Goal: Task Accomplishment & Management: Use online tool/utility

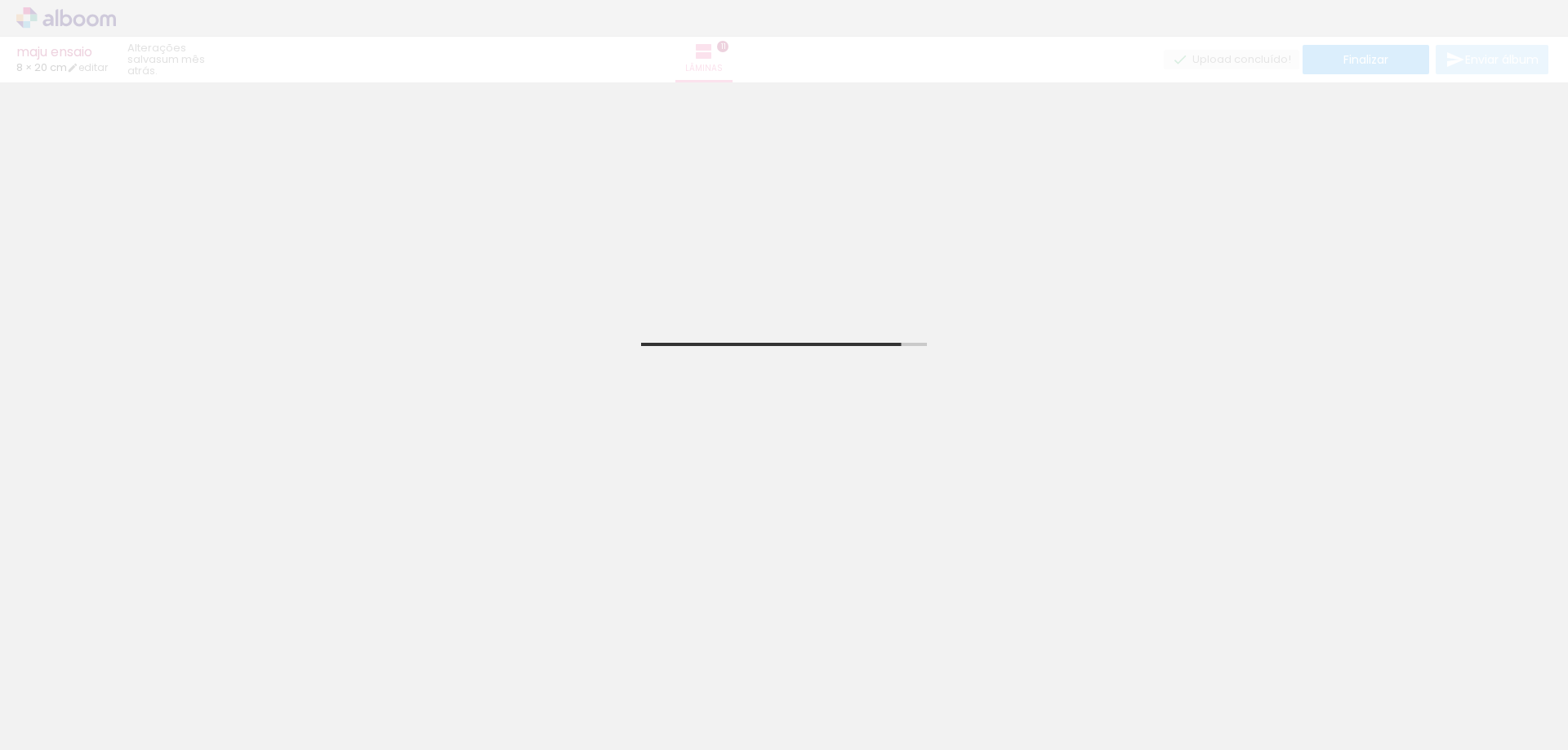
click at [225, 663] on iron-icon at bounding box center [219, 662] width 17 height 17
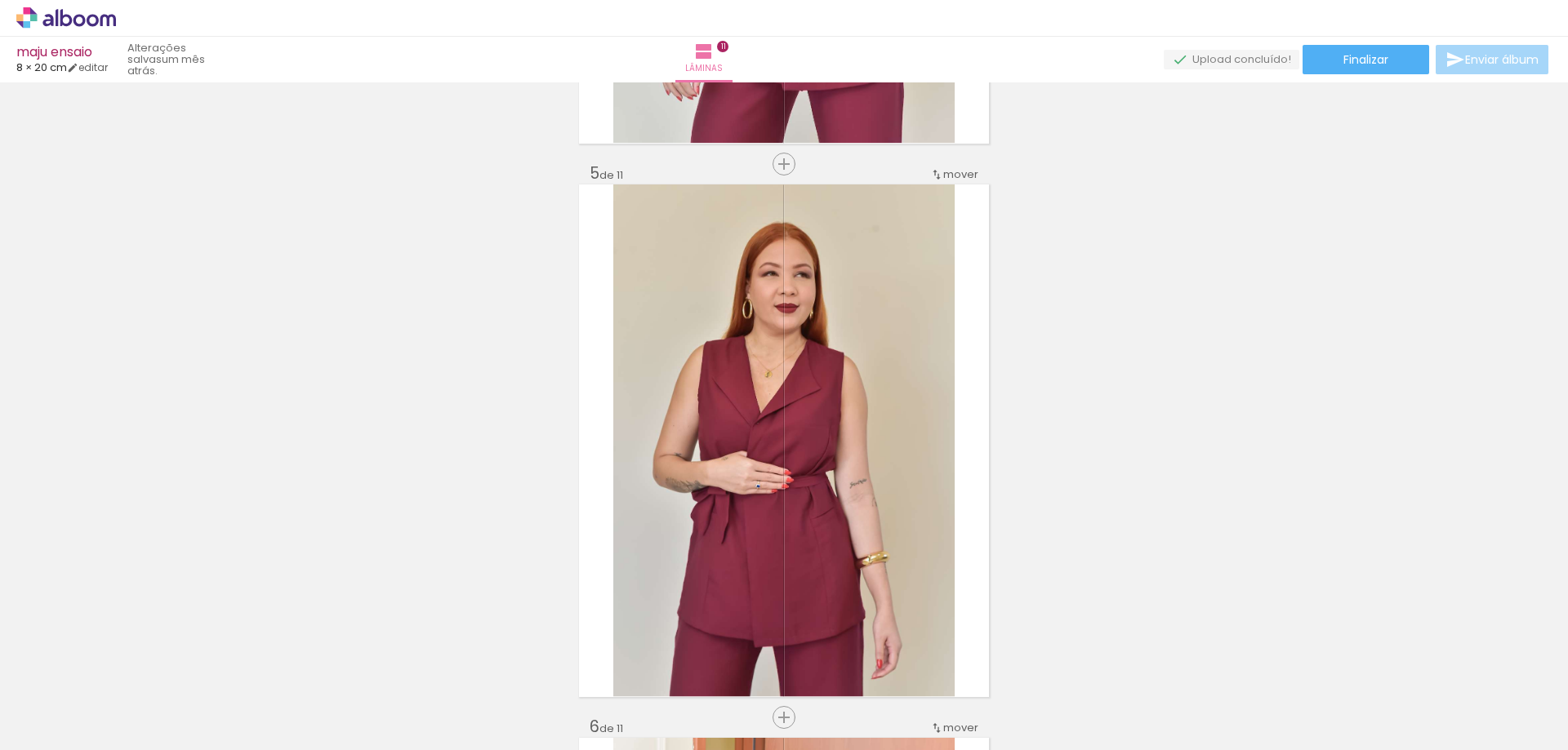
scroll to position [2235, 0]
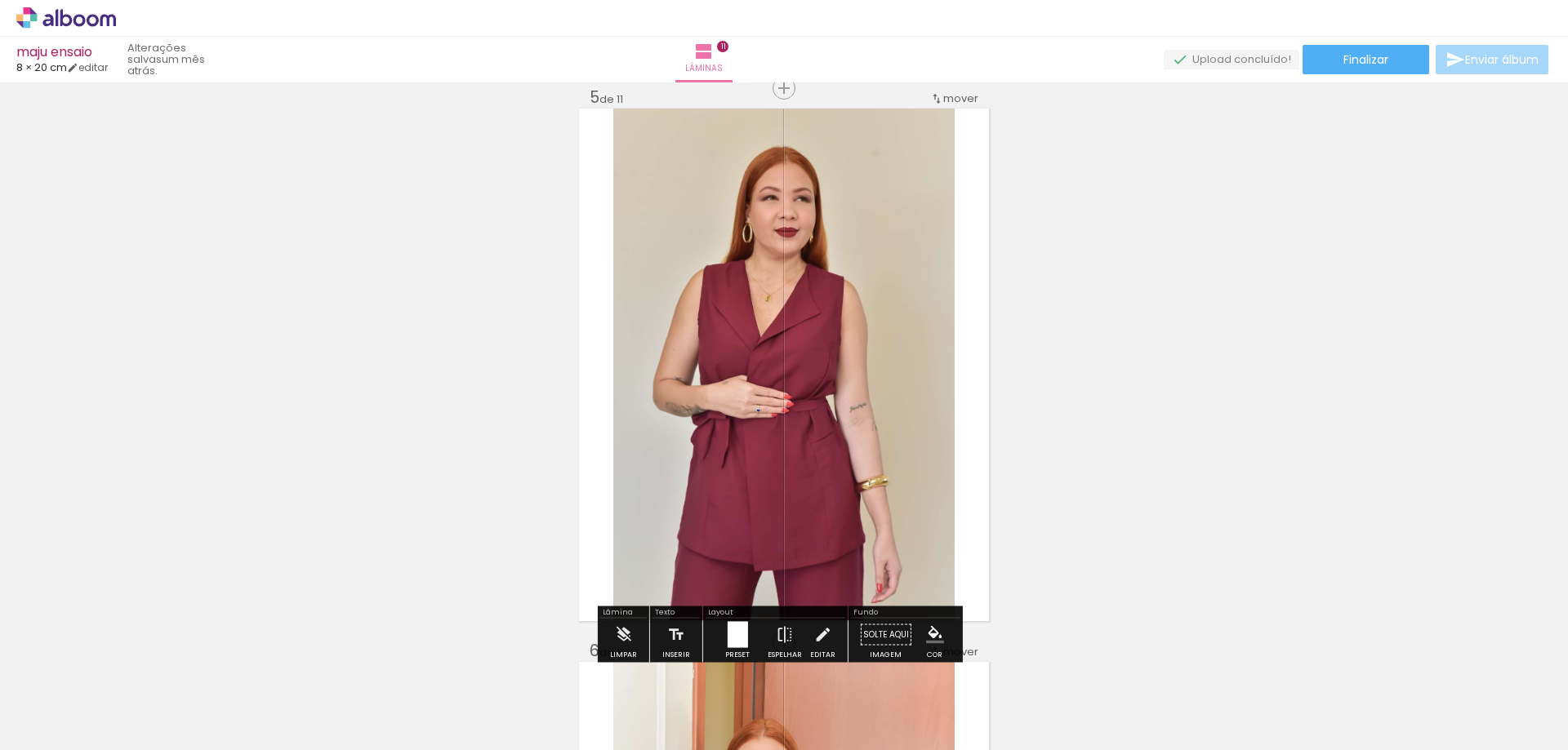
drag, startPoint x: 282, startPoint y: 467, endPoint x: 324, endPoint y: 471, distance: 42.2
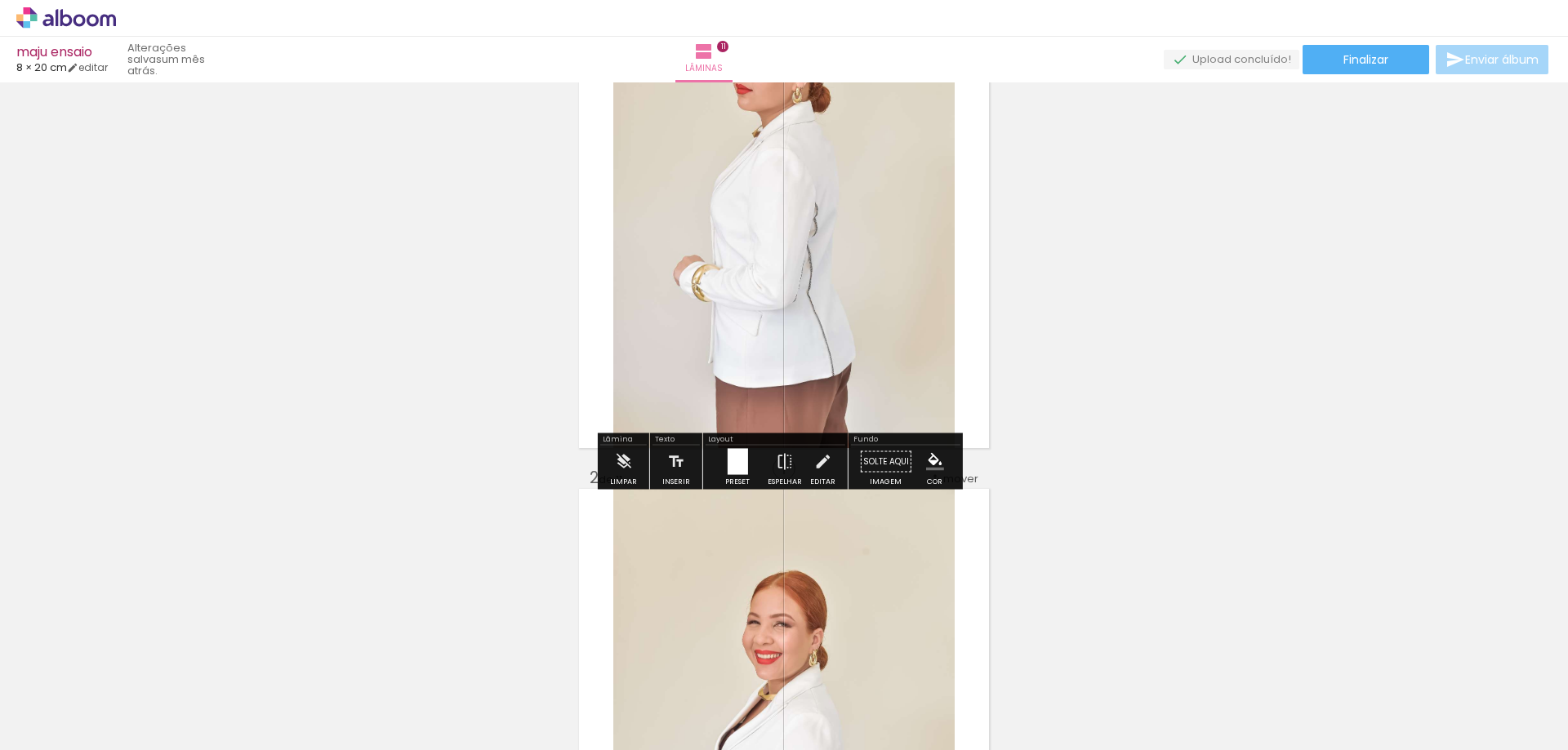
scroll to position [0, 0]
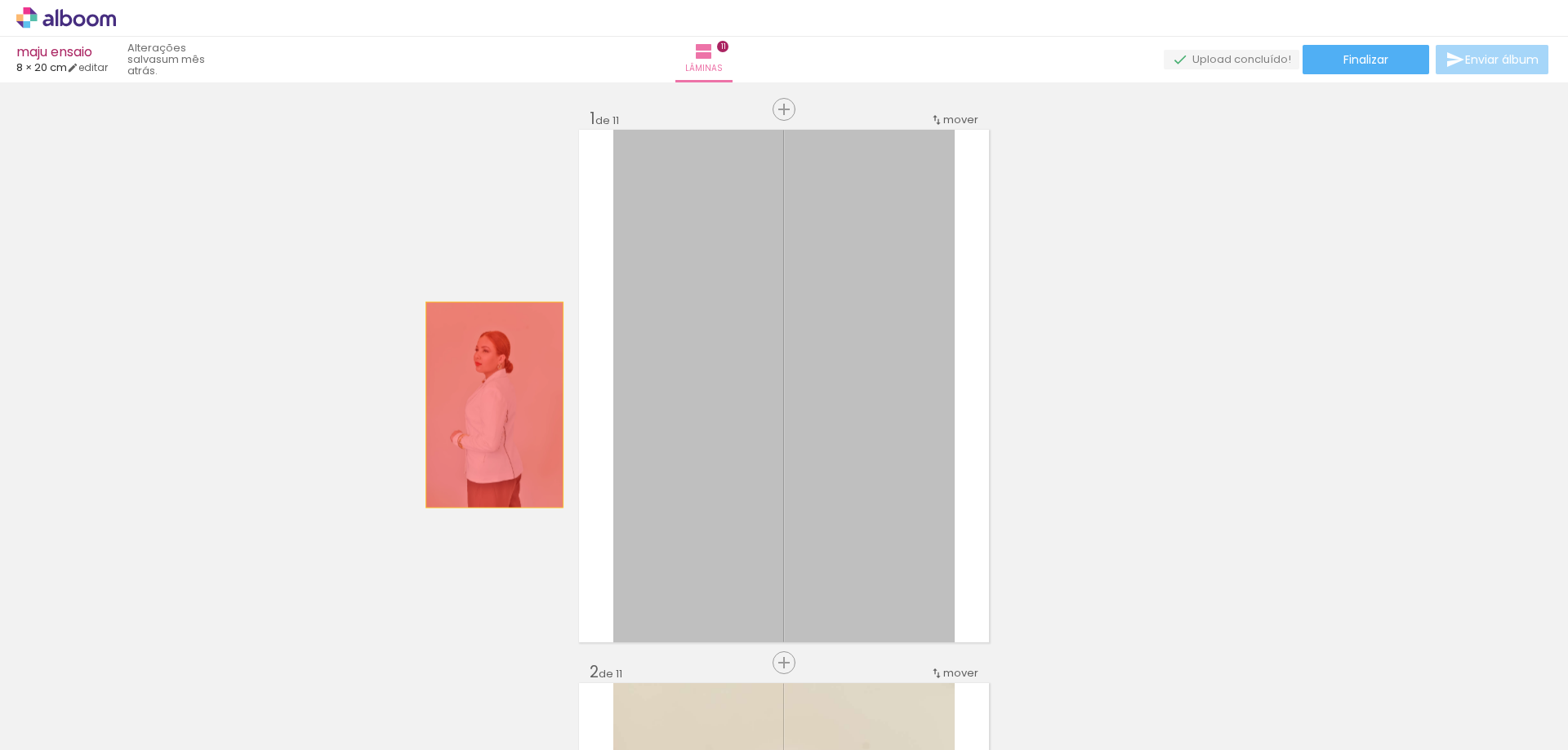
drag, startPoint x: 775, startPoint y: 408, endPoint x: 622, endPoint y: 410, distance: 153.0
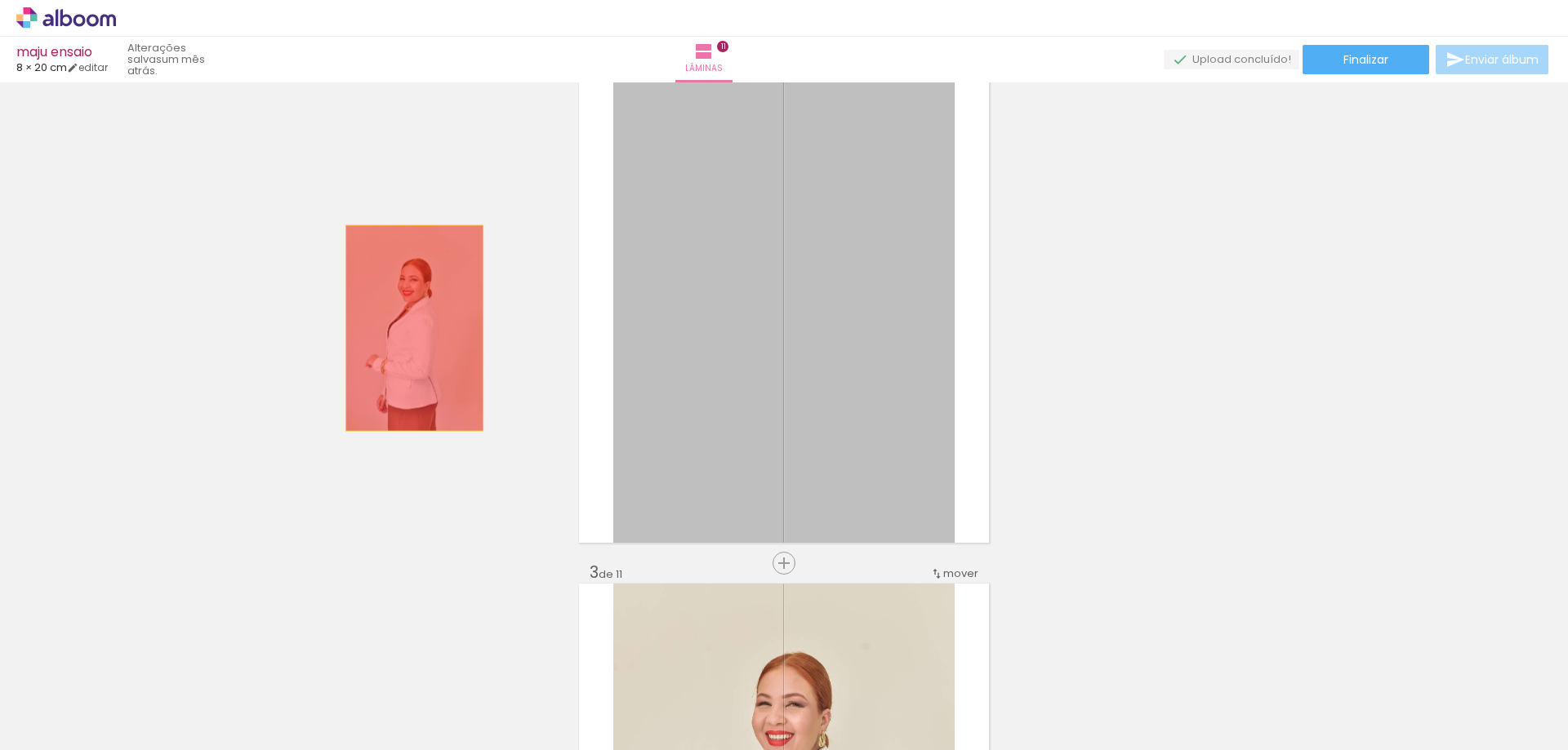
drag, startPoint x: 571, startPoint y: 319, endPoint x: 556, endPoint y: 402, distance: 84.3
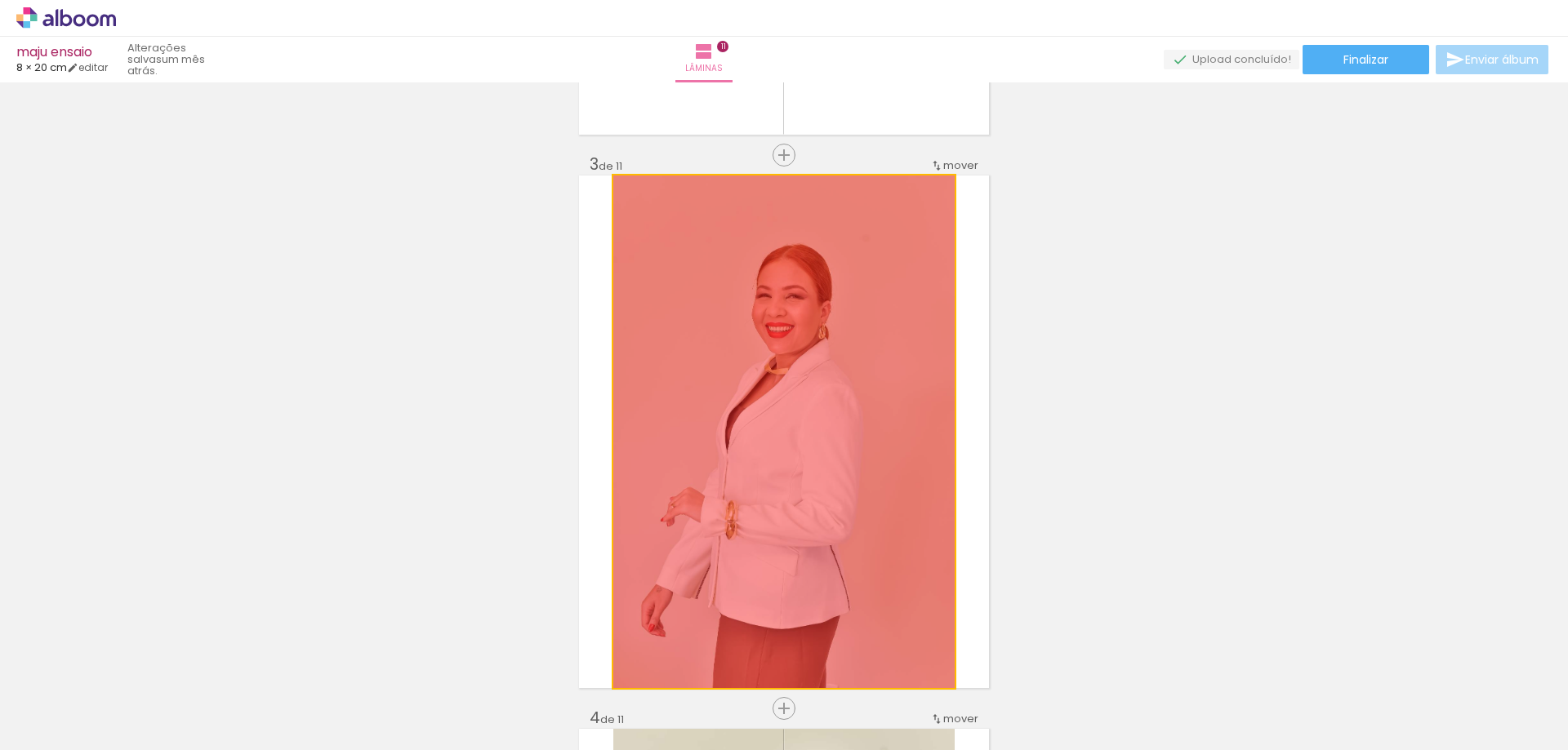
drag, startPoint x: 602, startPoint y: 401, endPoint x: 411, endPoint y: 384, distance: 191.8
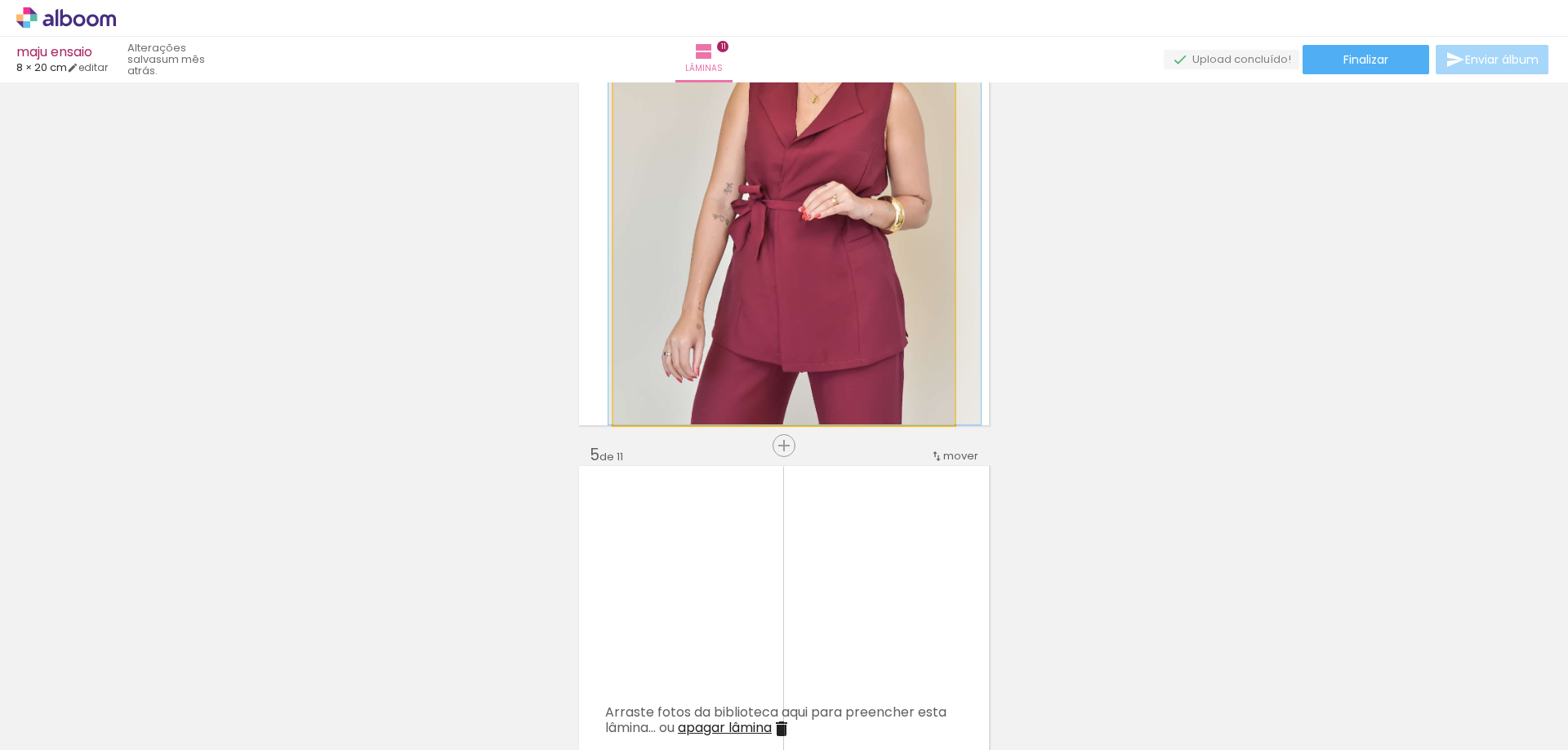
drag, startPoint x: 747, startPoint y: 343, endPoint x: 447, endPoint y: 335, distance: 300.1
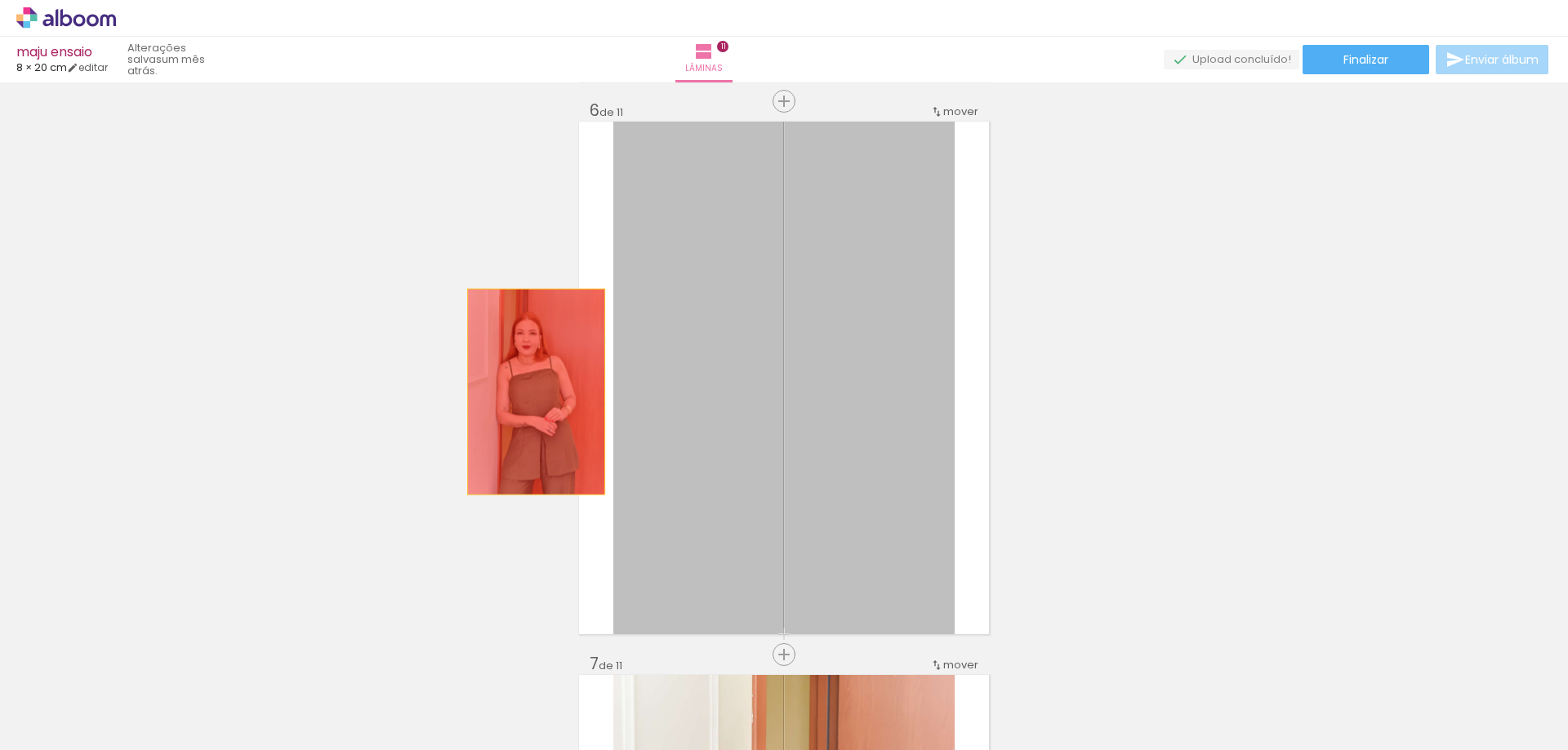
drag, startPoint x: 530, startPoint y: 392, endPoint x: 494, endPoint y: 400, distance: 36.9
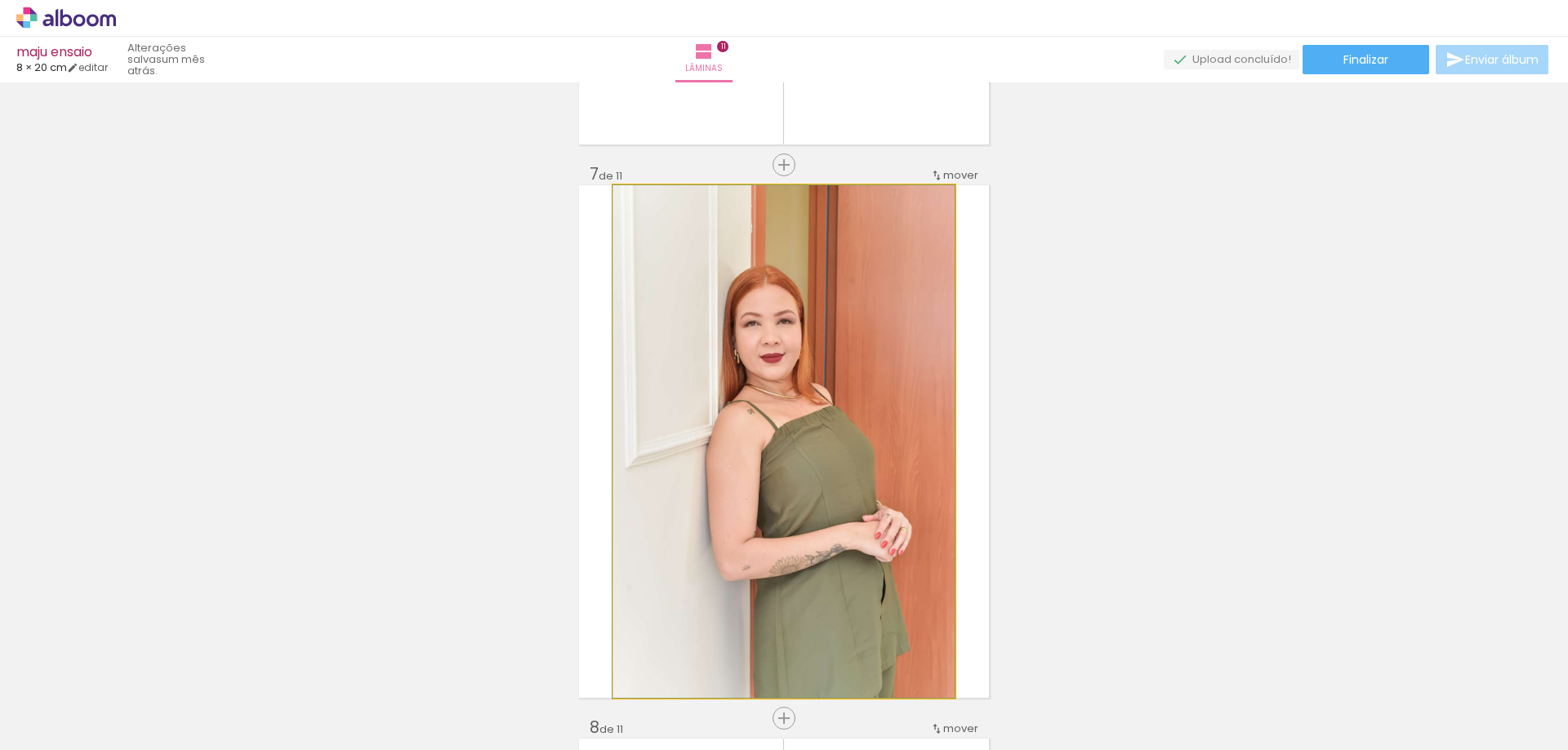
drag, startPoint x: 738, startPoint y: 417, endPoint x: 472, endPoint y: 406, distance: 266.2
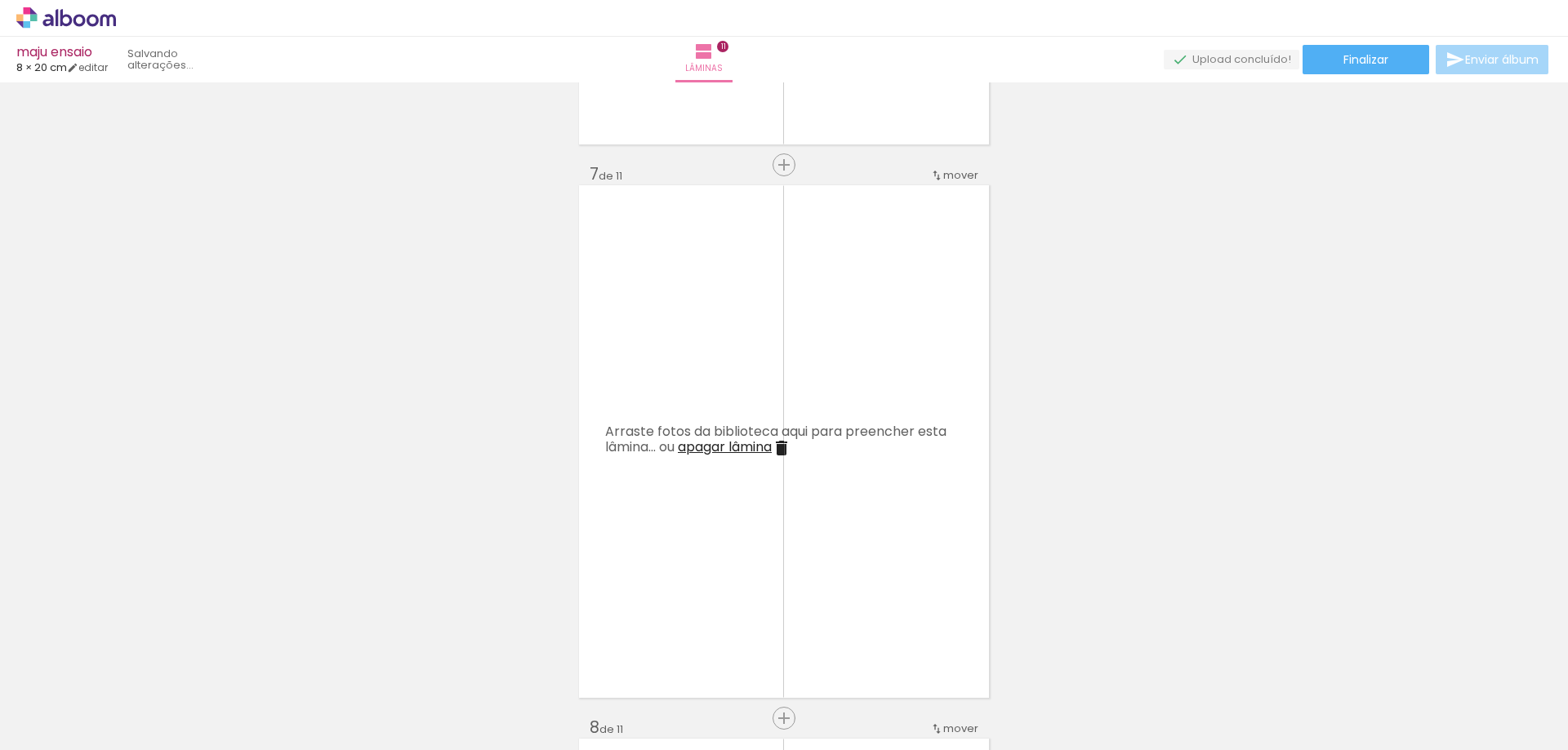
scroll to position [3836, 0]
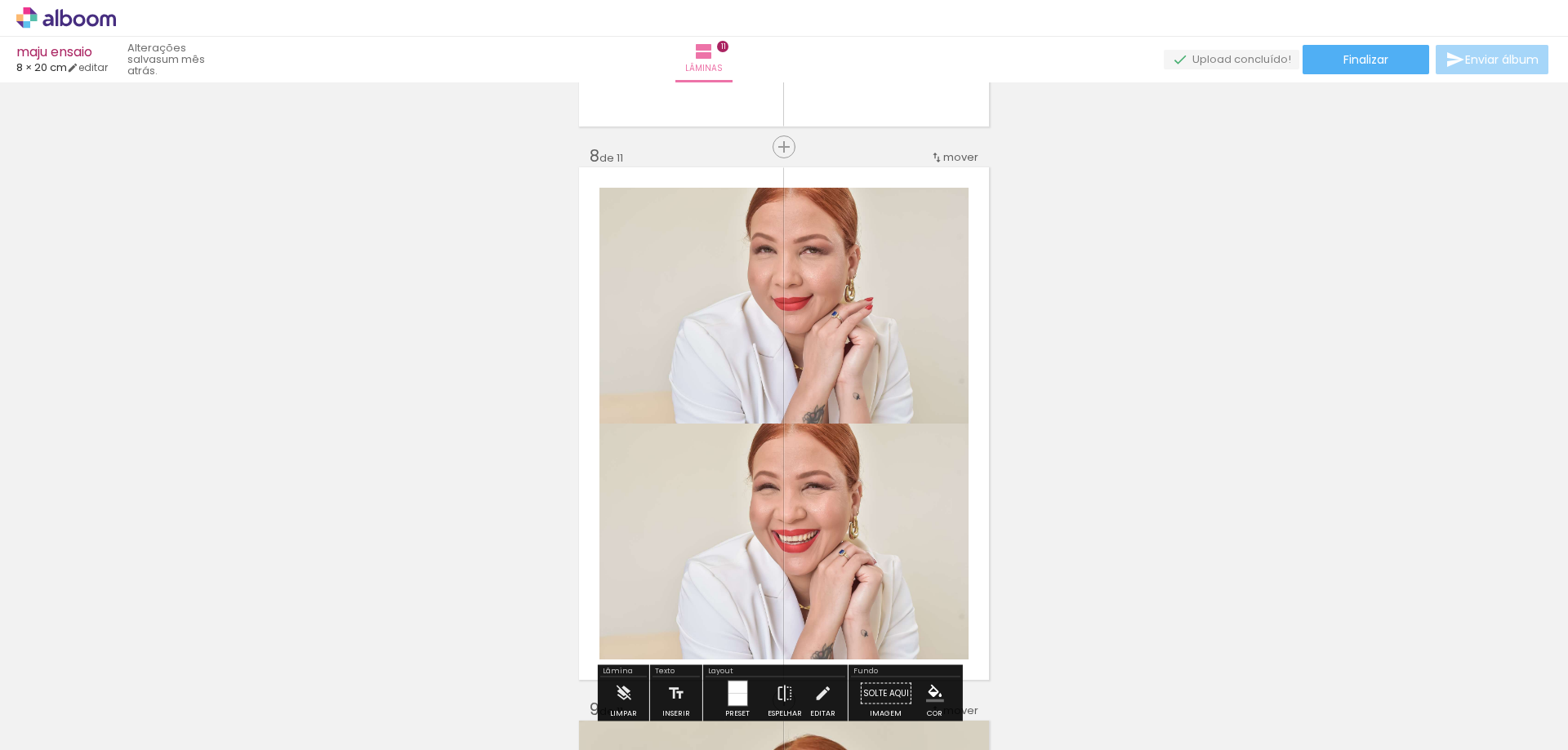
drag, startPoint x: 732, startPoint y: 333, endPoint x: 611, endPoint y: 355, distance: 123.0
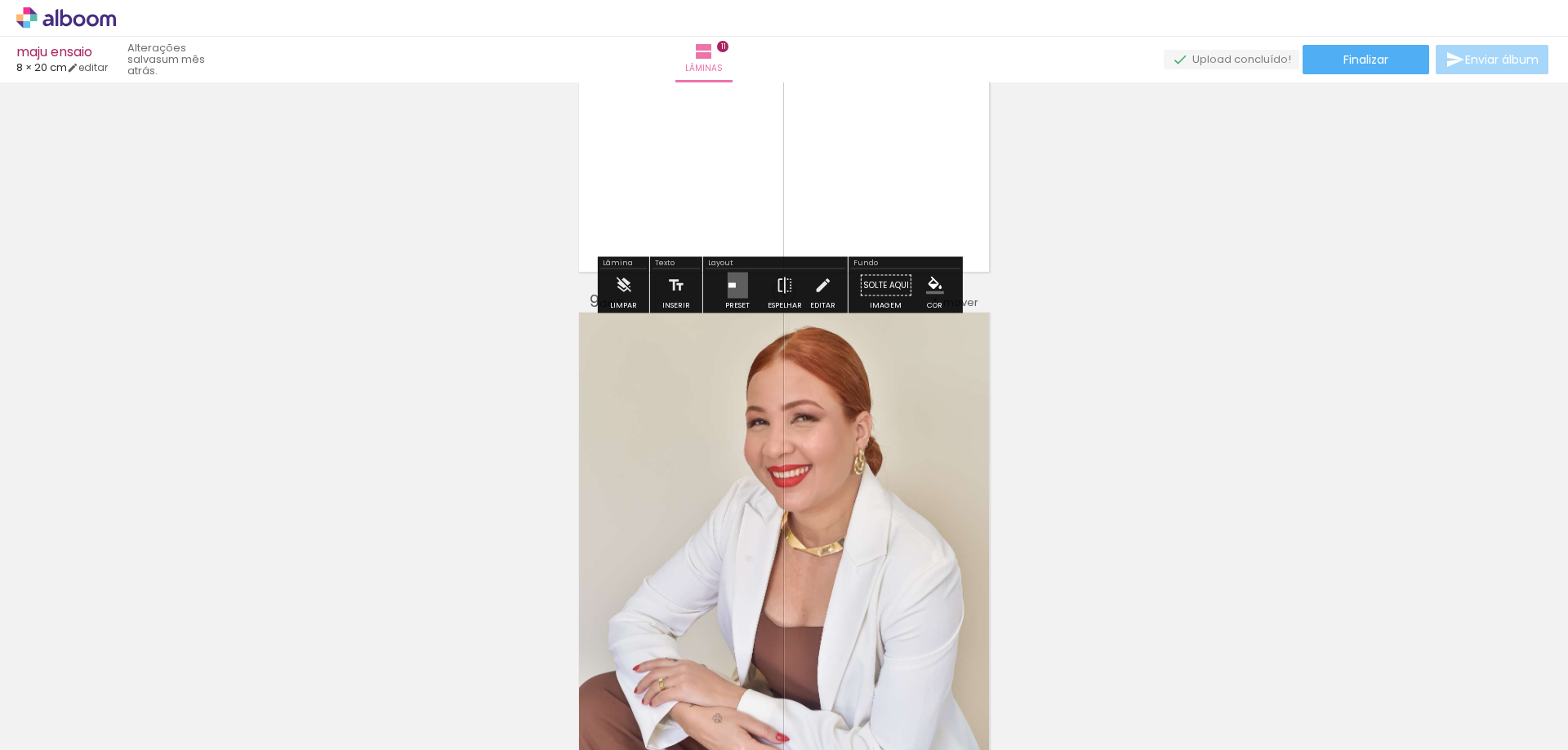
scroll to position [3918, 0]
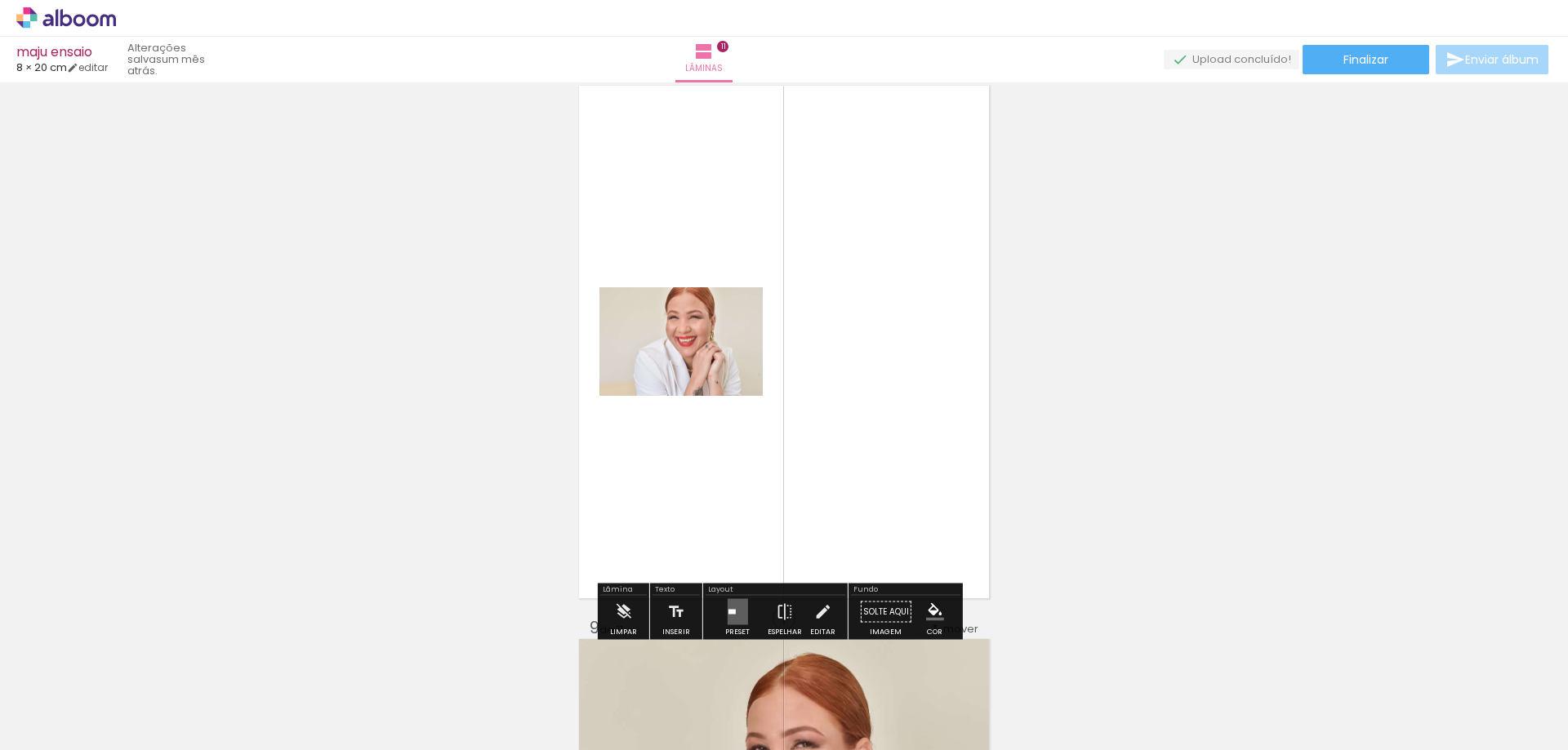
drag, startPoint x: 726, startPoint y: 311, endPoint x: 495, endPoint y: 312, distance: 231.0
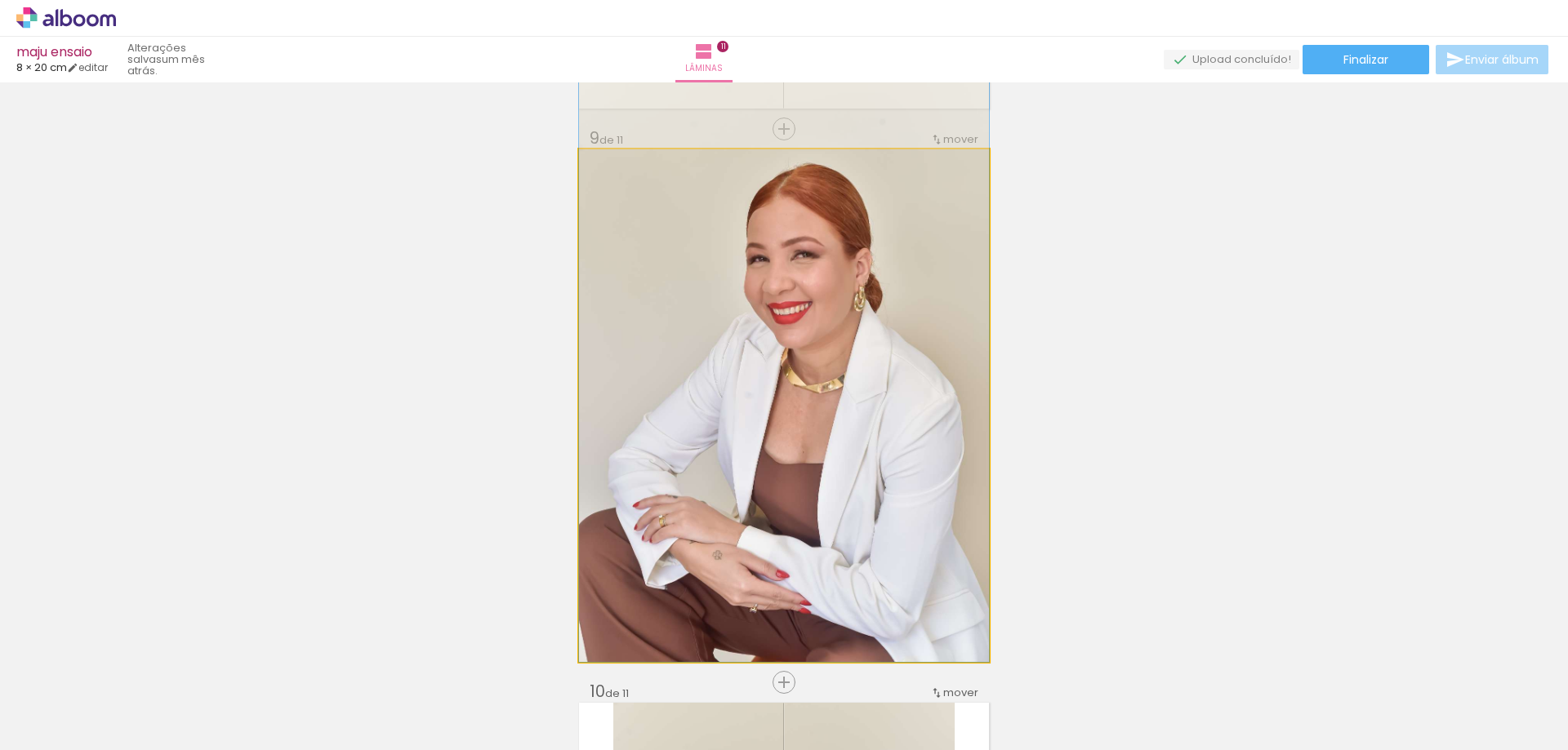
drag, startPoint x: 702, startPoint y: 378, endPoint x: 384, endPoint y: 368, distance: 318.2
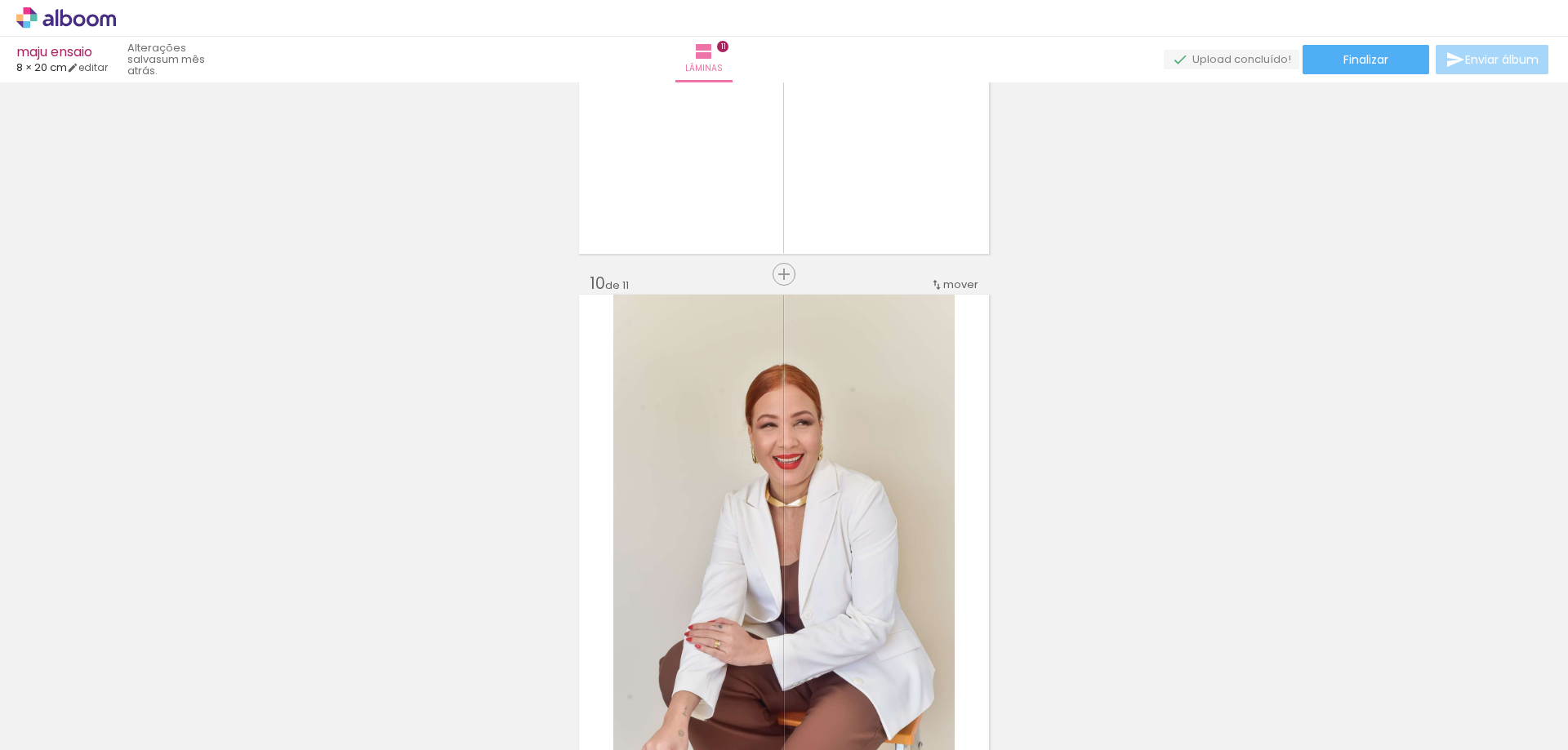
drag, startPoint x: 665, startPoint y: 418, endPoint x: 413, endPoint y: 389, distance: 253.7
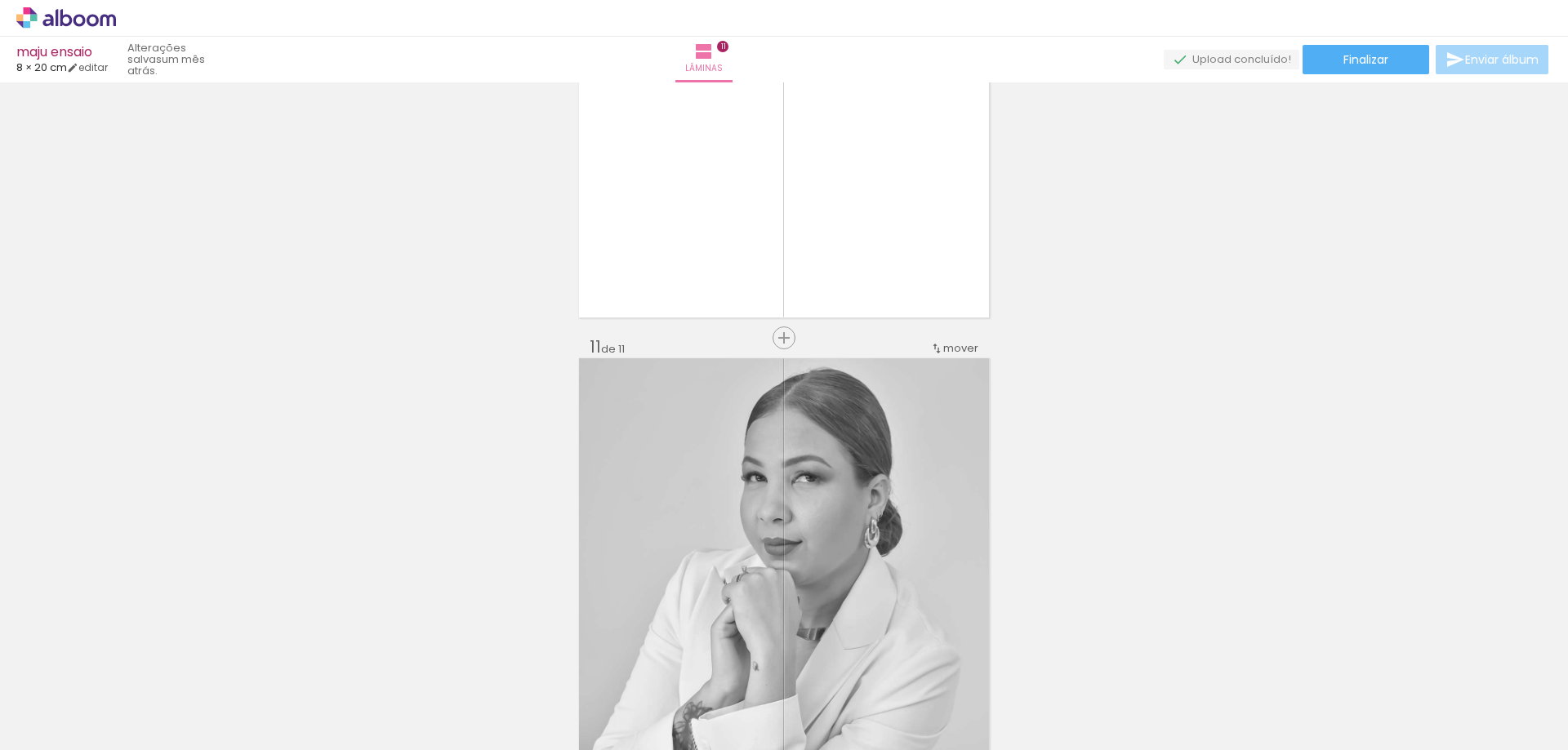
scroll to position [5713, 0]
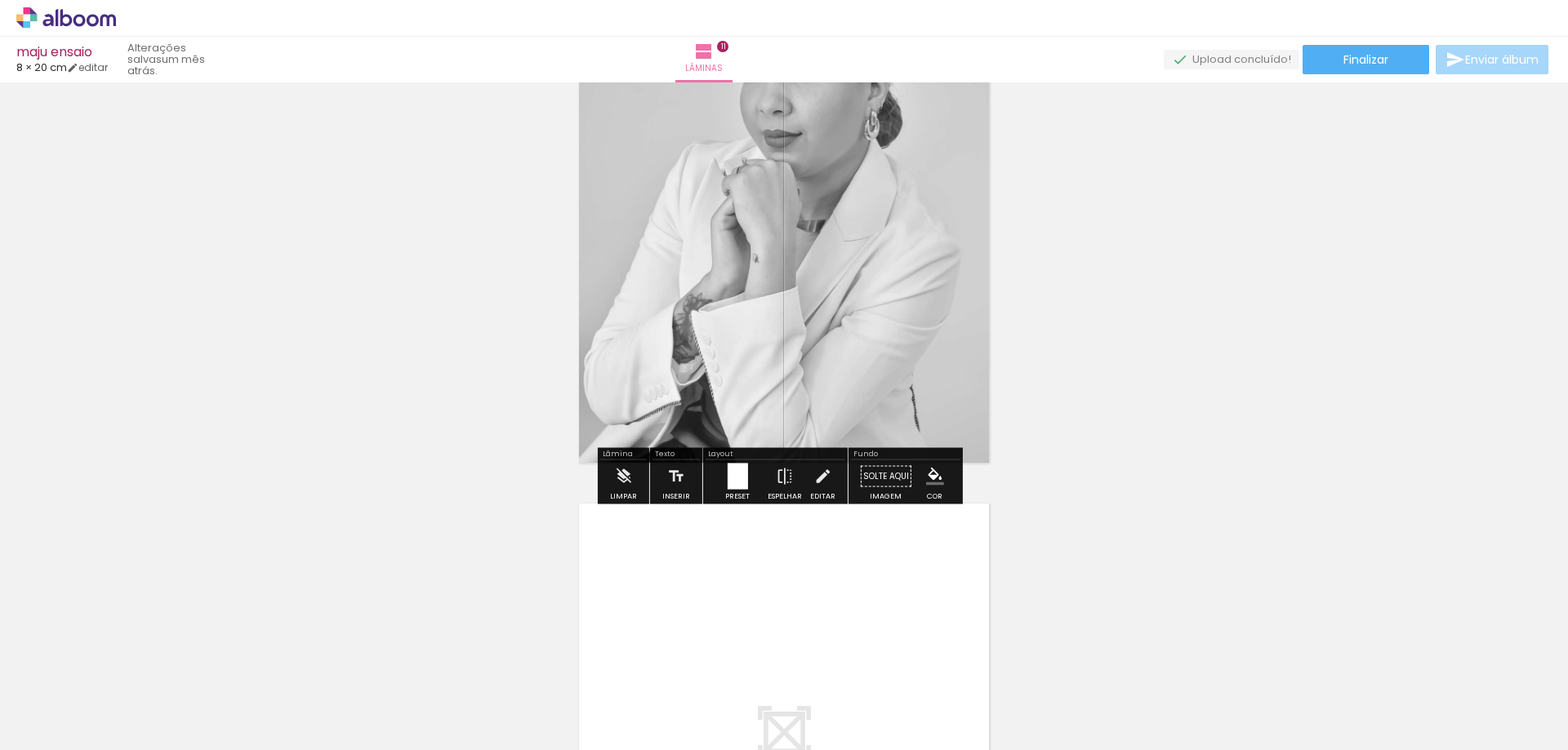
drag, startPoint x: 472, startPoint y: 337, endPoint x: 433, endPoint y: 338, distance: 39.0
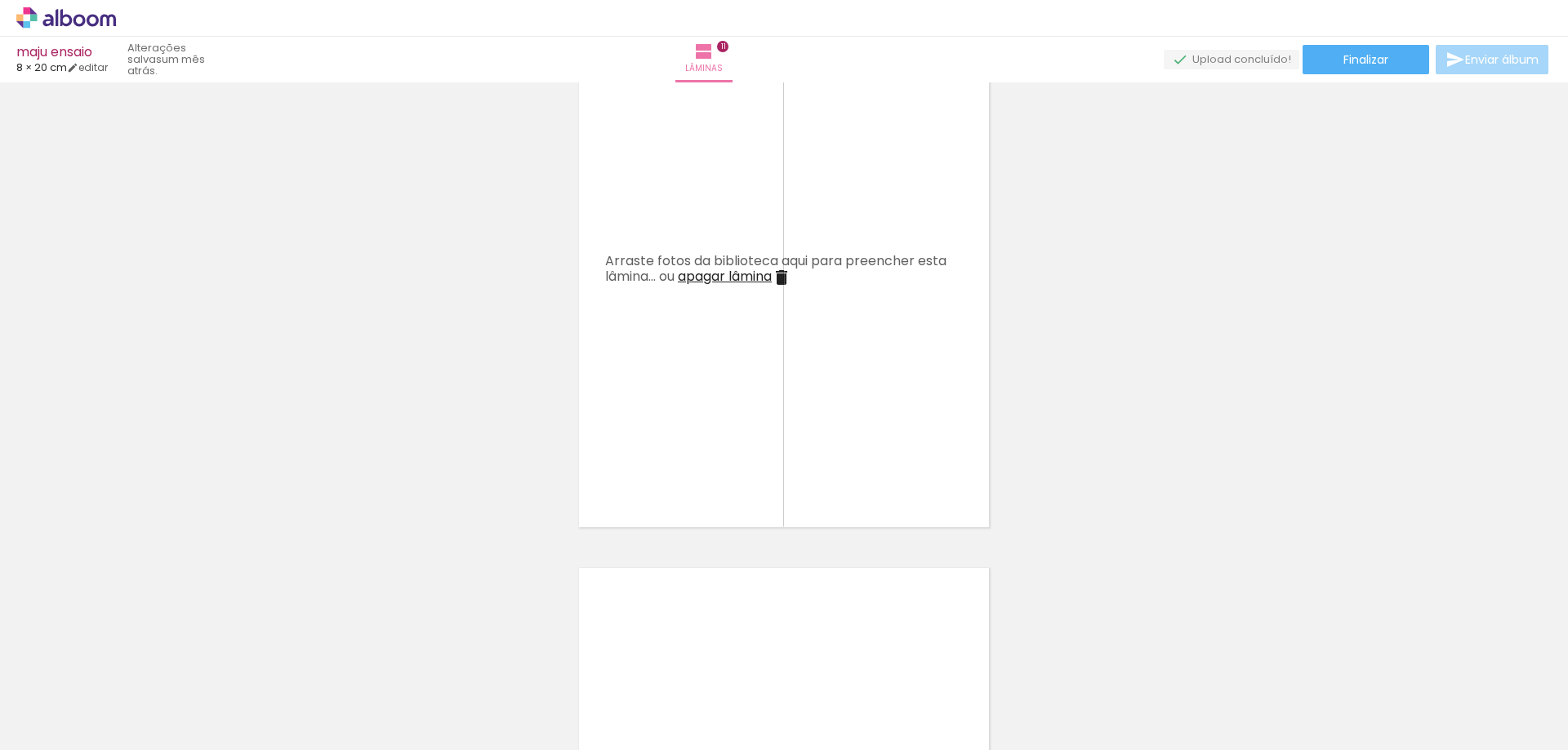
scroll to position [5403, 0]
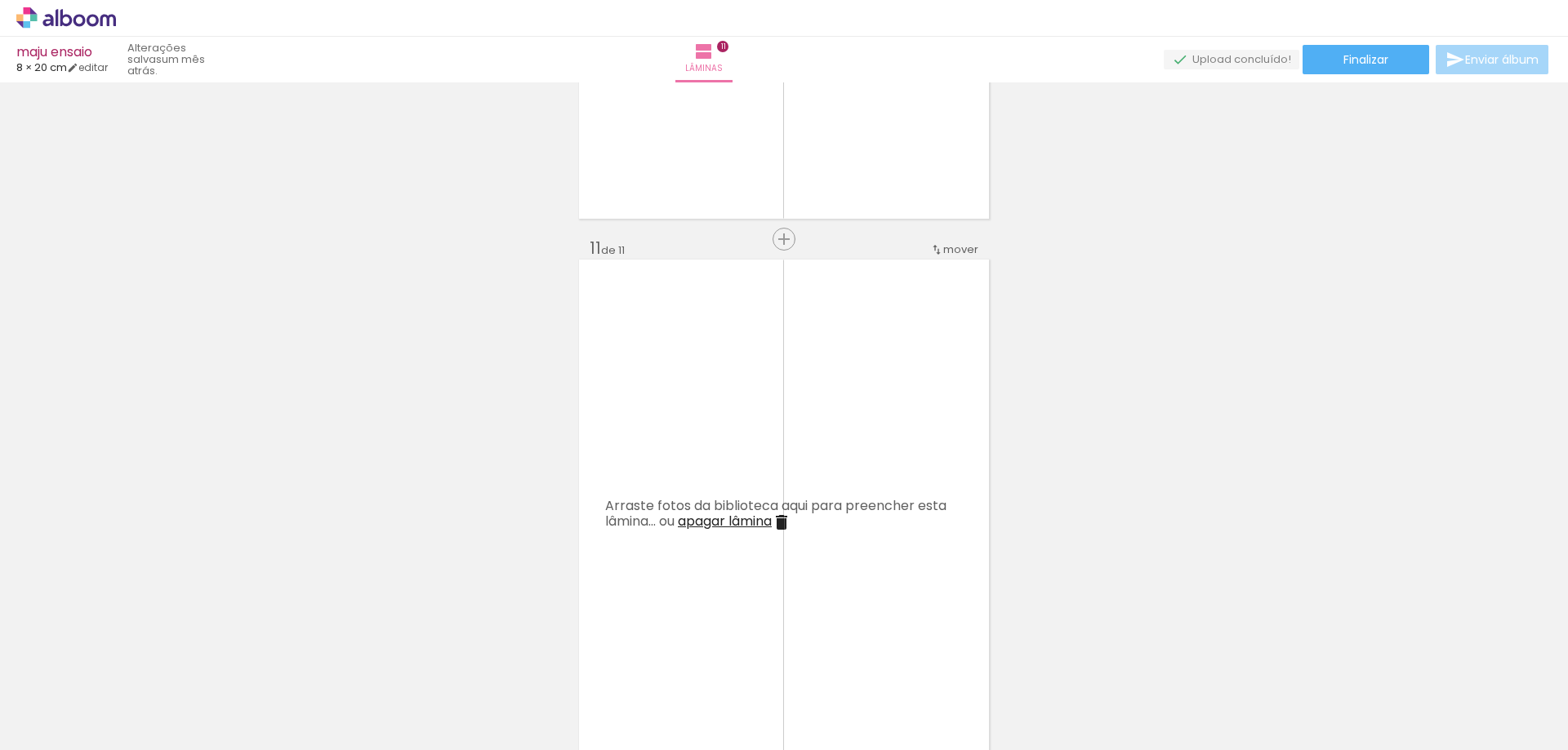
click at [788, 526] on iron-icon at bounding box center [782, 522] width 20 height 20
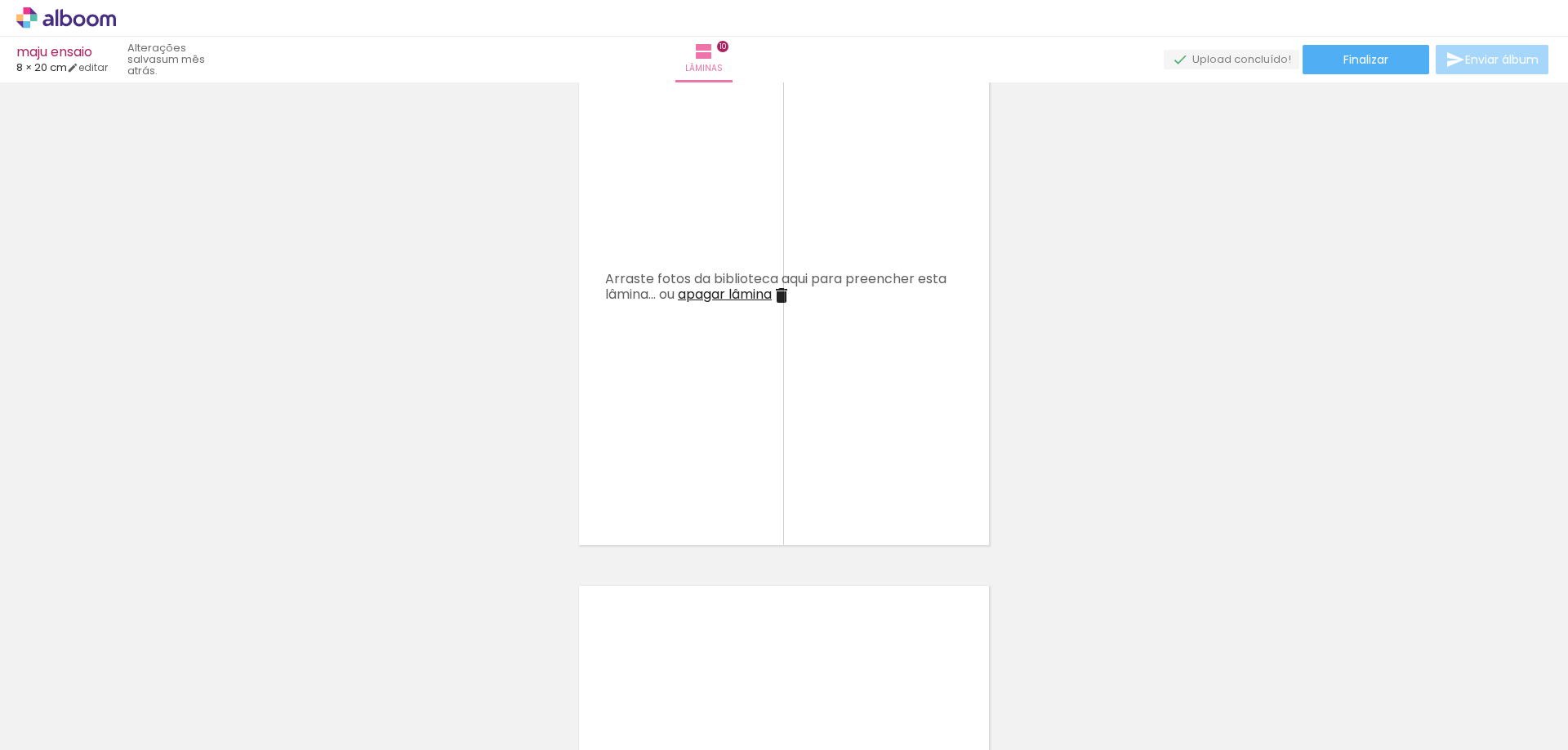
click at [786, 297] on iron-icon at bounding box center [782, 296] width 20 height 20
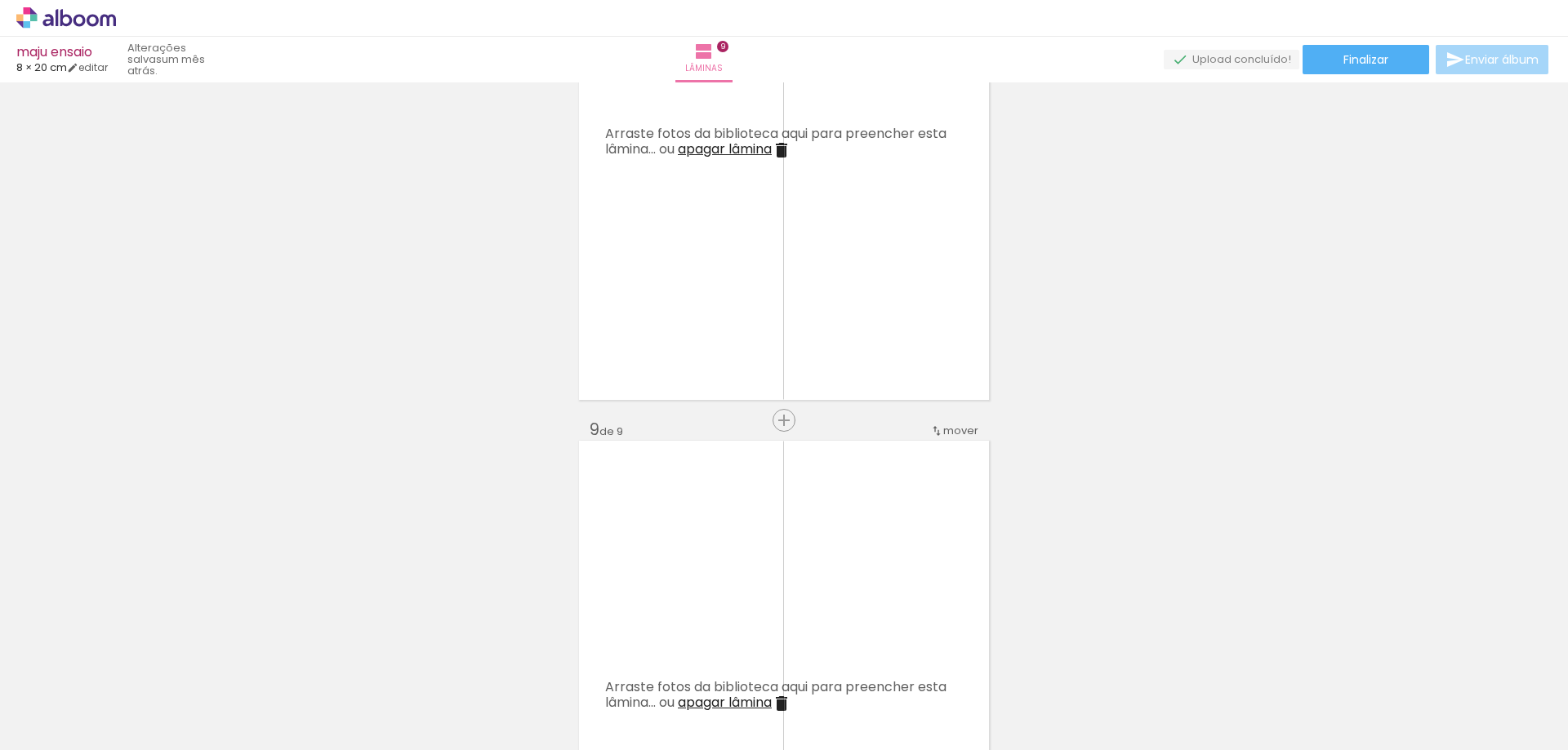
scroll to position [3953, 0]
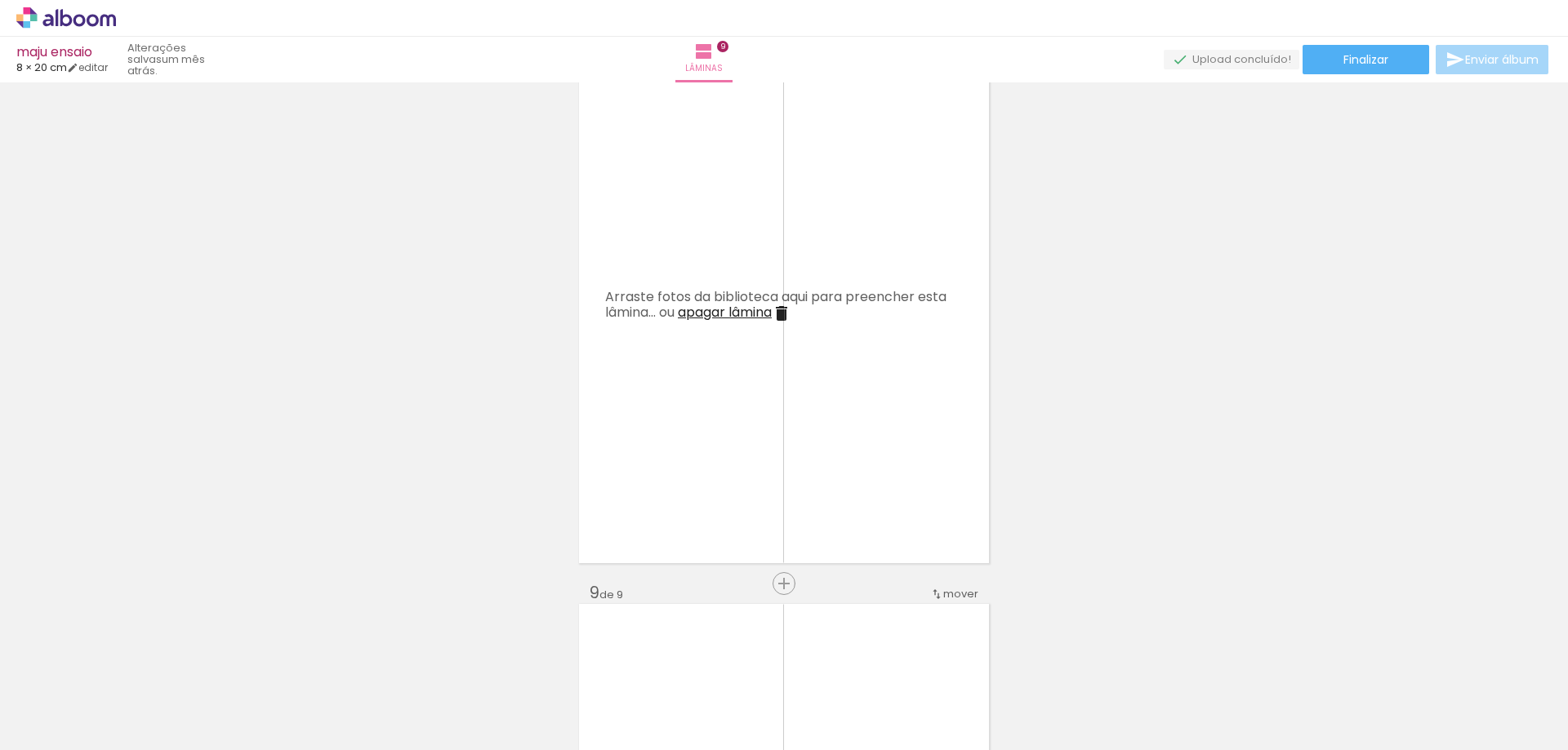
click at [787, 312] on iron-icon at bounding box center [782, 314] width 20 height 20
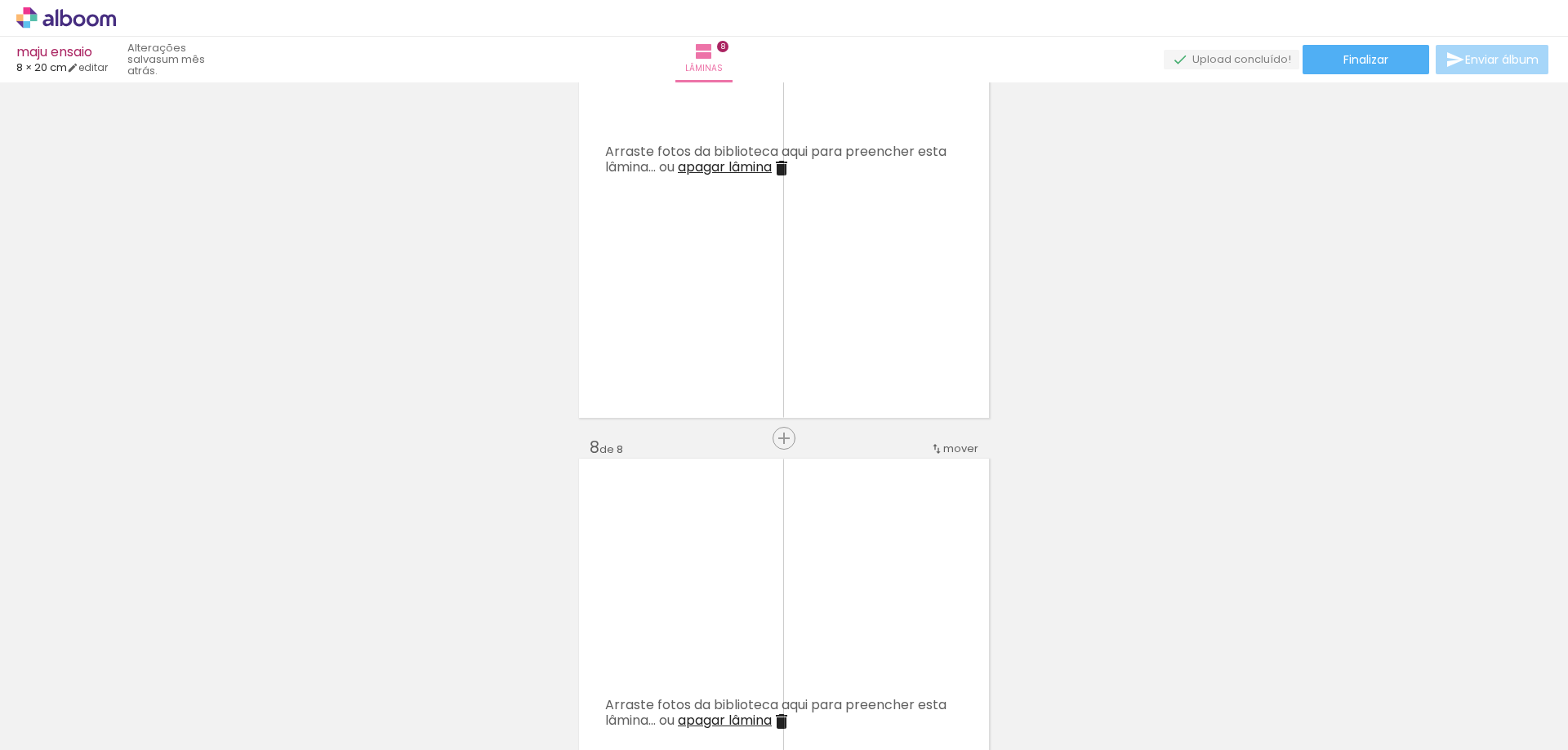
scroll to position [3299, 0]
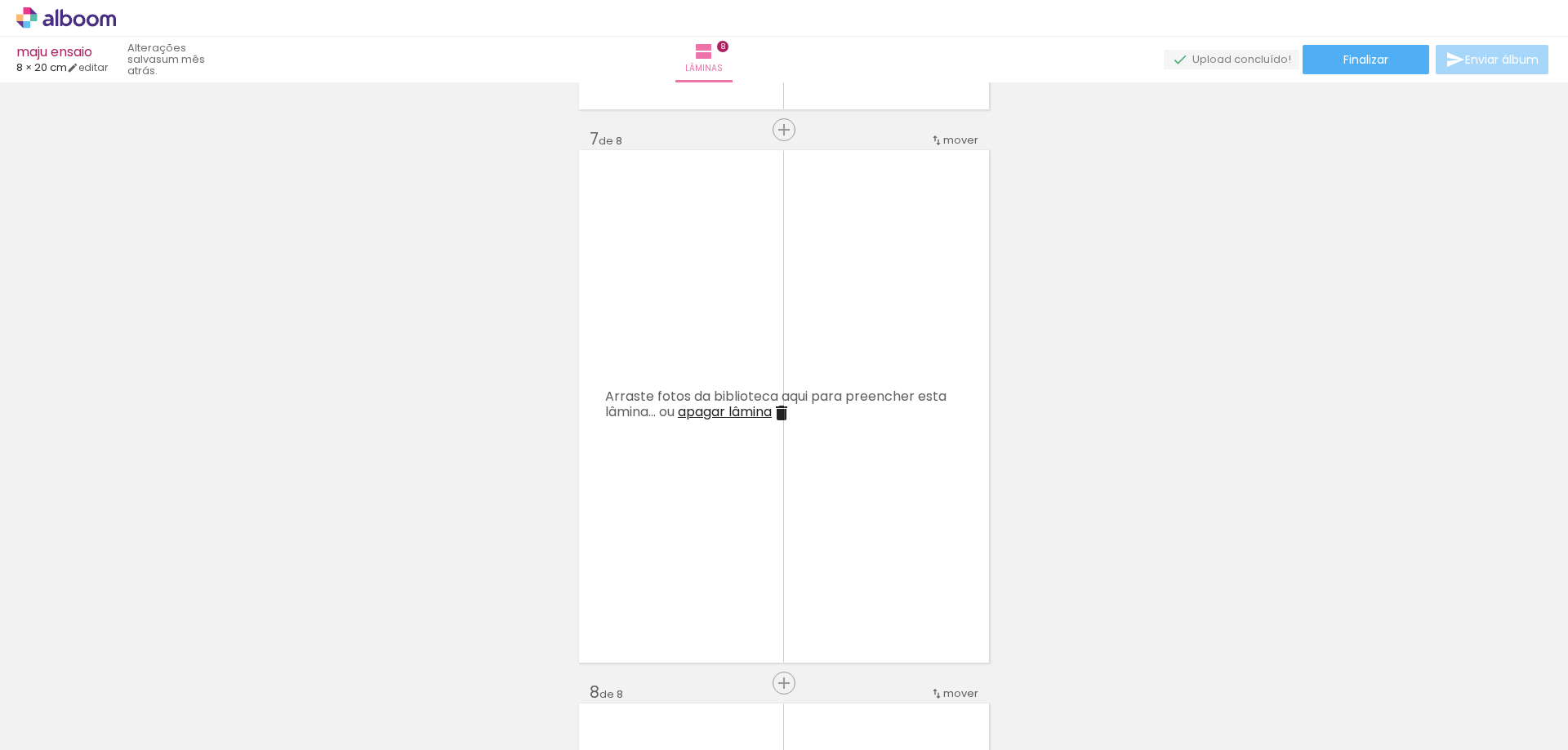
click at [779, 412] on iron-icon at bounding box center [782, 413] width 20 height 20
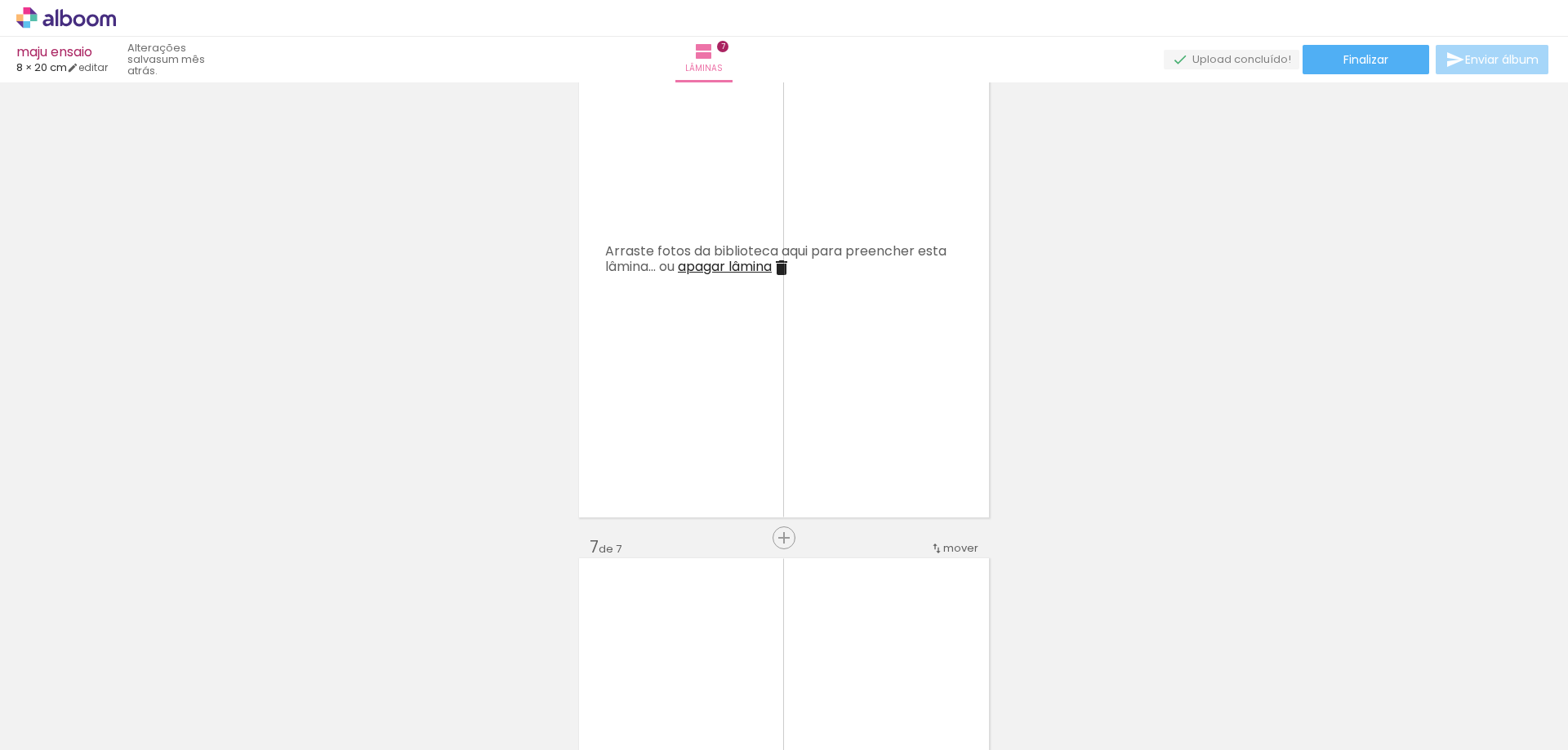
scroll to position [2810, 0]
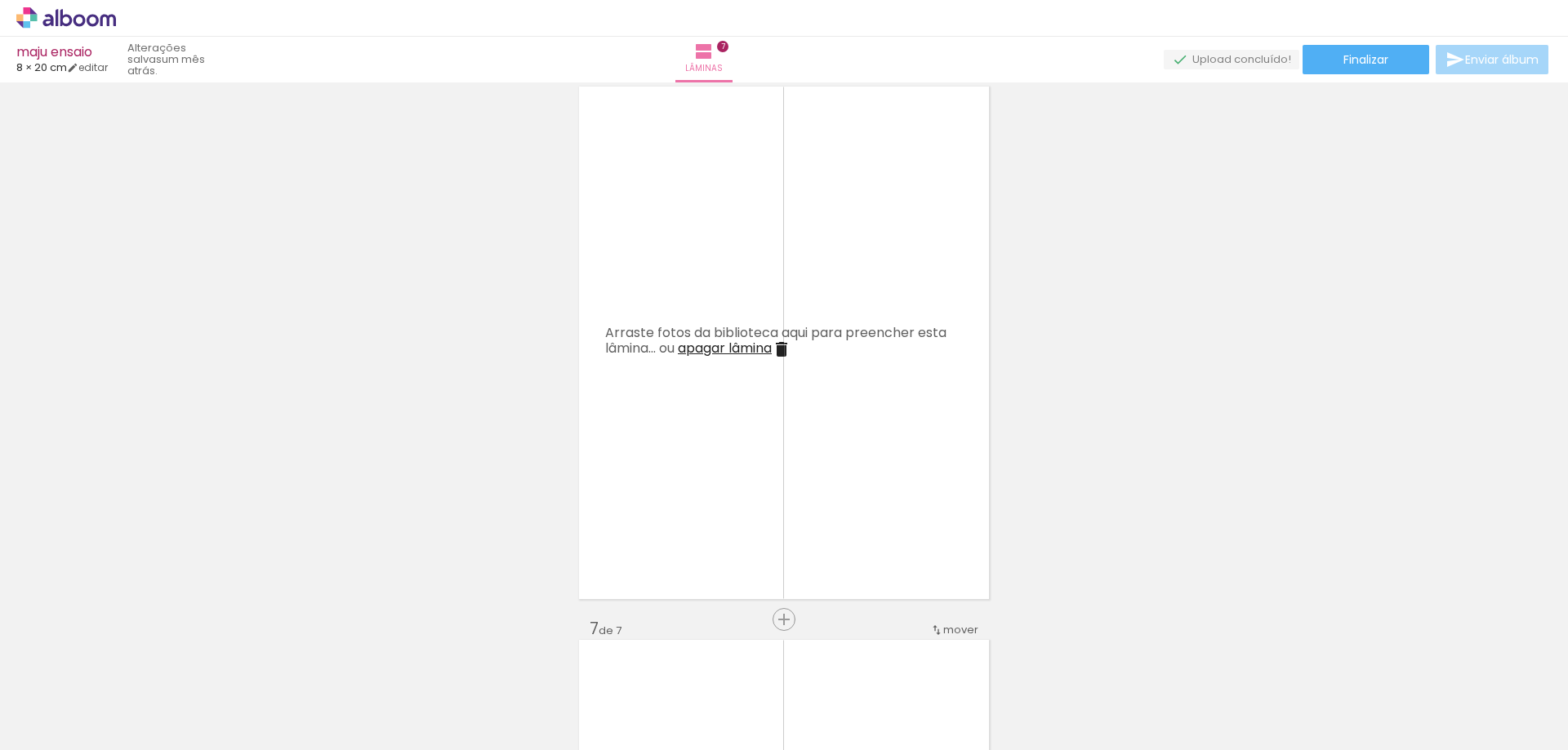
click at [784, 351] on iron-icon at bounding box center [782, 349] width 20 height 20
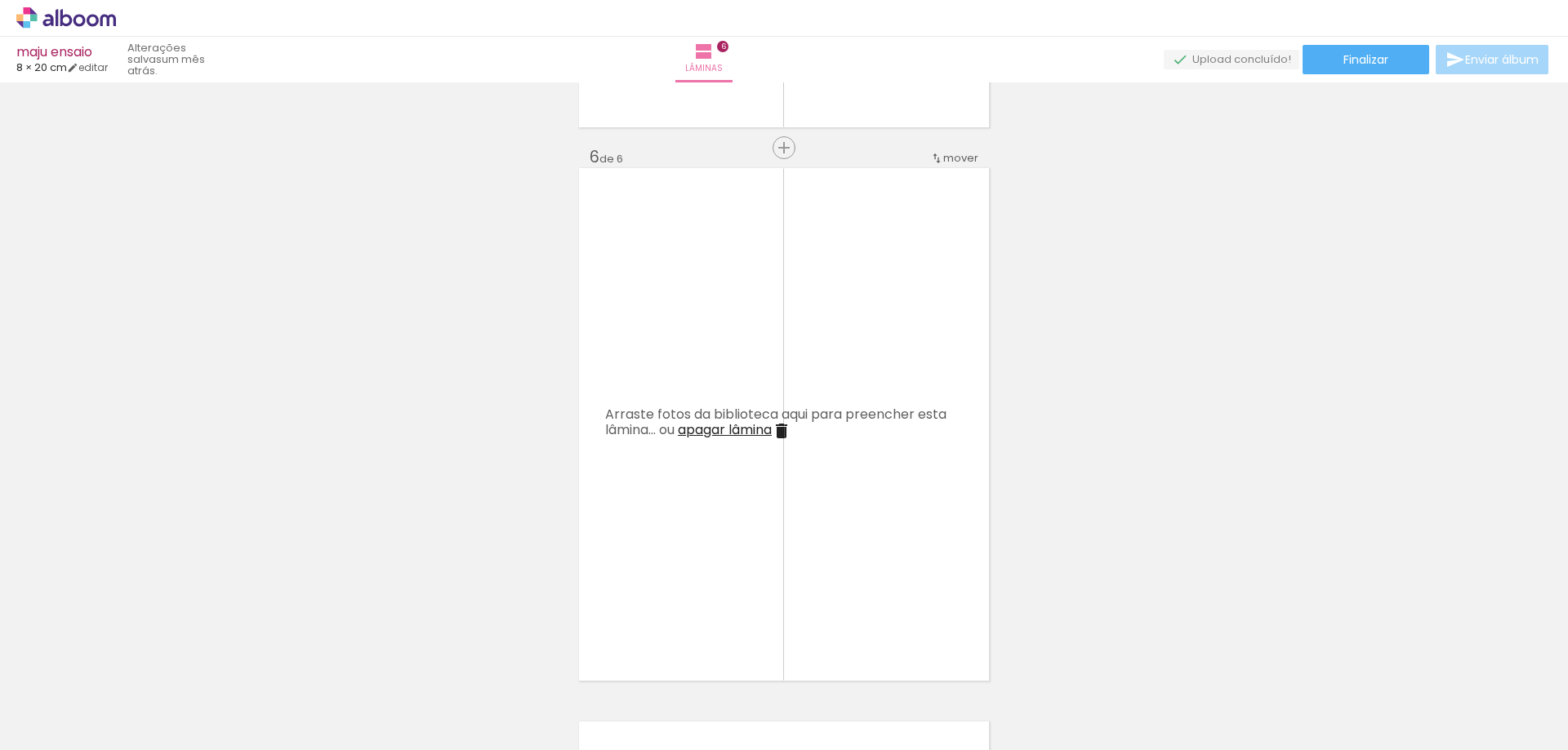
scroll to position [2402, 0]
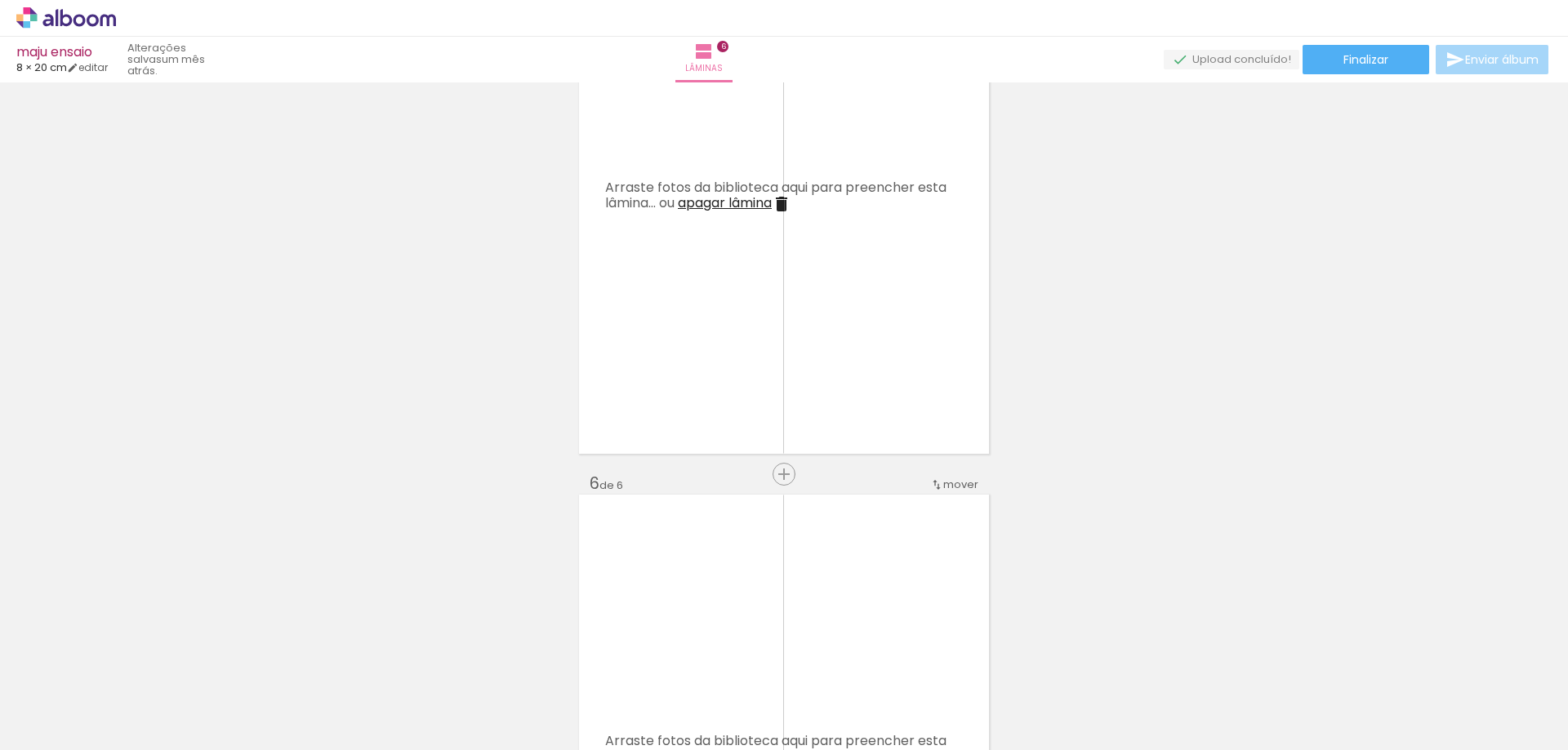
click at [784, 206] on iron-icon at bounding box center [782, 204] width 20 height 20
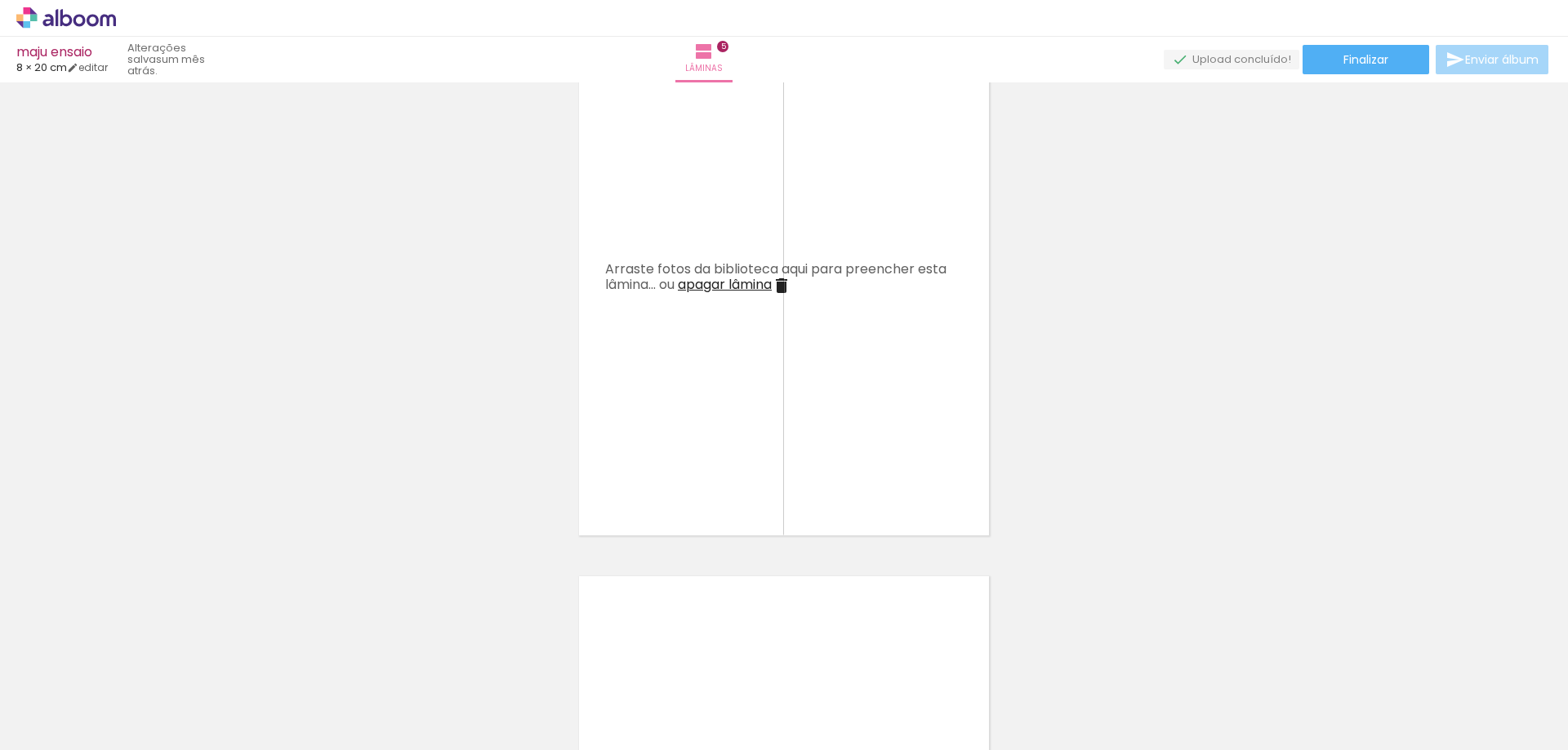
click at [782, 286] on iron-icon at bounding box center [782, 286] width 20 height 20
click at [786, 282] on iron-icon at bounding box center [782, 286] width 20 height 20
click at [784, 288] on iron-icon at bounding box center [782, 286] width 20 height 20
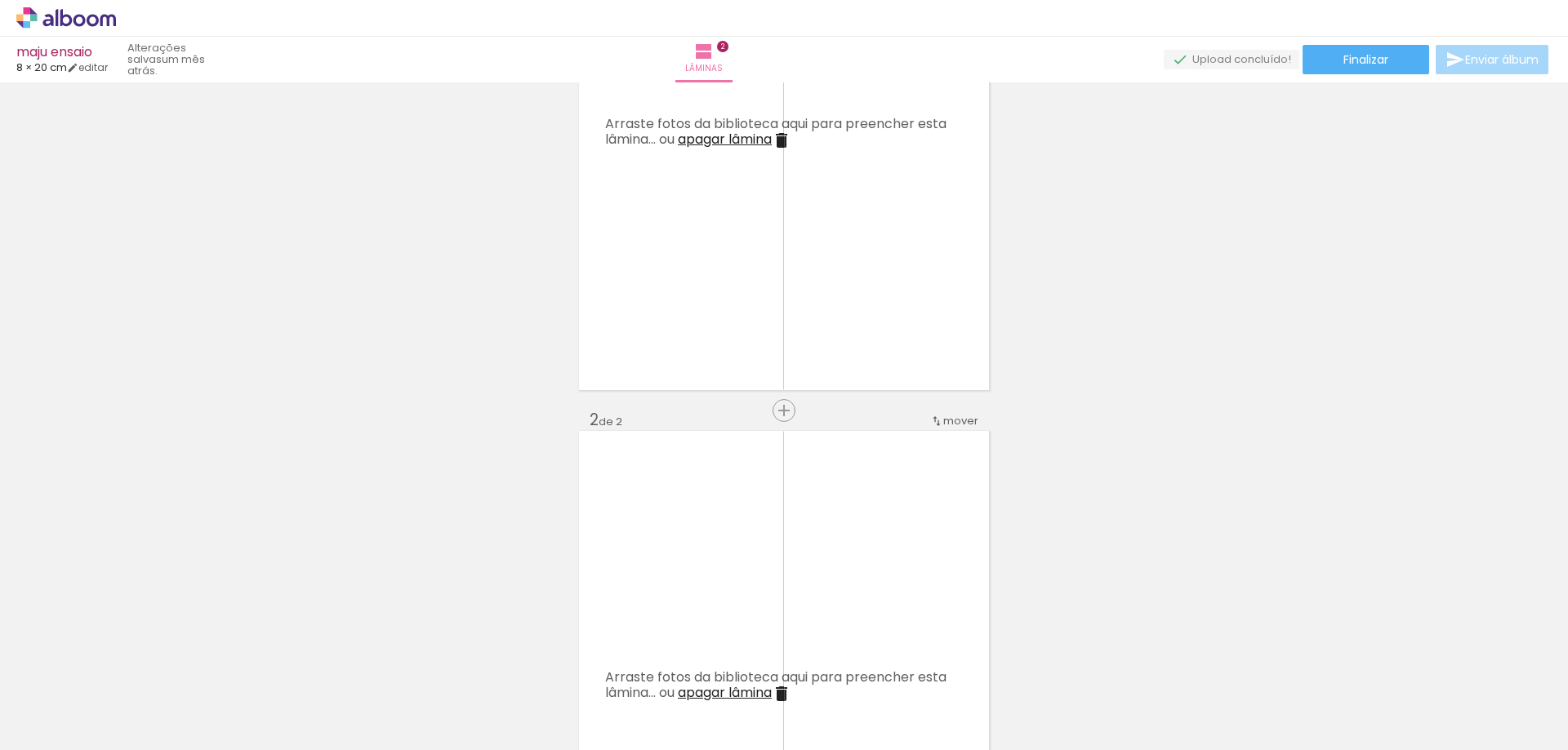
scroll to position [7, 0]
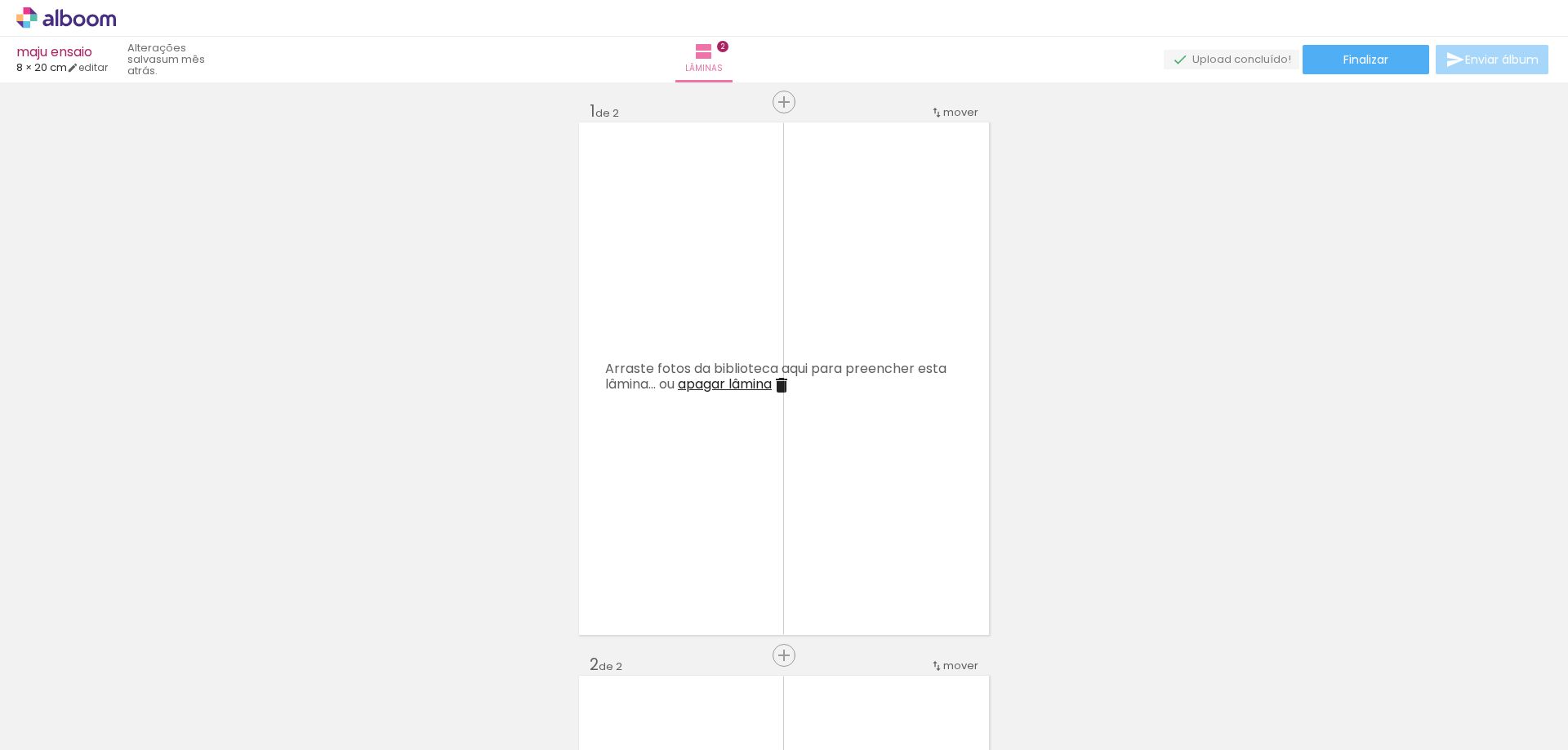
click at [788, 380] on iron-icon at bounding box center [782, 385] width 20 height 20
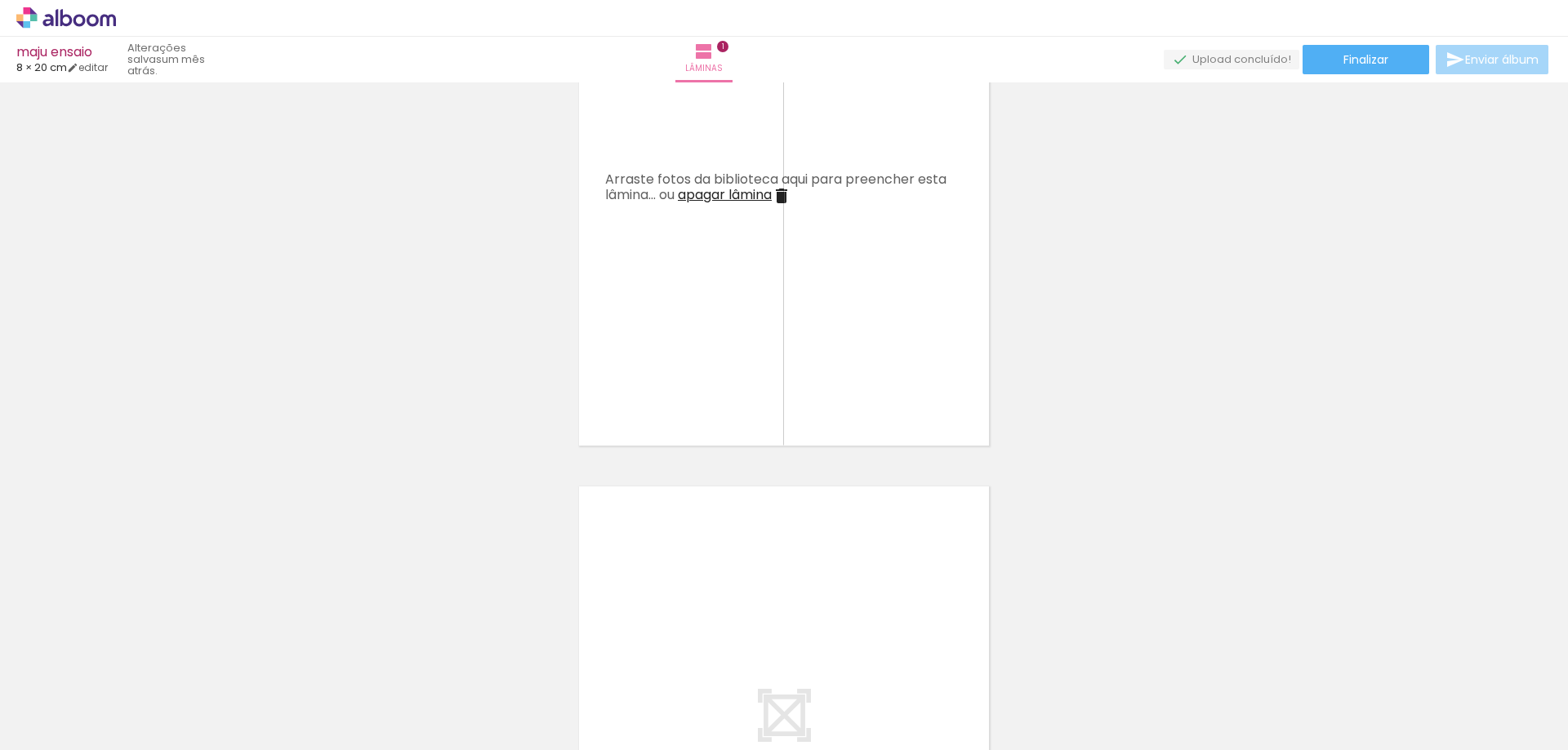
scroll to position [0, 0]
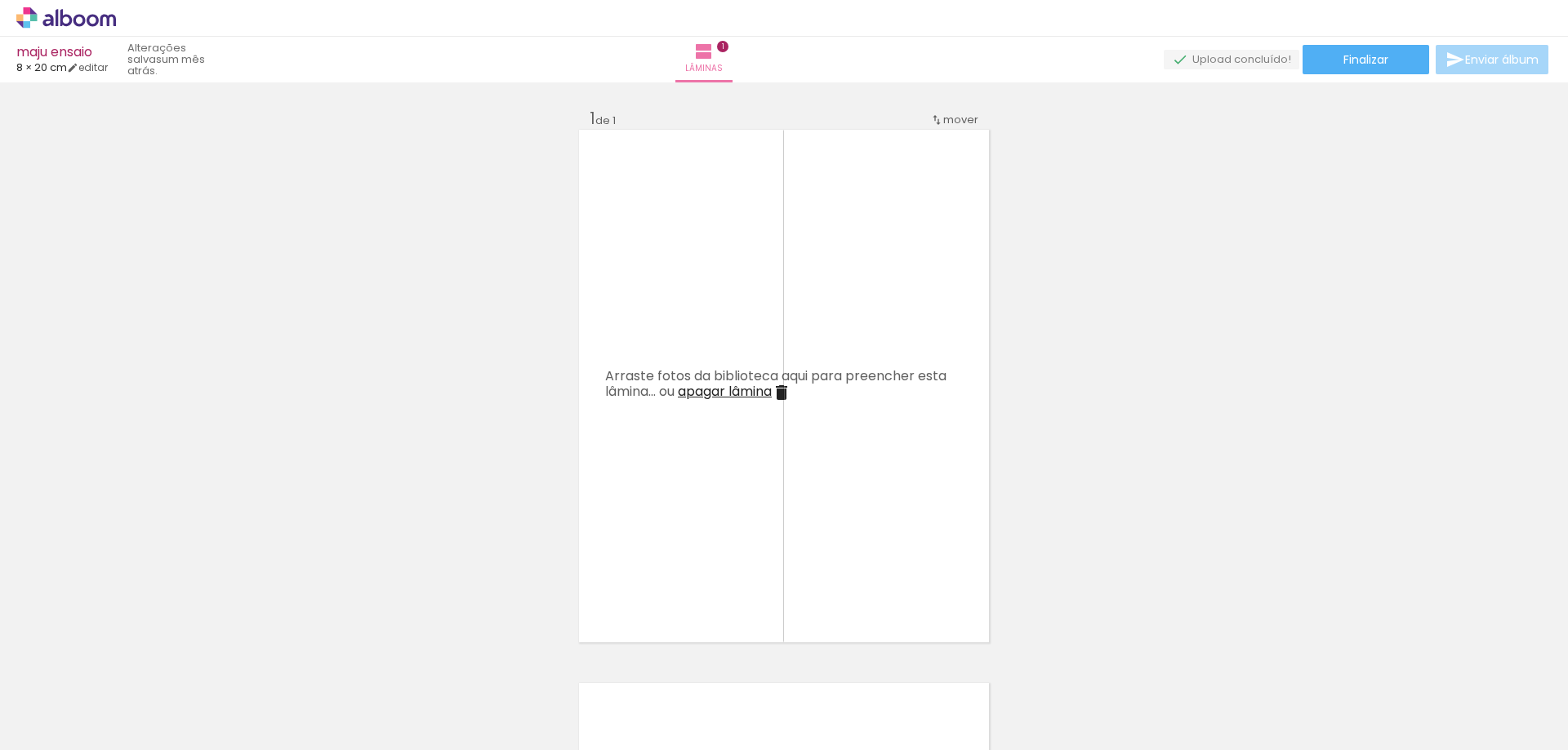
click at [783, 389] on iron-icon at bounding box center [782, 392] width 20 height 20
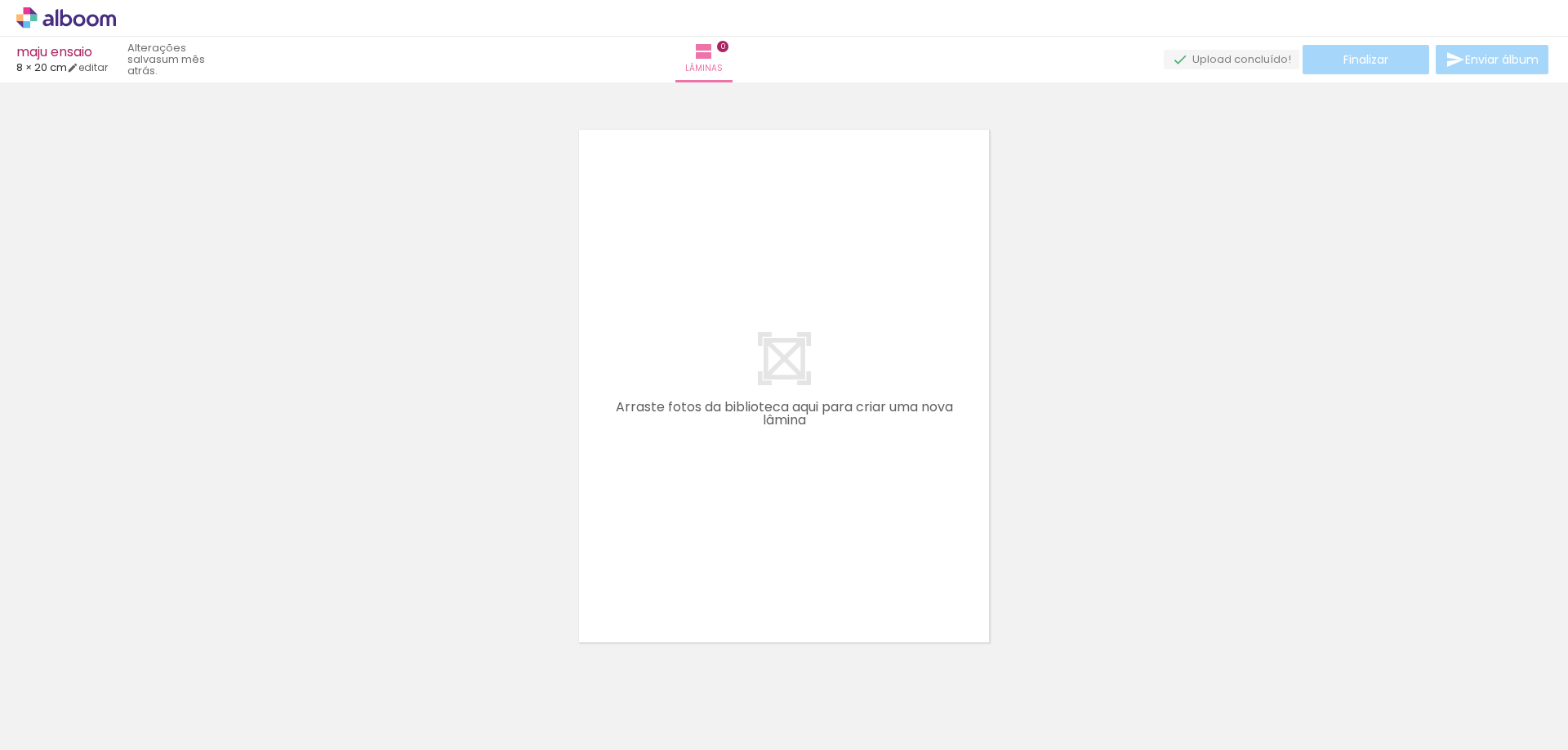
click at [140, 675] on iron-image at bounding box center [163, 695] width 57 height 84
click at [136, 668] on iron-icon at bounding box center [127, 662] width 17 height 17
click at [136, 668] on iron-icon at bounding box center [127, 662] width 17 height 17
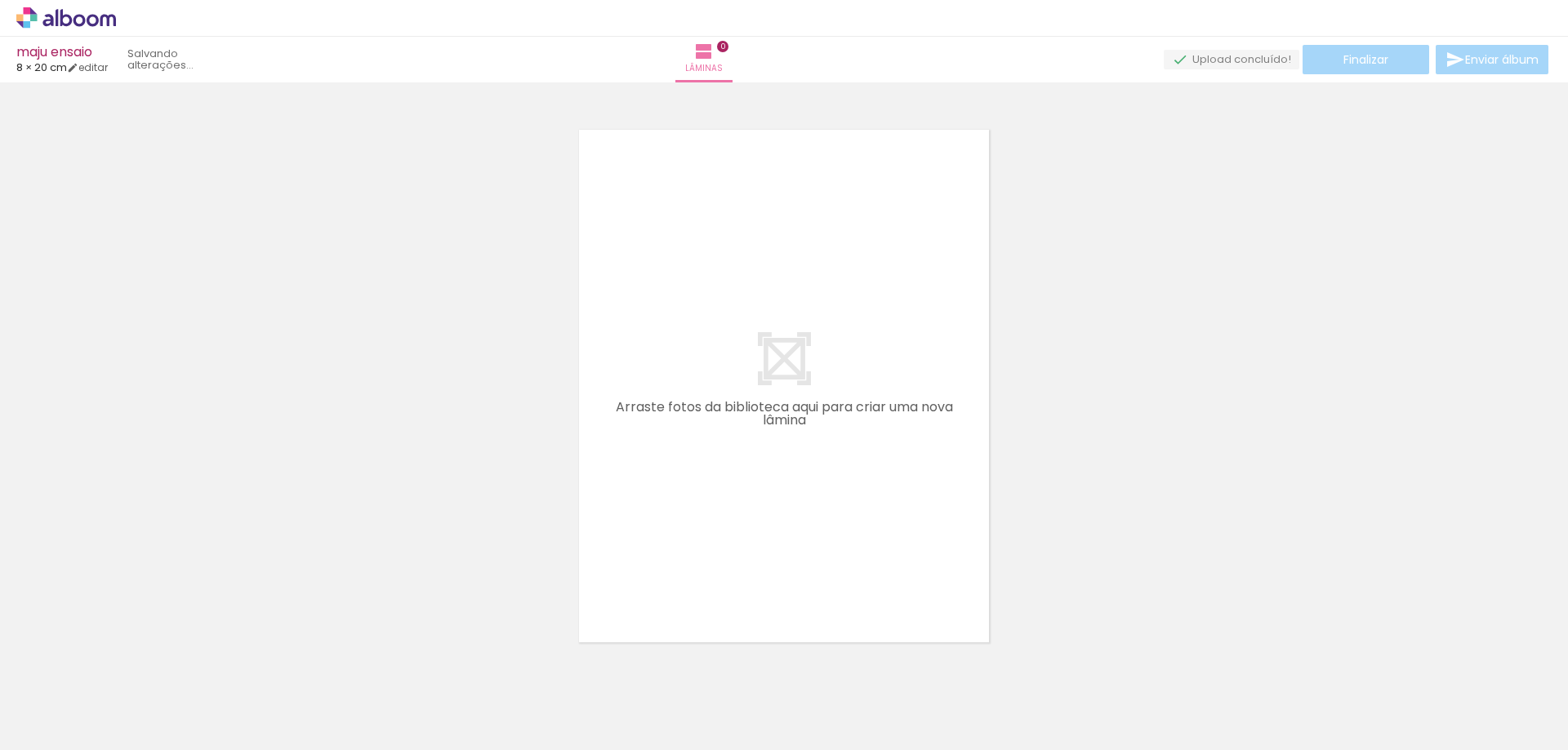
click at [136, 667] on iron-icon at bounding box center [127, 662] width 17 height 17
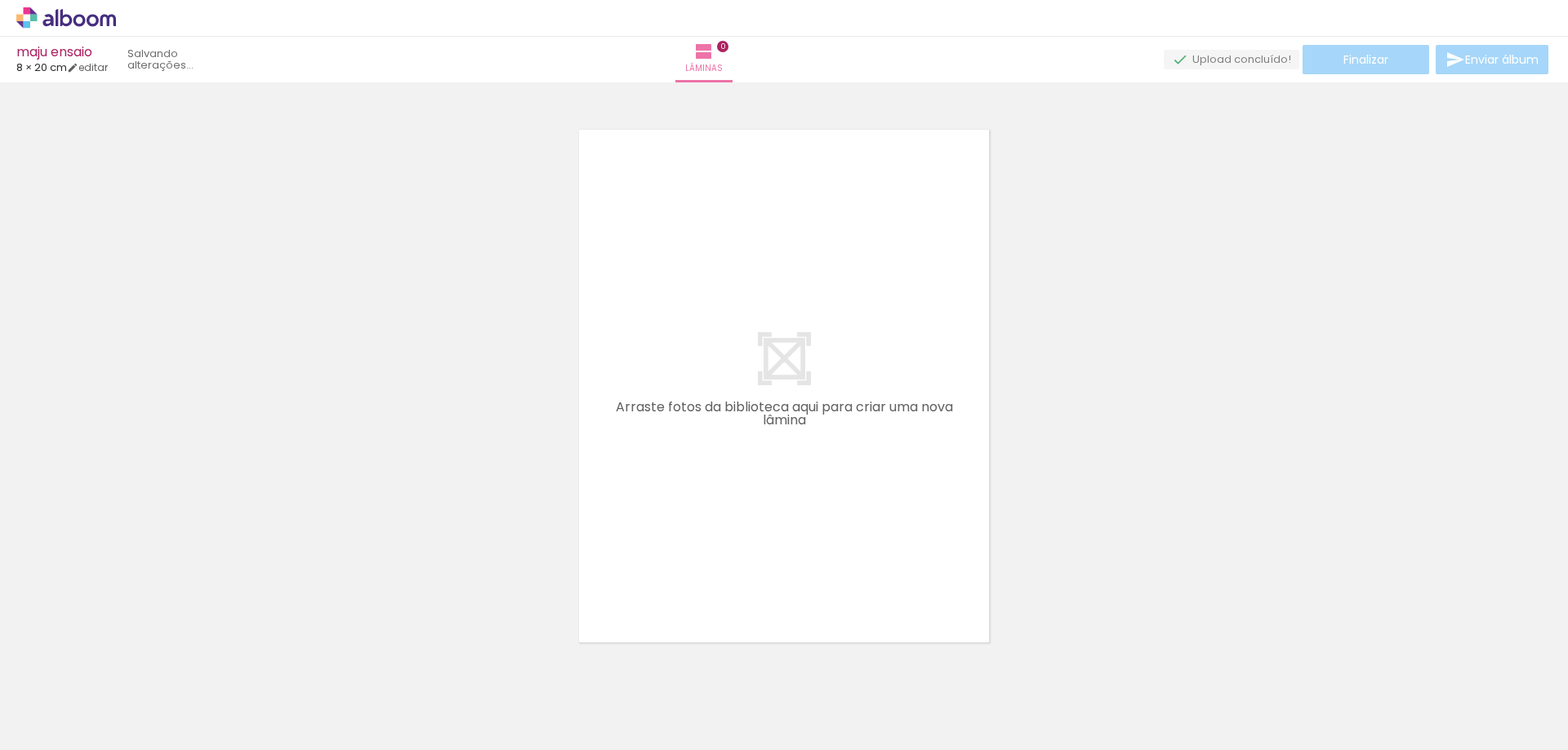
click at [136, 667] on iron-icon at bounding box center [127, 662] width 17 height 17
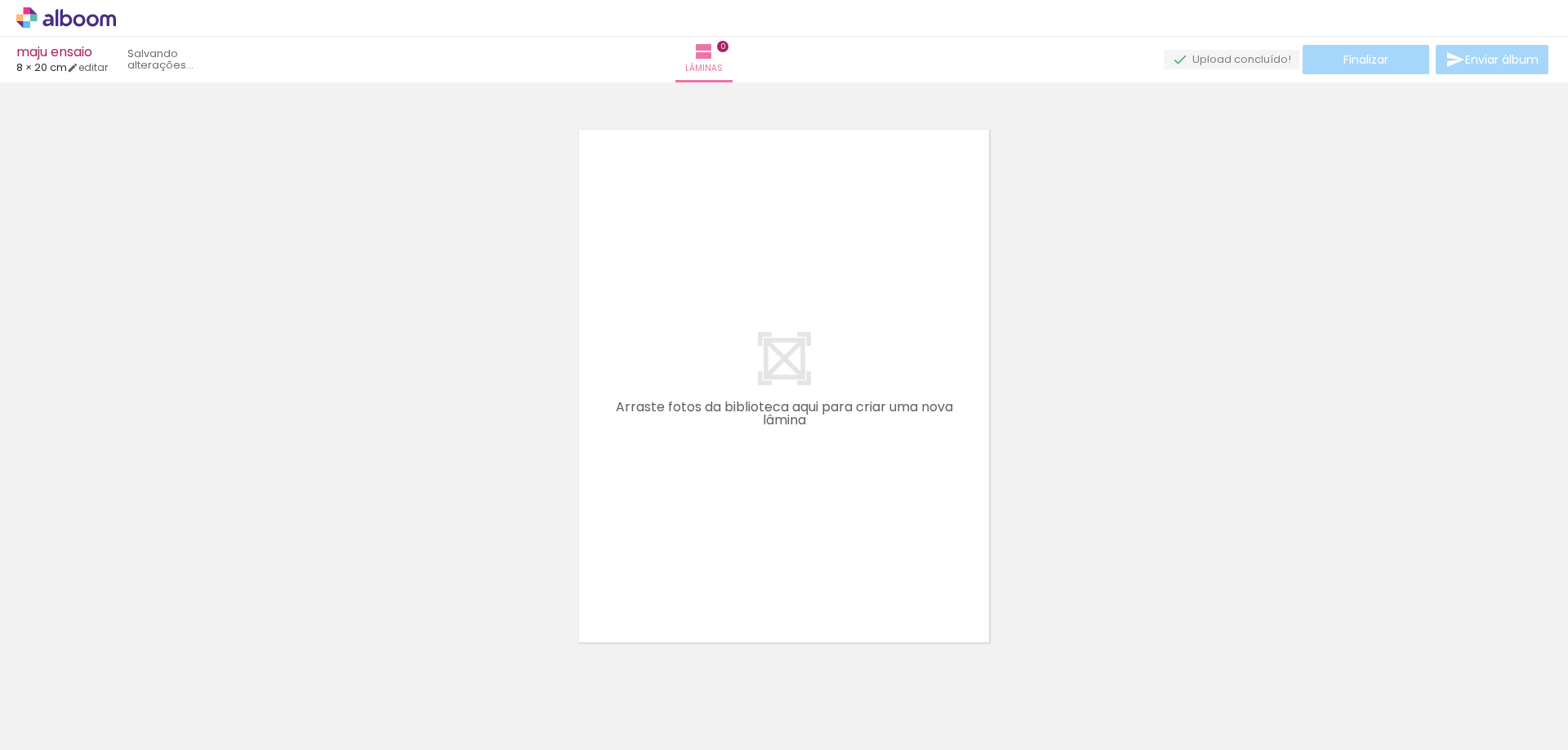
click at [136, 667] on iron-icon at bounding box center [127, 662] width 17 height 17
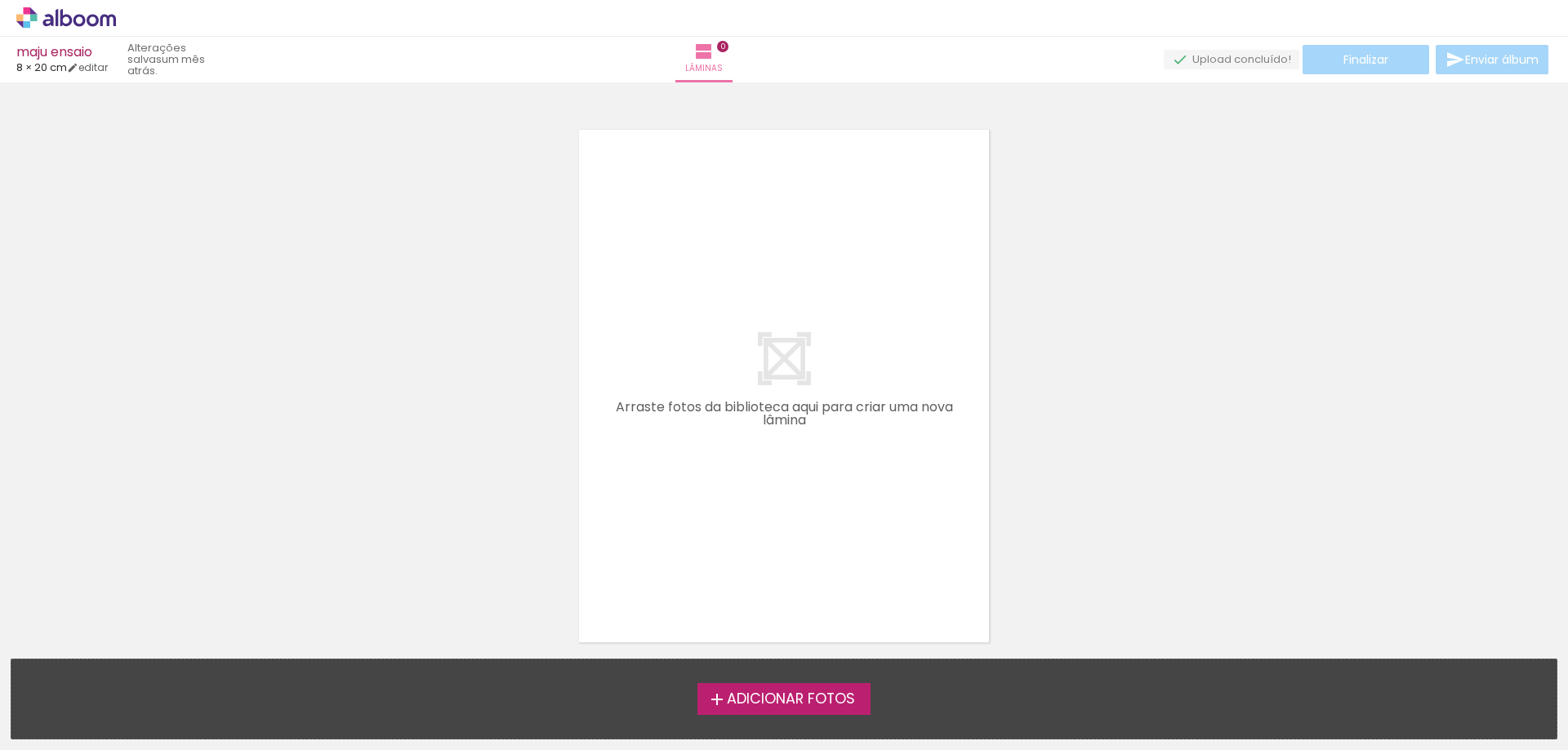
click at [737, 697] on span "Adicionar Fotos" at bounding box center [791, 699] width 128 height 14
click at [0, 0] on input "file" at bounding box center [0, 0] width 0 height 0
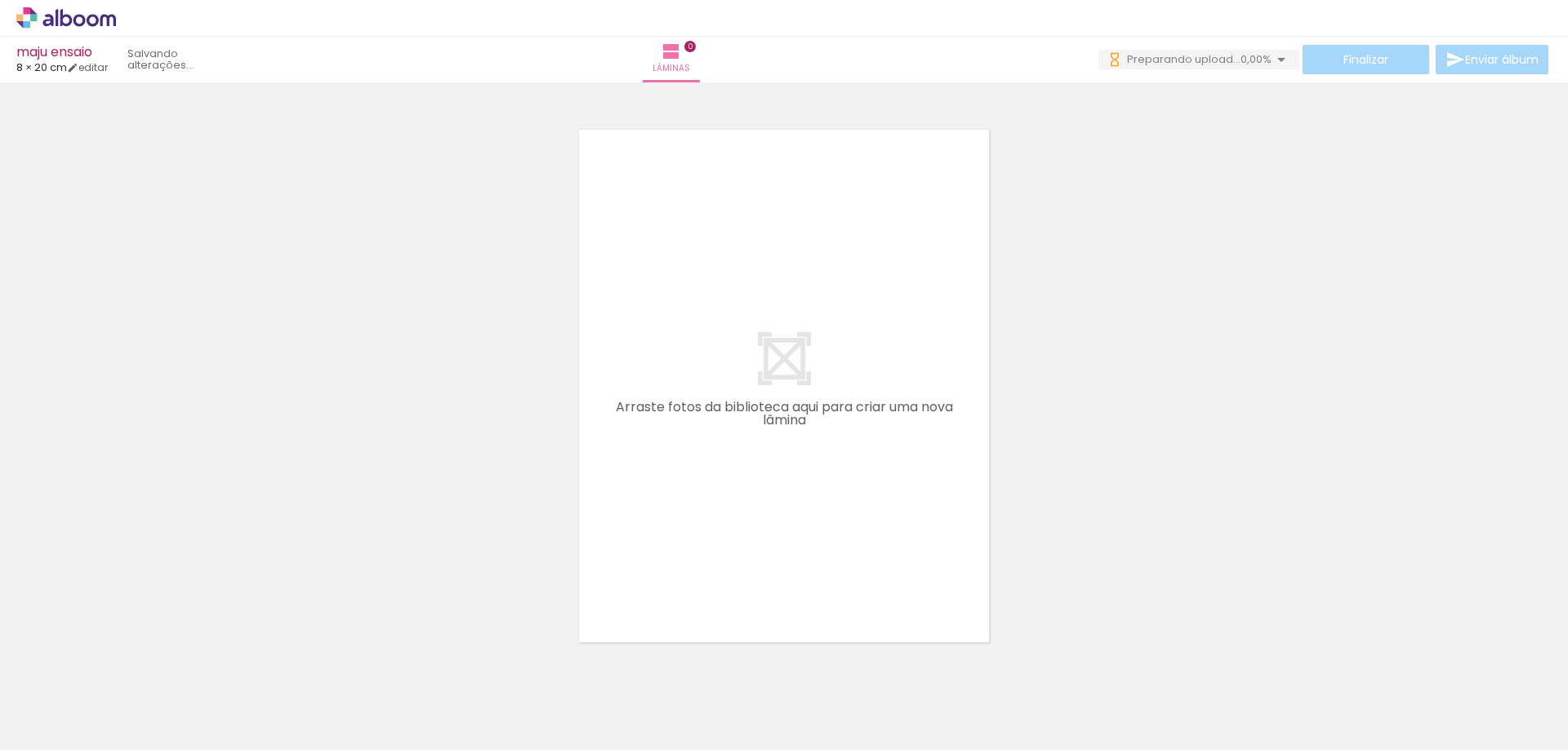
drag, startPoint x: 251, startPoint y: 700, endPoint x: 666, endPoint y: 467, distance: 475.9
click at [666, 467] on quentale-workspace at bounding box center [784, 375] width 1568 height 750
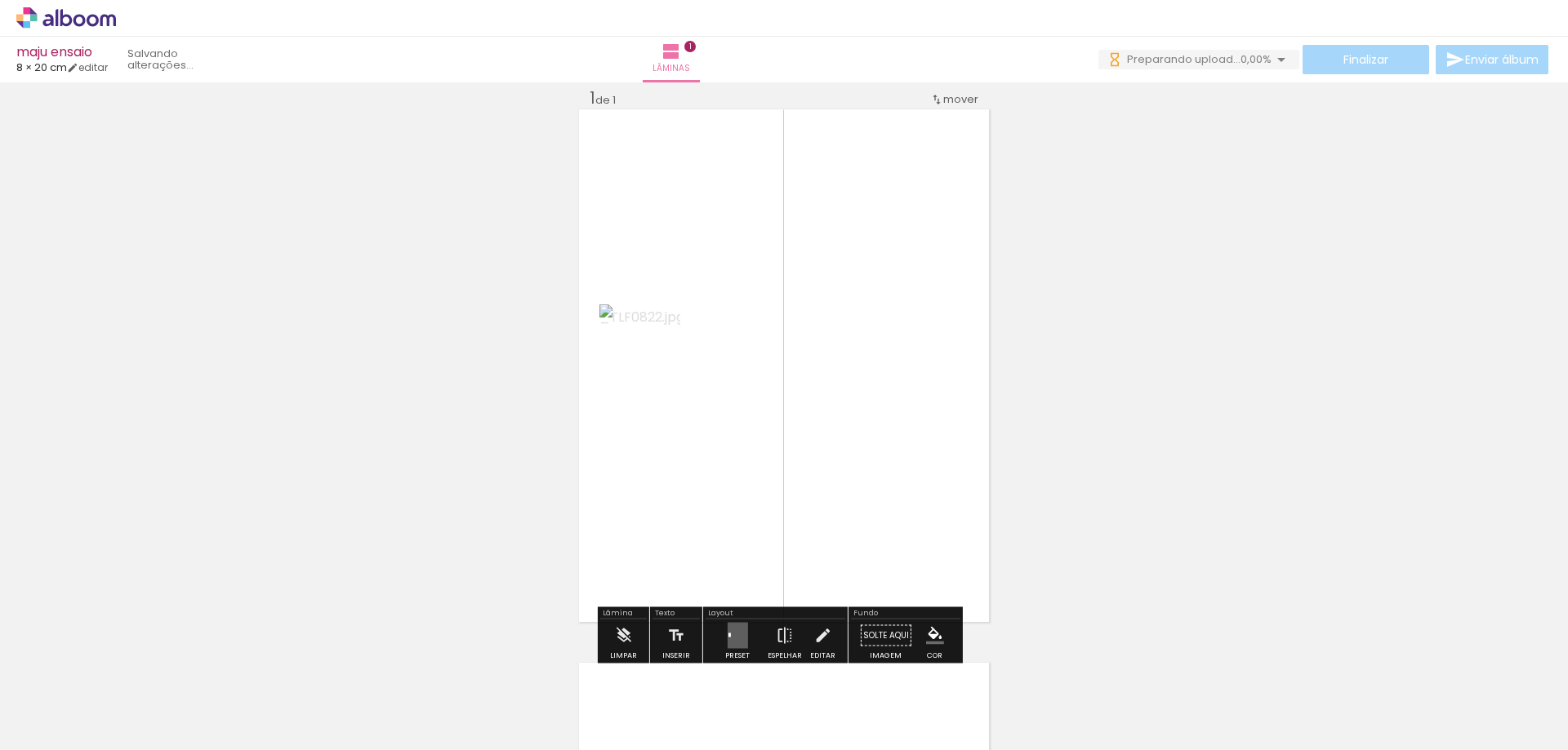
scroll to position [22, 0]
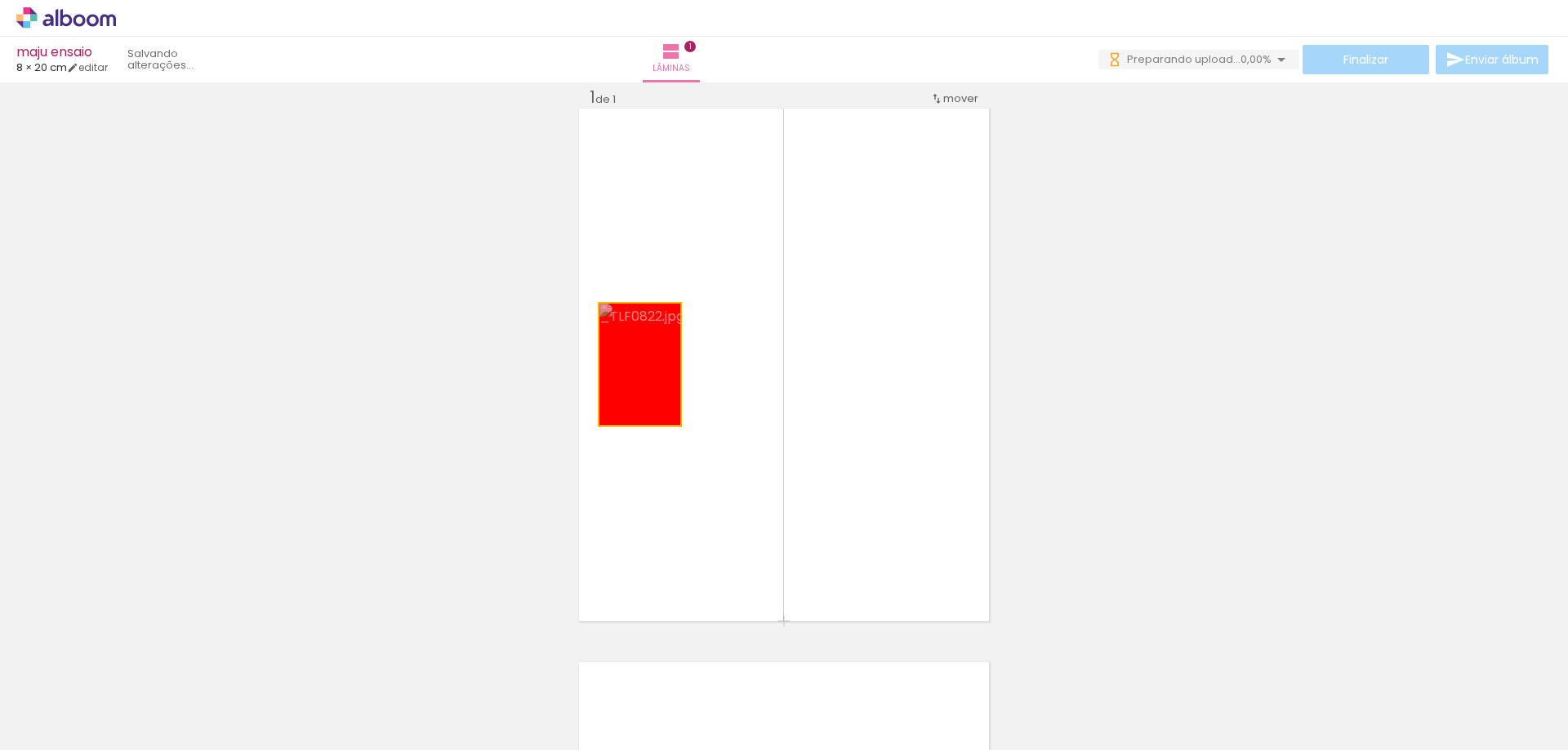
drag, startPoint x: 588, startPoint y: 396, endPoint x: 202, endPoint y: 519, distance: 405.1
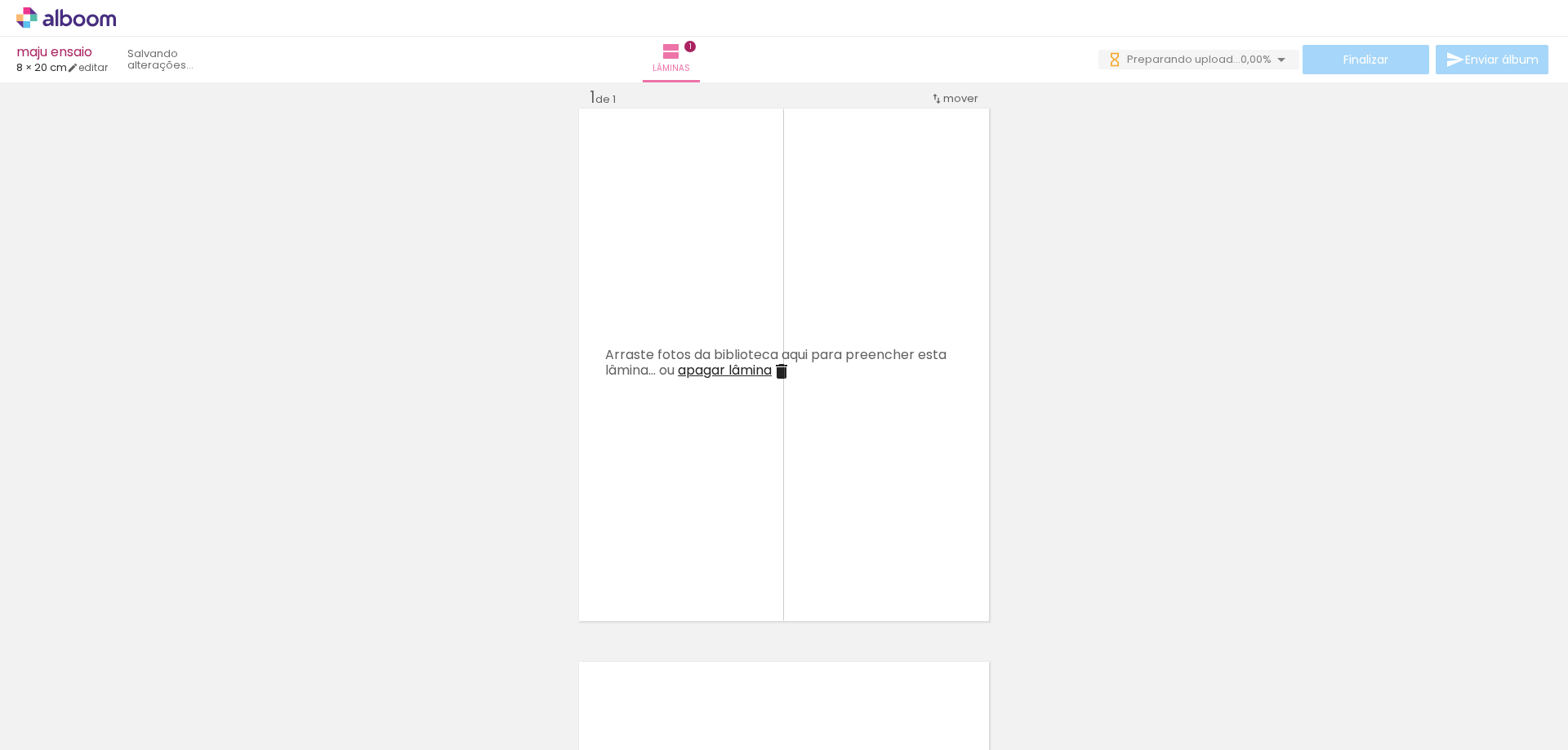
scroll to position [0, 0]
drag, startPoint x: 170, startPoint y: 682, endPoint x: 620, endPoint y: 464, distance: 500.0
click at [608, 484] on quentale-workspace at bounding box center [784, 375] width 1568 height 750
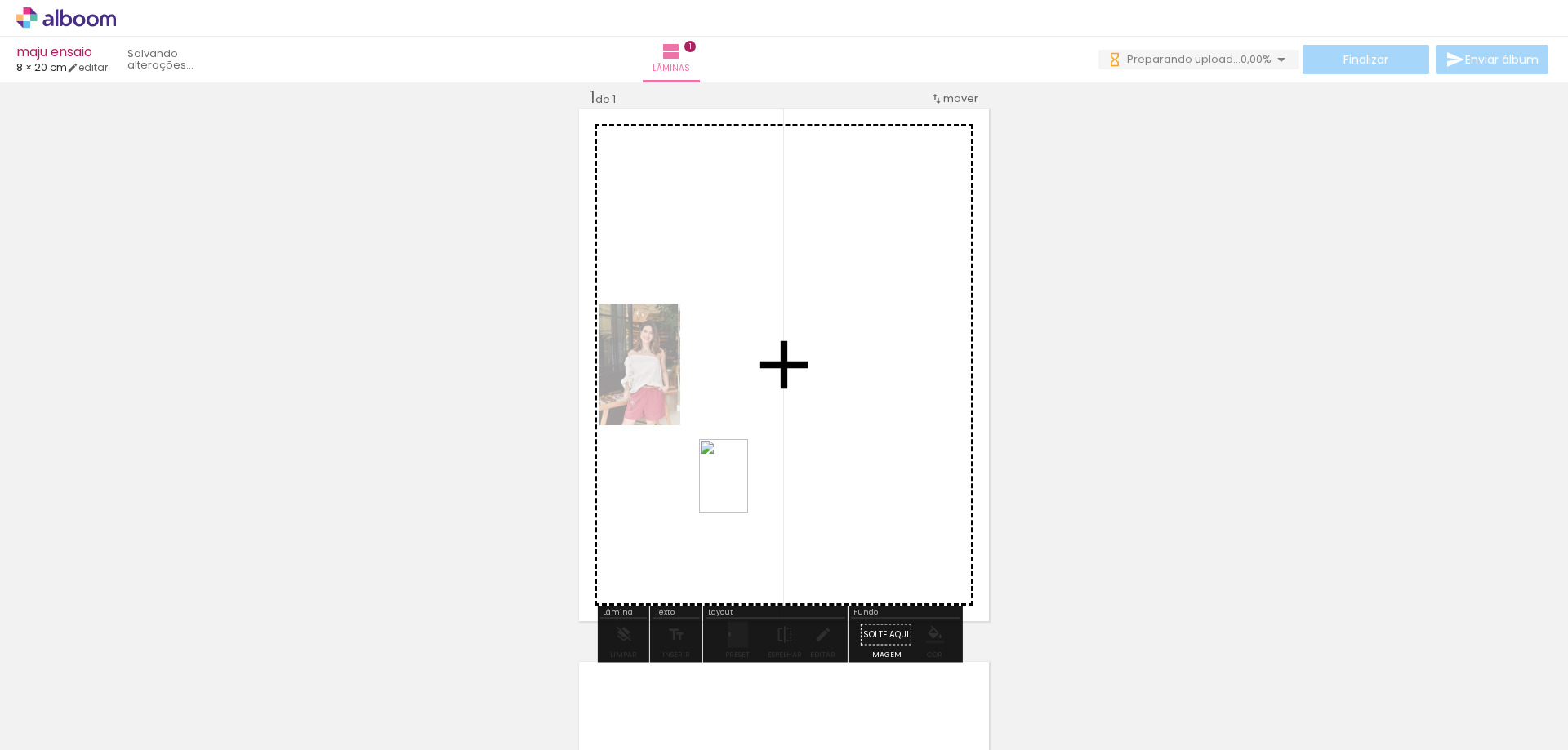
drag, startPoint x: 359, startPoint y: 709, endPoint x: 733, endPoint y: 523, distance: 417.7
click at [746, 486] on quentale-workspace at bounding box center [784, 375] width 1568 height 750
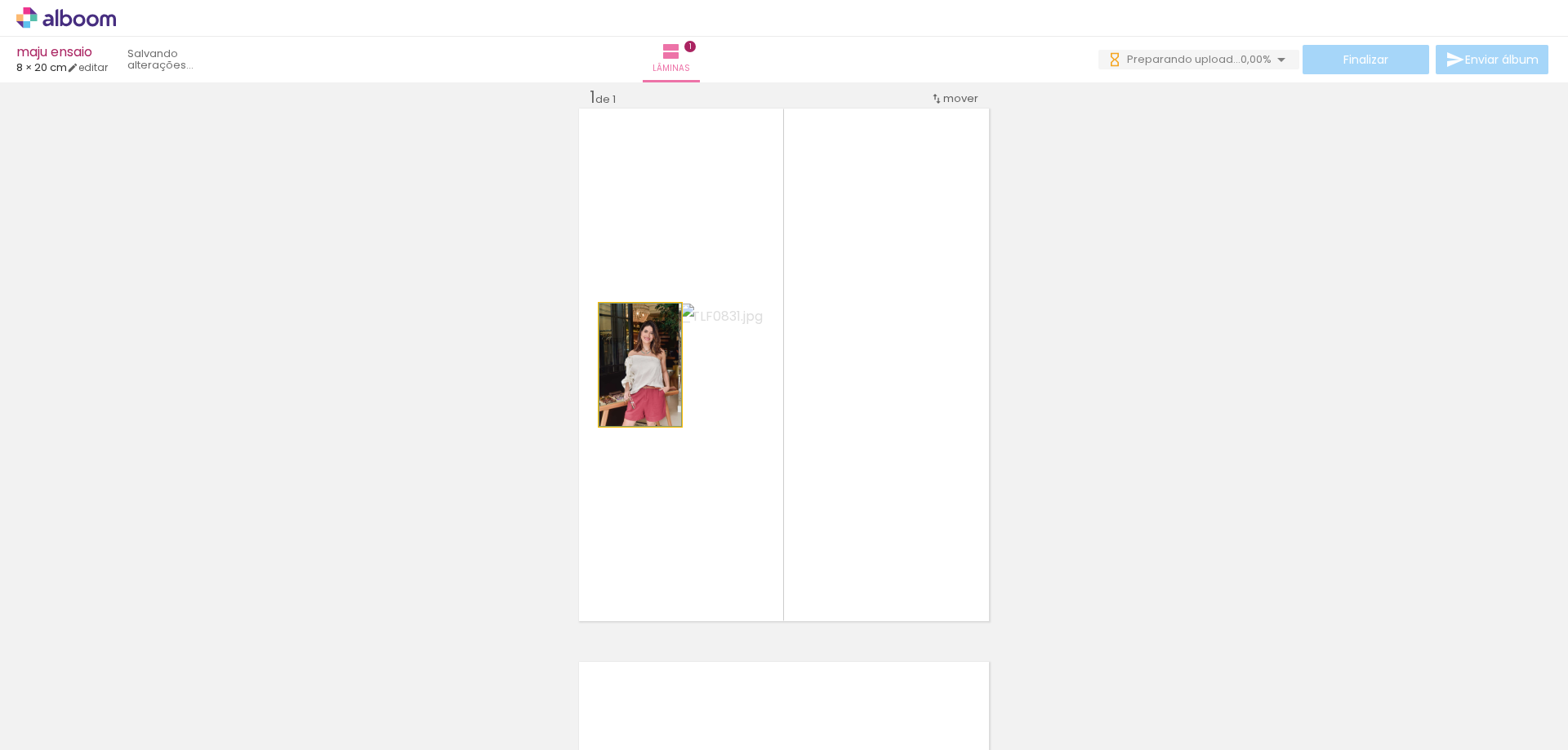
drag, startPoint x: 589, startPoint y: 395, endPoint x: 581, endPoint y: 402, distance: 10.6
click at [581, 395] on quentale-layouter at bounding box center [784, 365] width 410 height 513
drag, startPoint x: 628, startPoint y: 381, endPoint x: 561, endPoint y: 398, distance: 69.1
click at [295, 432] on div "Inserir lâmina 1 de 1" at bounding box center [784, 621] width 1568 height 1108
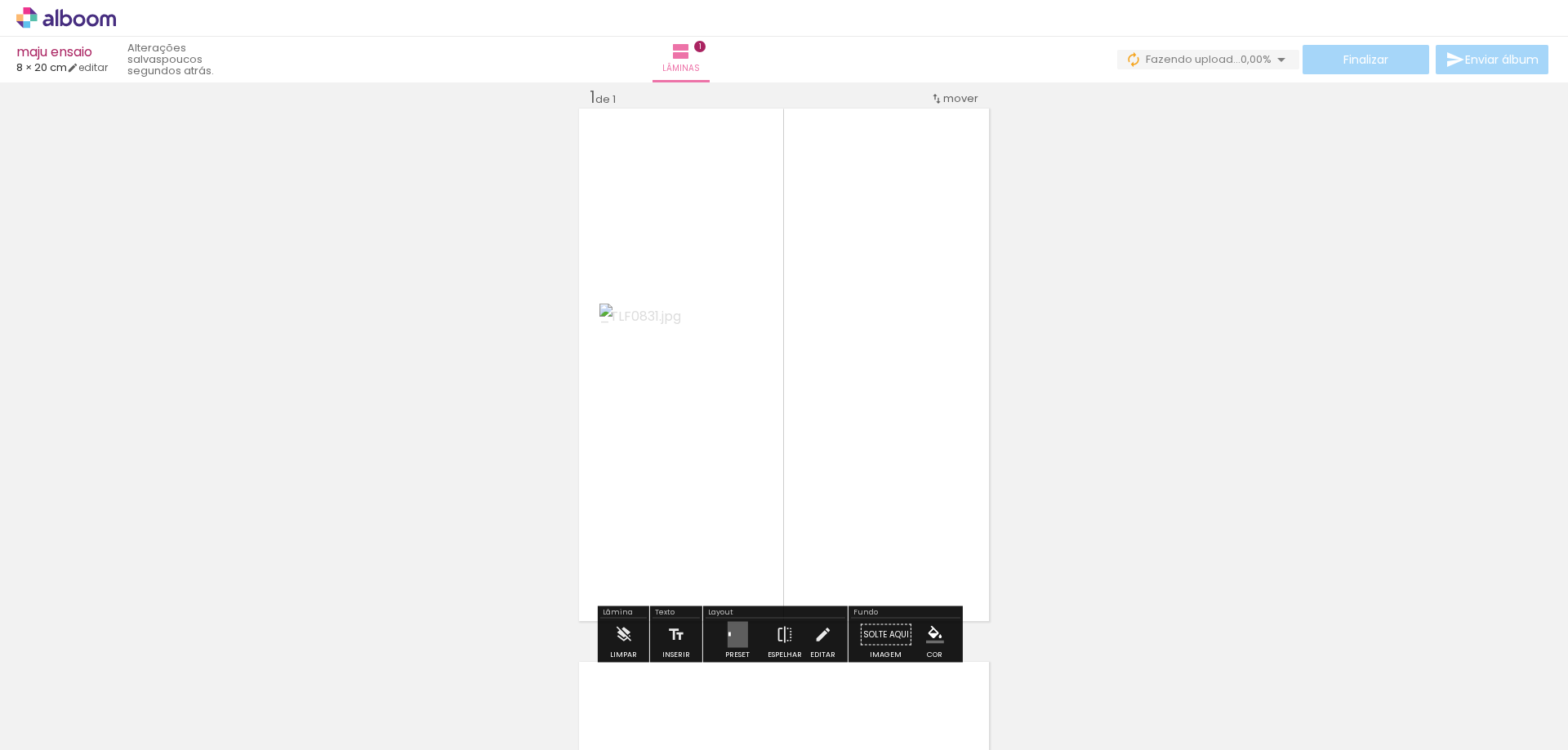
click at [734, 636] on quentale-layouter at bounding box center [737, 634] width 21 height 26
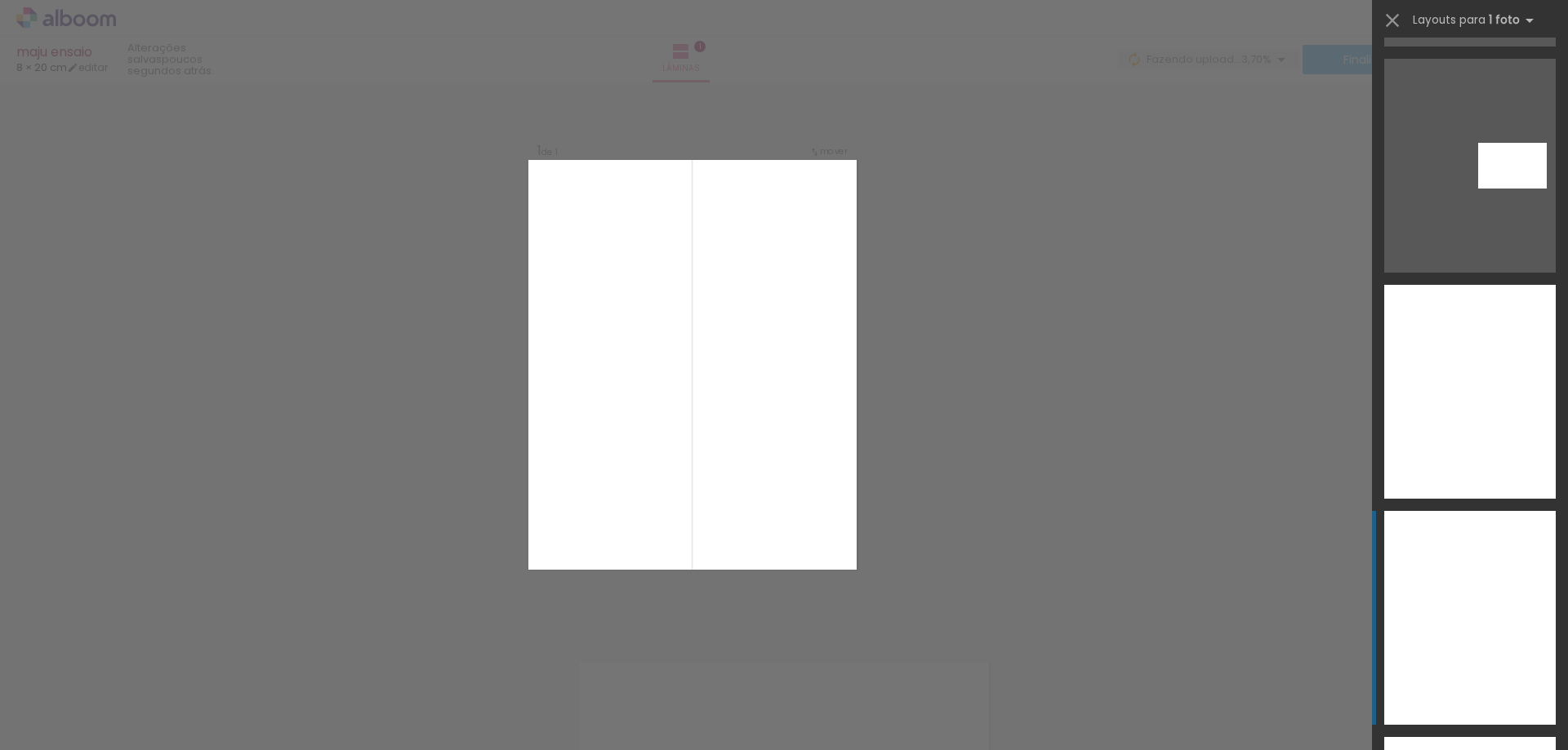
scroll to position [9875, 0]
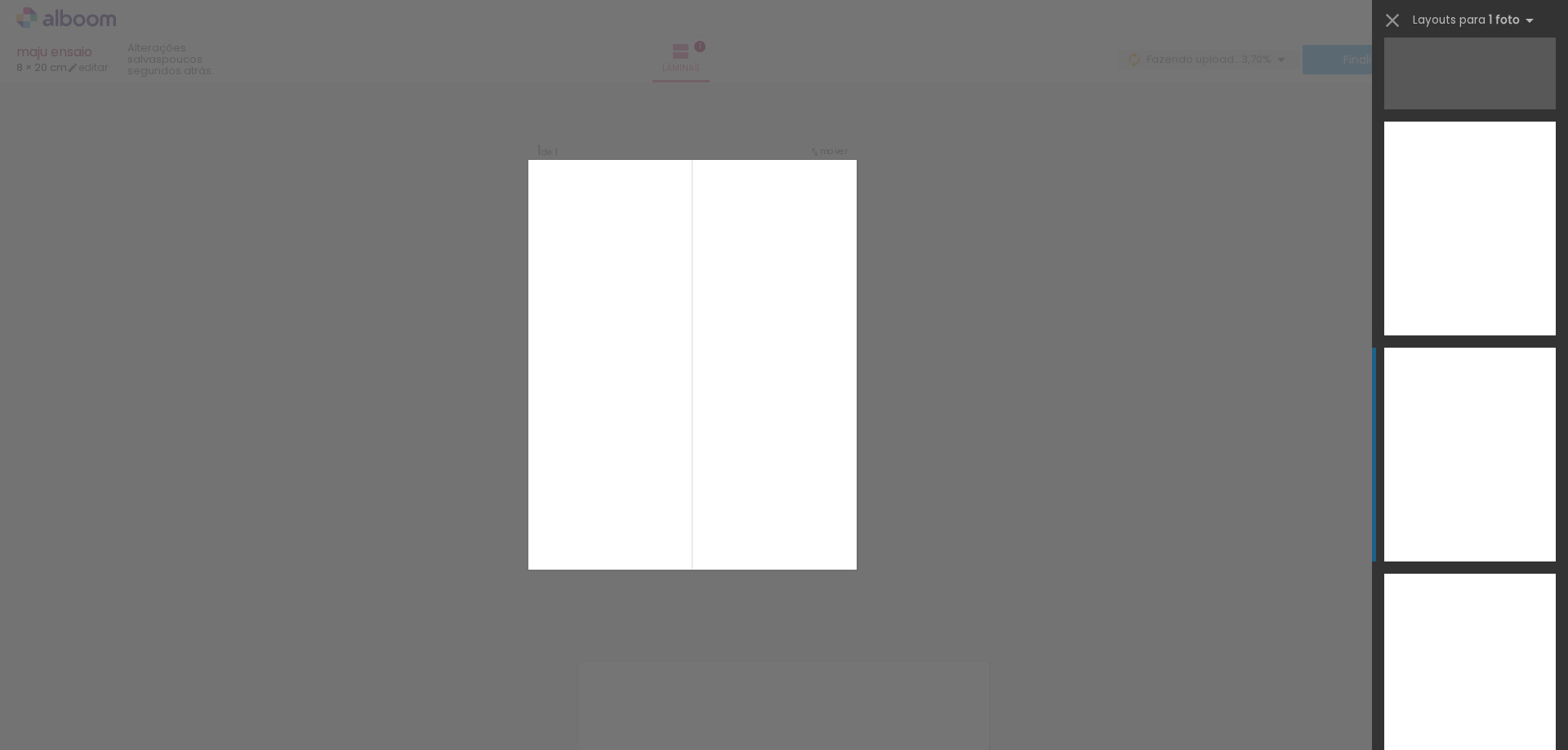
click at [1454, 460] on div at bounding box center [1469, 454] width 171 height 214
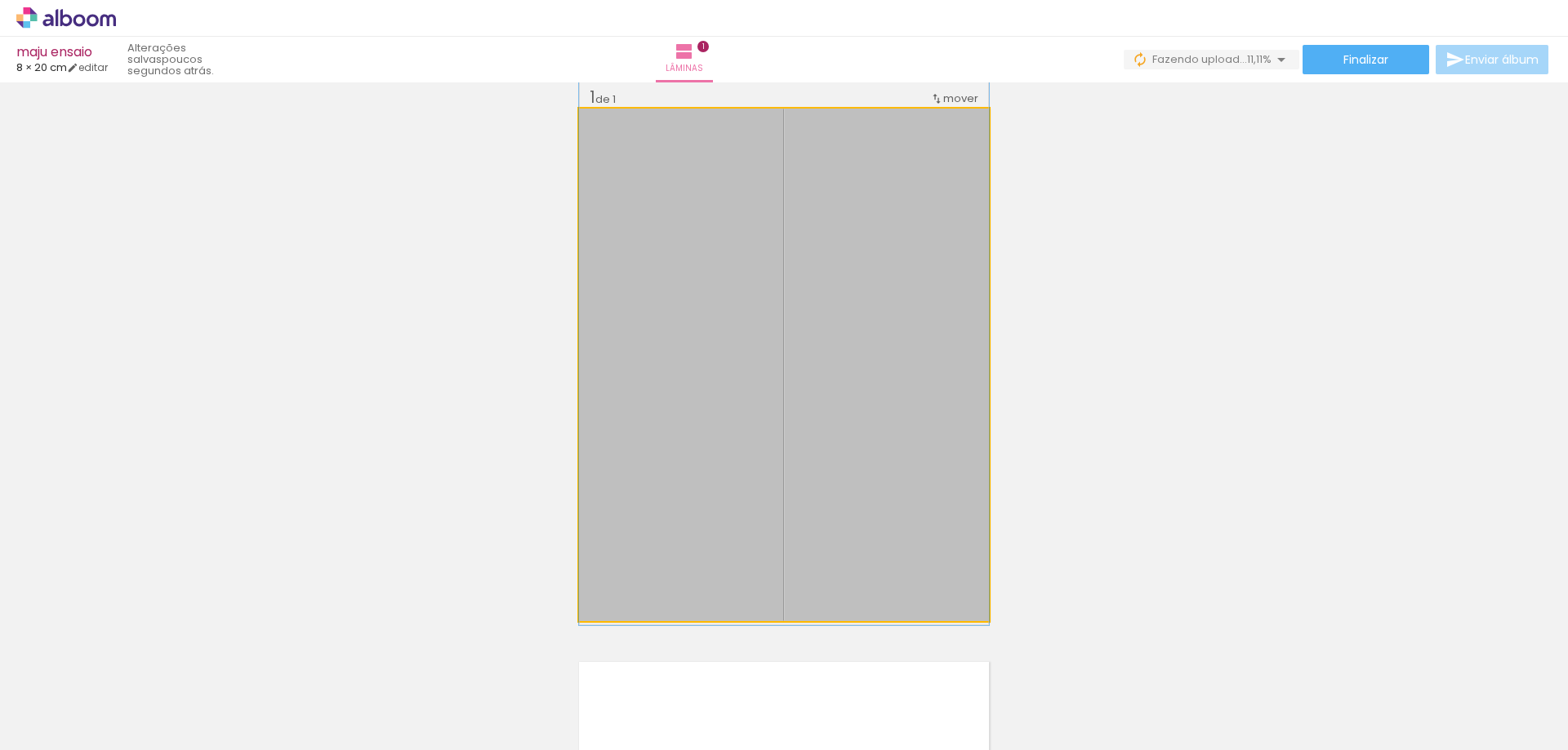
drag, startPoint x: 889, startPoint y: 509, endPoint x: 886, endPoint y: 462, distance: 47.1
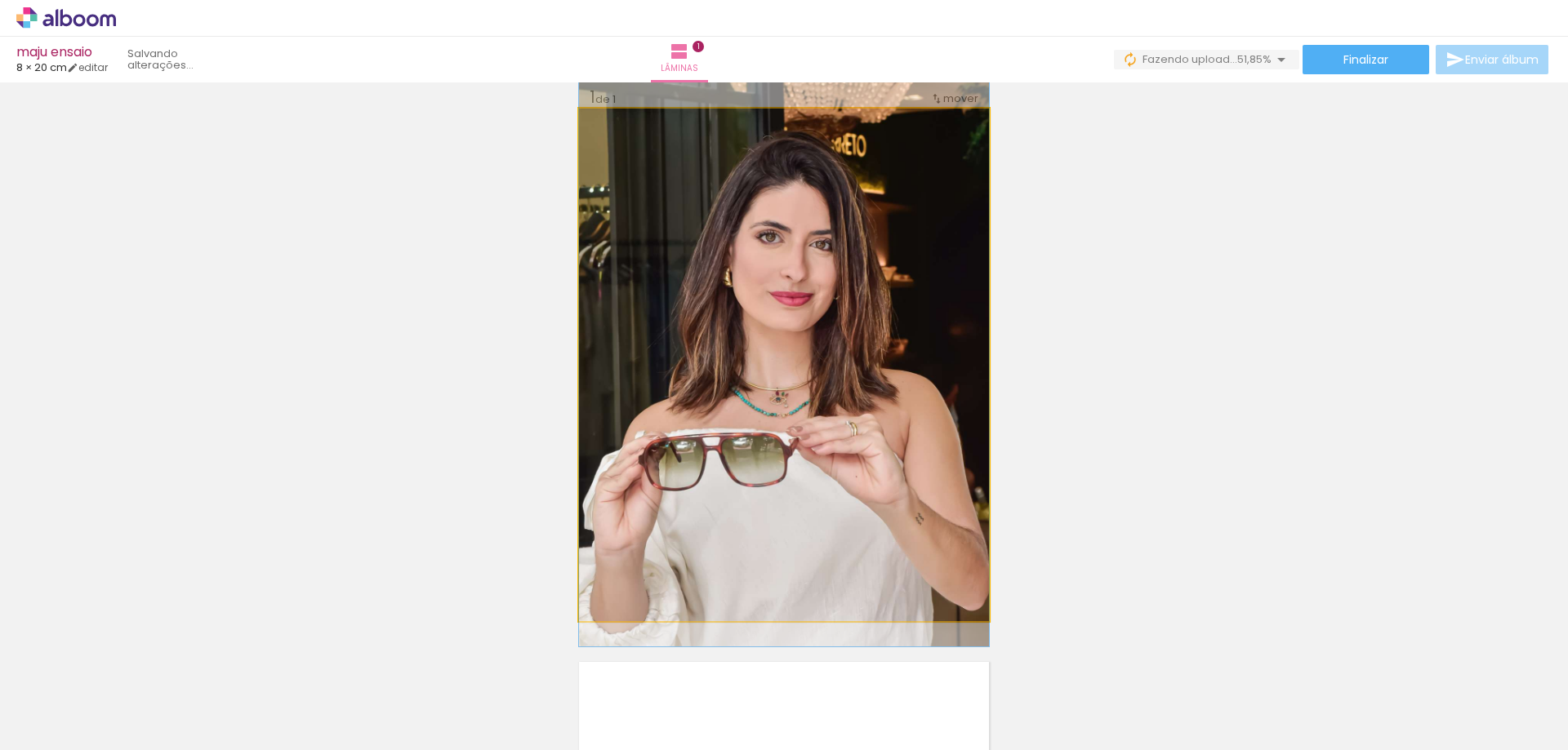
drag, startPoint x: 865, startPoint y: 474, endPoint x: 860, endPoint y: 465, distance: 10.3
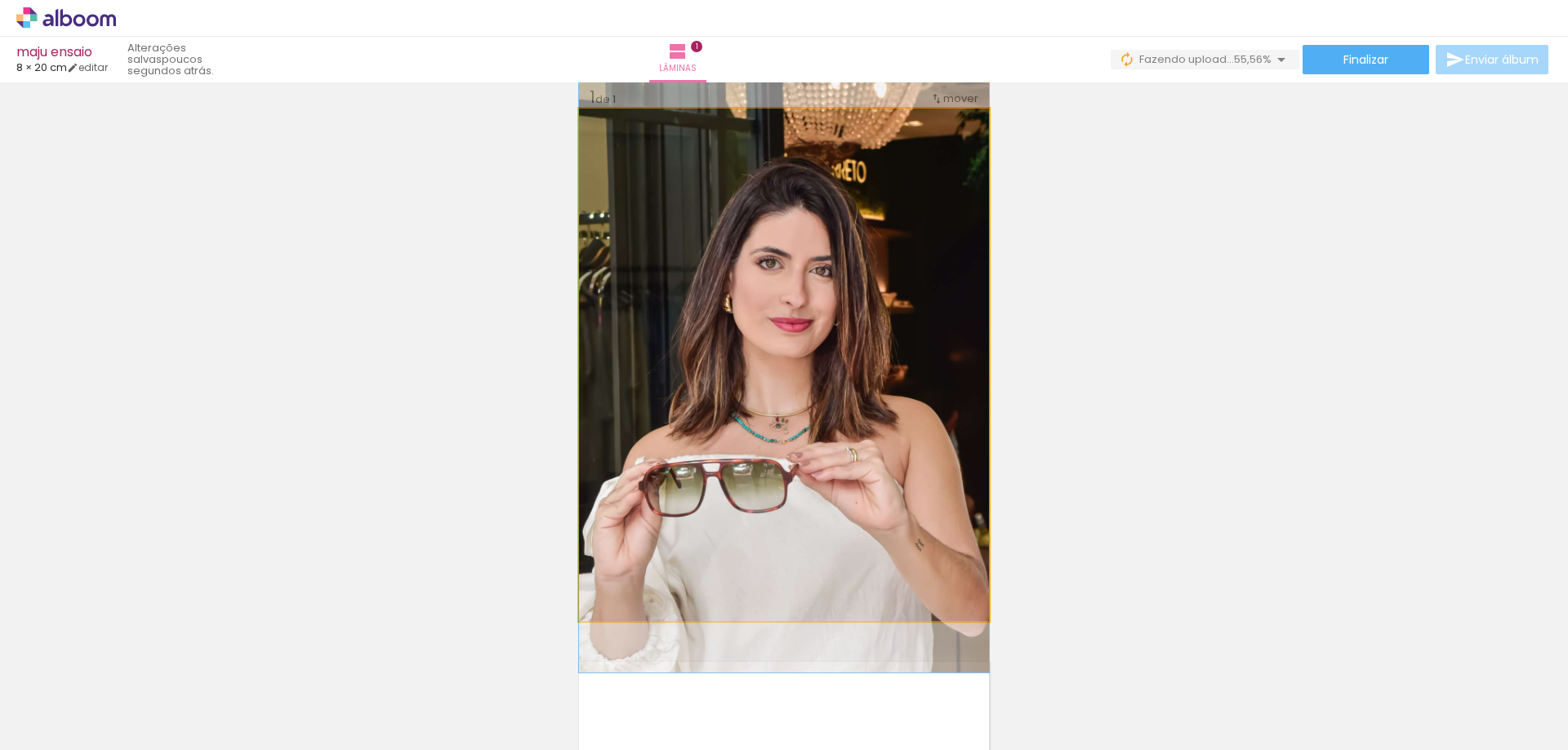
drag, startPoint x: 758, startPoint y: 405, endPoint x: 752, endPoint y: 442, distance: 37.5
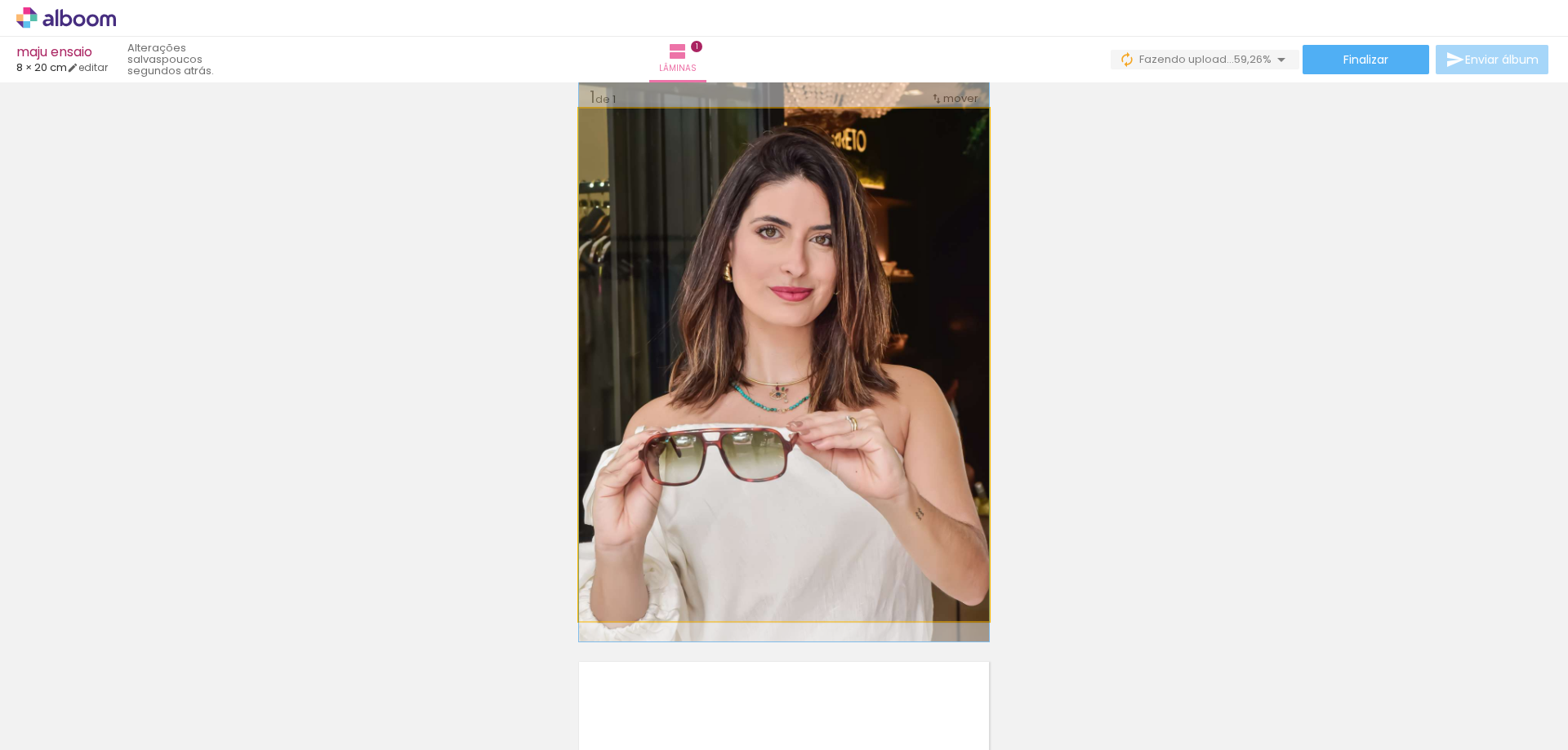
drag, startPoint x: 765, startPoint y: 454, endPoint x: 770, endPoint y: 422, distance: 32.4
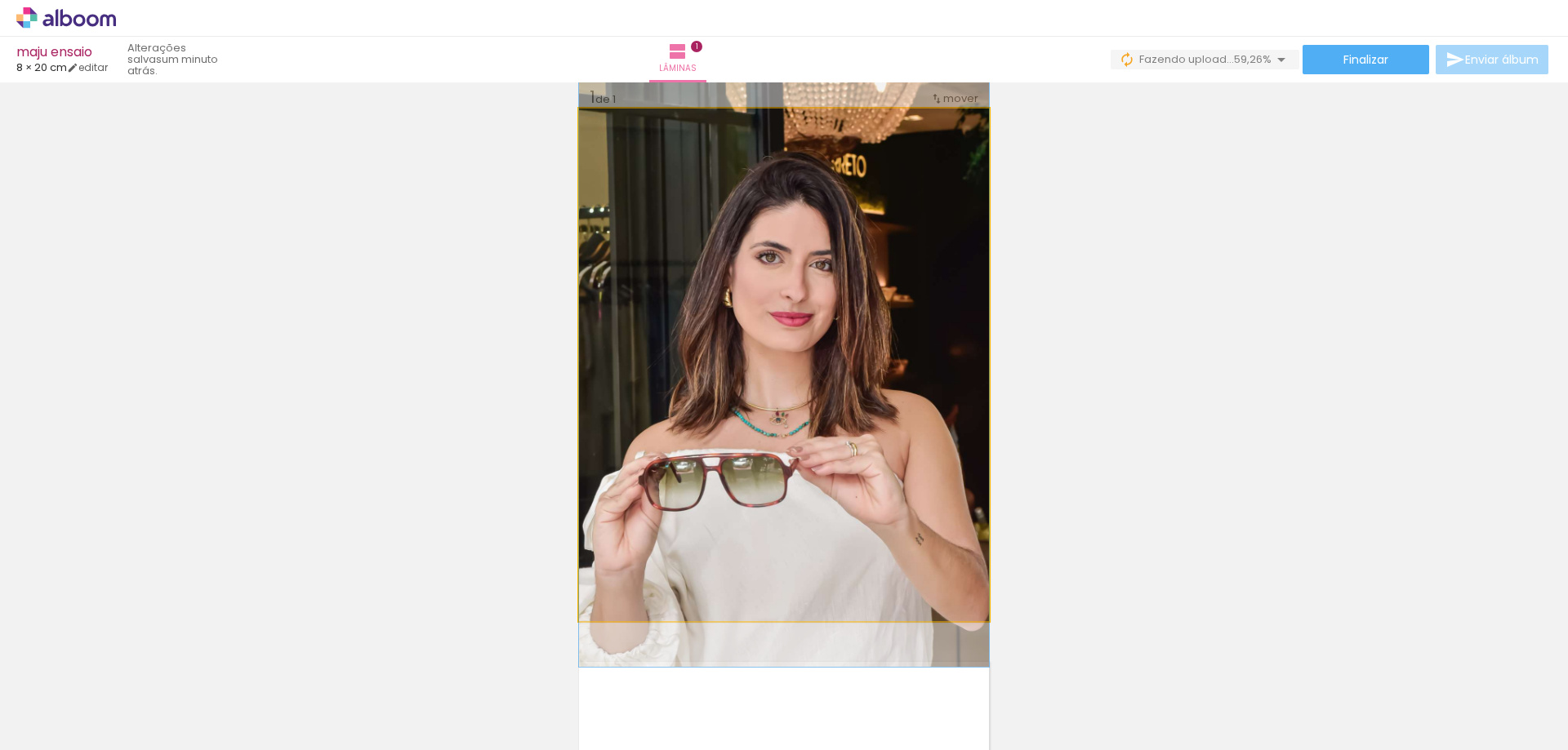
drag, startPoint x: 822, startPoint y: 401, endPoint x: 823, endPoint y: 428, distance: 27.0
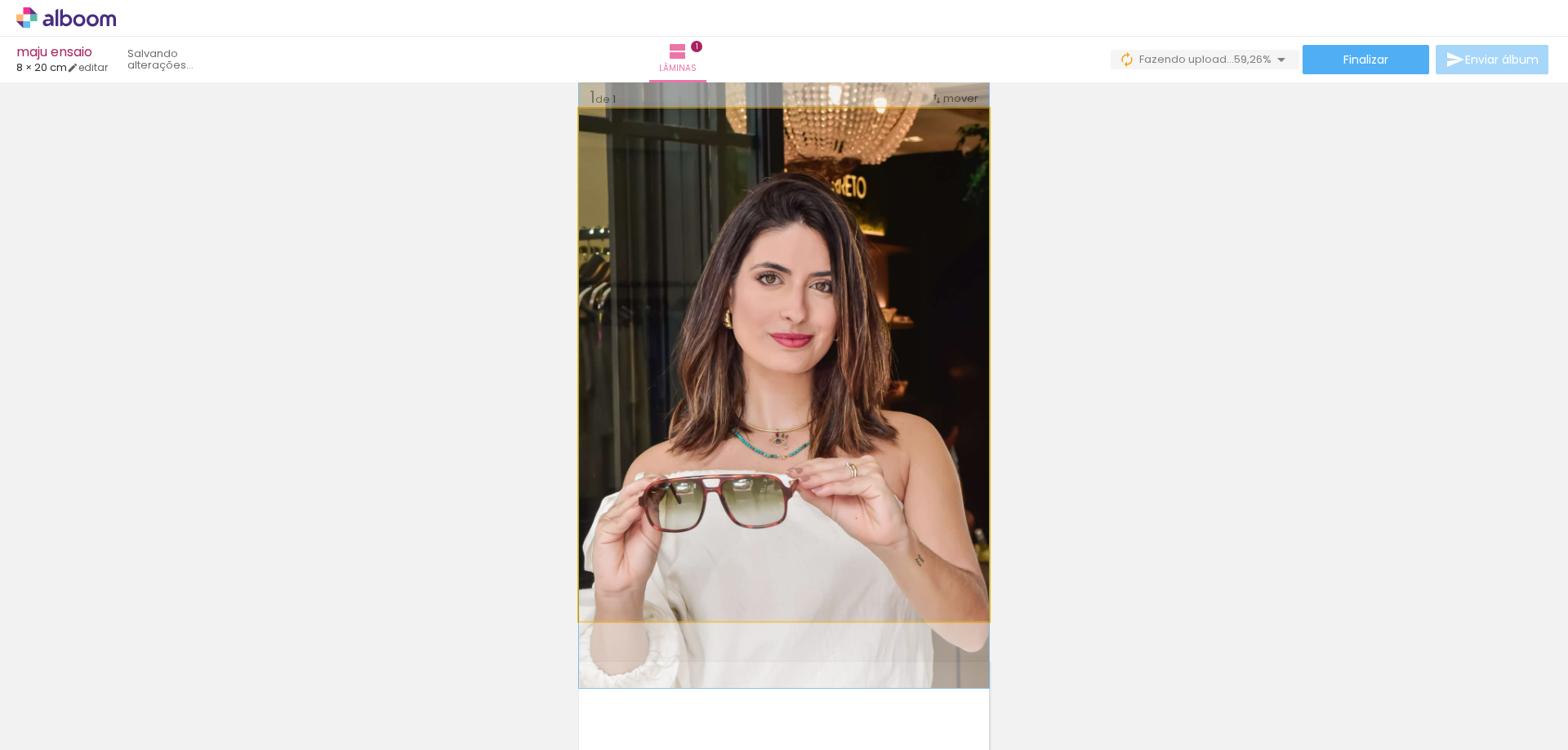
drag, startPoint x: 810, startPoint y: 309, endPoint x: 810, endPoint y: 325, distance: 16.0
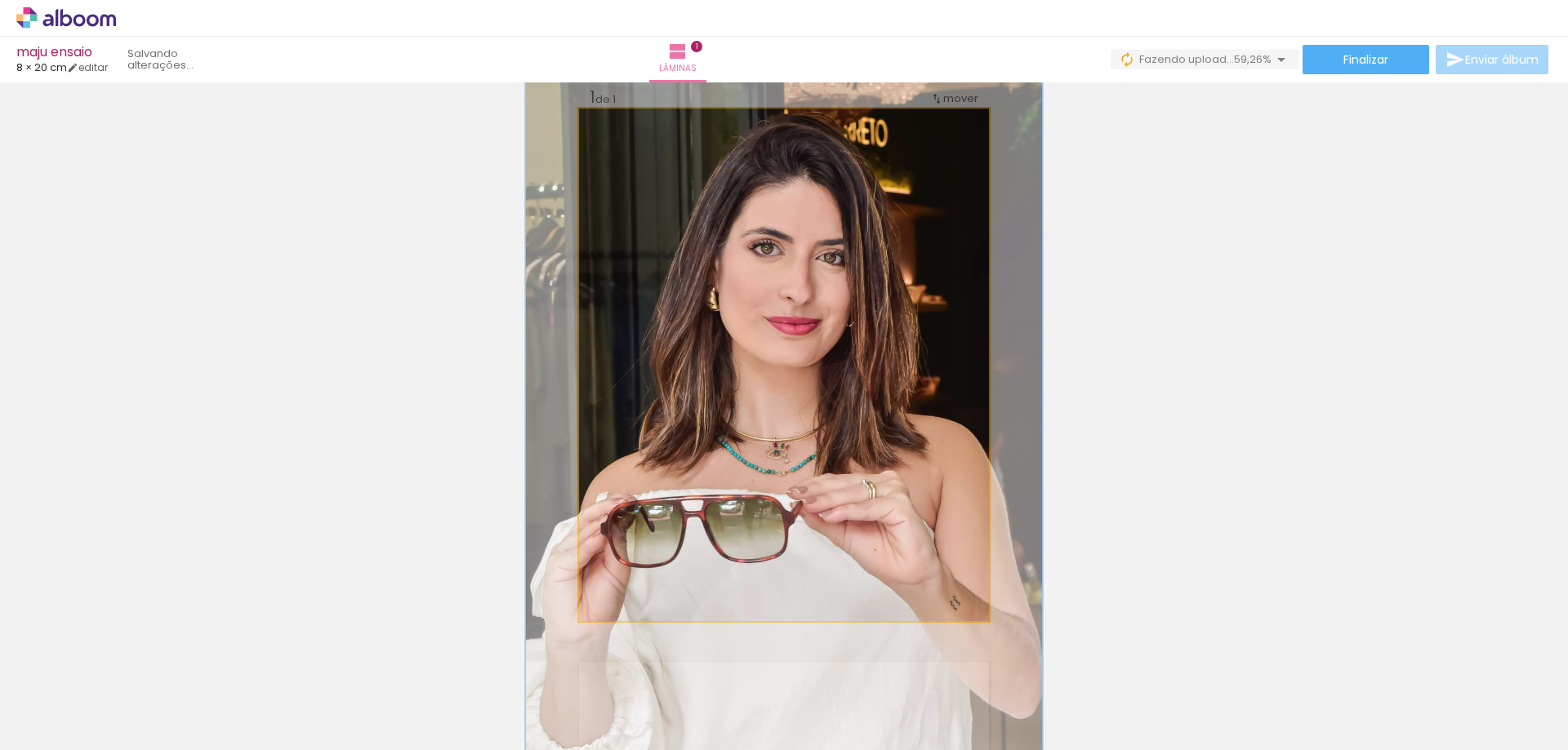
drag, startPoint x: 613, startPoint y: 131, endPoint x: 628, endPoint y: 132, distance: 15.0
click at [628, 132] on div at bounding box center [631, 125] width 26 height 26
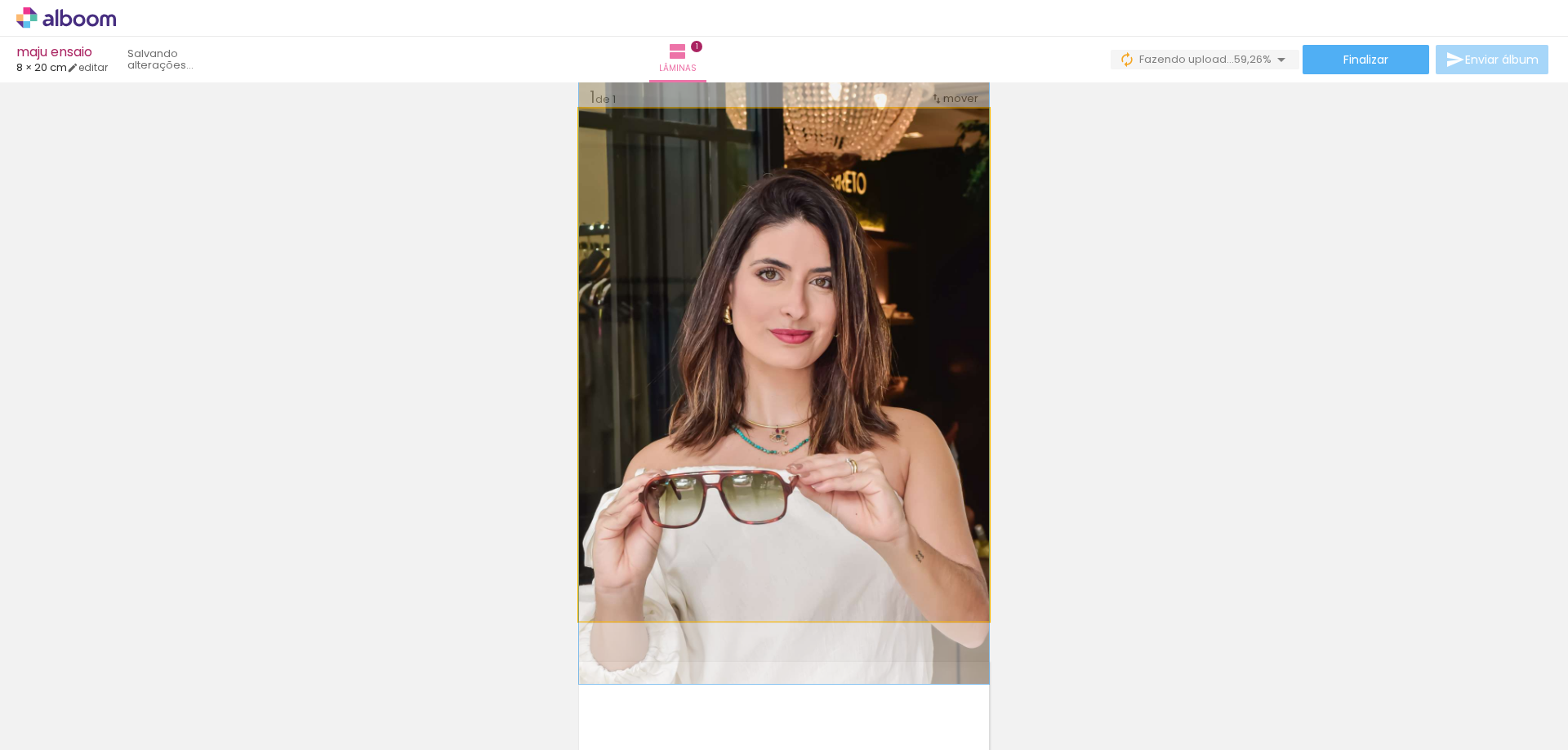
drag, startPoint x: 619, startPoint y: 128, endPoint x: 595, endPoint y: 129, distance: 24.0
type paper-slider "100"
click at [595, 129] on div at bounding box center [640, 125] width 114 height 24
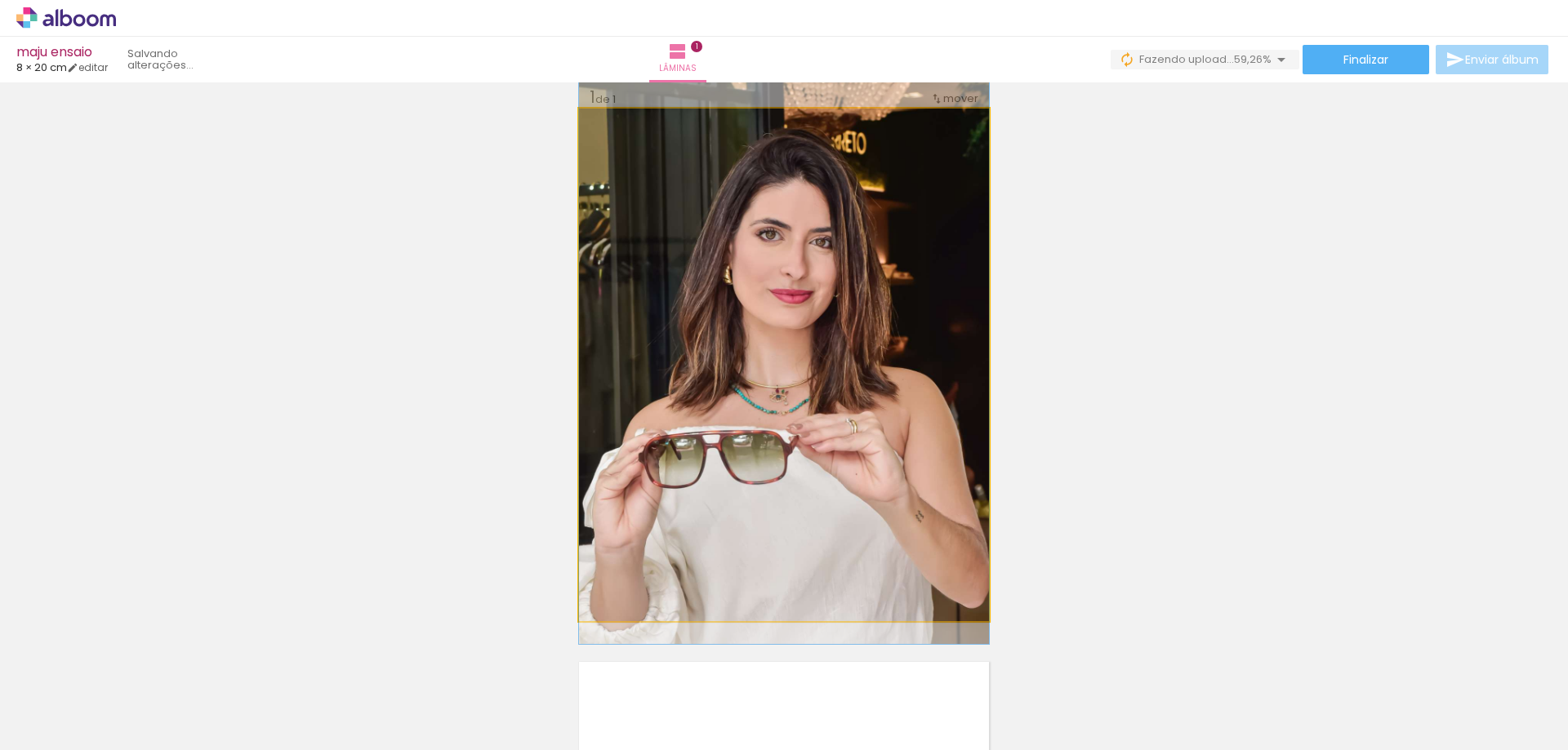
drag, startPoint x: 797, startPoint y: 328, endPoint x: 805, endPoint y: 289, distance: 39.8
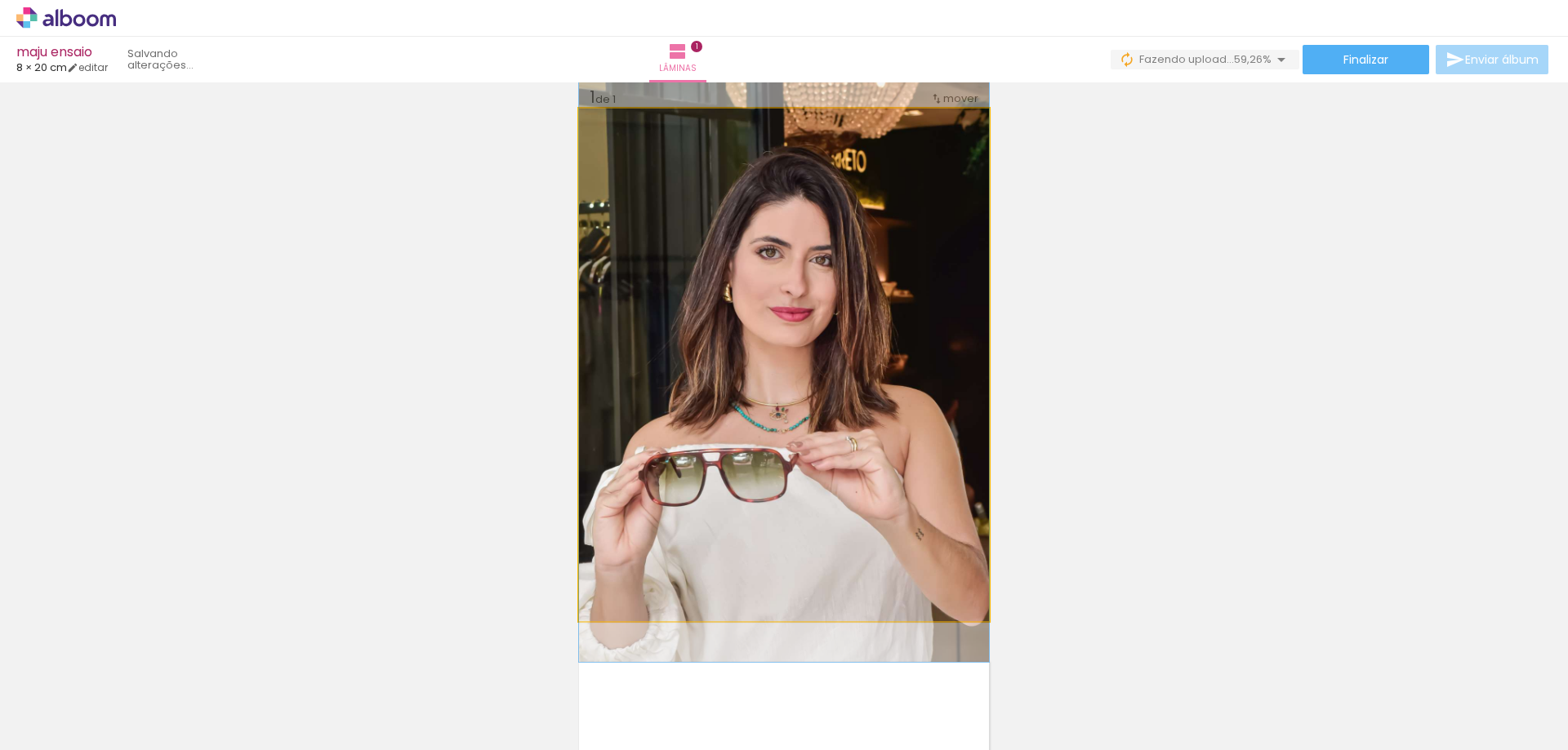
drag, startPoint x: 817, startPoint y: 305, endPoint x: 816, endPoint y: 323, distance: 18.0
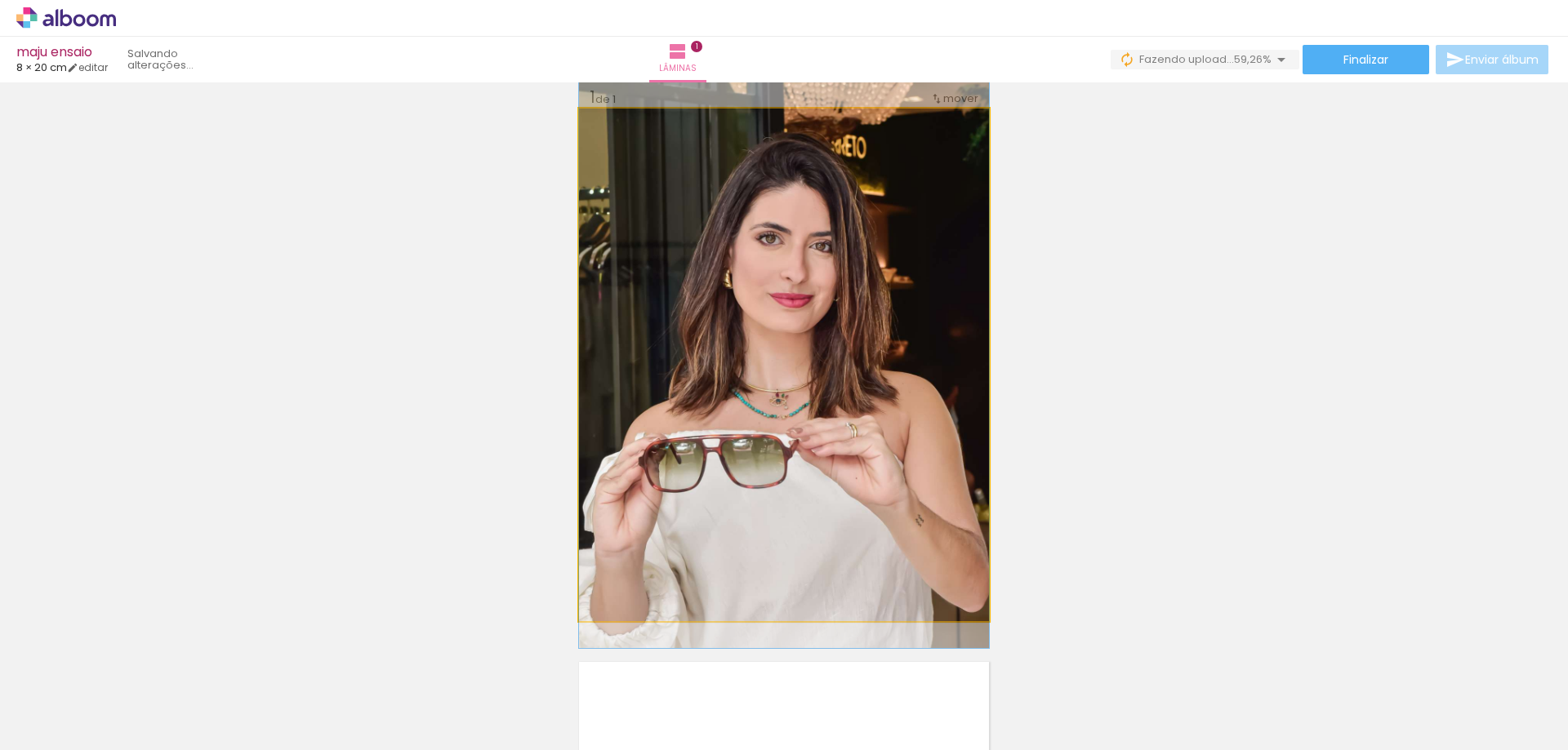
drag, startPoint x: 843, startPoint y: 341, endPoint x: 846, endPoint y: 326, distance: 15.3
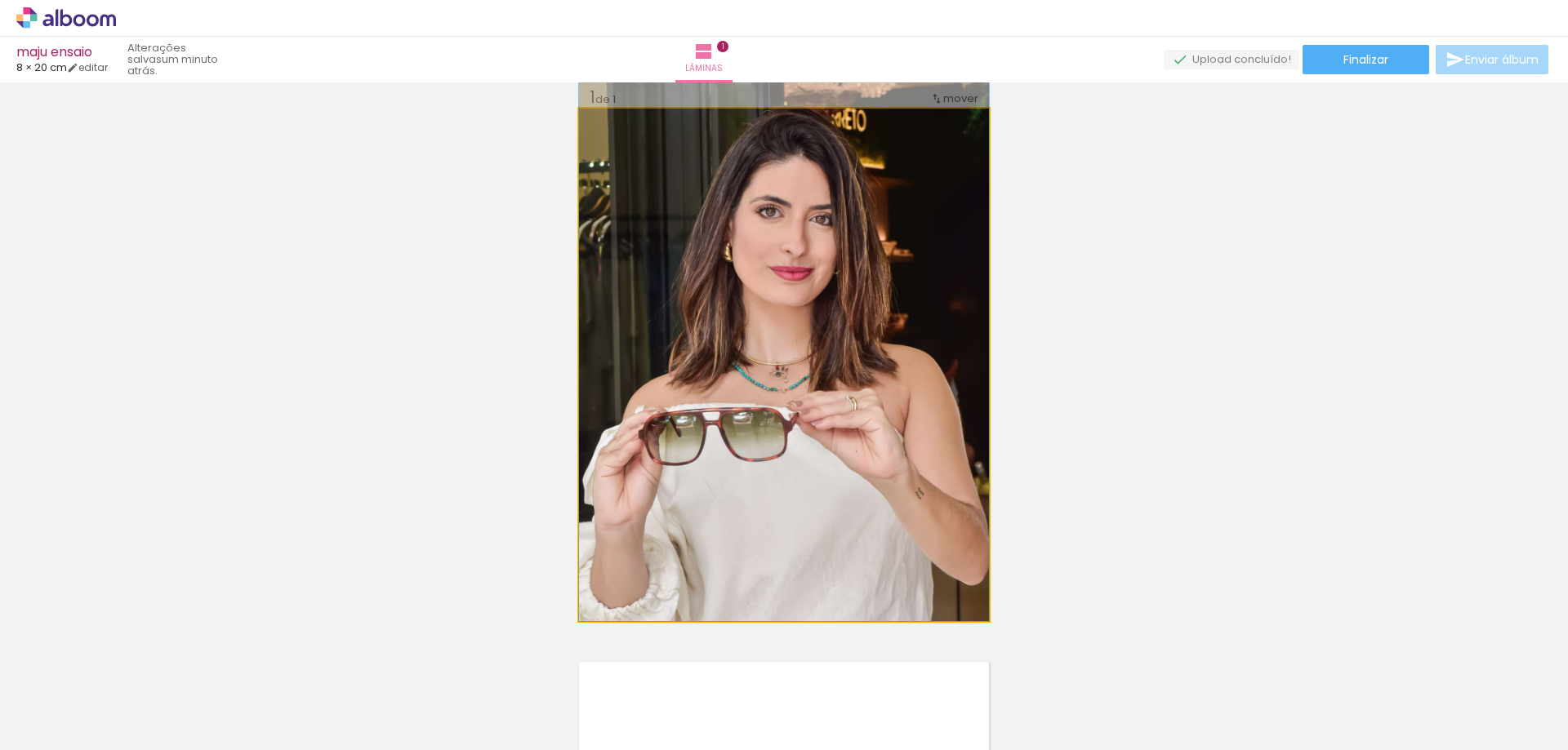
drag, startPoint x: 848, startPoint y: 332, endPoint x: 849, endPoint y: 300, distance: 32.0
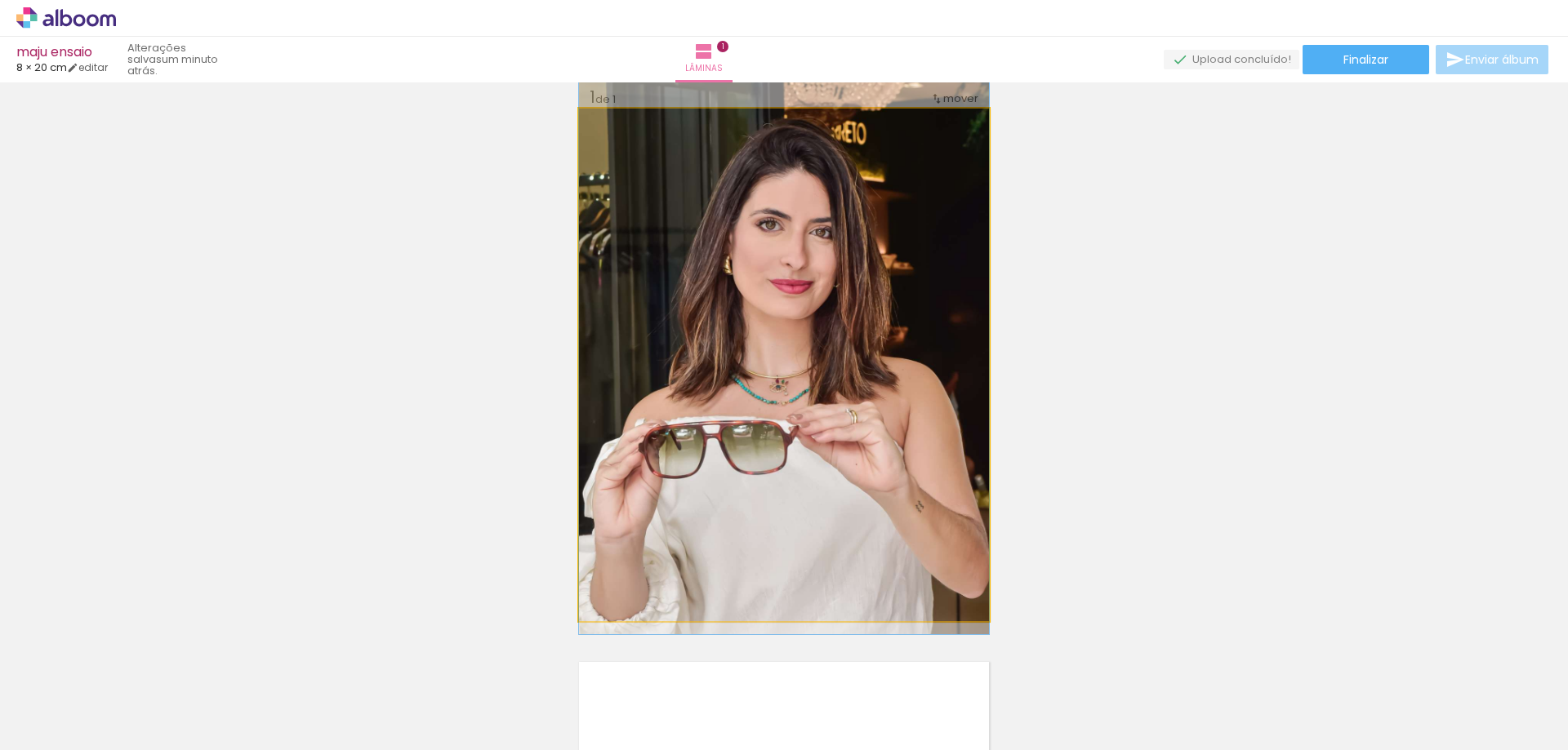
drag, startPoint x: 881, startPoint y: 343, endPoint x: 879, endPoint y: 356, distance: 13.2
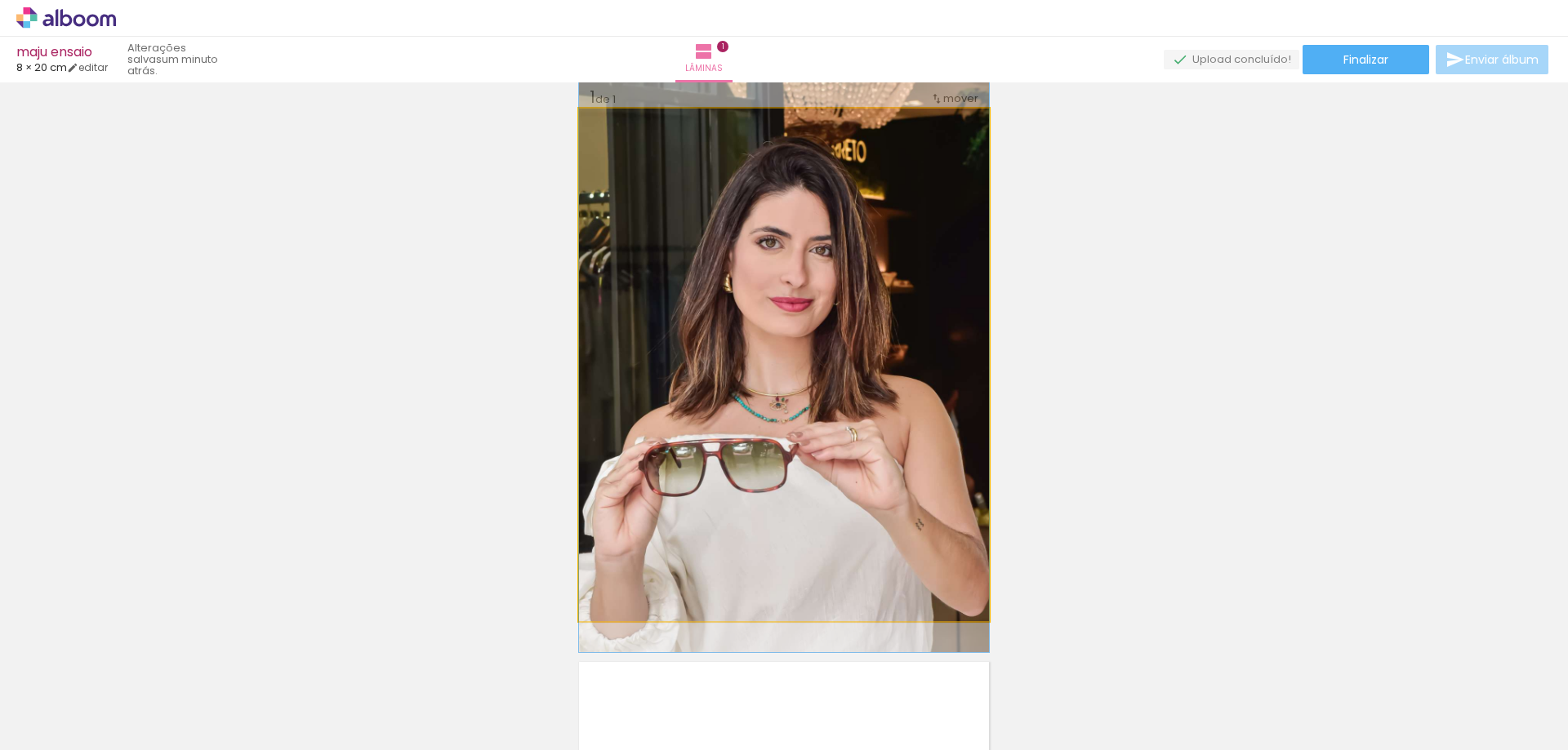
drag, startPoint x: 873, startPoint y: 347, endPoint x: 869, endPoint y: 365, distance: 18.4
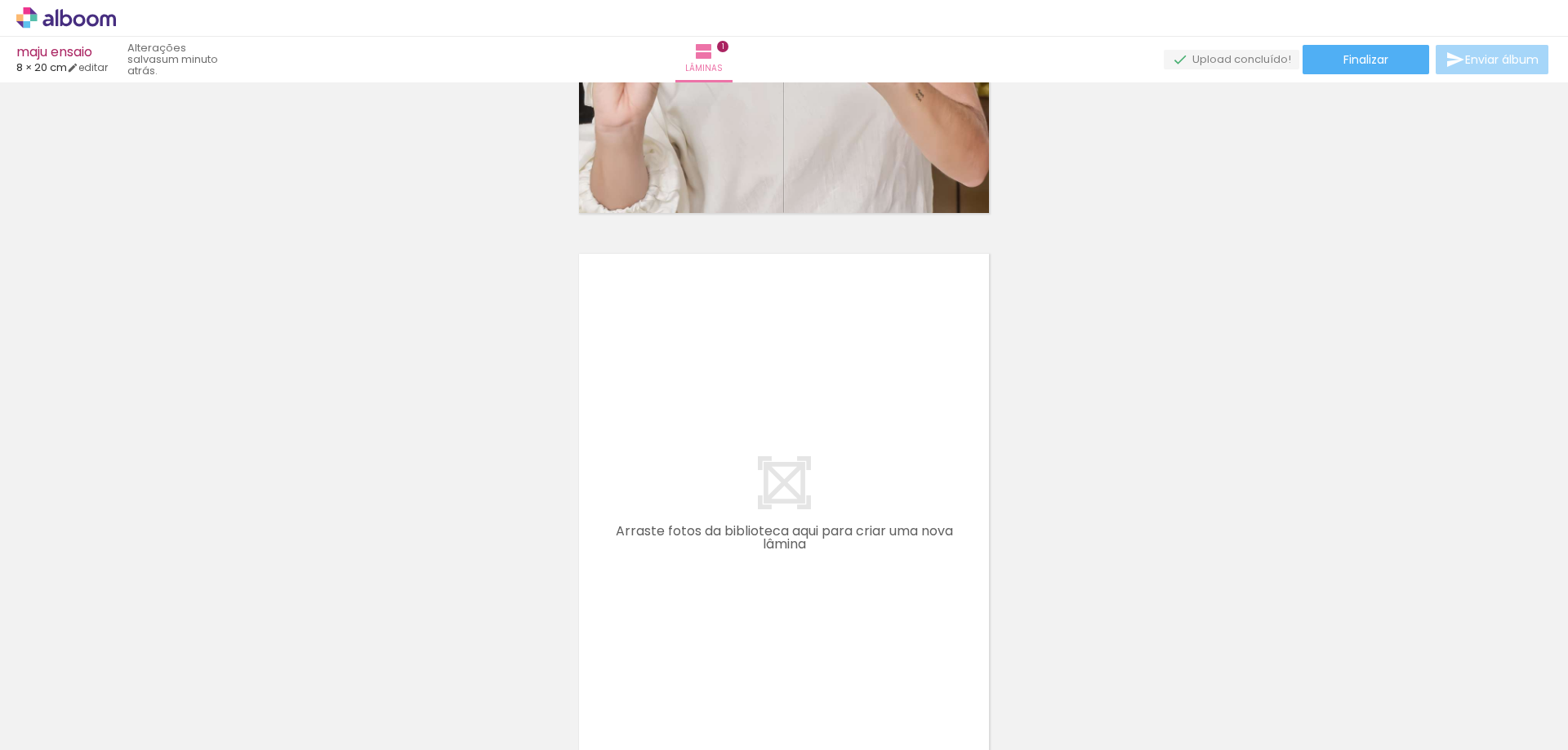
scroll to position [0, 208]
drag, startPoint x: 436, startPoint y: 720, endPoint x: 654, endPoint y: 539, distance: 283.3
click at [654, 539] on quentale-workspace at bounding box center [784, 375] width 1568 height 750
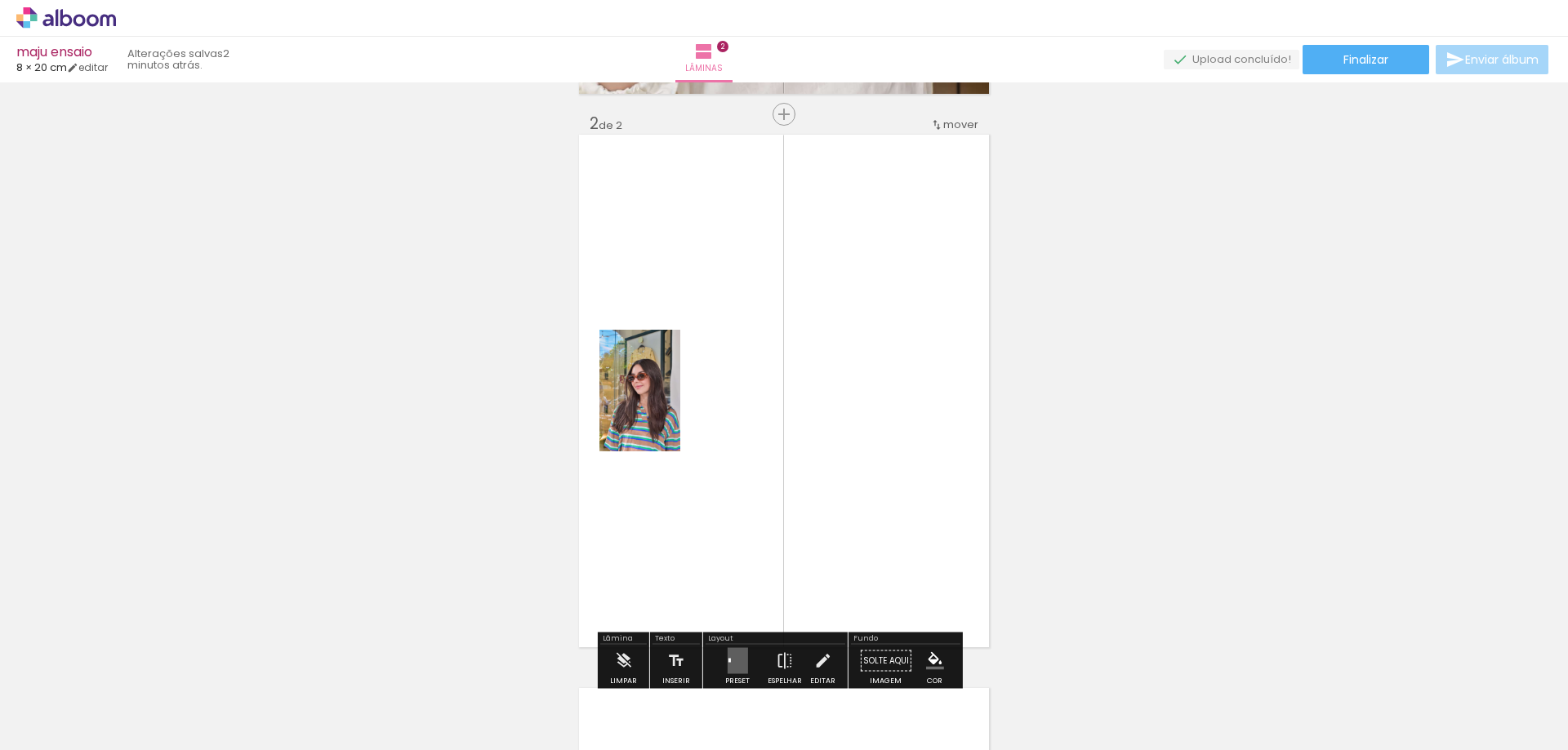
scroll to position [574, 0]
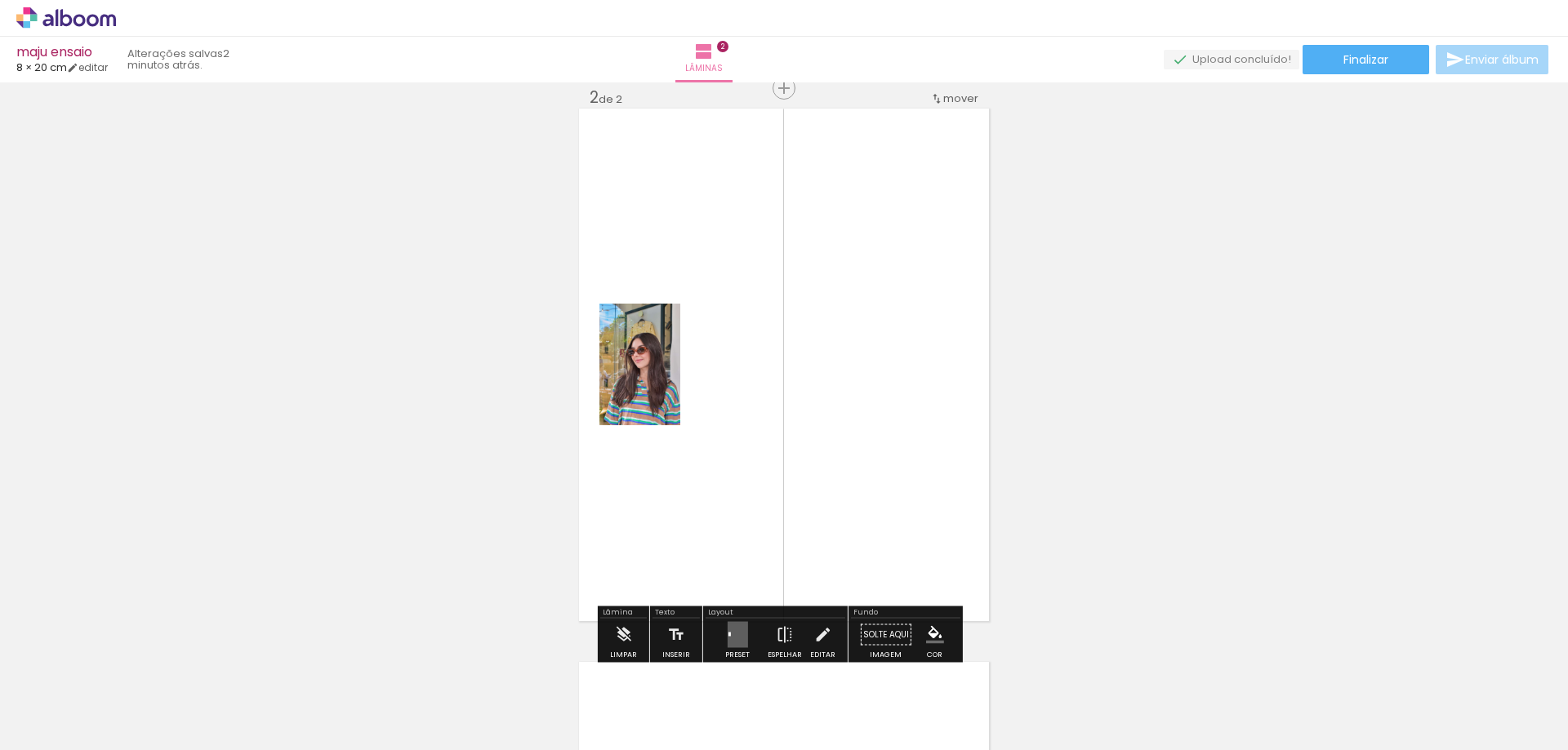
click at [731, 631] on quentale-layouter at bounding box center [737, 634] width 21 height 26
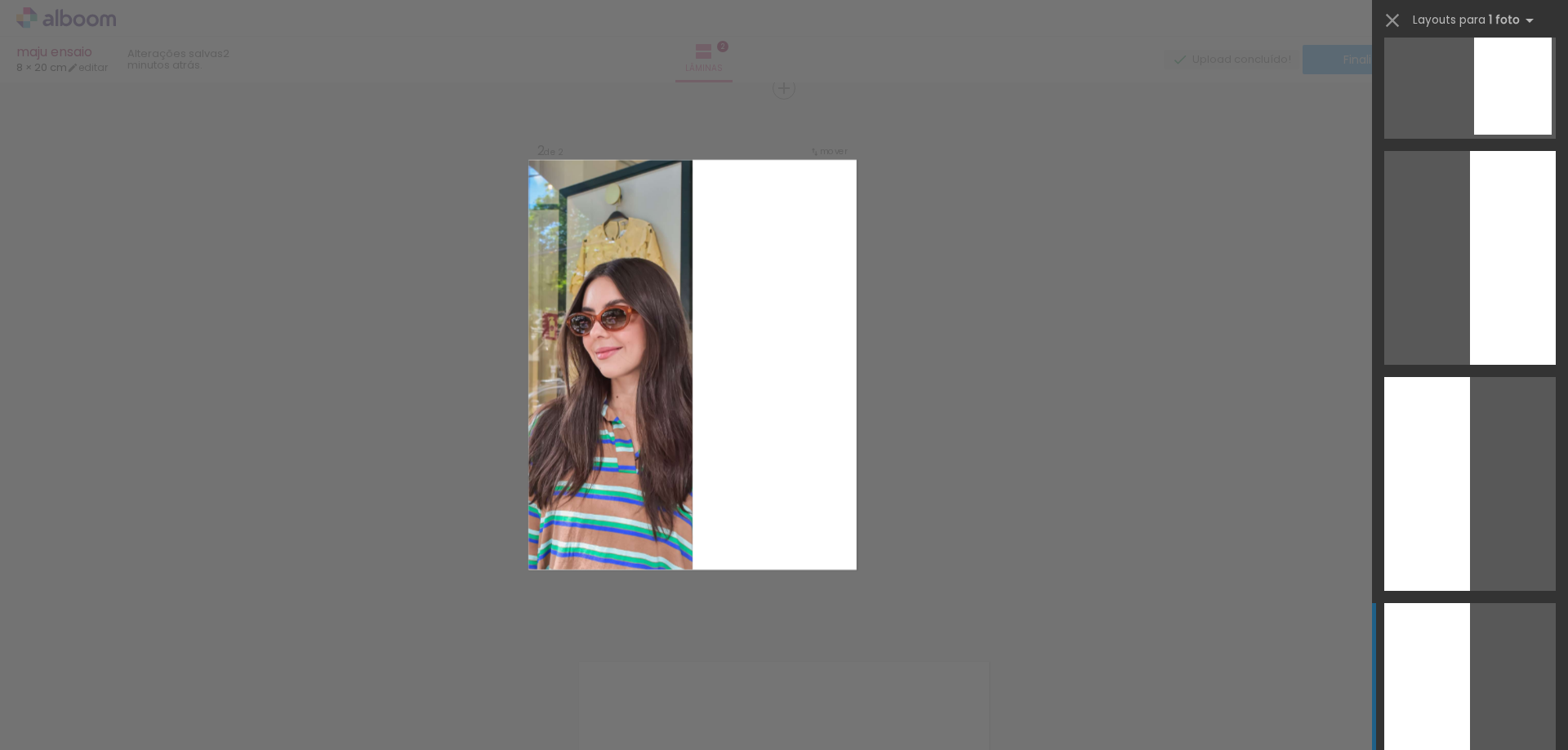
scroll to position [3020, 0]
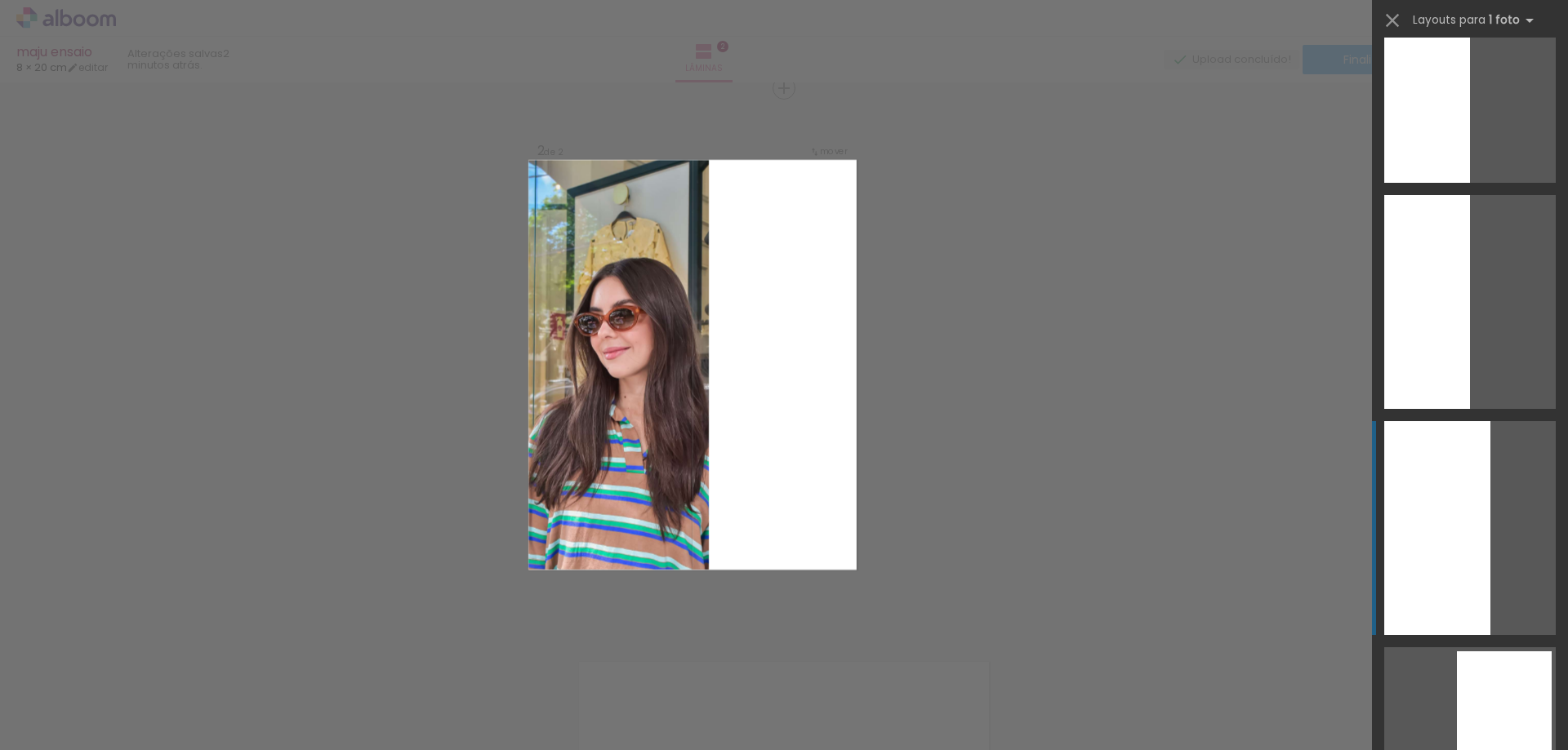
click at [1468, 553] on div at bounding box center [1437, 528] width 106 height 214
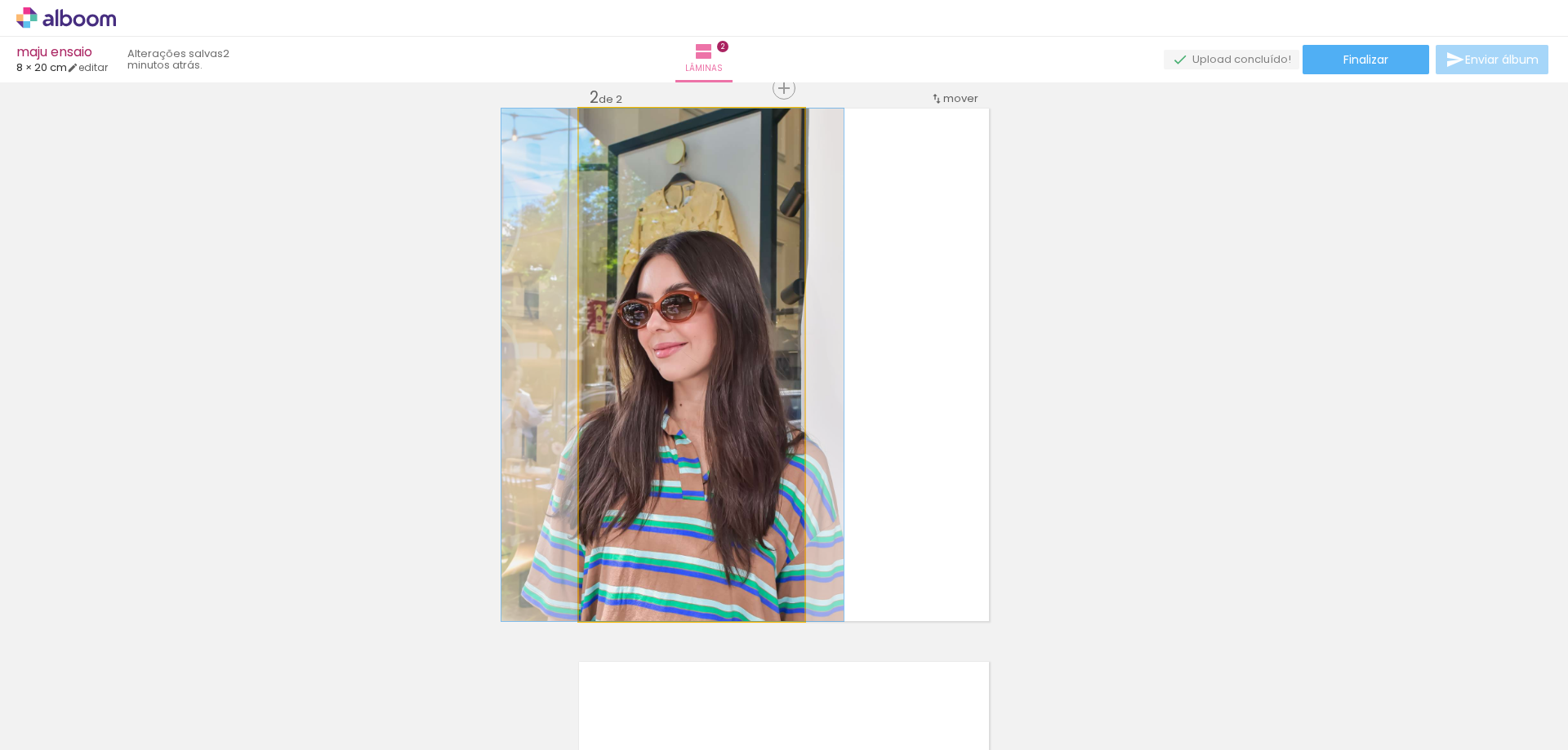
drag, startPoint x: 771, startPoint y: 472, endPoint x: 732, endPoint y: 470, distance: 39.1
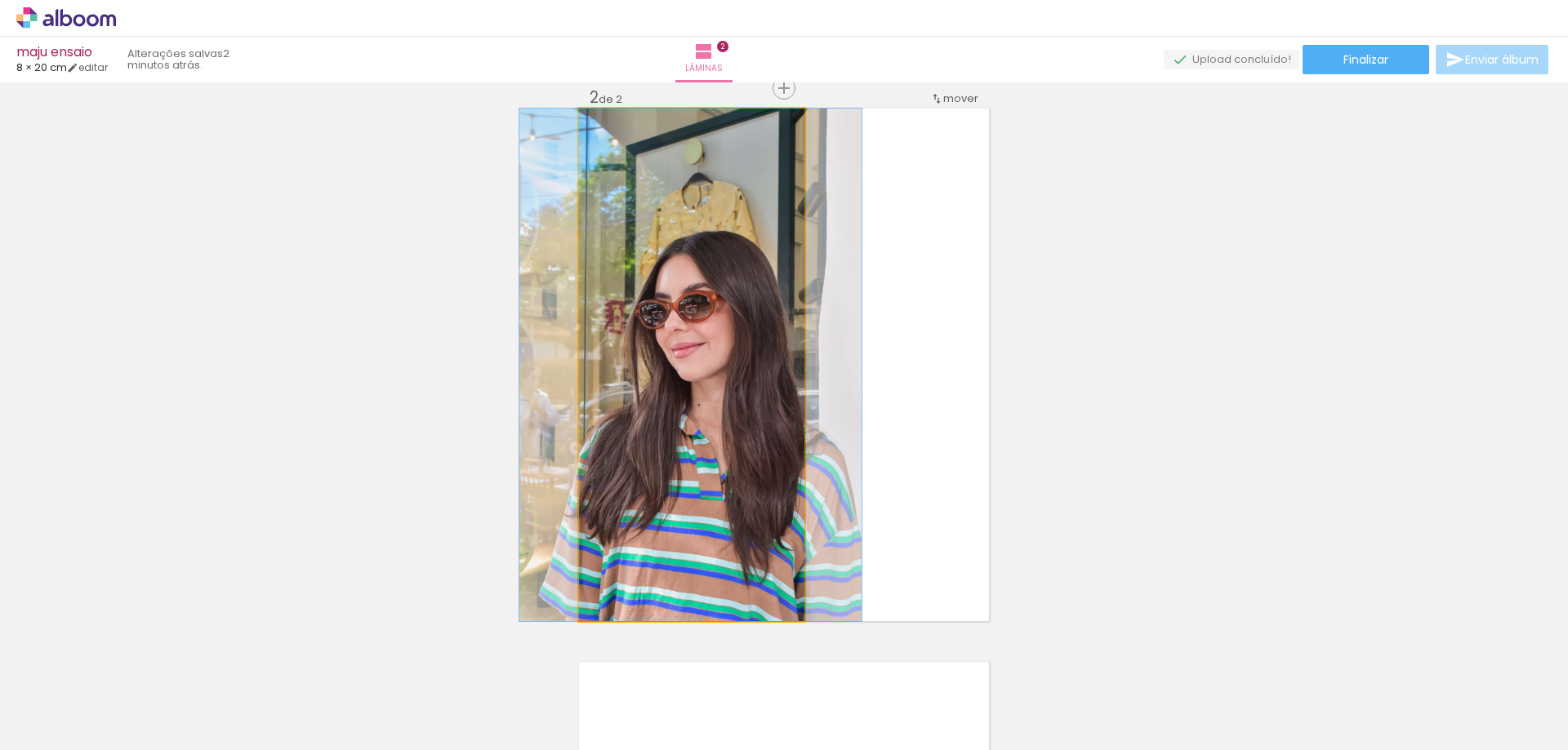
drag, startPoint x: 734, startPoint y: 472, endPoint x: 752, endPoint y: 478, distance: 19.0
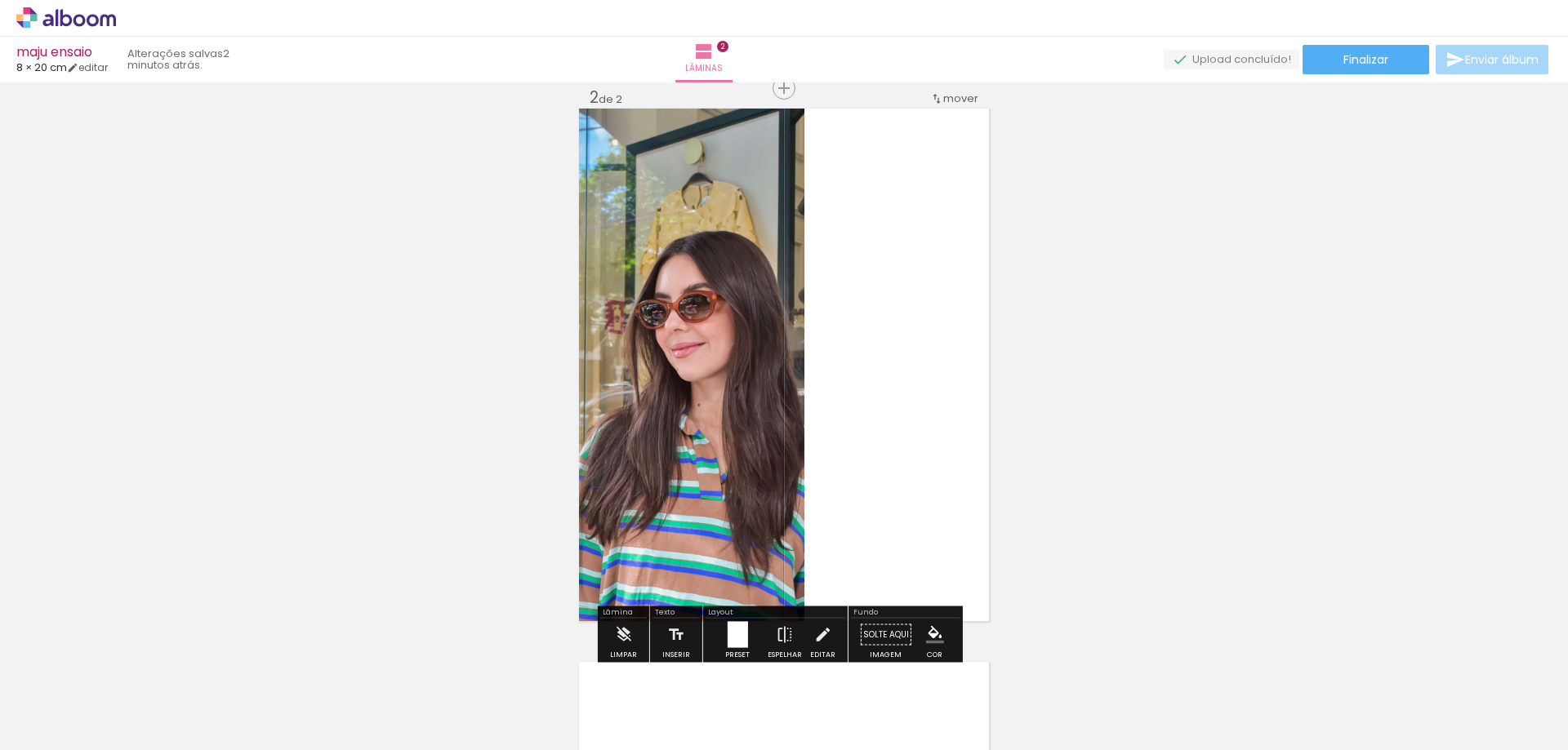
click at [736, 628] on div at bounding box center [737, 634] width 21 height 26
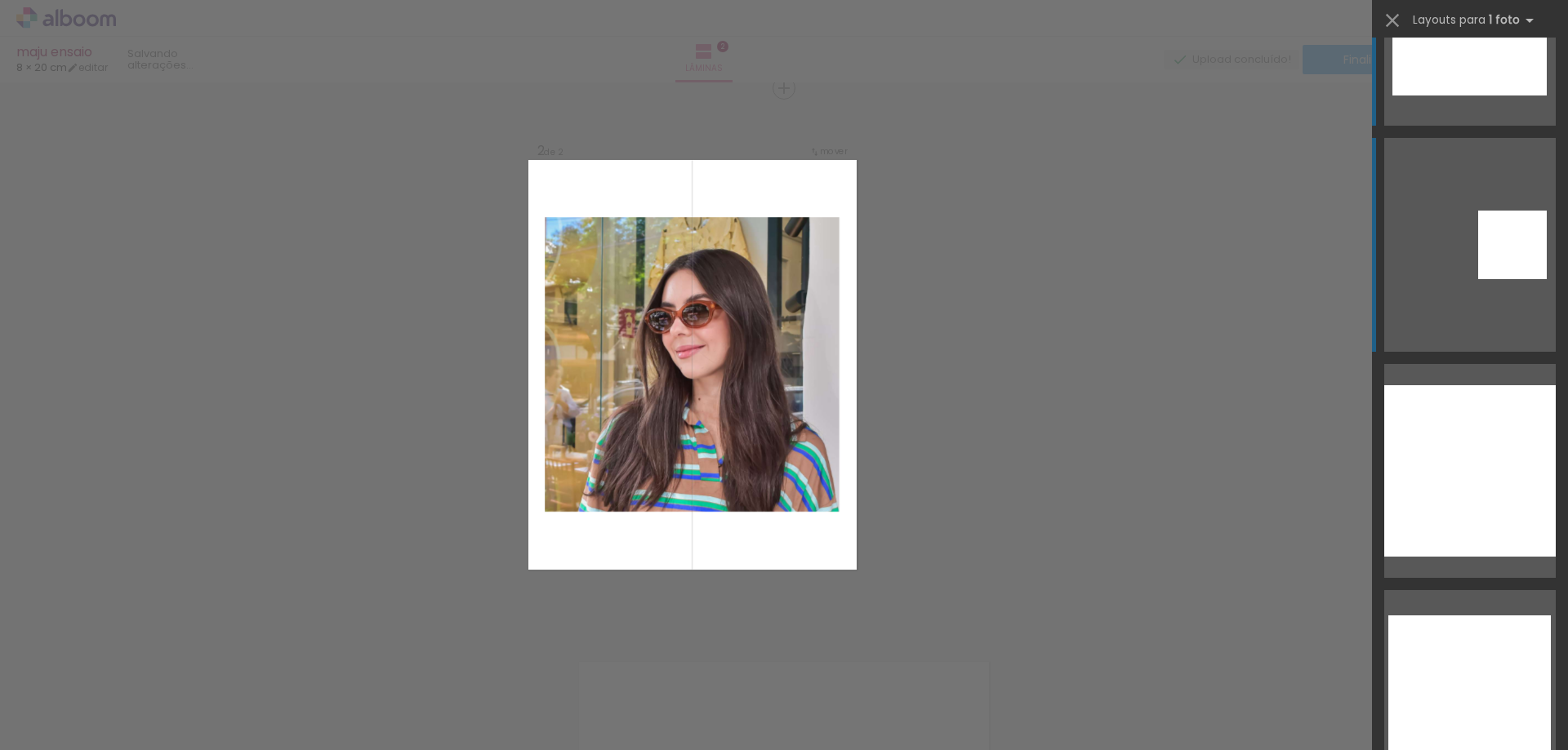
scroll to position [4044, 0]
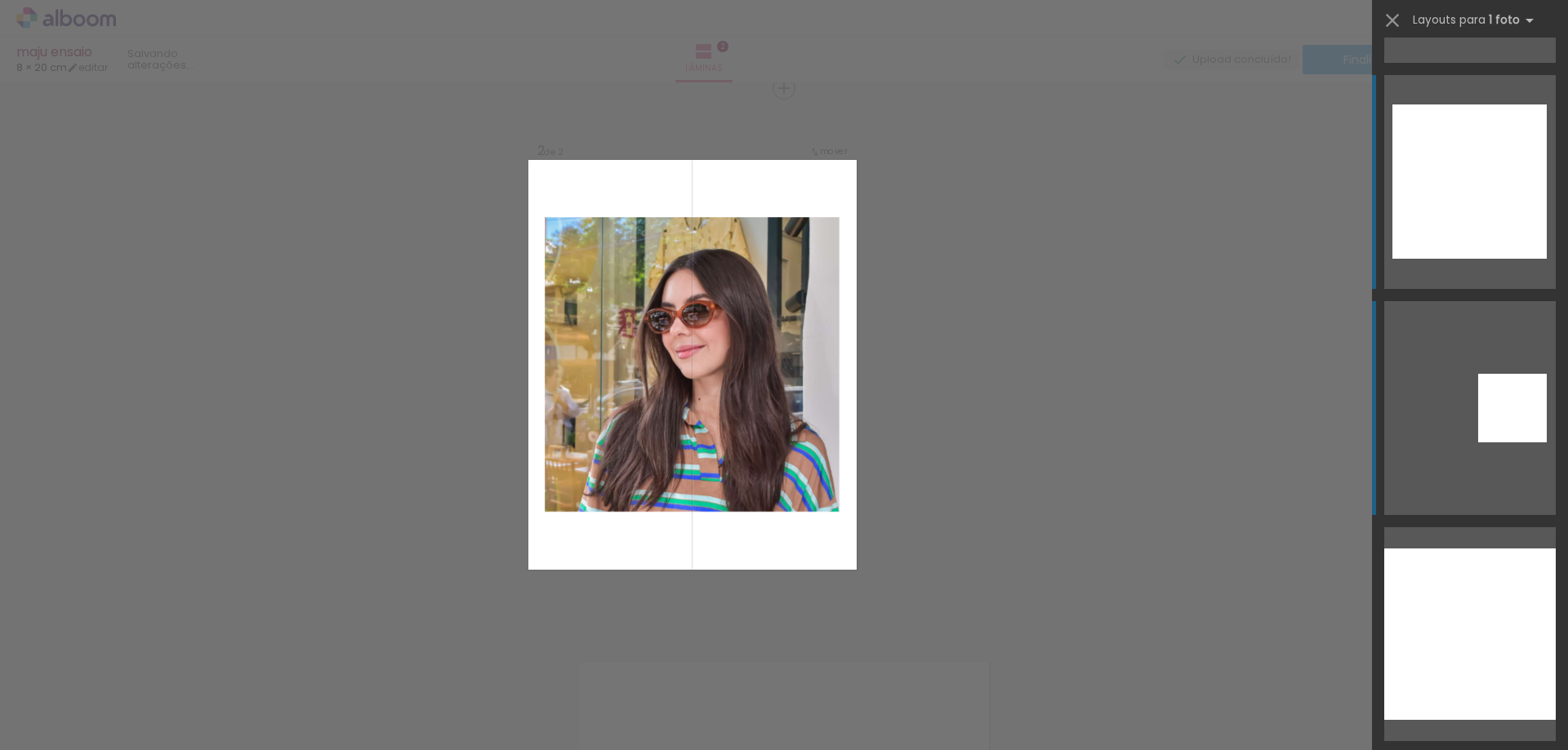
click at [1426, 220] on div at bounding box center [1469, 182] width 154 height 154
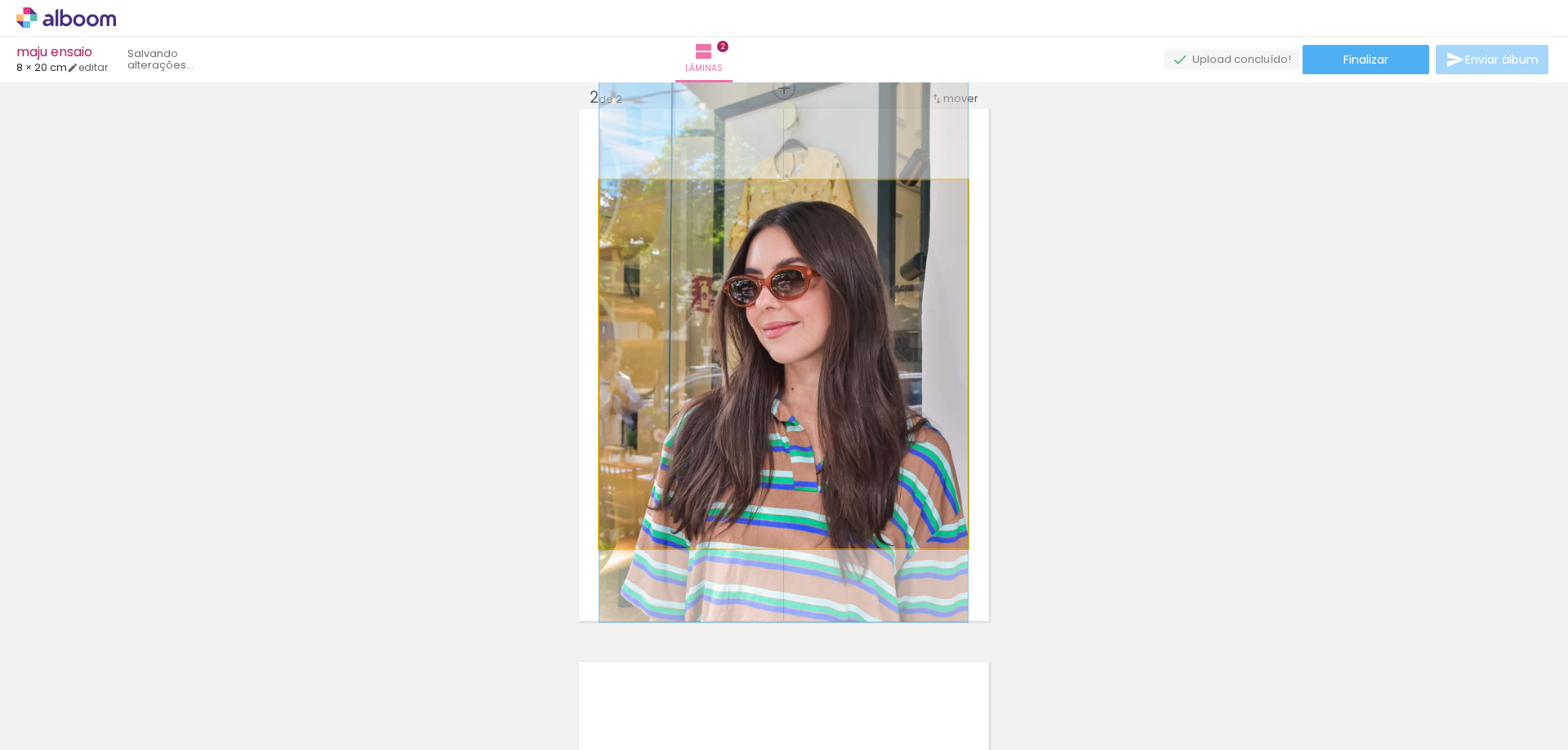
drag, startPoint x: 920, startPoint y: 435, endPoint x: 920, endPoint y: 389, distance: 46.0
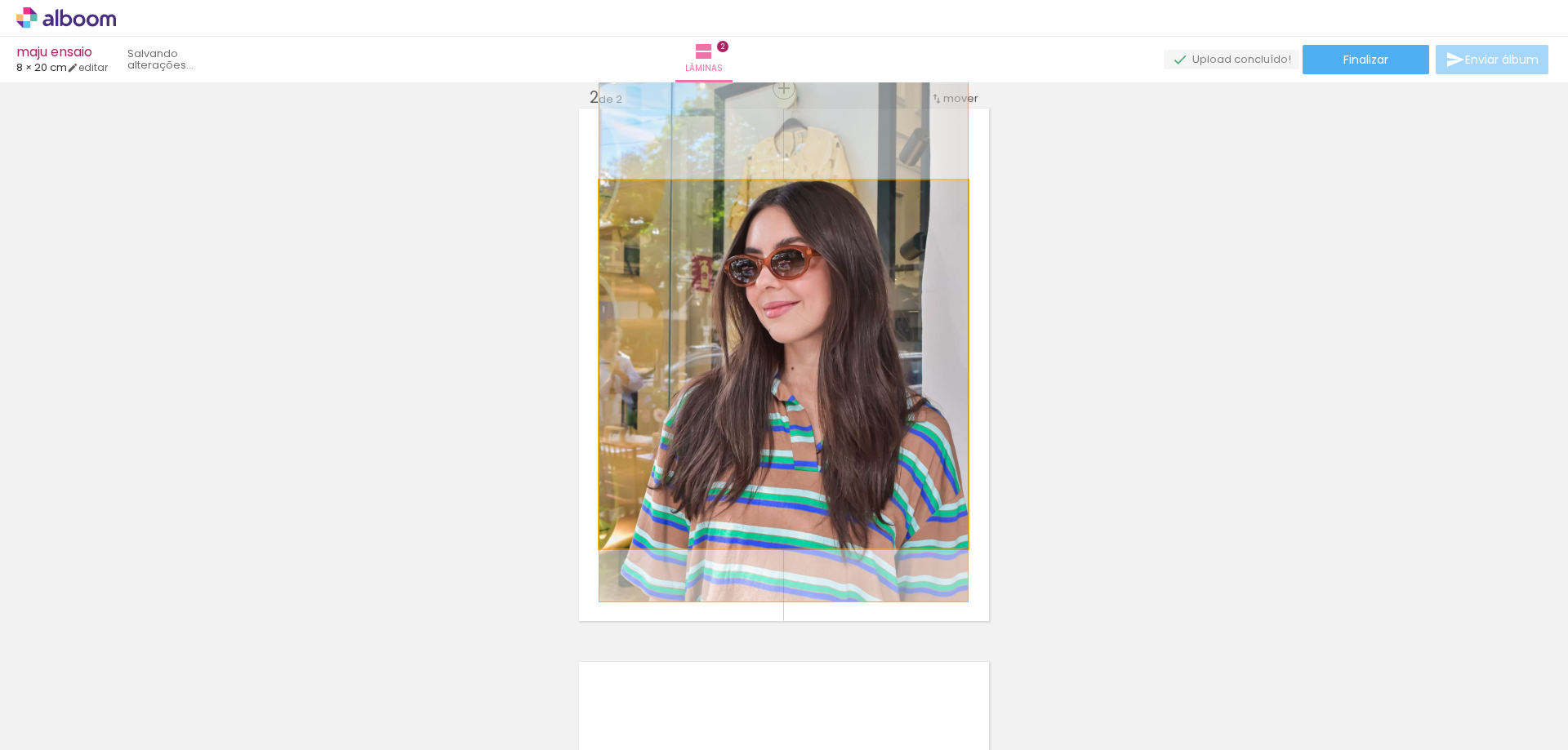
click at [919, 397] on quentale-photo at bounding box center [784, 364] width 368 height 368
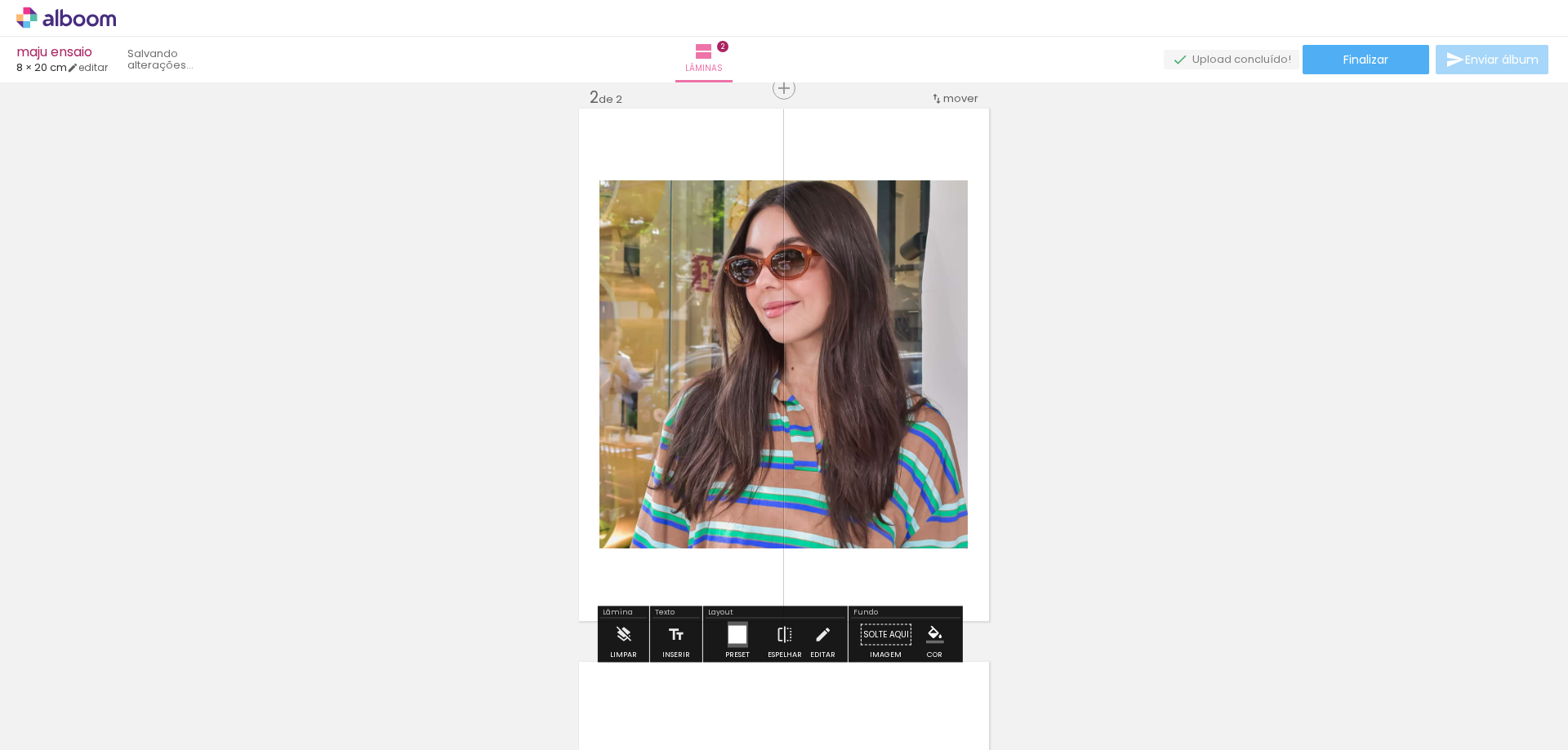
click at [735, 623] on quentale-layouter at bounding box center [737, 634] width 21 height 26
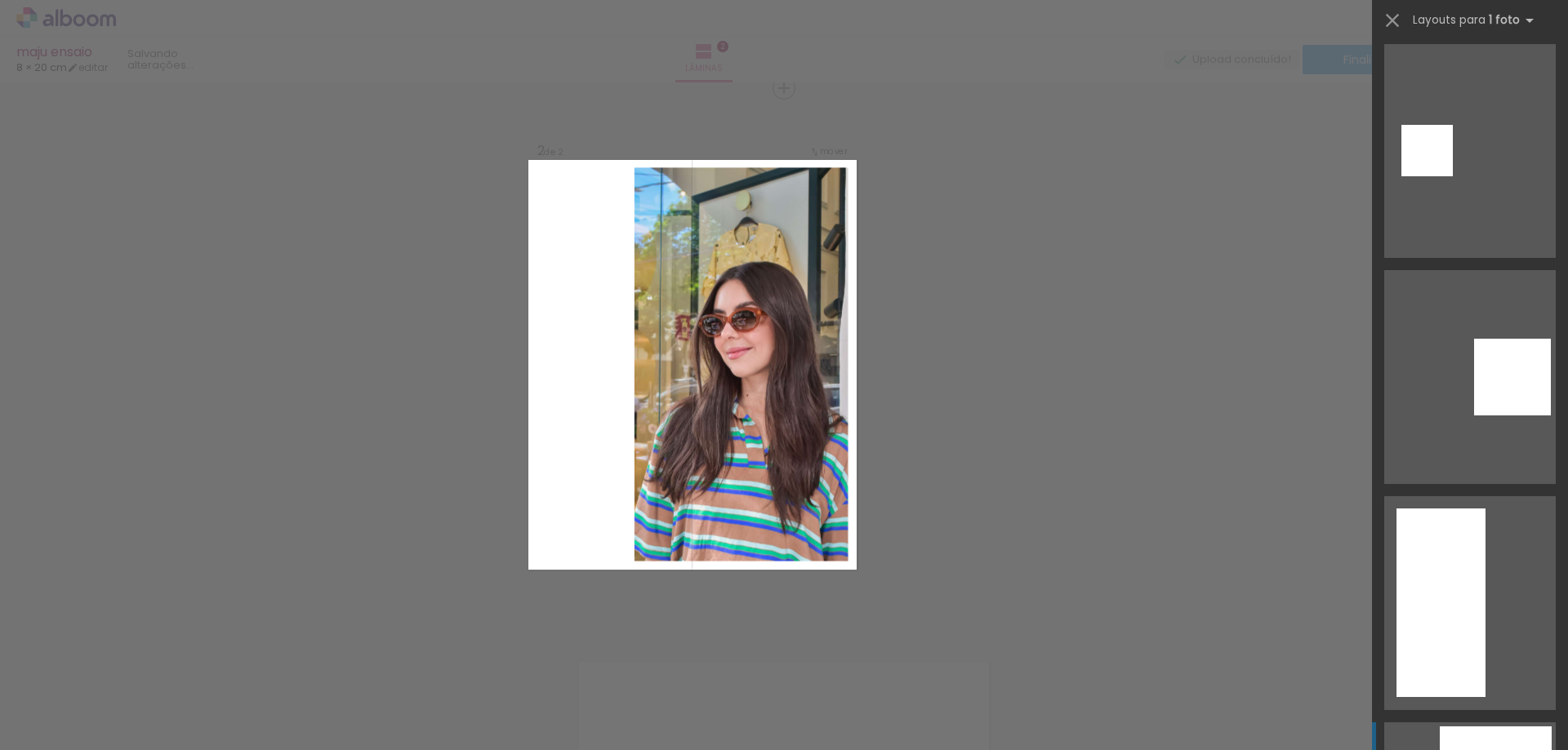
scroll to position [6599, 0]
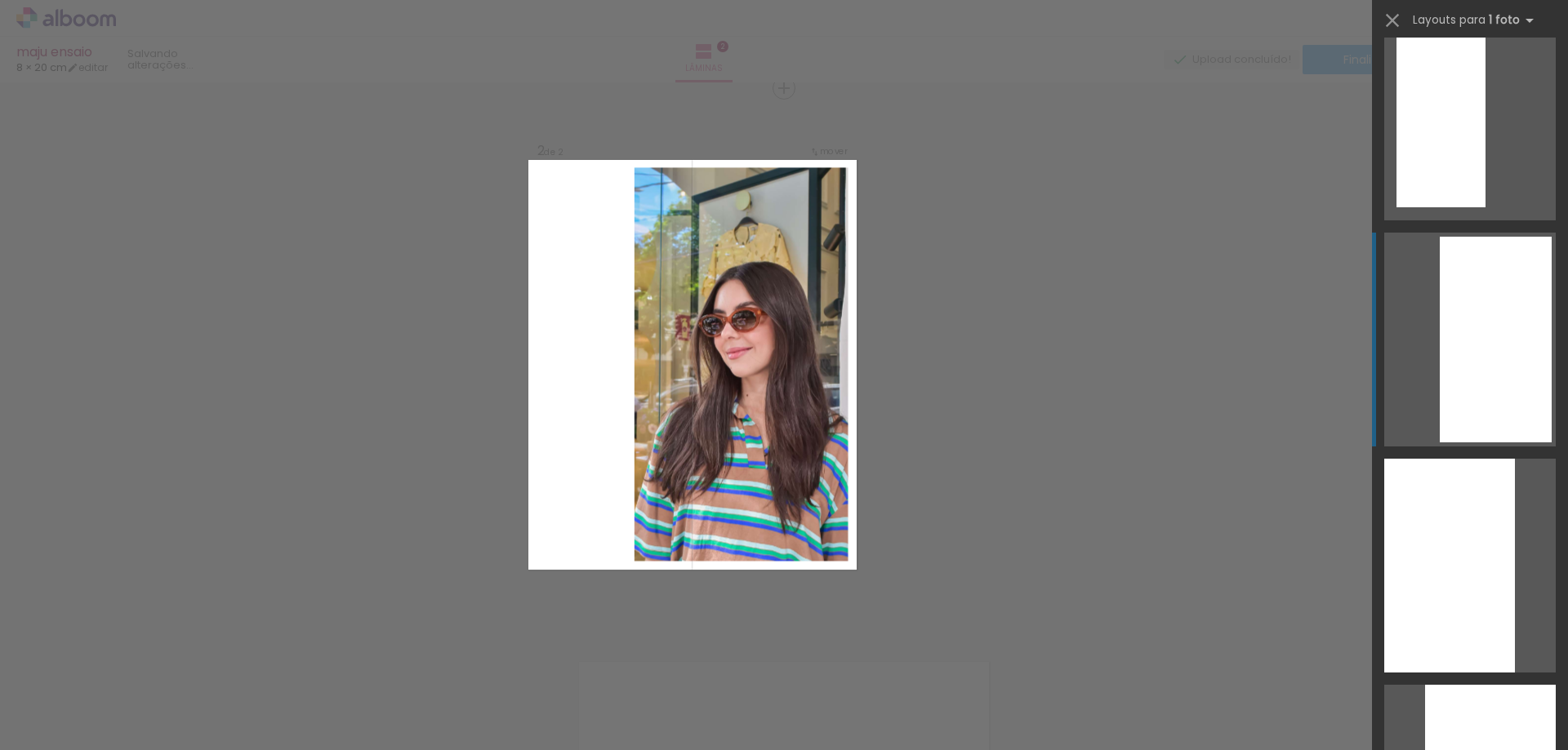
click at [1442, 334] on div at bounding box center [1495, 340] width 112 height 206
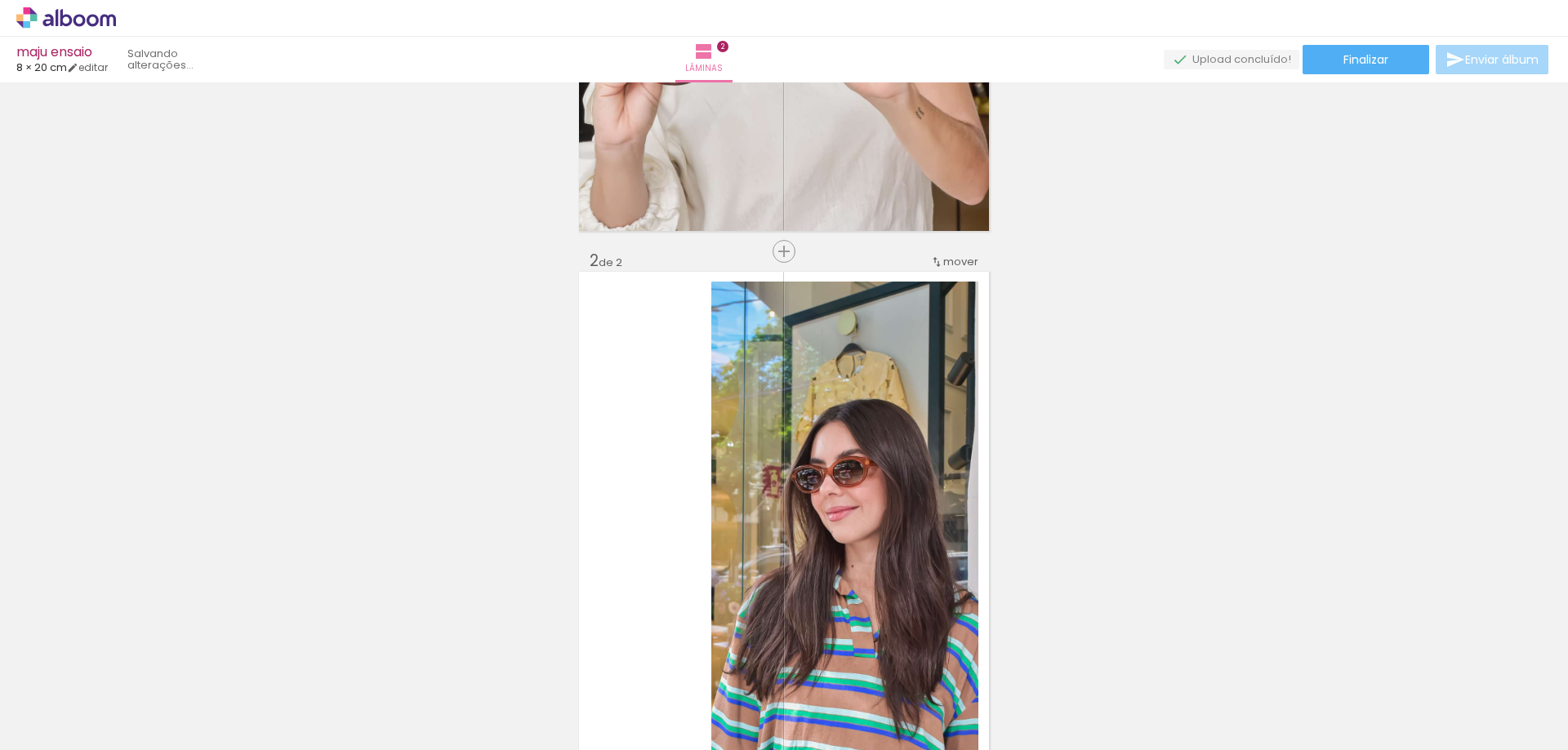
scroll to position [656, 0]
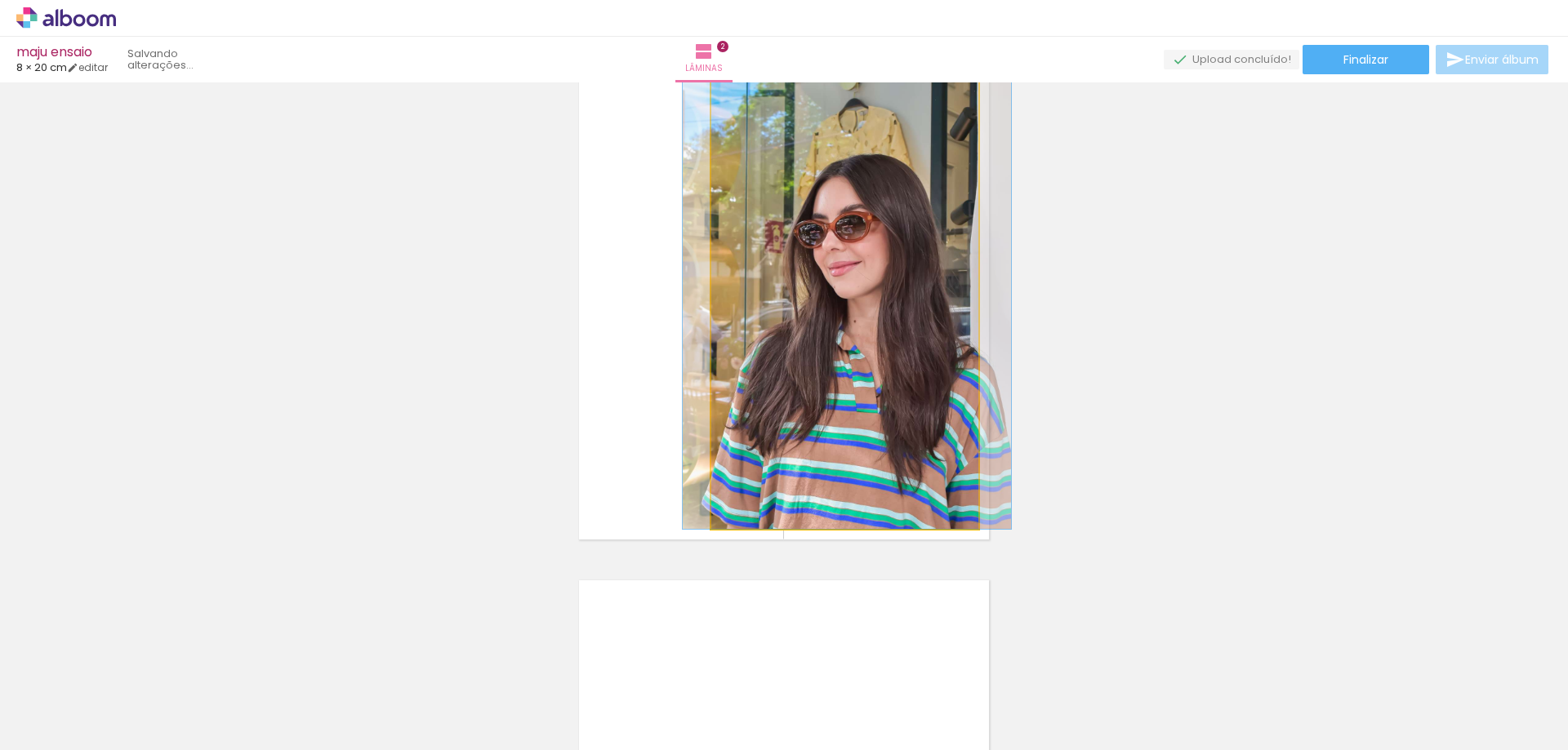
drag, startPoint x: 853, startPoint y: 444, endPoint x: 866, endPoint y: 440, distance: 13.6
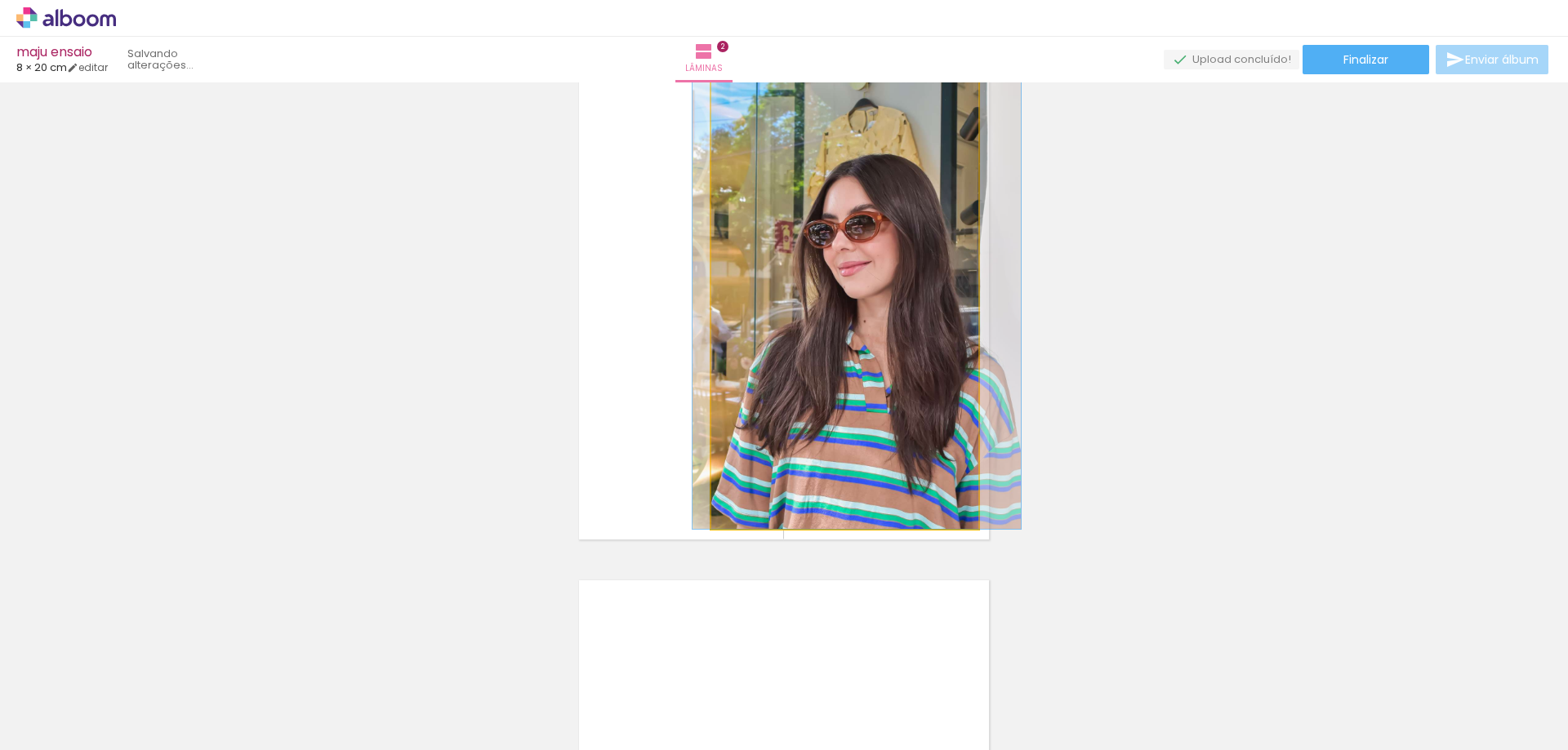
drag, startPoint x: 874, startPoint y: 438, endPoint x: 883, endPoint y: 438, distance: 9.0
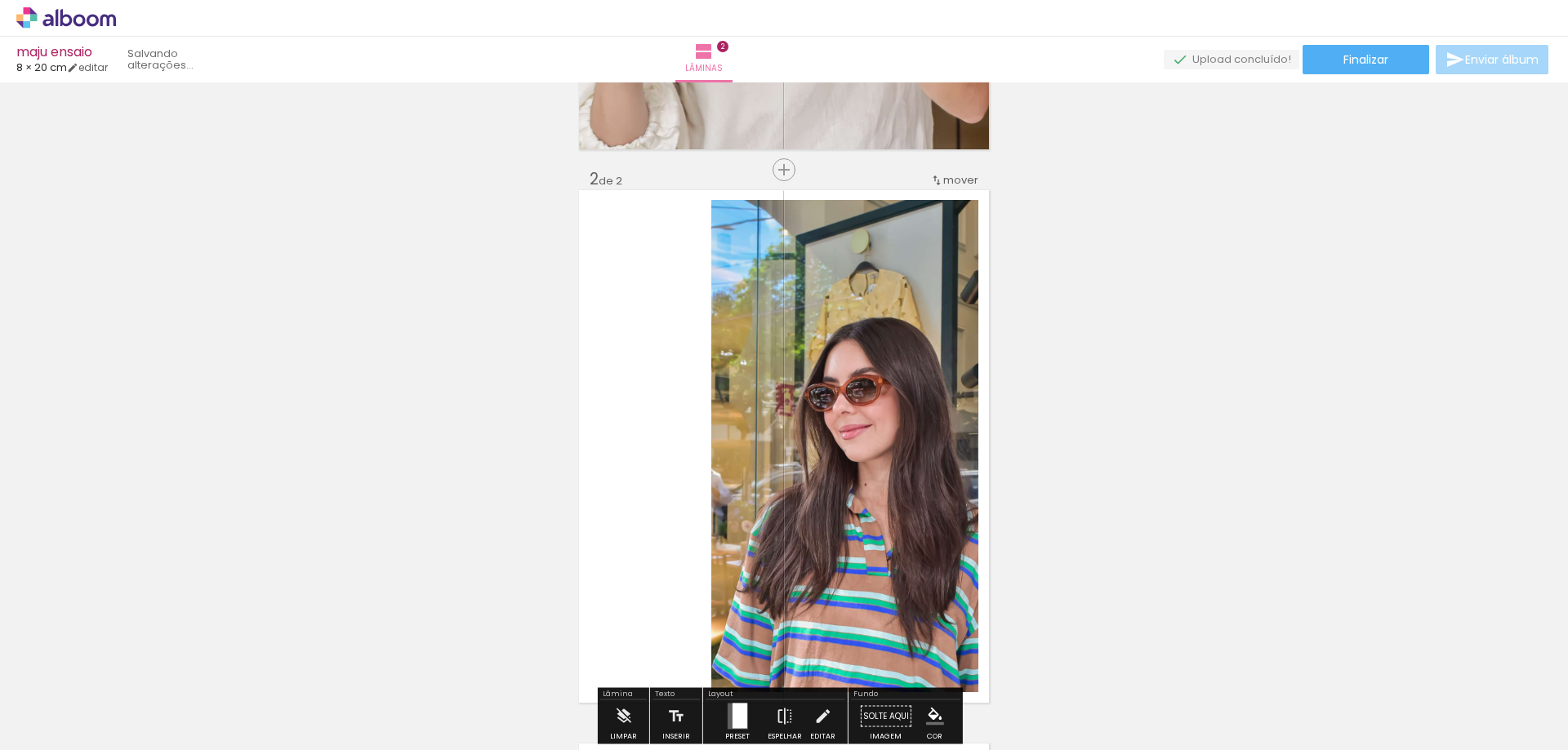
scroll to position [574, 0]
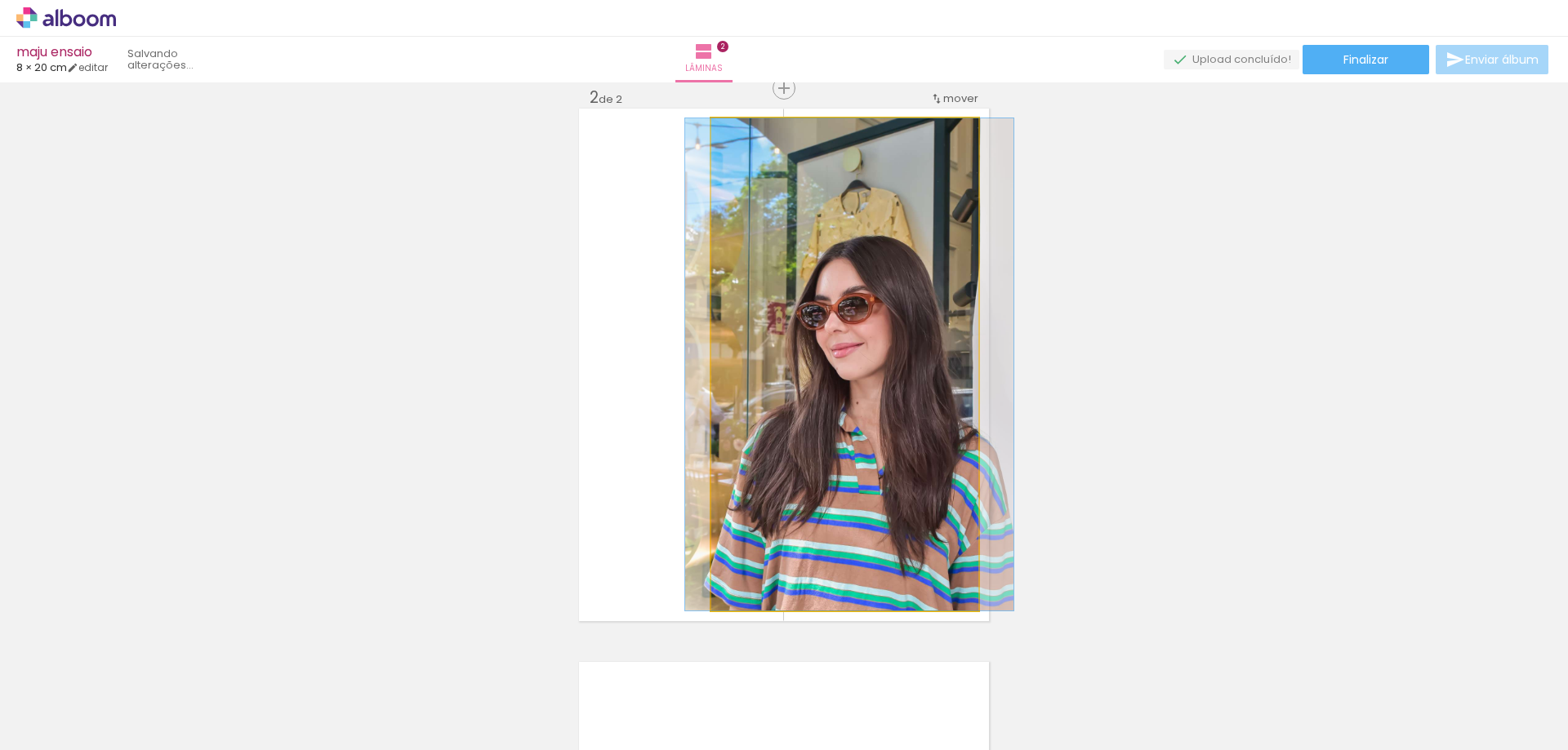
drag, startPoint x: 907, startPoint y: 462, endPoint x: 899, endPoint y: 461, distance: 8.1
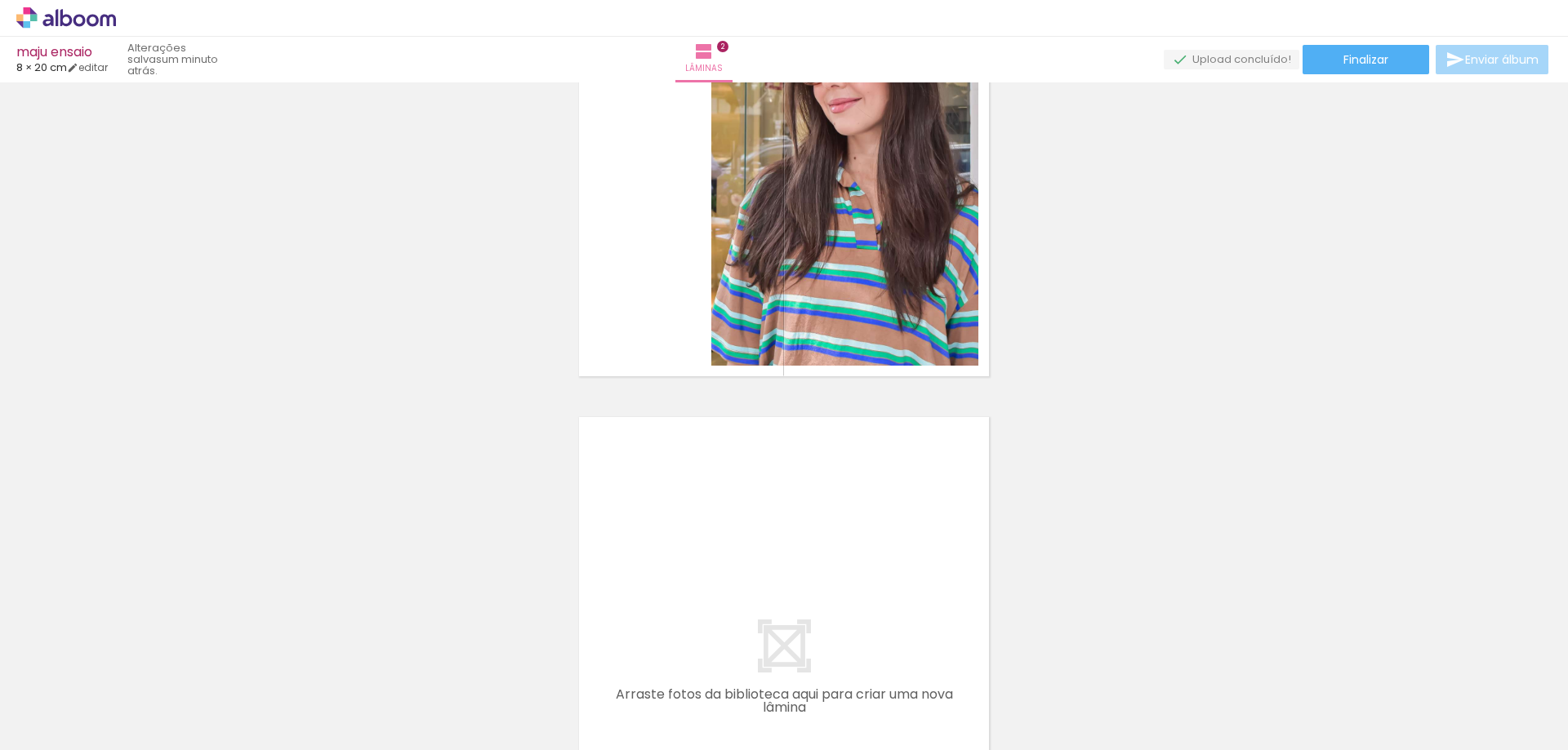
scroll to position [0, 1039]
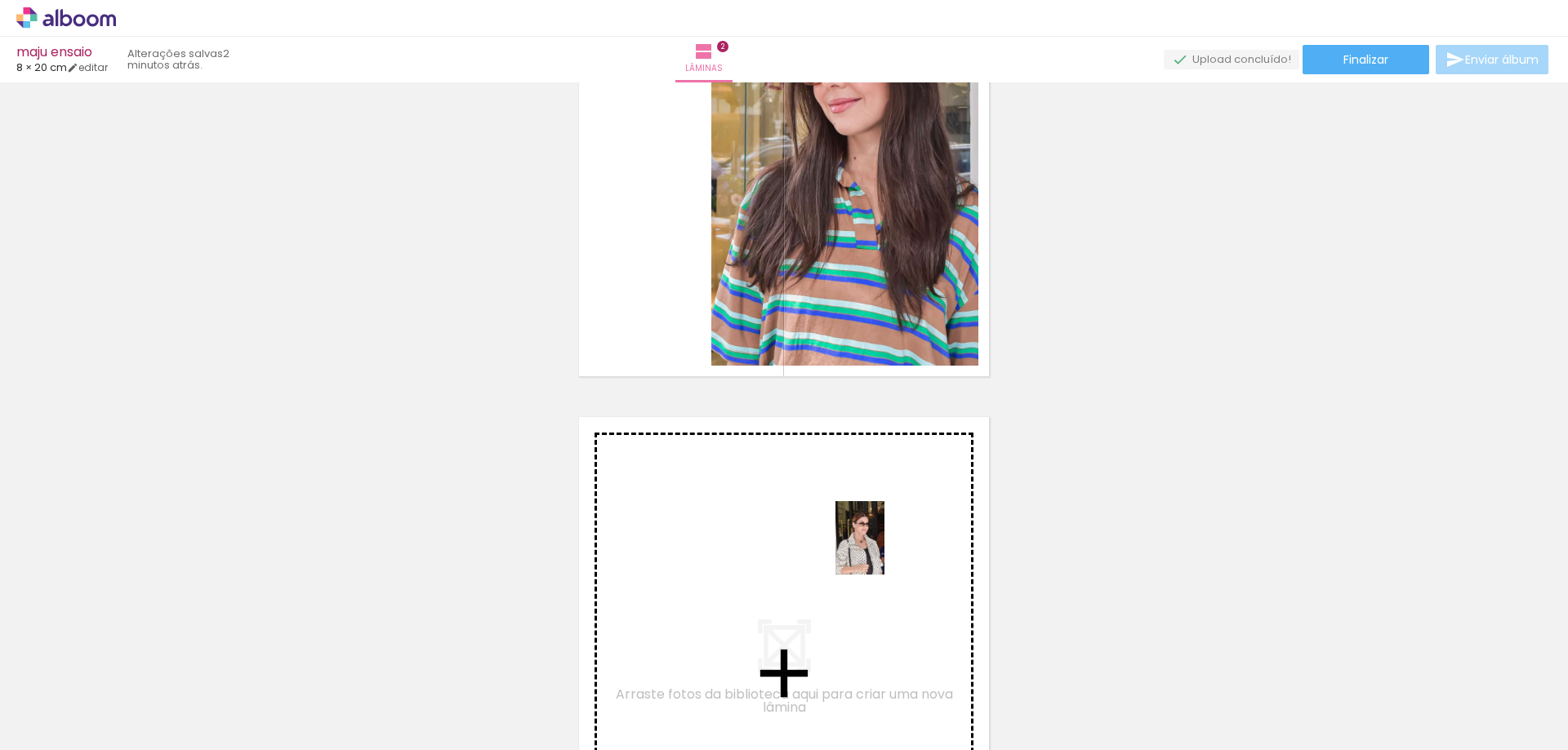
drag, startPoint x: 1141, startPoint y: 703, endPoint x: 884, endPoint y: 550, distance: 299.1
click at [884, 550] on quentale-workspace at bounding box center [784, 375] width 1568 height 750
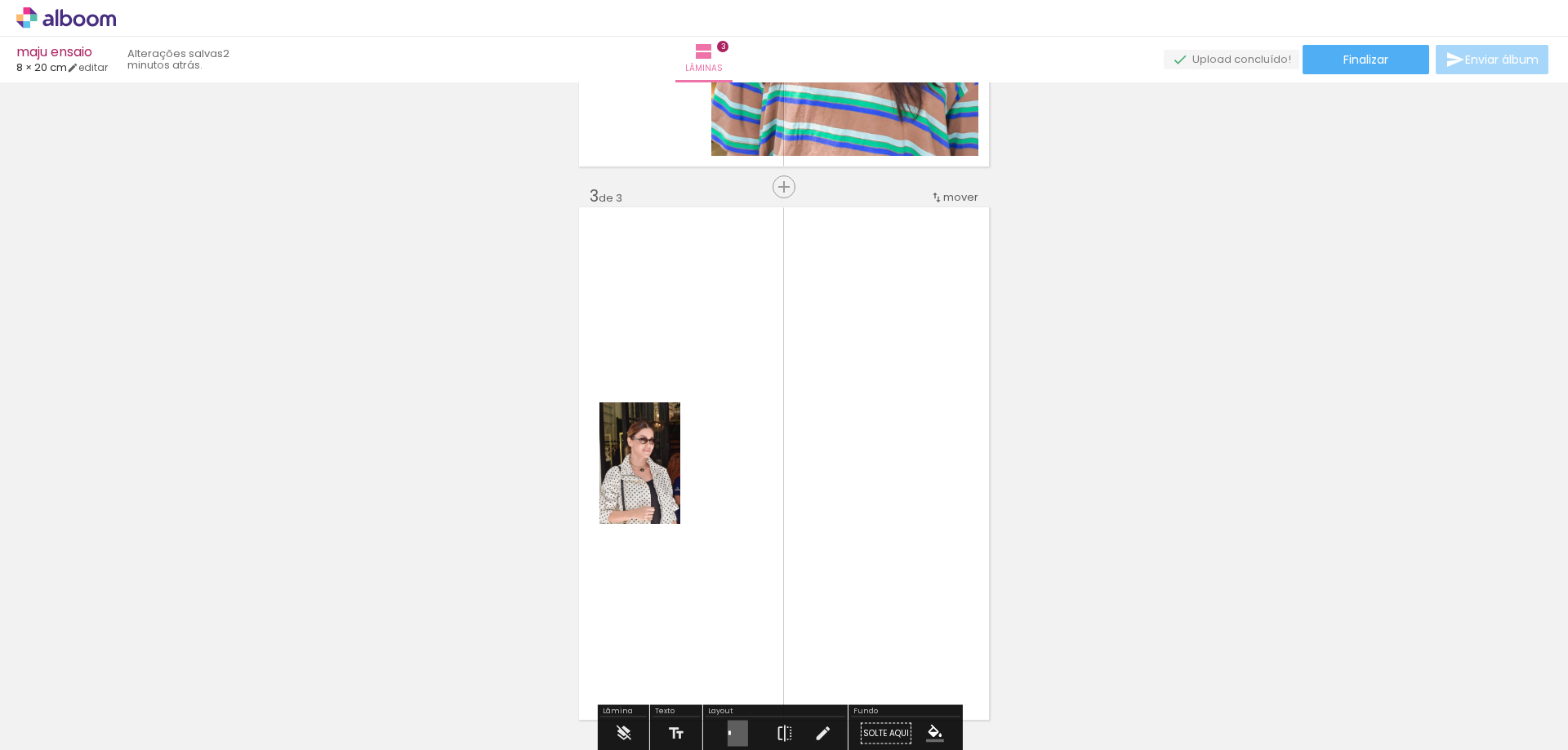
scroll to position [1128, 0]
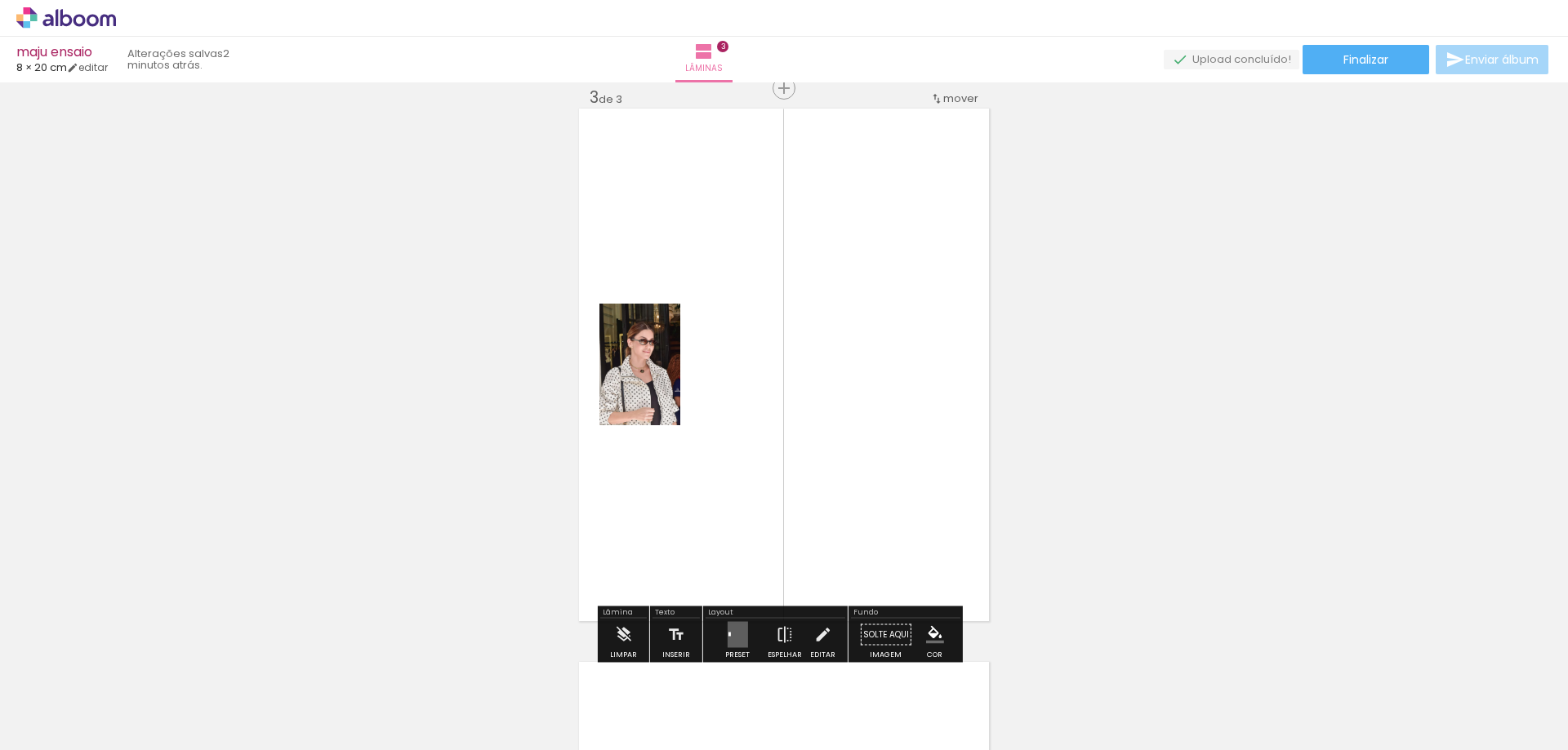
drag, startPoint x: 744, startPoint y: 628, endPoint x: 1071, endPoint y: 561, distance: 333.8
click at [745, 628] on div at bounding box center [737, 634] width 44 height 32
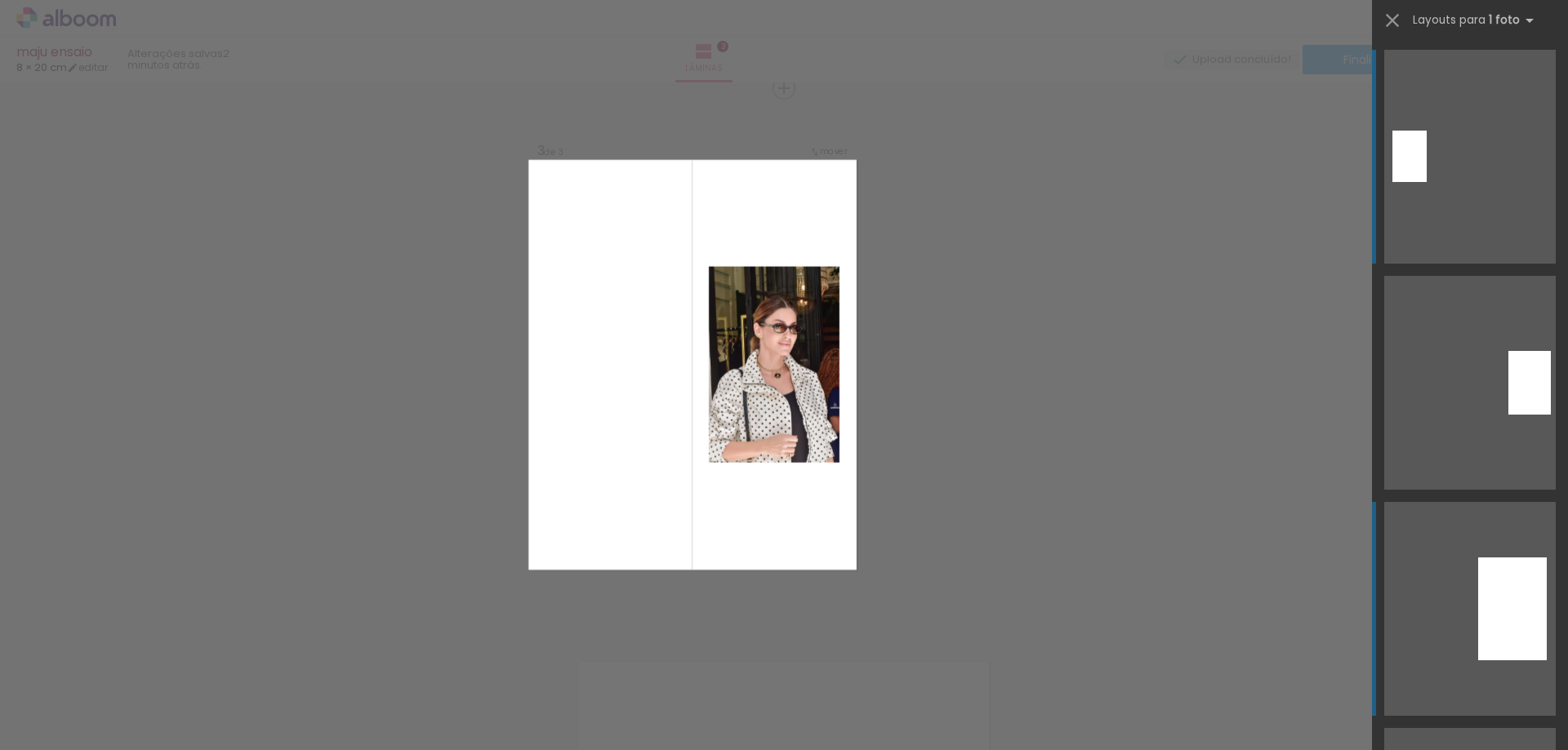
scroll to position [408, 0]
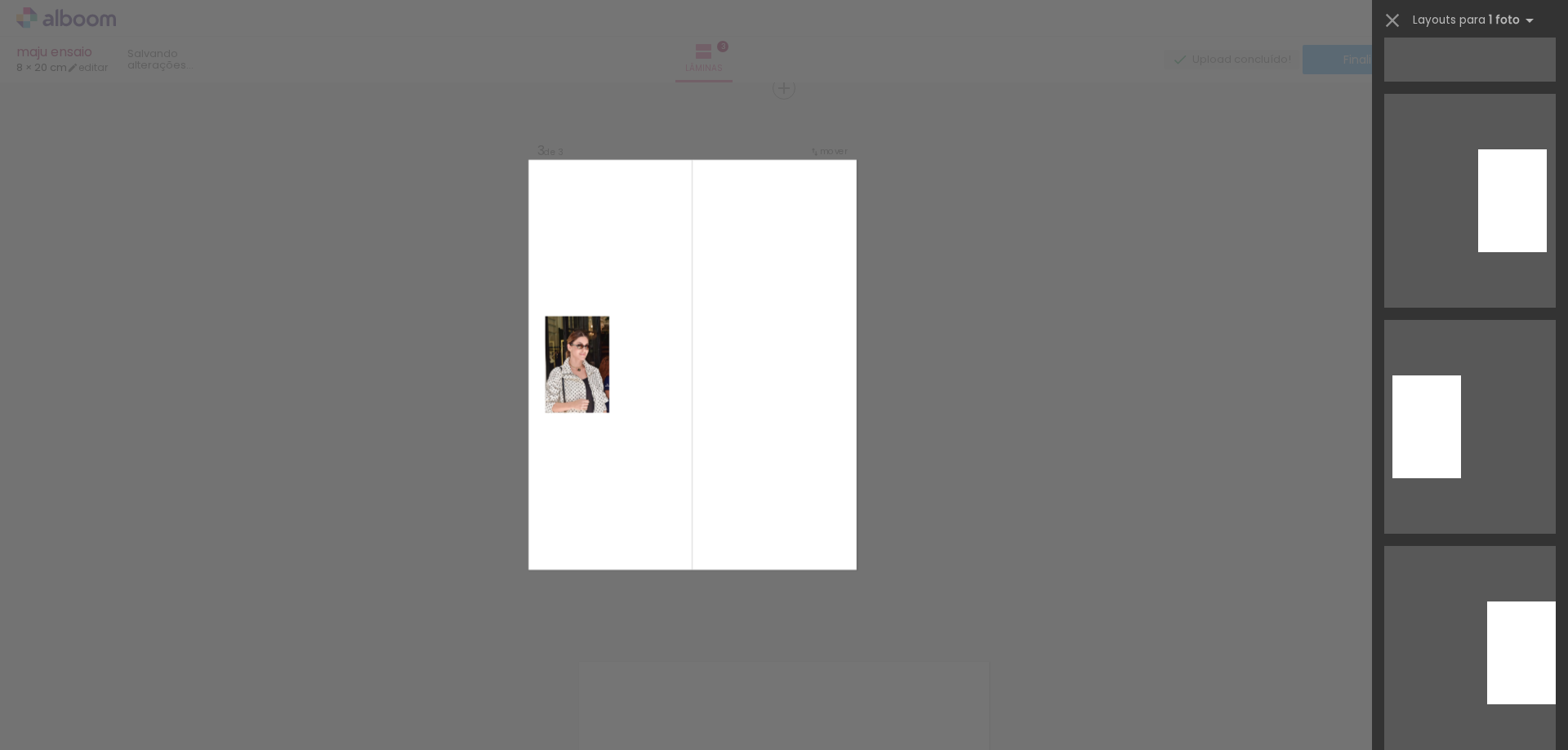
click at [1000, 441] on div "Confirmar Cancelar" at bounding box center [784, 81] width 1568 height 2253
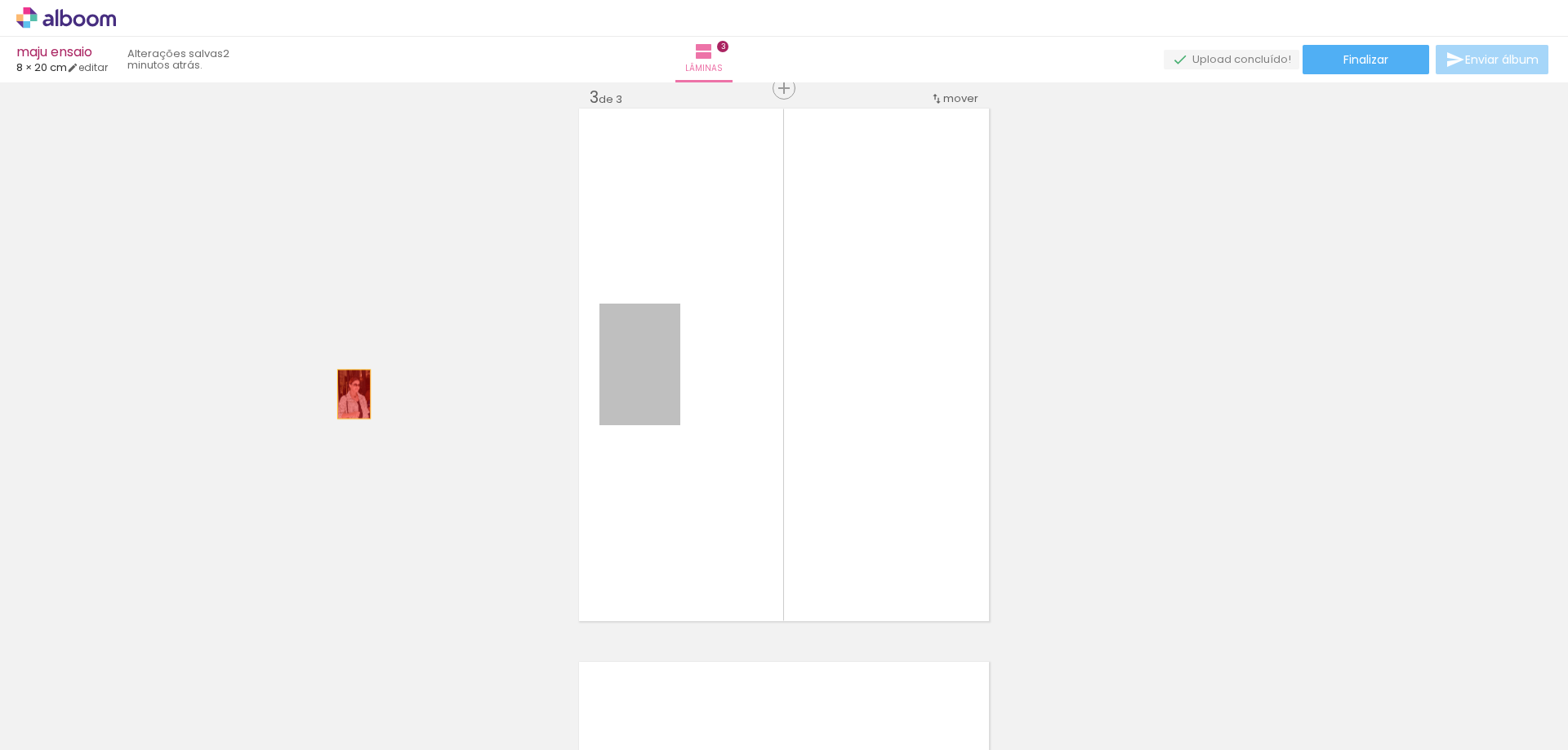
drag, startPoint x: 617, startPoint y: 380, endPoint x: 325, endPoint y: 401, distance: 292.8
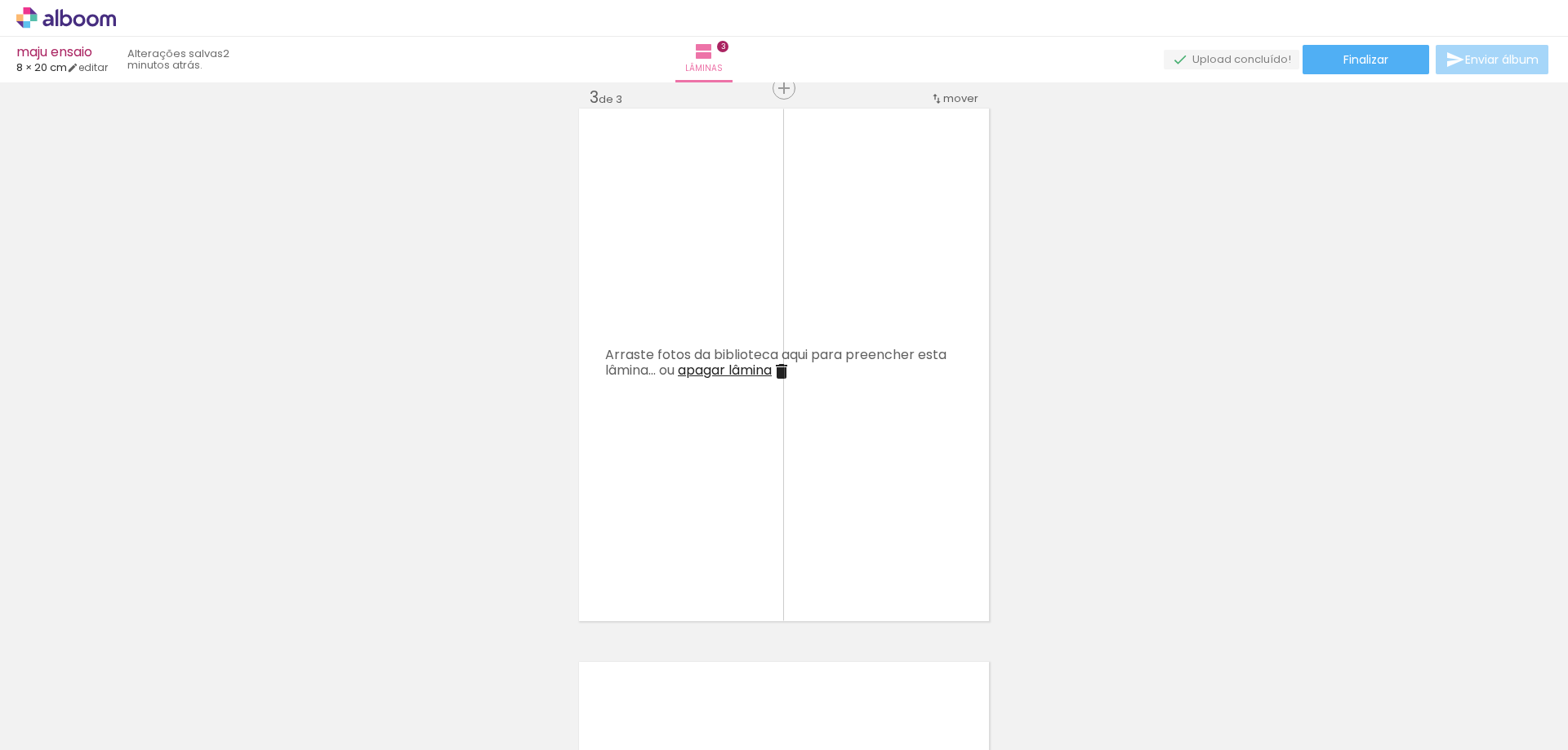
click at [1108, 670] on iron-icon at bounding box center [1101, 662] width 17 height 17
click at [60, 726] on span "Adicionar Fotos" at bounding box center [57, 728] width 49 height 18
click at [0, 0] on input "file" at bounding box center [0, 0] width 0 height 0
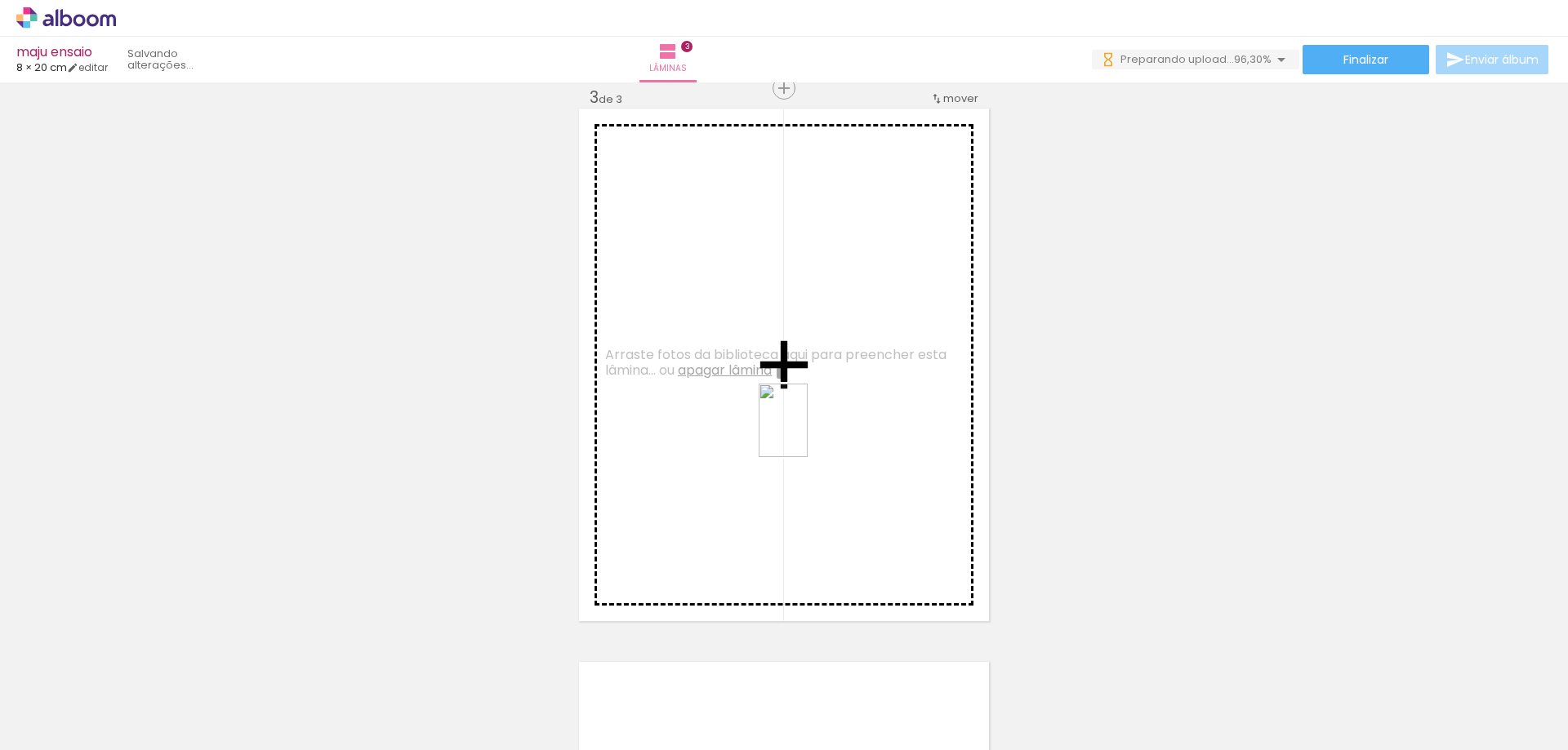
drag, startPoint x: 1055, startPoint y: 577, endPoint x: 808, endPoint y: 433, distance: 285.9
click at [808, 433] on quentale-workspace at bounding box center [784, 375] width 1568 height 750
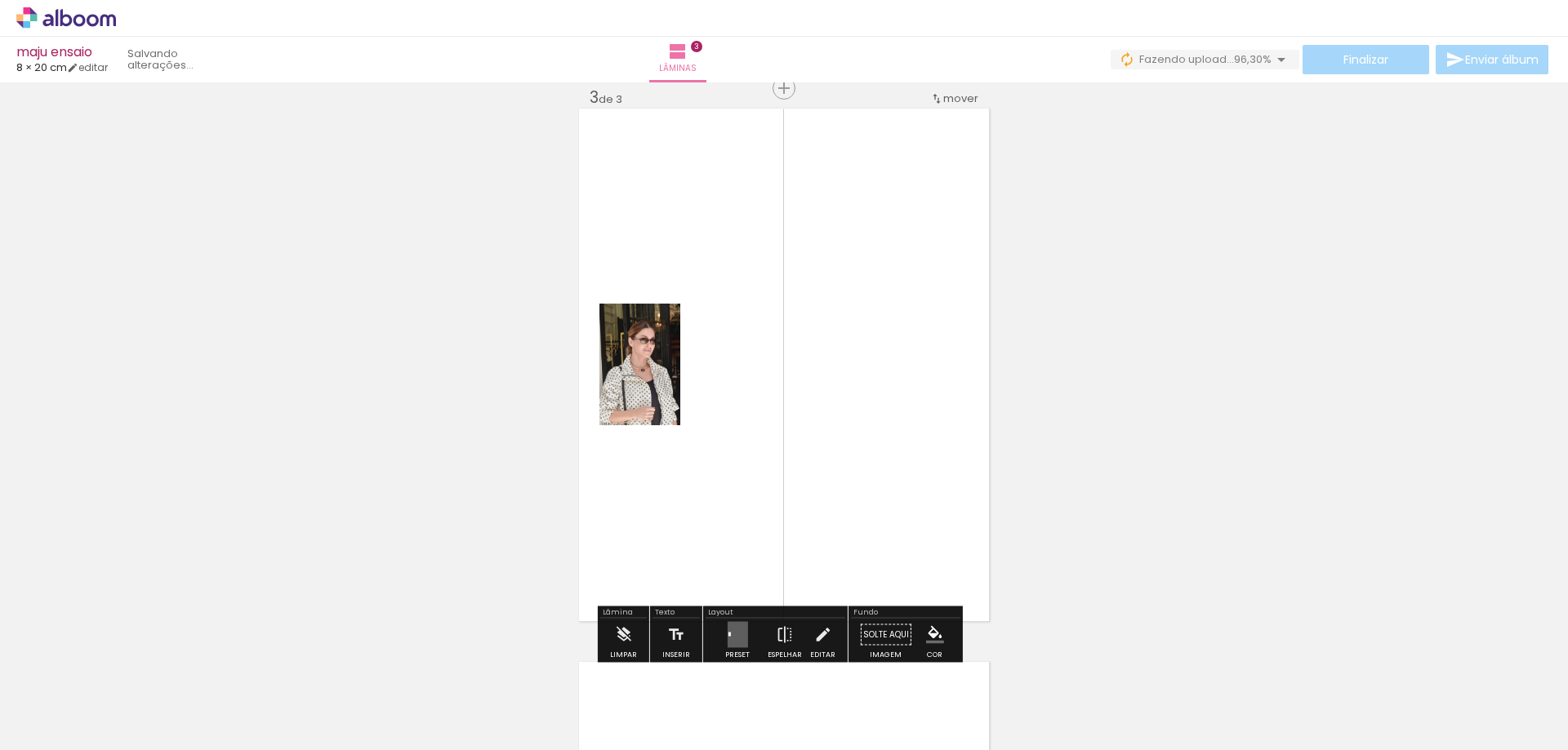
click at [731, 624] on quentale-layouter at bounding box center [737, 634] width 21 height 26
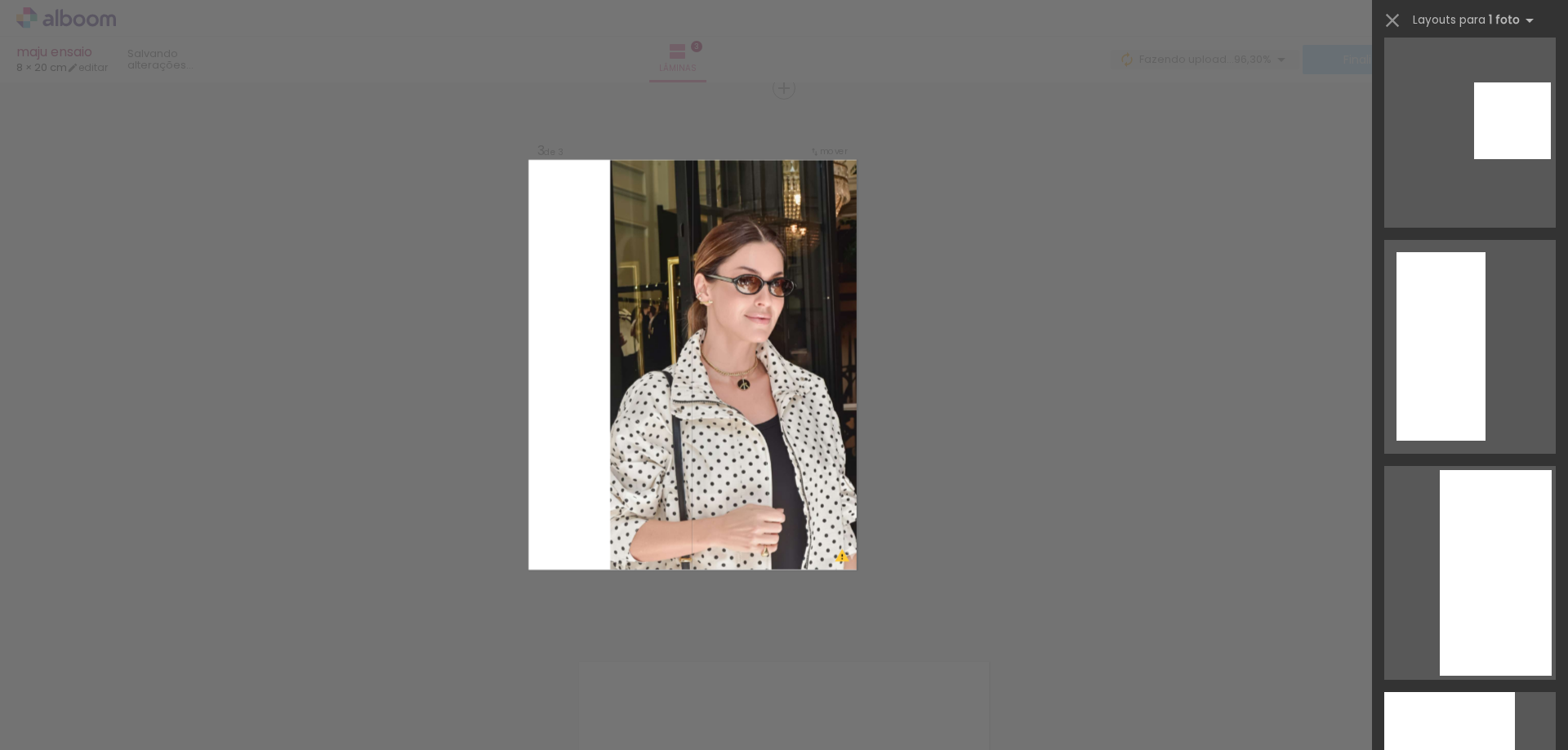
scroll to position [6774, 0]
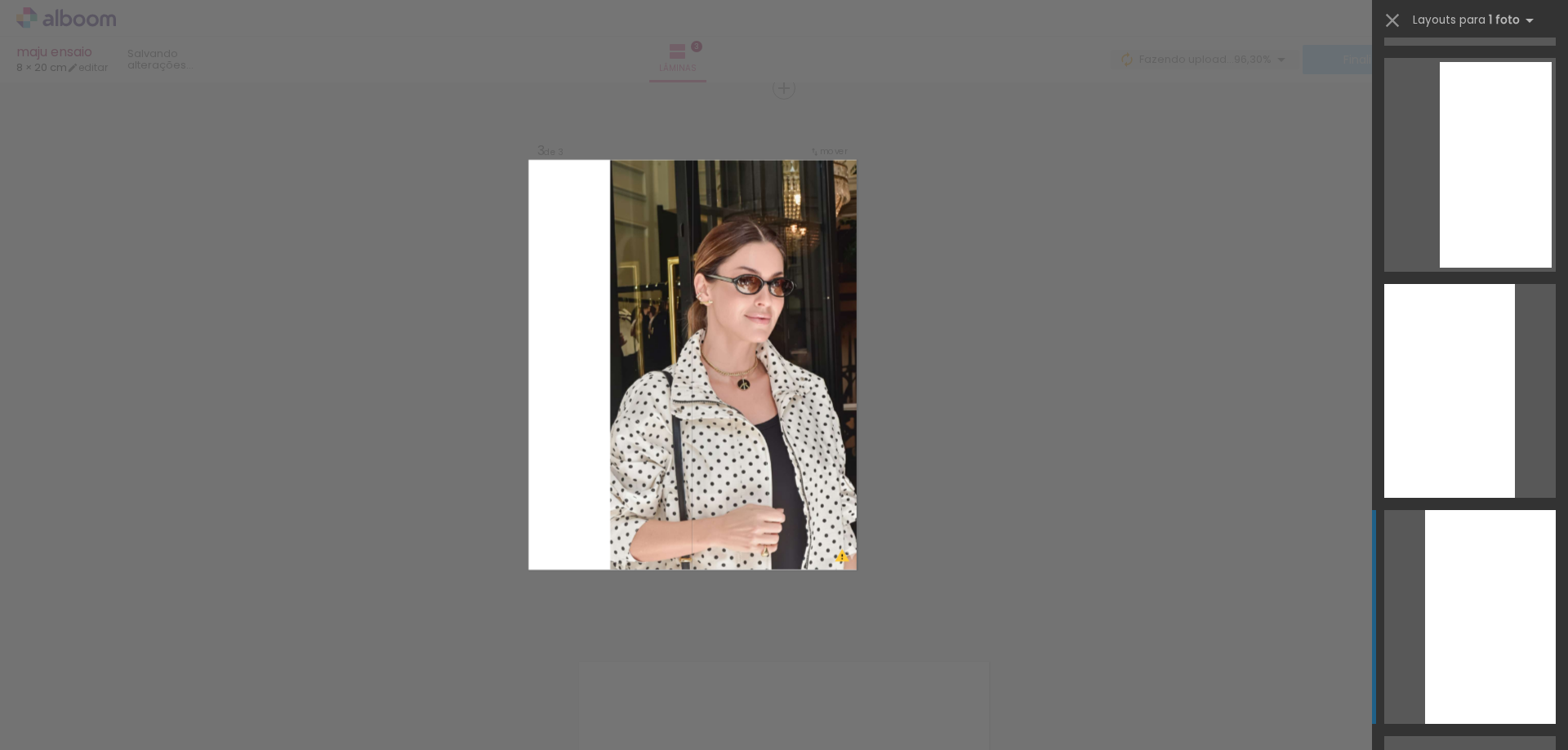
click at [1456, 554] on div at bounding box center [1490, 616] width 131 height 214
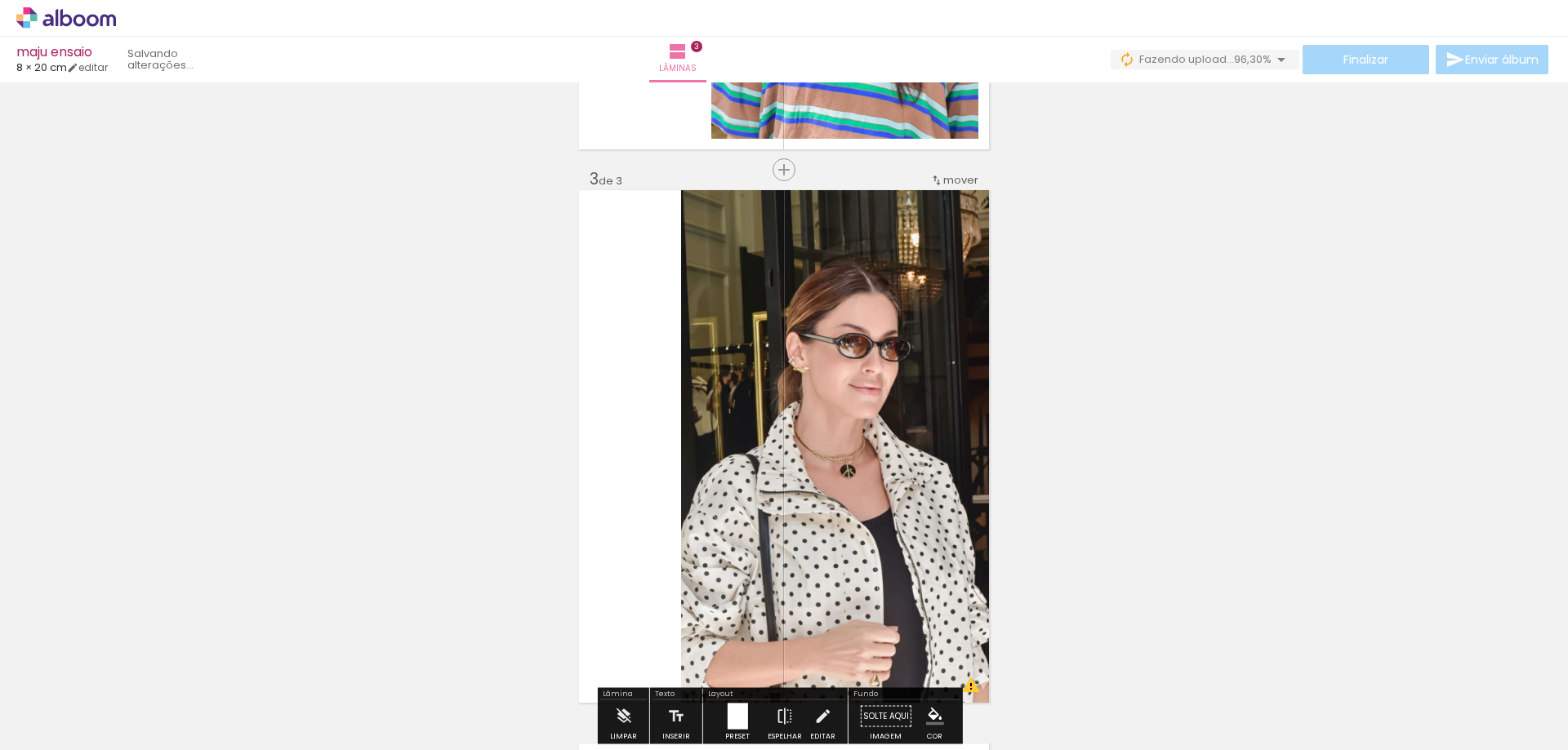
scroll to position [1291, 0]
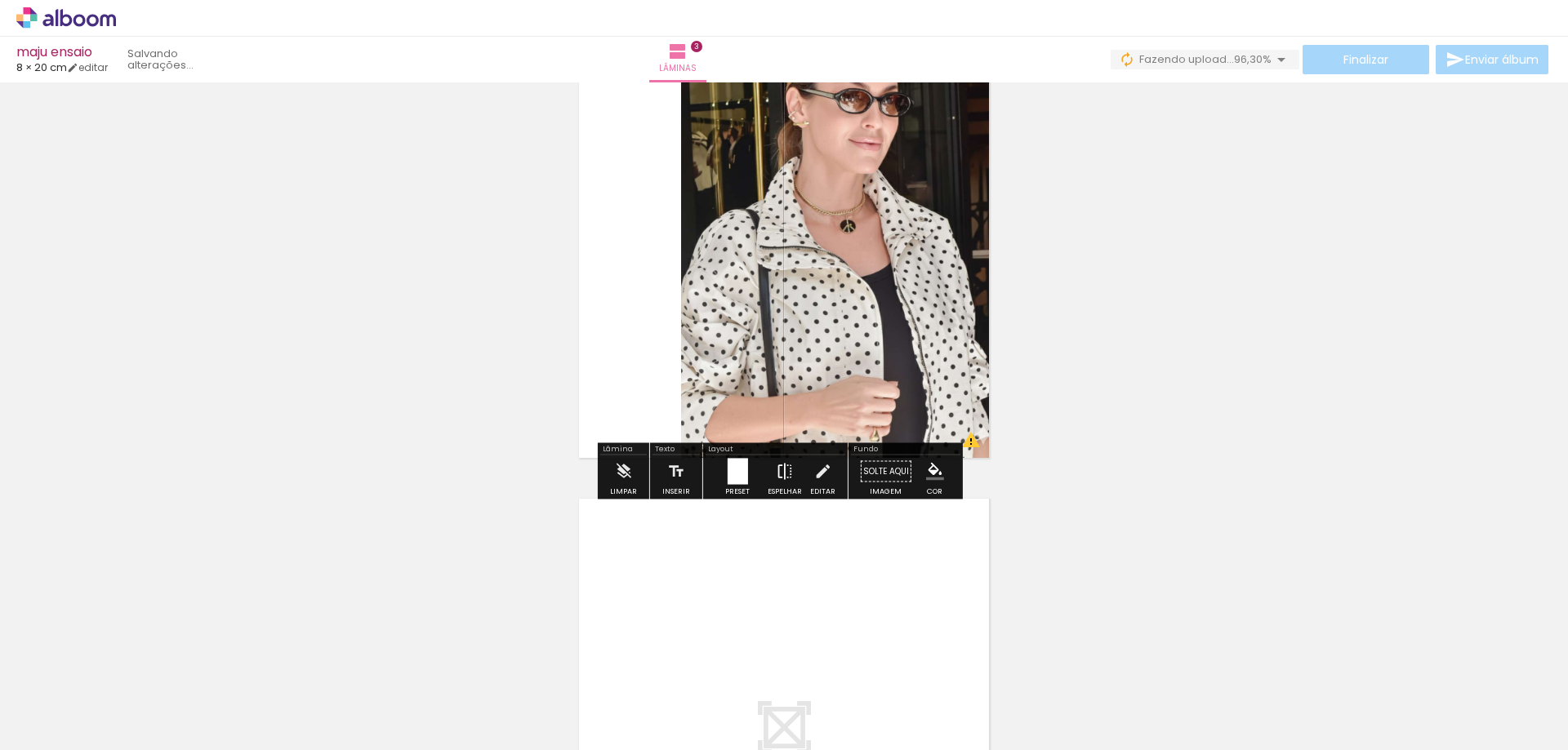
click at [776, 476] on iron-icon at bounding box center [784, 471] width 18 height 32
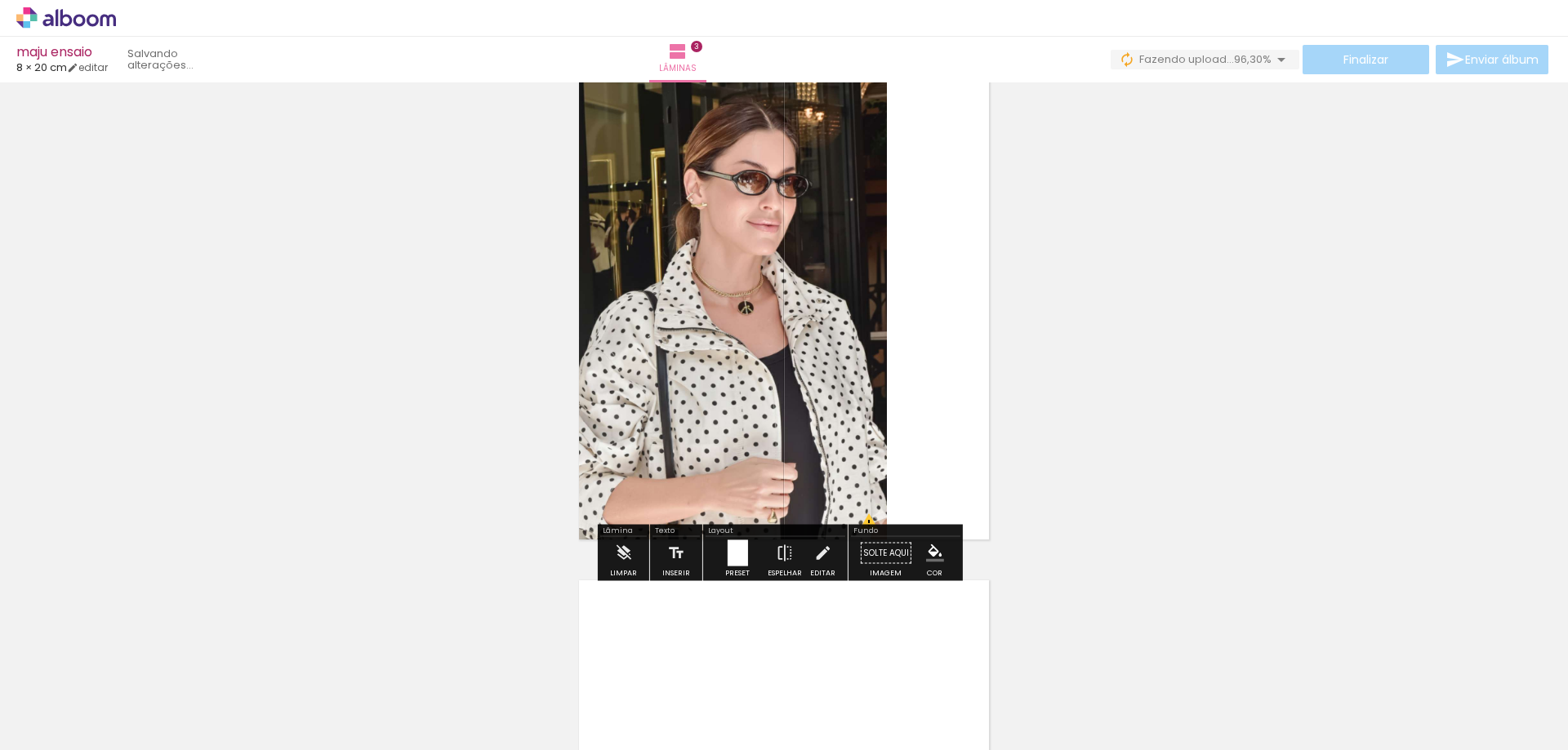
scroll to position [1128, 0]
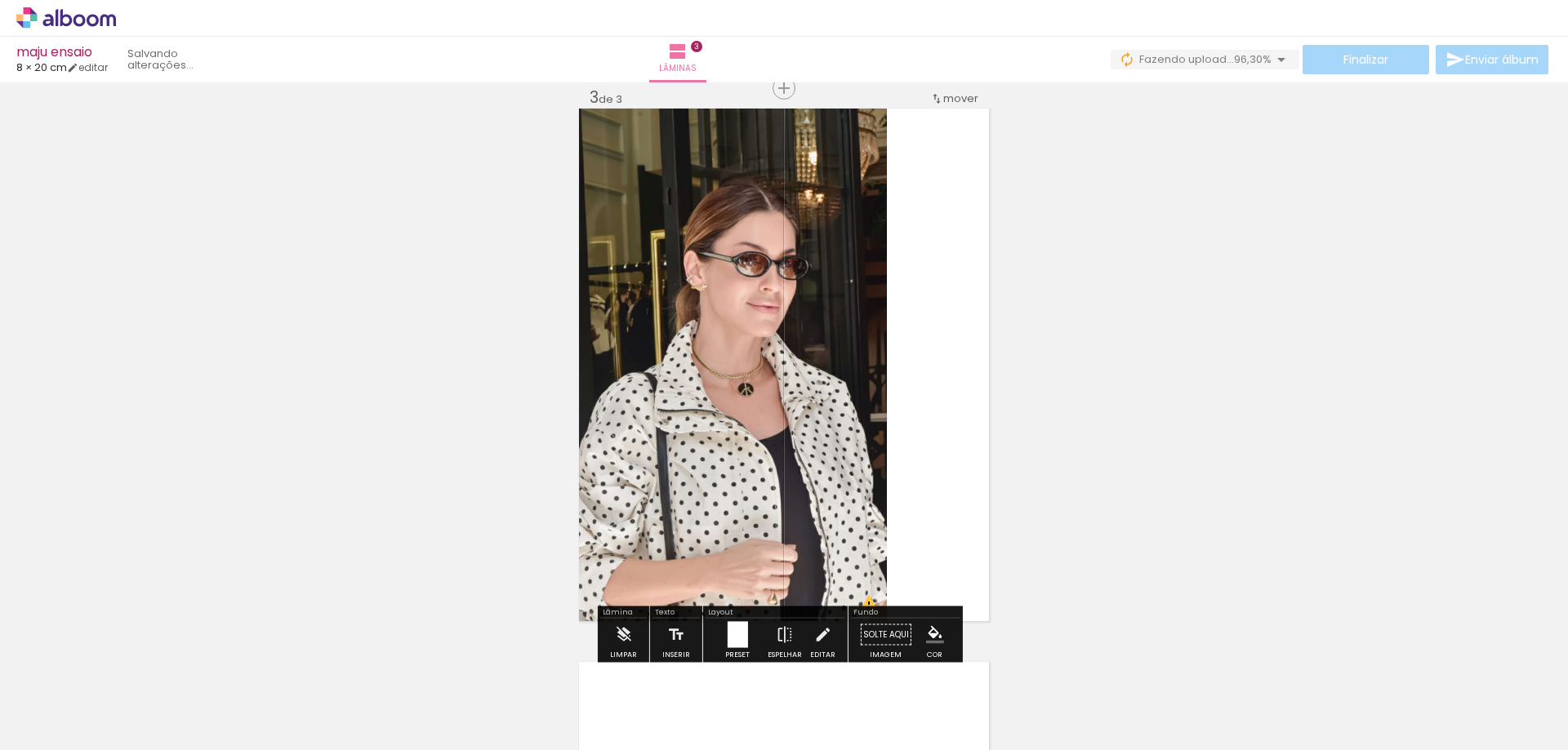
click at [736, 639] on div at bounding box center [737, 634] width 21 height 26
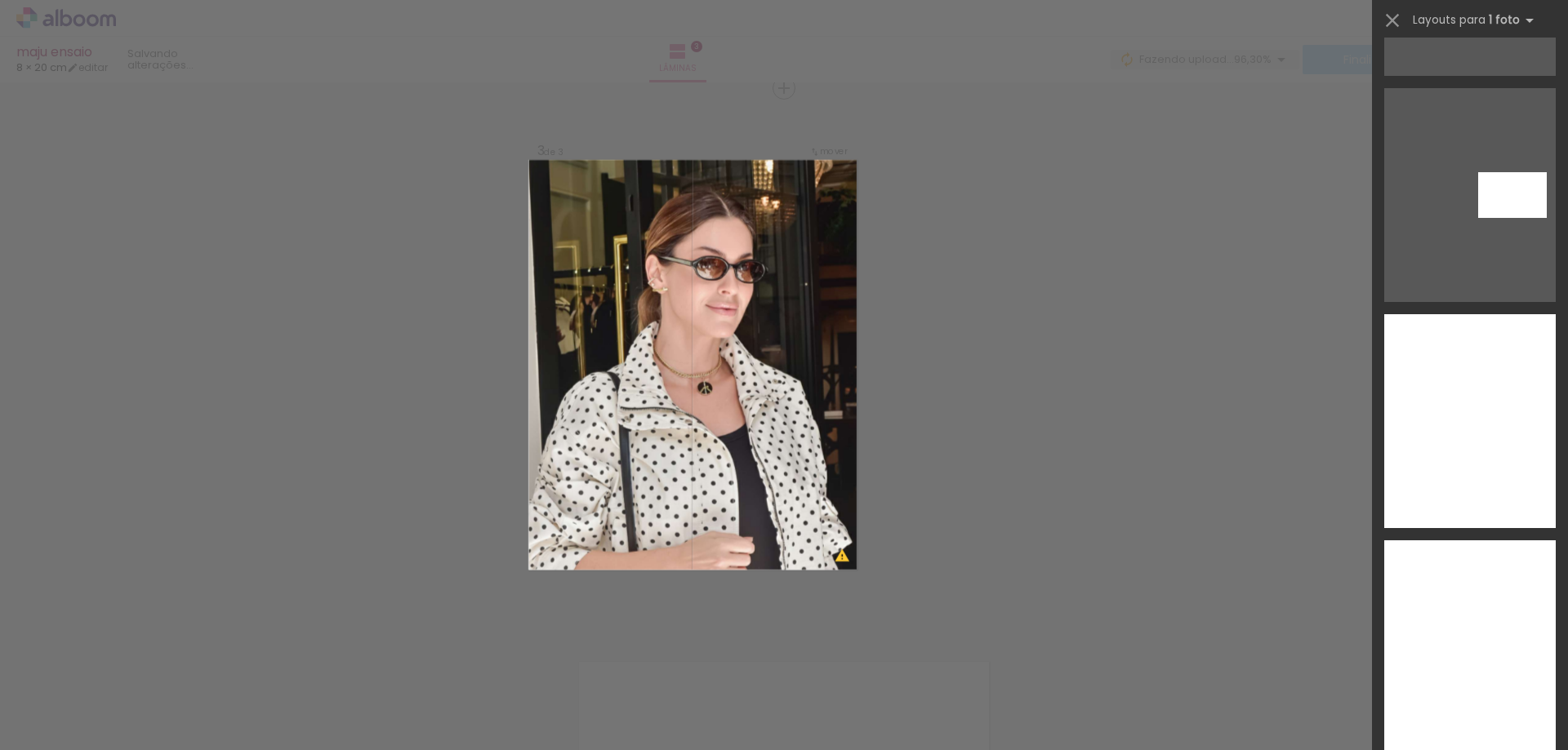
scroll to position [10091, 0]
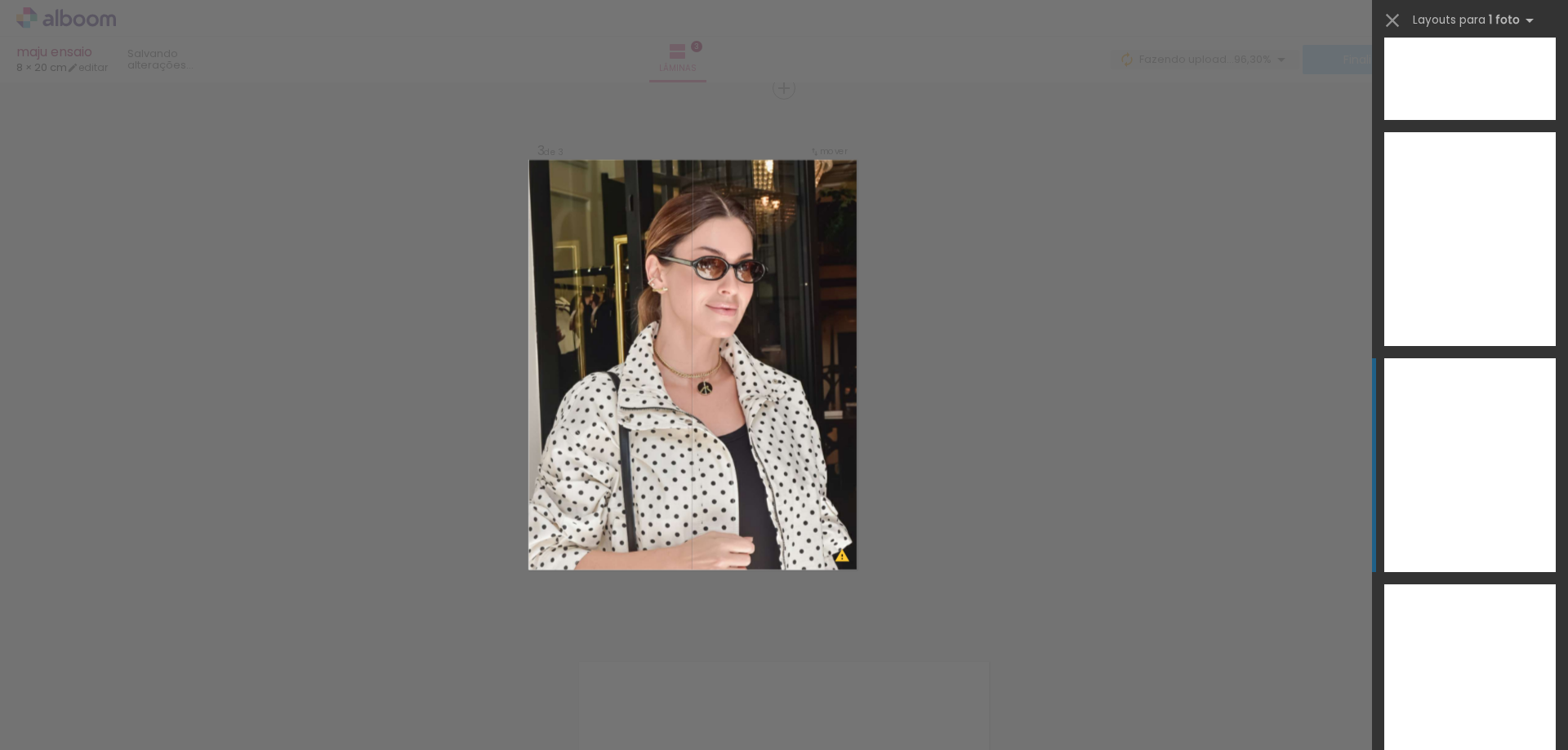
click at [1450, 473] on div at bounding box center [1469, 465] width 171 height 214
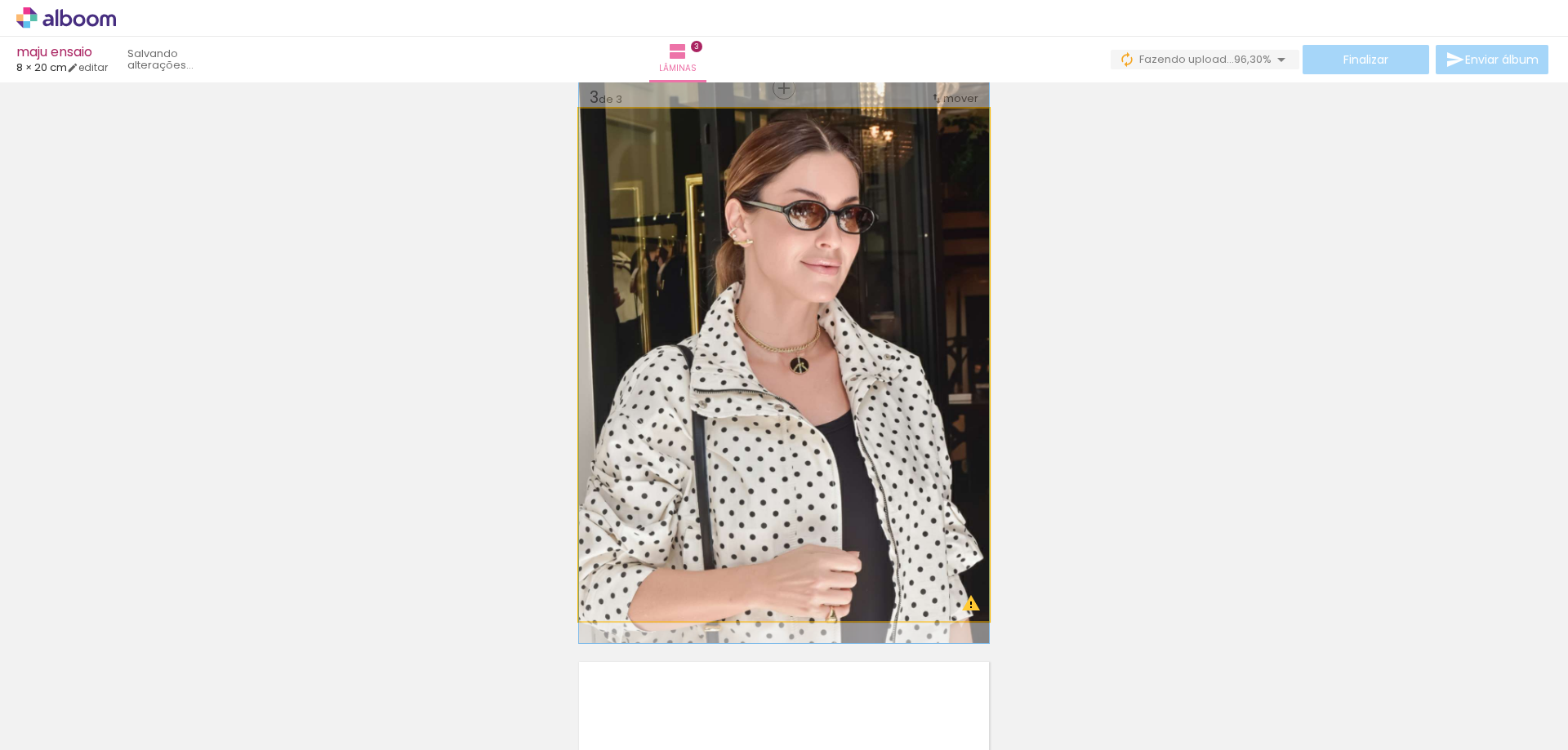
drag, startPoint x: 845, startPoint y: 454, endPoint x: 836, endPoint y: 426, distance: 29.4
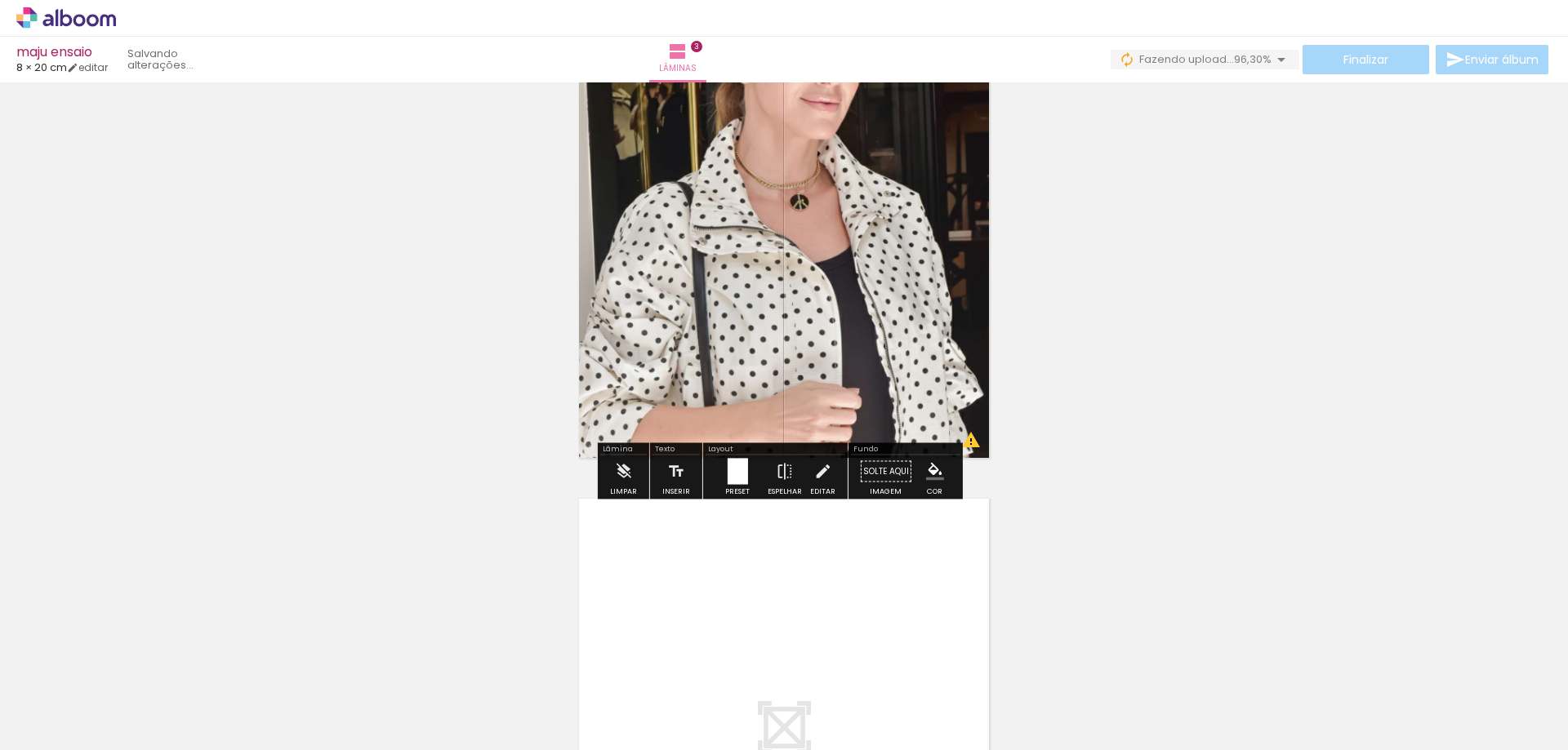
scroll to position [1128, 0]
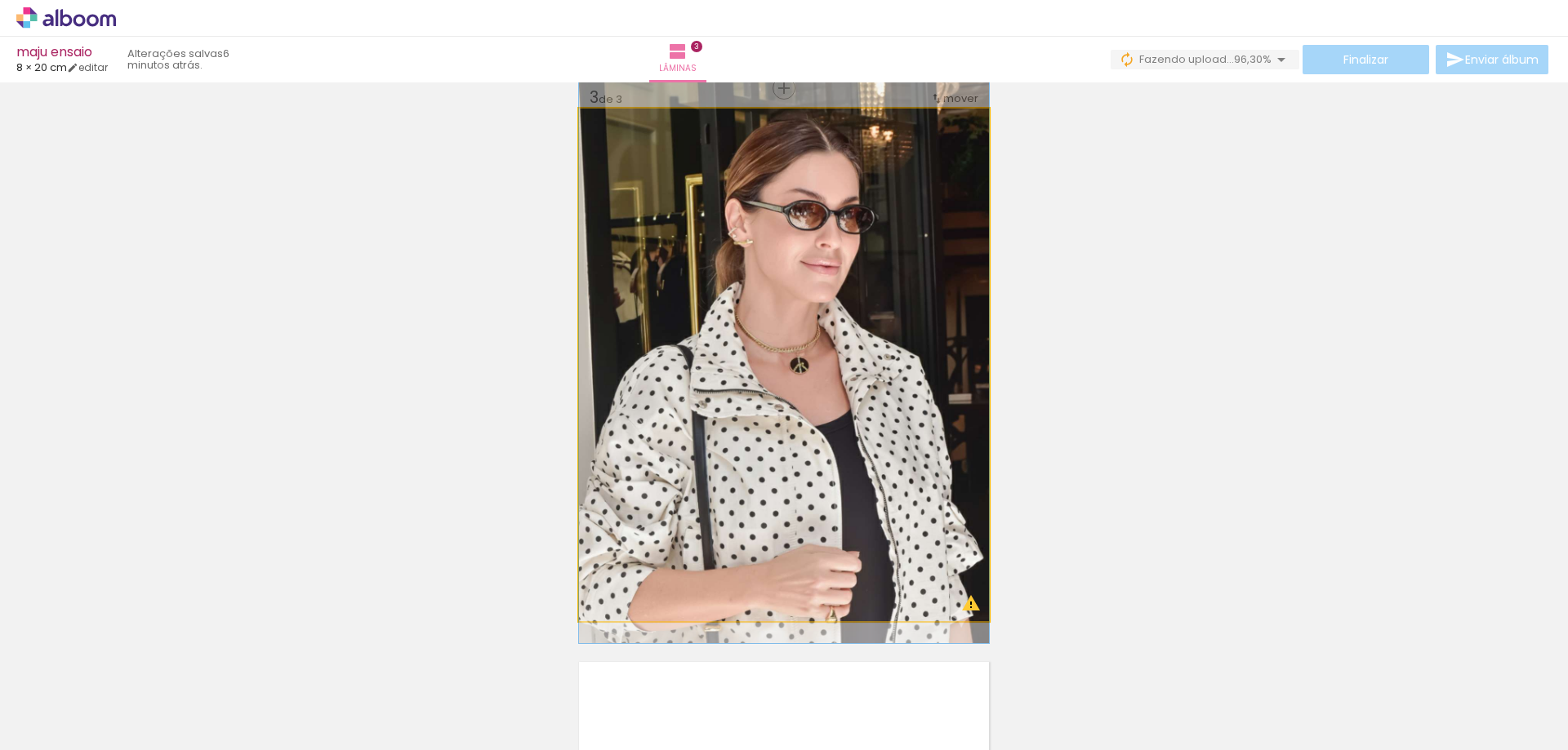
click at [854, 453] on quentale-photo at bounding box center [784, 365] width 410 height 513
click at [822, 449] on quentale-photo at bounding box center [784, 365] width 410 height 513
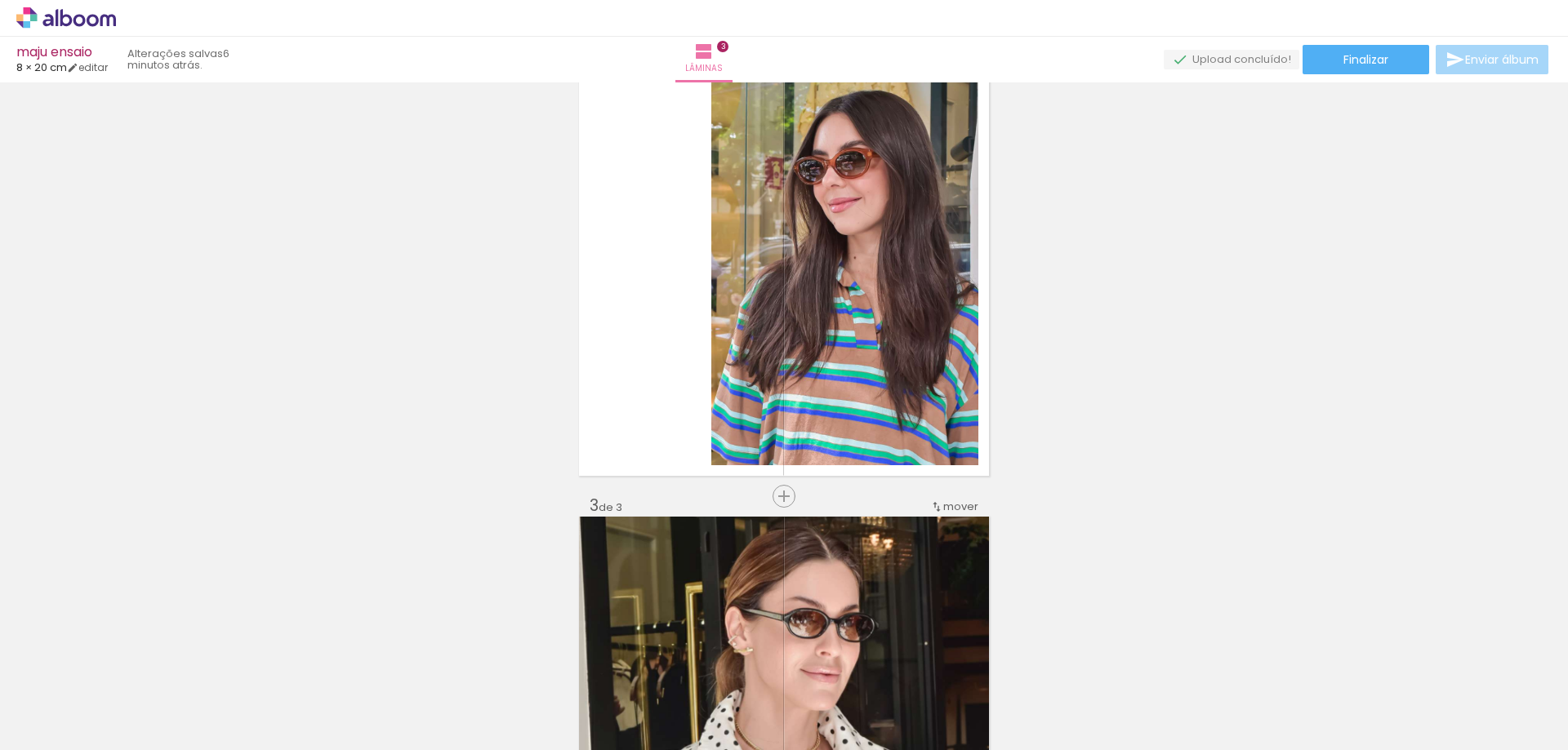
scroll to position [1210, 0]
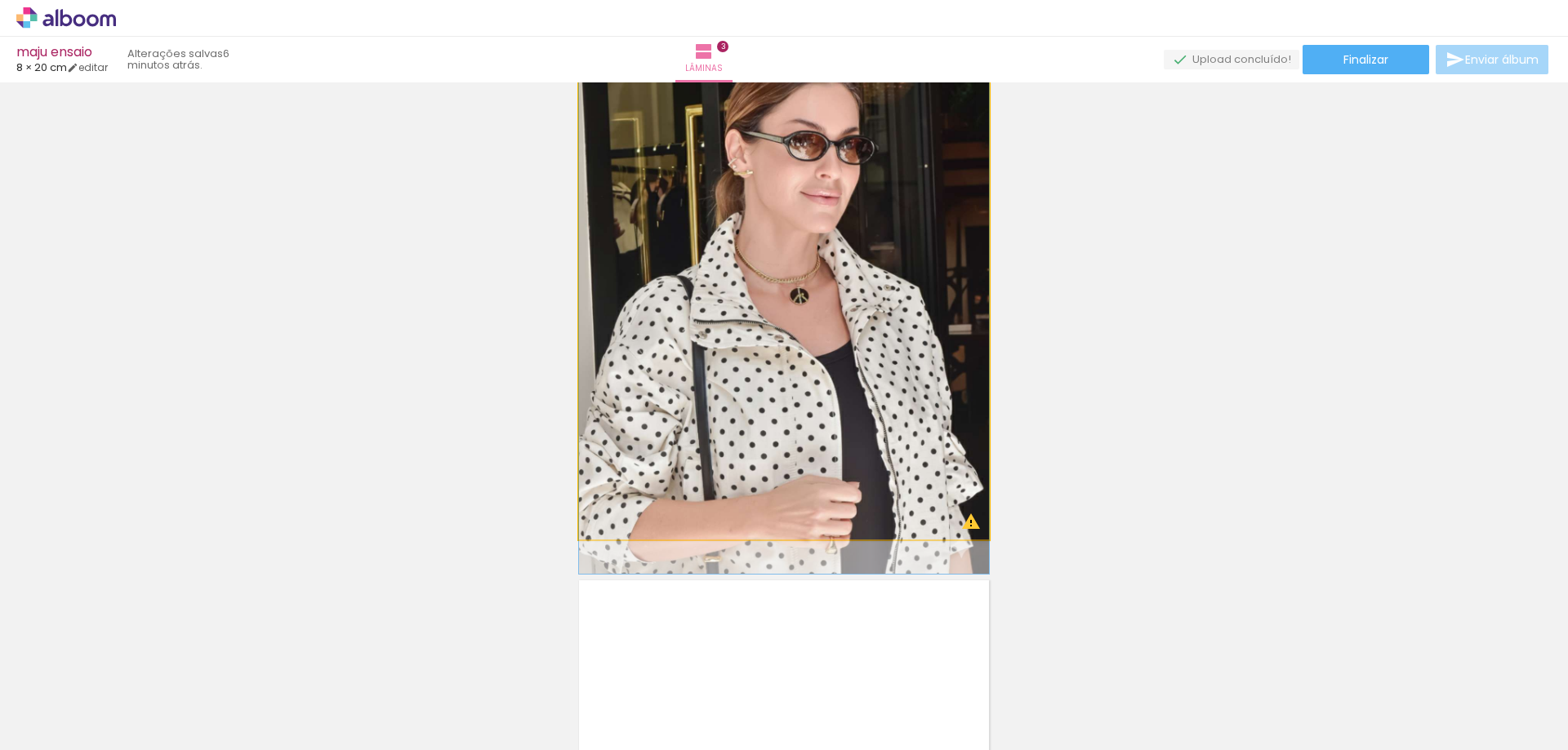
drag, startPoint x: 817, startPoint y: 455, endPoint x: 436, endPoint y: 506, distance: 384.4
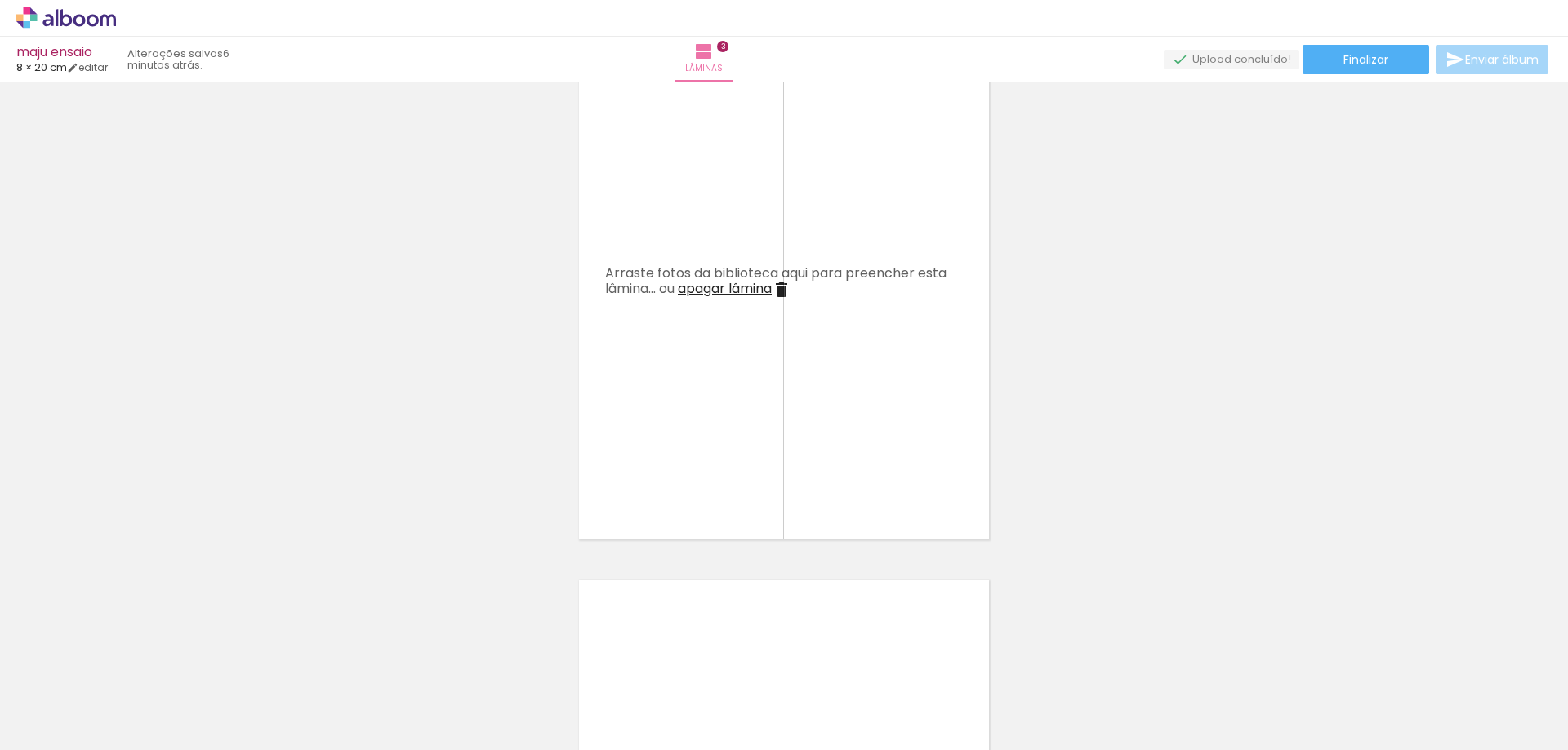
click at [788, 290] on iron-icon at bounding box center [782, 289] width 20 height 20
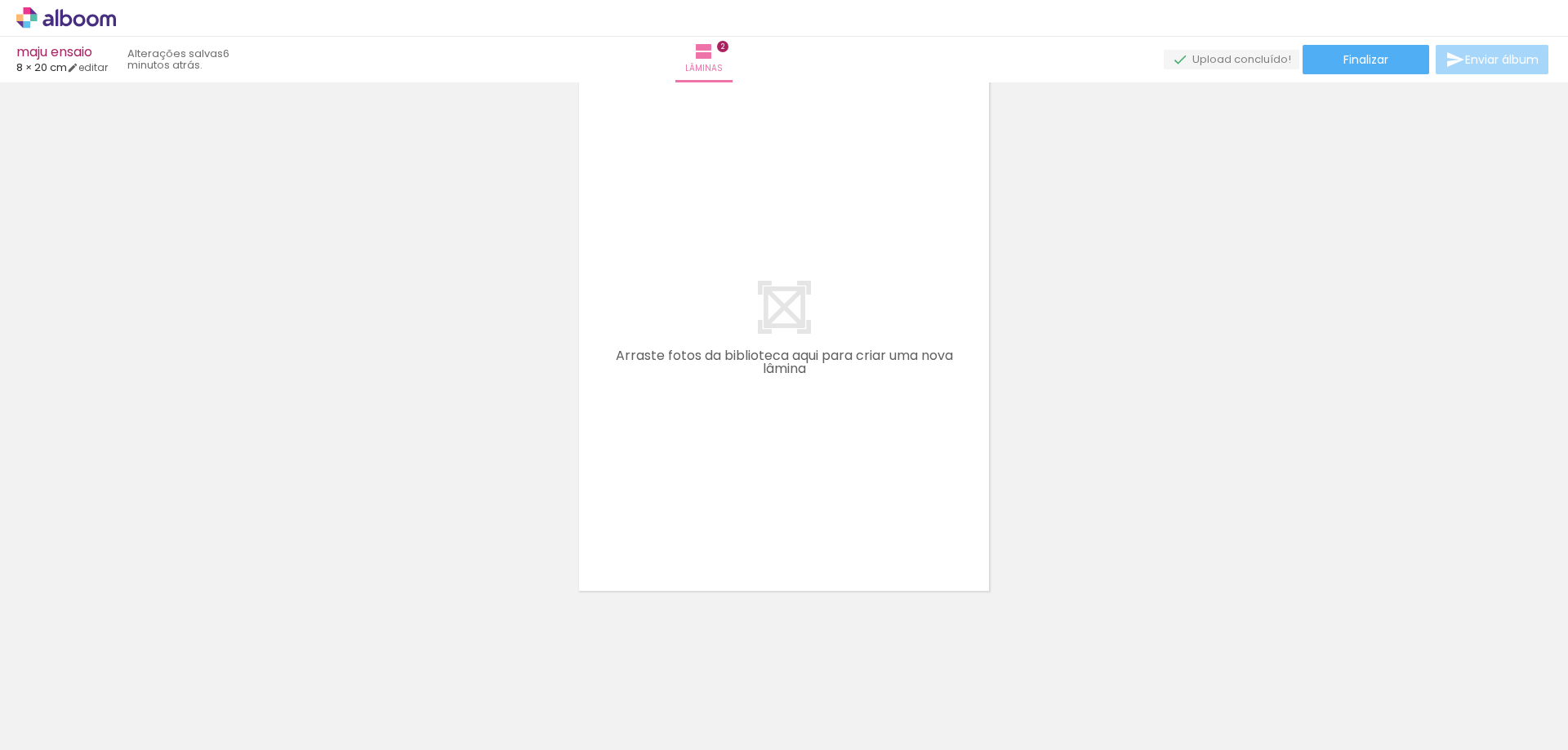
scroll to position [0, 632]
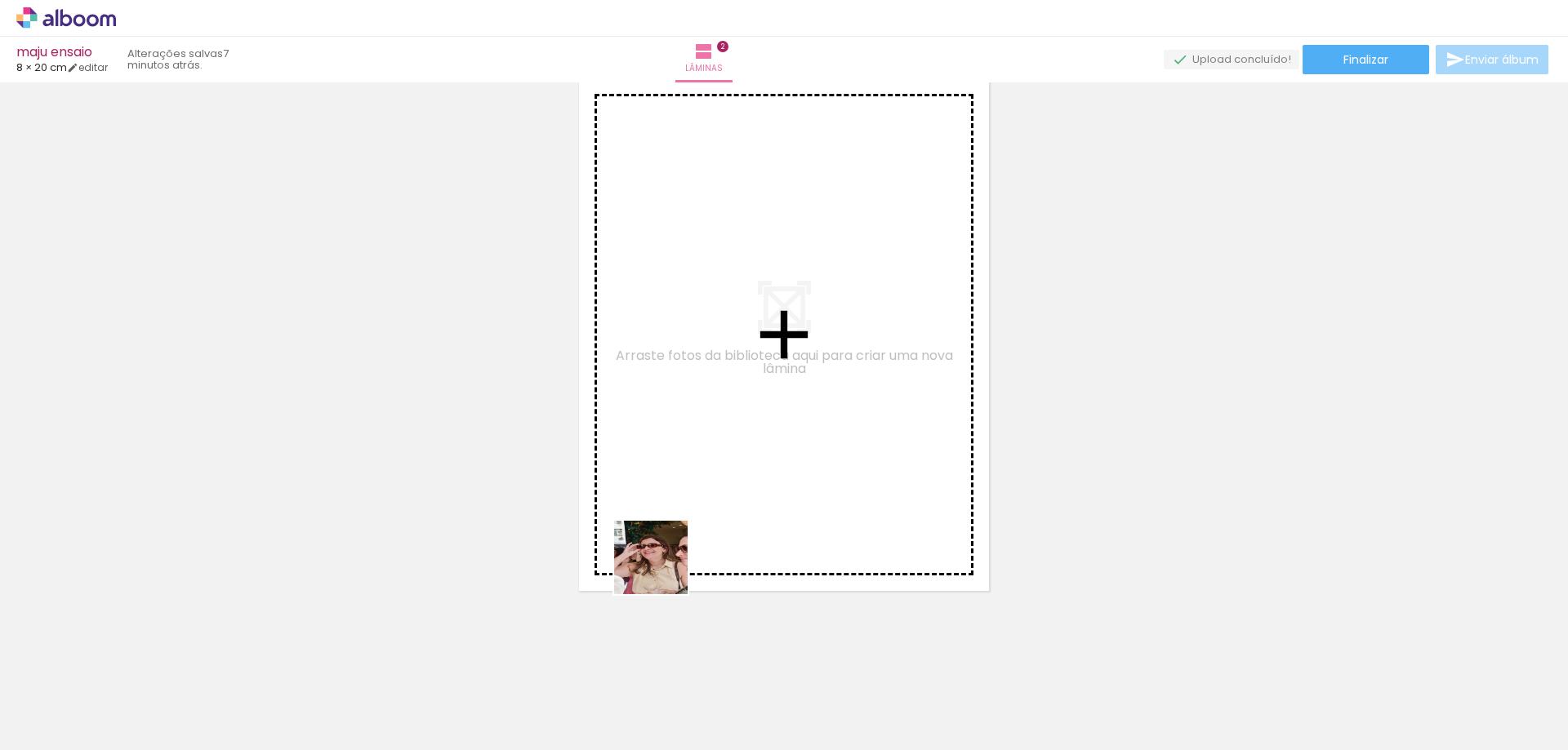
drag, startPoint x: 646, startPoint y: 703, endPoint x: 692, endPoint y: 500, distance: 208.1
click at [682, 515] on quentale-workspace at bounding box center [784, 375] width 1568 height 750
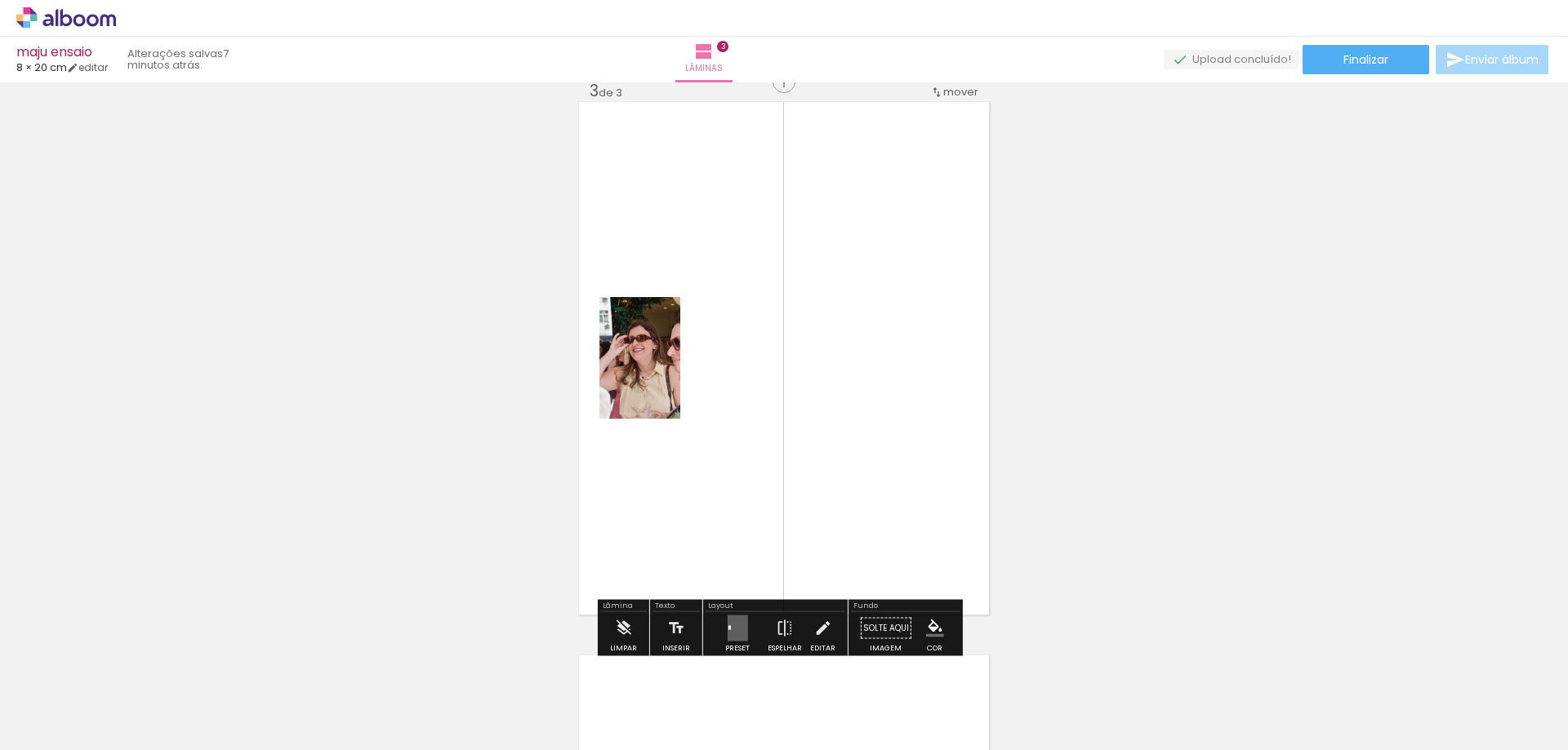
scroll to position [1128, 0]
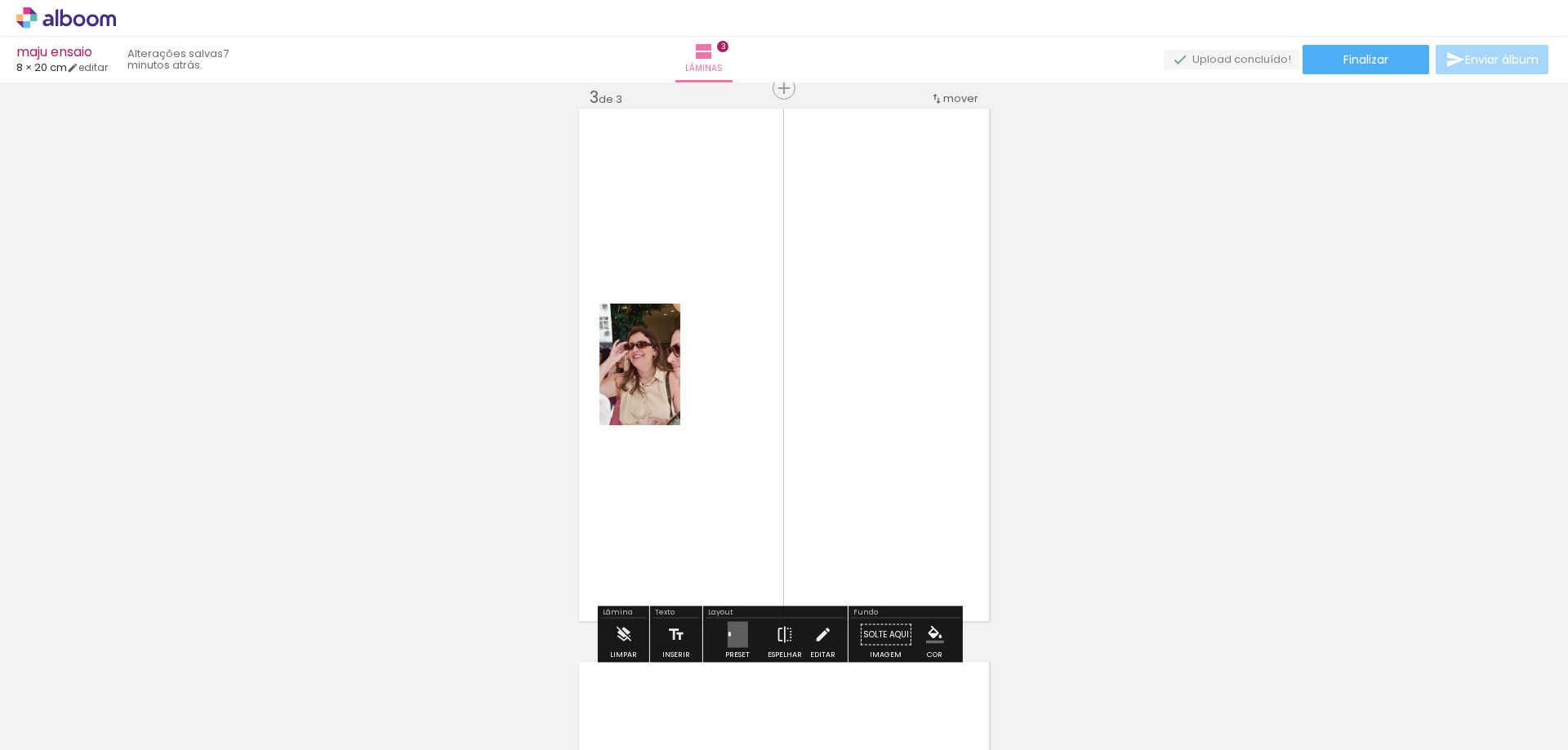
drag, startPoint x: 377, startPoint y: 422, endPoint x: 325, endPoint y: 440, distance: 55.0
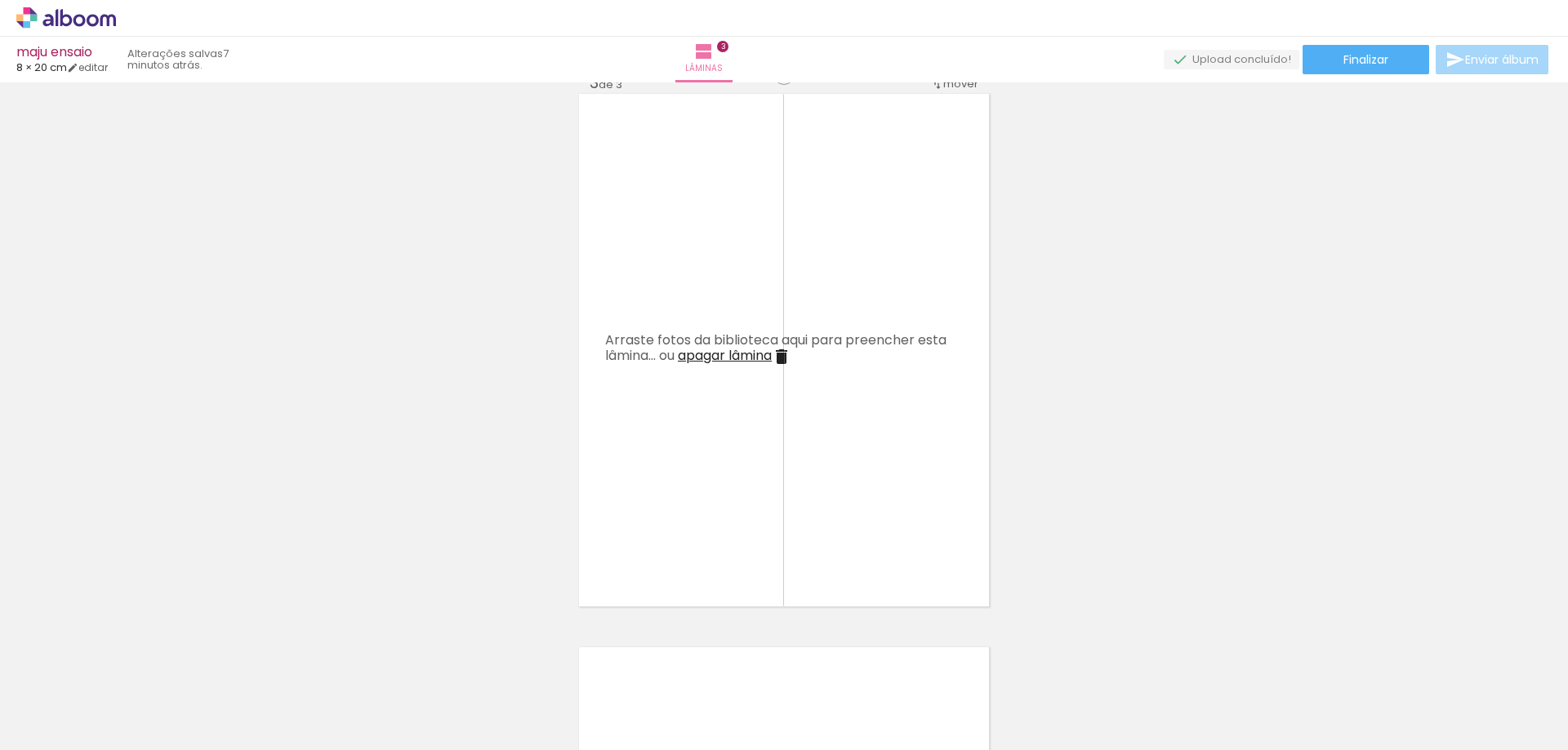
scroll to position [0, 1010]
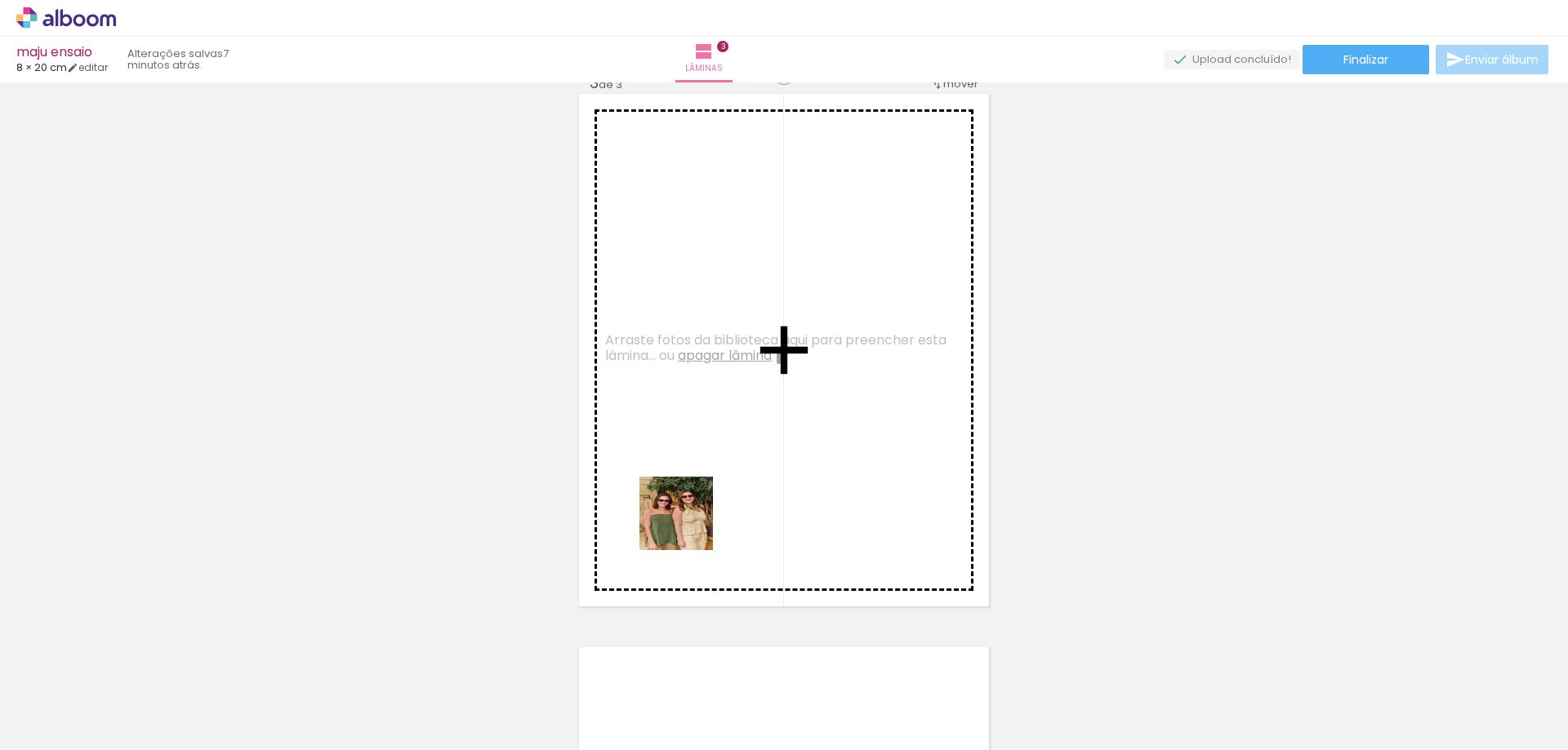
drag, startPoint x: 444, startPoint y: 720, endPoint x: 754, endPoint y: 554, distance: 351.6
click at [759, 480] on quentale-workspace at bounding box center [784, 375] width 1568 height 750
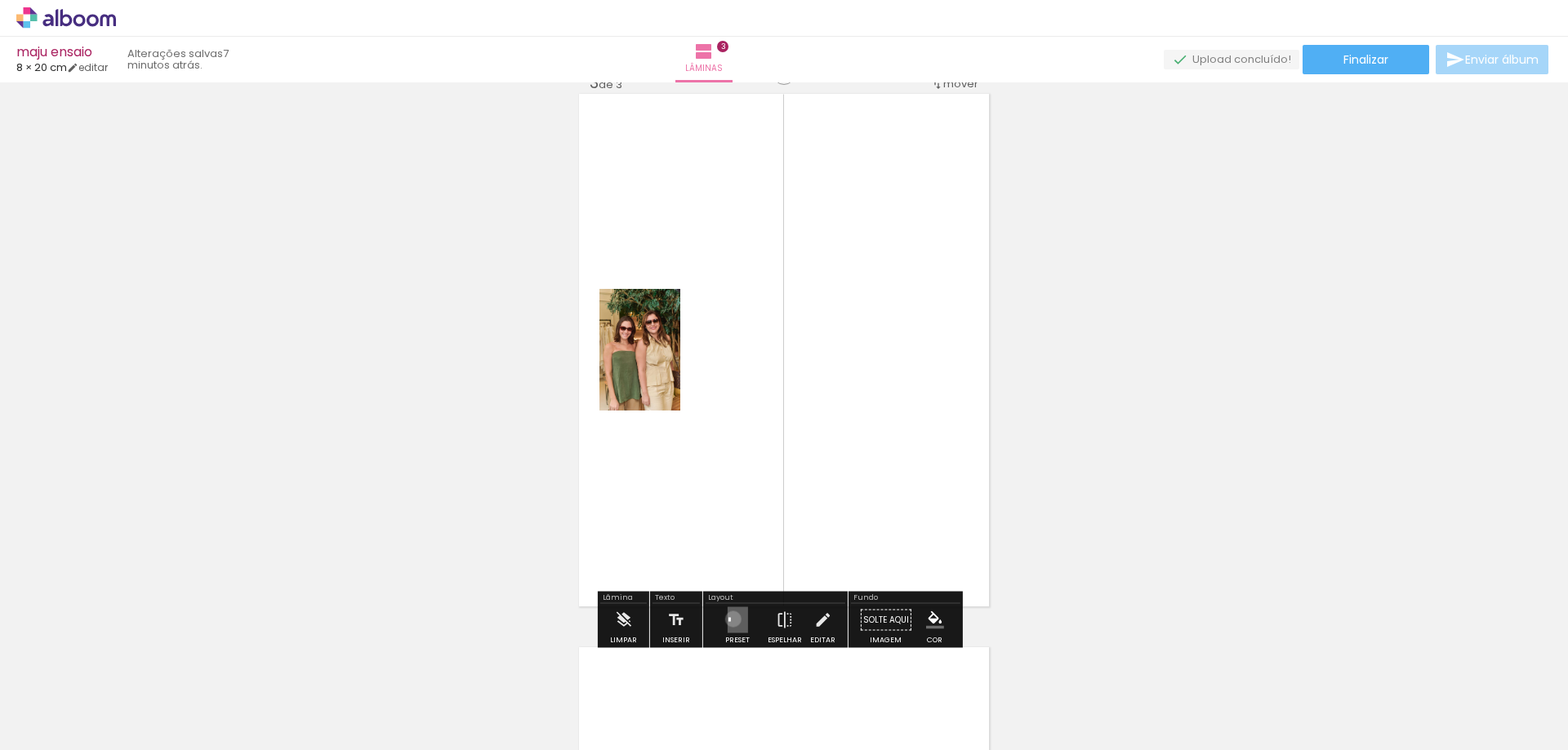
click at [729, 618] on quentale-layouter at bounding box center [737, 620] width 21 height 26
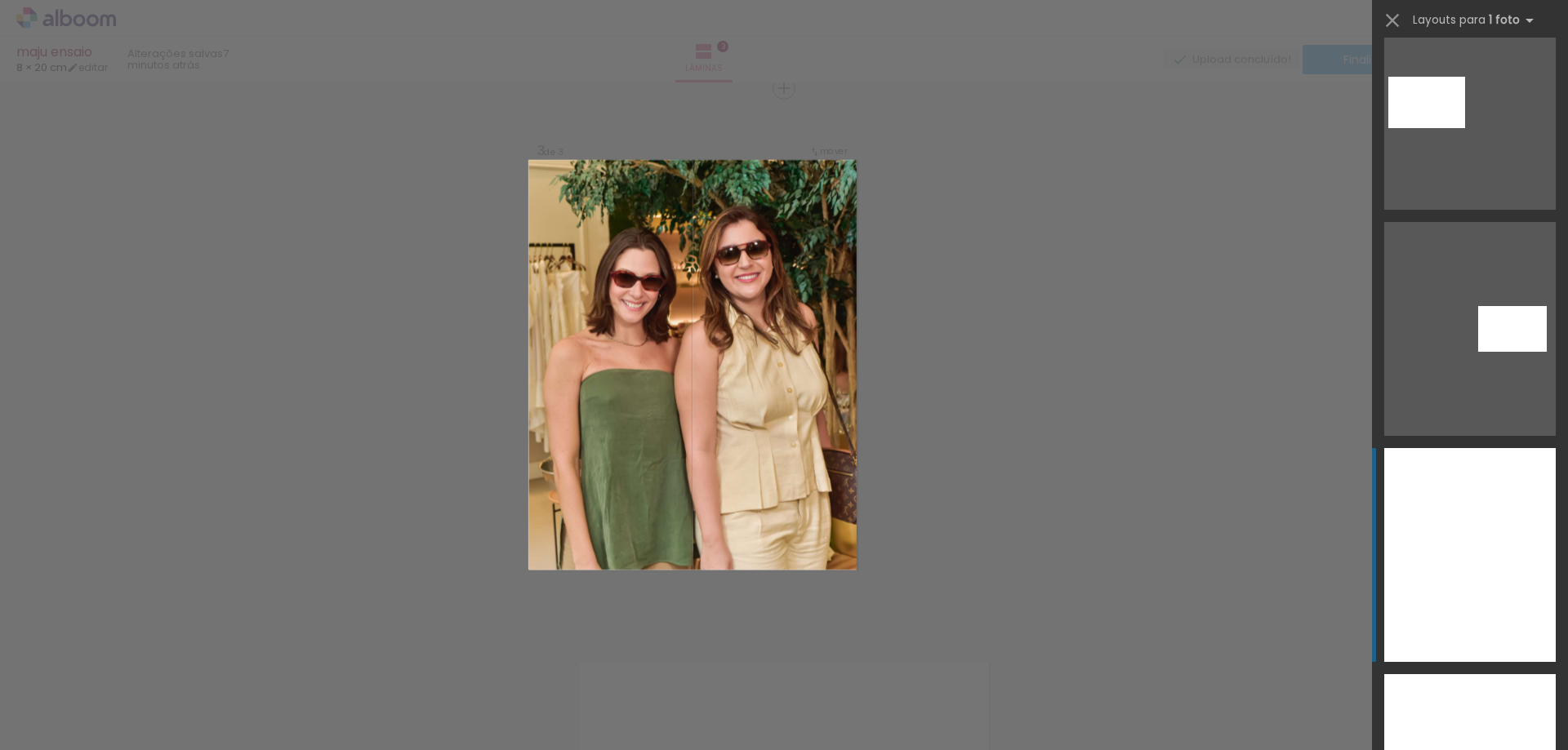
scroll to position [9957, 0]
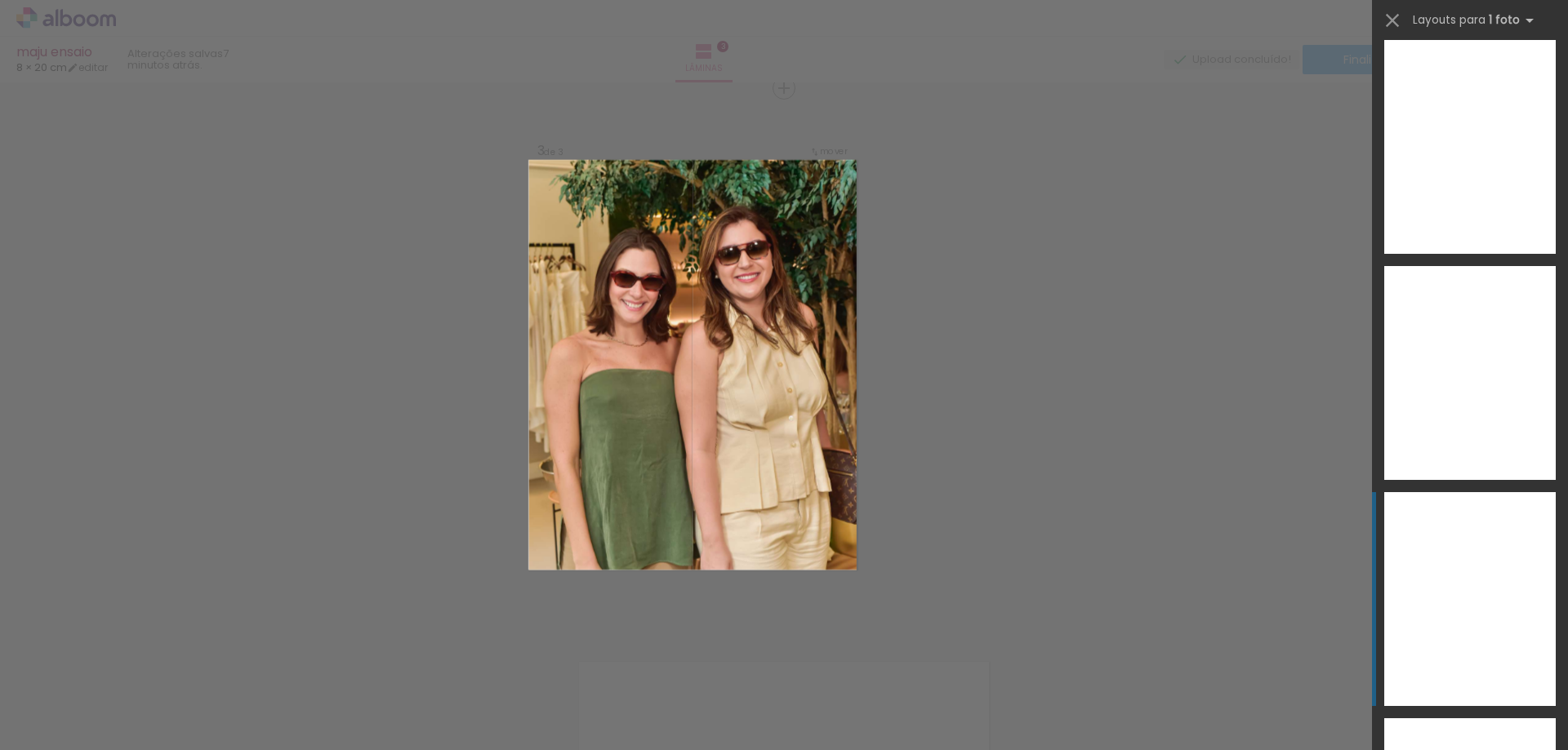
click at [1459, 588] on div at bounding box center [1469, 599] width 171 height 214
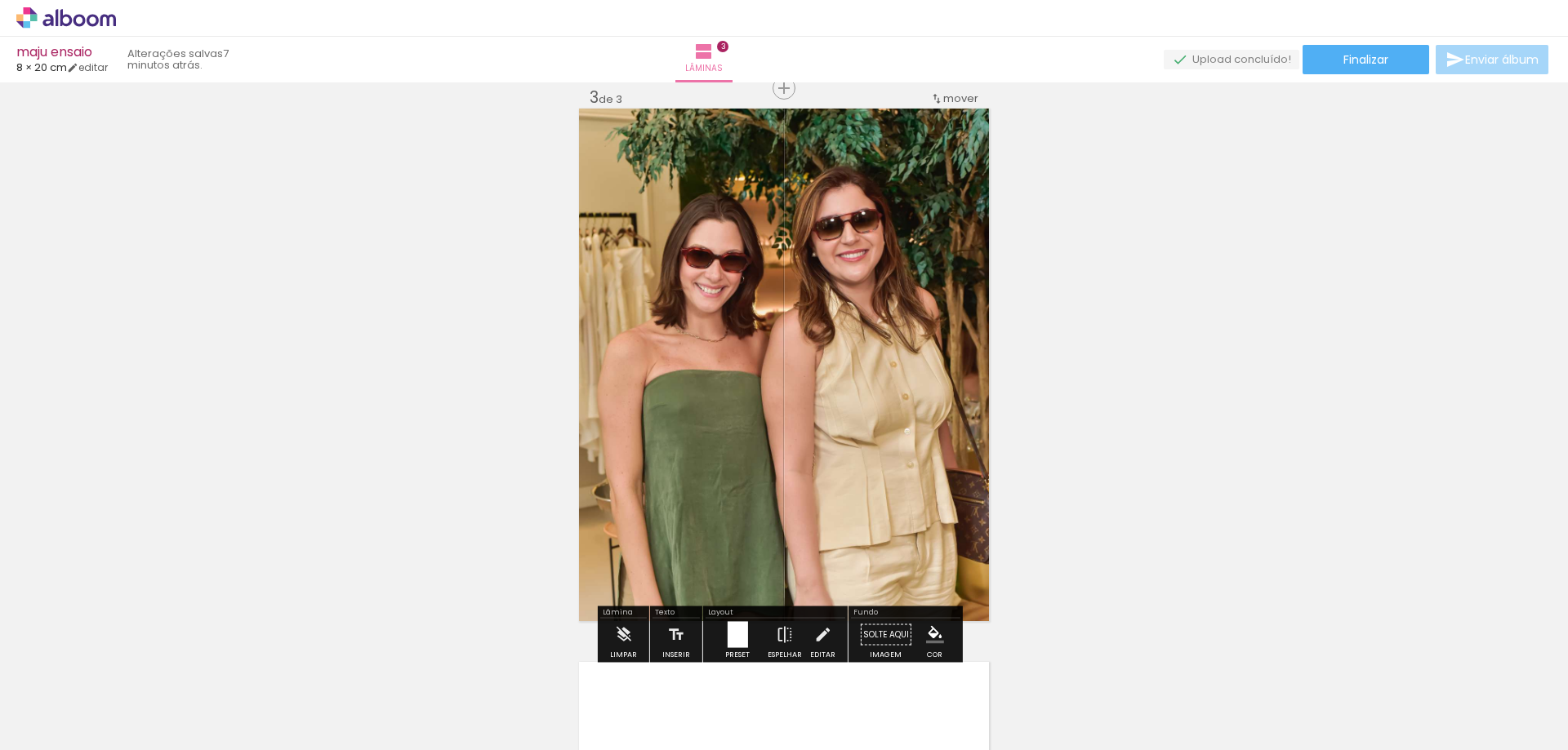
drag, startPoint x: 985, startPoint y: 514, endPoint x: 963, endPoint y: 463, distance: 55.5
click at [963, 463] on div "Inserir lâmina 1 de 3 Inserir lâmina 2 de 3 Inserir lâmina 3 de 3 O Designbox p…" at bounding box center [784, 67] width 1568 height 2214
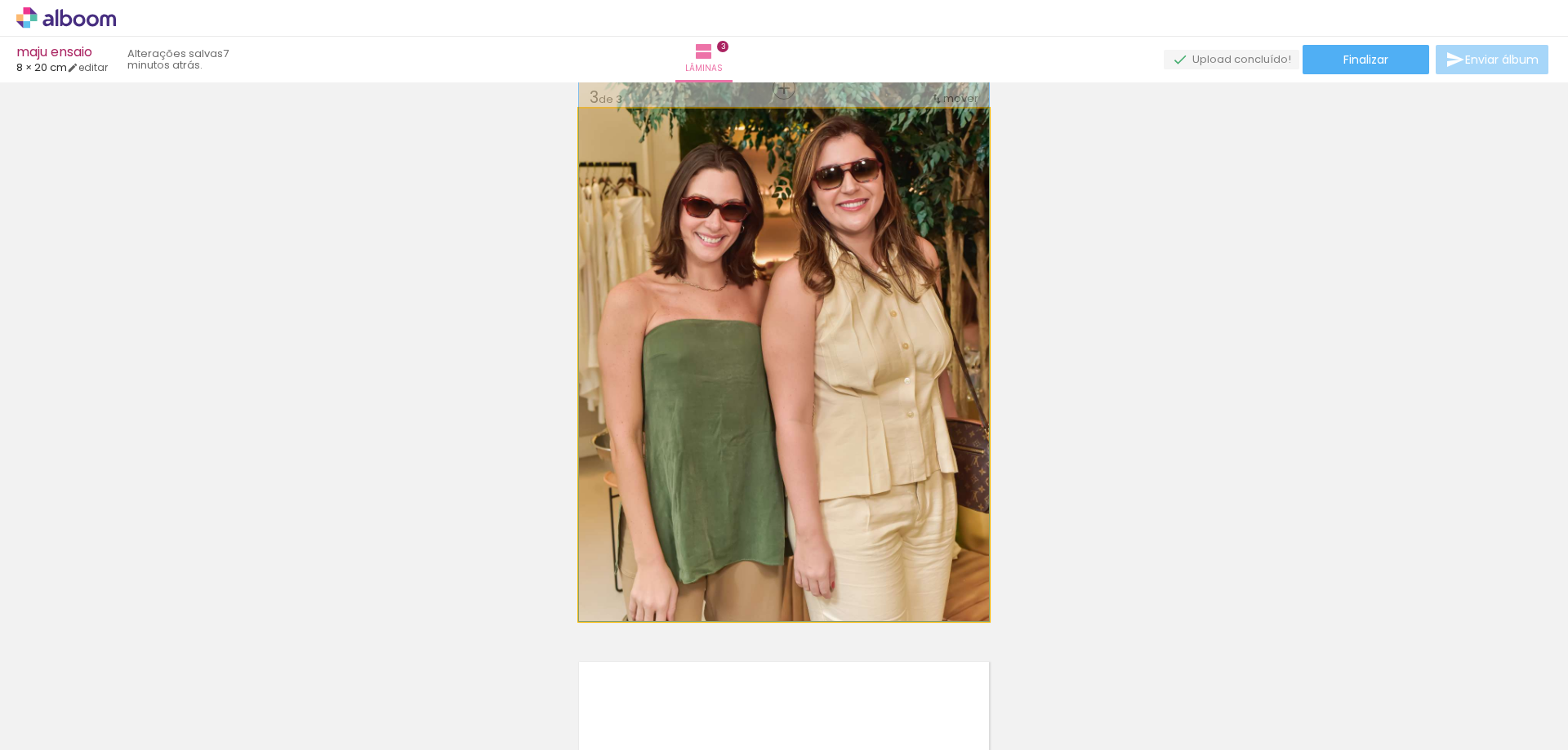
drag, startPoint x: 905, startPoint y: 489, endPoint x: 900, endPoint y: 389, distance: 100.1
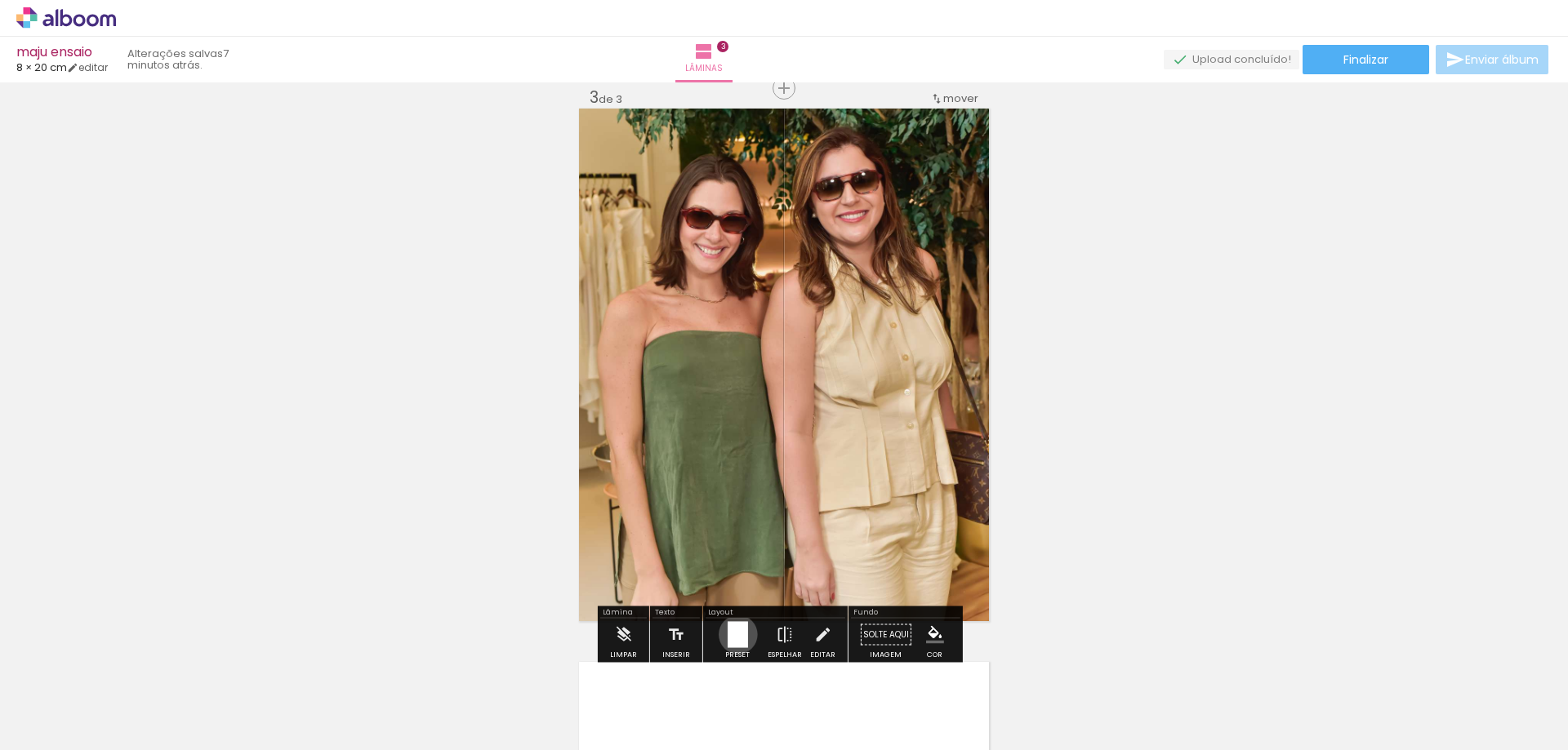
click at [734, 634] on div at bounding box center [737, 634] width 21 height 26
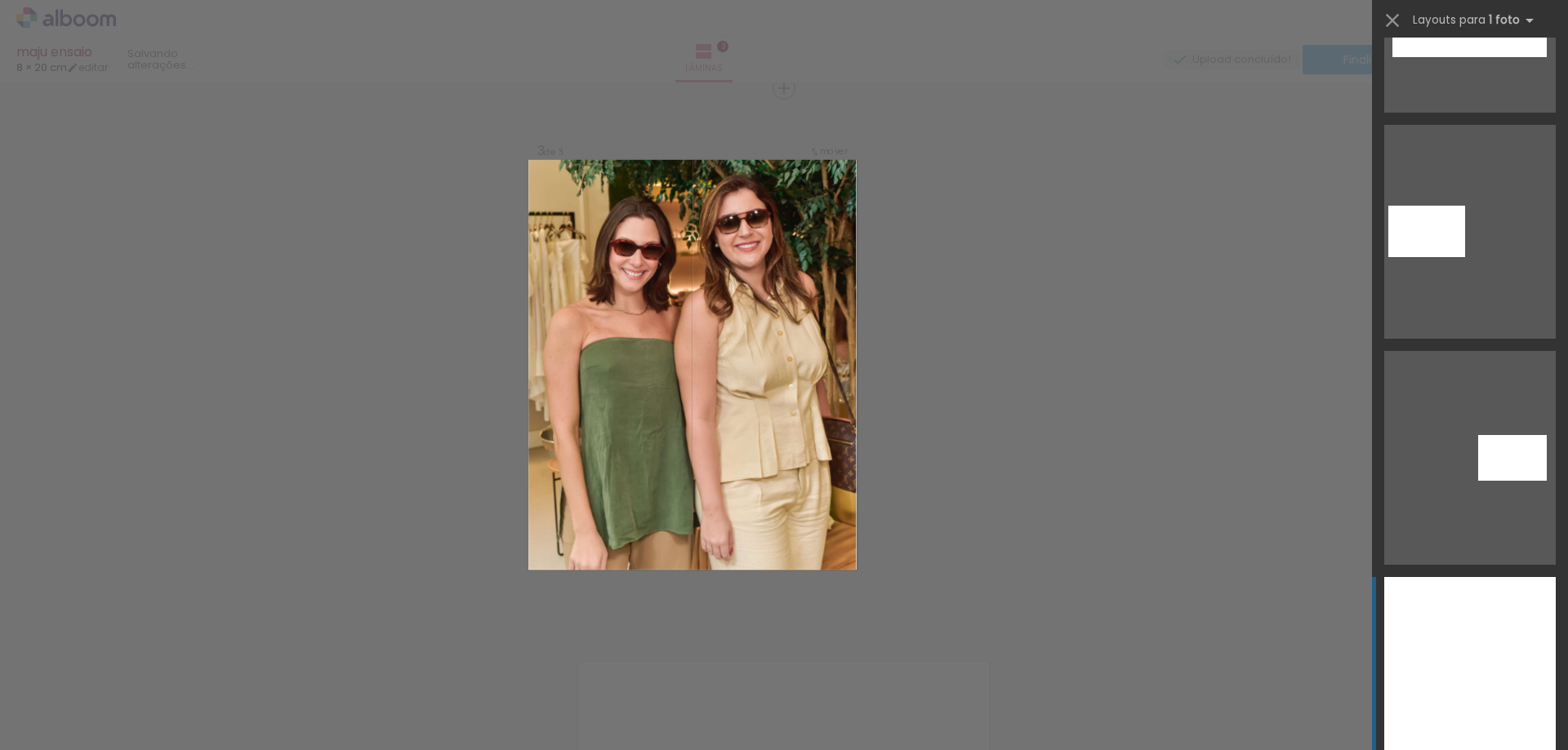
scroll to position [9665, 0]
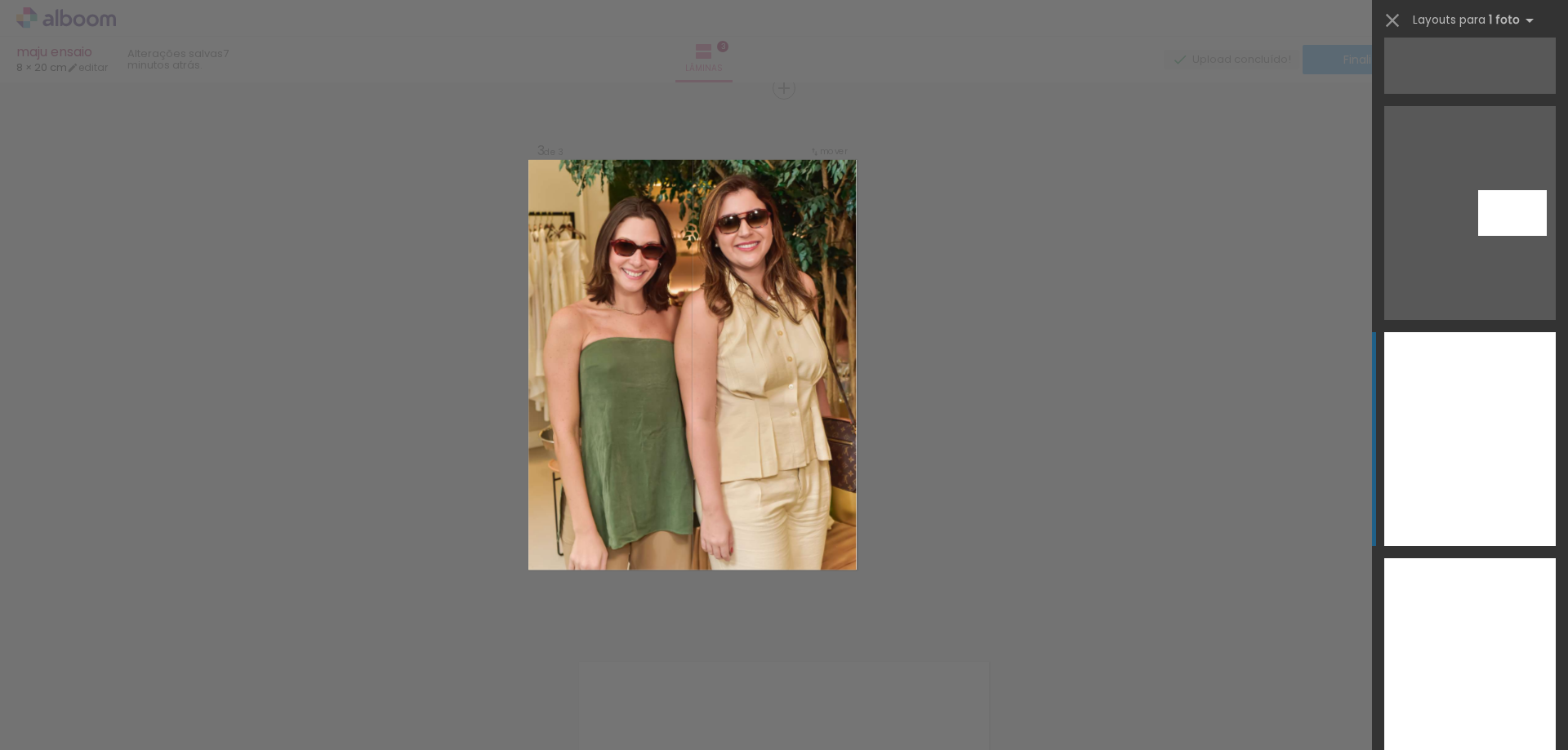
click at [1445, 500] on div at bounding box center [1469, 439] width 171 height 214
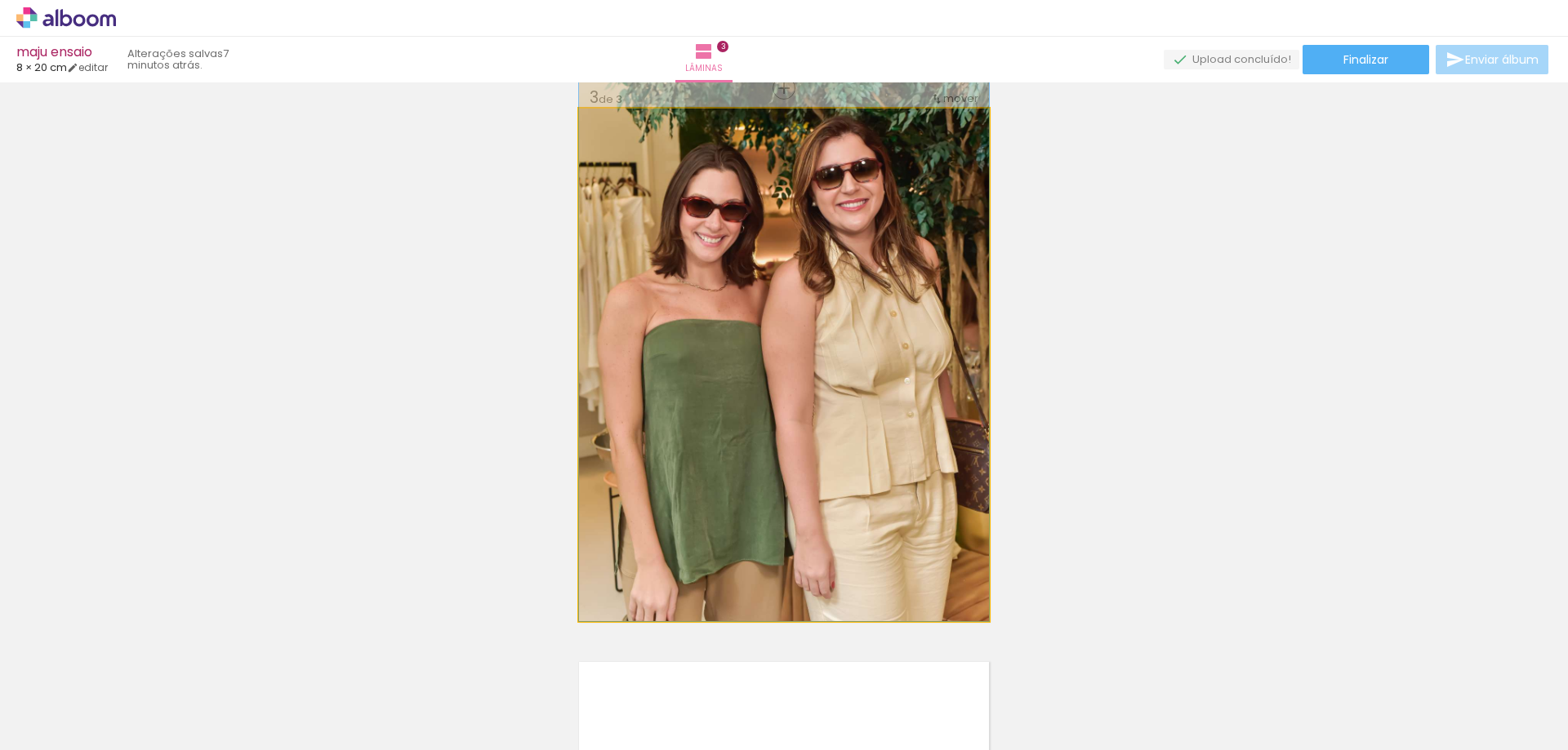
drag, startPoint x: 907, startPoint y: 474, endPoint x: 906, endPoint y: 460, distance: 14.0
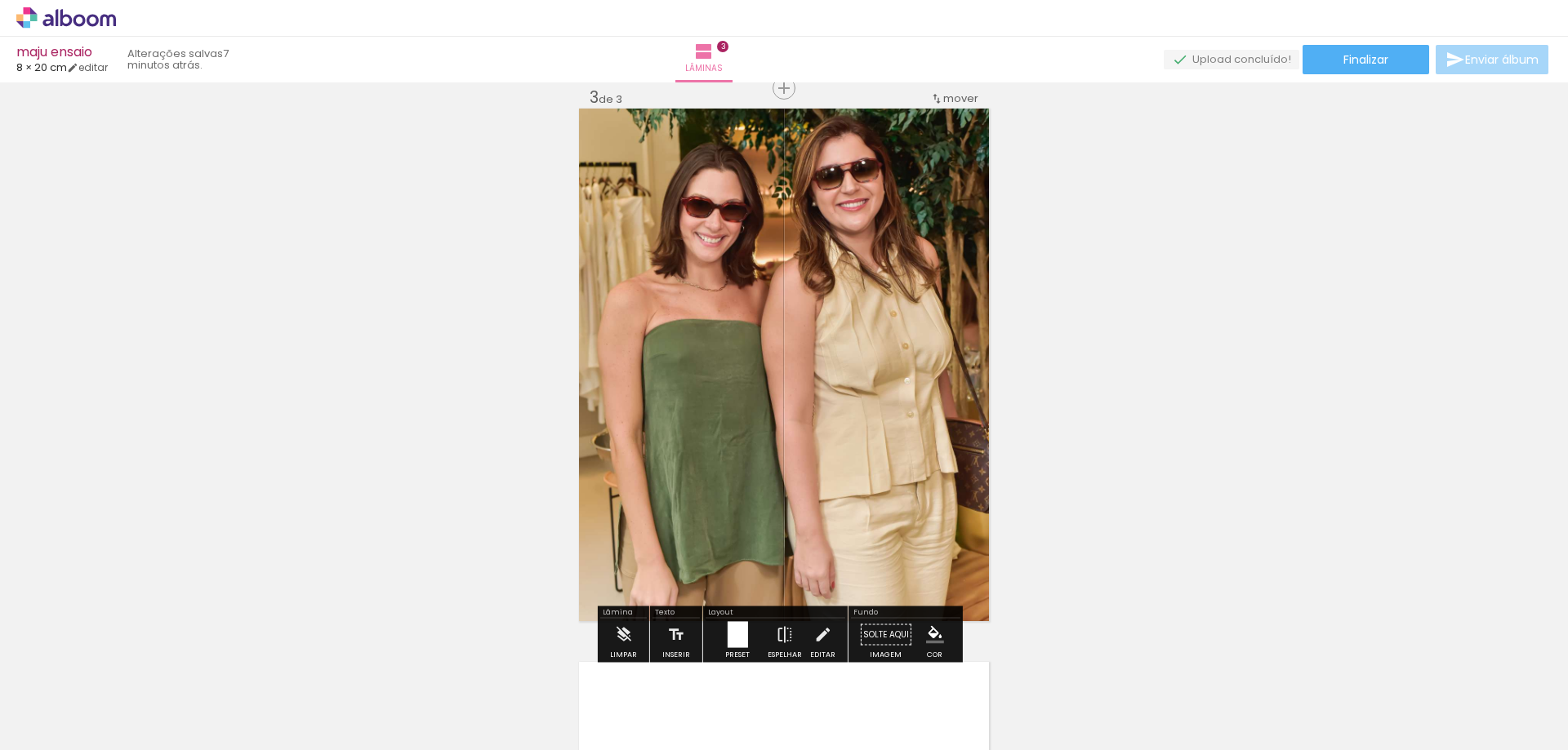
scroll to position [1047, 0]
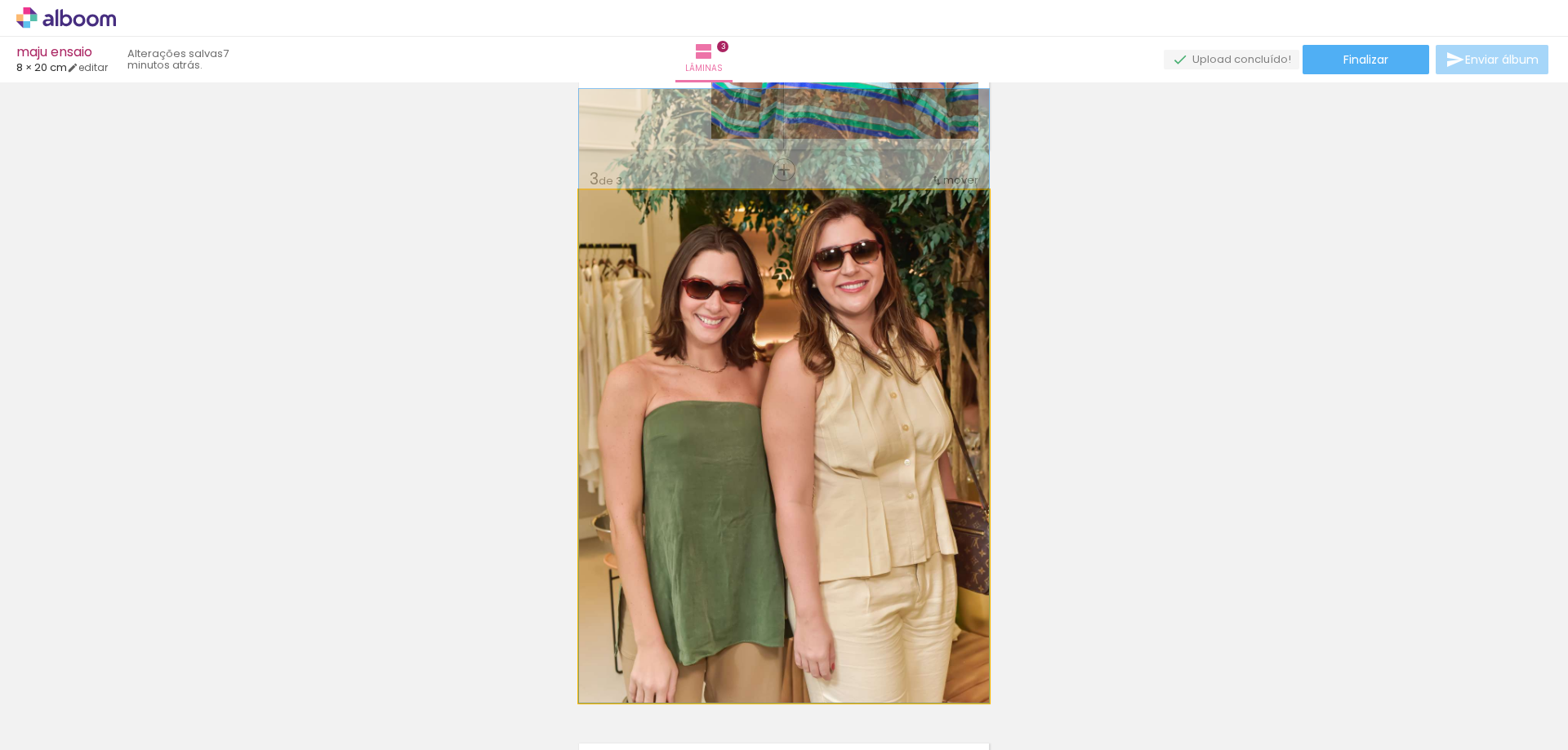
click at [898, 493] on quentale-photo at bounding box center [784, 446] width 410 height 513
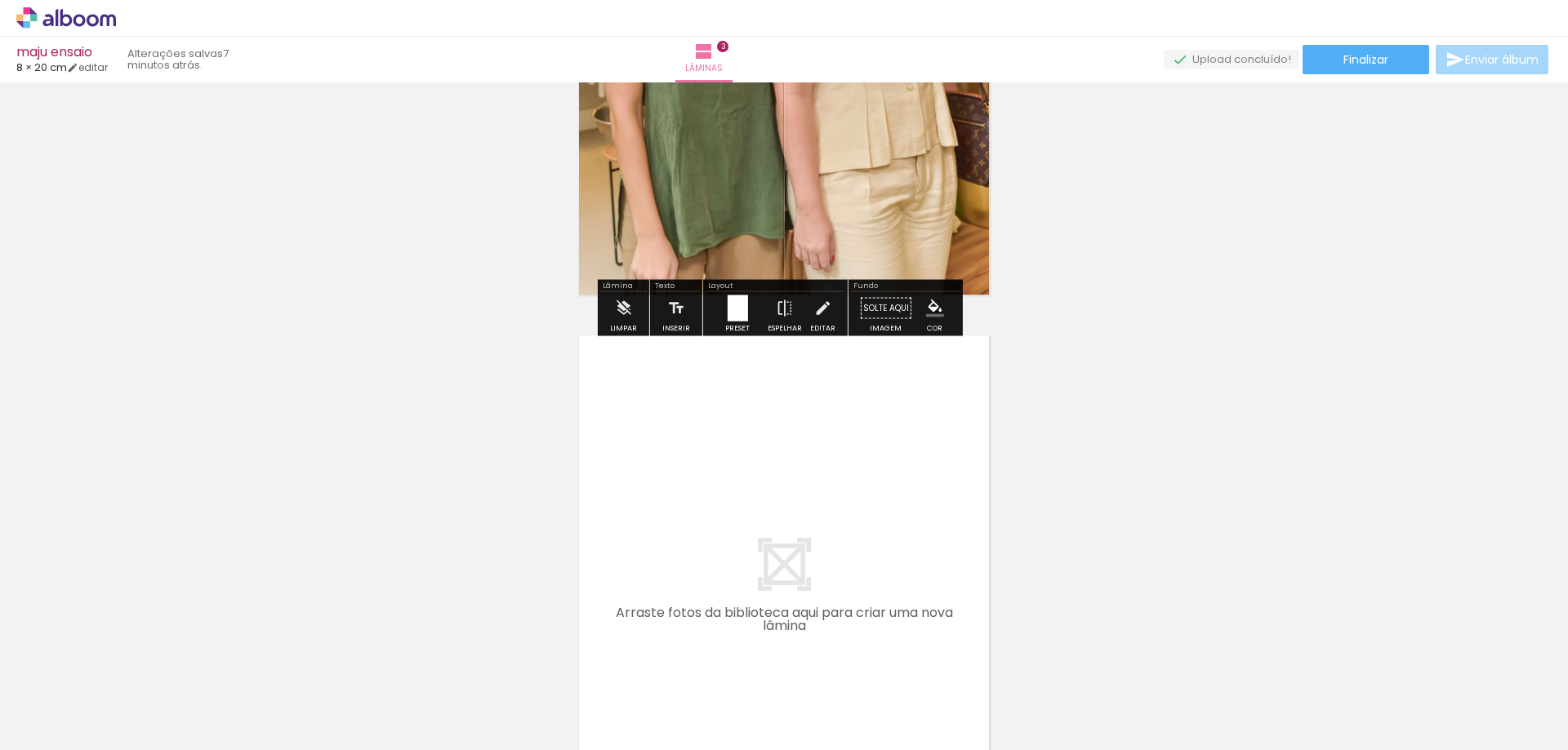
scroll to position [0, 1040]
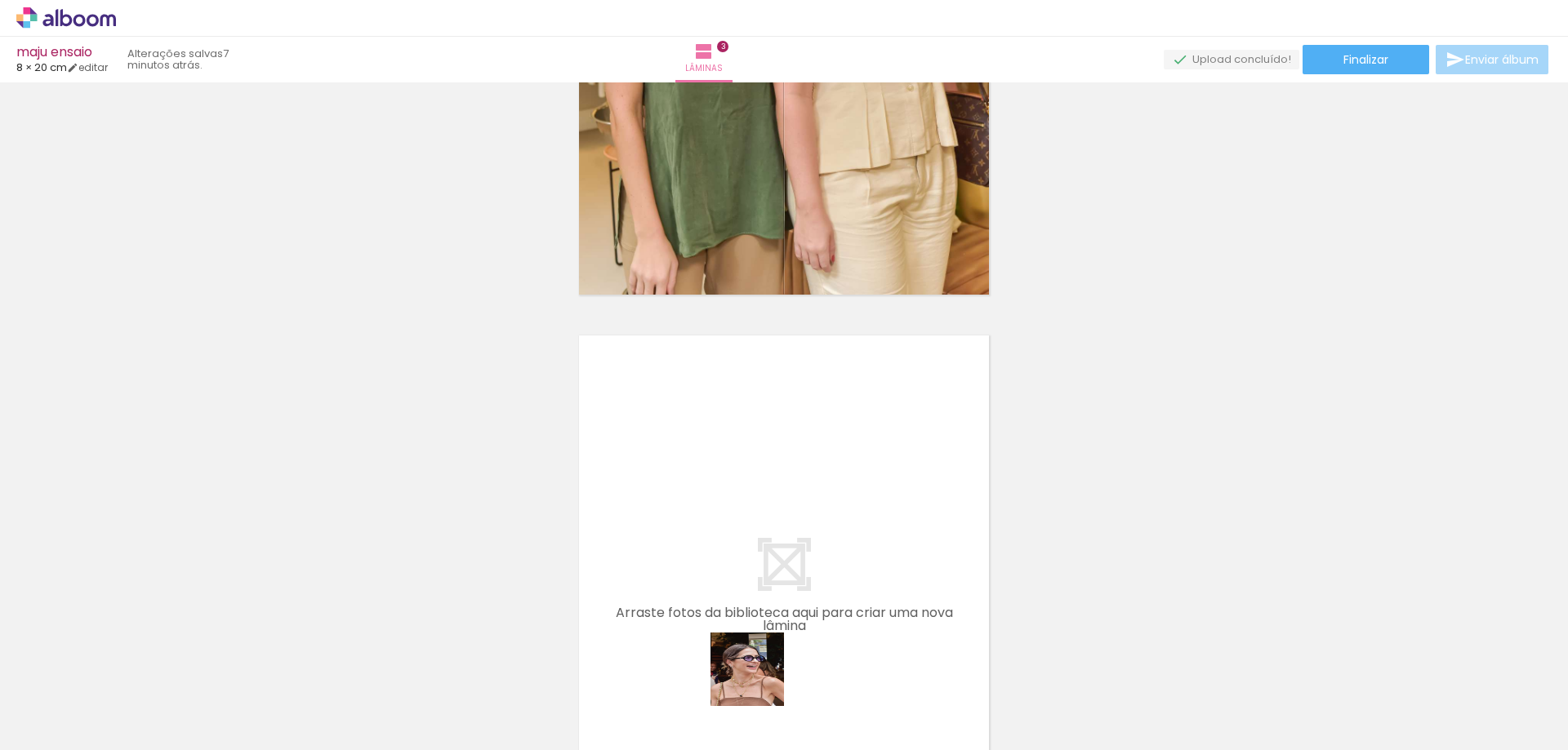
drag, startPoint x: 759, startPoint y: 682, endPoint x: 677, endPoint y: 496, distance: 203.3
click at [677, 496] on quentale-workspace at bounding box center [784, 375] width 1568 height 750
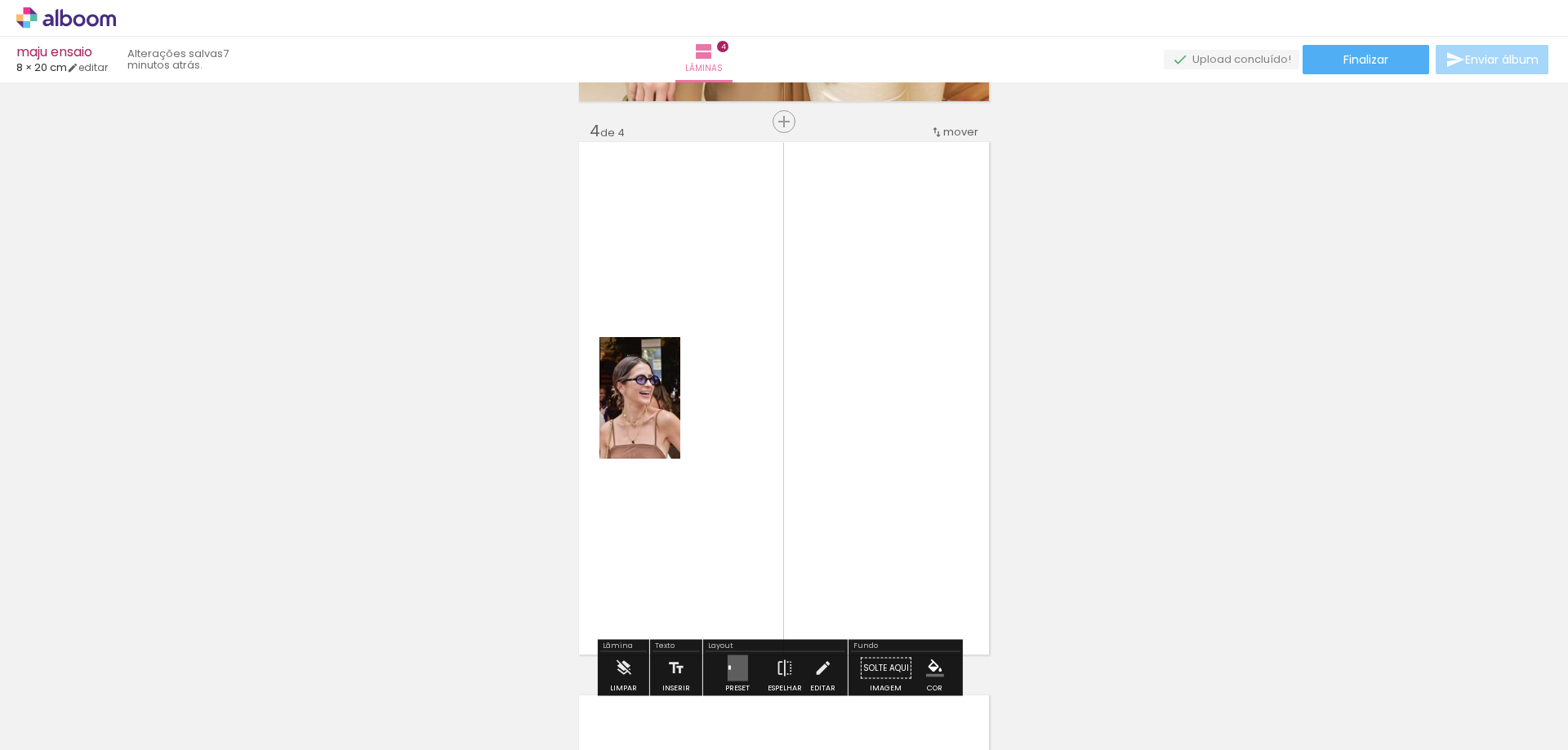
scroll to position [1681, 0]
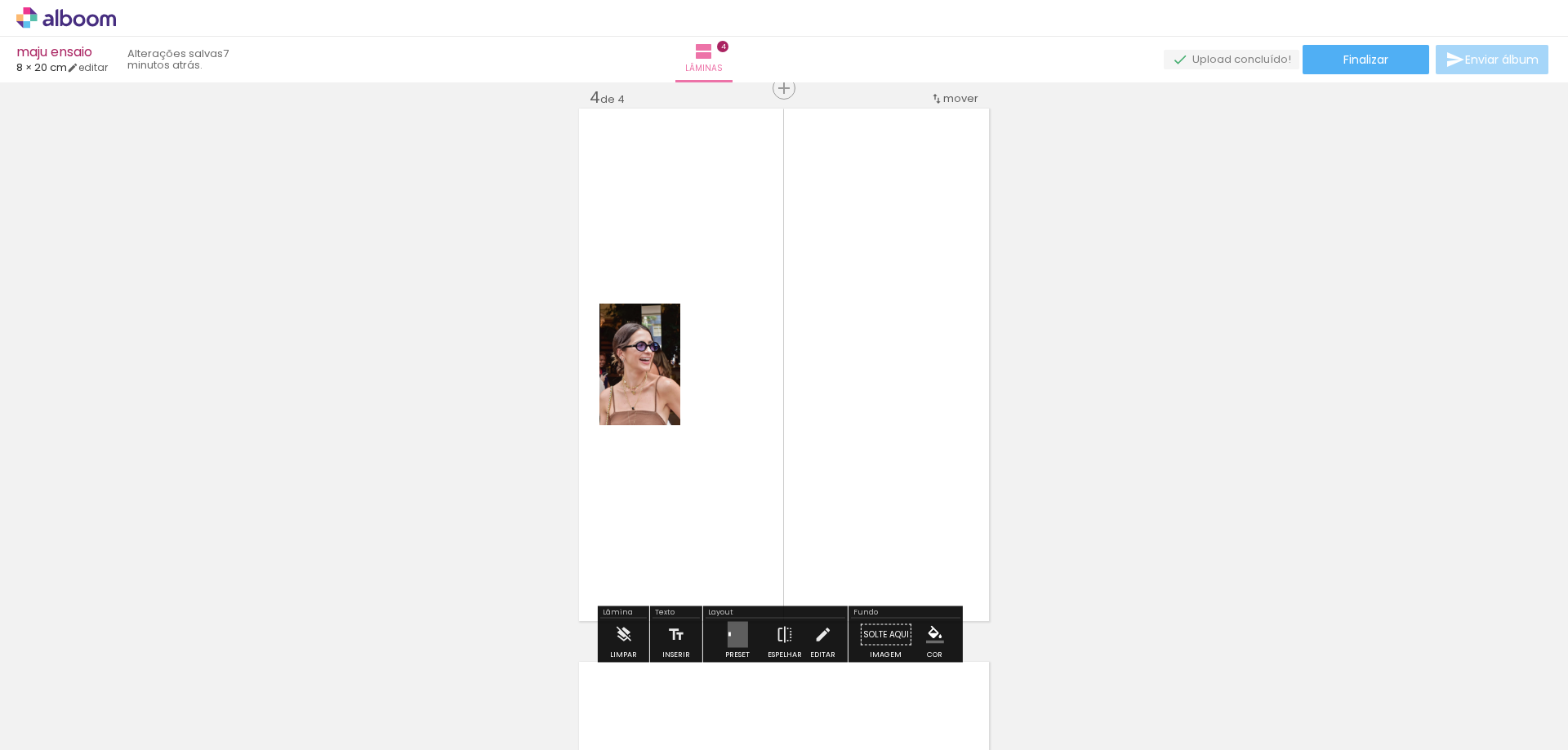
drag, startPoint x: 733, startPoint y: 635, endPoint x: 1001, endPoint y: 587, distance: 272.3
click at [735, 635] on quentale-layouter at bounding box center [737, 634] width 21 height 26
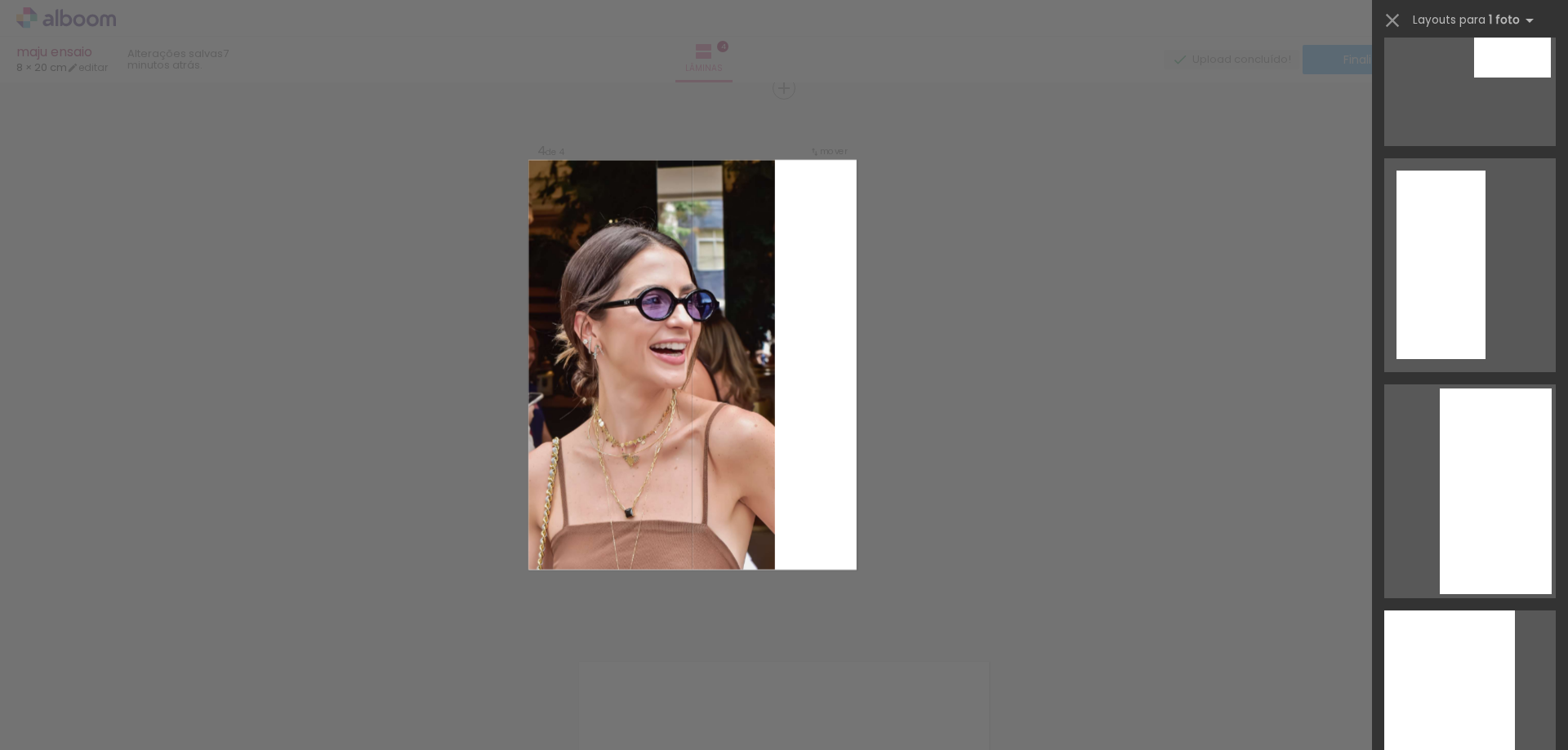
scroll to position [6856, 0]
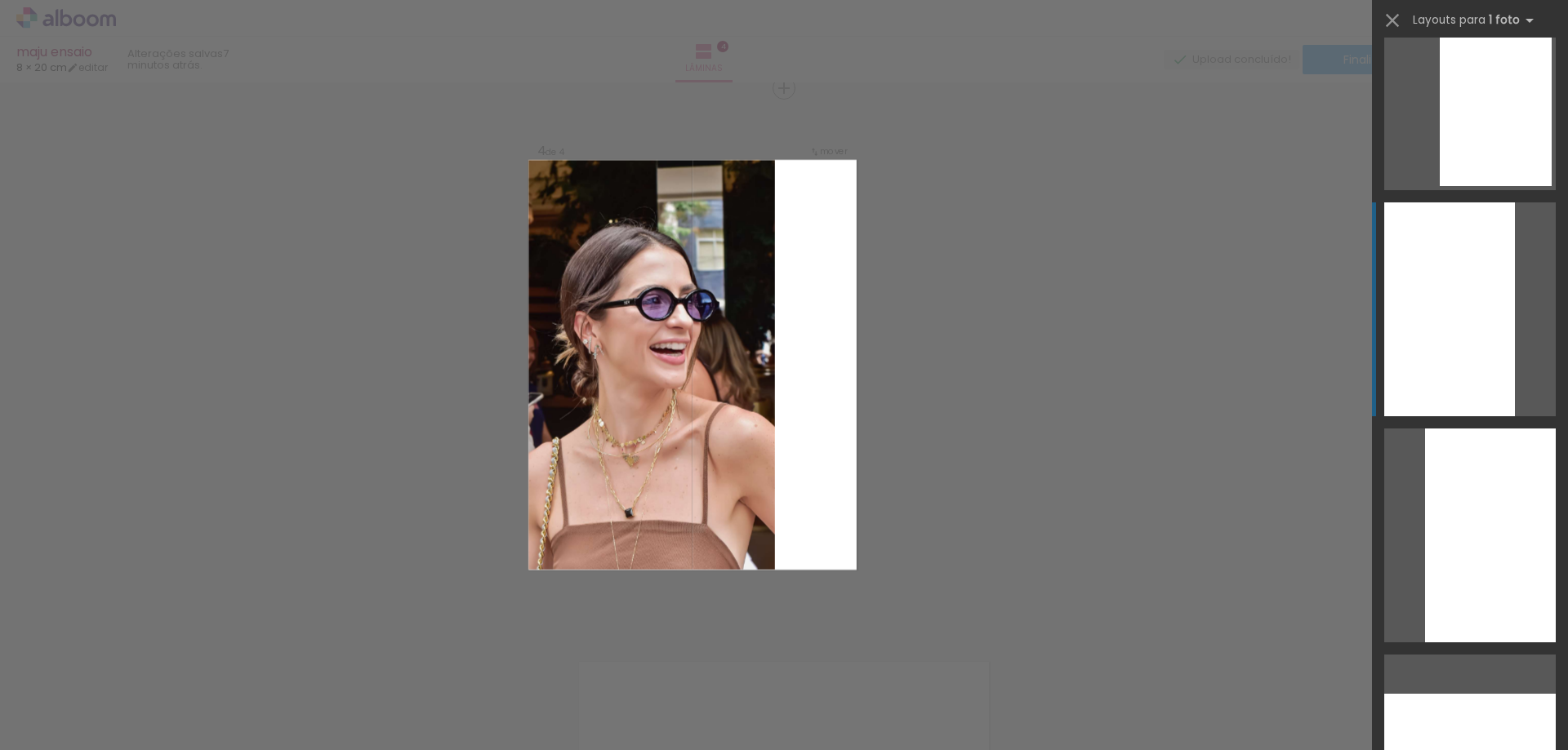
click at [1422, 356] on div at bounding box center [1450, 309] width 131 height 214
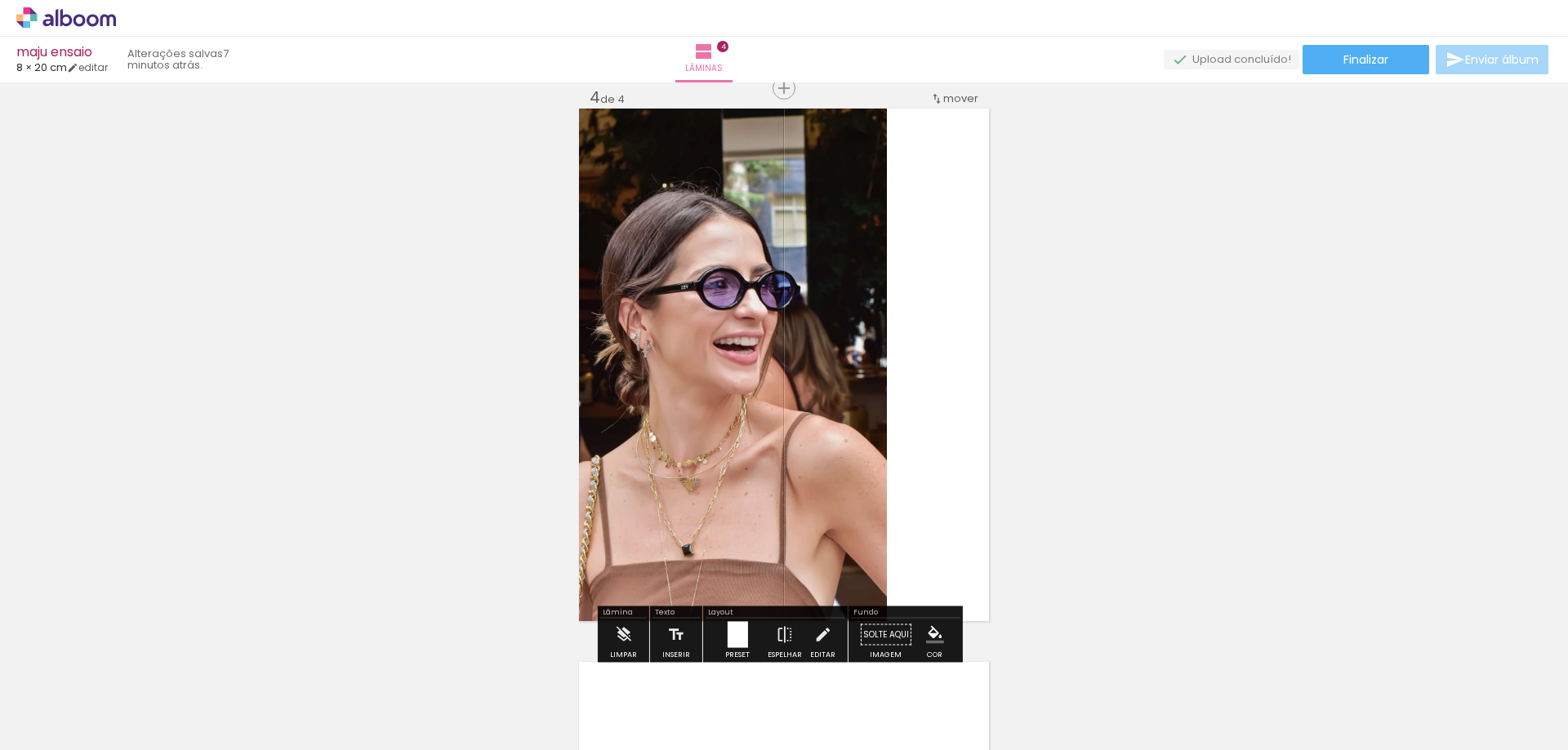
scroll to position [0, 1040]
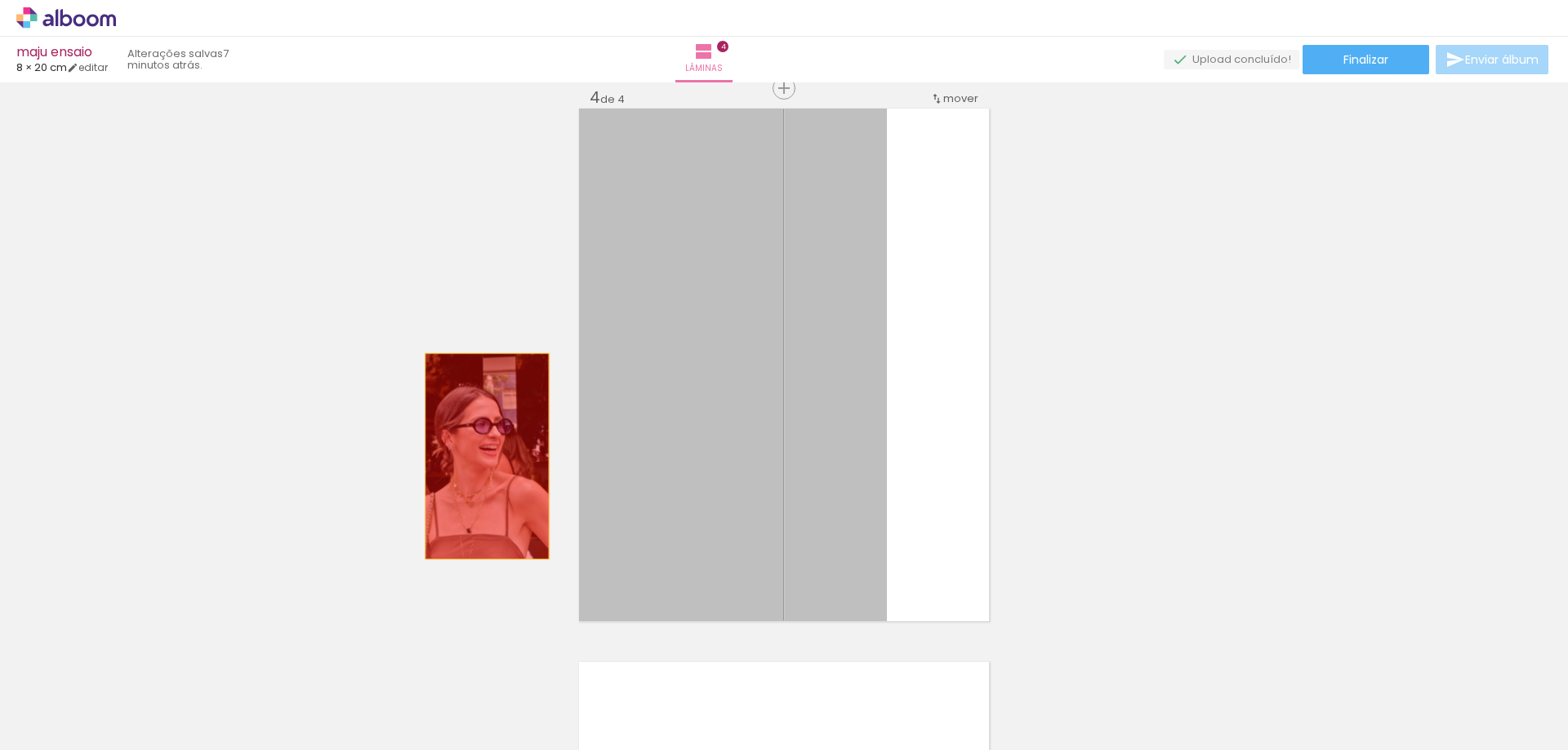
drag, startPoint x: 735, startPoint y: 444, endPoint x: 381, endPoint y: 461, distance: 354.4
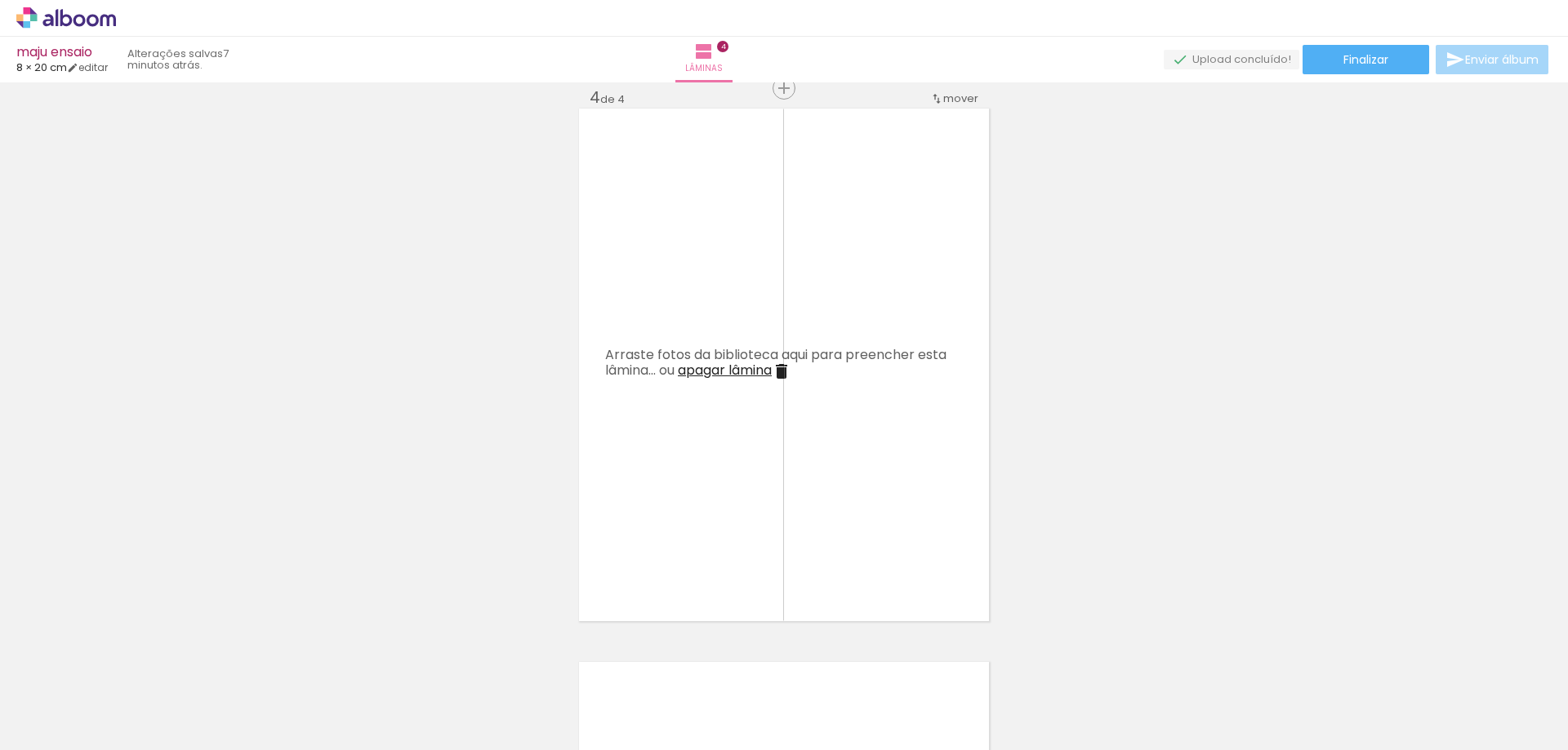
click at [737, 662] on iron-icon at bounding box center [733, 662] width 17 height 17
click at [77, 725] on span "Adicionar Fotos" at bounding box center [57, 728] width 49 height 18
click at [0, 0] on input "file" at bounding box center [0, 0] width 0 height 0
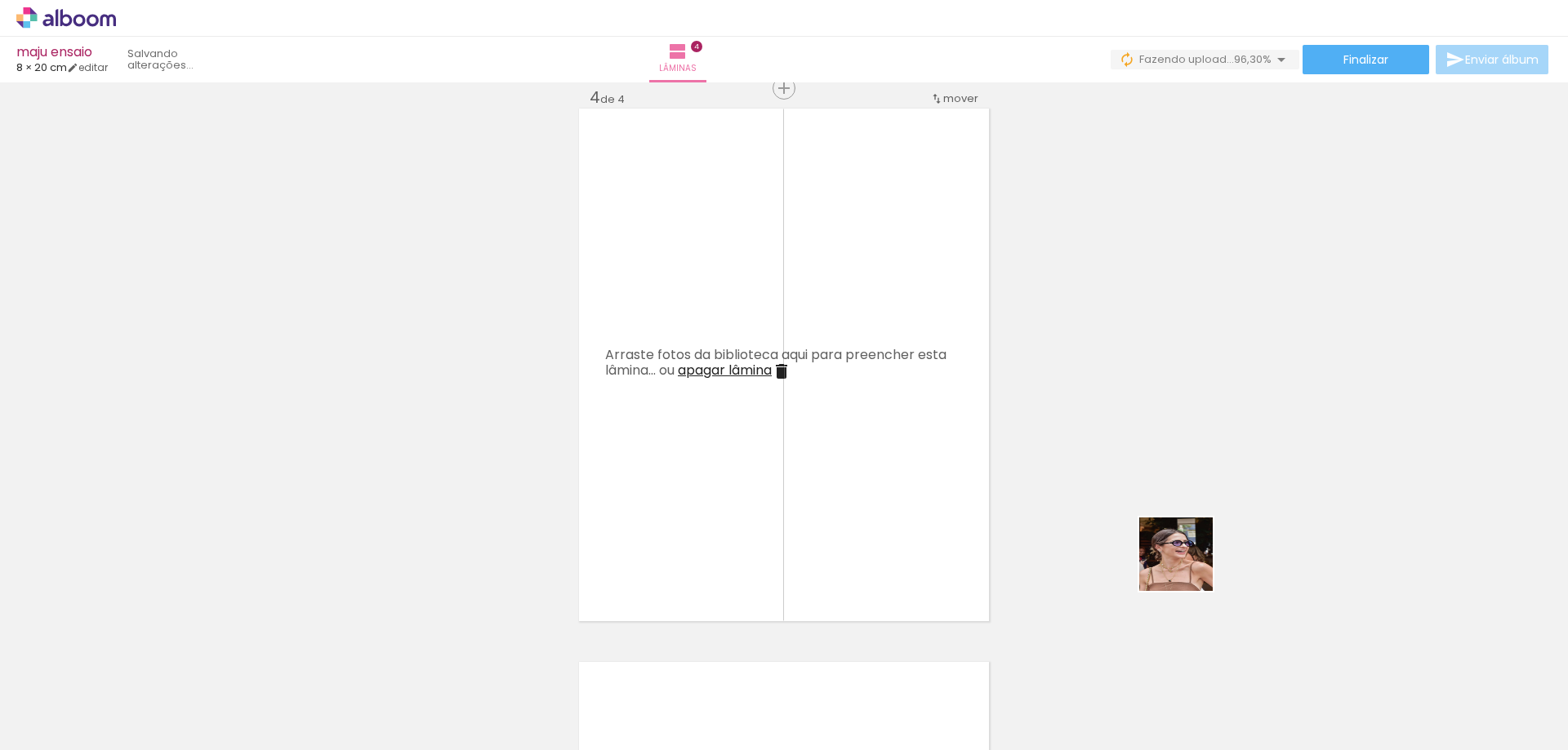
drag, startPoint x: 1495, startPoint y: 694, endPoint x: 980, endPoint y: 508, distance: 547.6
click at [983, 508] on quentale-workspace at bounding box center [784, 375] width 1568 height 750
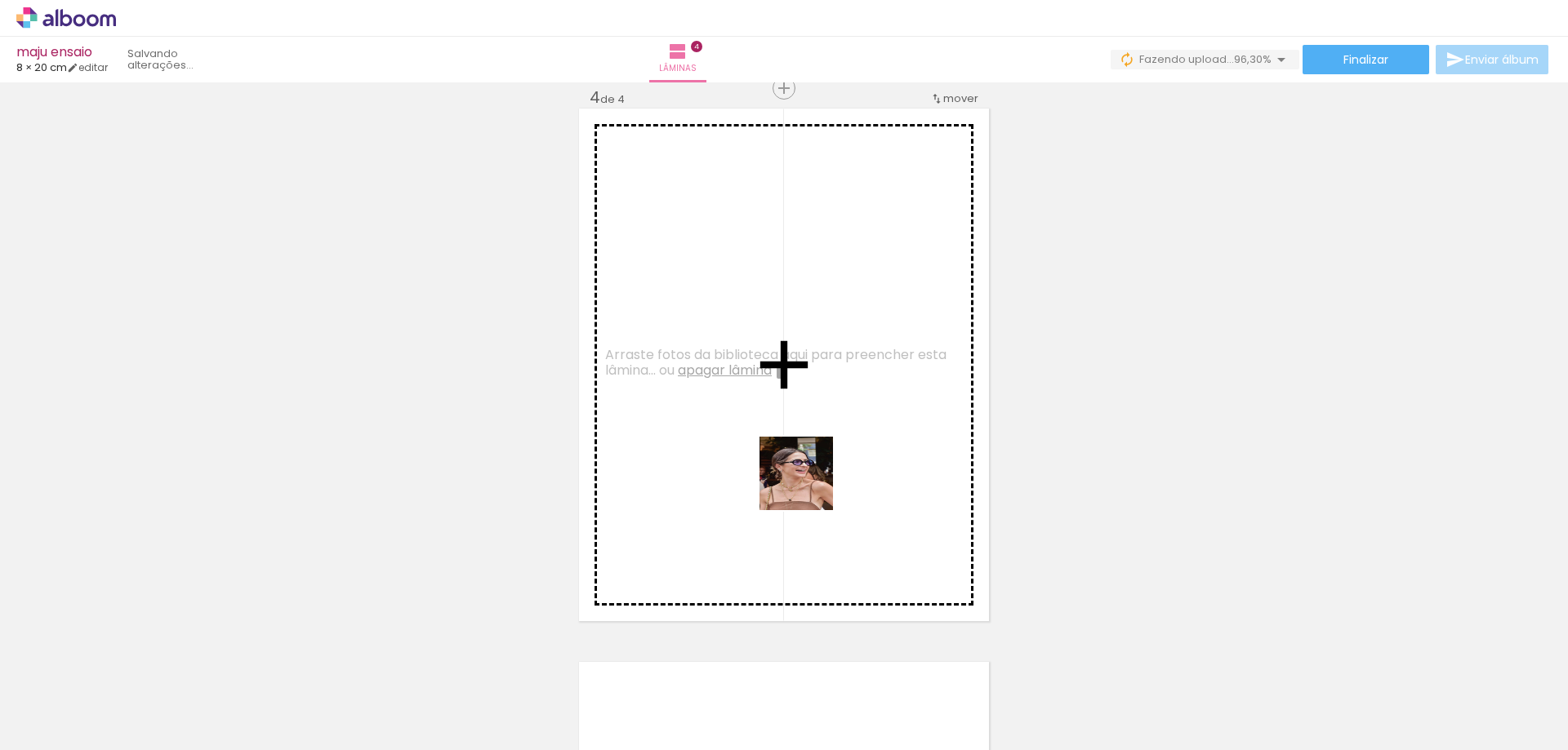
drag, startPoint x: 1512, startPoint y: 698, endPoint x: 854, endPoint y: 511, distance: 684.1
click at [808, 485] on quentale-workspace at bounding box center [784, 375] width 1568 height 750
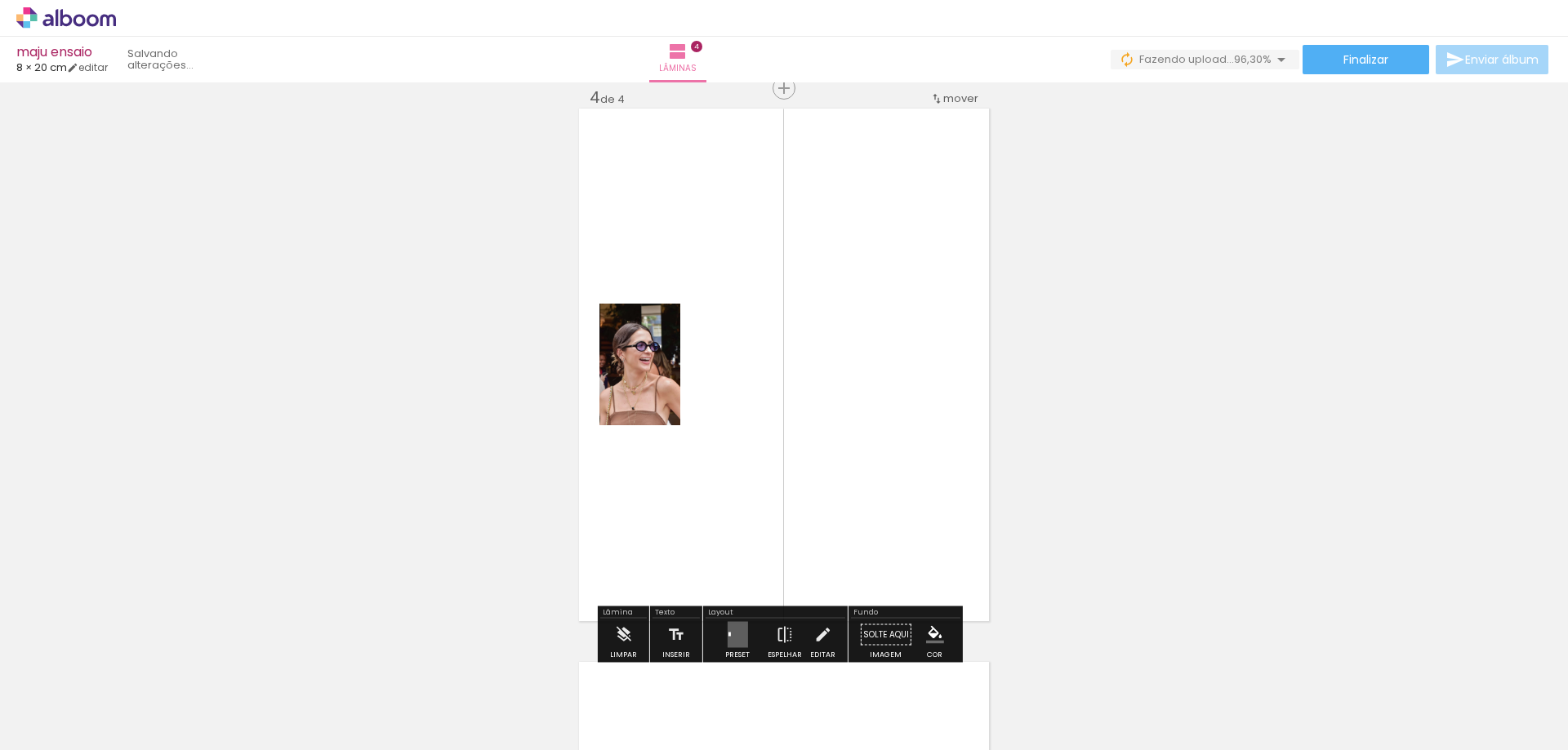
drag, startPoint x: 740, startPoint y: 630, endPoint x: 764, endPoint y: 627, distance: 24.2
click at [742, 629] on quentale-layouter at bounding box center [737, 634] width 21 height 26
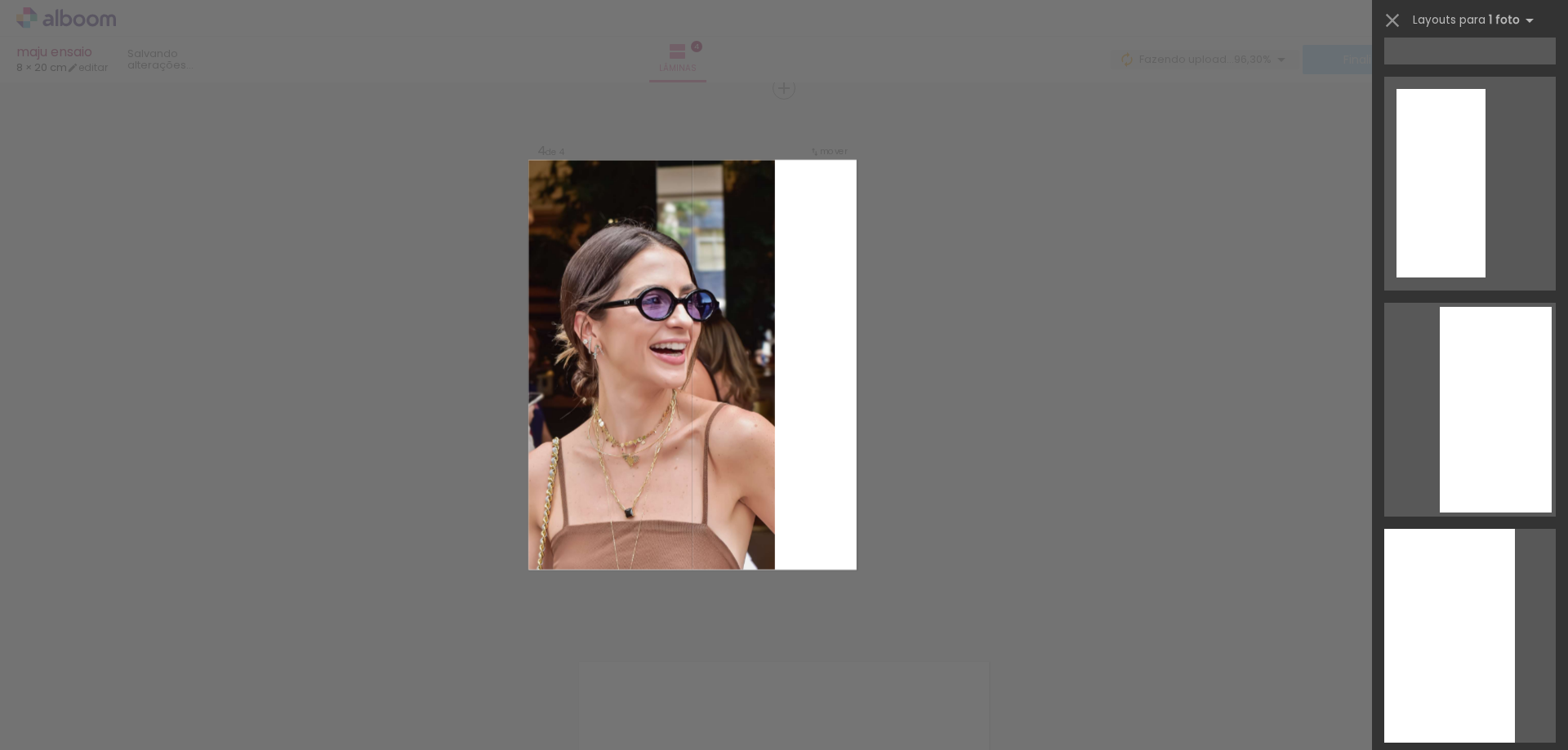
scroll to position [6774, 0]
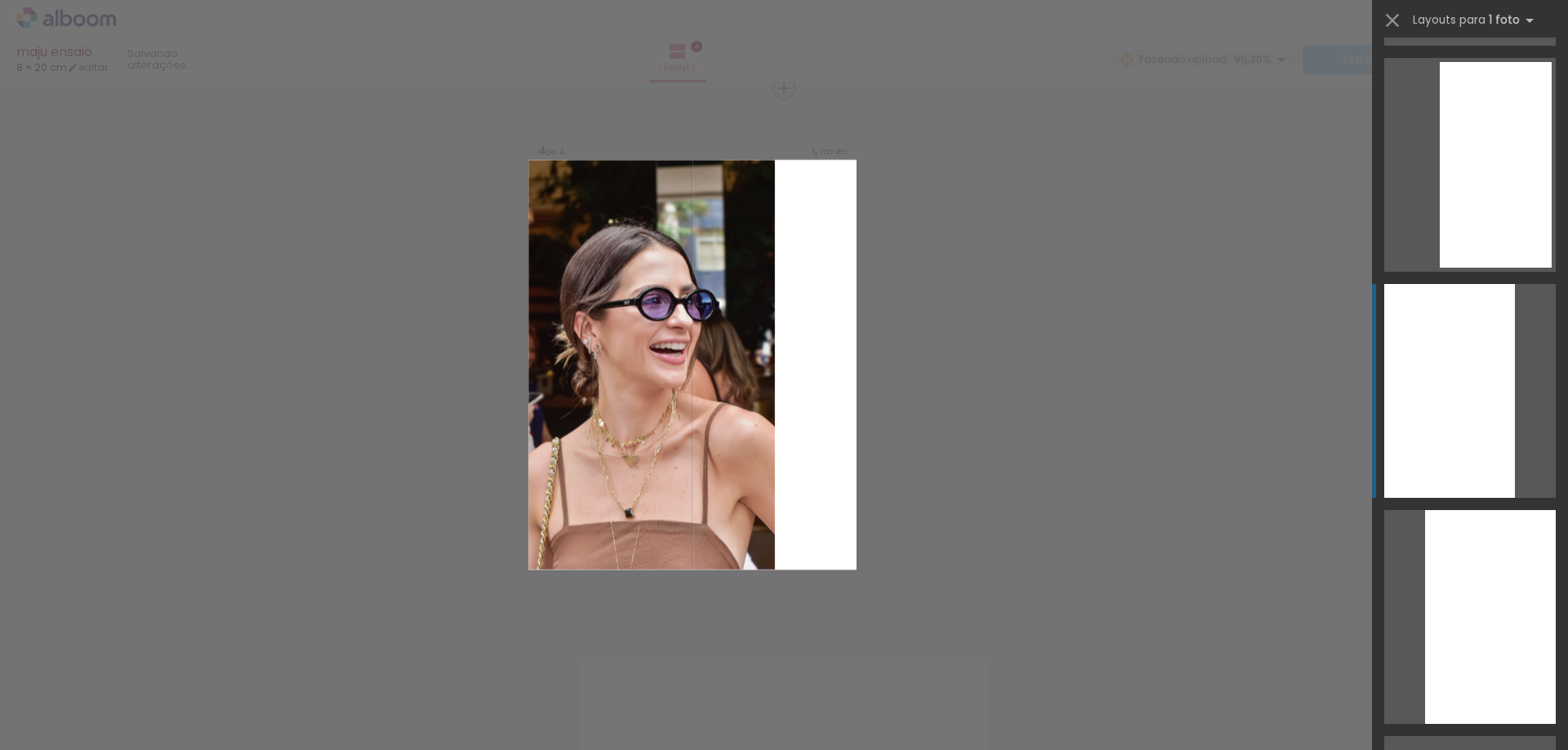
click at [1458, 444] on div at bounding box center [1450, 391] width 131 height 214
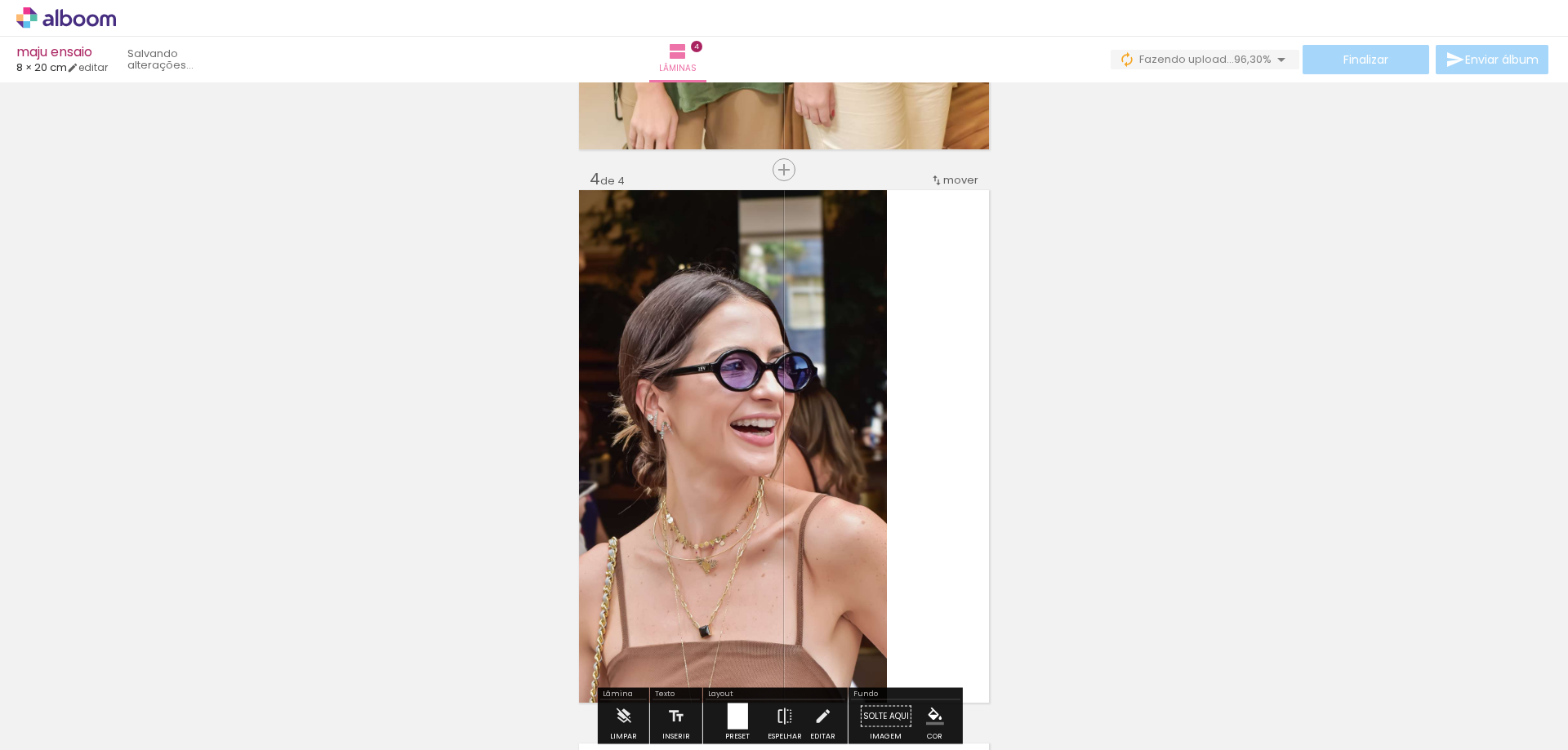
scroll to position [1681, 0]
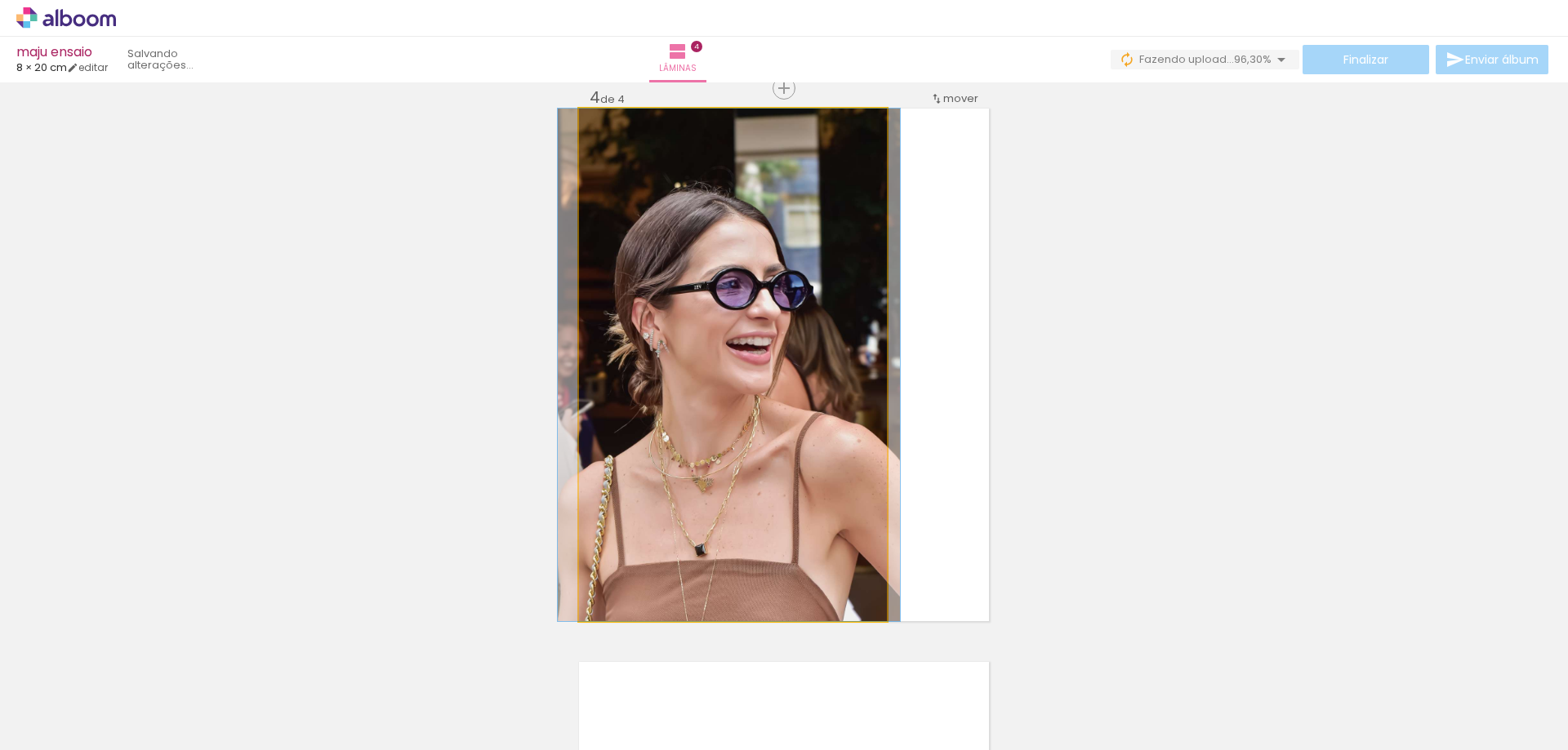
drag, startPoint x: 732, startPoint y: 451, endPoint x: 711, endPoint y: 451, distance: 21.0
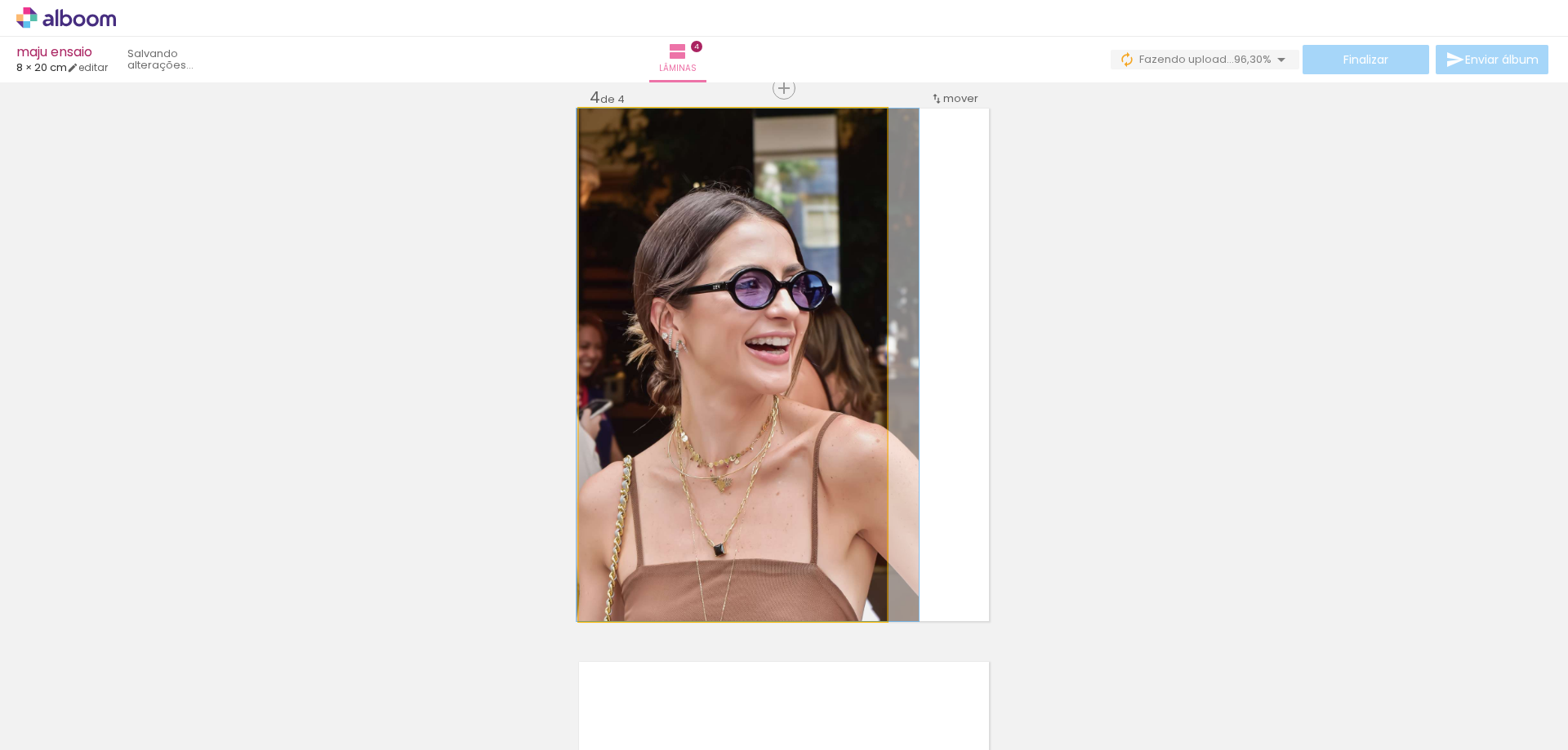
drag, startPoint x: 710, startPoint y: 451, endPoint x: 732, endPoint y: 453, distance: 22.1
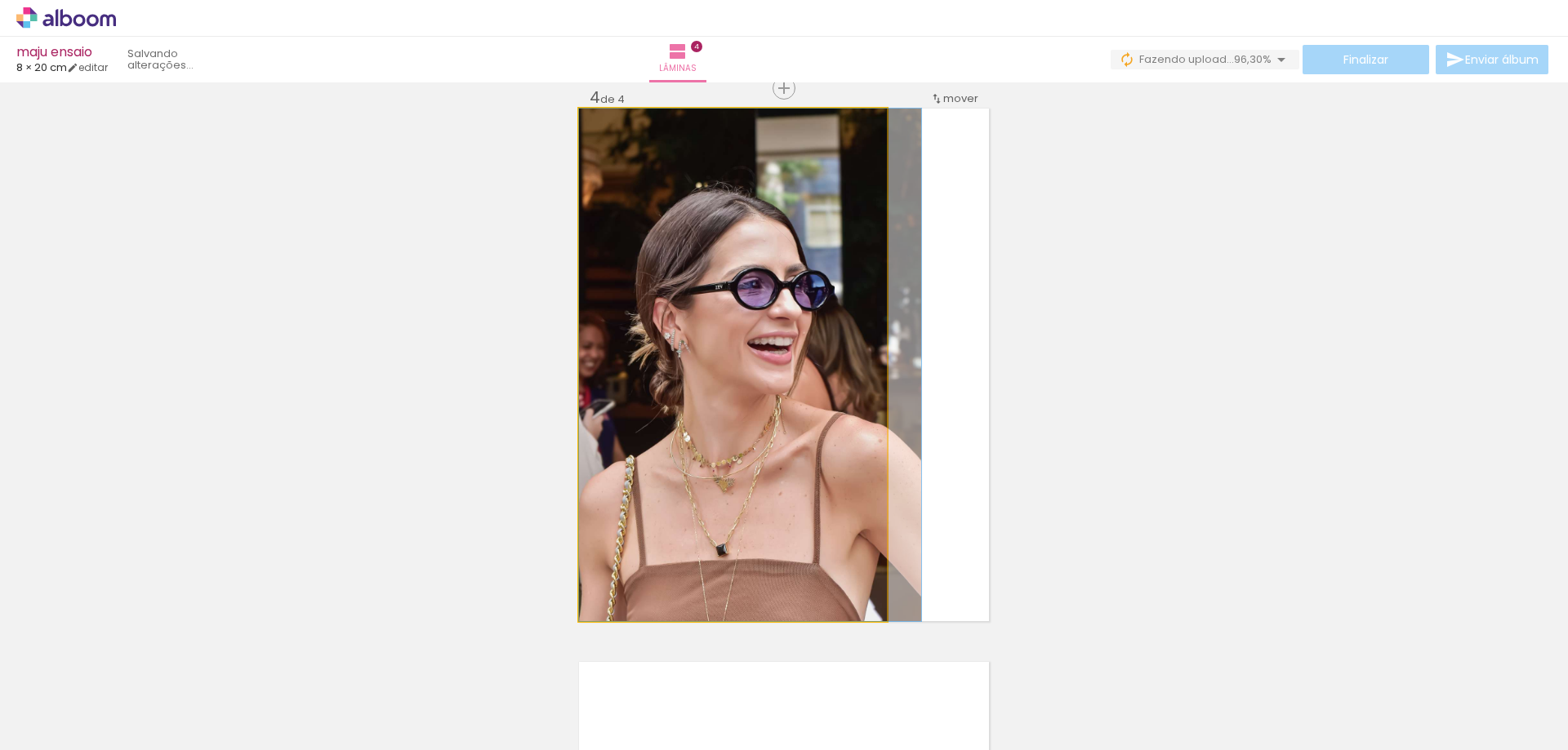
drag, startPoint x: 733, startPoint y: 453, endPoint x: 749, endPoint y: 453, distance: 16.0
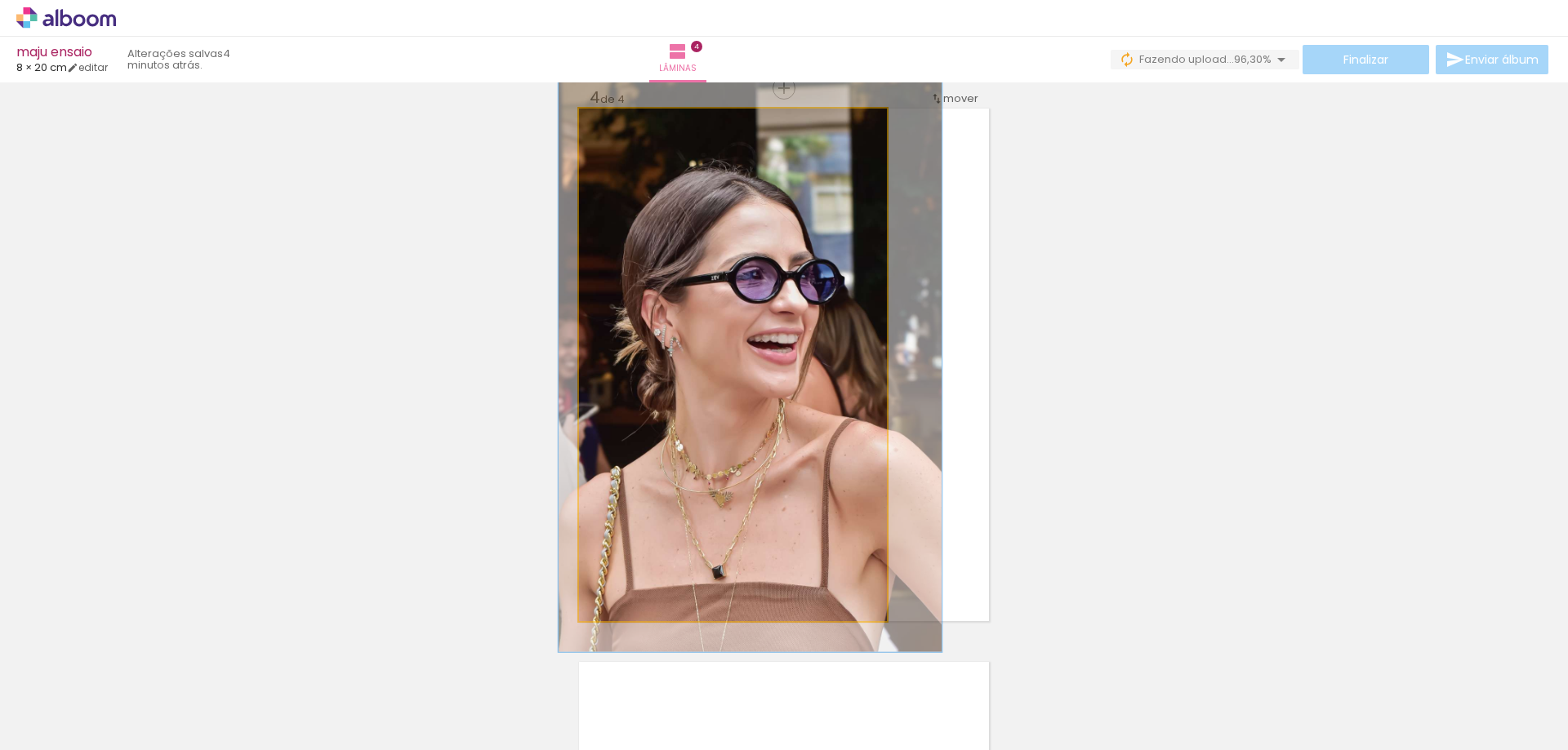
click at [620, 134] on div at bounding box center [623, 125] width 26 height 26
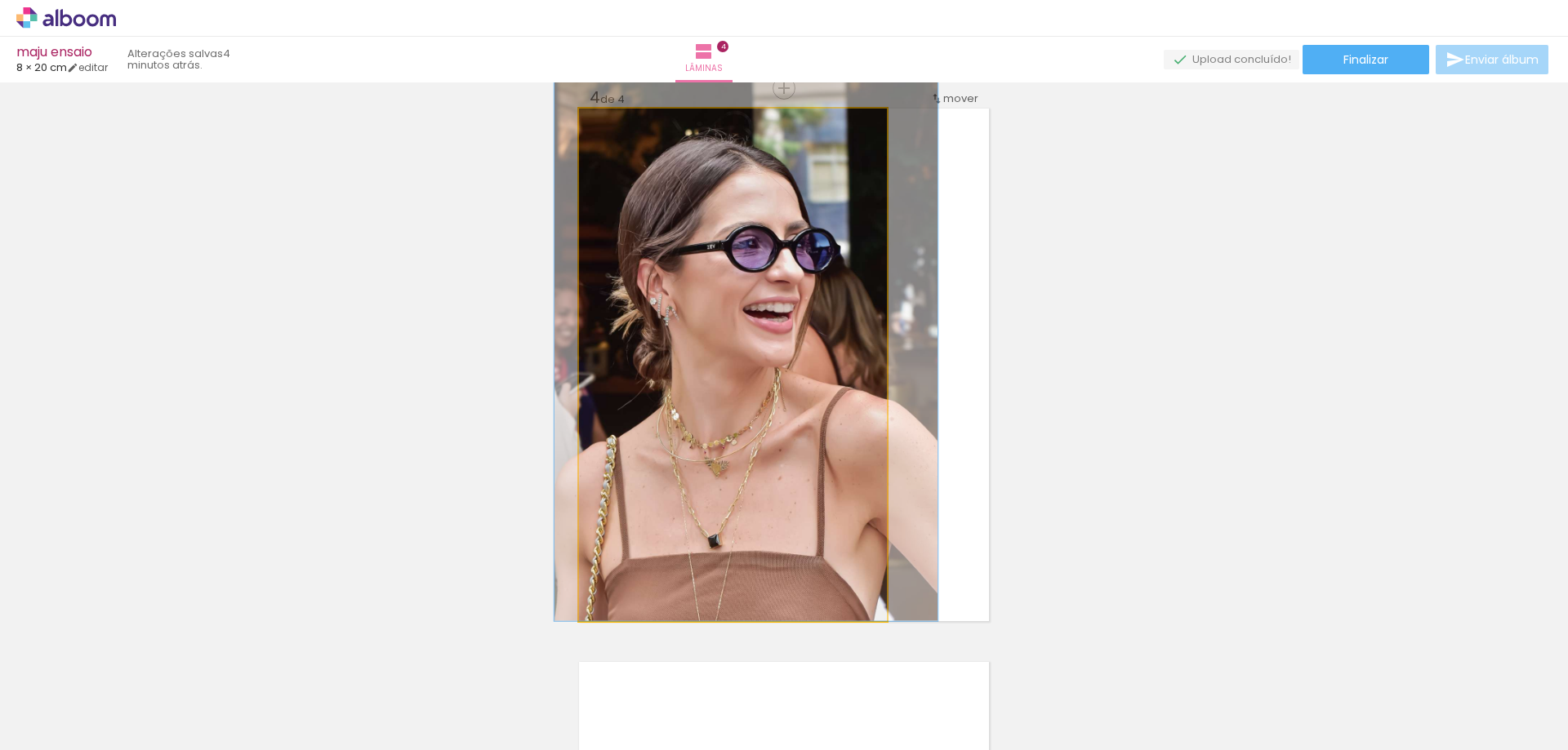
drag, startPoint x: 709, startPoint y: 291, endPoint x: 706, endPoint y: 244, distance: 47.1
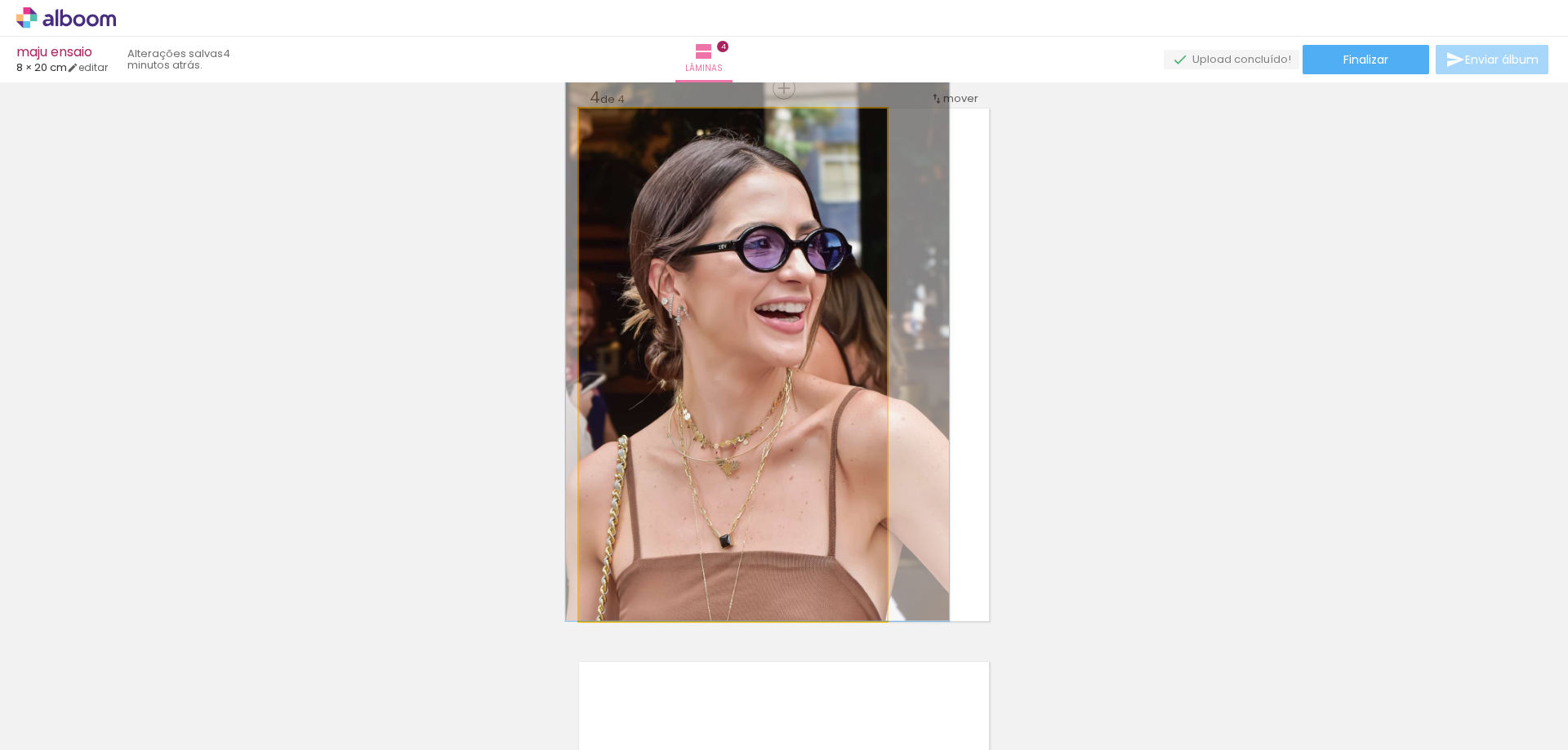
drag, startPoint x: 768, startPoint y: 310, endPoint x: 767, endPoint y: 301, distance: 9.1
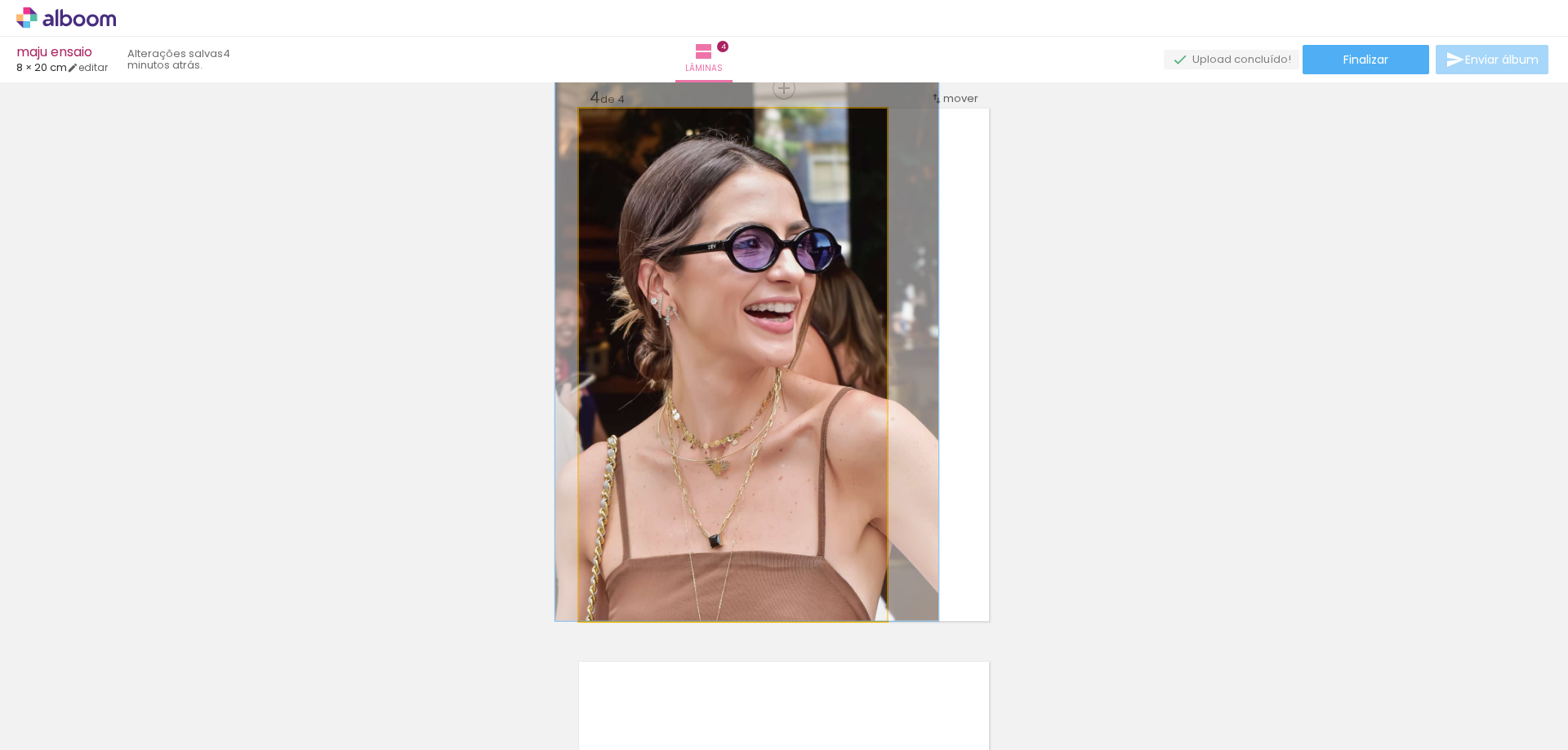
drag, startPoint x: 784, startPoint y: 323, endPoint x: 793, endPoint y: 323, distance: 9.0
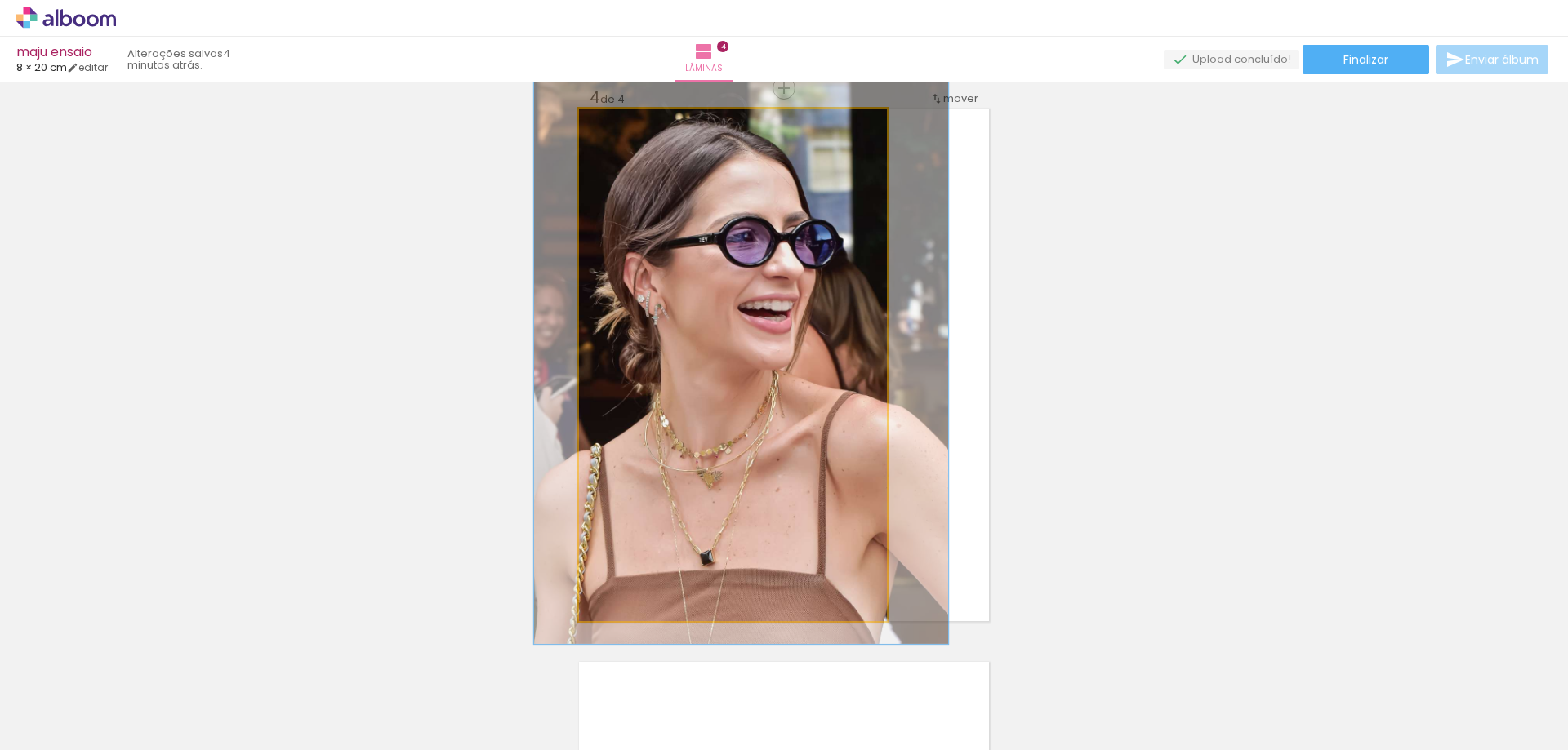
click at [625, 128] on div at bounding box center [630, 125] width 14 height 14
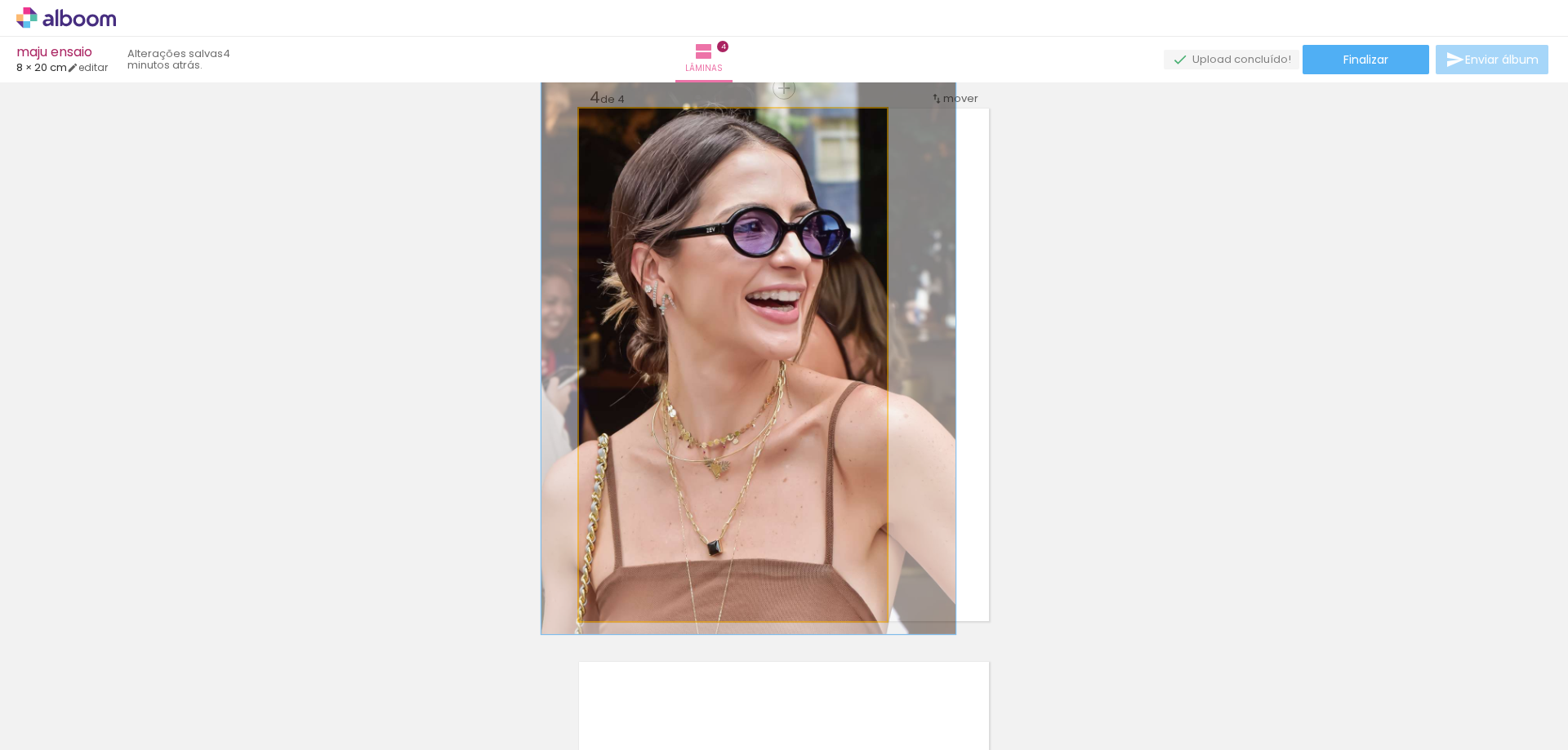
drag, startPoint x: 760, startPoint y: 328, endPoint x: 767, endPoint y: 317, distance: 13.0
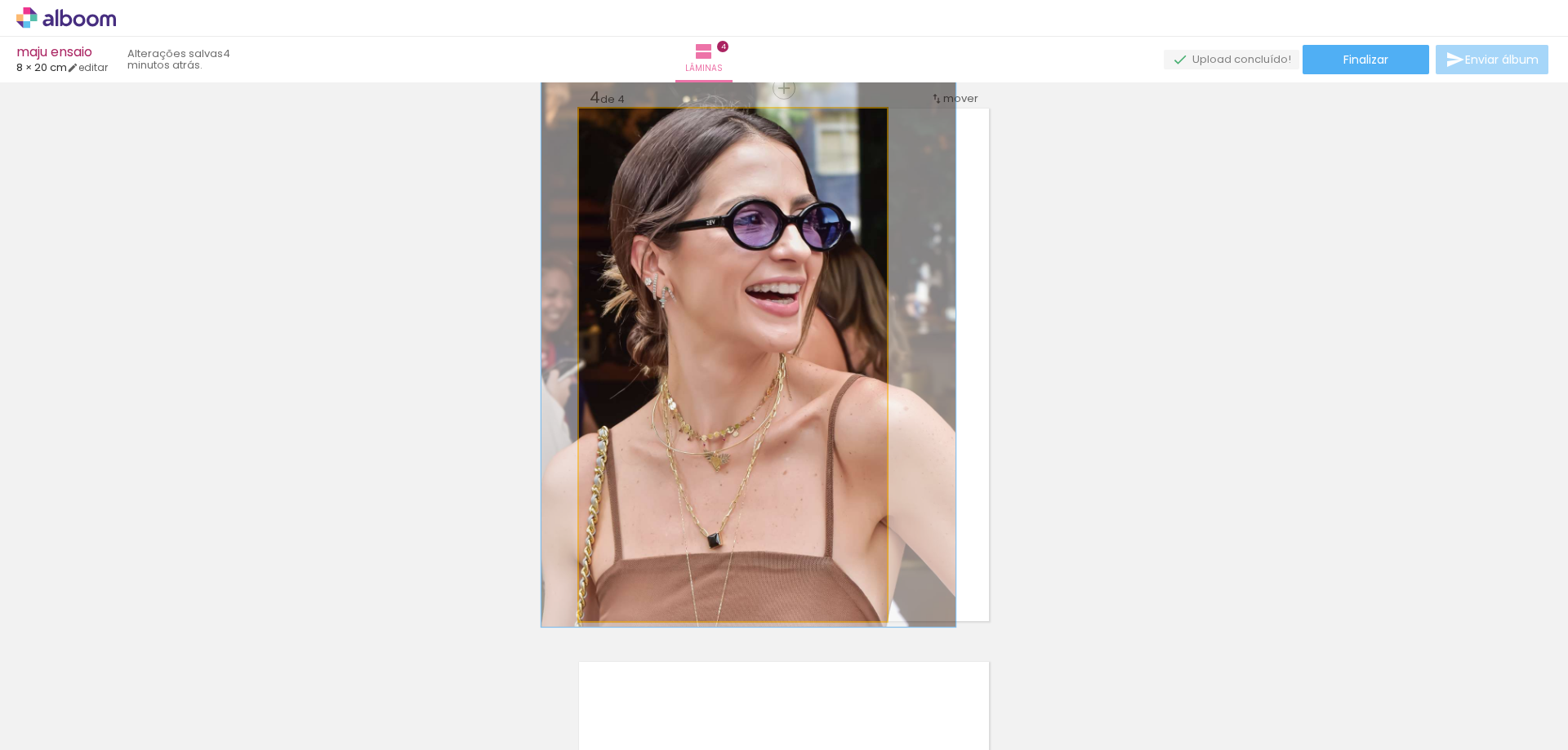
click at [777, 341] on quentale-photo at bounding box center [732, 365] width 308 height 513
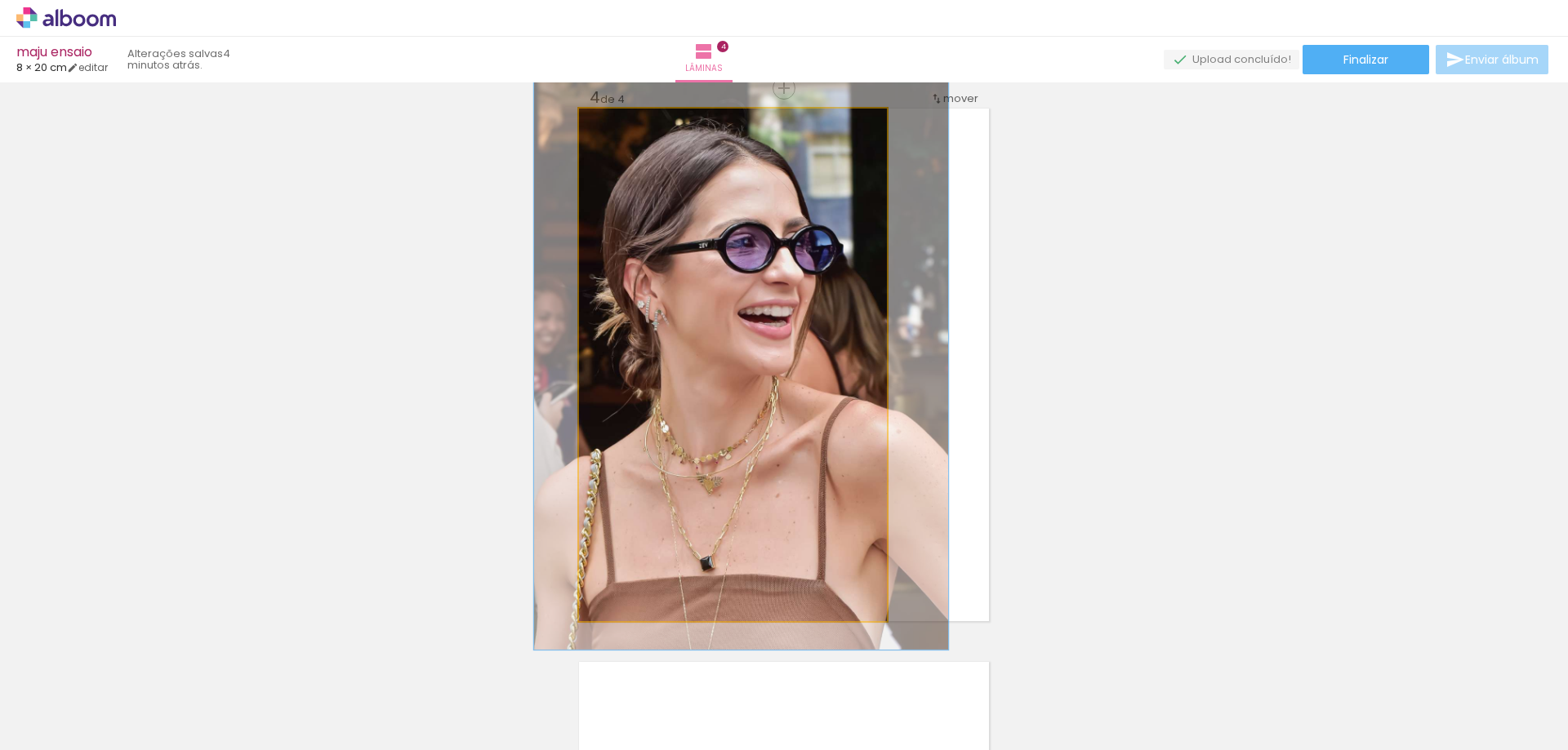
drag, startPoint x: 827, startPoint y: 366, endPoint x: 822, endPoint y: 380, distance: 14.9
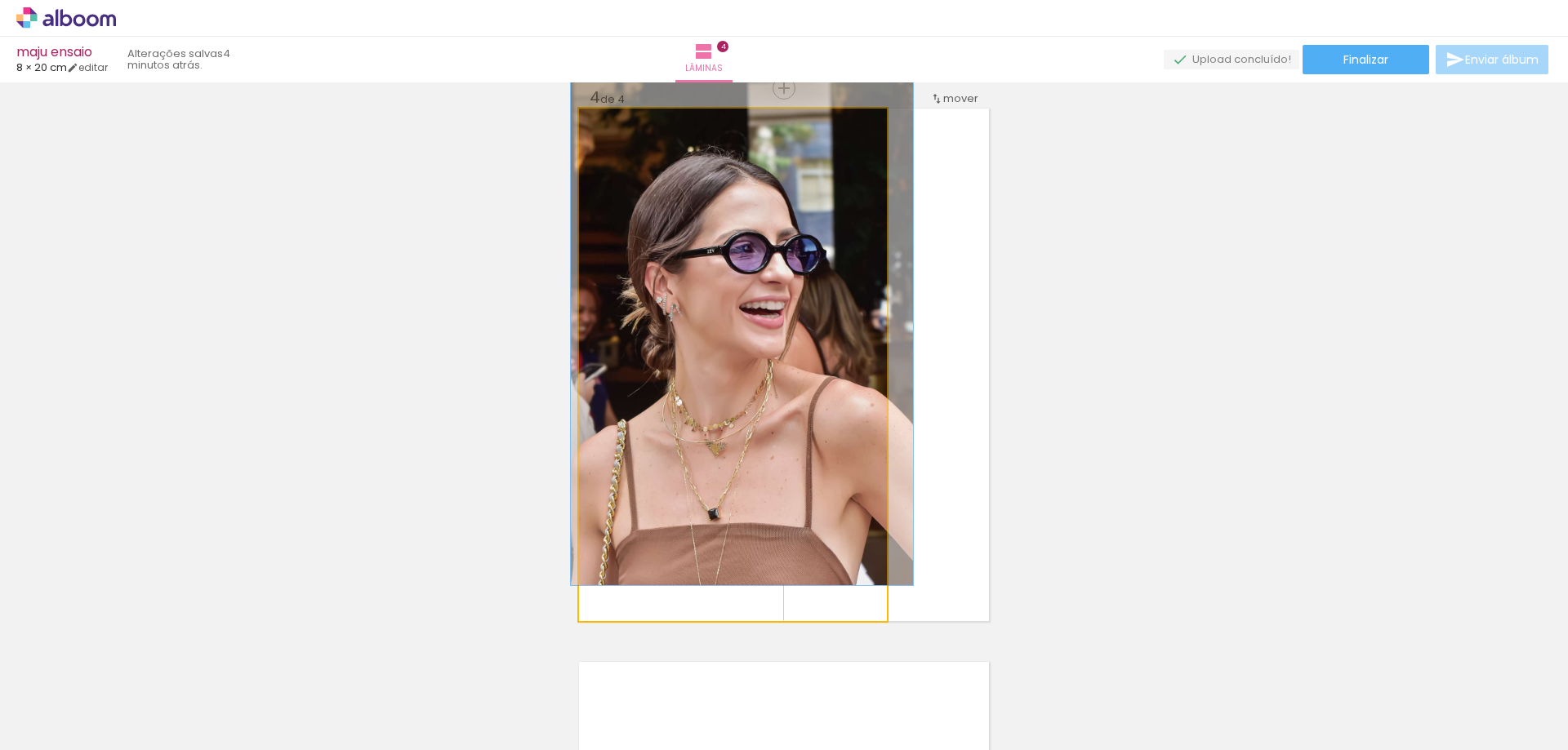
drag, startPoint x: 609, startPoint y: 130, endPoint x: 591, endPoint y: 130, distance: 18.0
type paper-slider "100"
click at [591, 130] on div at bounding box center [640, 125] width 114 height 24
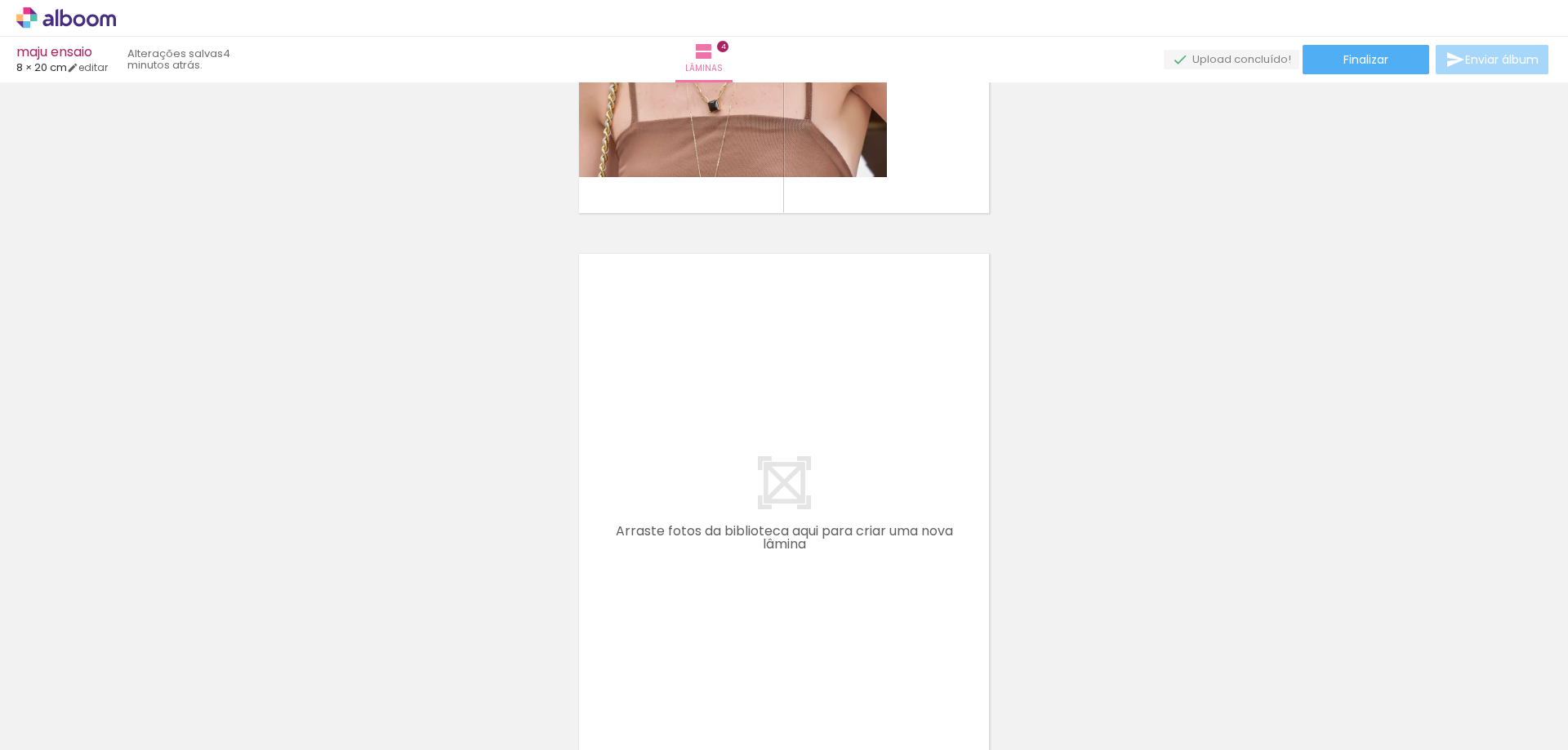
scroll to position [0, 1040]
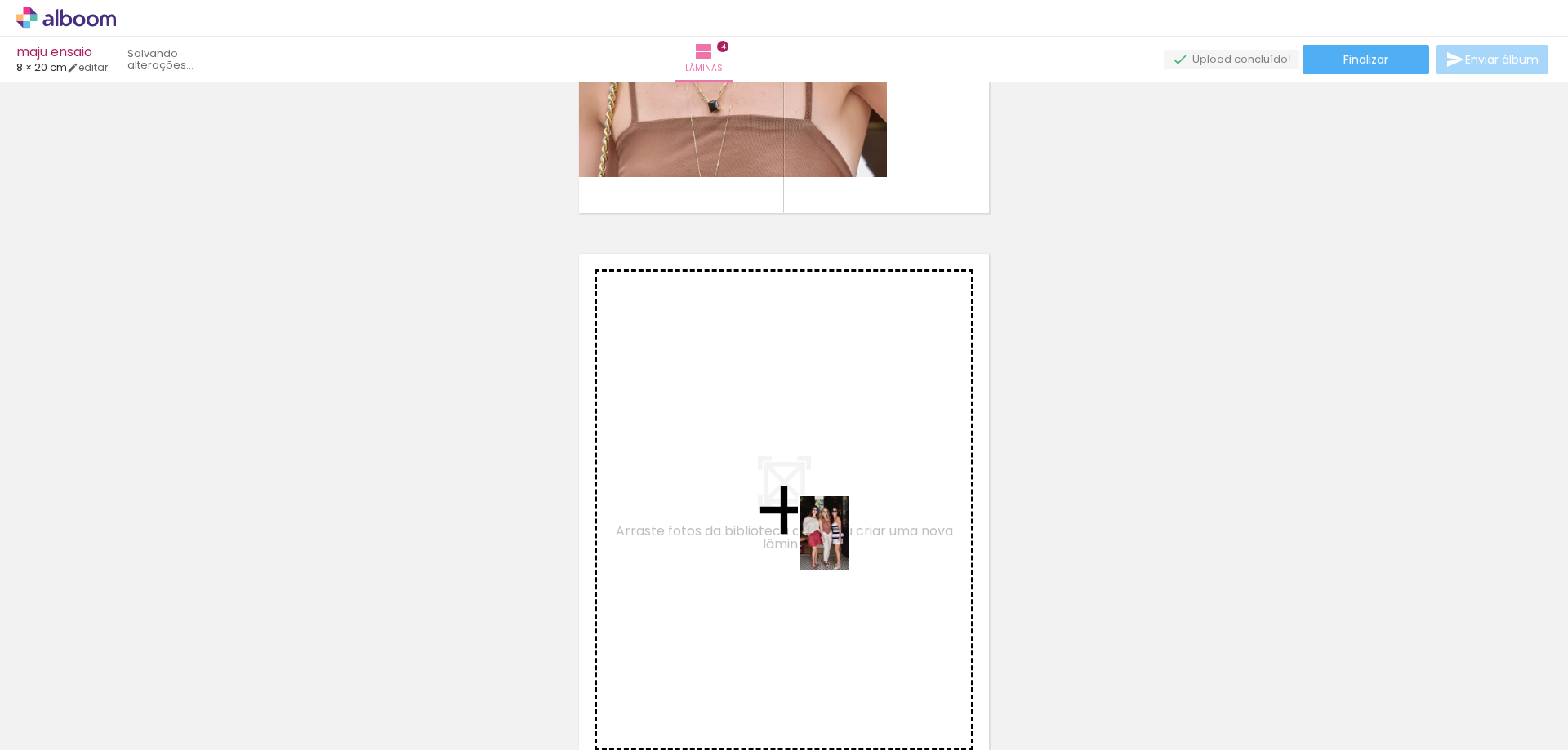
drag, startPoint x: 1278, startPoint y: 703, endPoint x: 844, endPoint y: 545, distance: 461.9
click at [844, 545] on quentale-workspace at bounding box center [784, 375] width 1568 height 750
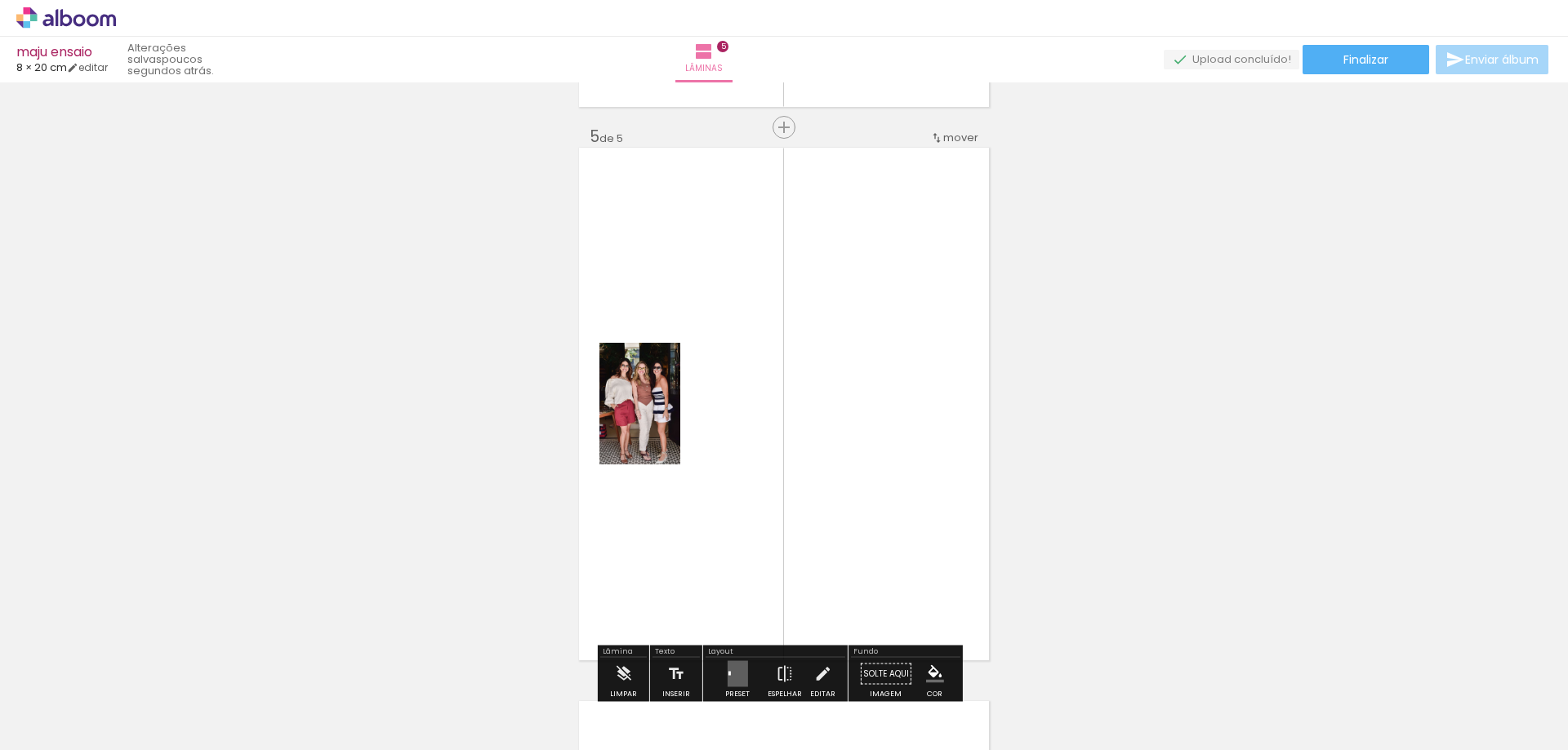
scroll to position [2235, 0]
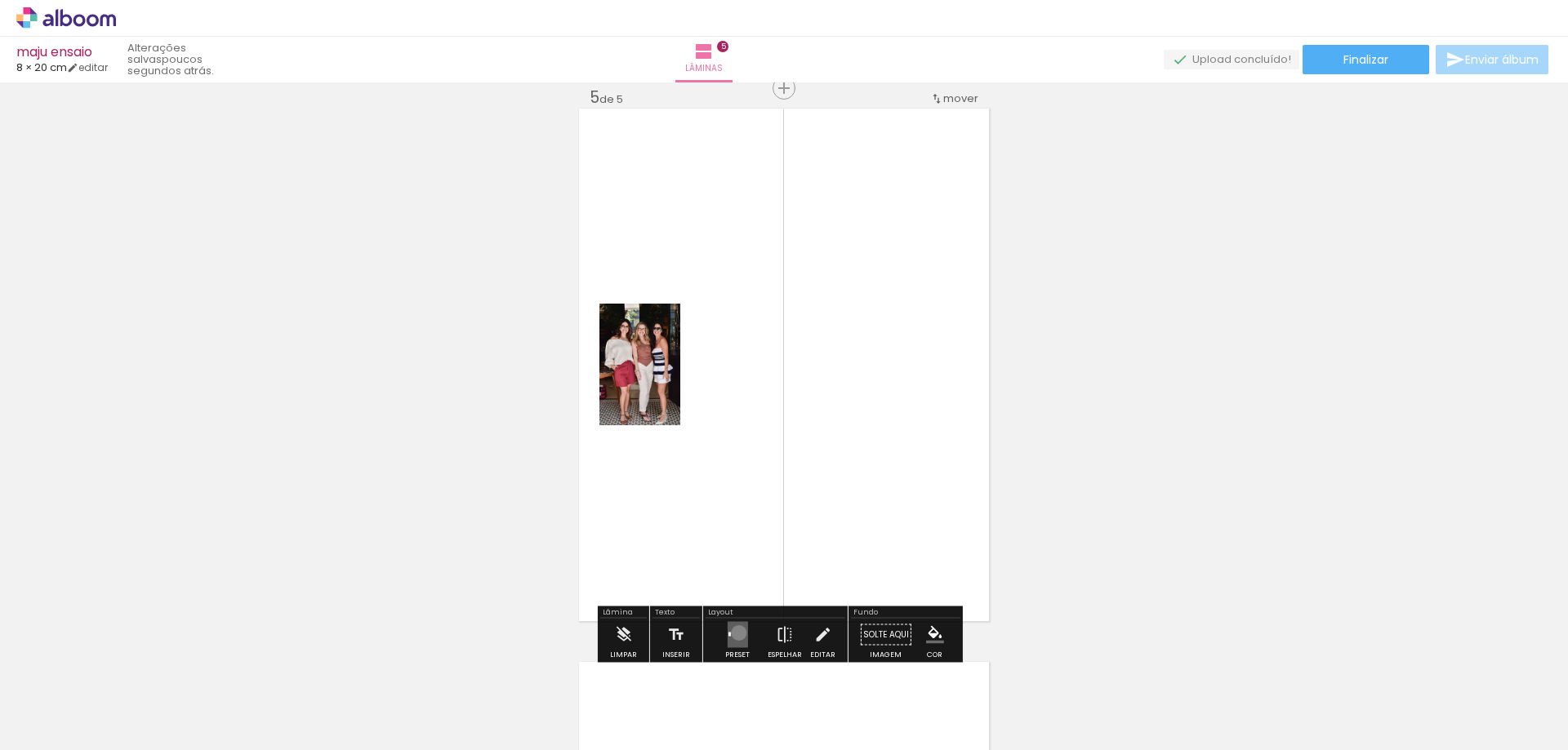
click at [735, 633] on quentale-layouter at bounding box center [737, 634] width 21 height 26
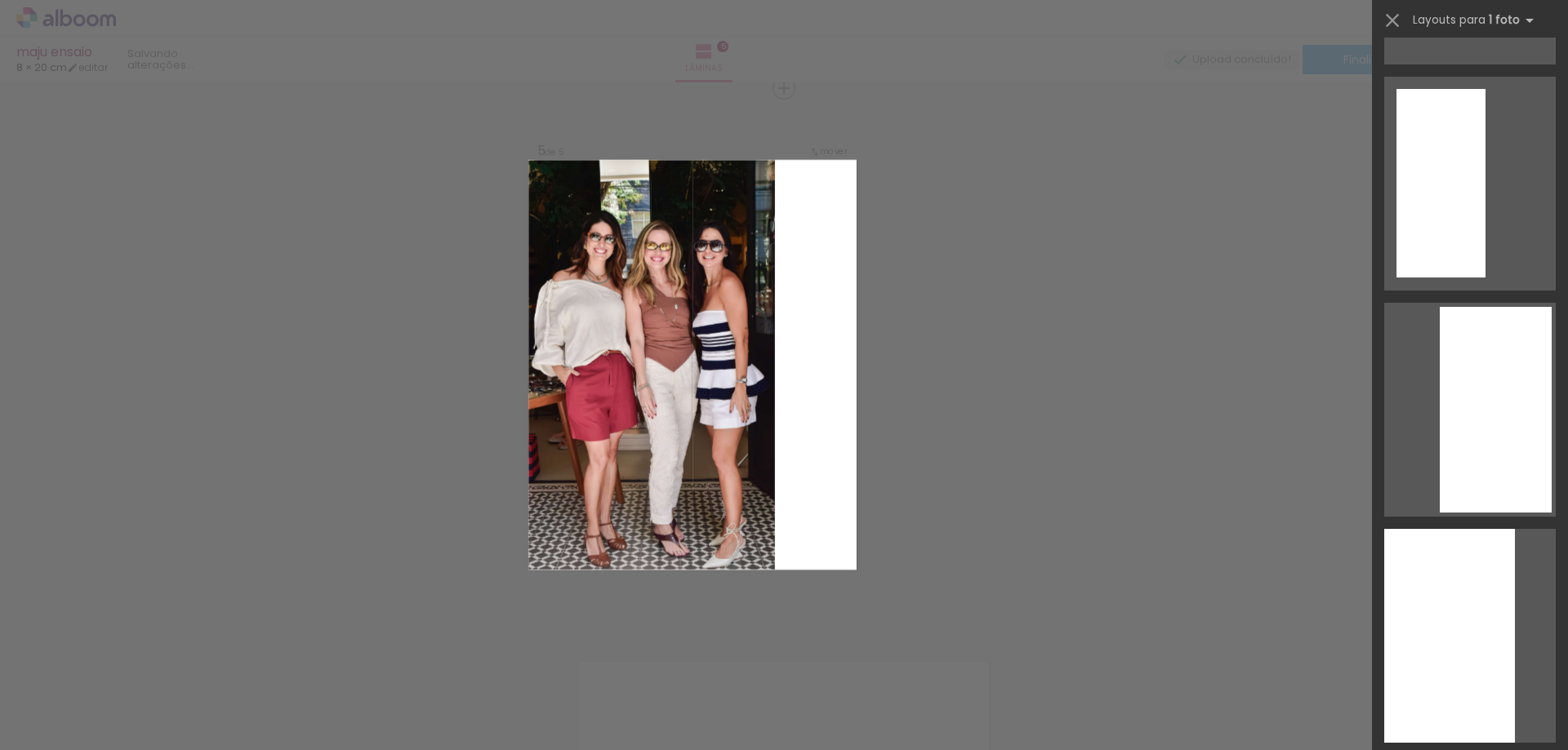
scroll to position [6774, 0]
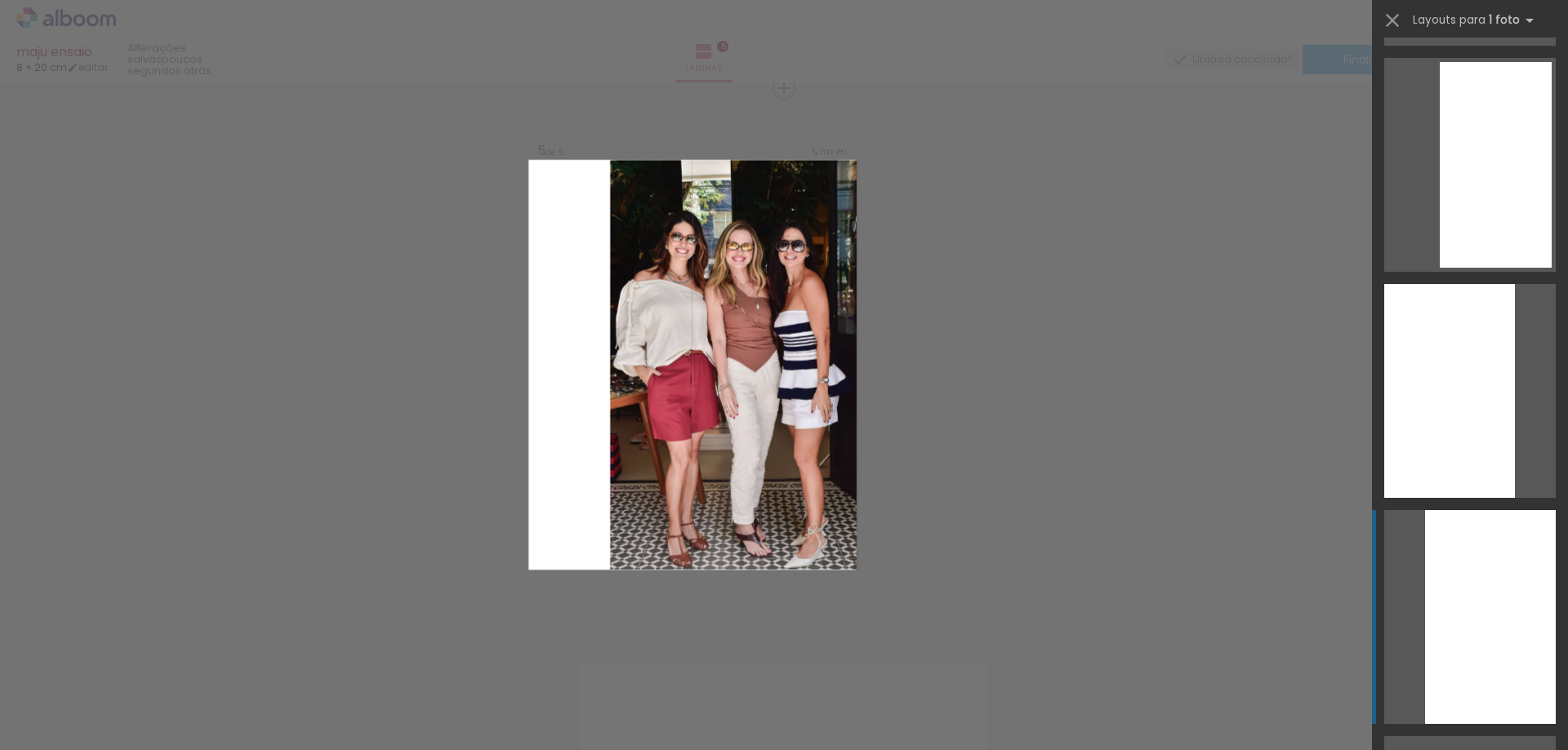
click at [1481, 617] on div at bounding box center [1490, 616] width 131 height 214
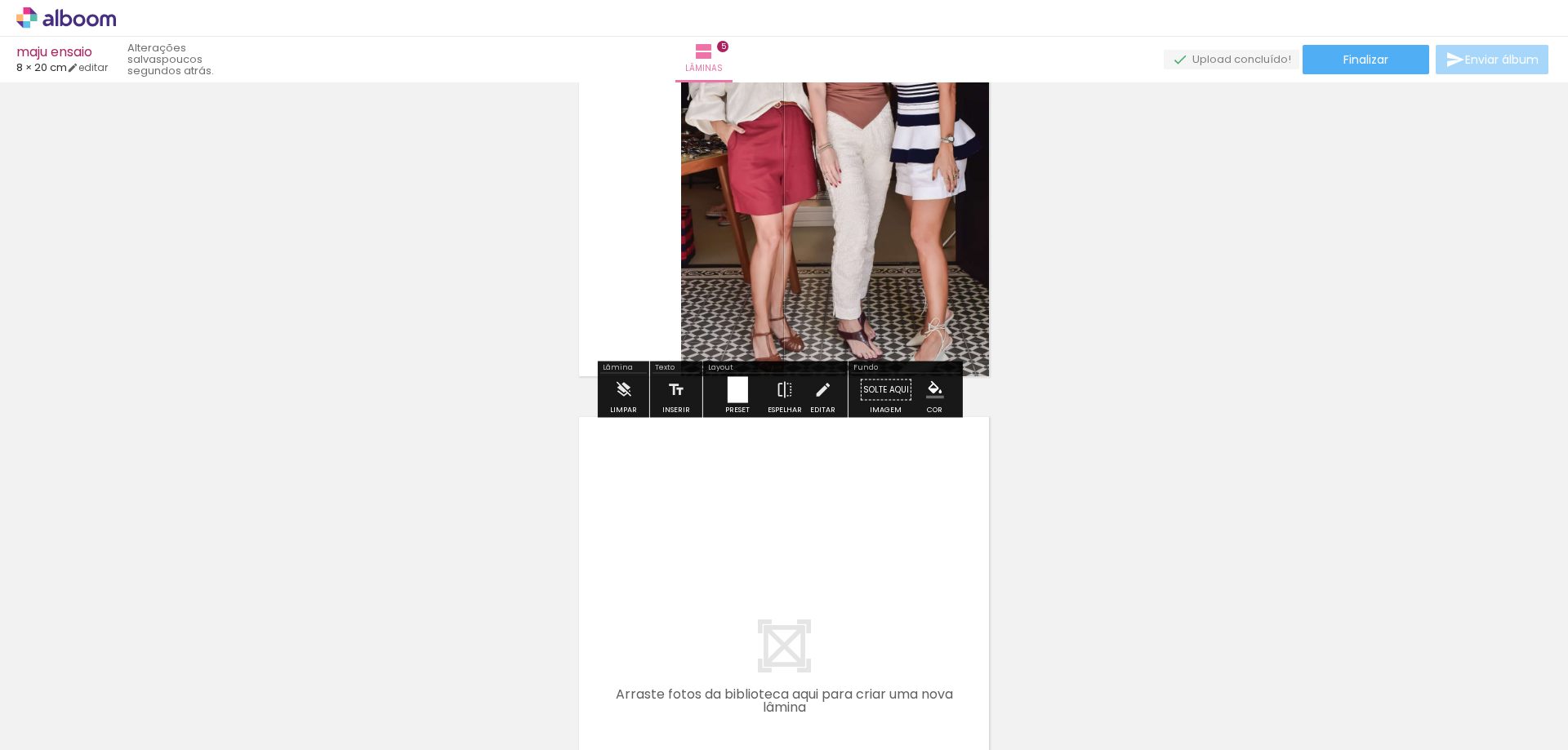
scroll to position [2316, 0]
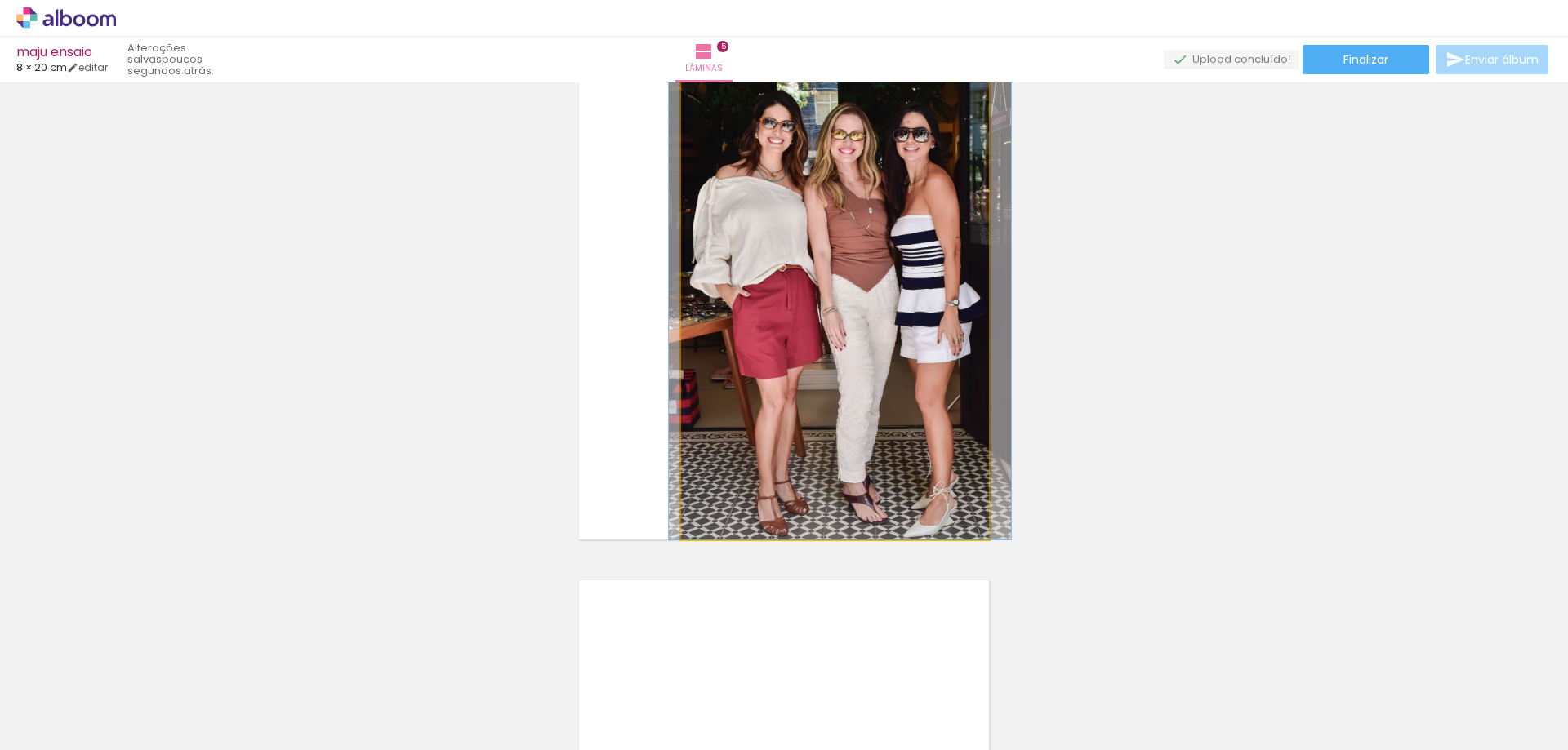
drag, startPoint x: 879, startPoint y: 403, endPoint x: 884, endPoint y: 386, distance: 17.7
click at [884, 386] on quentale-photo at bounding box center [835, 283] width 308 height 513
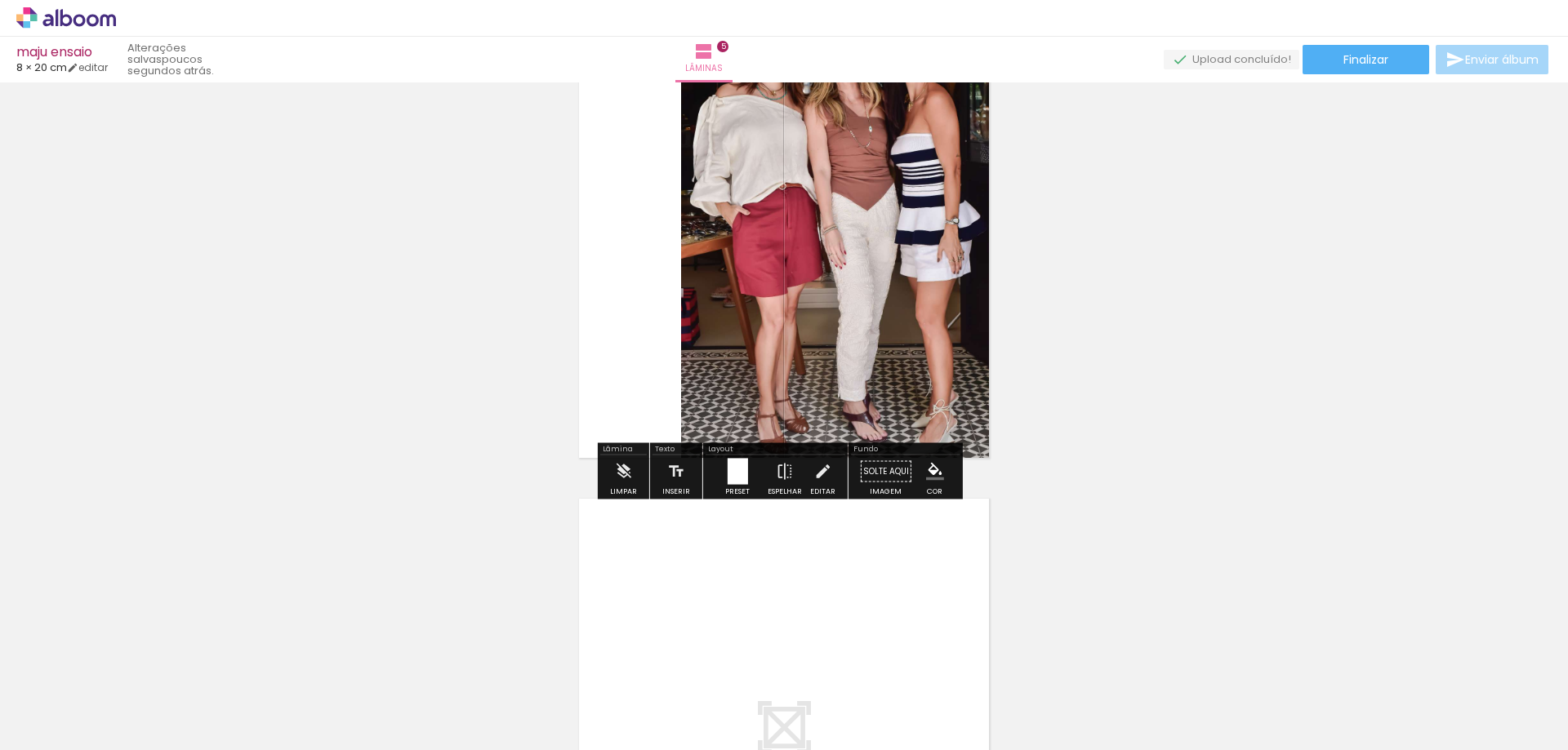
scroll to position [2724, 0]
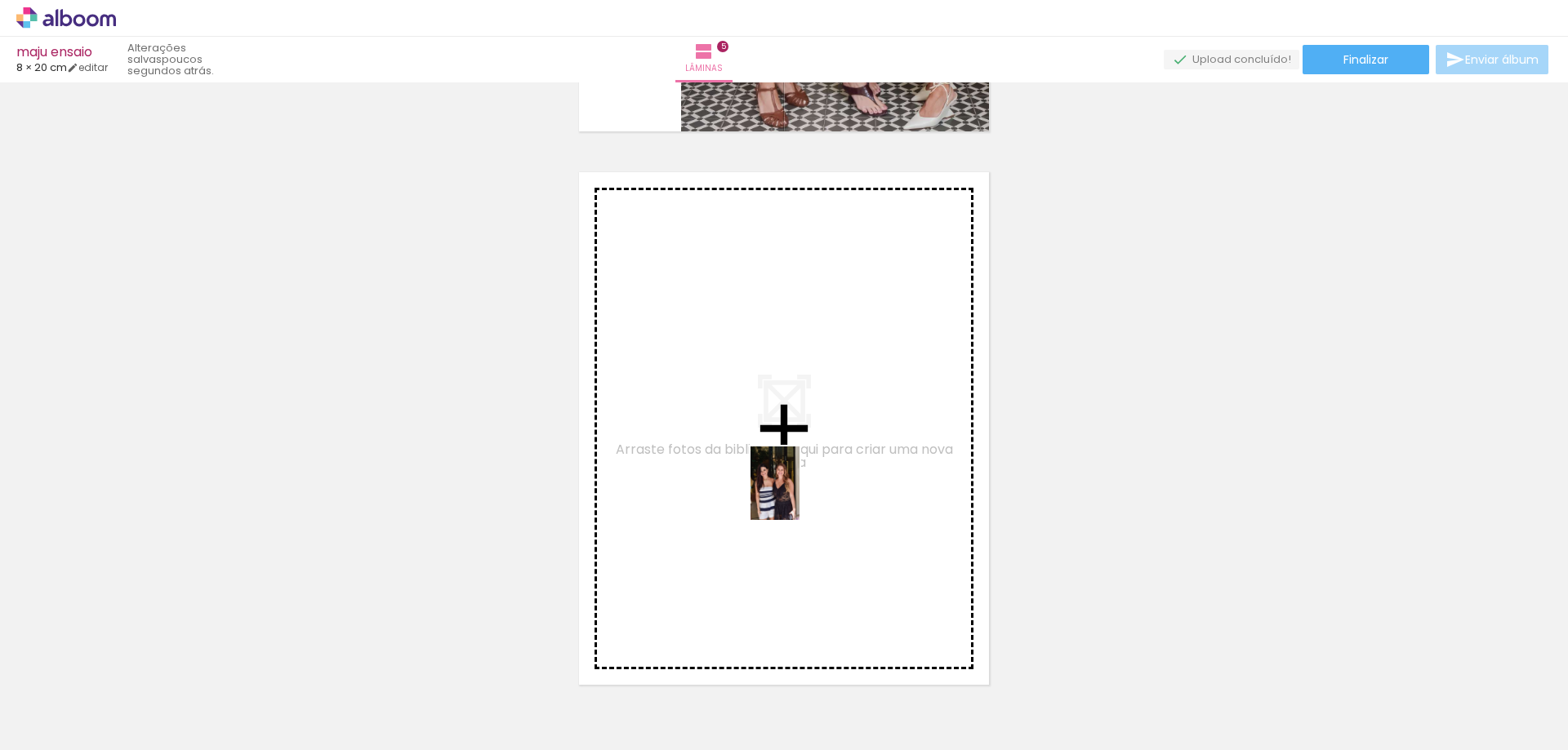
drag, startPoint x: 1415, startPoint y: 706, endPoint x: 798, endPoint y: 495, distance: 652.1
click at [798, 495] on quentale-workspace at bounding box center [784, 375] width 1568 height 750
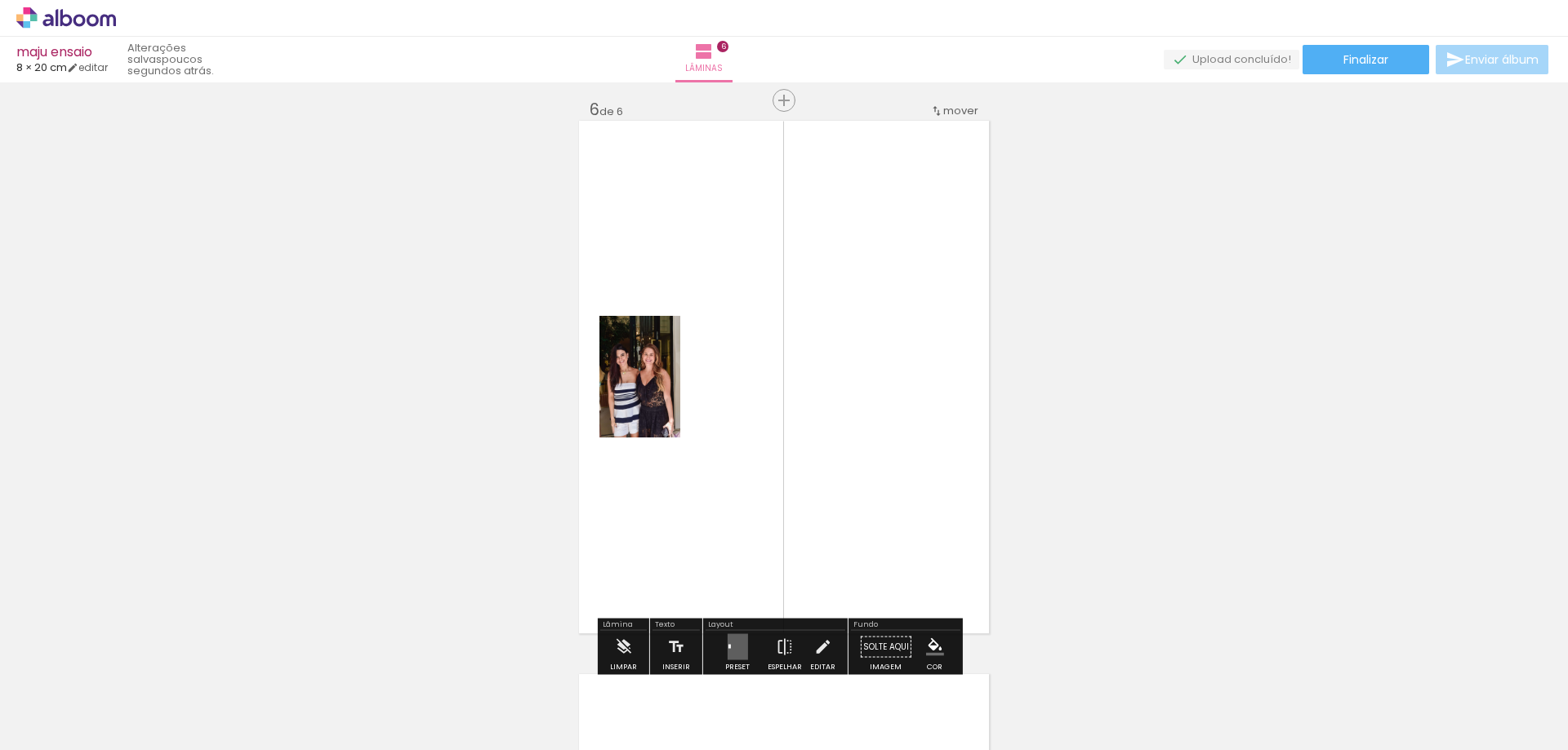
scroll to position [2788, 0]
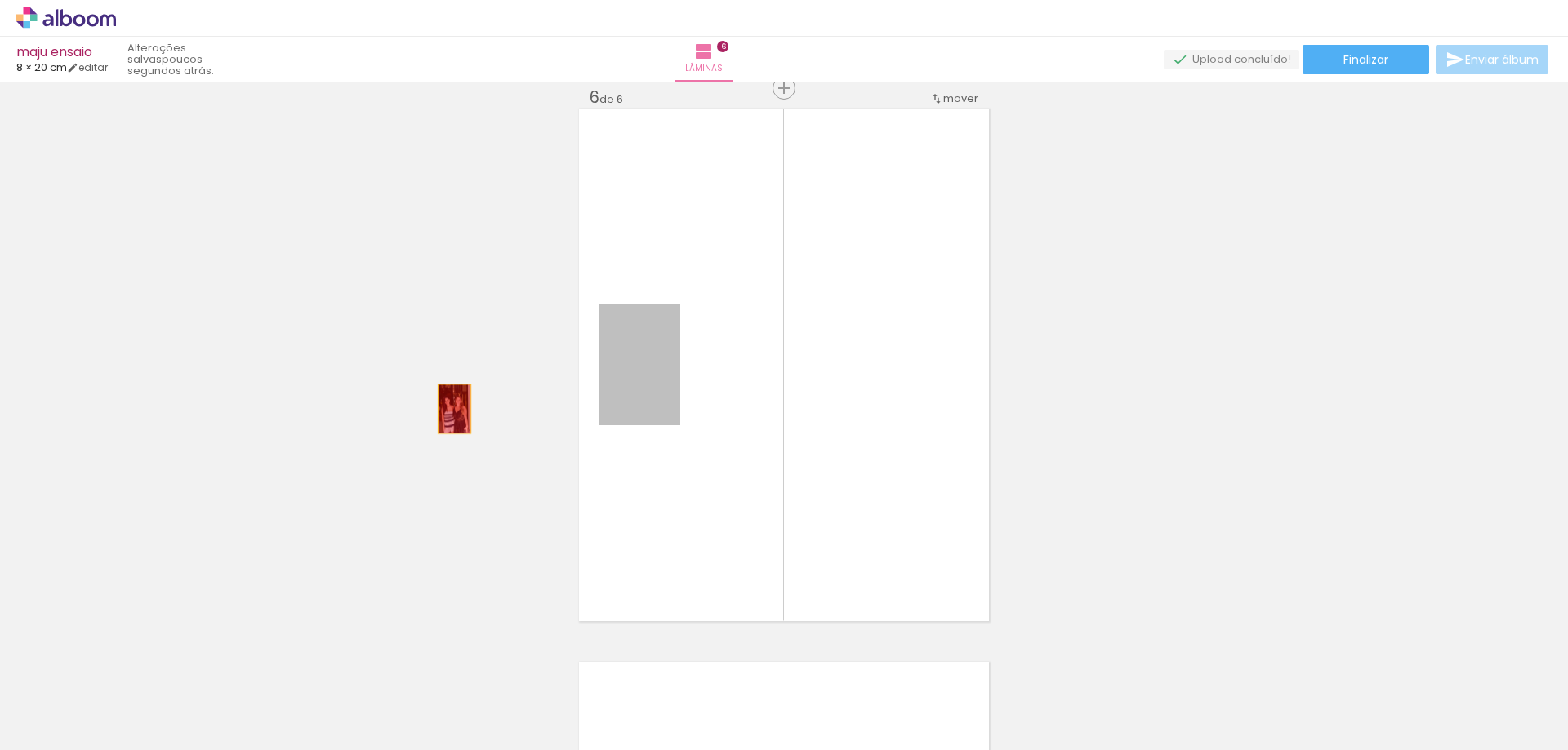
drag, startPoint x: 481, startPoint y: 408, endPoint x: 585, endPoint y: 466, distance: 119.1
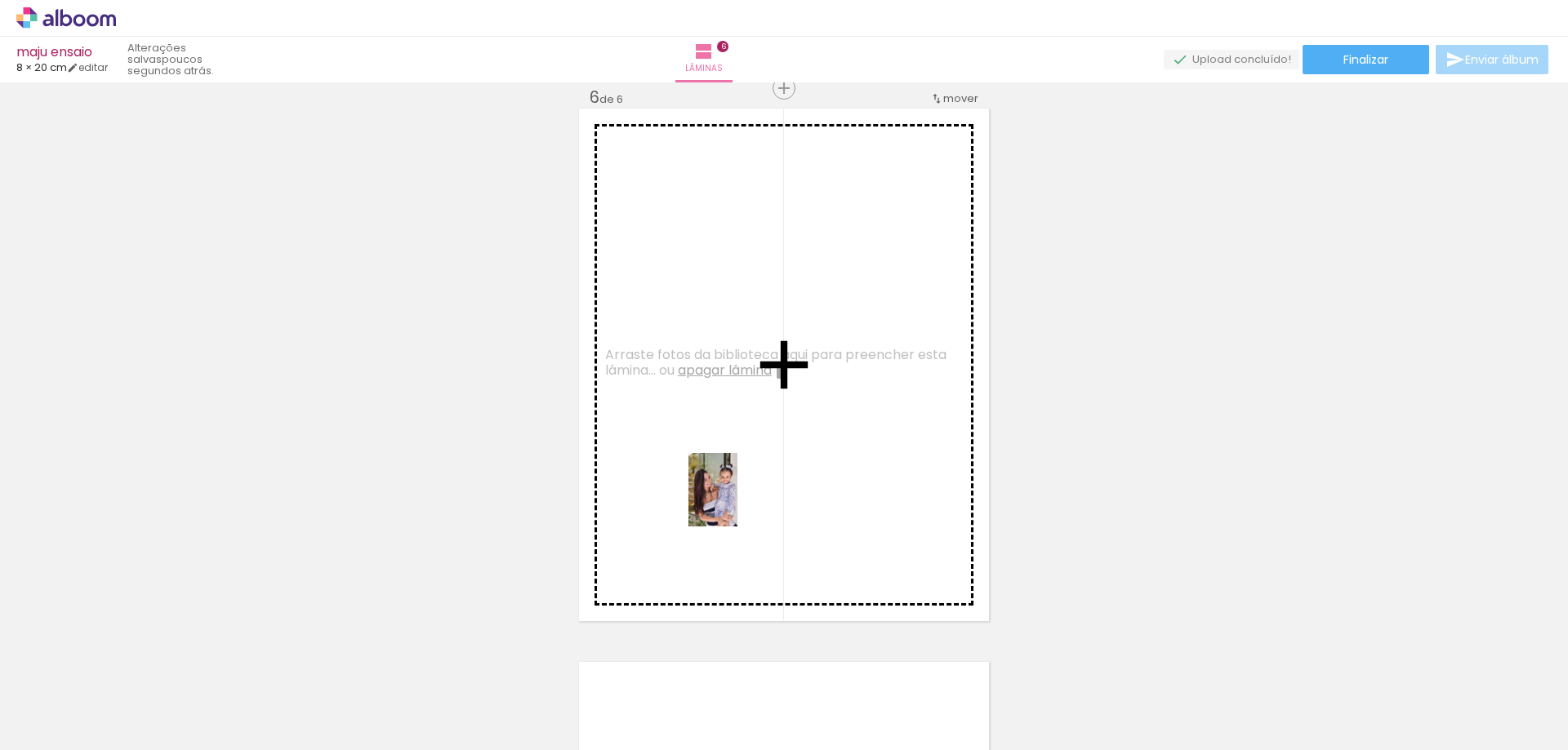
drag, startPoint x: 1230, startPoint y: 701, endPoint x: 774, endPoint y: 582, distance: 471.3
click at [731, 499] on quentale-workspace at bounding box center [784, 375] width 1568 height 750
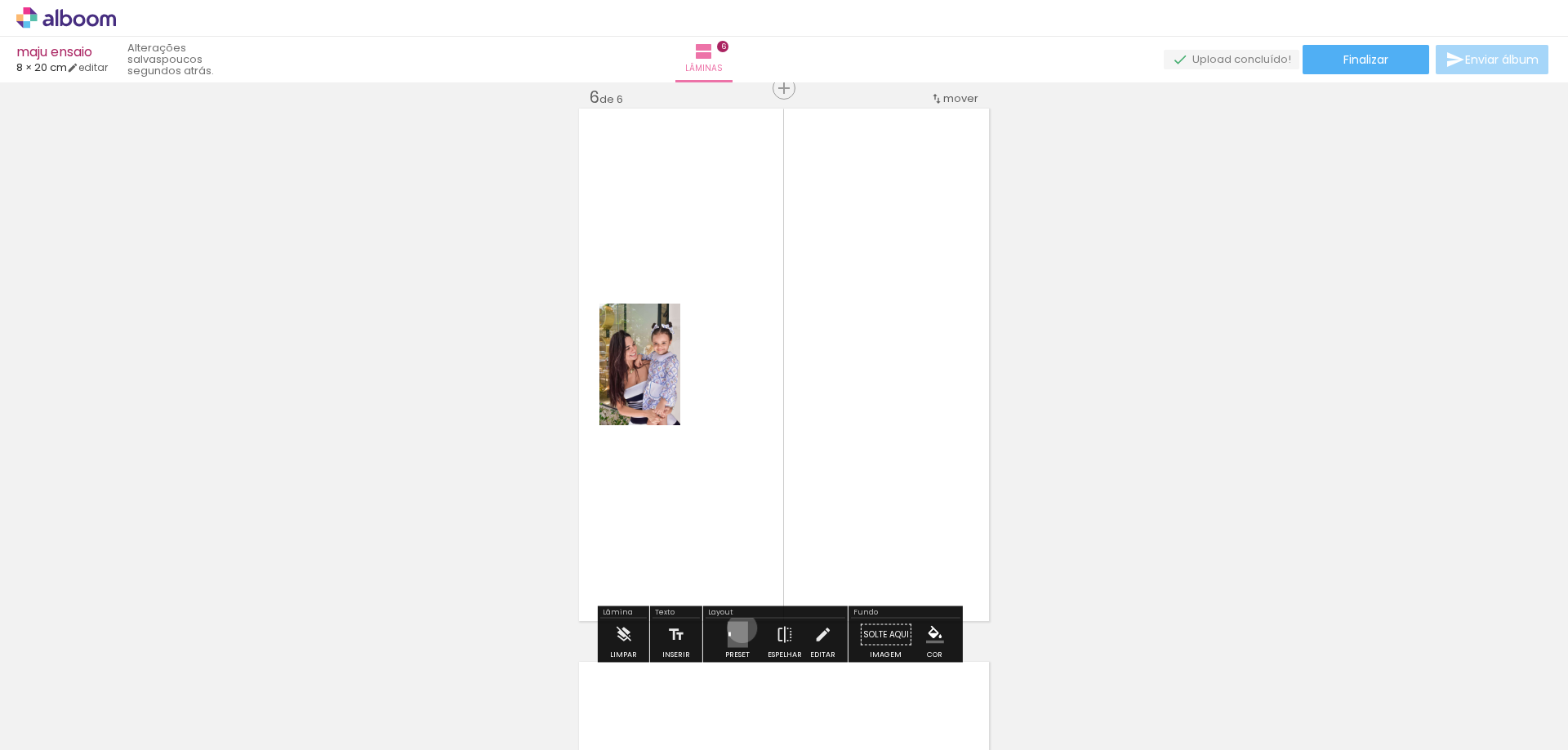
click at [738, 627] on quentale-layouter at bounding box center [737, 634] width 21 height 26
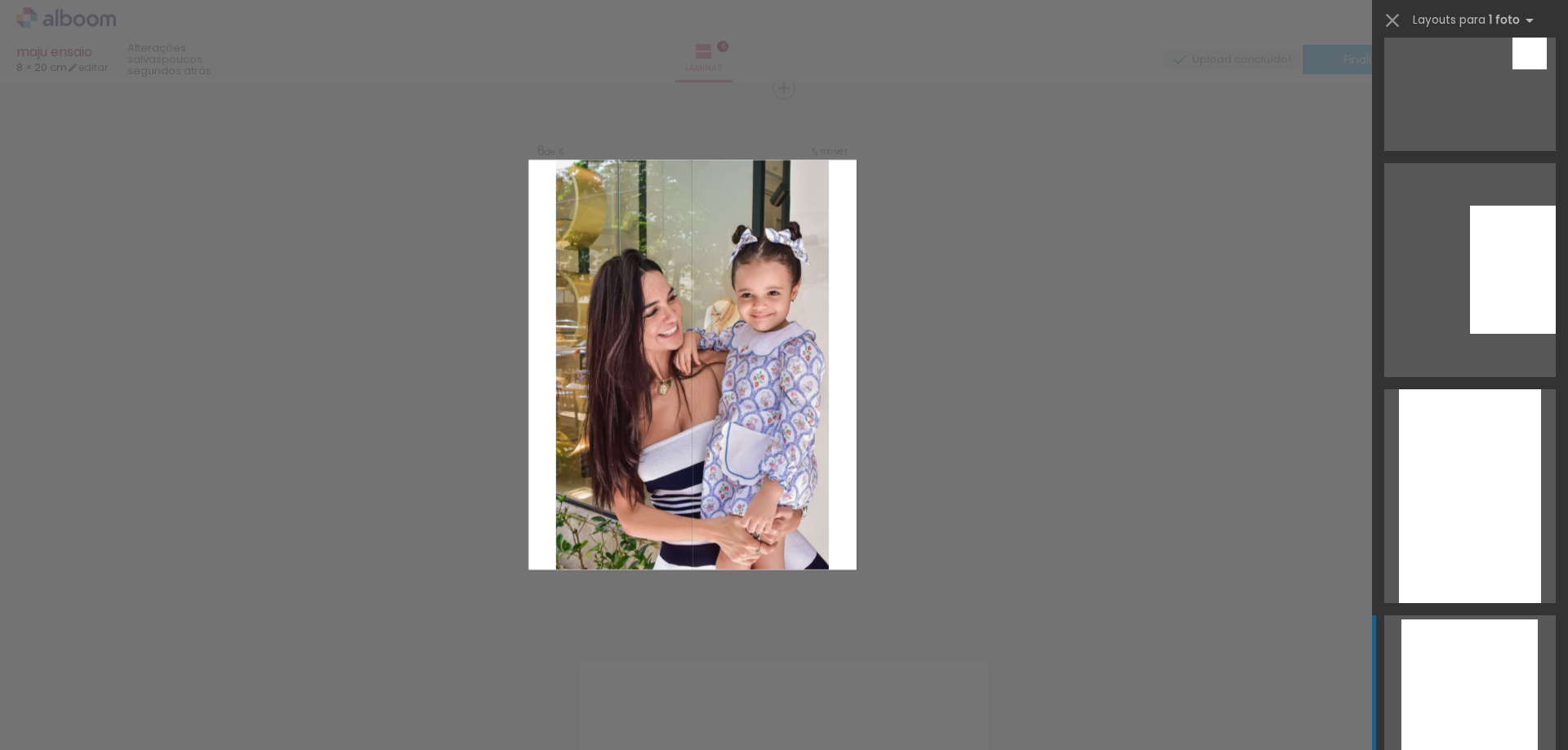
scroll to position [1714, 0]
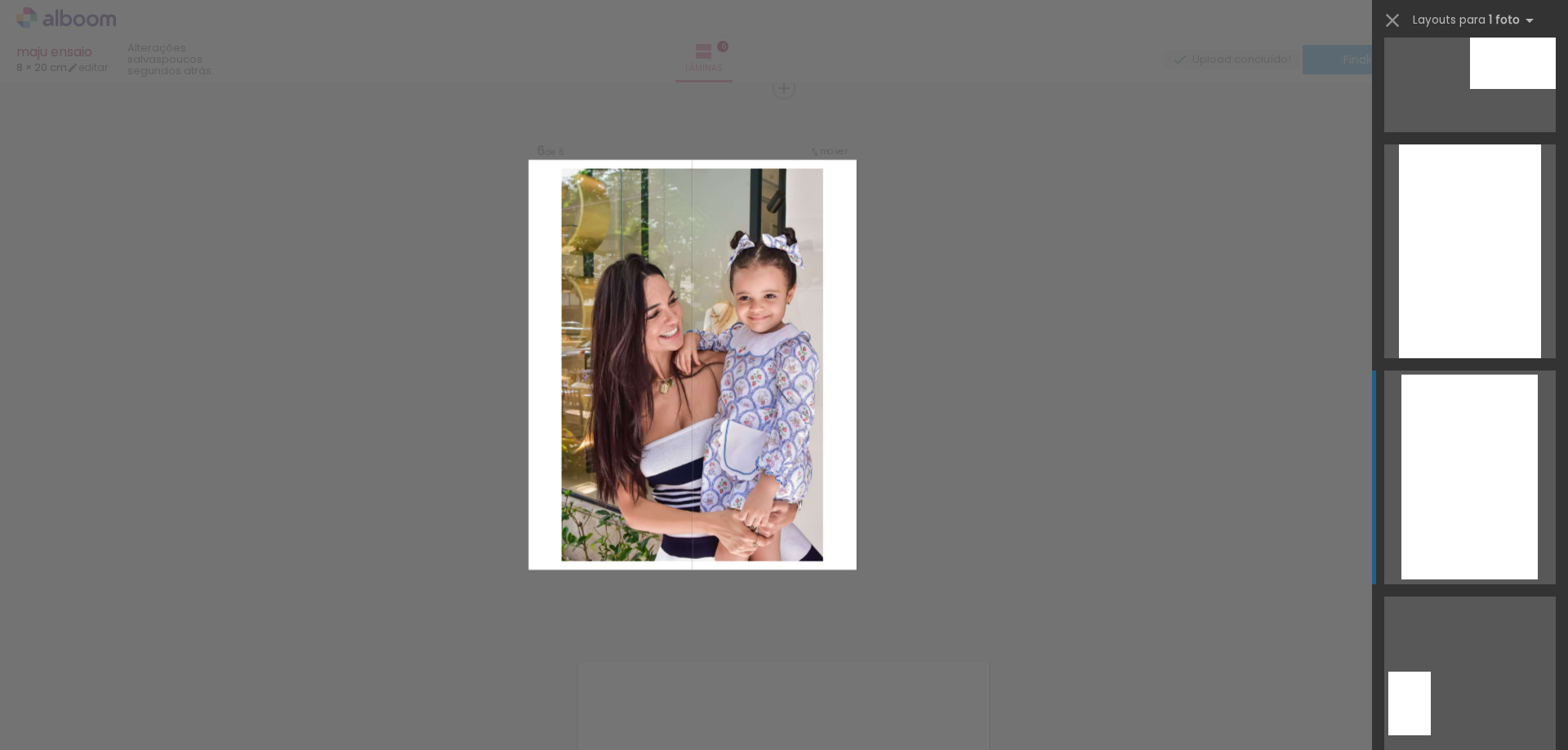
click at [1432, 430] on div at bounding box center [1469, 477] width 136 height 205
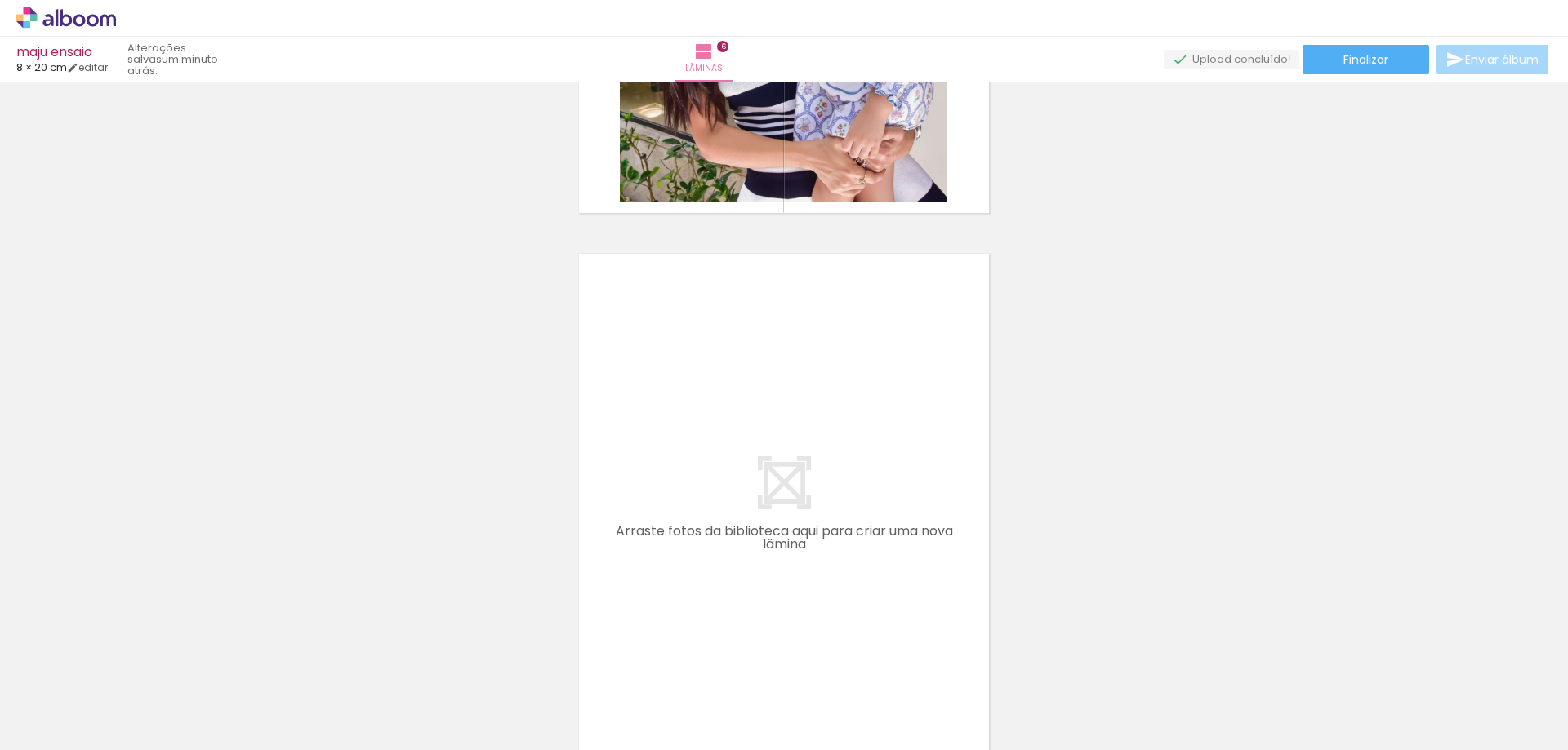
scroll to position [3359, 0]
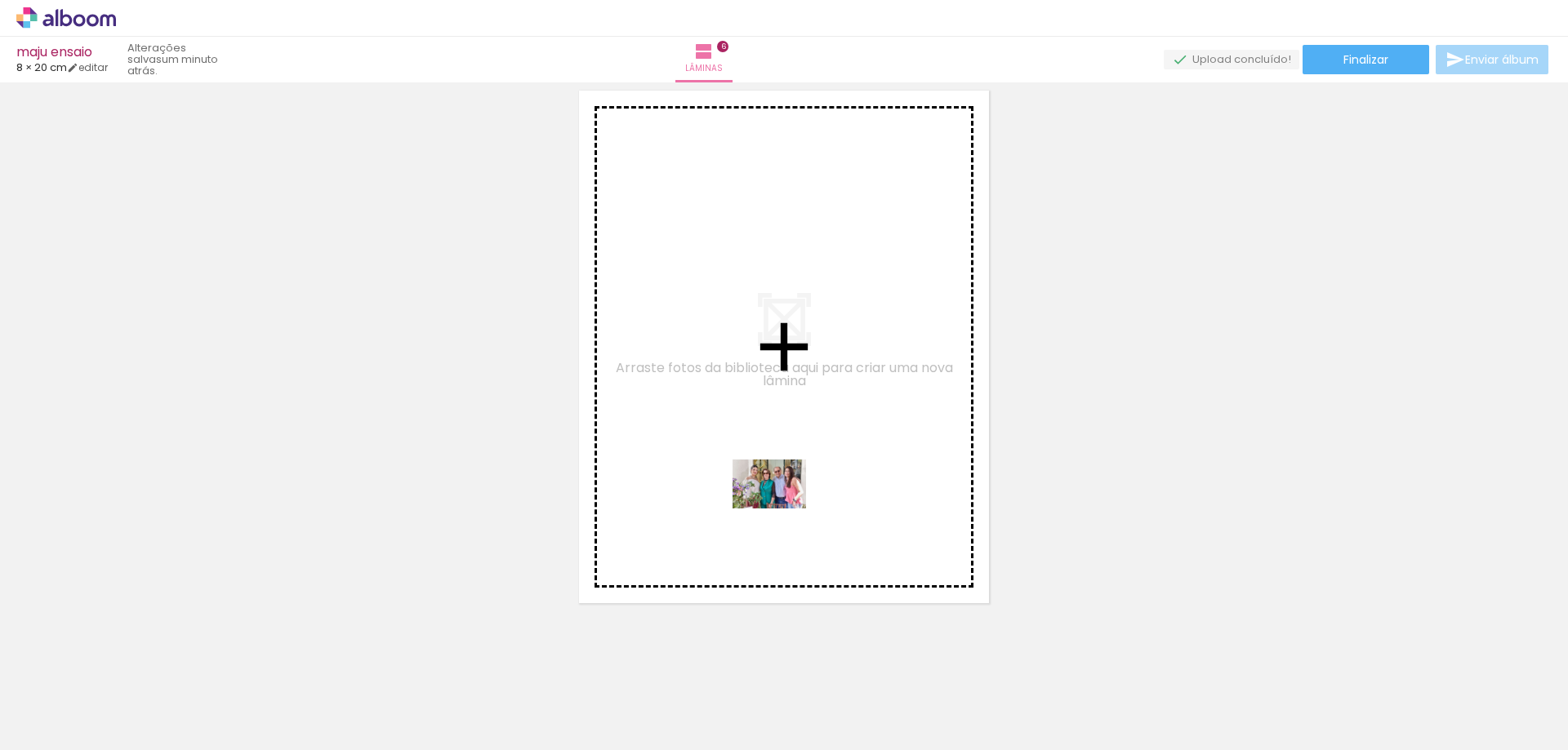
drag, startPoint x: 1137, startPoint y: 704, endPoint x: 782, endPoint y: 508, distance: 405.5
click at [782, 508] on quentale-workspace at bounding box center [784, 375] width 1568 height 750
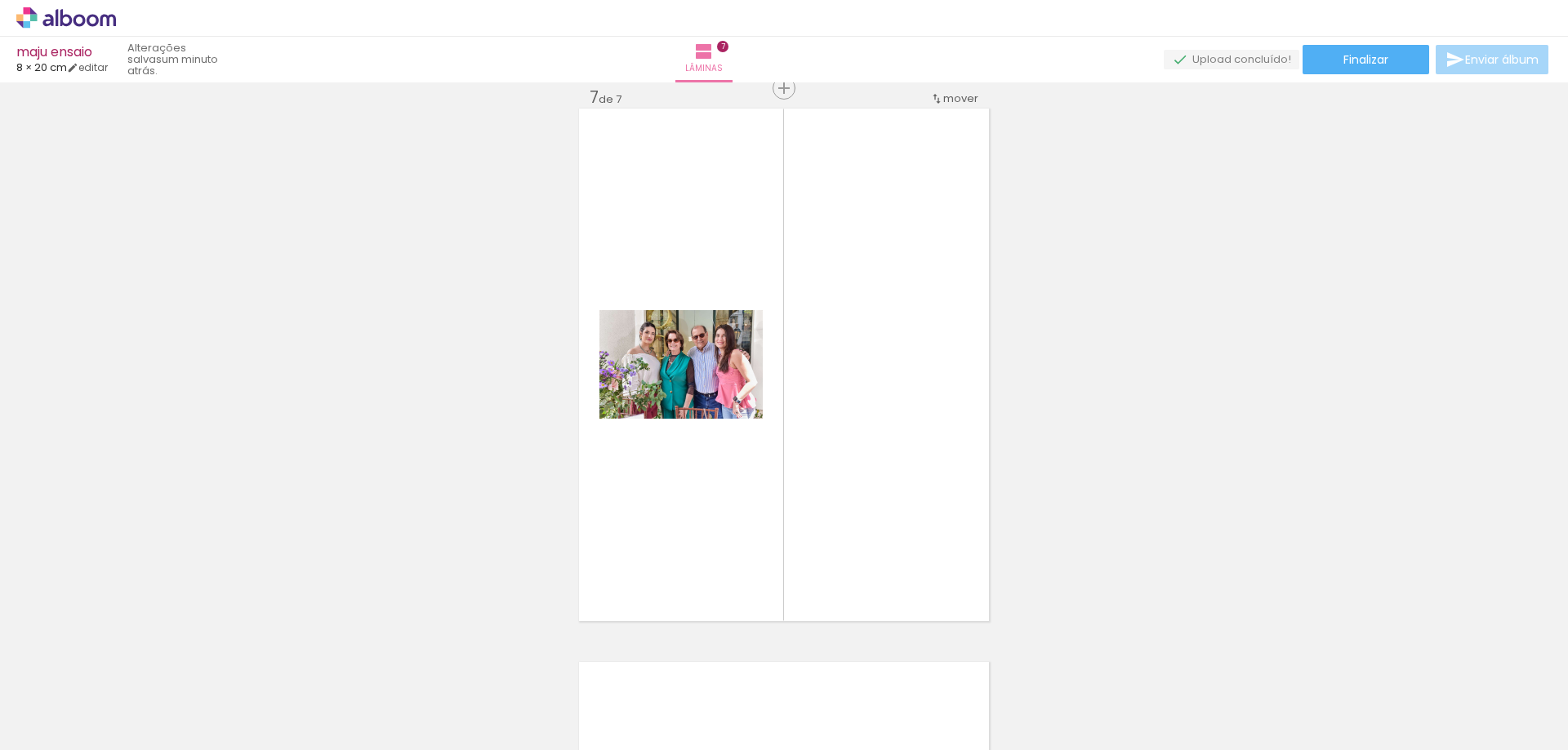
scroll to position [0, 1040]
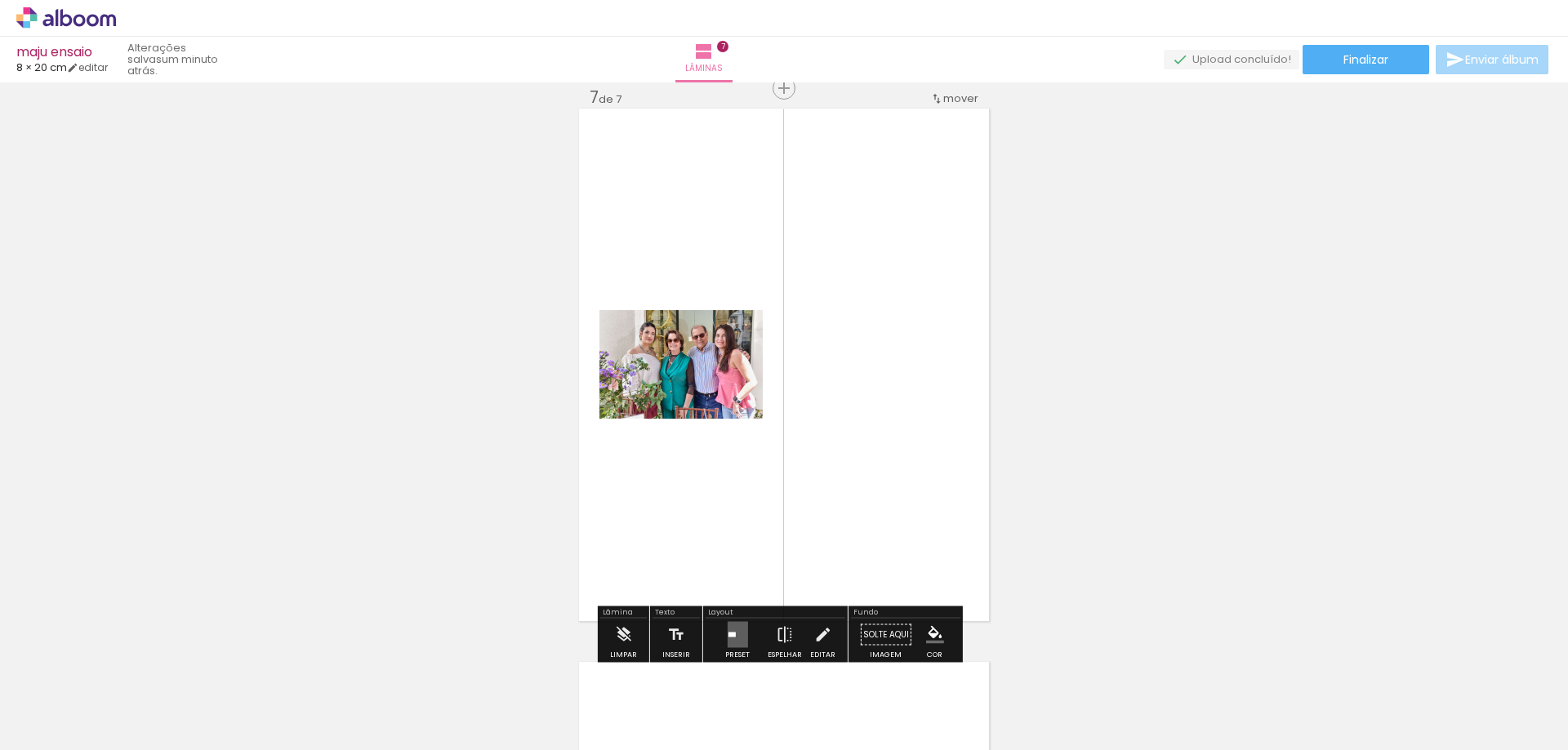
click at [736, 630] on quentale-layouter at bounding box center [737, 634] width 21 height 26
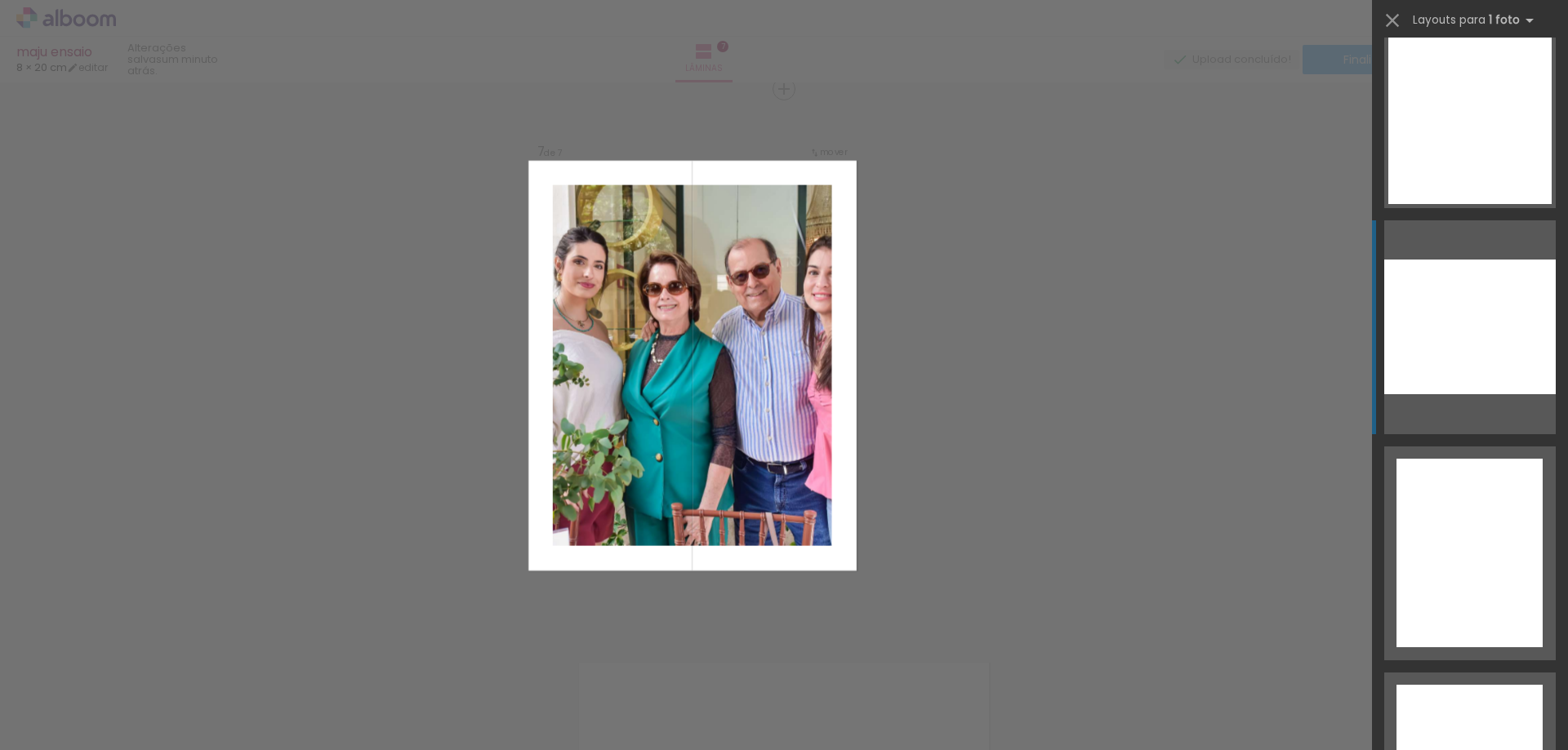
scroll to position [3509, 0]
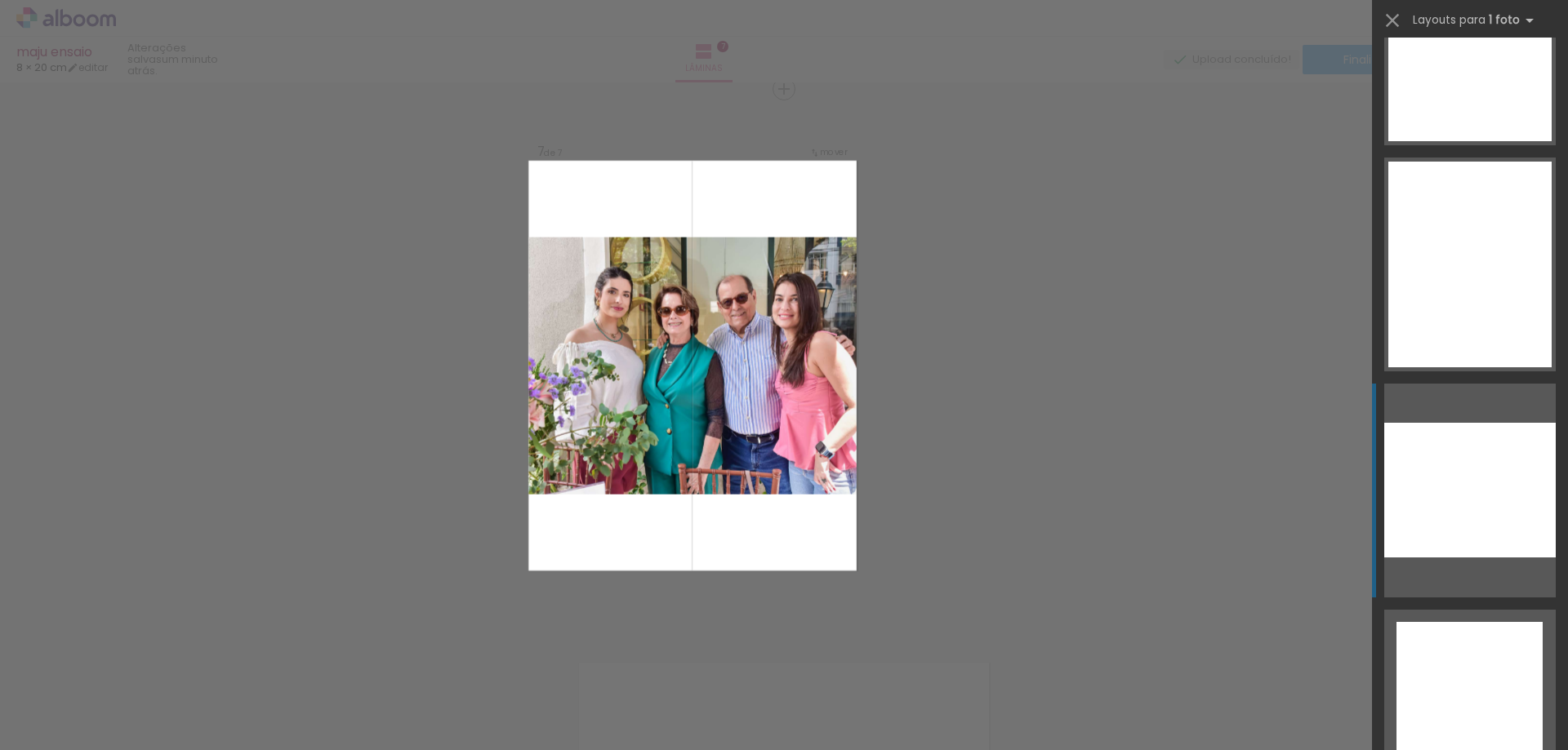
click at [1441, 495] on div at bounding box center [1469, 490] width 171 height 134
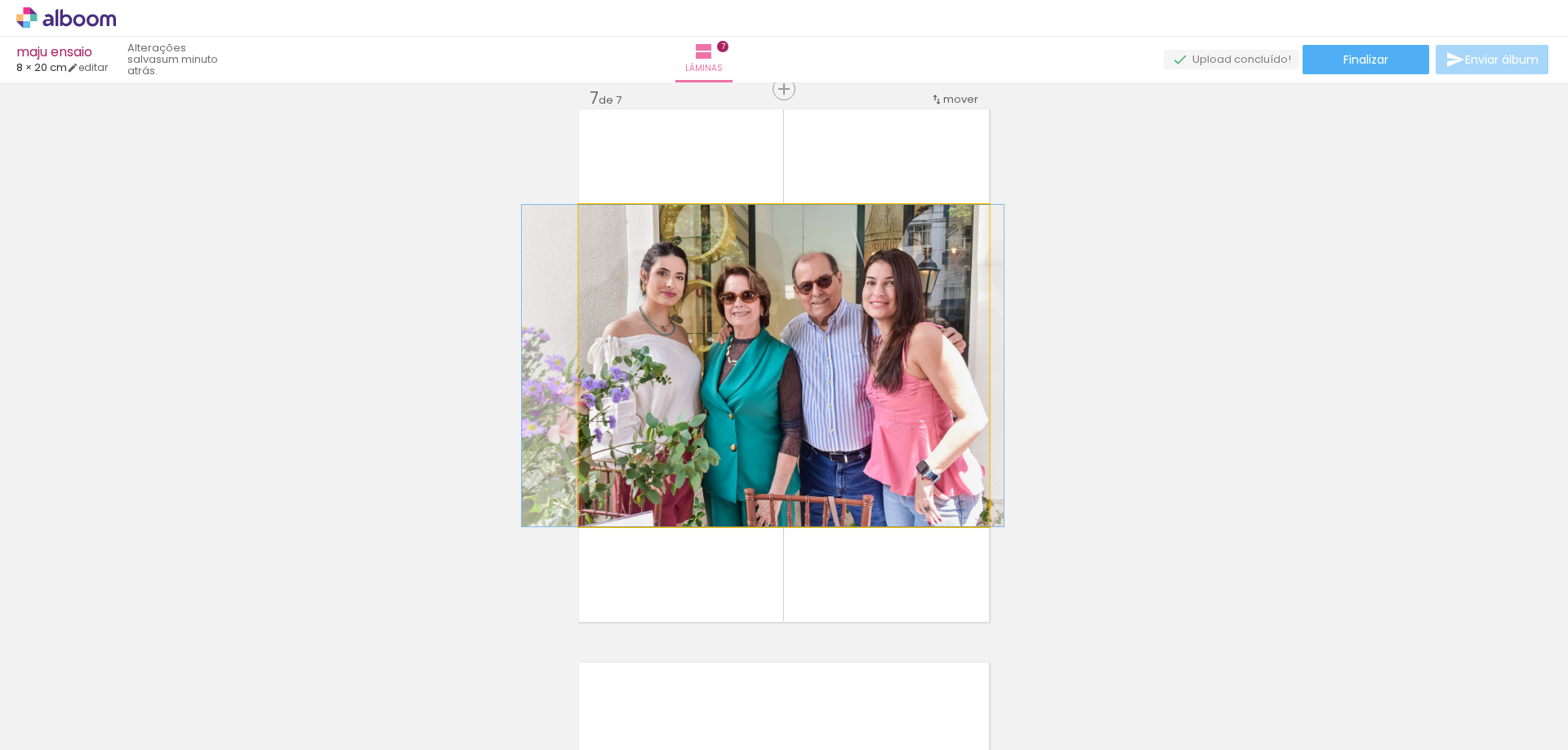
drag, startPoint x: 751, startPoint y: 380, endPoint x: 730, endPoint y: 371, distance: 22.8
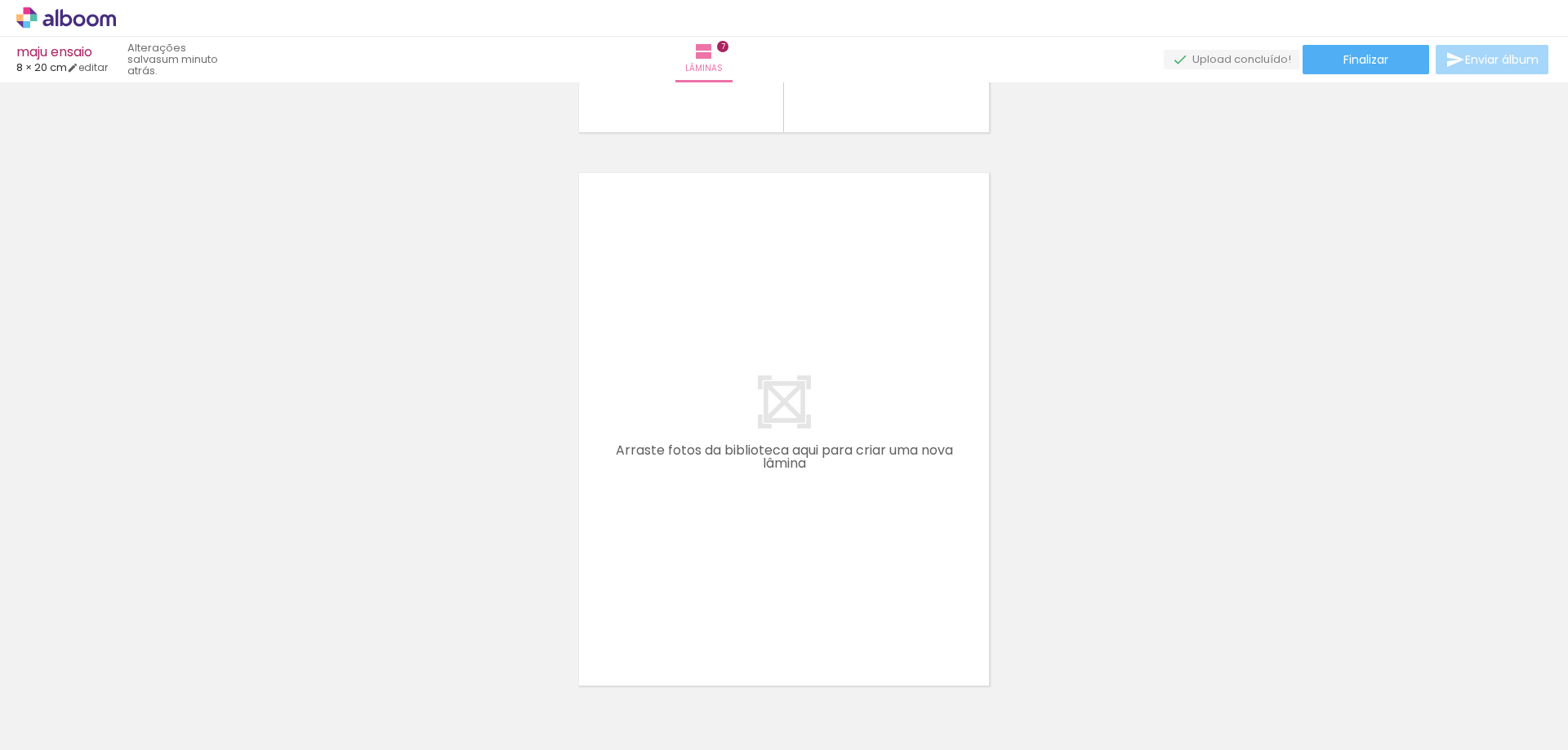
scroll to position [0, 806]
drag, startPoint x: 1003, startPoint y: 718, endPoint x: 722, endPoint y: 518, distance: 344.9
click at [722, 518] on quentale-workspace at bounding box center [784, 375] width 1568 height 750
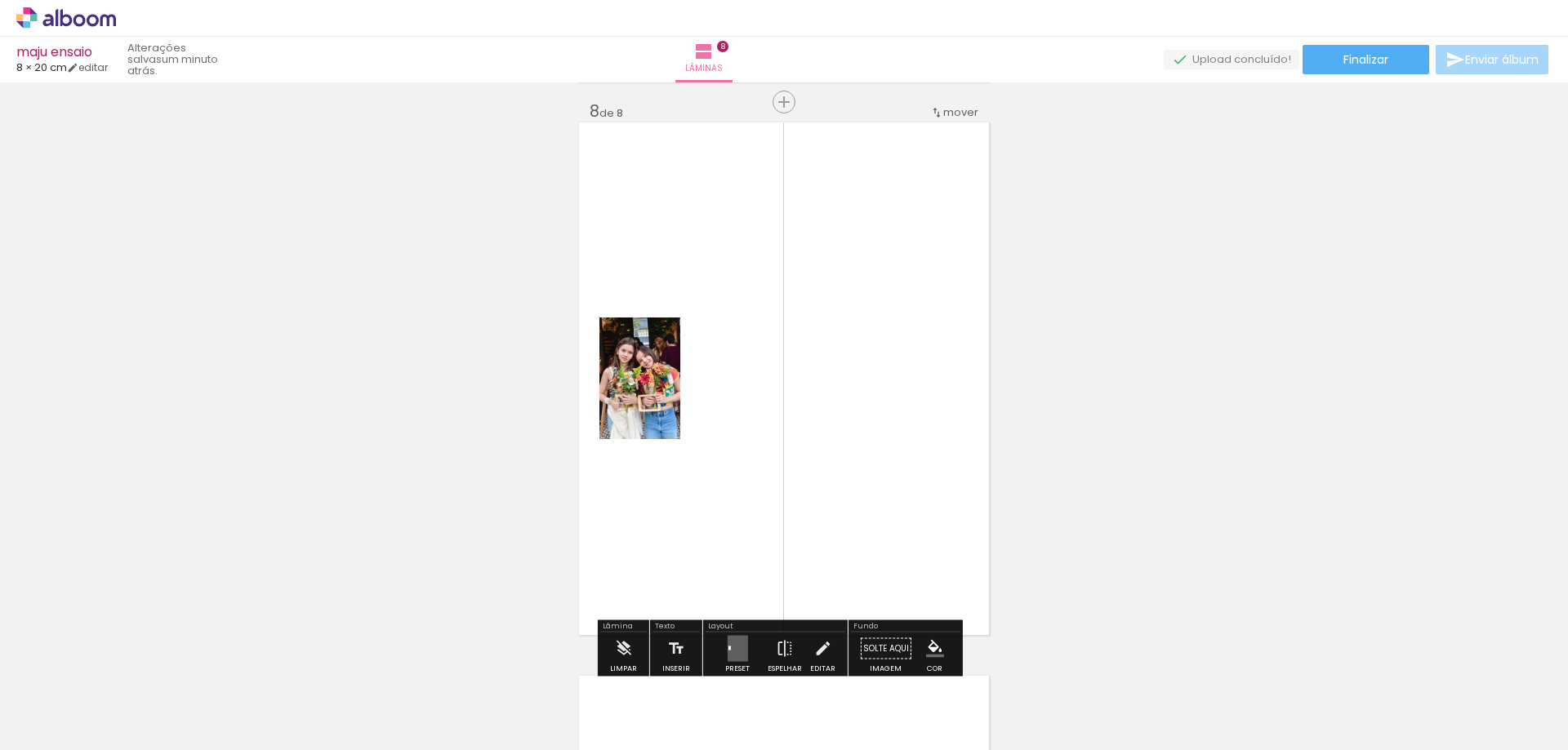
scroll to position [3894, 0]
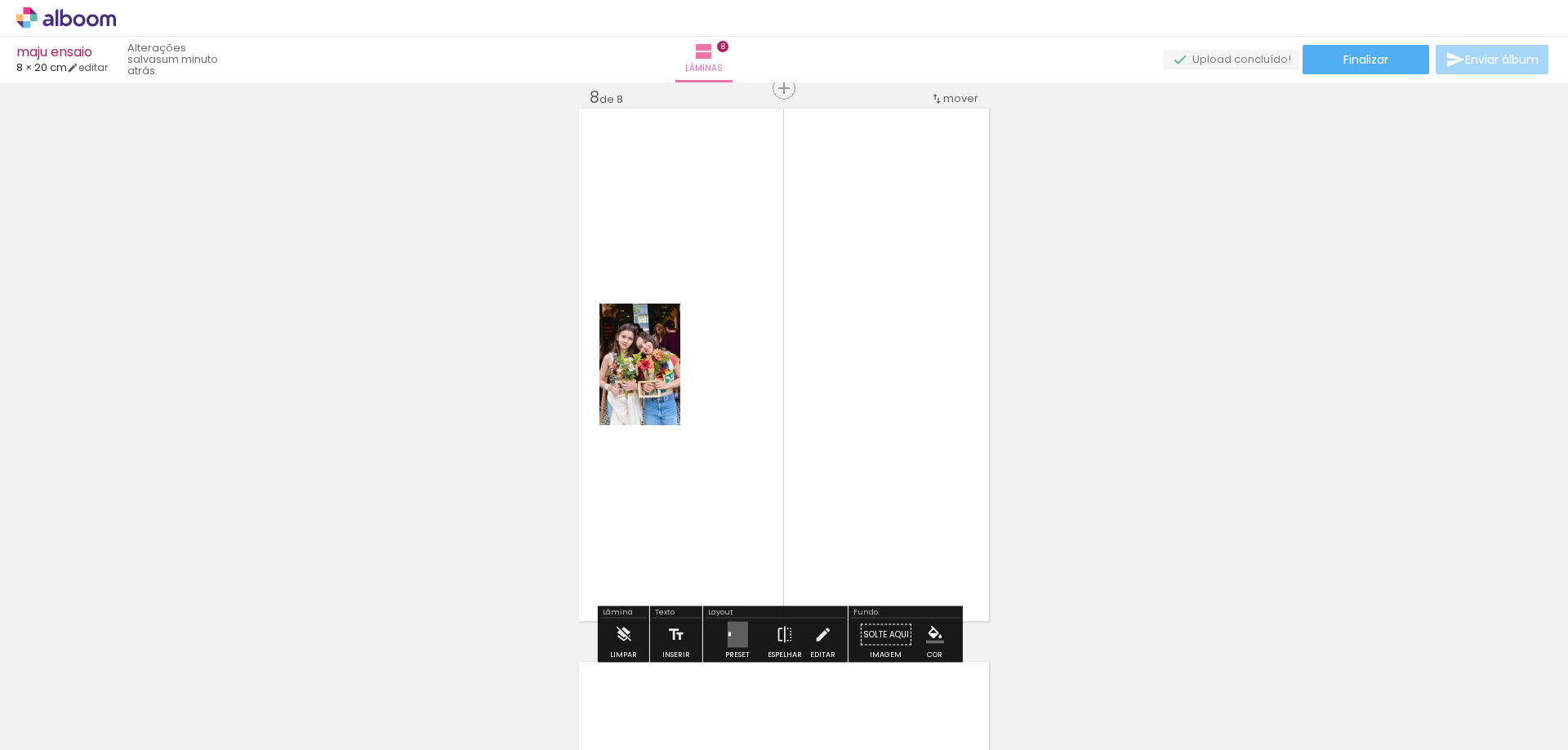
drag, startPoint x: 742, startPoint y: 628, endPoint x: 1088, endPoint y: 489, distance: 372.9
click at [742, 627] on quentale-layouter at bounding box center [737, 634] width 21 height 26
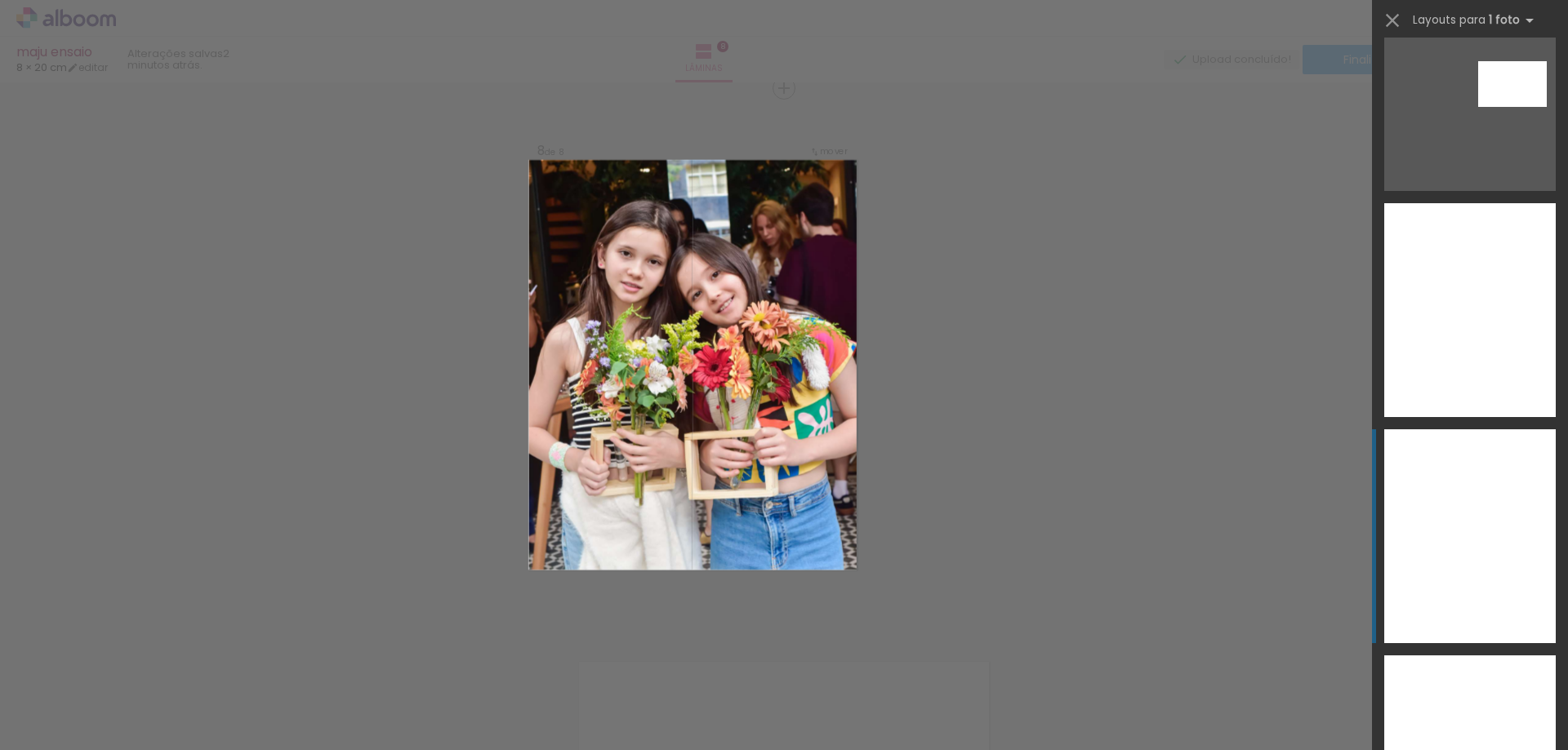
scroll to position [9957, 0]
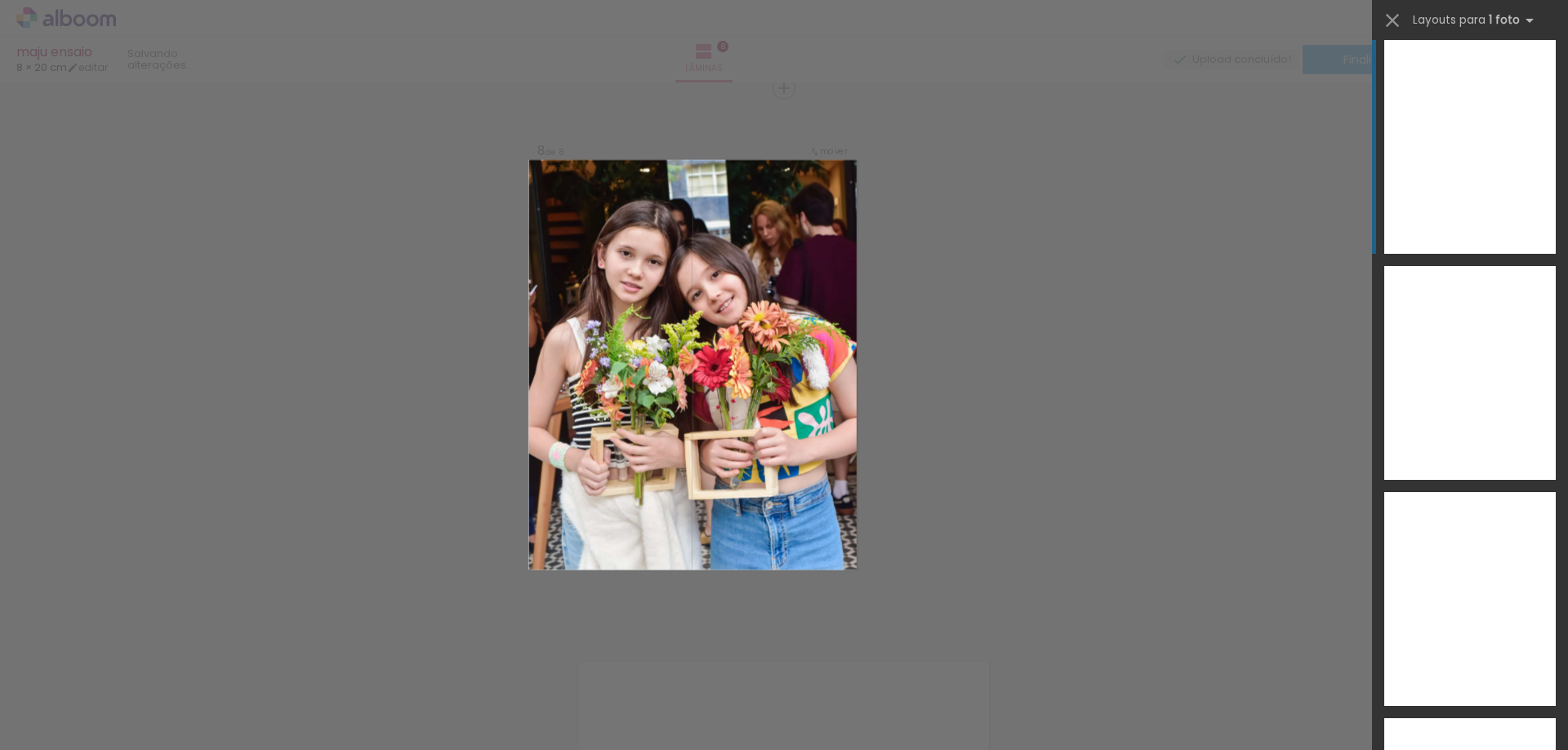
drag, startPoint x: 1388, startPoint y: 203, endPoint x: 1403, endPoint y: 129, distance: 75.5
click at [1384, 173] on div at bounding box center [1469, 147] width 171 height 214
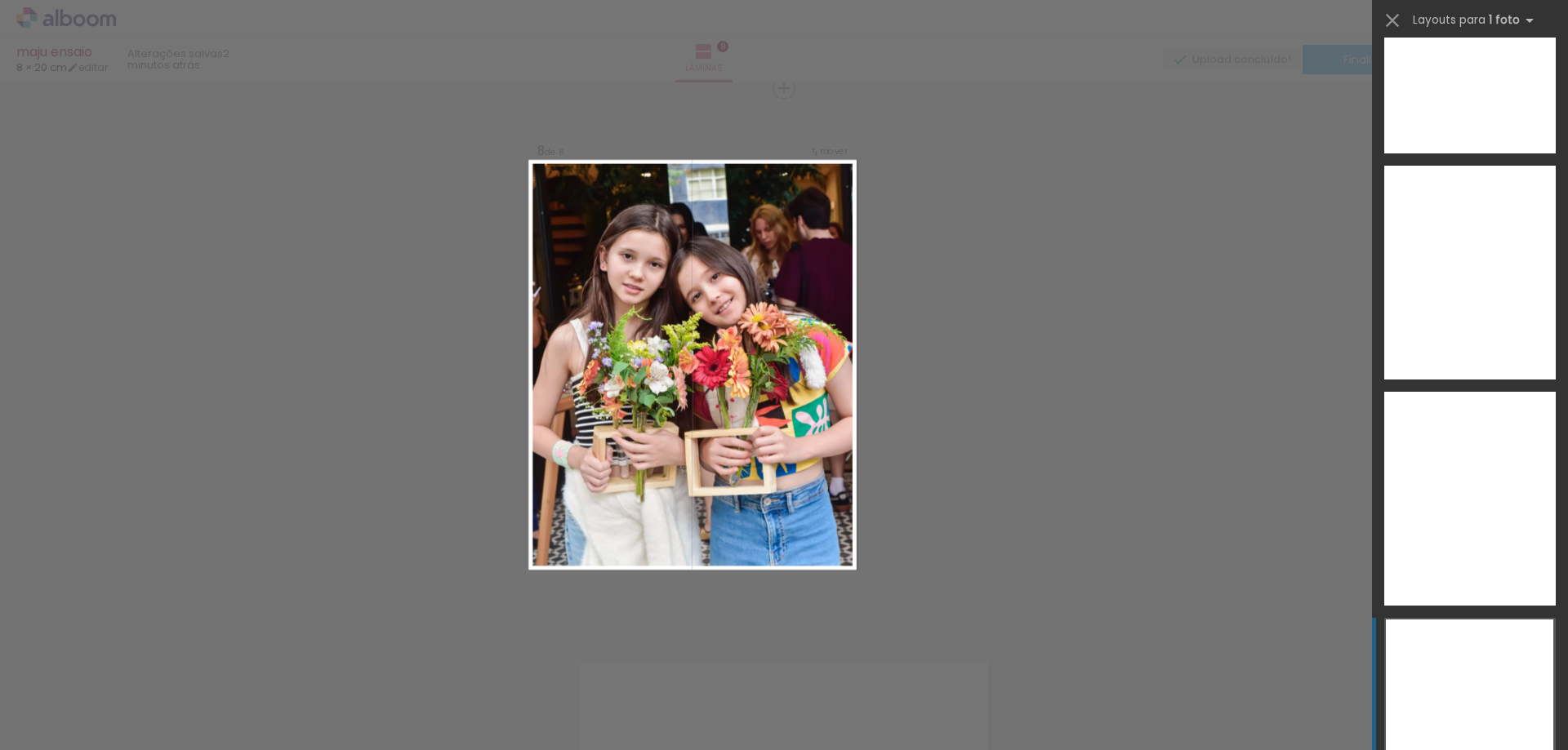
click at [1471, 658] on div at bounding box center [1469, 724] width 168 height 210
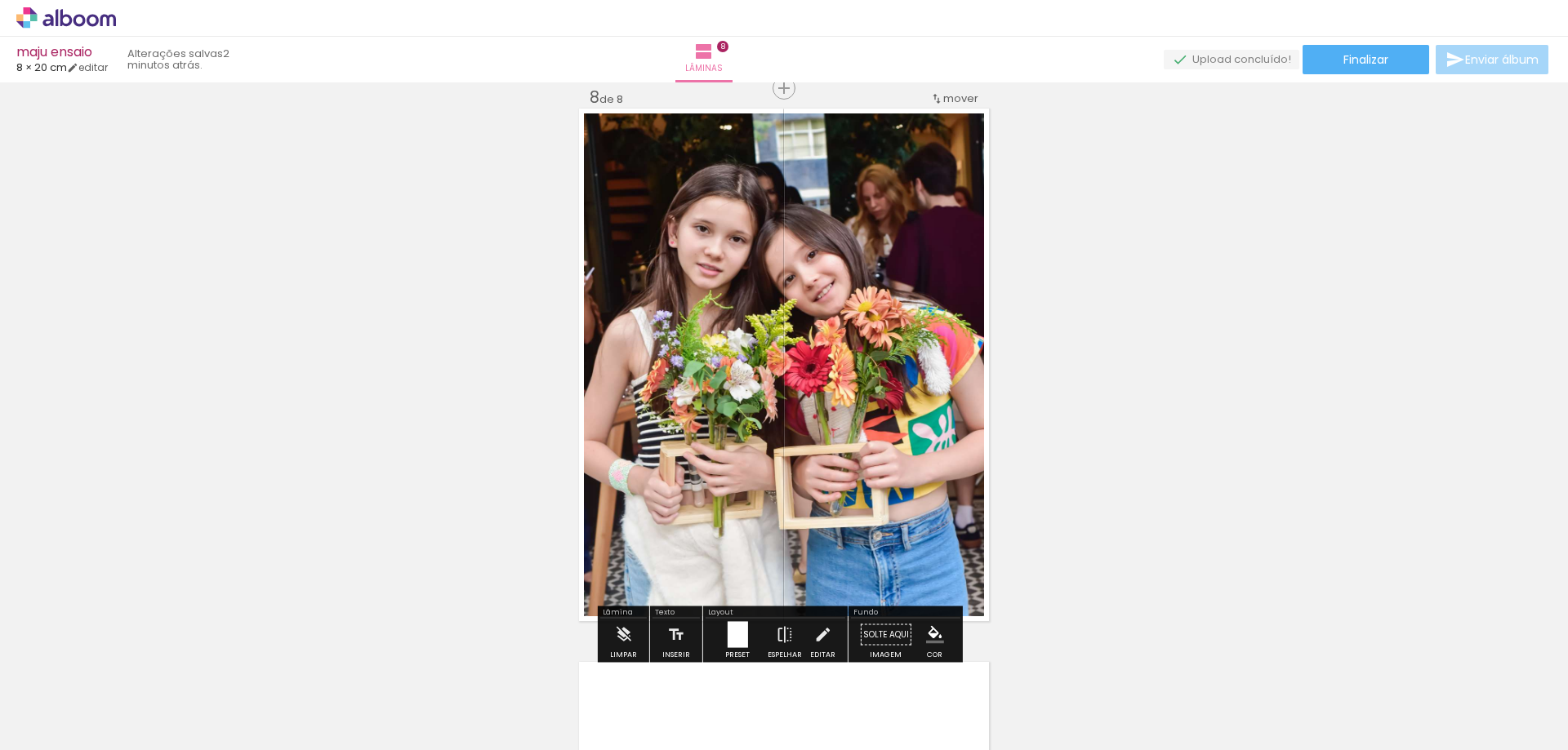
click at [740, 633] on div at bounding box center [737, 634] width 21 height 26
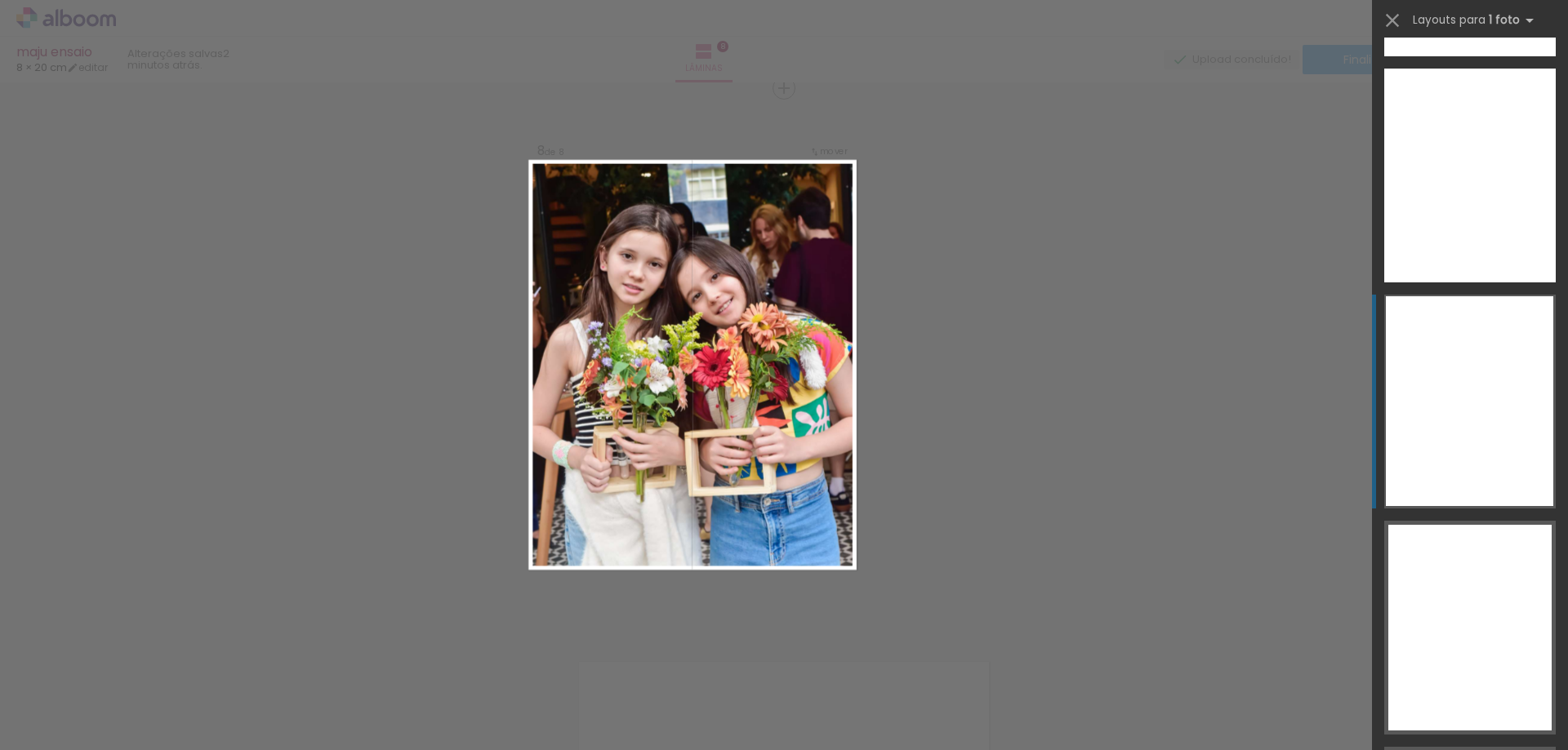
scroll to position [10525, 0]
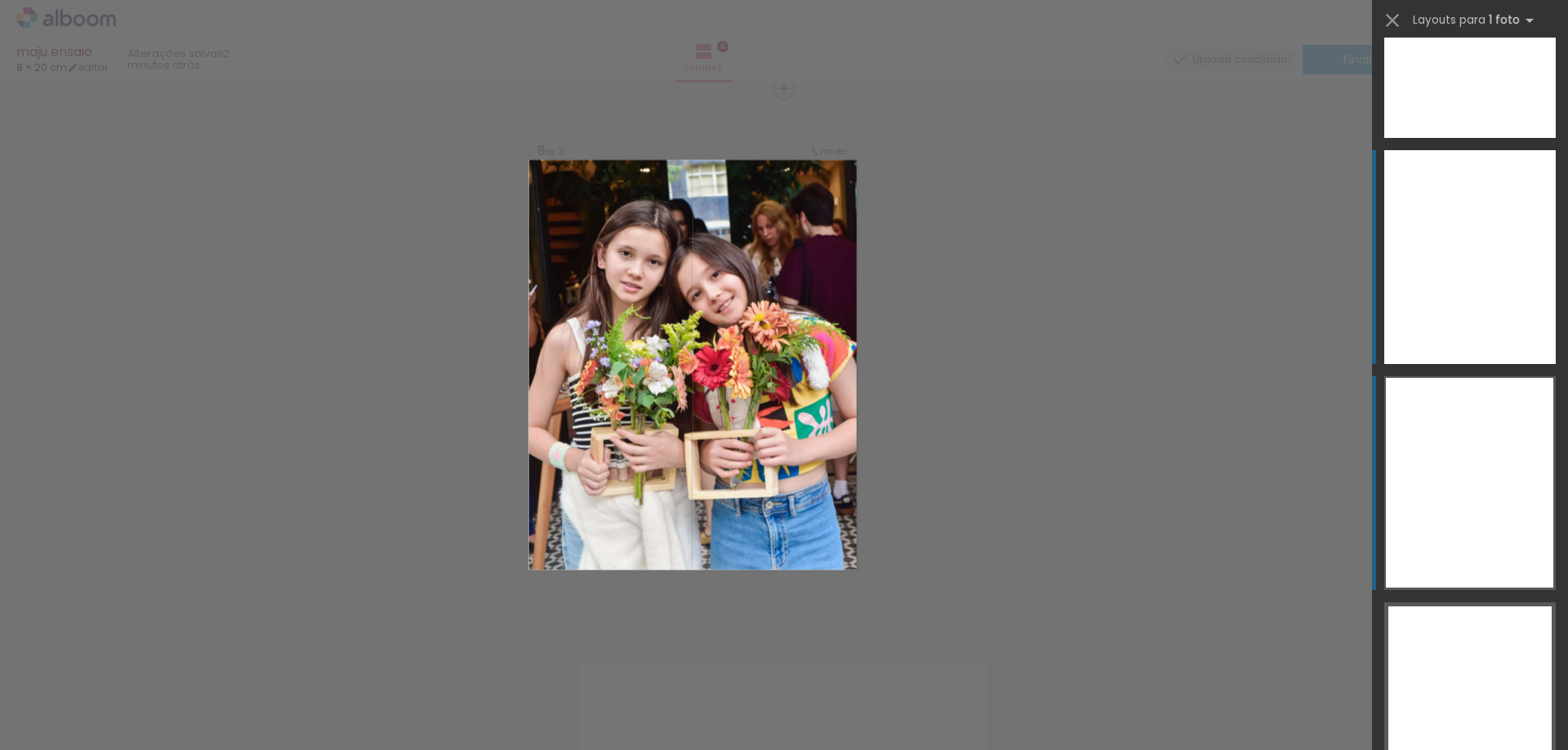
click at [1437, 218] on div at bounding box center [1469, 257] width 171 height 214
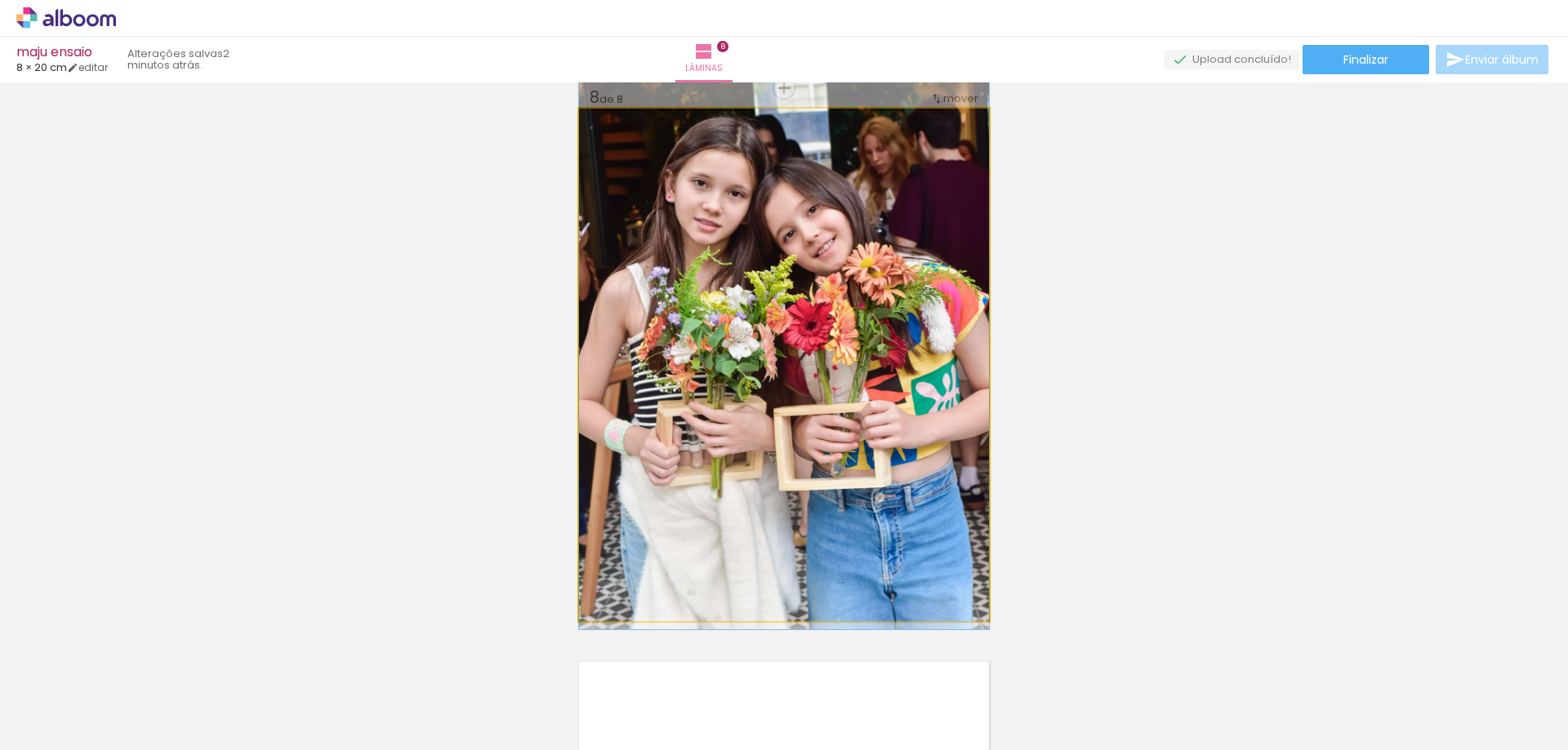
drag, startPoint x: 837, startPoint y: 490, endPoint x: 820, endPoint y: 448, distance: 45.3
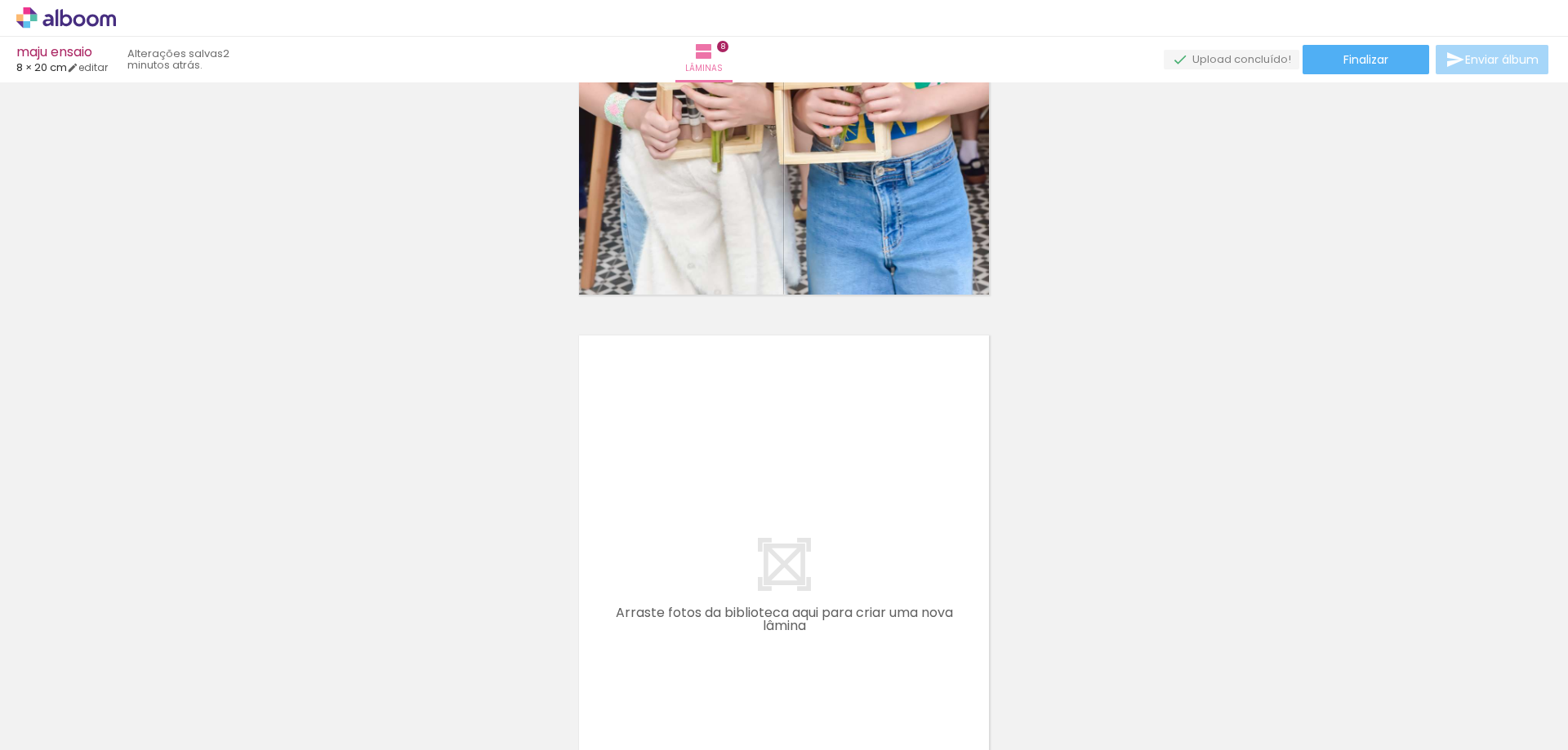
scroll to position [0, 749]
drag, startPoint x: 887, startPoint y: 711, endPoint x: 678, endPoint y: 444, distance: 339.1
click at [678, 444] on quentale-workspace at bounding box center [784, 375] width 1568 height 750
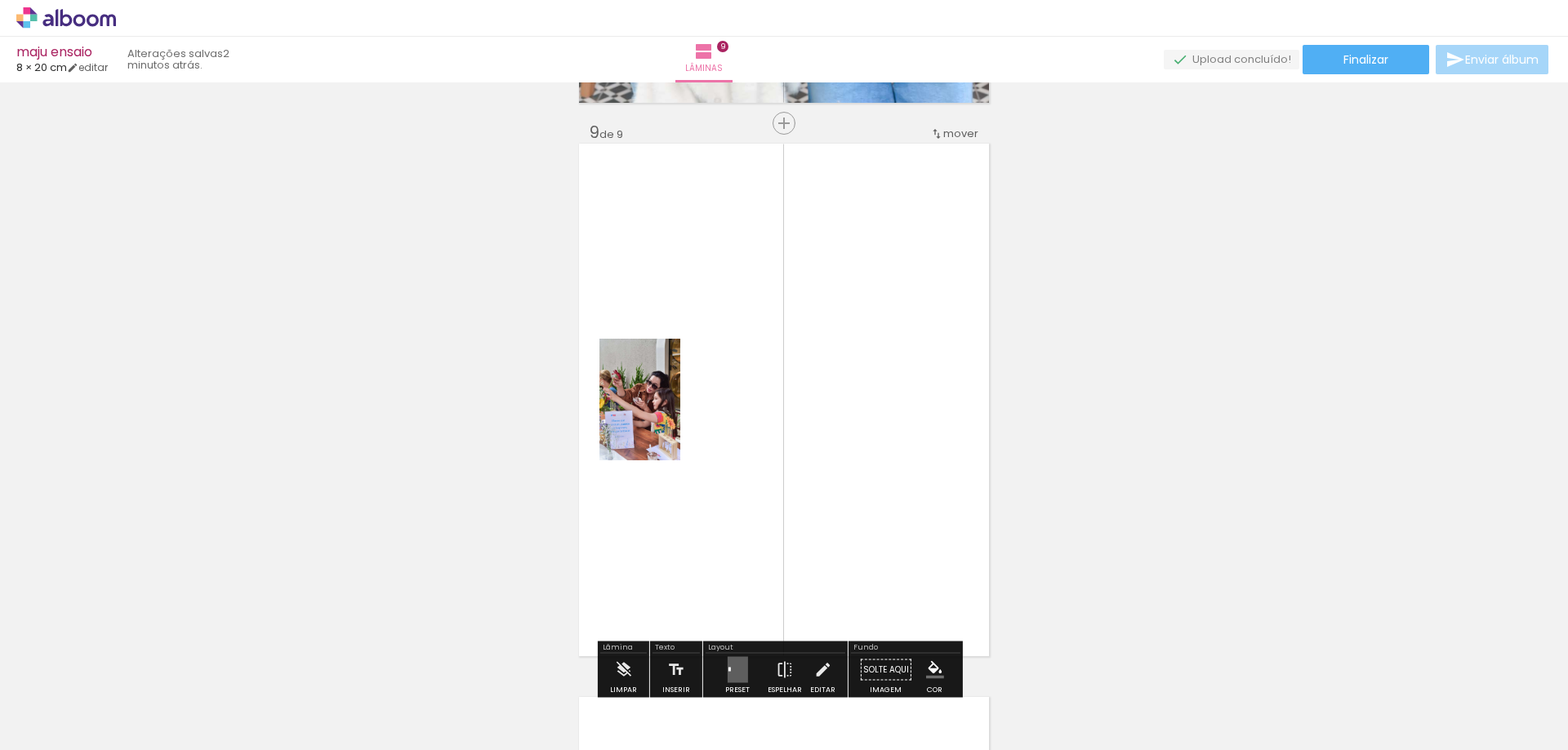
scroll to position [4448, 0]
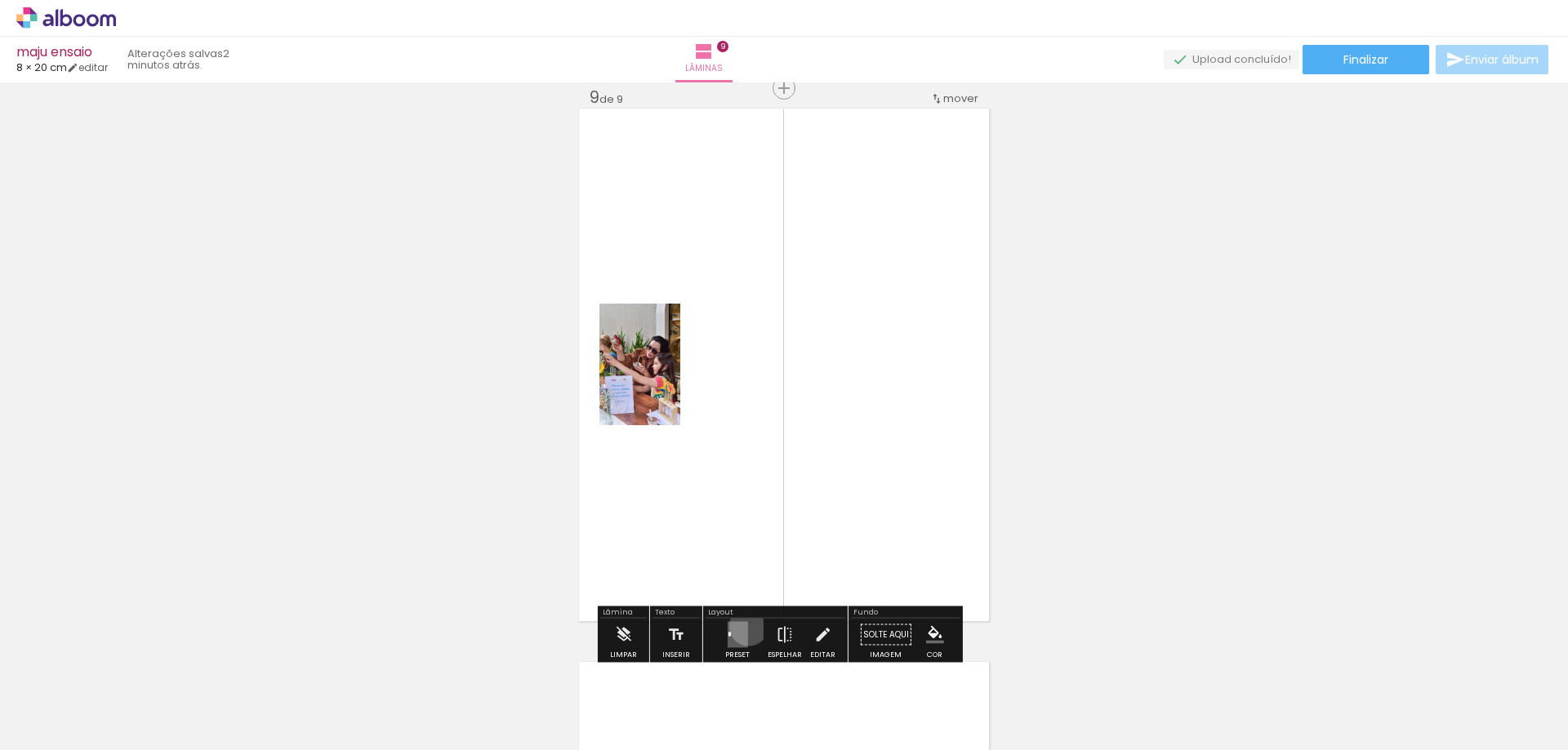
click at [745, 626] on div at bounding box center [737, 634] width 44 height 32
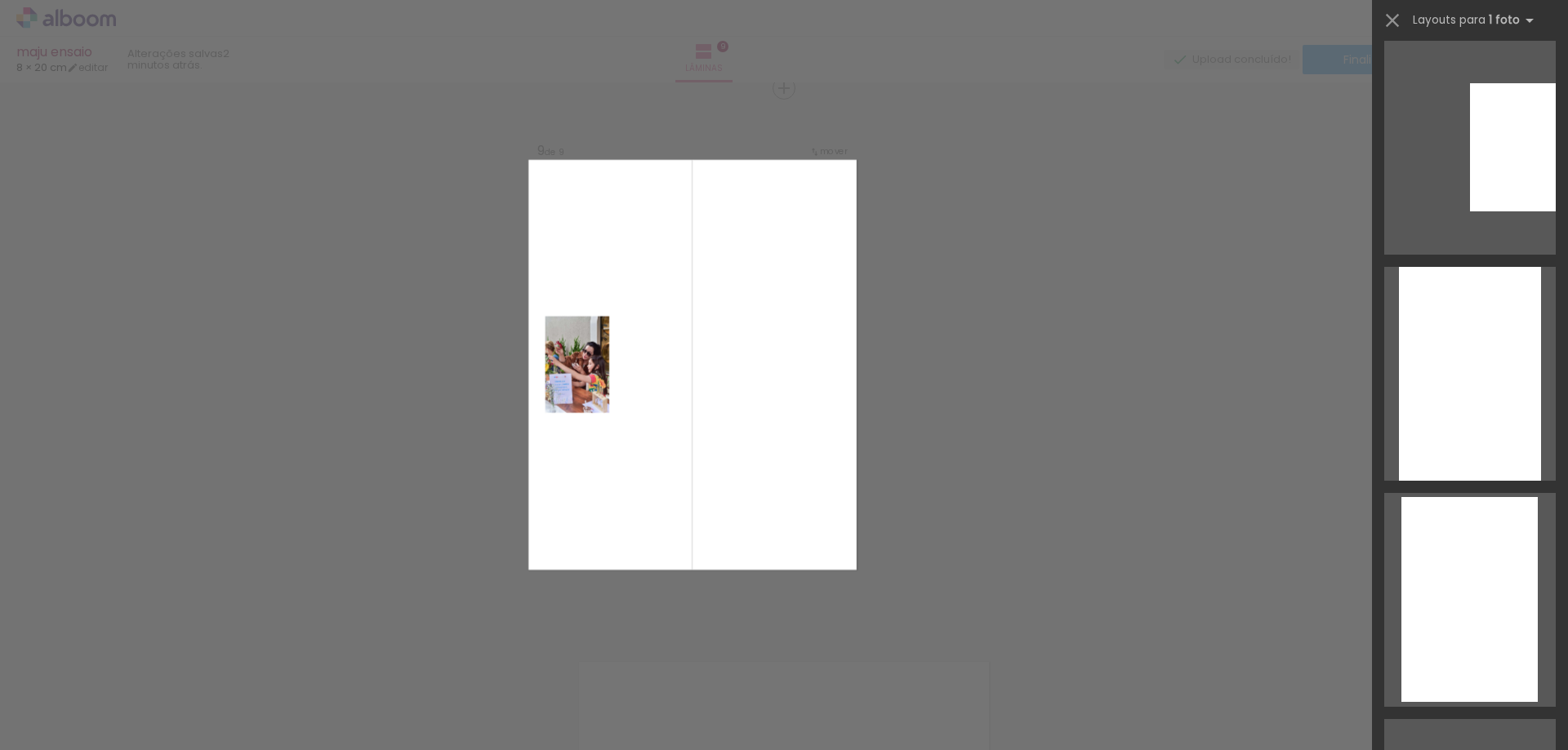
scroll to position [1543, 0]
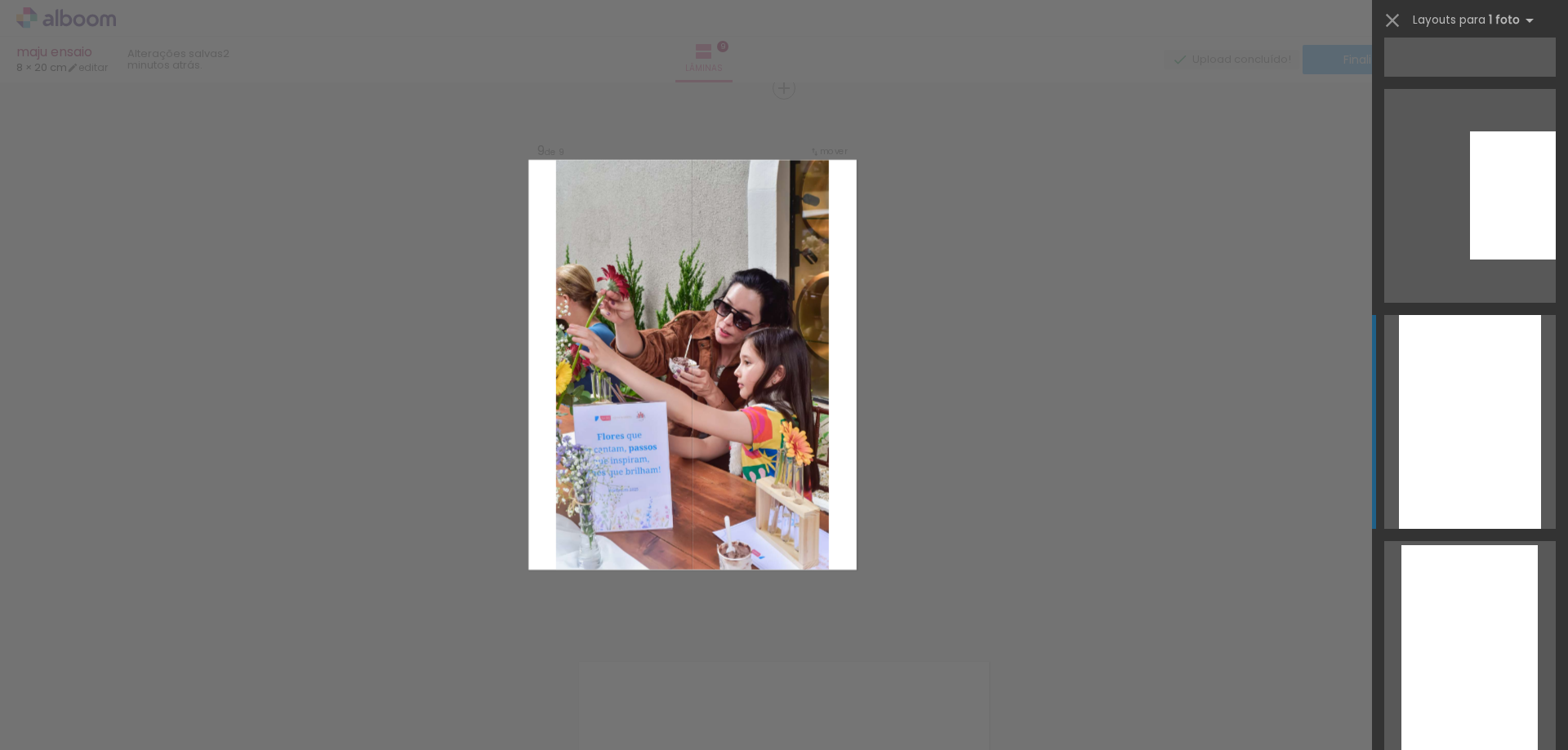
click at [1446, 424] on div at bounding box center [1469, 422] width 142 height 214
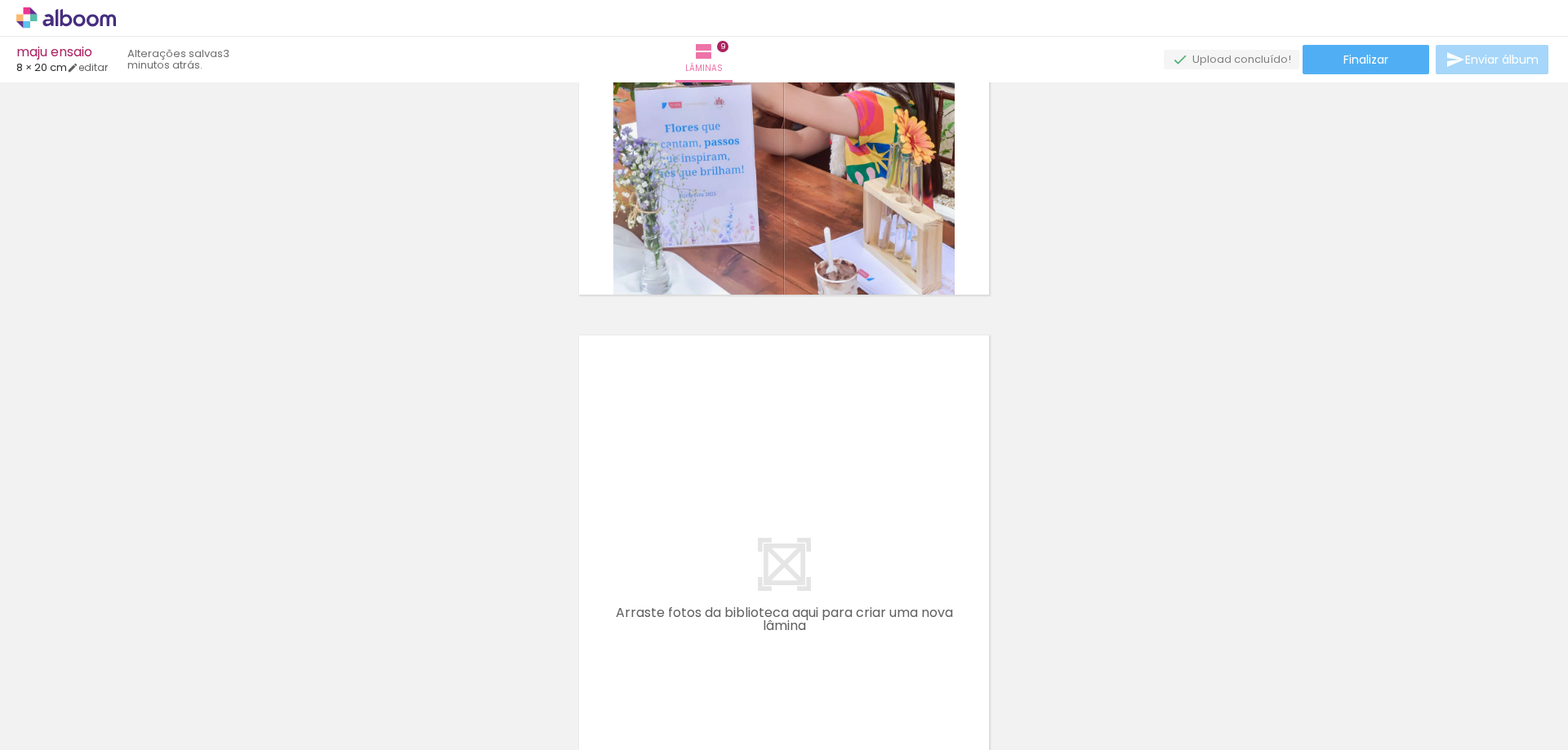
scroll to position [0, 401]
click at [412, 720] on quentale-thumb at bounding box center [403, 694] width 91 height 94
drag, startPoint x: 409, startPoint y: 717, endPoint x: 733, endPoint y: 522, distance: 378.2
click at [733, 522] on quentale-workspace at bounding box center [784, 375] width 1568 height 750
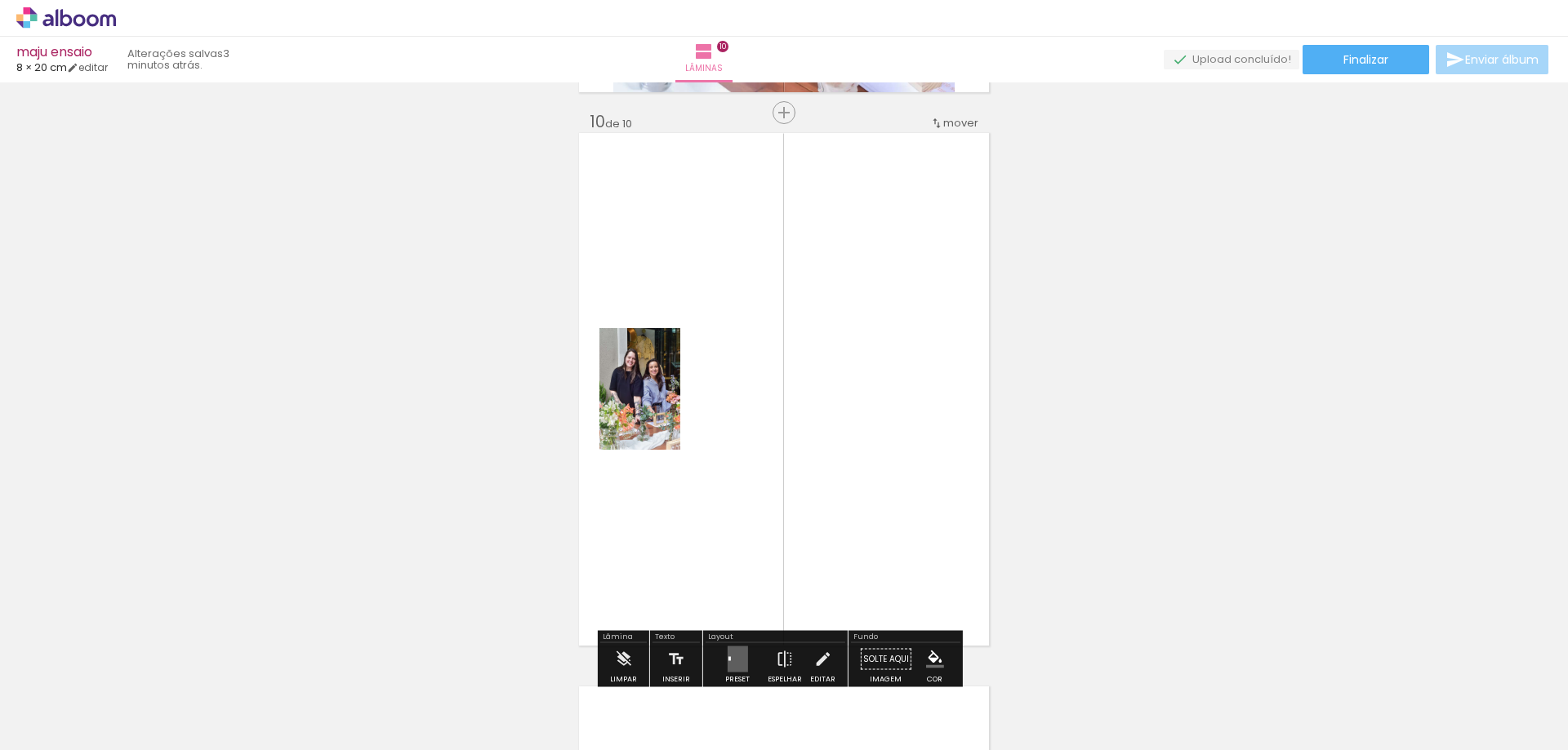
scroll to position [5001, 0]
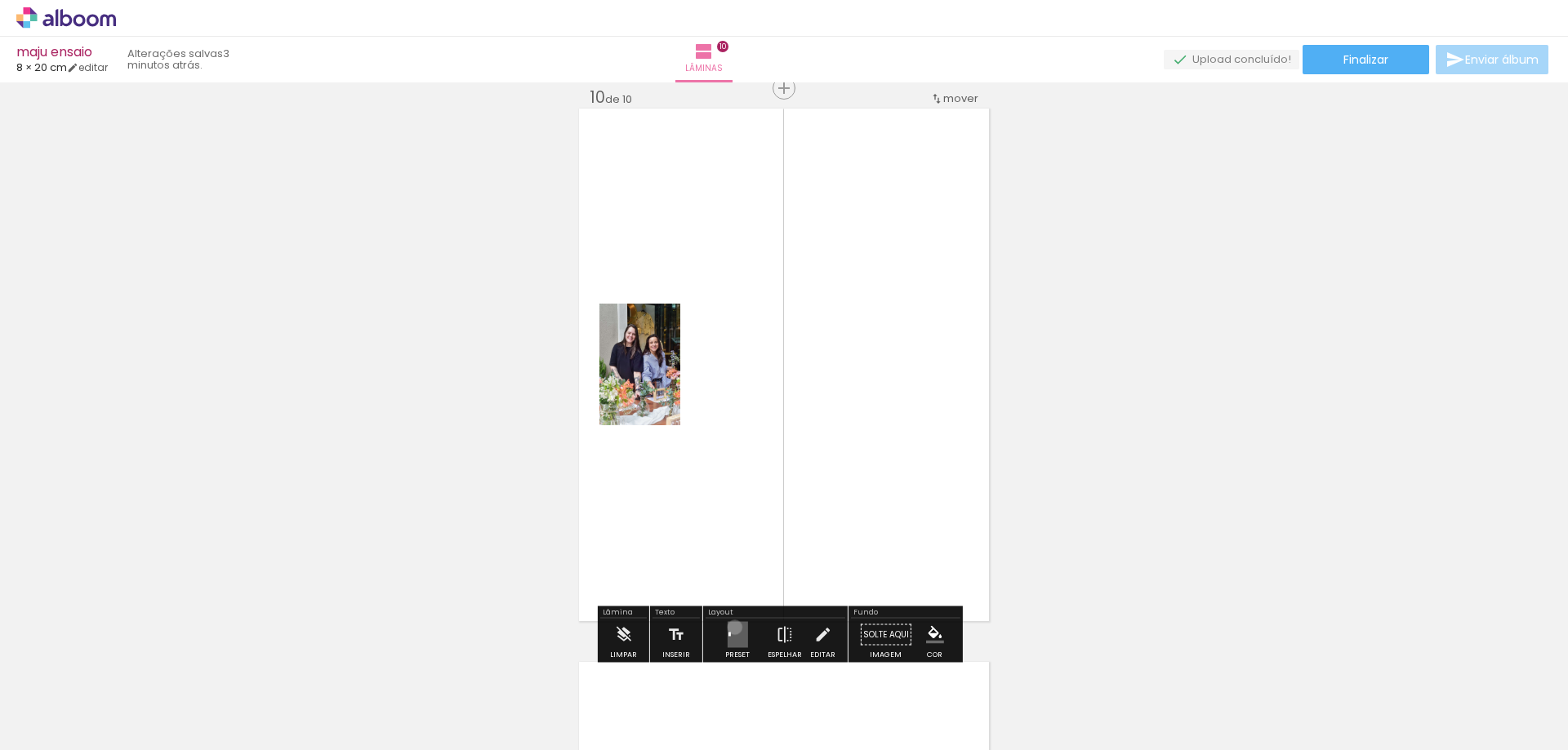
click at [731, 627] on quentale-layouter at bounding box center [737, 634] width 21 height 26
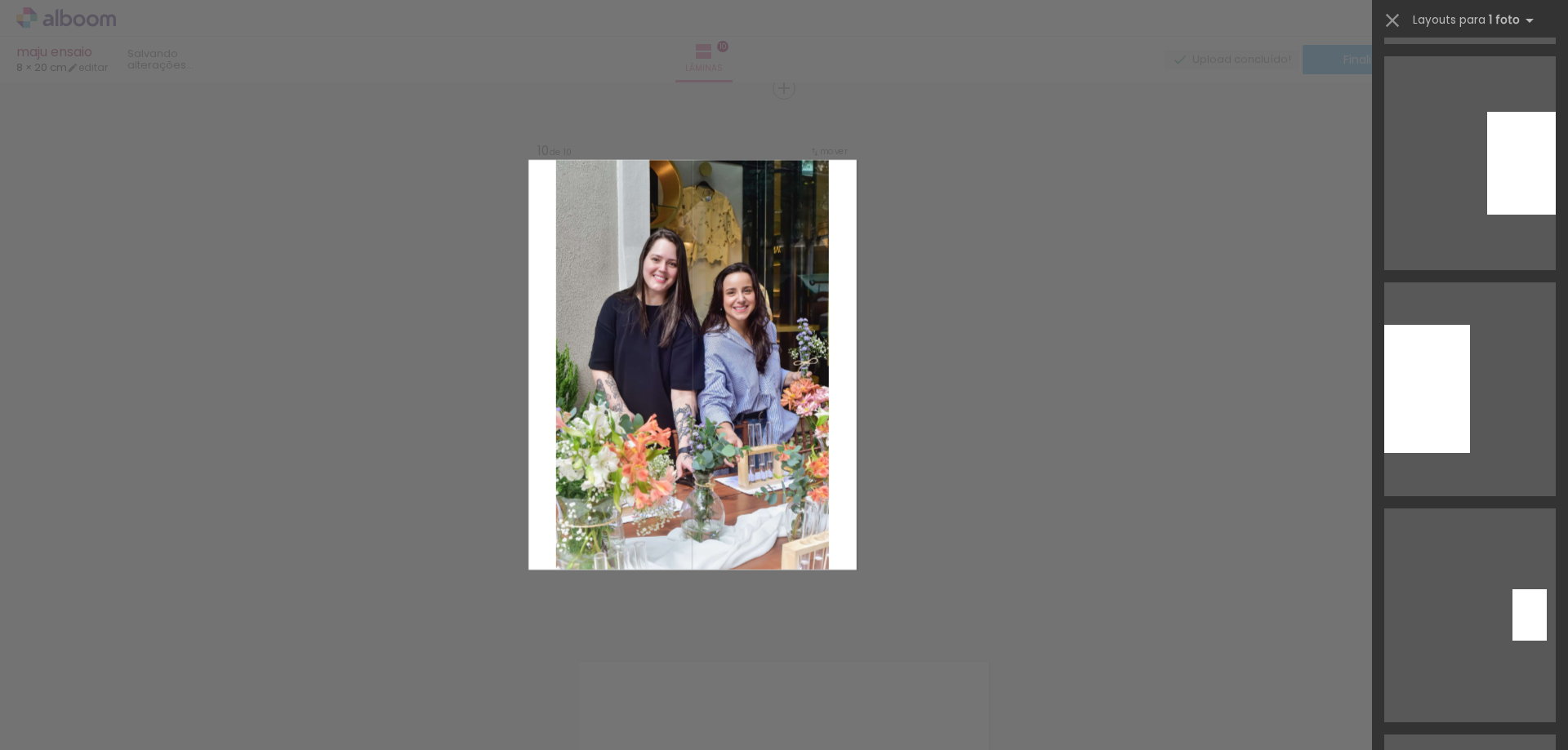
scroll to position [1306, 0]
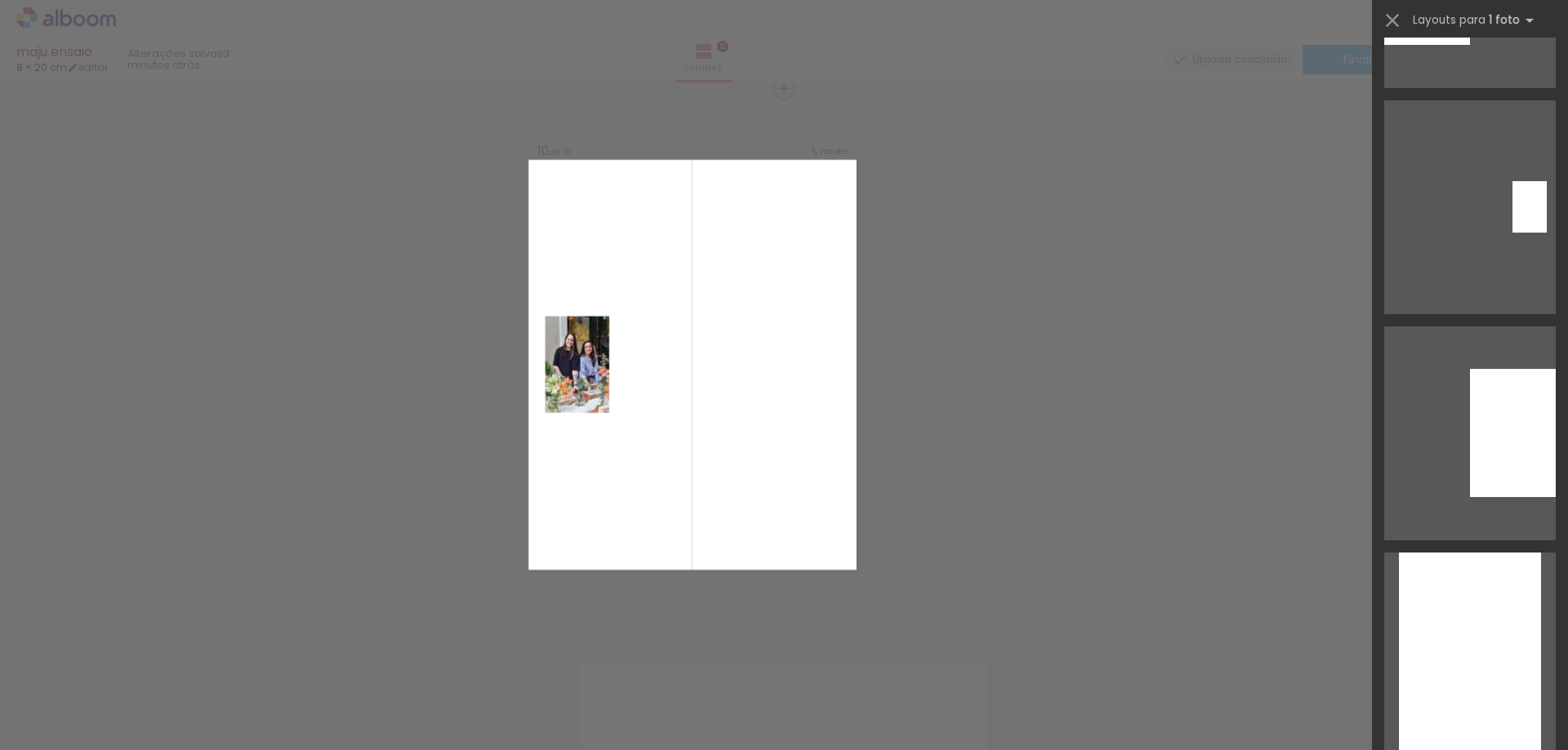
drag, startPoint x: 668, startPoint y: 461, endPoint x: 585, endPoint y: 458, distance: 83.1
click at [585, 458] on quentale-layouter at bounding box center [692, 365] width 328 height 409
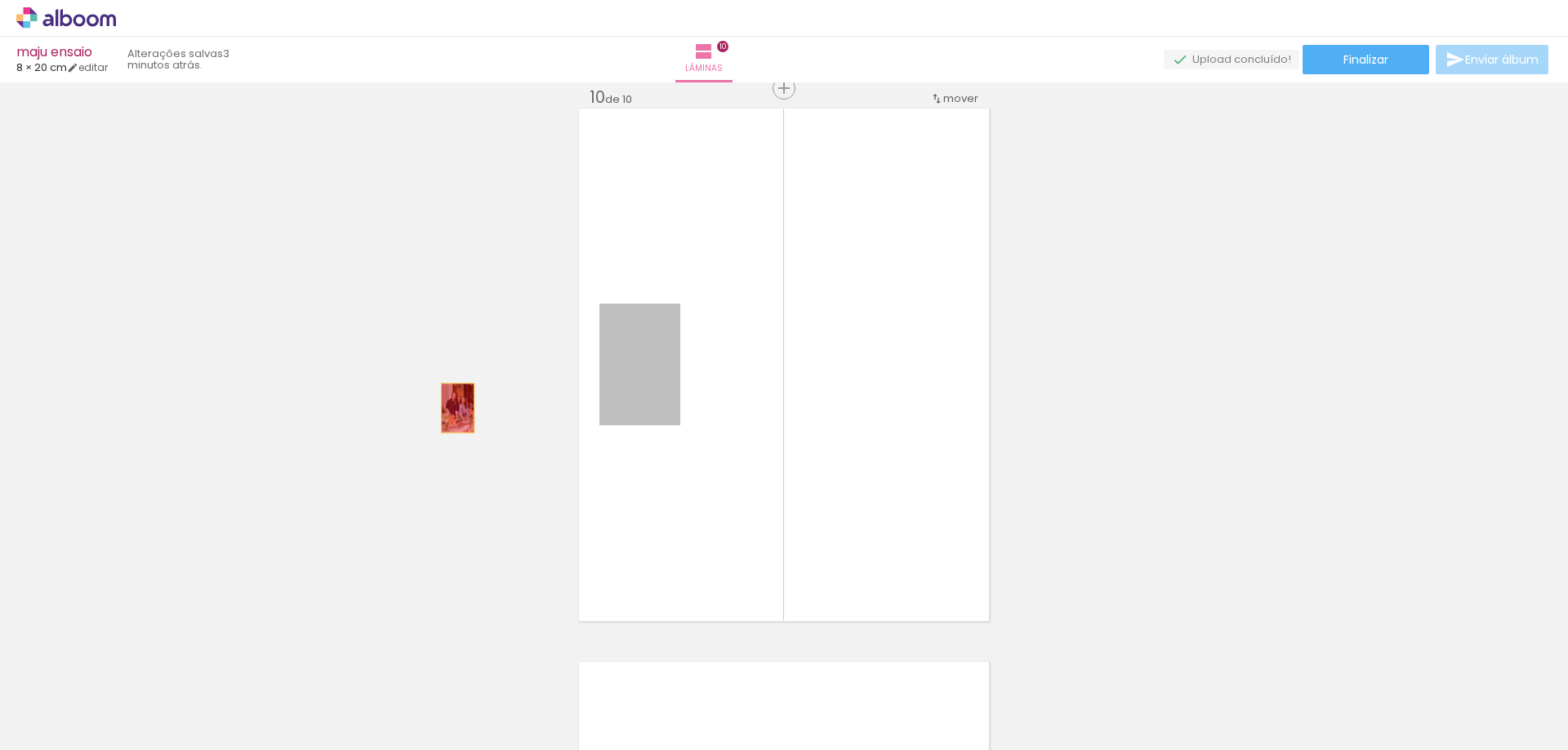
drag, startPoint x: 634, startPoint y: 375, endPoint x: 276, endPoint y: 642, distance: 446.6
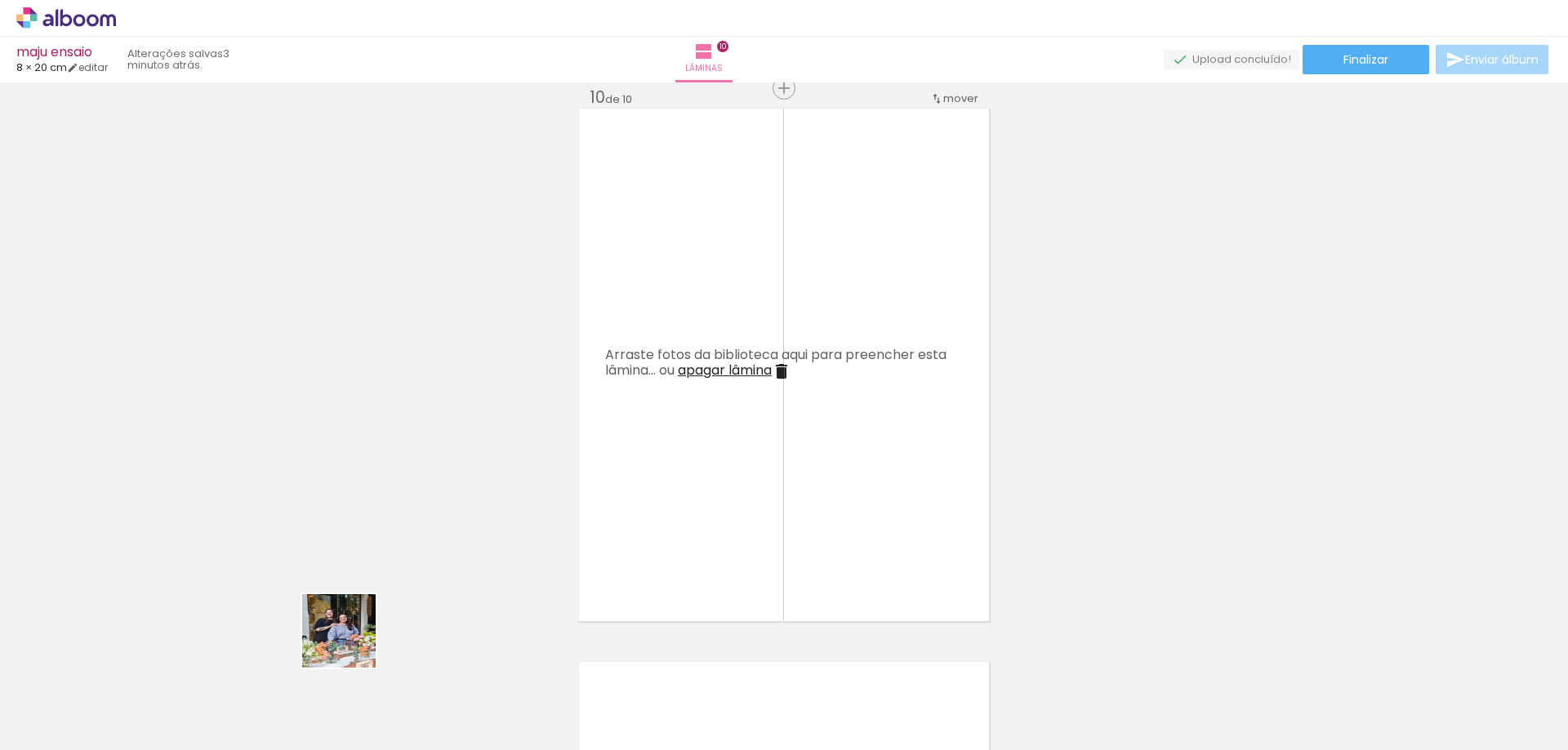
drag, startPoint x: 351, startPoint y: 643, endPoint x: 661, endPoint y: 471, distance: 354.5
click at [659, 469] on quentale-workspace at bounding box center [784, 375] width 1568 height 750
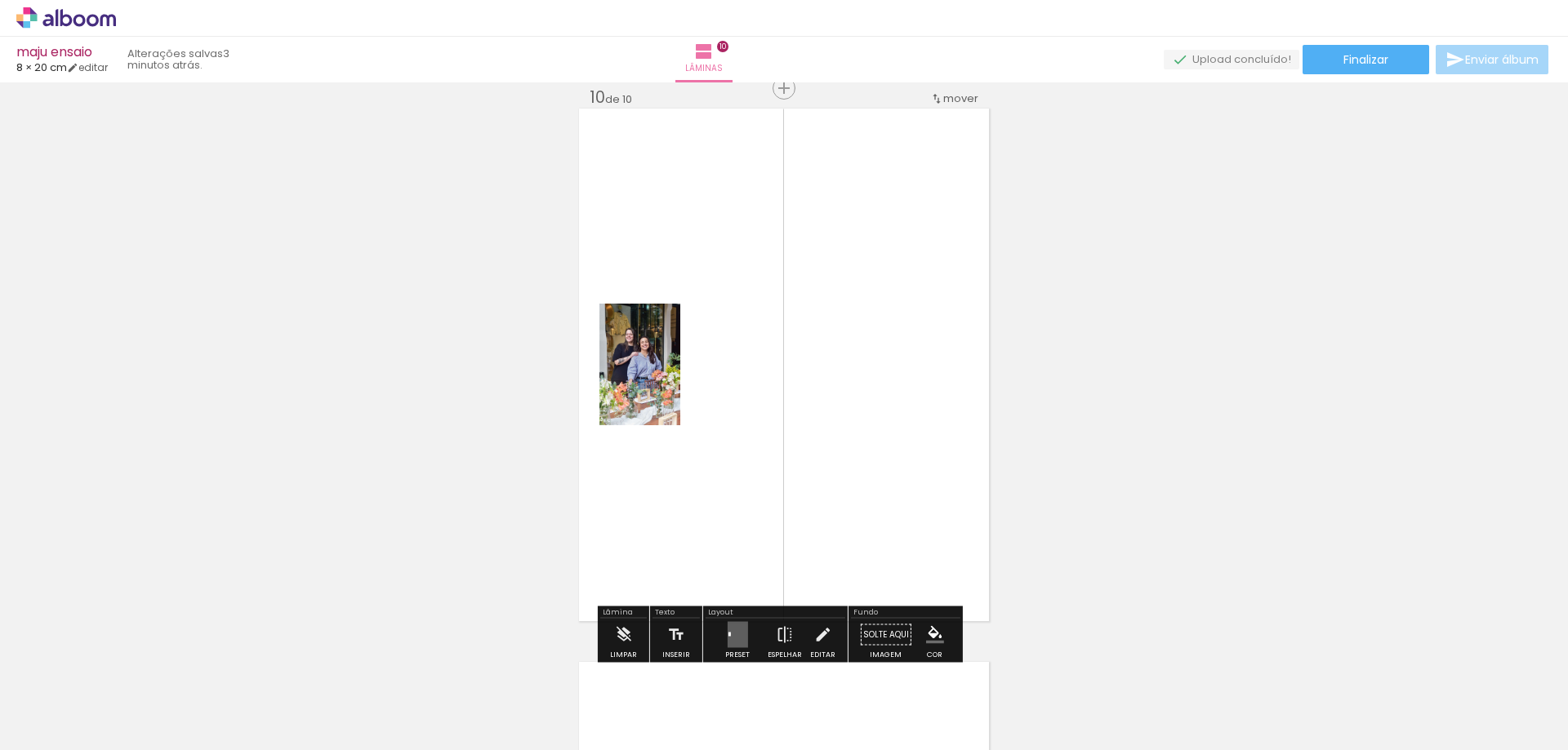
click at [745, 633] on div at bounding box center [737, 634] width 44 height 32
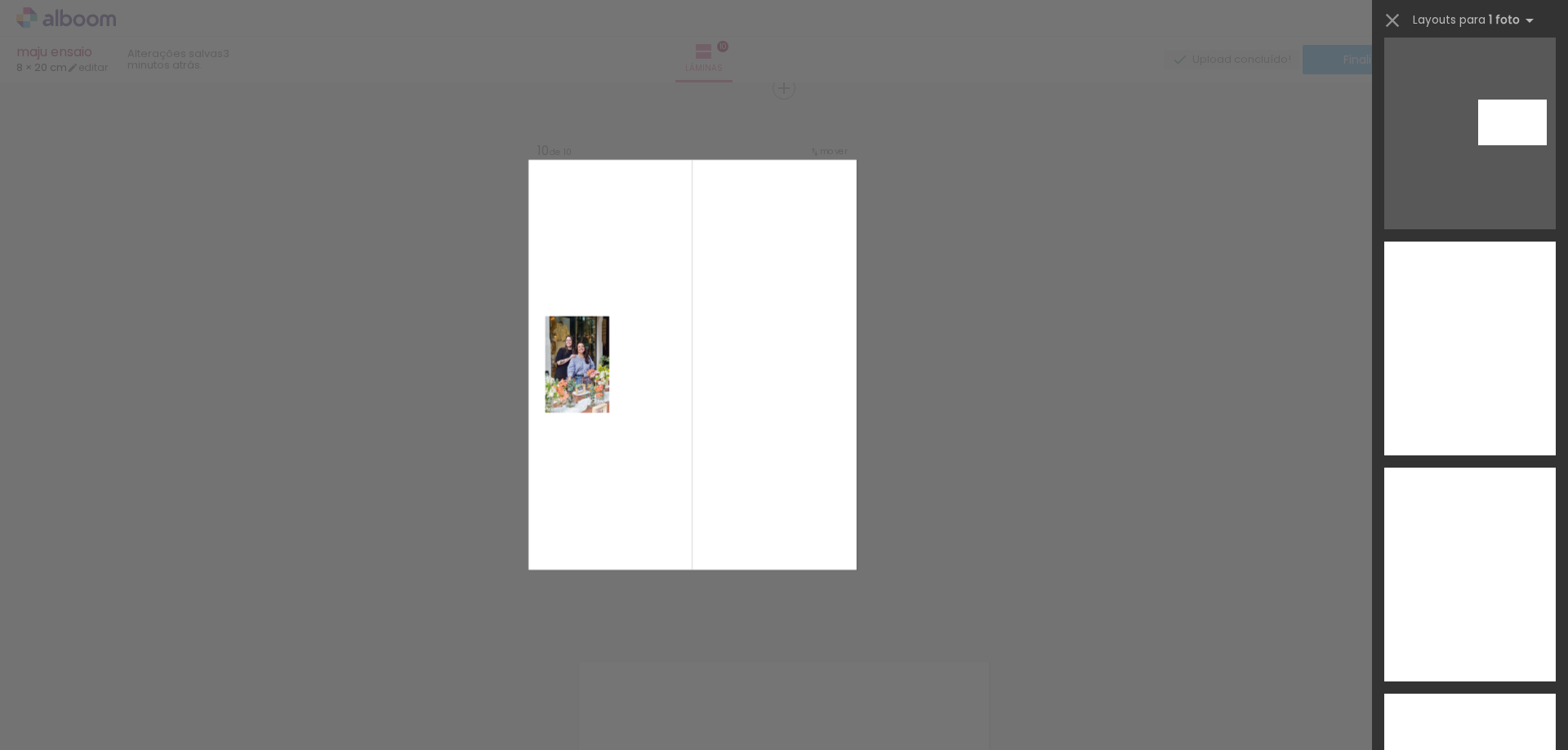
scroll to position [9787, 0]
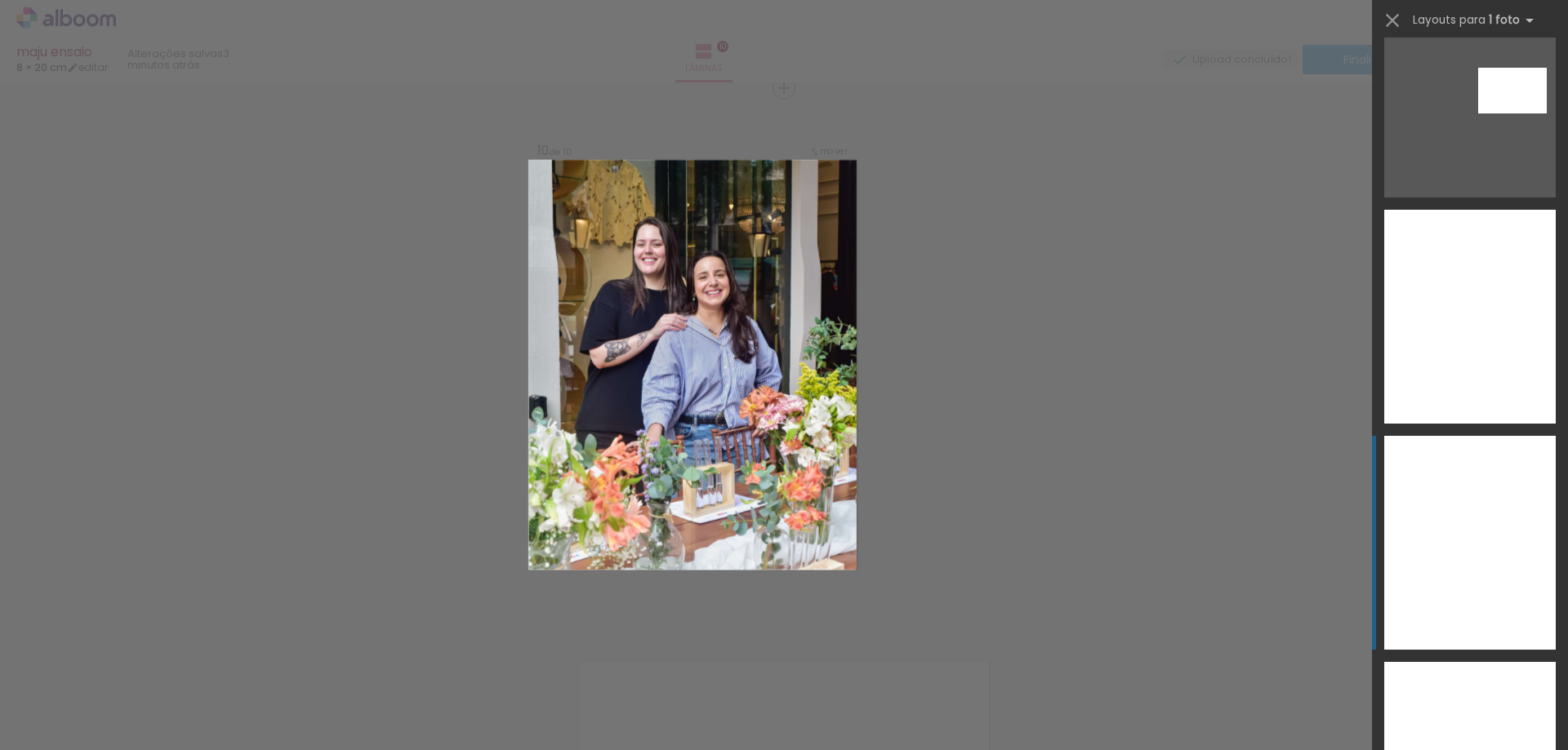
click at [1478, 559] on div at bounding box center [1469, 542] width 171 height 214
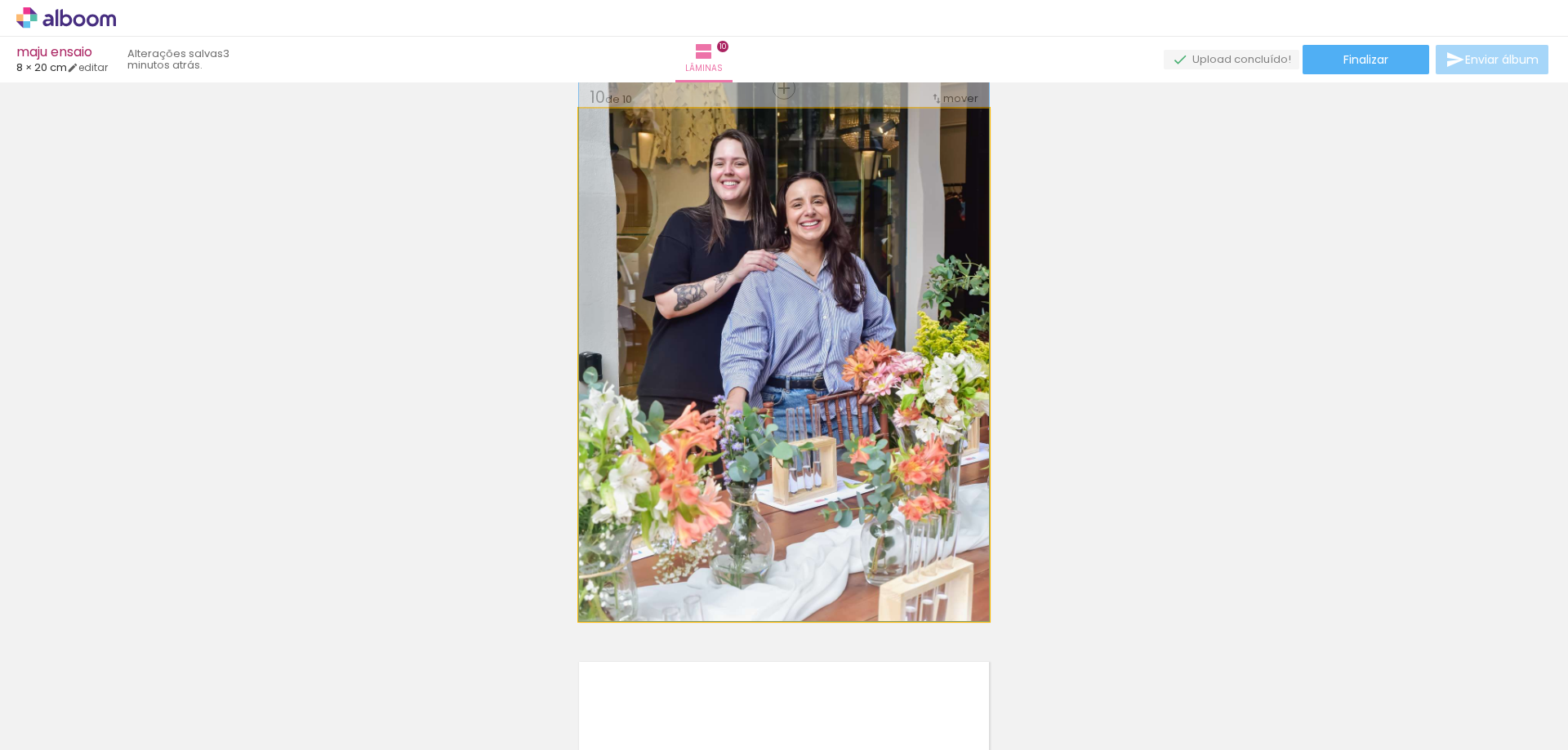
drag, startPoint x: 740, startPoint y: 482, endPoint x: 740, endPoint y: 429, distance: 53.0
drag, startPoint x: 810, startPoint y: 435, endPoint x: 812, endPoint y: 418, distance: 17.1
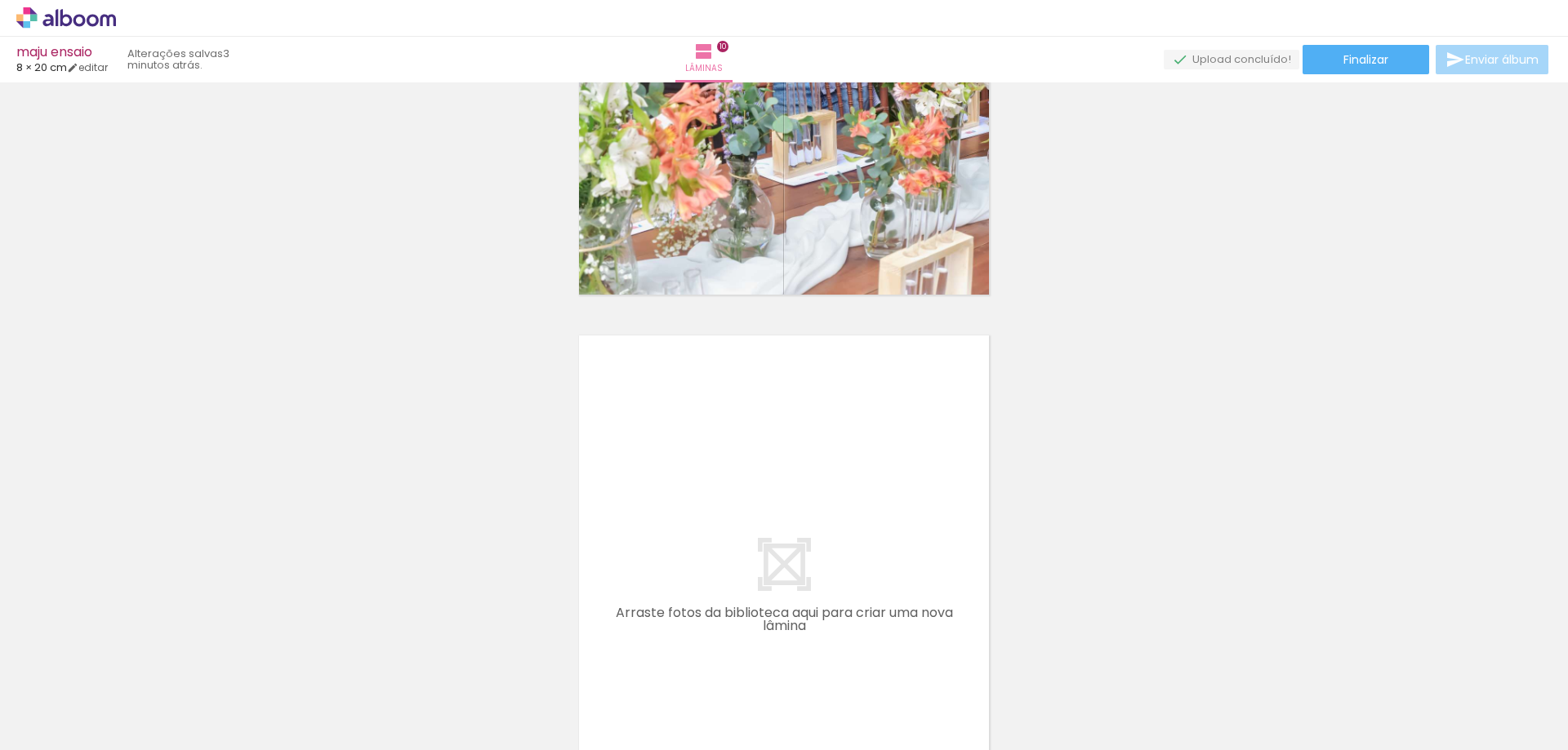
scroll to position [0, 1009]
drag, startPoint x: 696, startPoint y: 499, endPoint x: 676, endPoint y: 480, distance: 27.6
click at [676, 480] on quentale-workspace at bounding box center [784, 375] width 1568 height 750
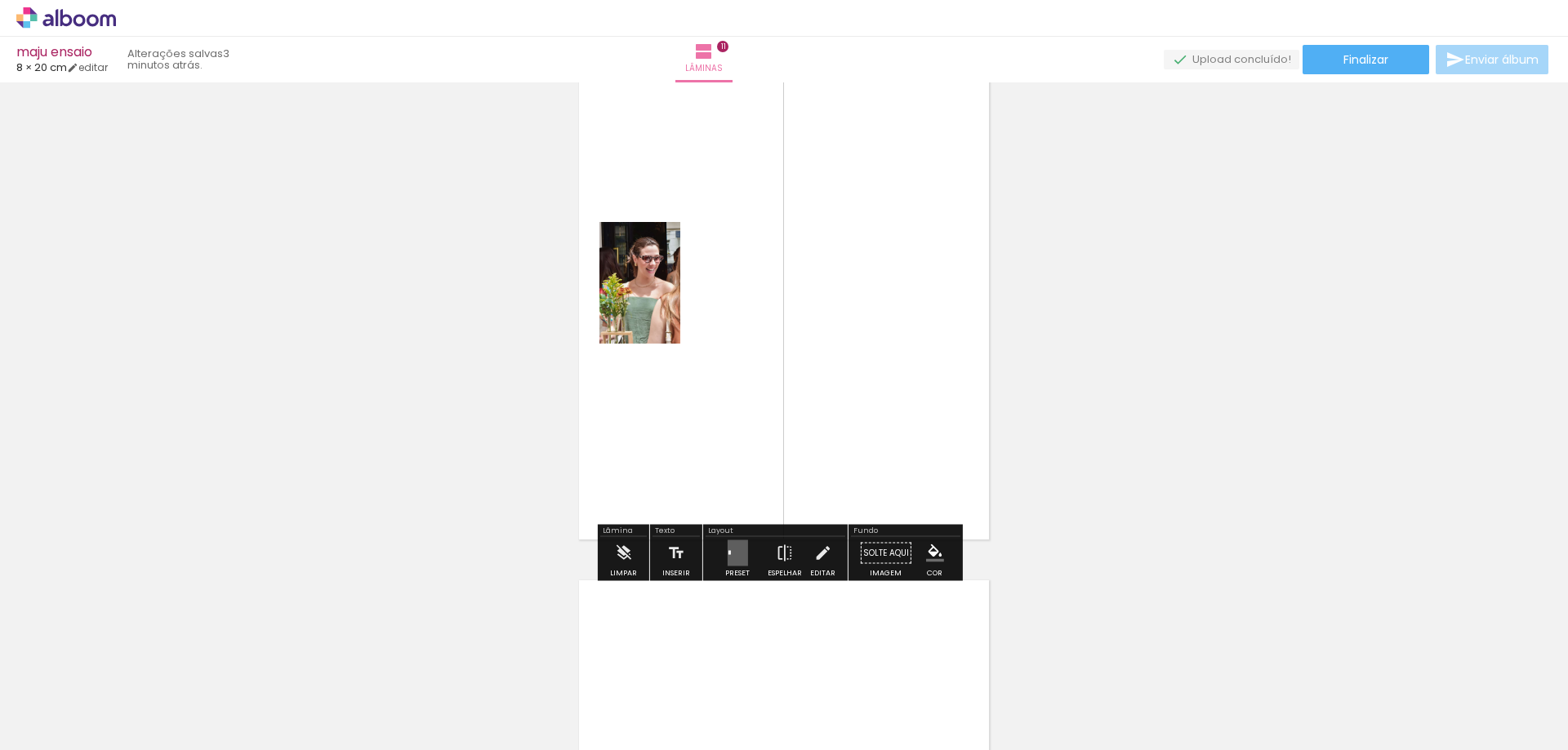
scroll to position [5718, 0]
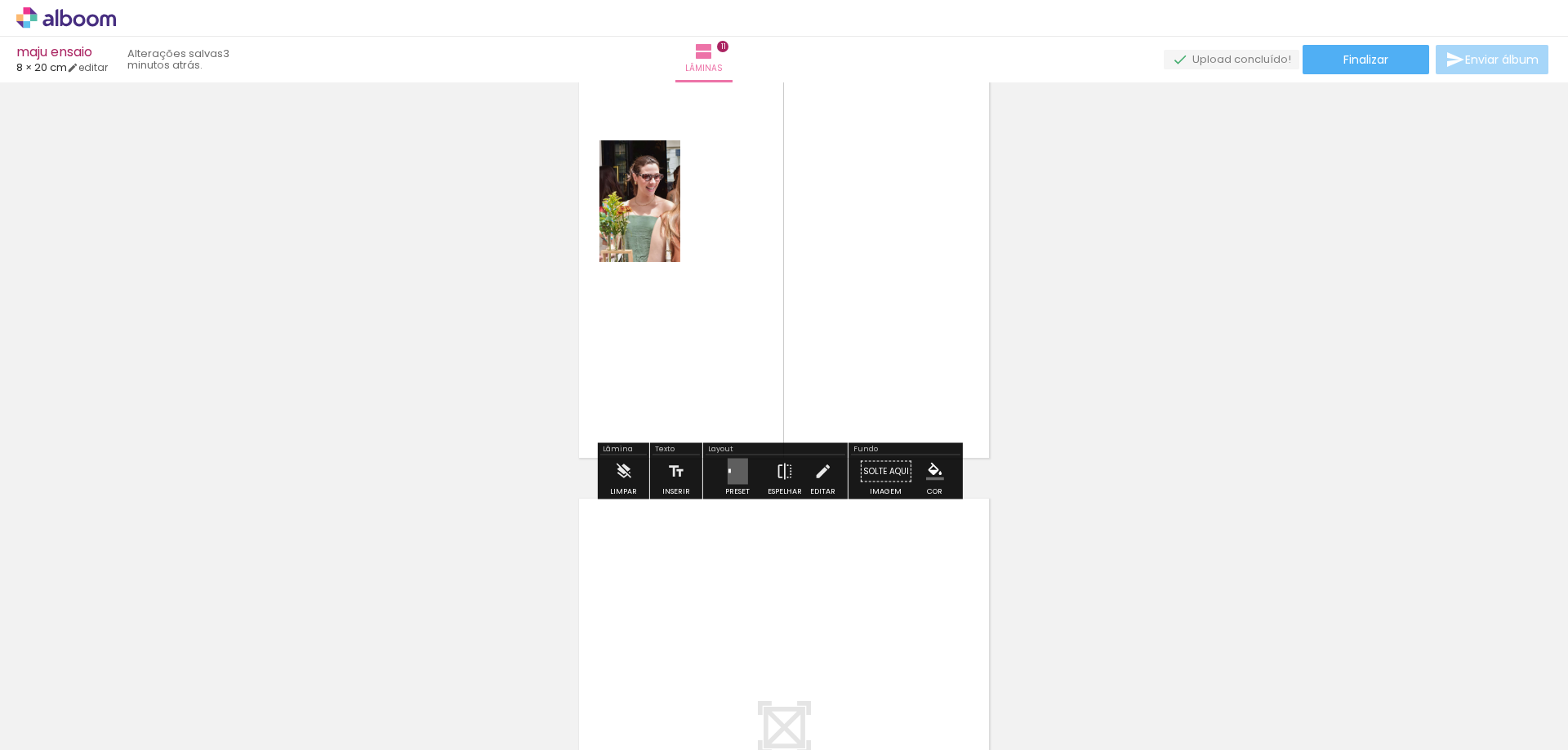
click at [731, 461] on quentale-layouter at bounding box center [737, 471] width 21 height 26
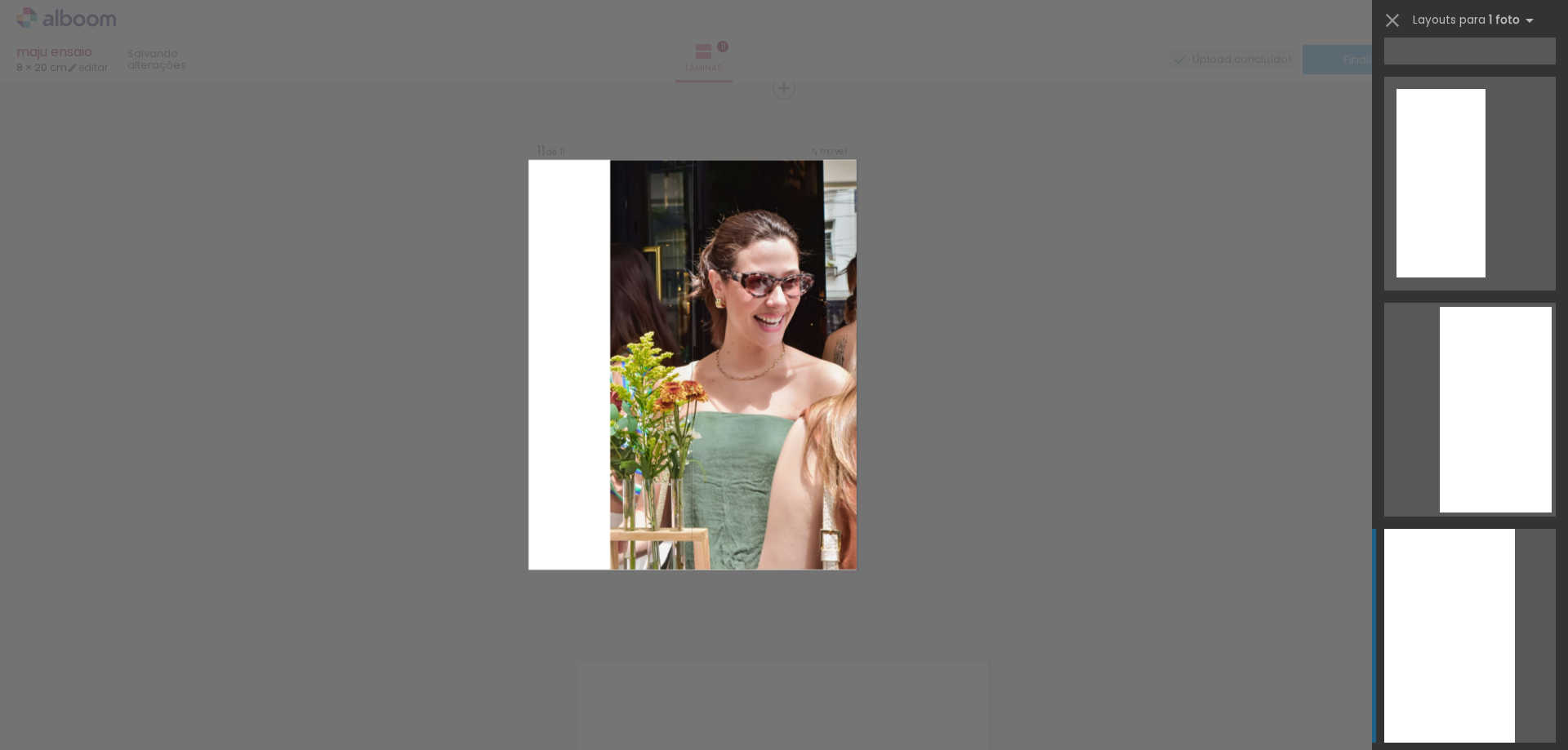
scroll to position [6937, 0]
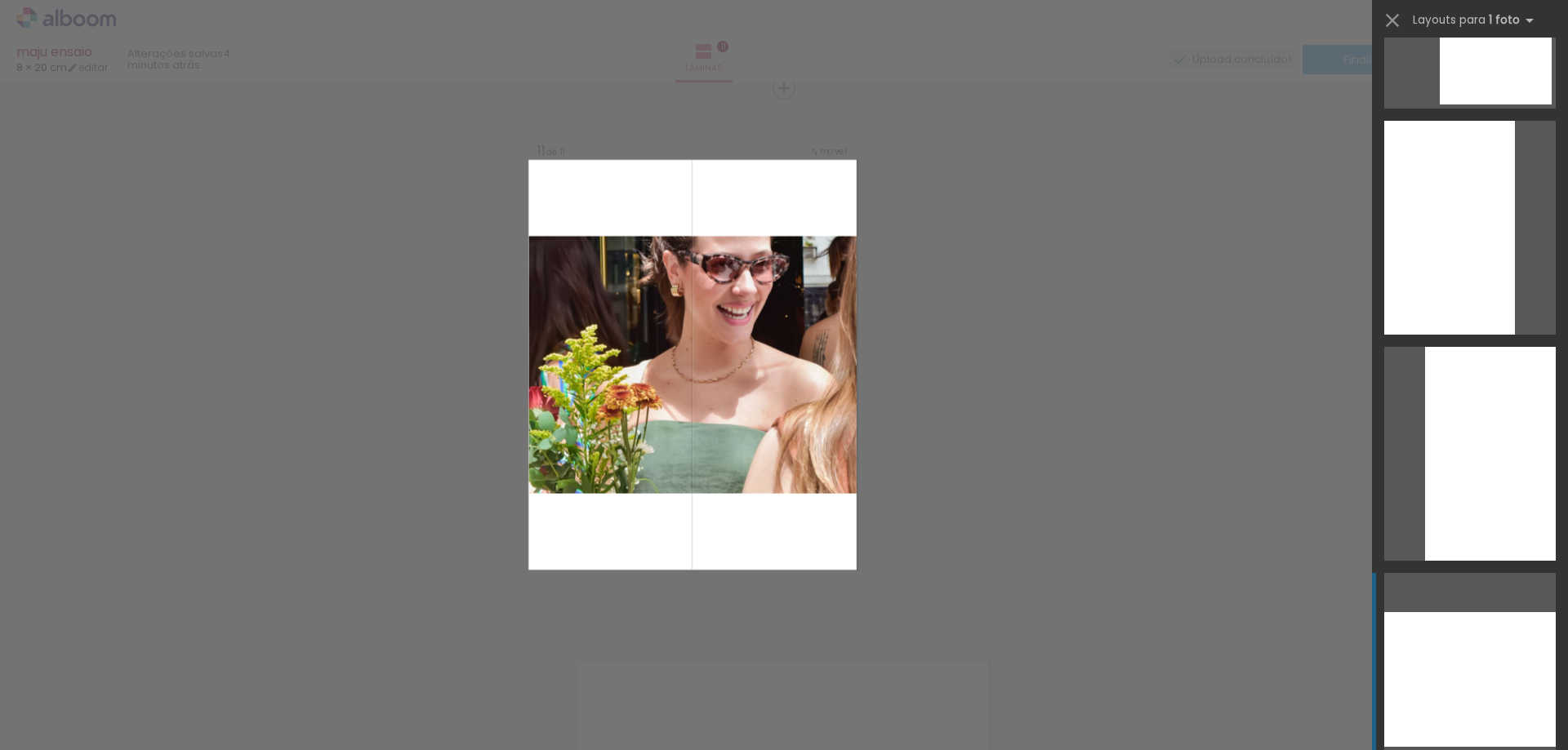
click at [1450, 600] on quentale-layouter at bounding box center [1469, 679] width 171 height 214
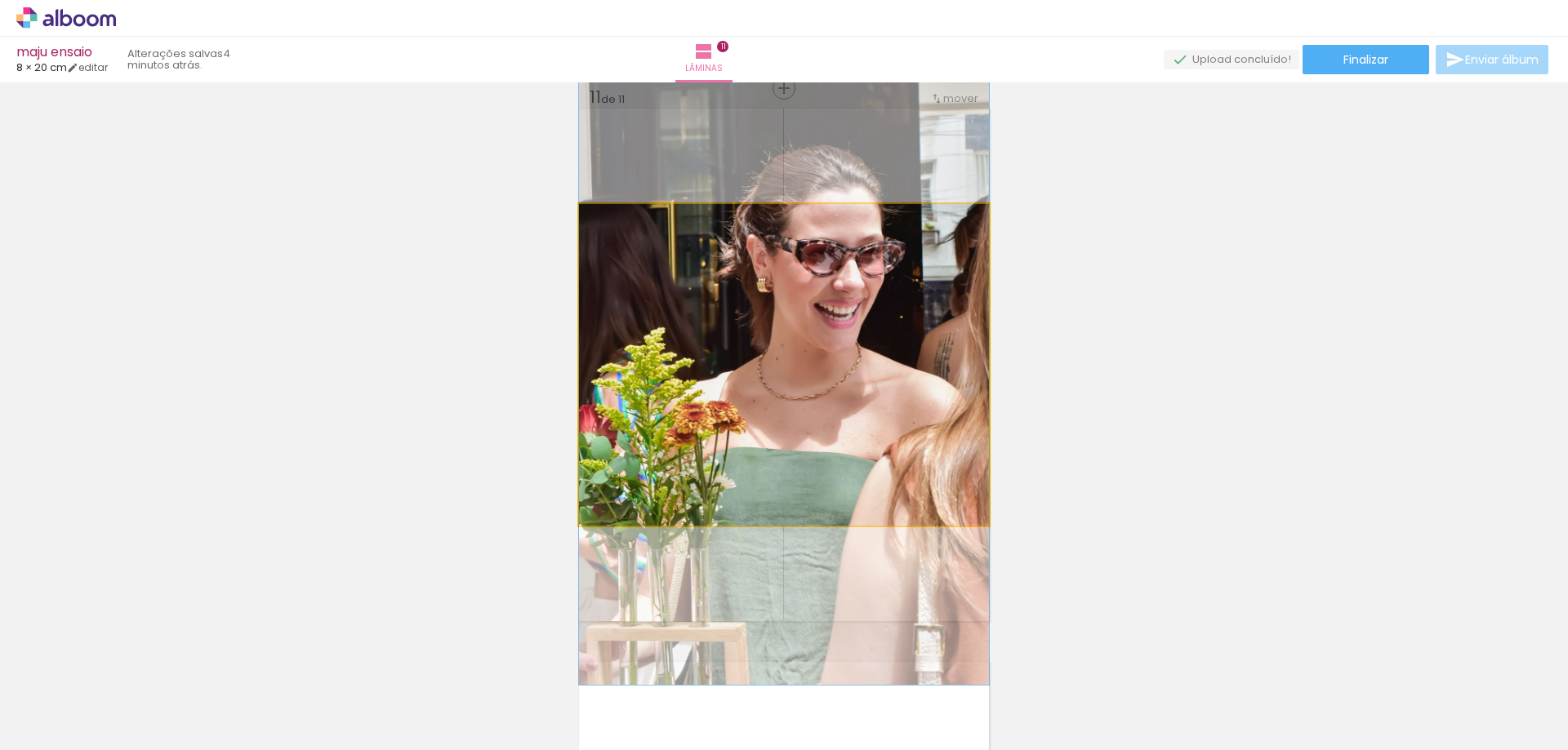
drag, startPoint x: 891, startPoint y: 424, endPoint x: 891, endPoint y: 436, distance: 12.0
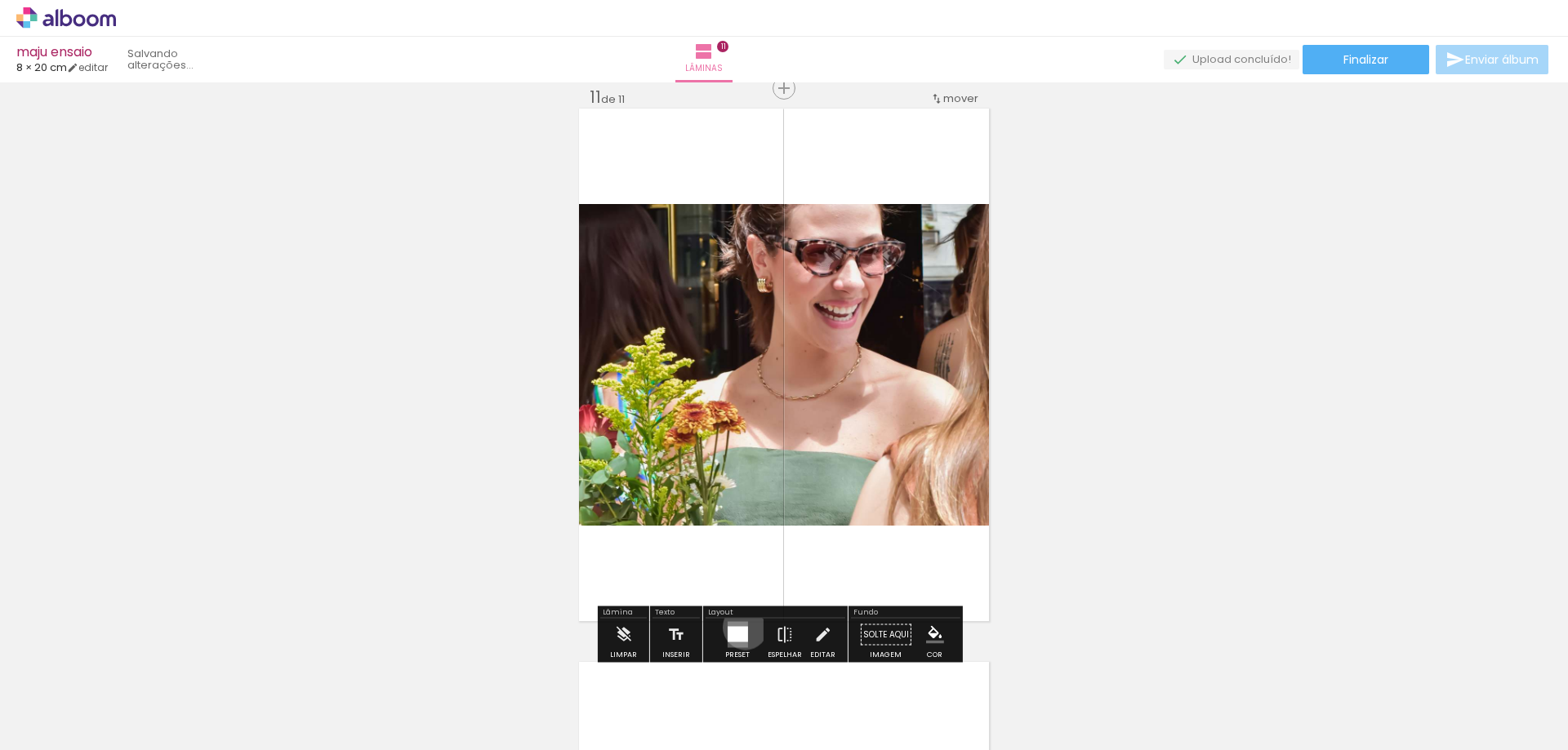
click at [741, 627] on div at bounding box center [737, 634] width 21 height 15
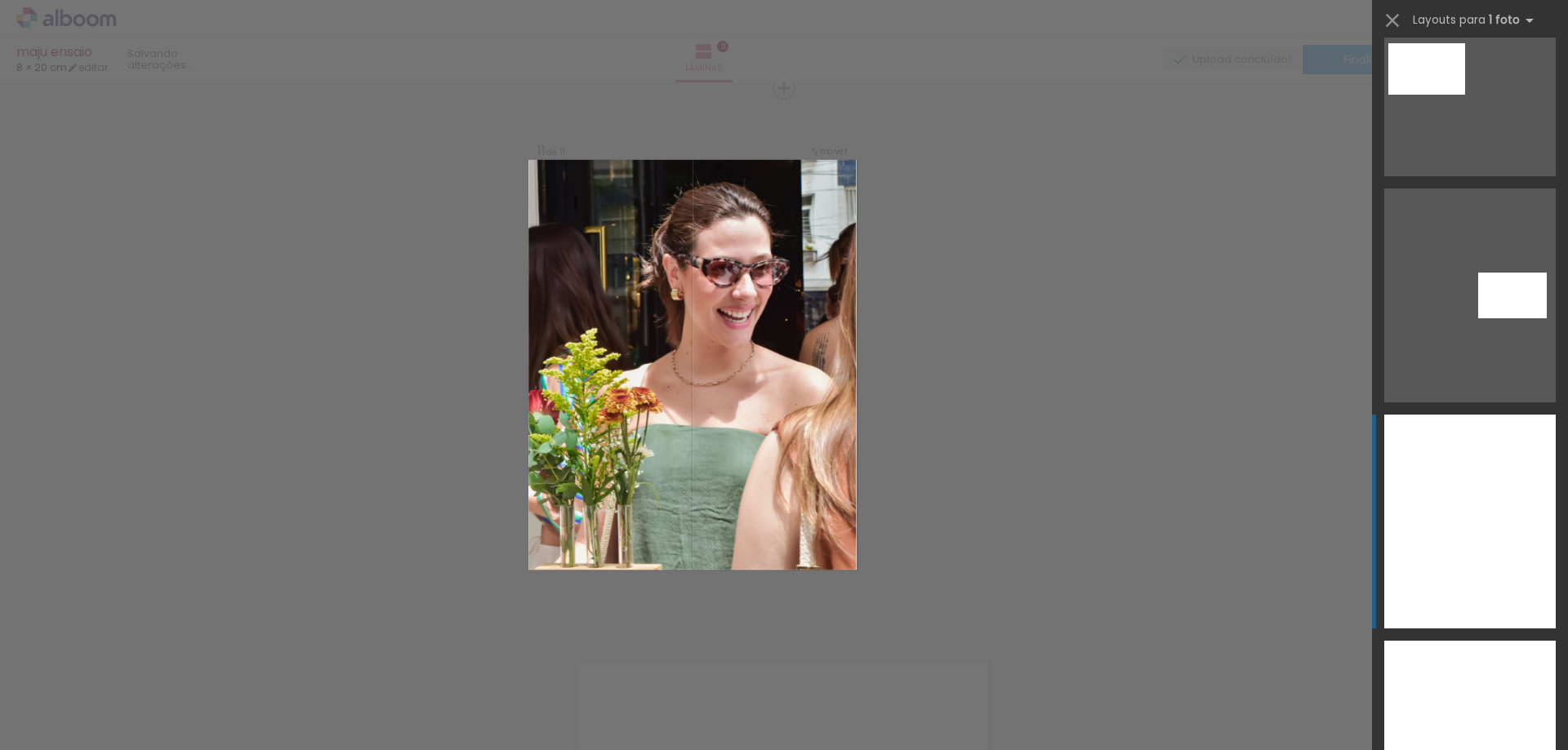
scroll to position [10072, 0]
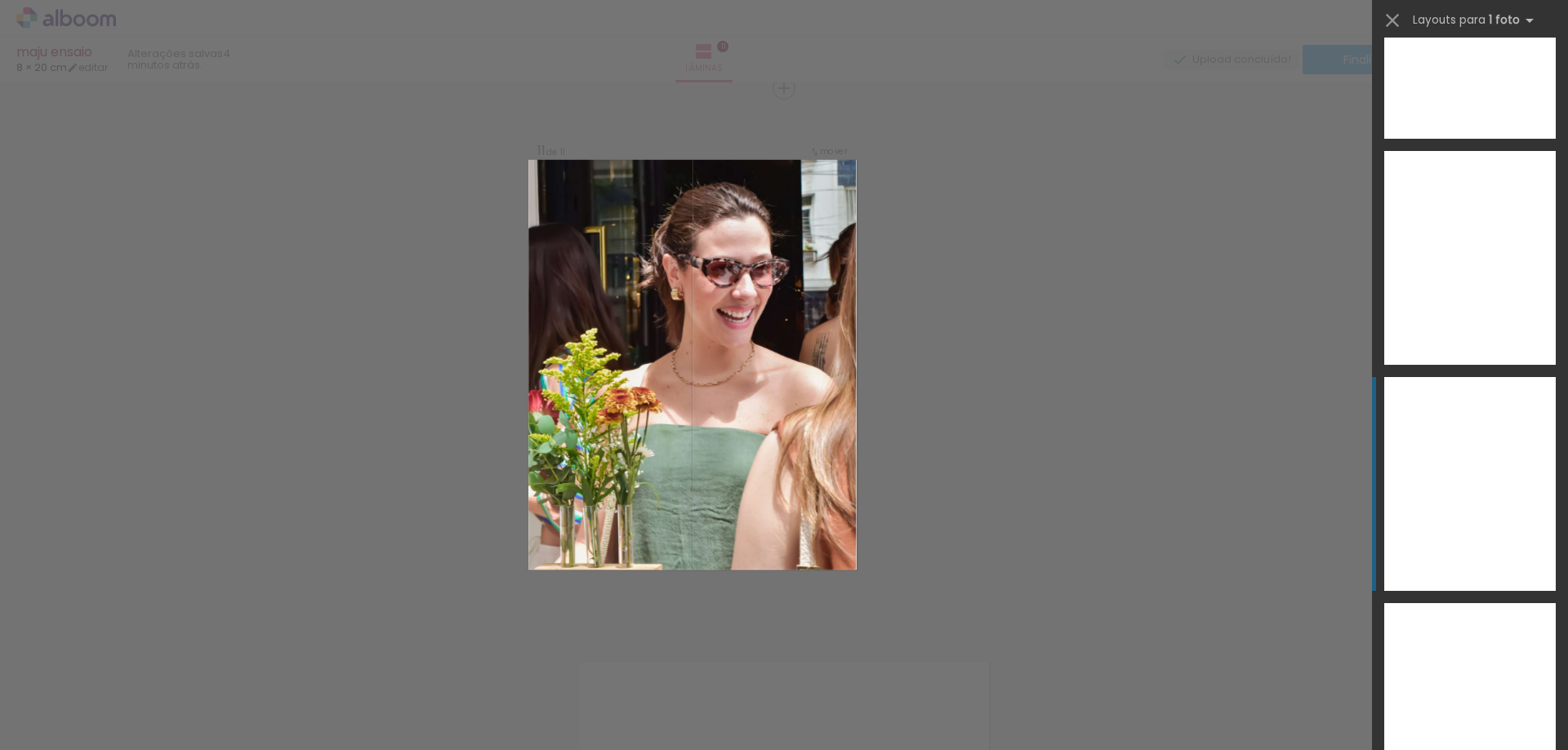
click at [1466, 507] on div at bounding box center [1469, 484] width 171 height 214
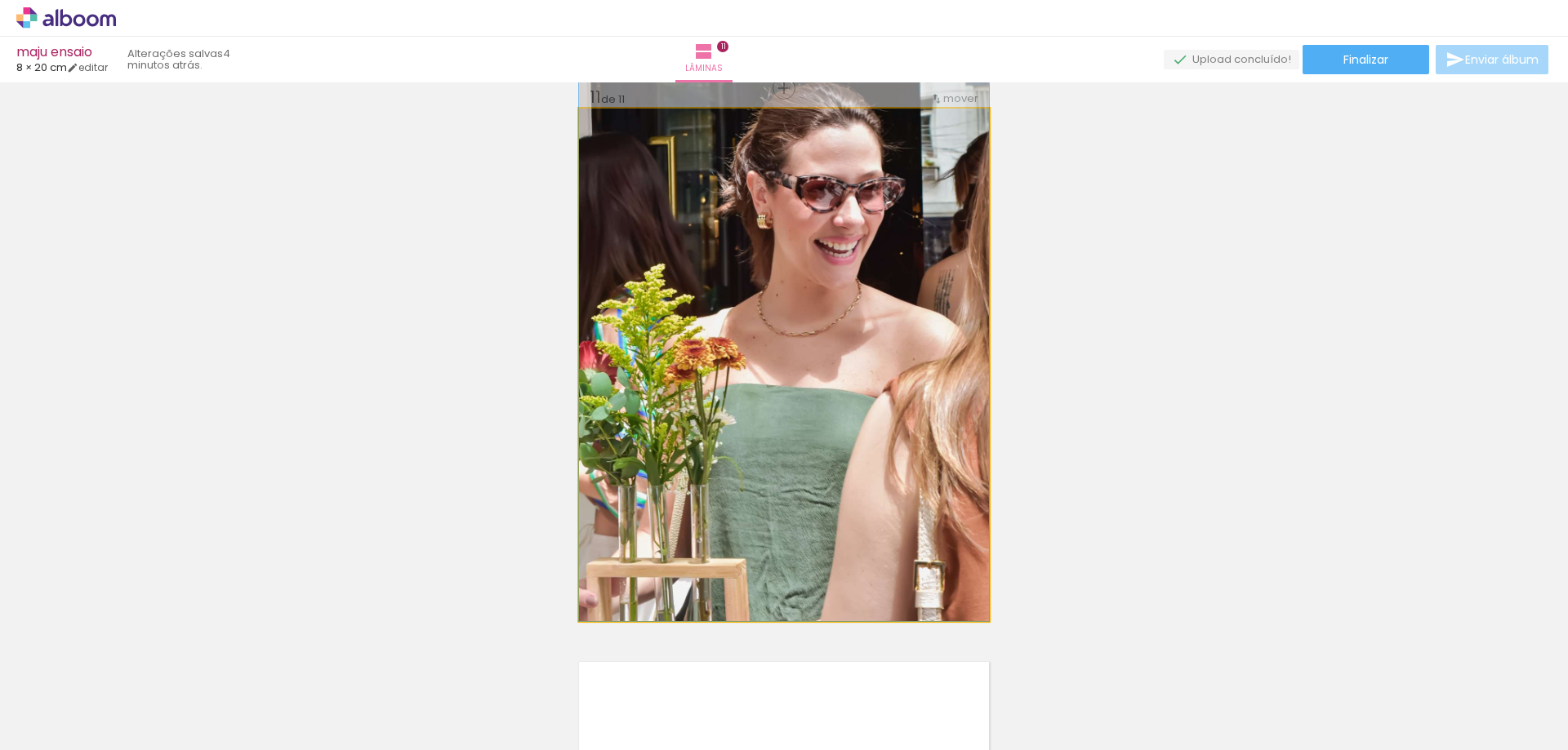
drag, startPoint x: 770, startPoint y: 504, endPoint x: 769, endPoint y: 426, distance: 78.0
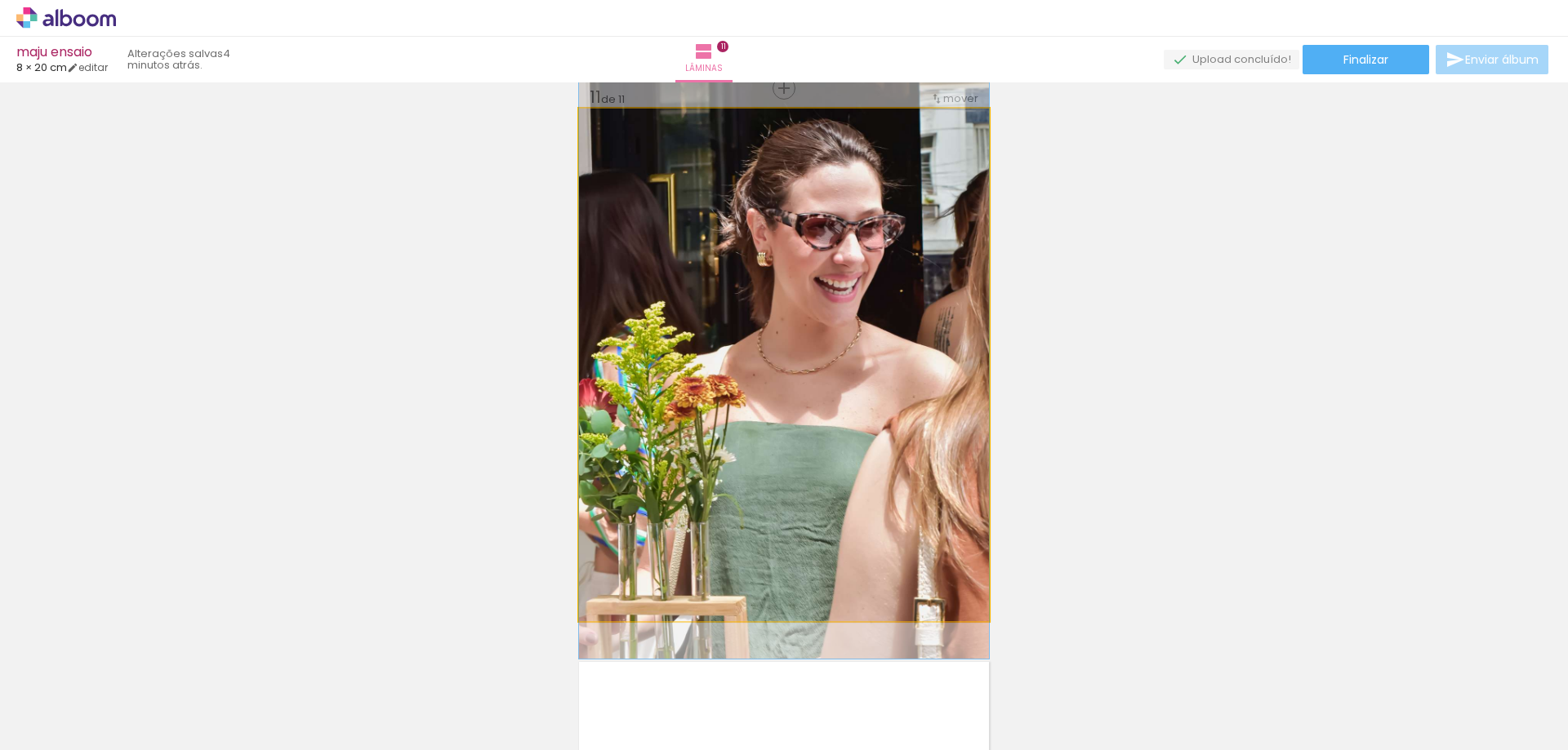
drag, startPoint x: 776, startPoint y: 421, endPoint x: 768, endPoint y: 459, distance: 38.8
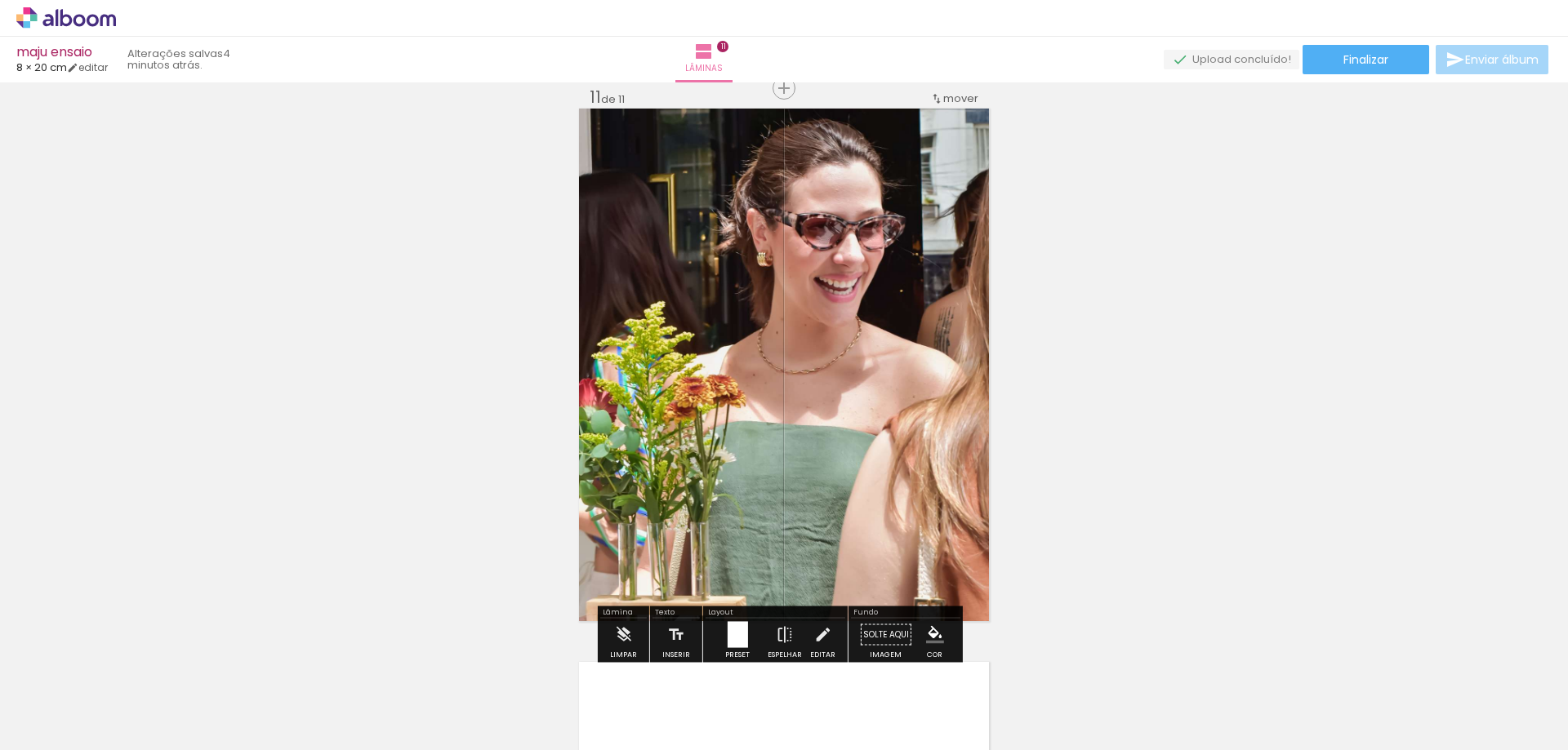
scroll to position [5799, 0]
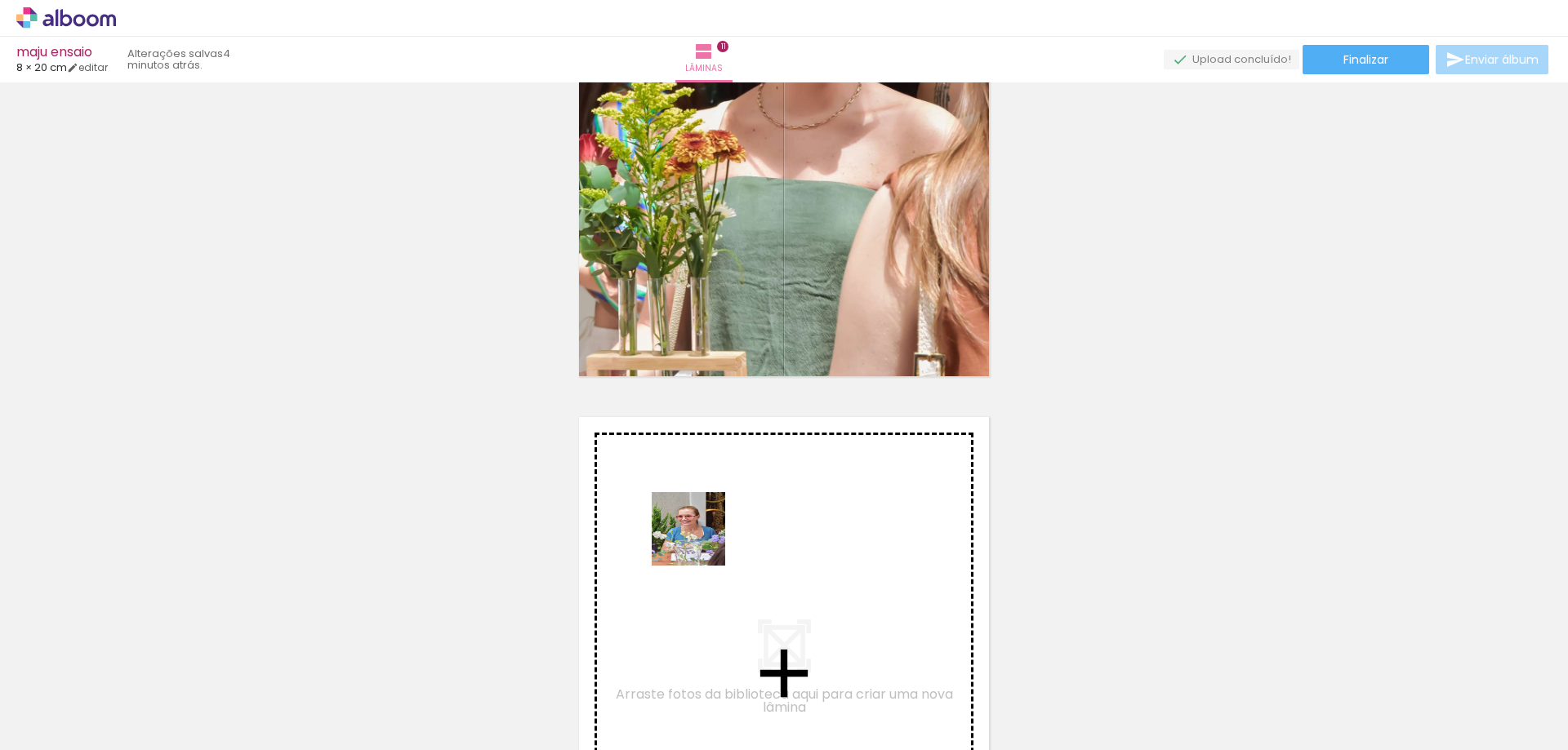
drag, startPoint x: 724, startPoint y: 688, endPoint x: 700, endPoint y: 540, distance: 149.9
click at [700, 540] on quentale-workspace at bounding box center [784, 375] width 1568 height 750
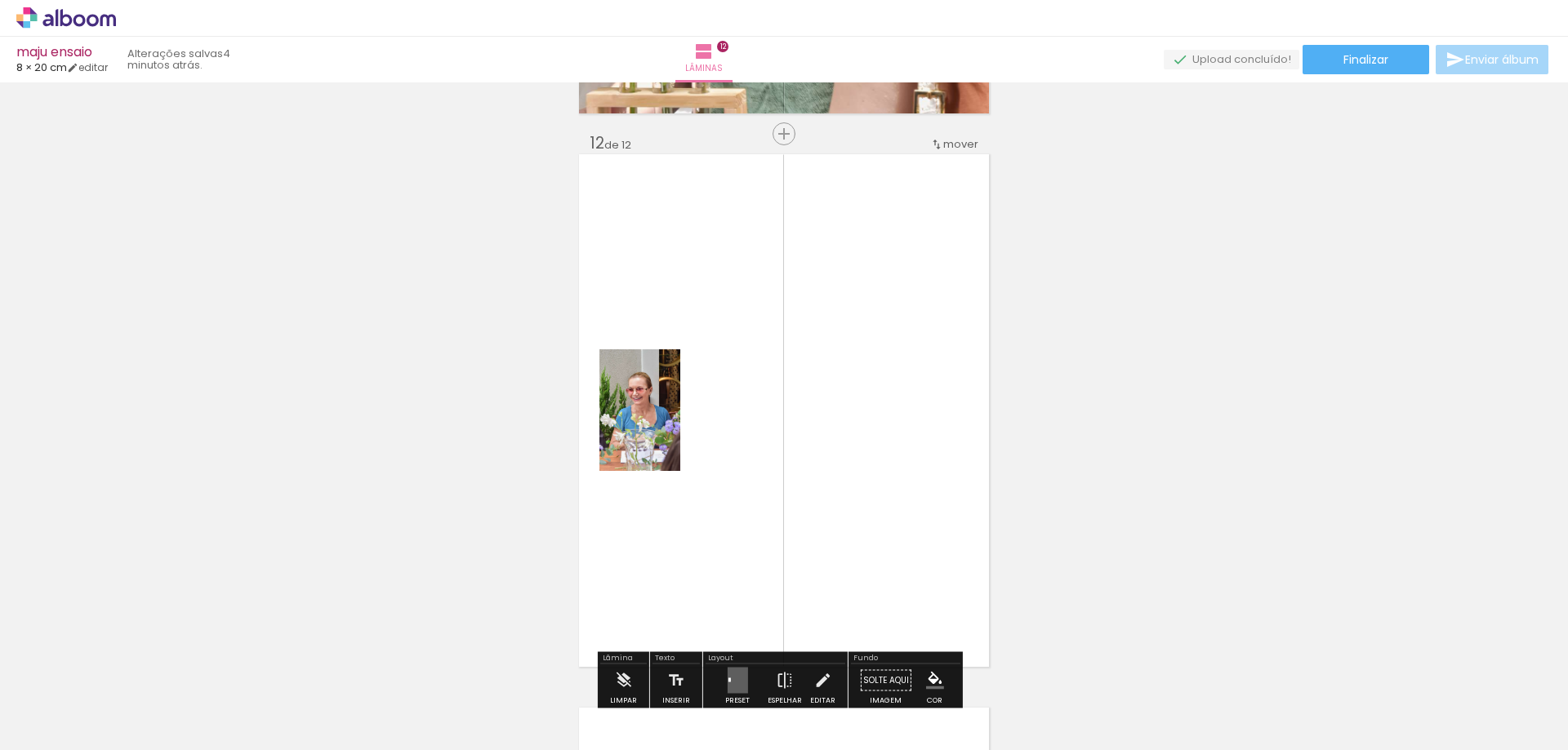
scroll to position [6272, 0]
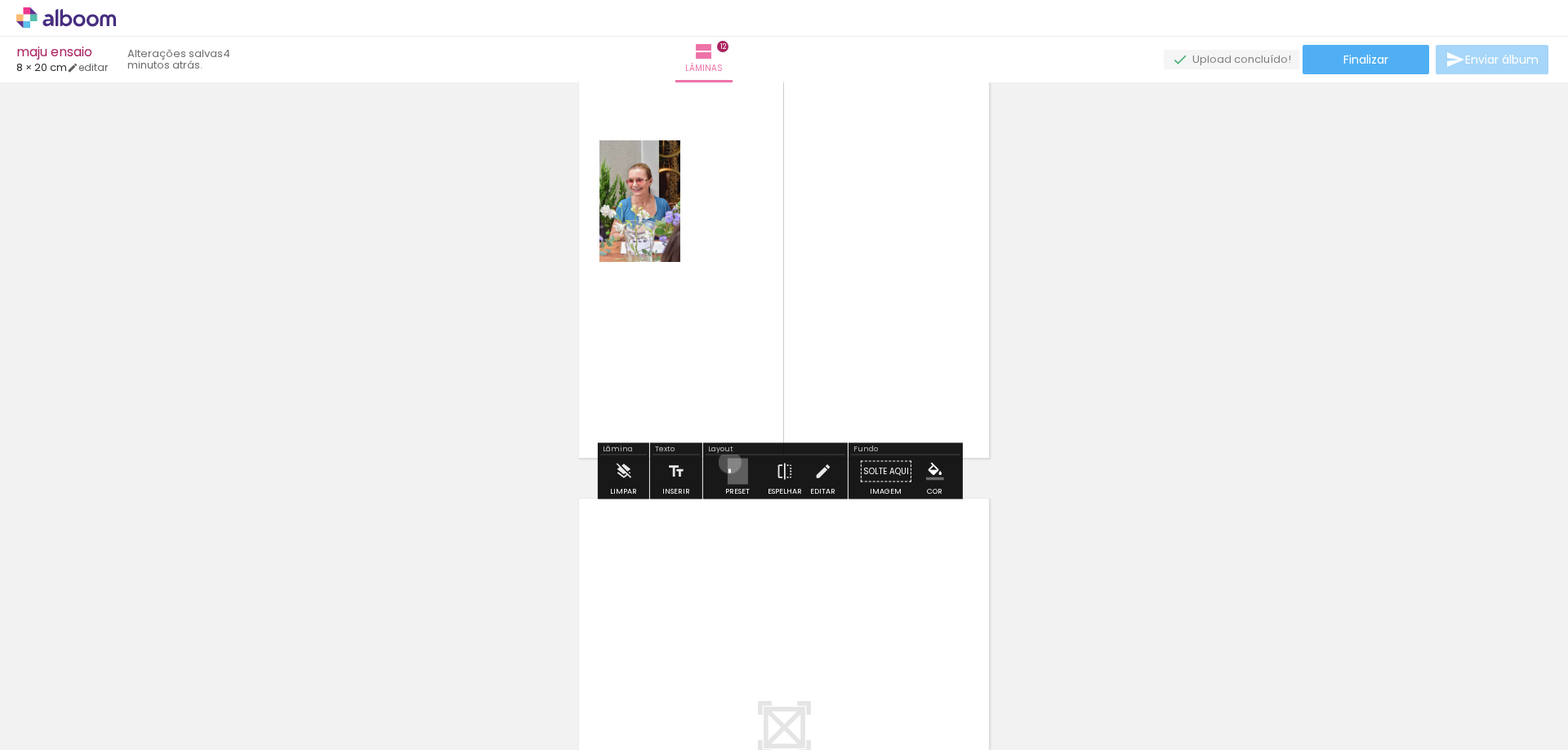
click at [727, 462] on quentale-layouter at bounding box center [737, 471] width 21 height 26
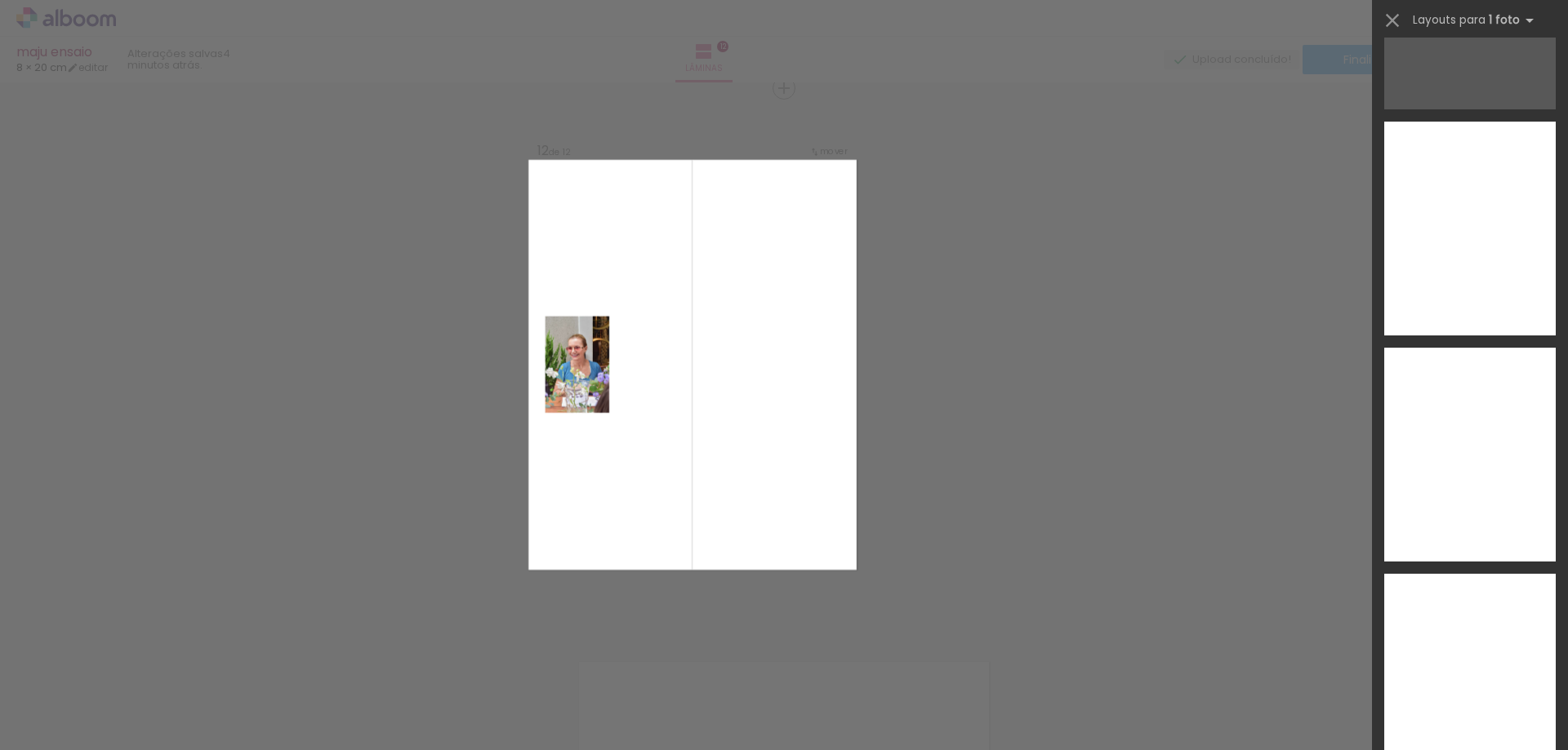
scroll to position [9924, 0]
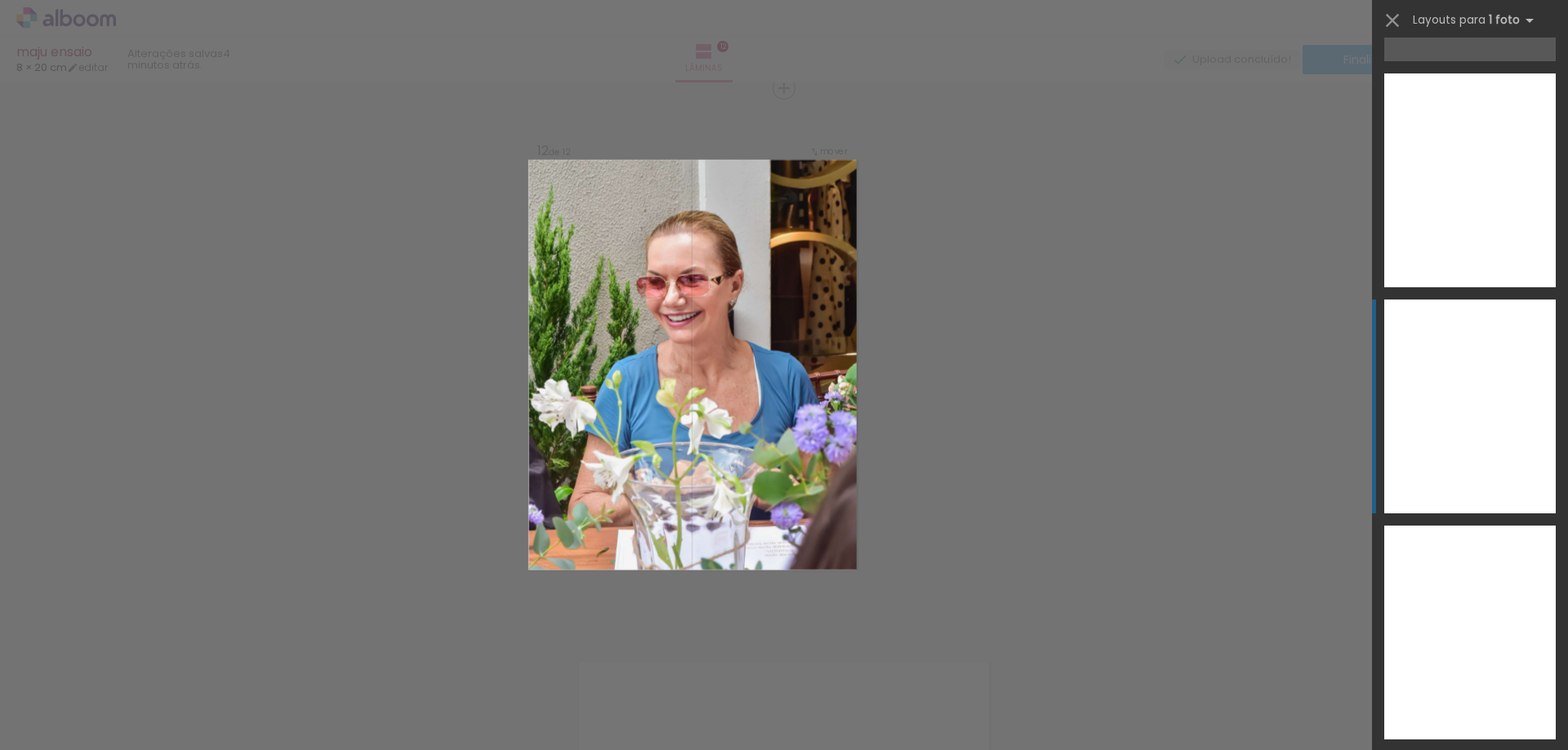
click at [1456, 444] on div at bounding box center [1469, 406] width 171 height 214
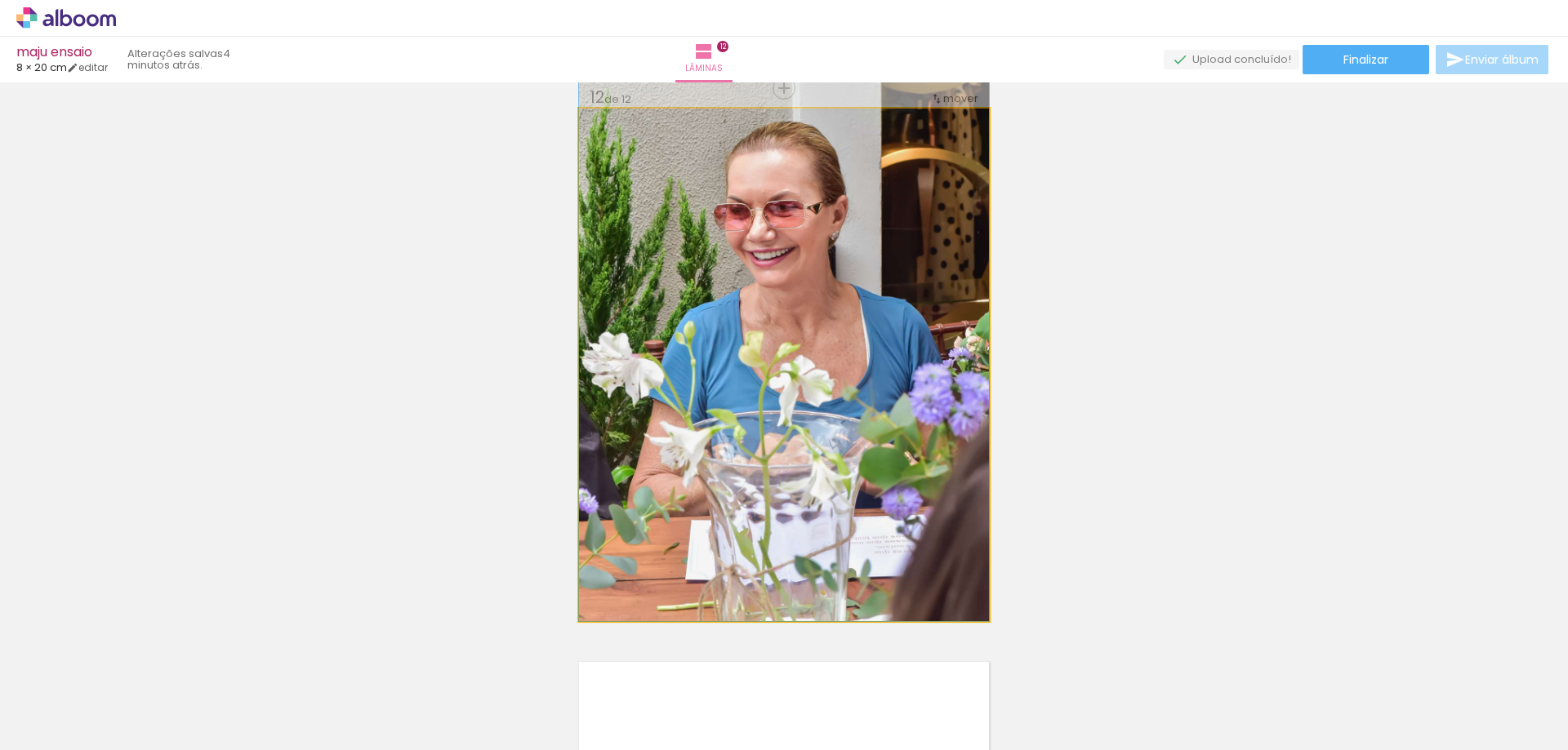
drag, startPoint x: 774, startPoint y: 444, endPoint x: 780, endPoint y: 384, distance: 60.3
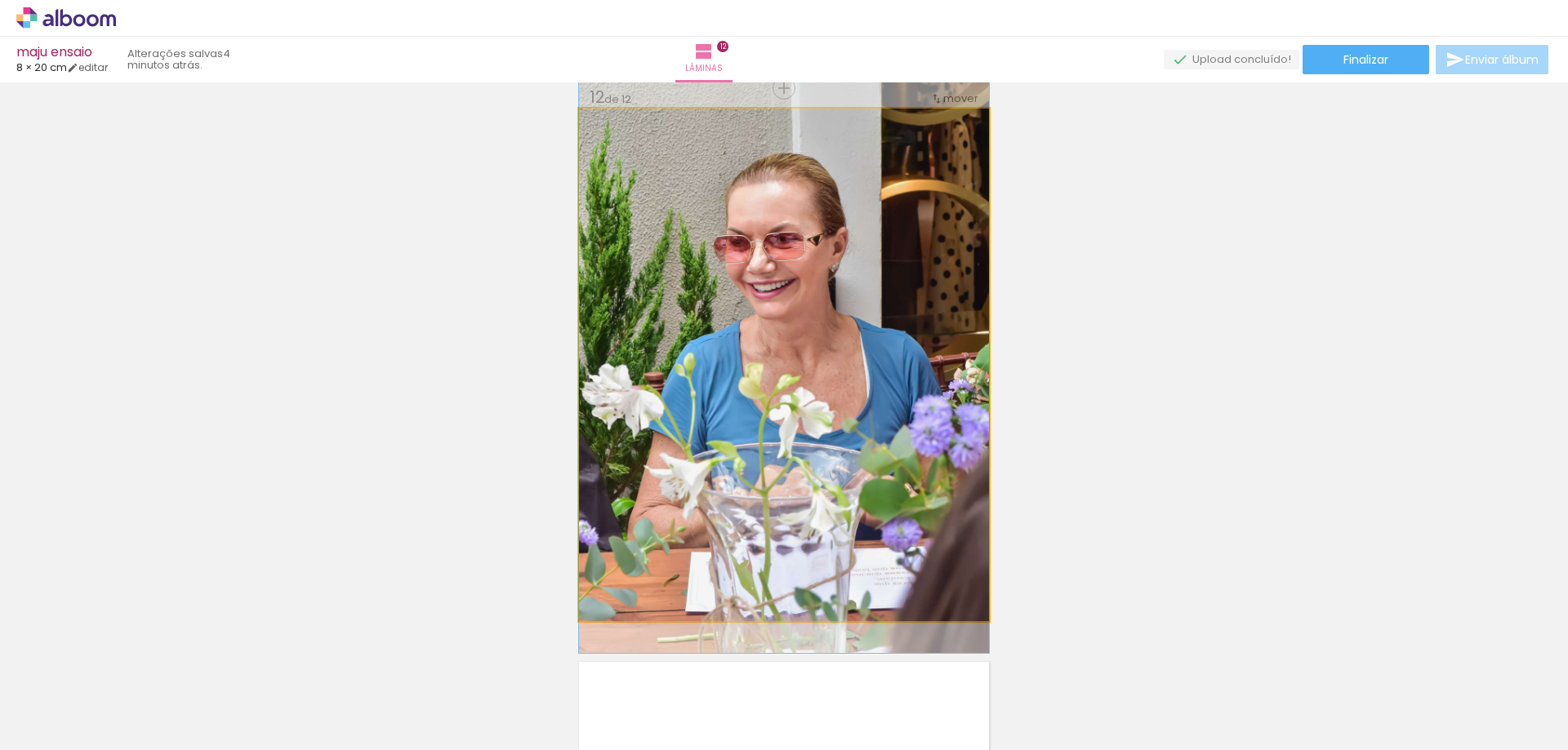
drag, startPoint x: 838, startPoint y: 303, endPoint x: 836, endPoint y: 331, distance: 28.1
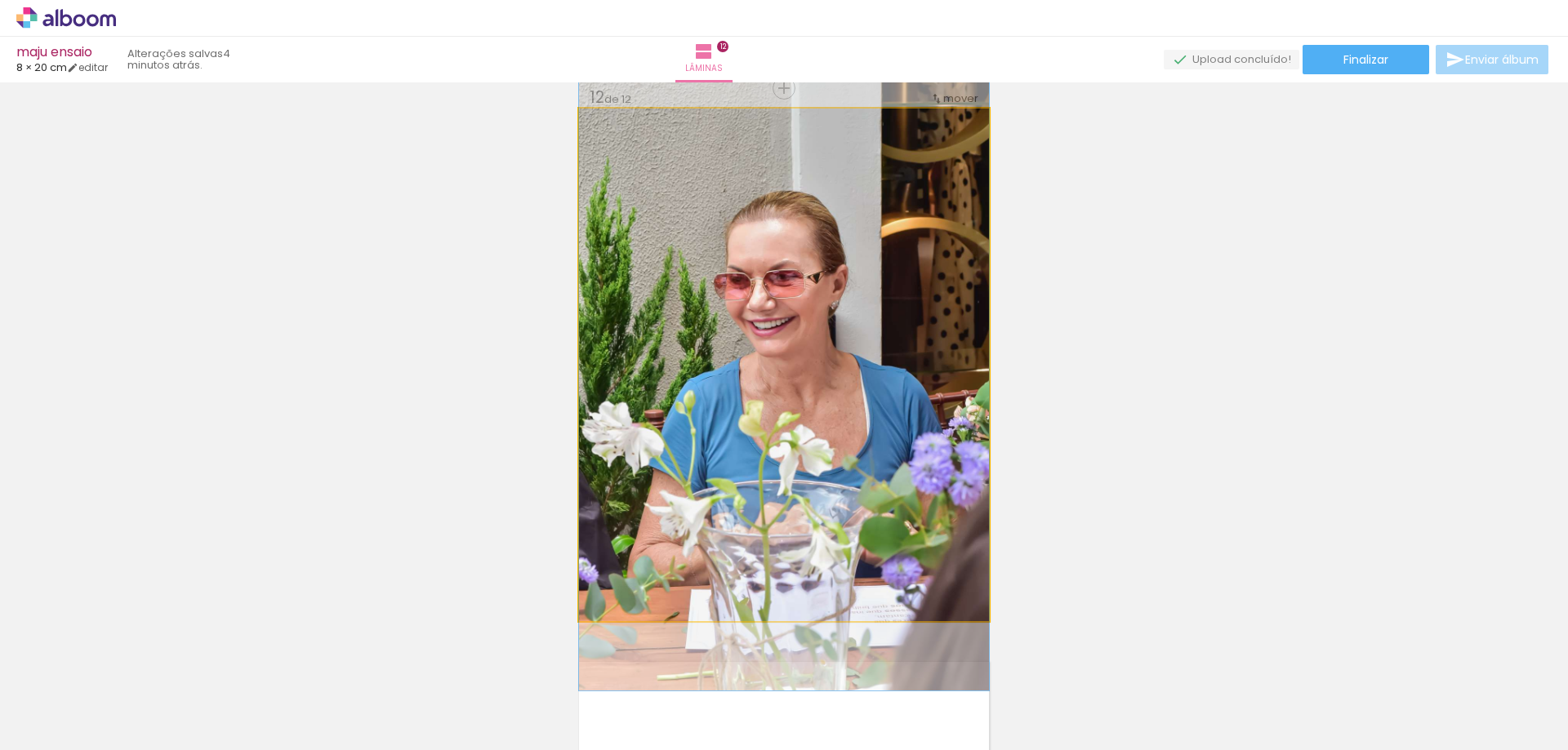
drag, startPoint x: 856, startPoint y: 315, endPoint x: 837, endPoint y: 352, distance: 41.6
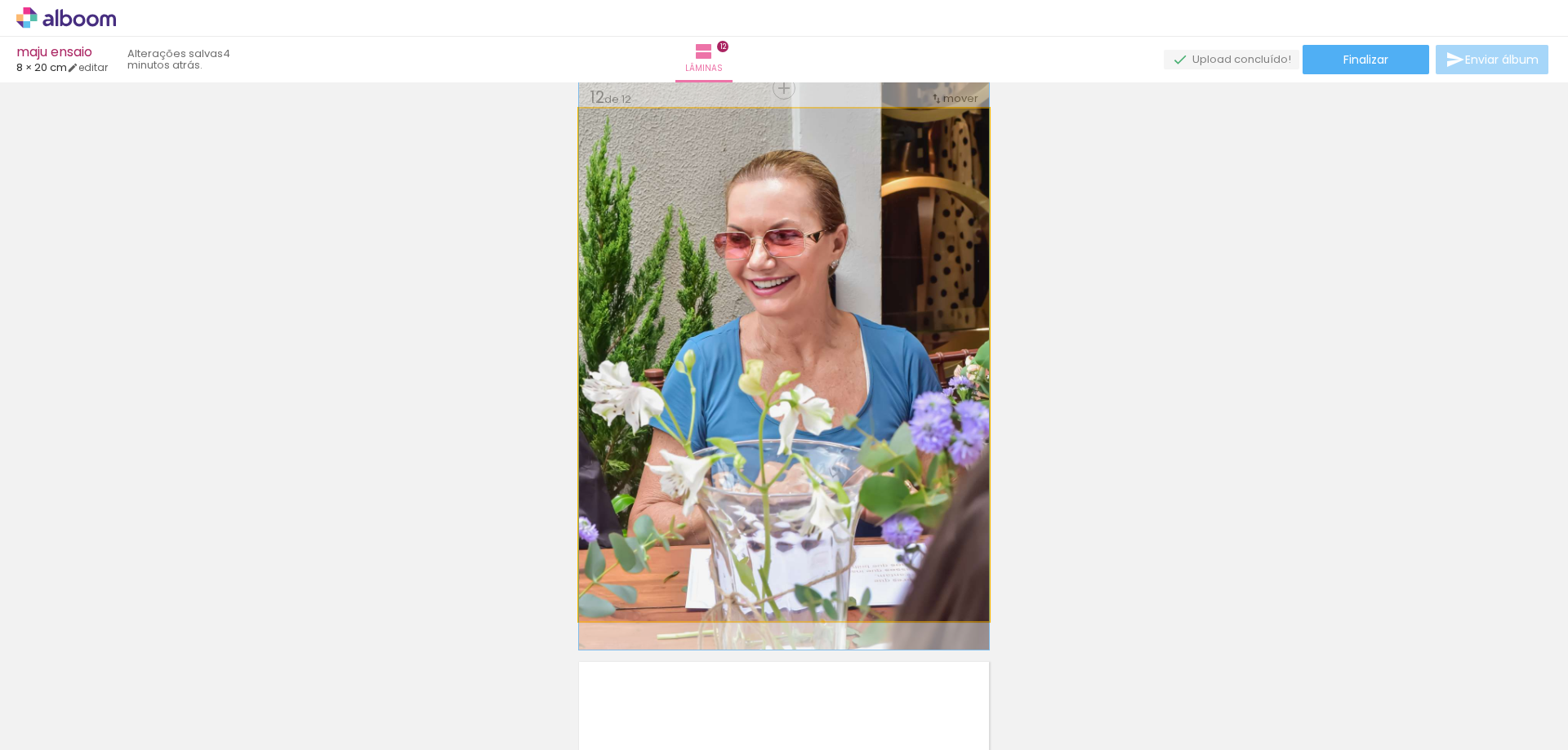
drag, startPoint x: 829, startPoint y: 376, endPoint x: 836, endPoint y: 335, distance: 41.6
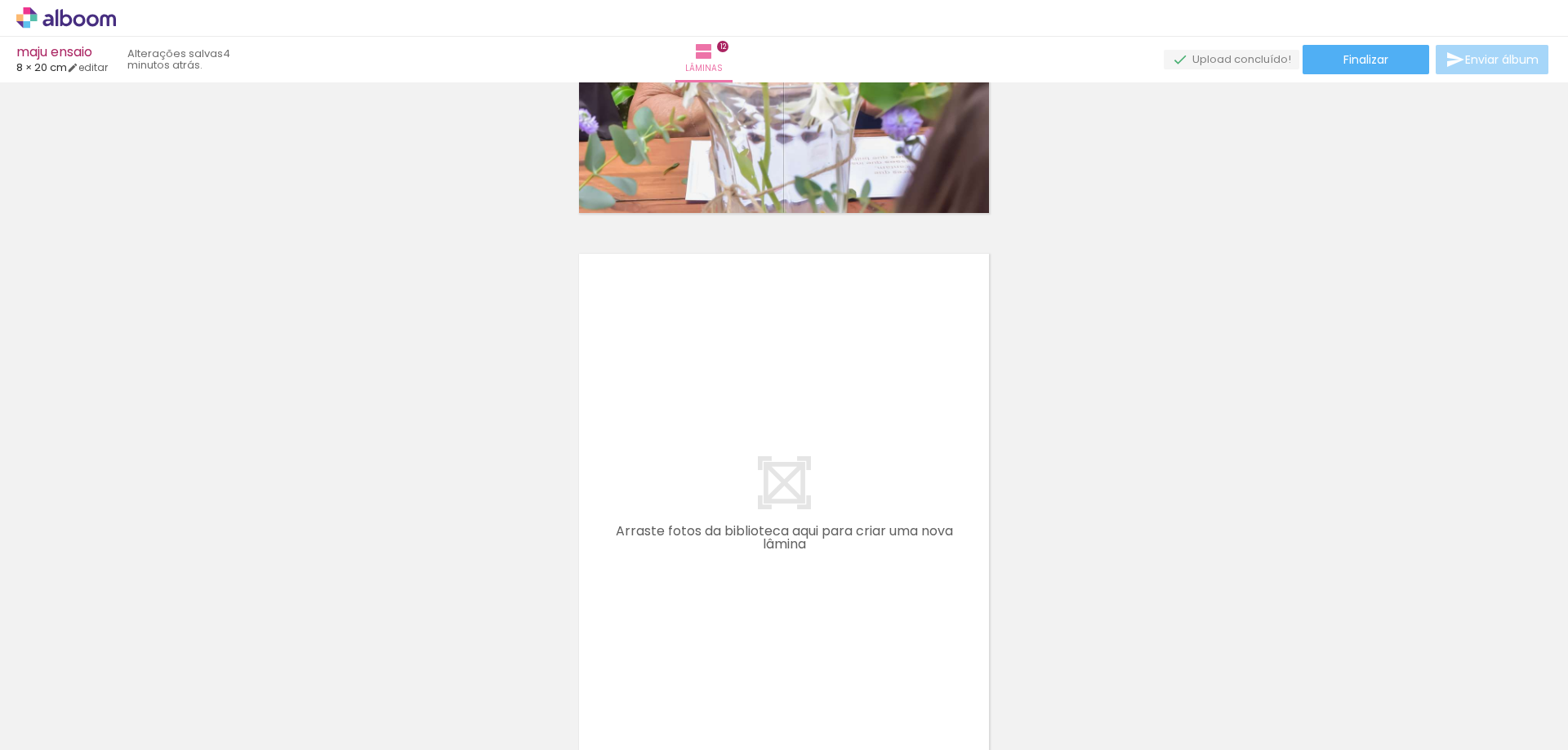
scroll to position [0, 1040]
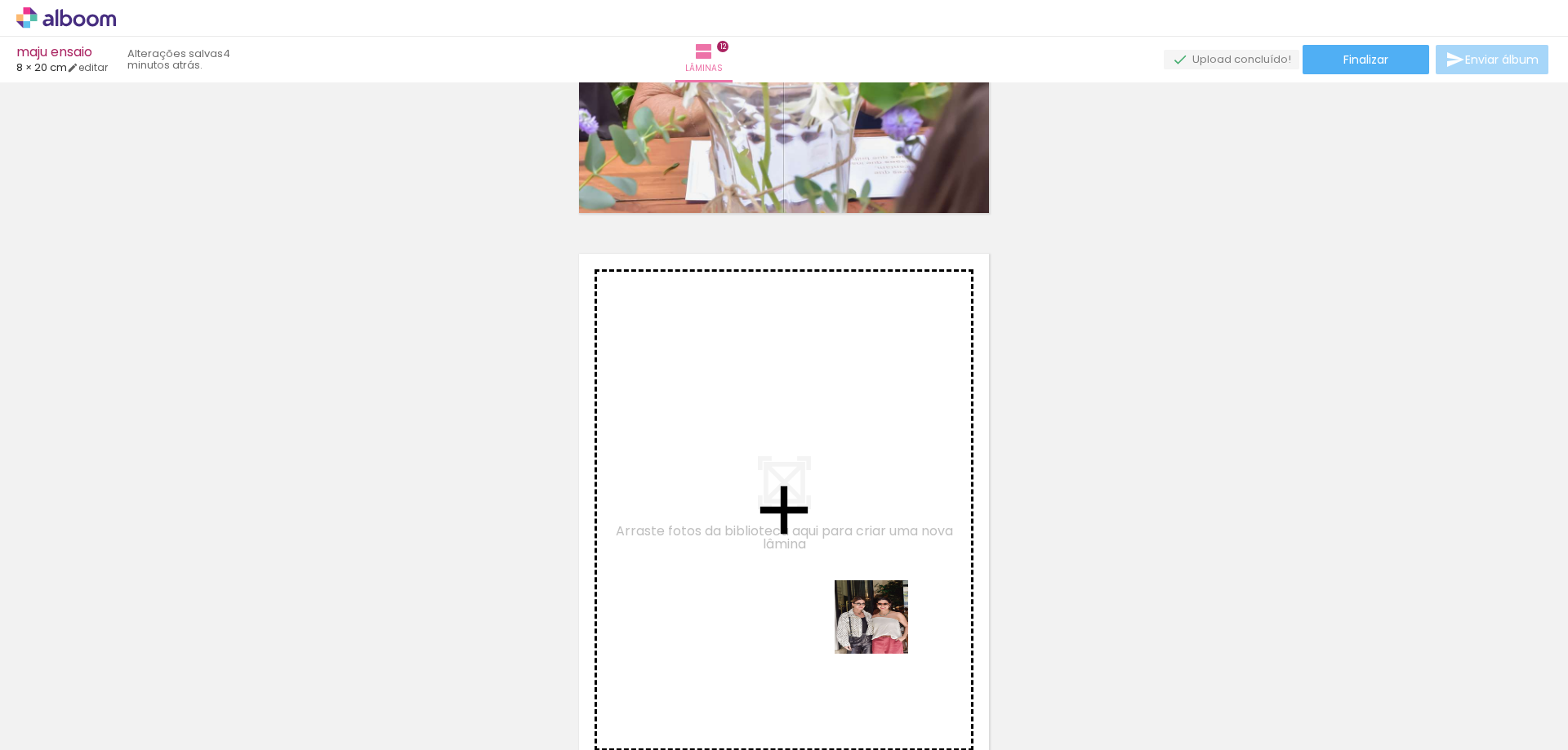
drag, startPoint x: 971, startPoint y: 722, endPoint x: 766, endPoint y: 526, distance: 283.6
click at [766, 526] on quentale-workspace at bounding box center [784, 375] width 1568 height 750
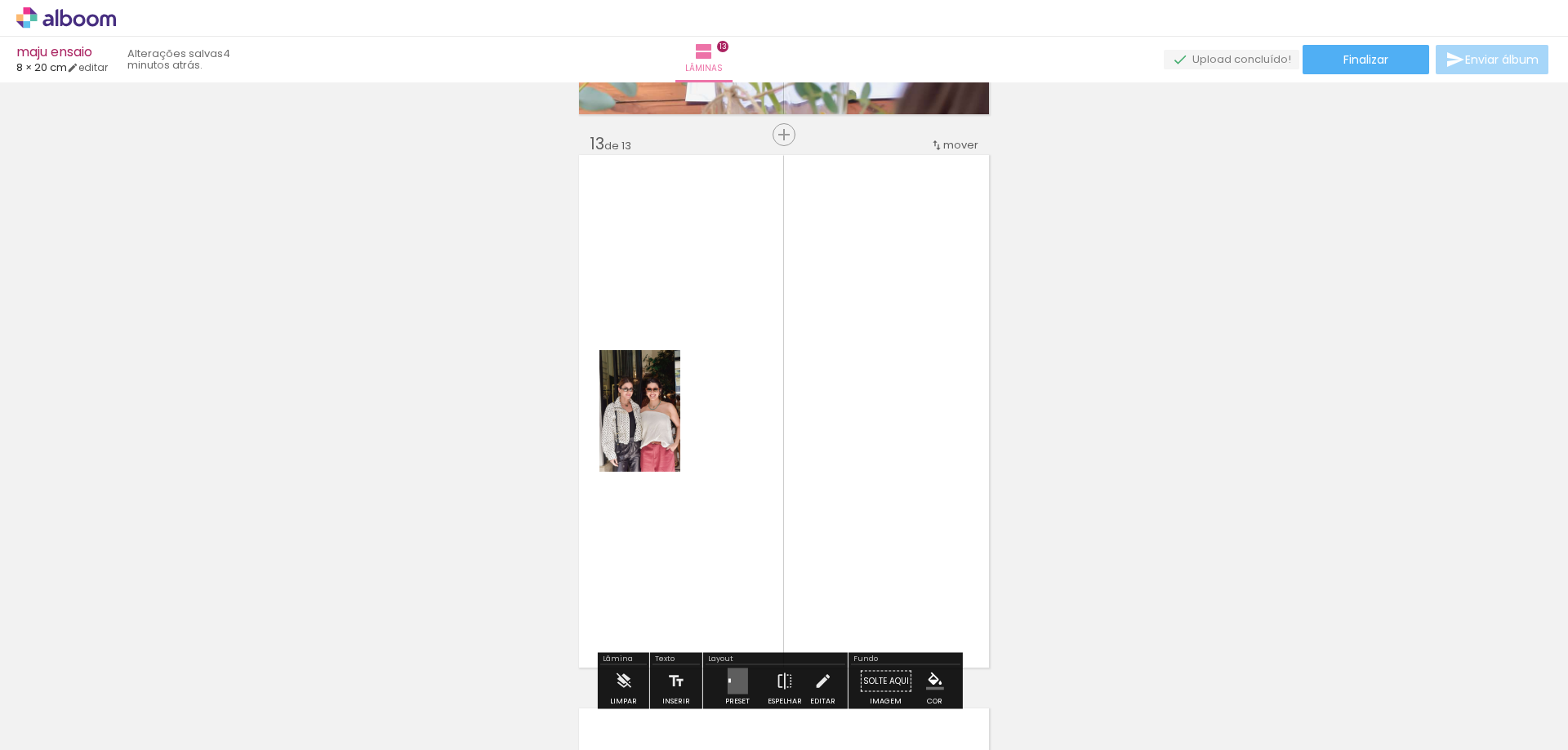
scroll to position [6661, 0]
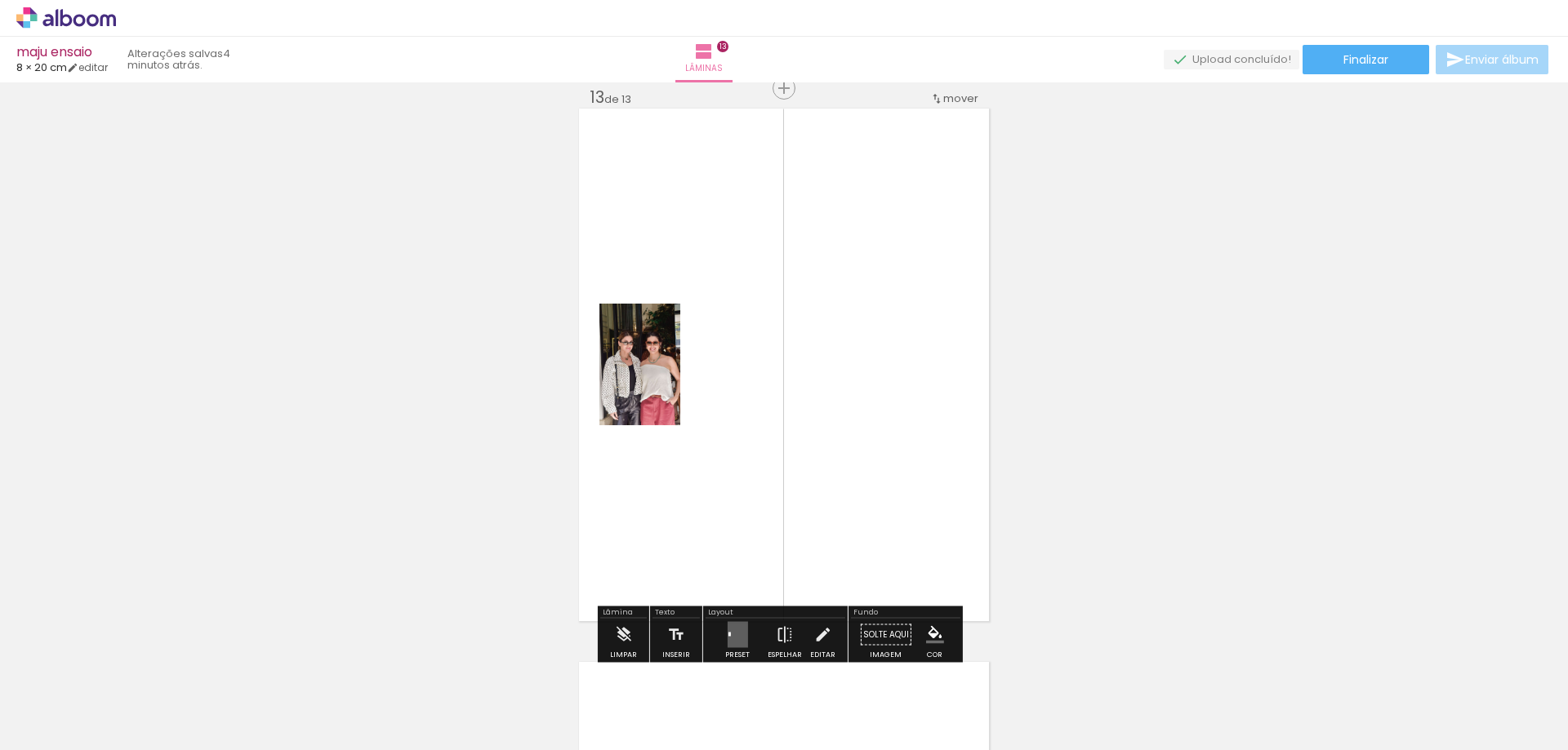
click at [741, 625] on quentale-layouter at bounding box center [737, 634] width 21 height 26
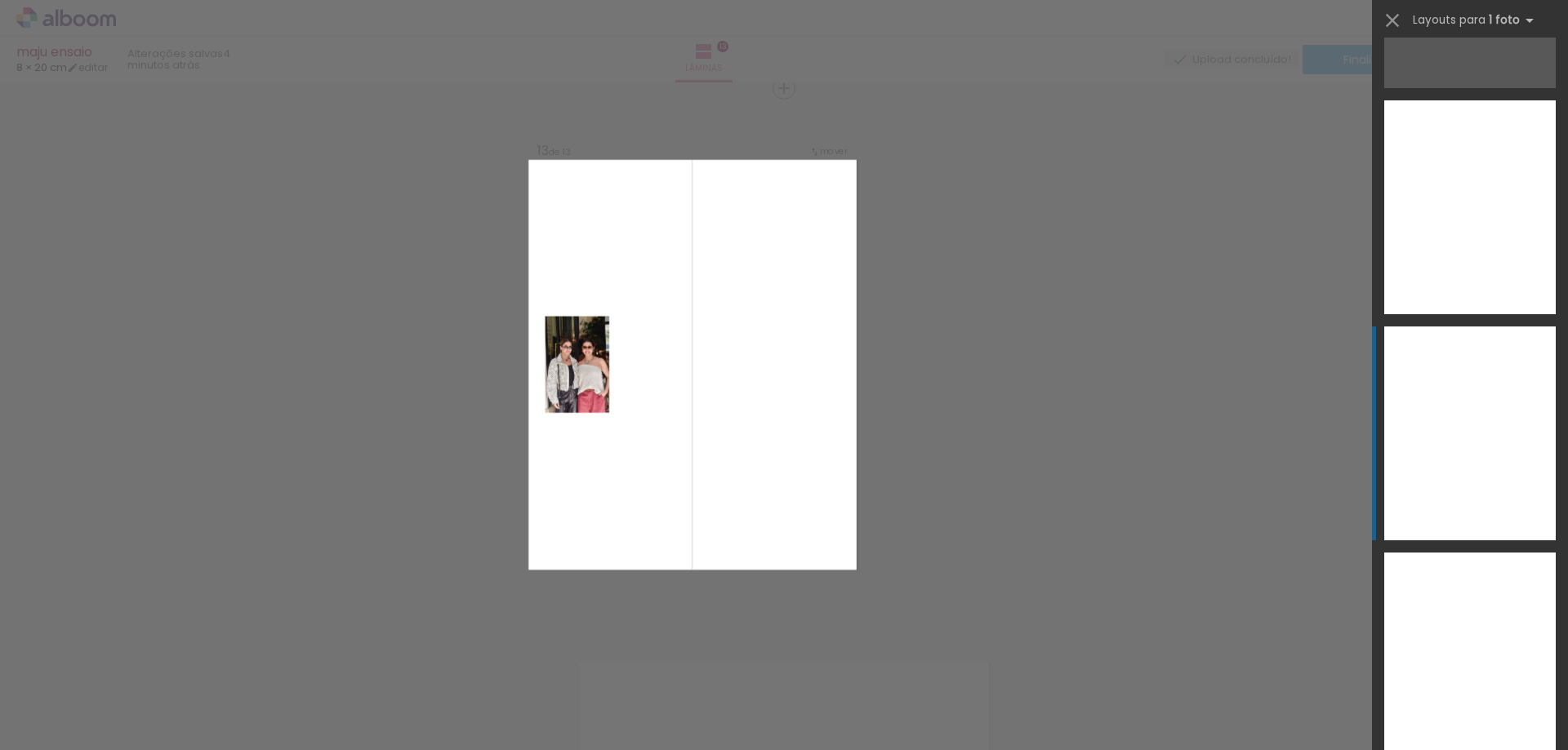
scroll to position [9881, 0]
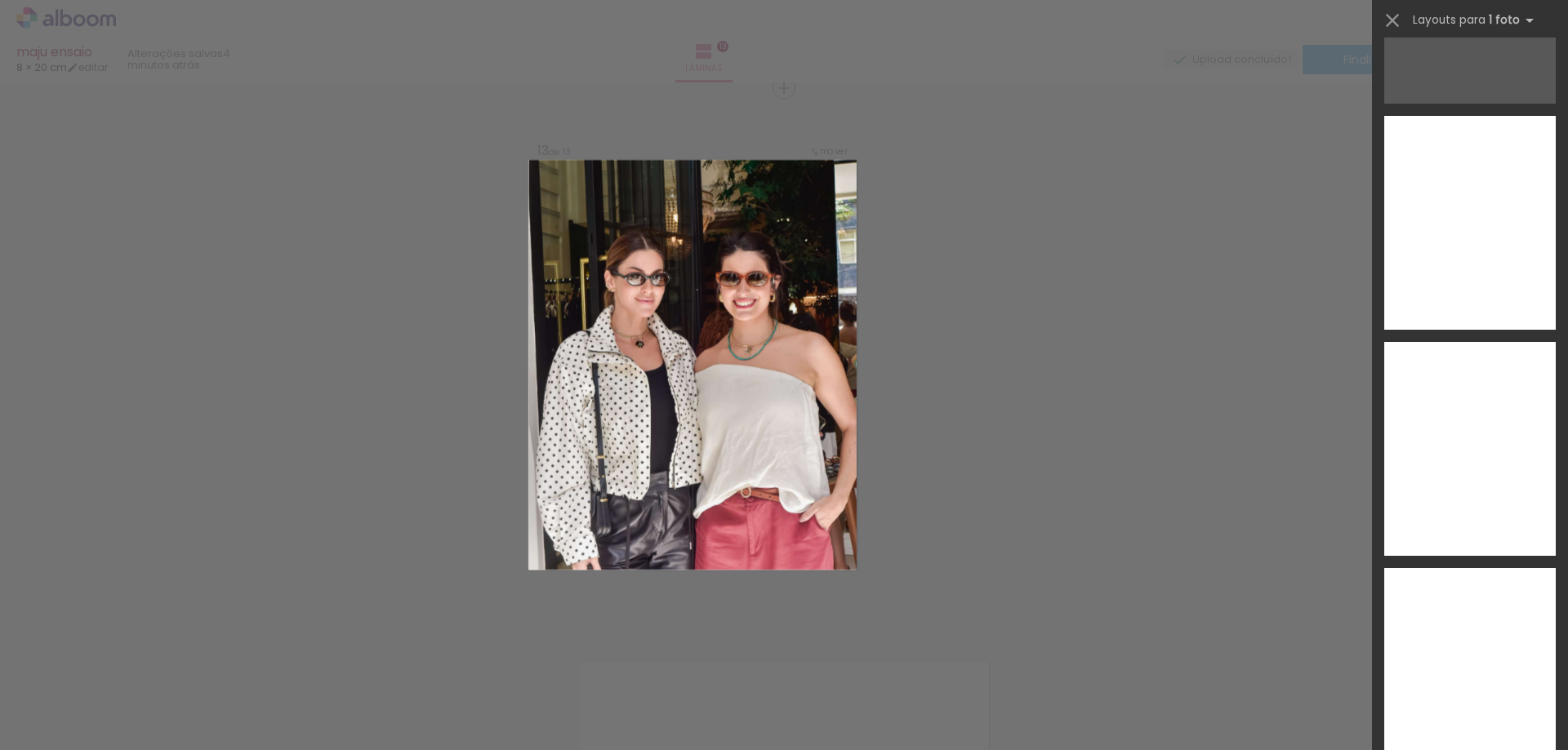
drag, startPoint x: 1470, startPoint y: 481, endPoint x: 1417, endPoint y: 476, distance: 53.2
click at [1470, 480] on div at bounding box center [1469, 449] width 171 height 214
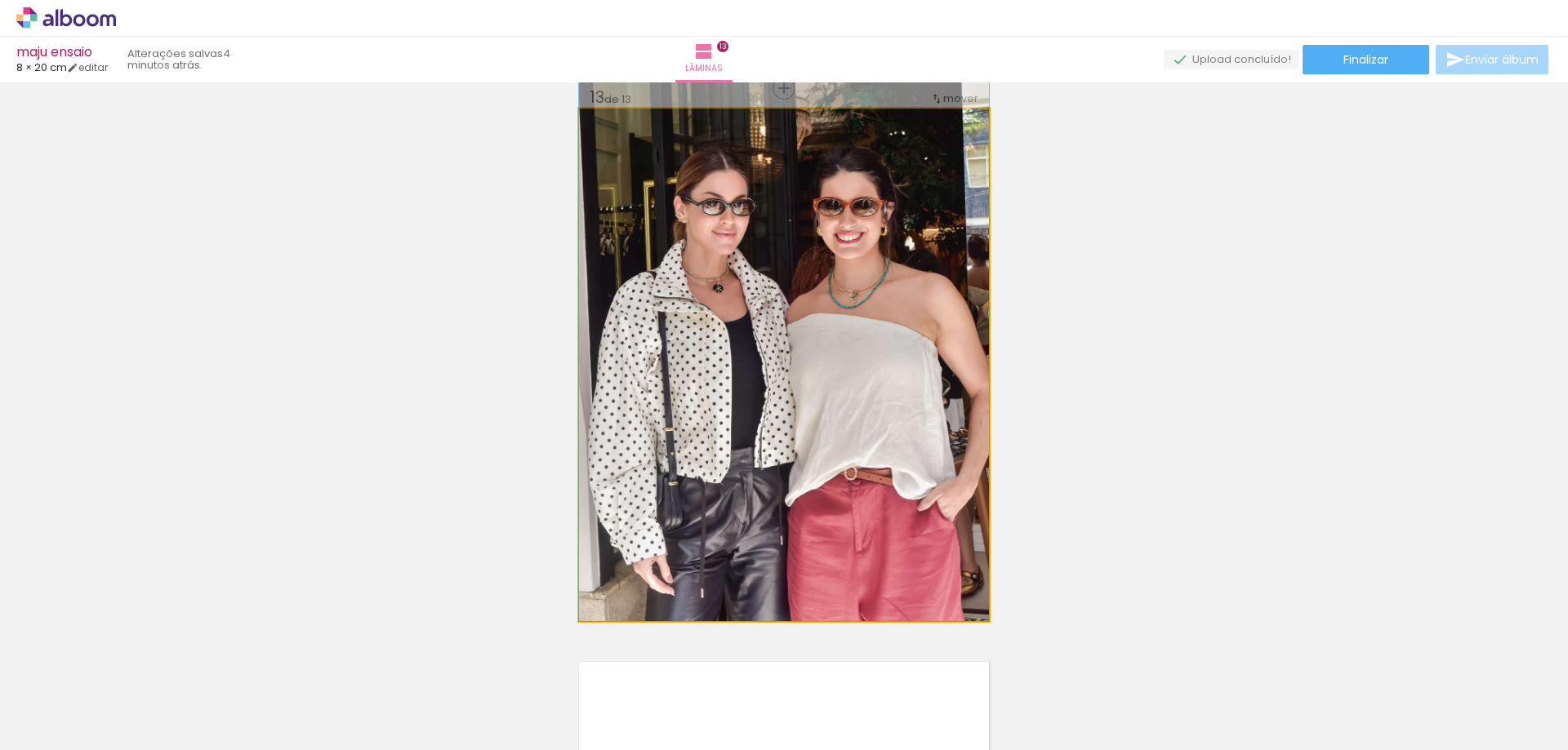
drag, startPoint x: 844, startPoint y: 441, endPoint x: 828, endPoint y: 386, distance: 57.3
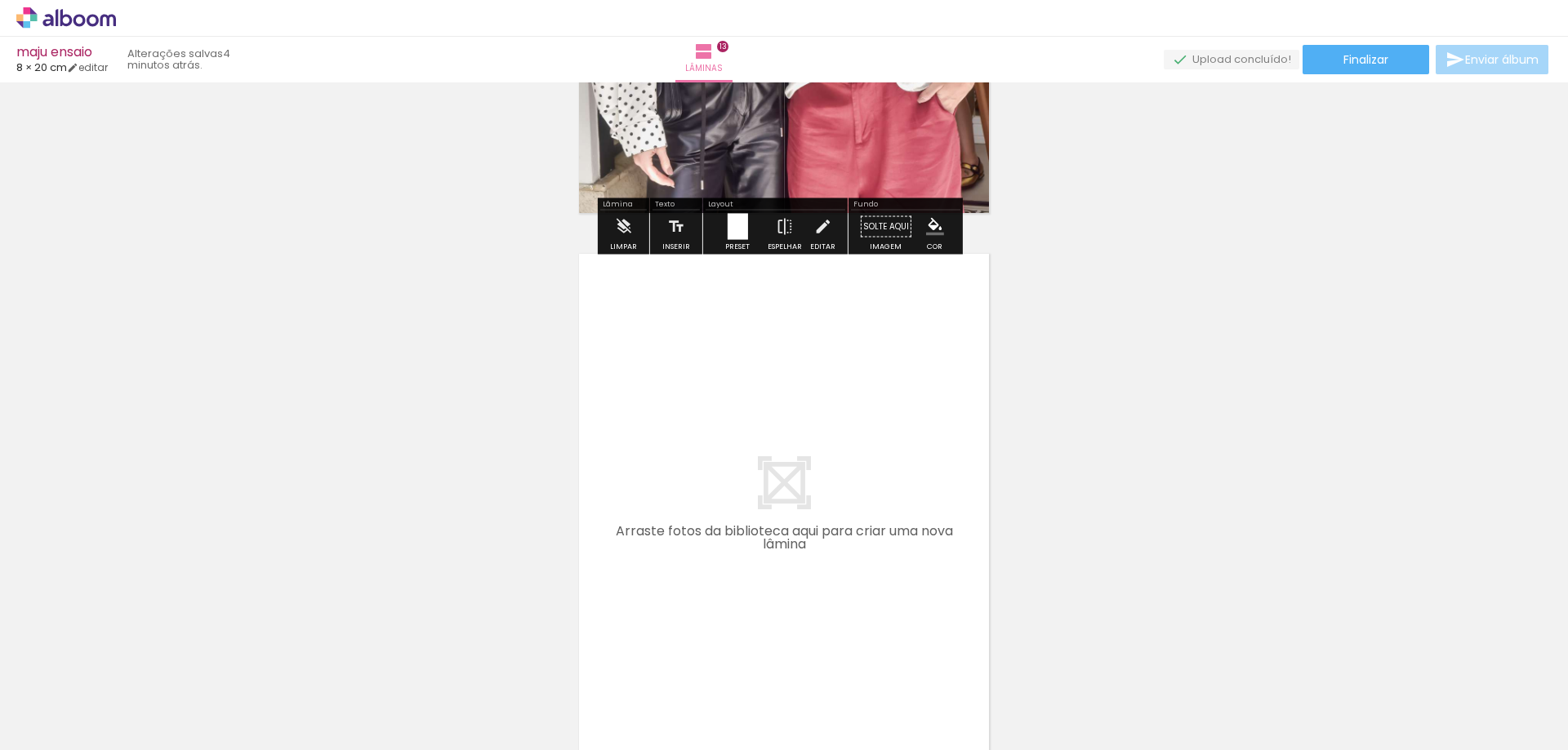
scroll to position [0, 871]
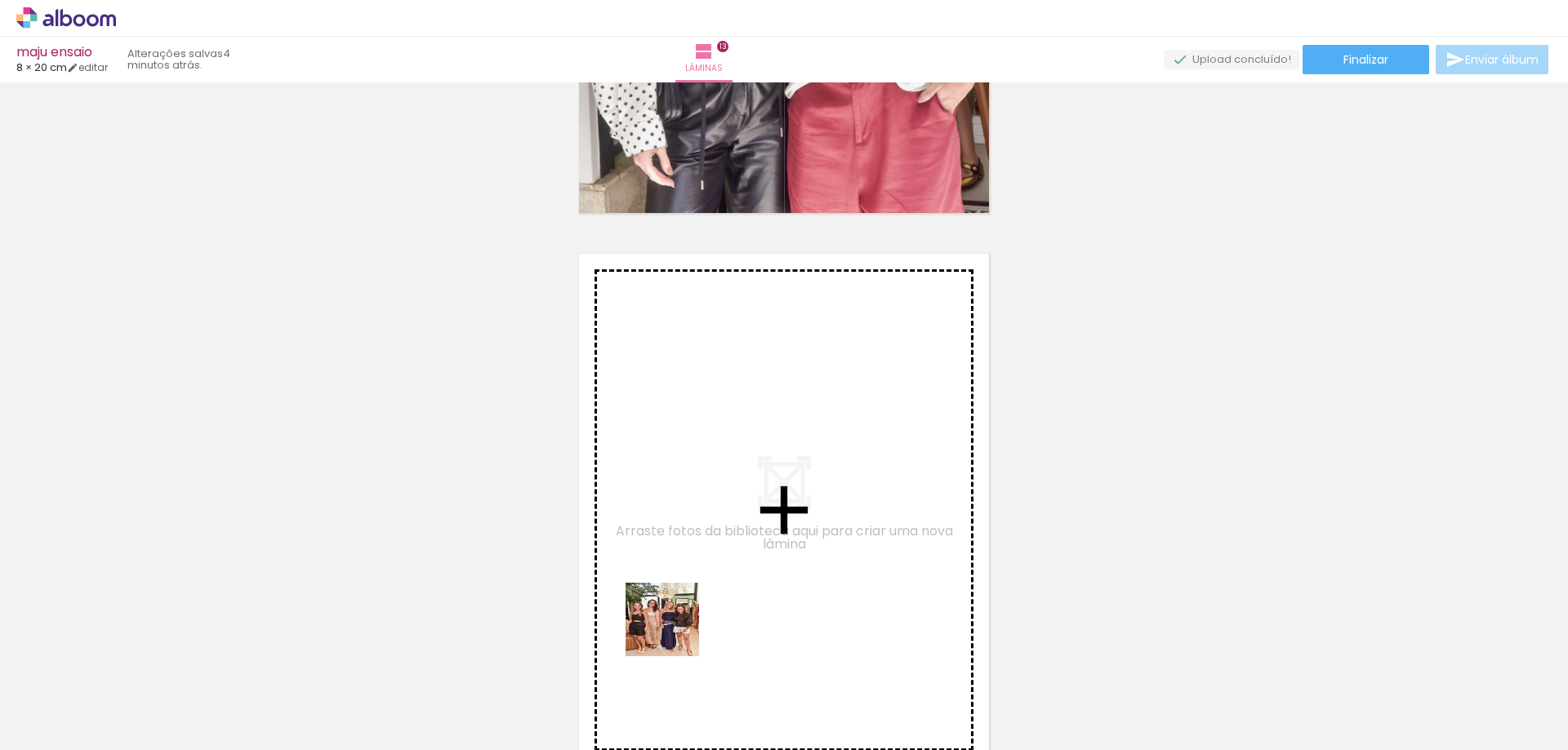
drag, startPoint x: 674, startPoint y: 700, endPoint x: 668, endPoint y: 488, distance: 212.1
click at [668, 488] on quentale-workspace at bounding box center [784, 375] width 1568 height 750
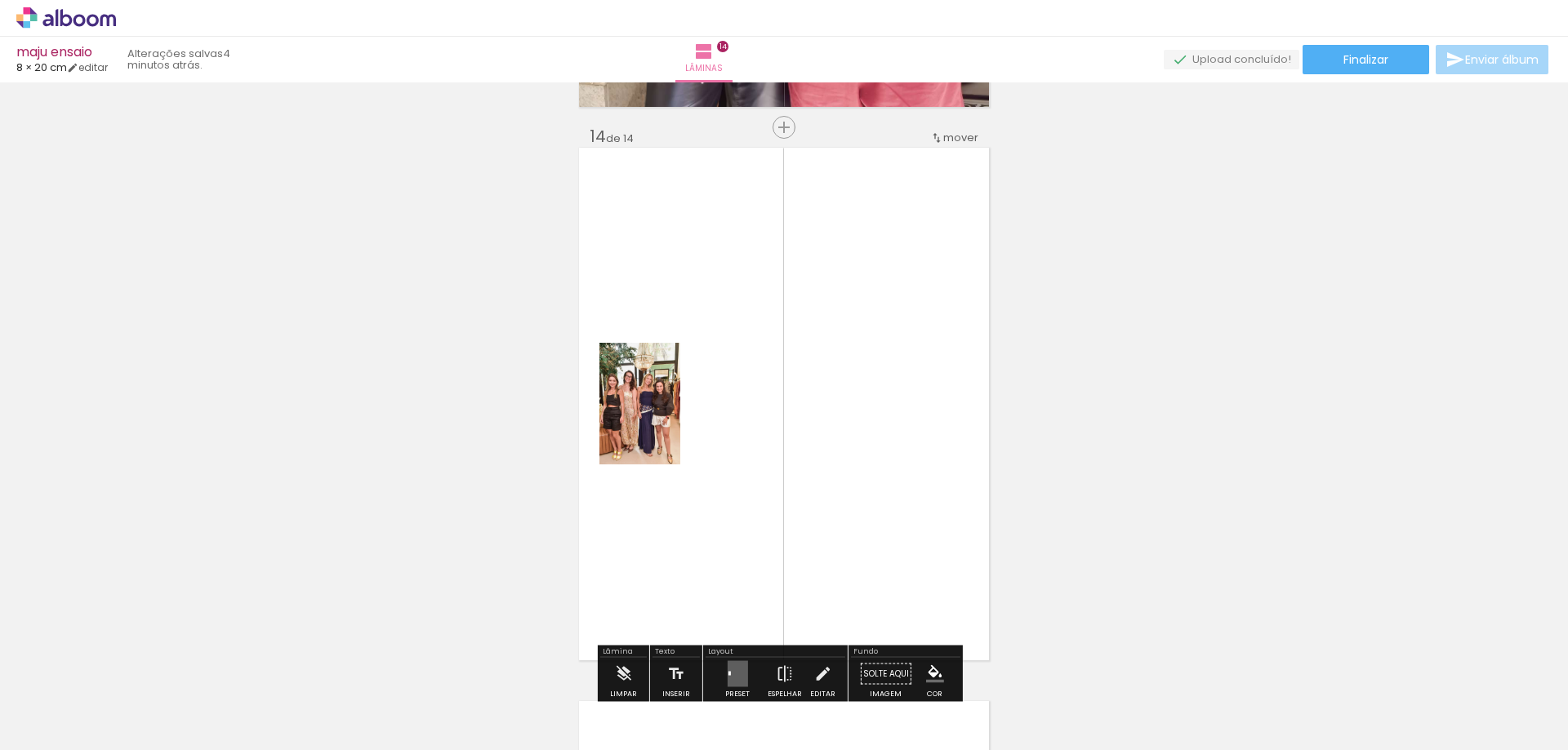
scroll to position [7215, 0]
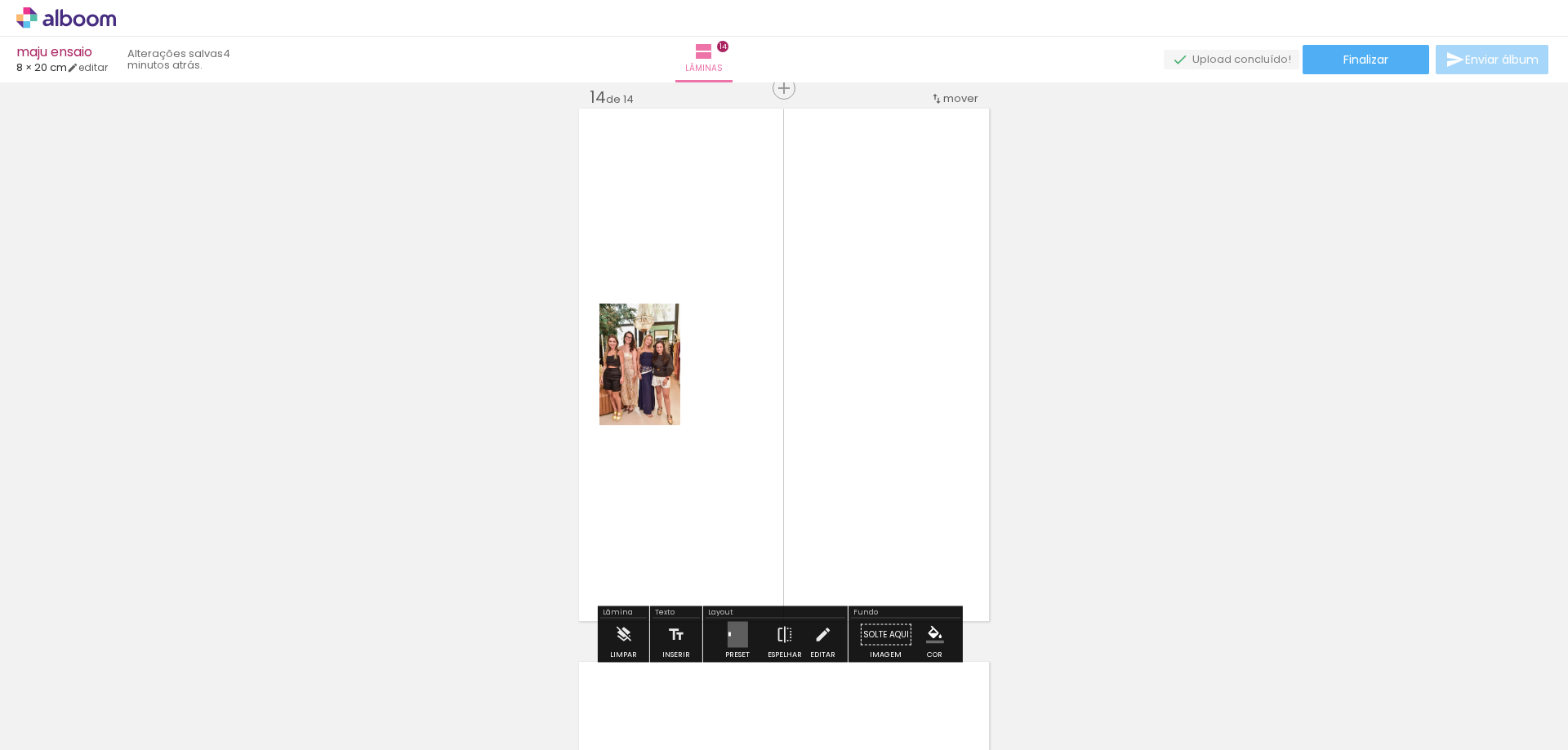
click at [733, 627] on quentale-layouter at bounding box center [737, 634] width 21 height 26
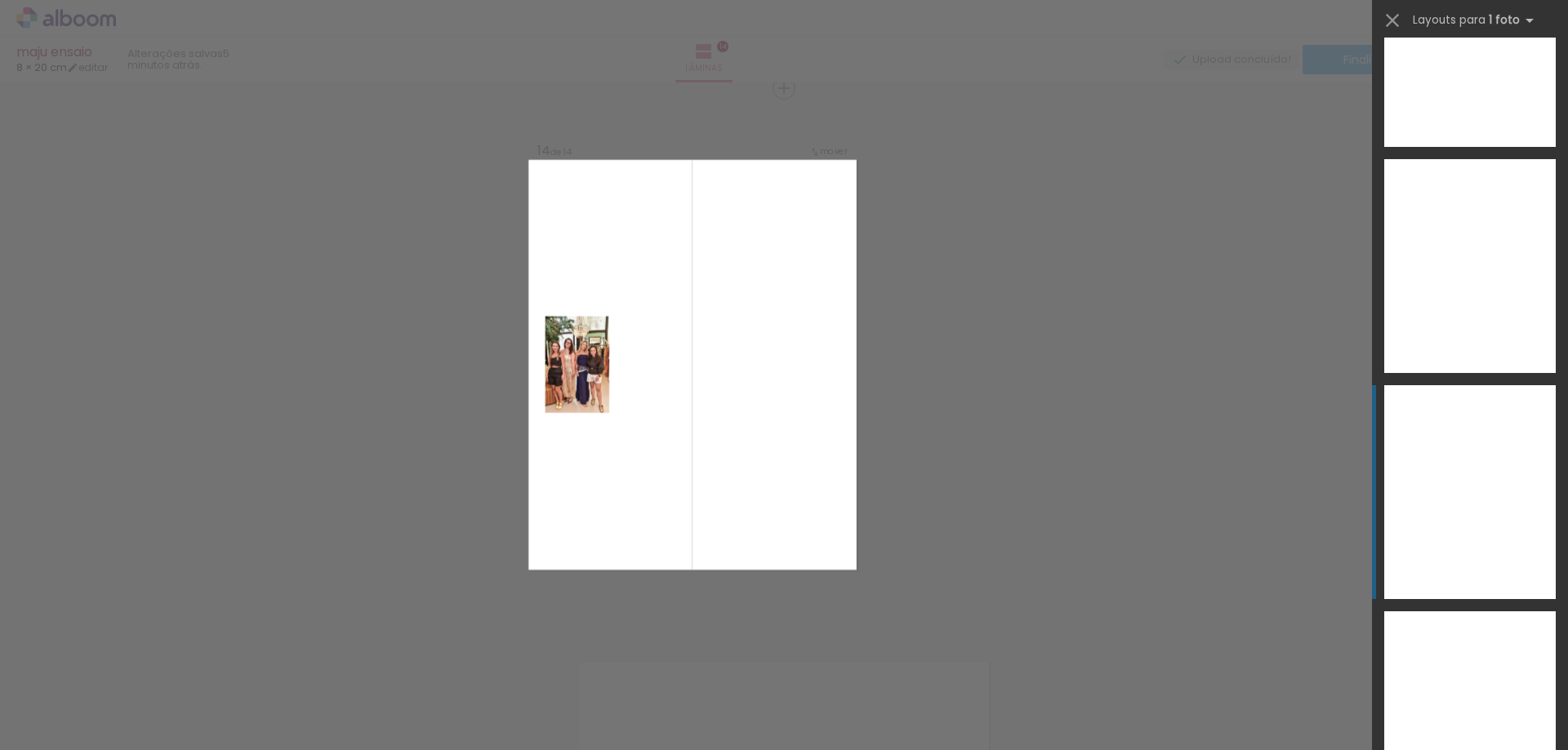
scroll to position [10047, 0]
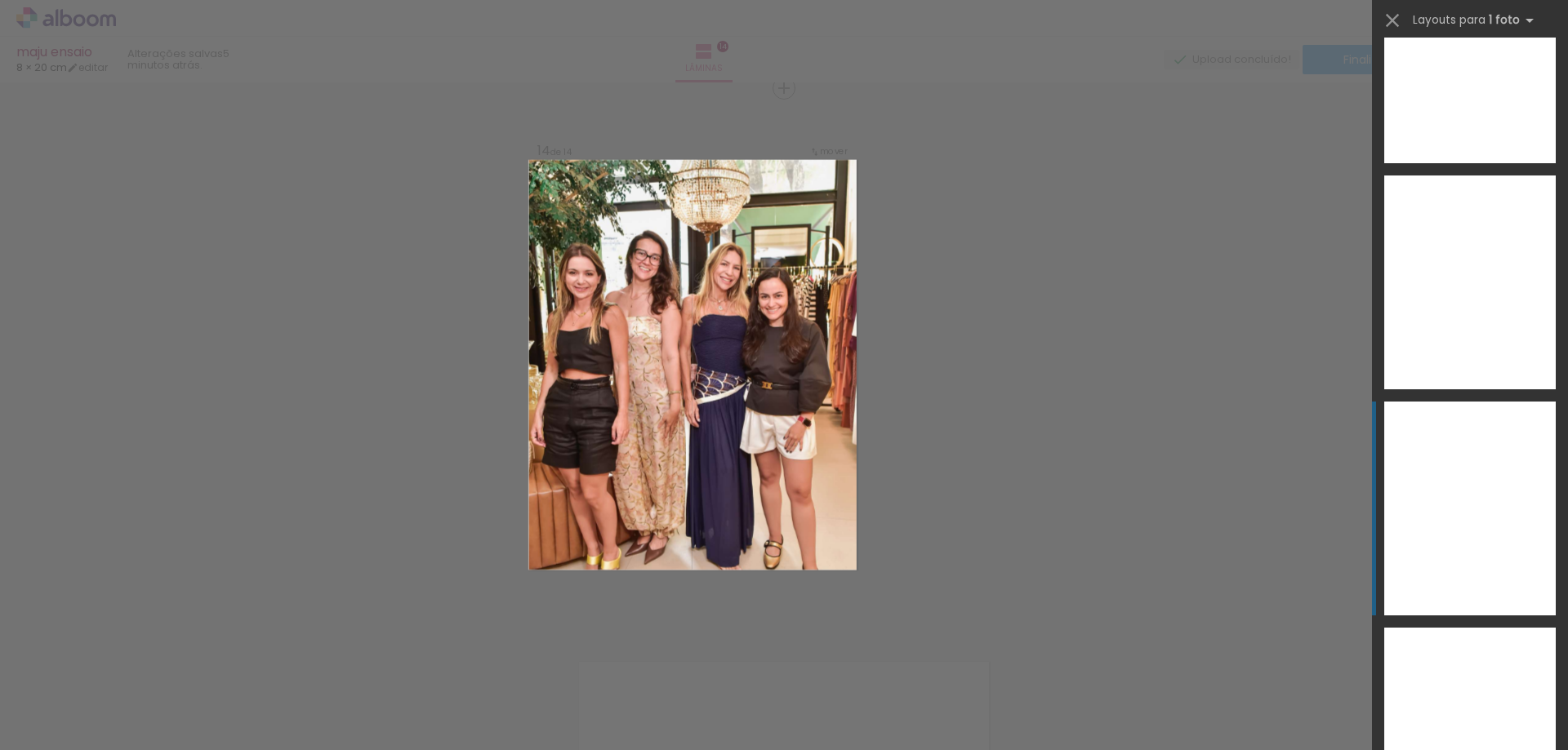
click at [1467, 514] on div at bounding box center [1469, 508] width 171 height 214
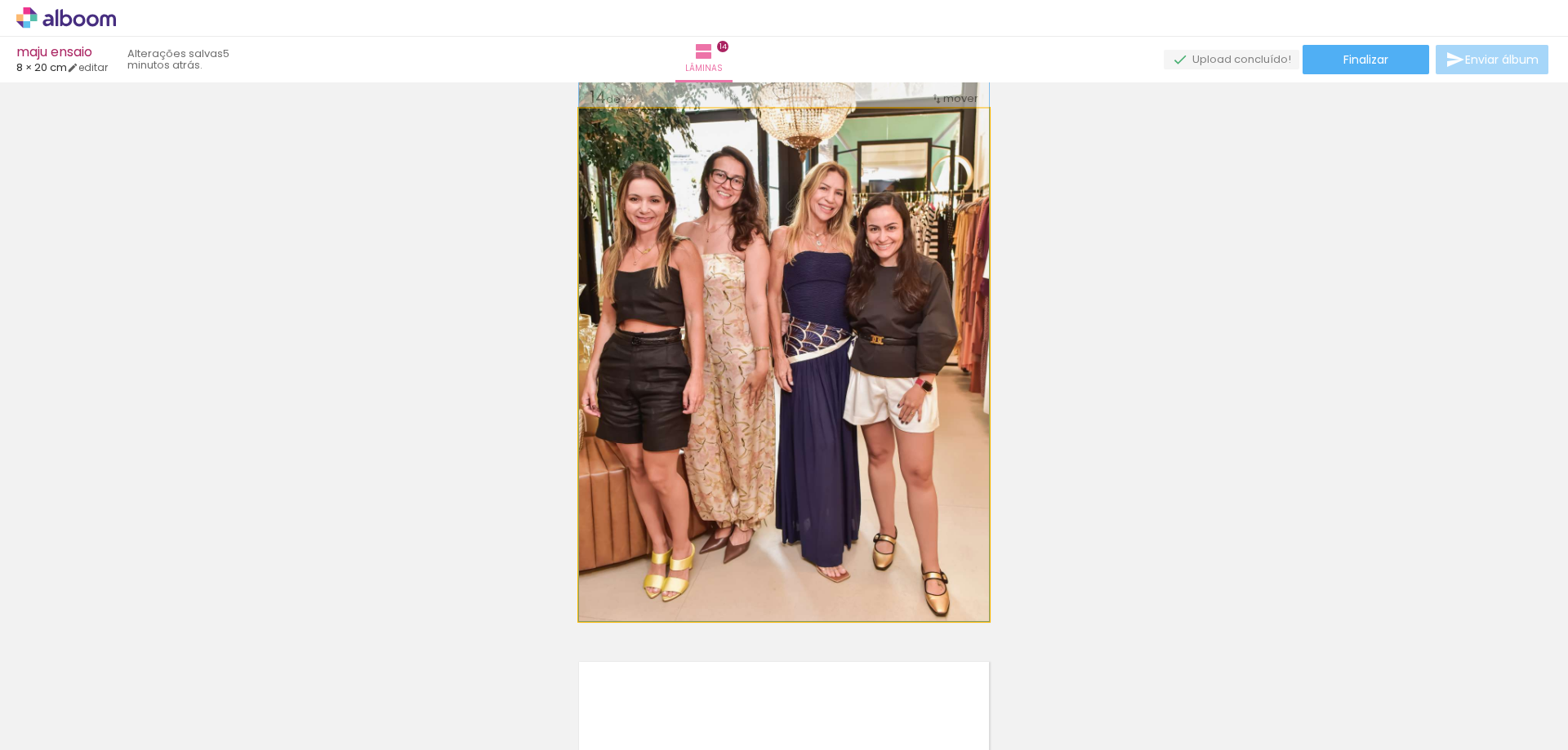
drag, startPoint x: 675, startPoint y: 441, endPoint x: 685, endPoint y: 357, distance: 84.6
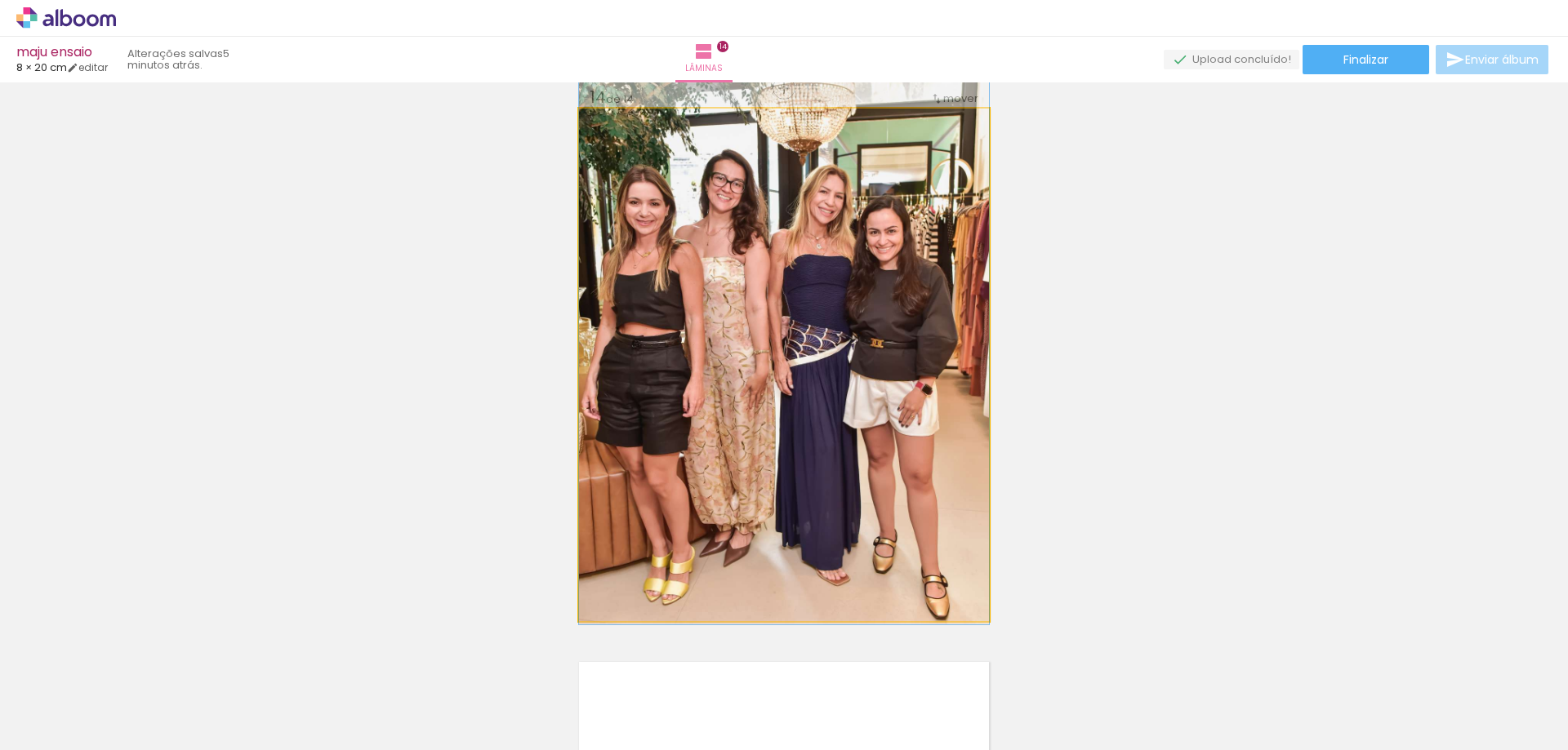
drag, startPoint x: 836, startPoint y: 316, endPoint x: 855, endPoint y: 318, distance: 19.1
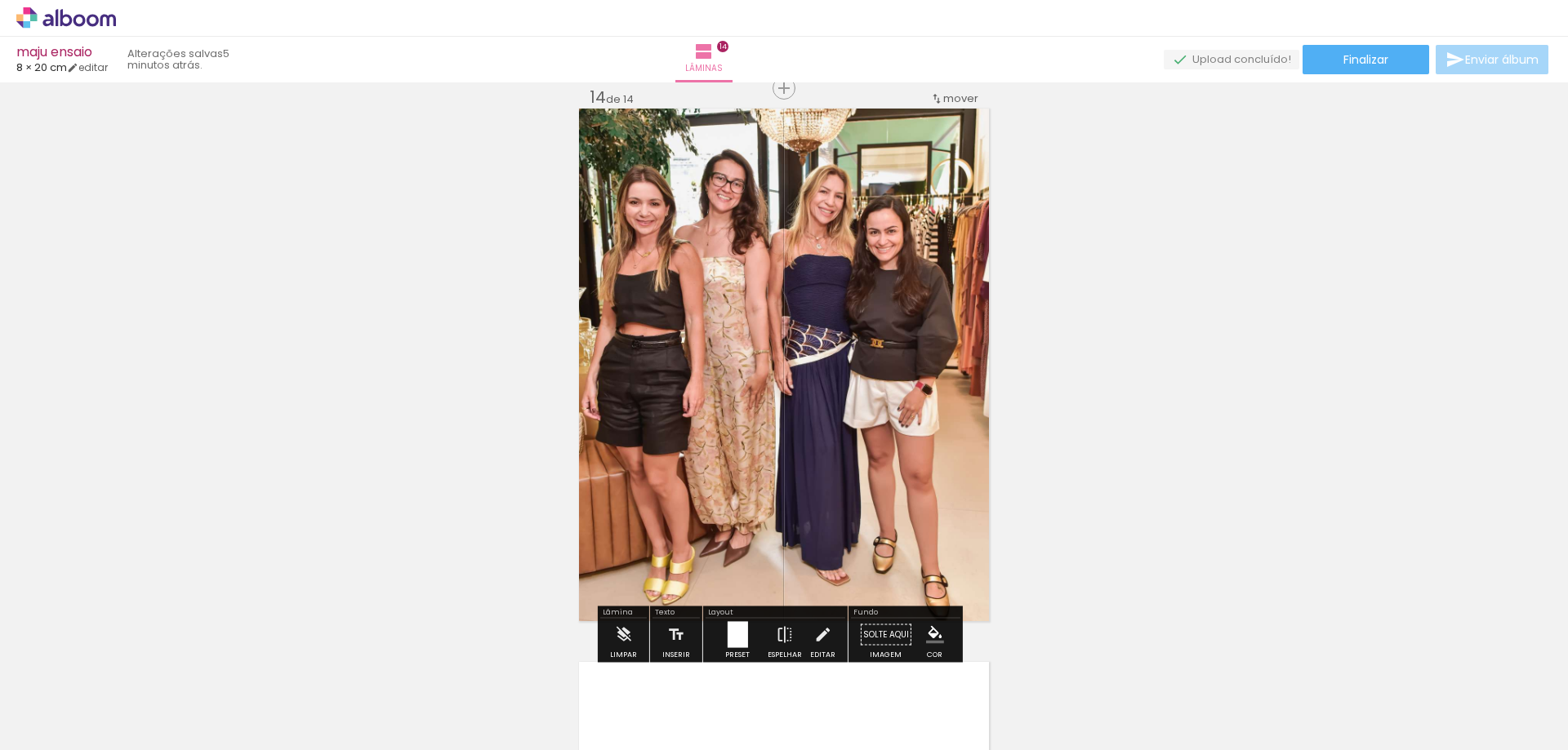
click at [730, 630] on div at bounding box center [737, 634] width 21 height 26
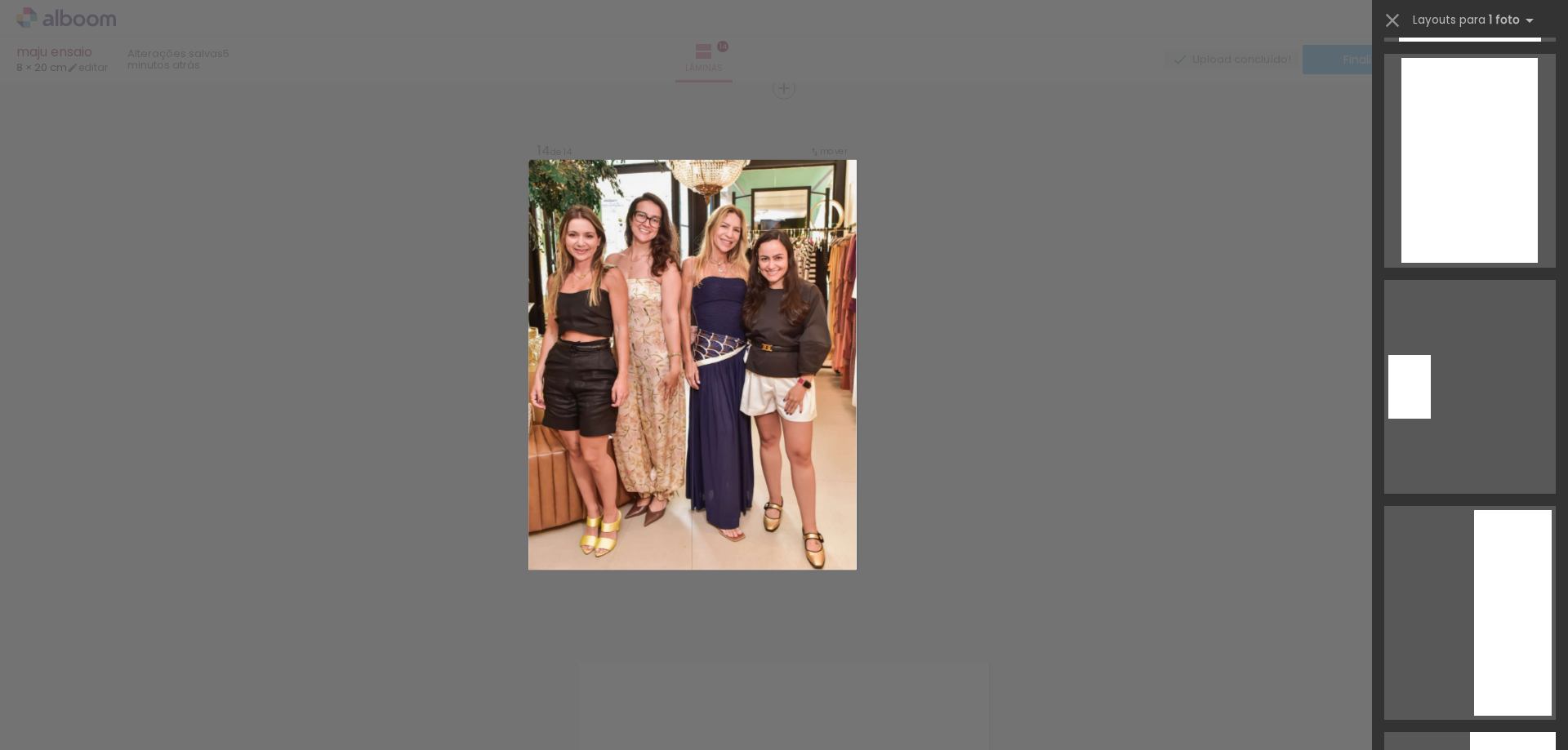
scroll to position [1999, 0]
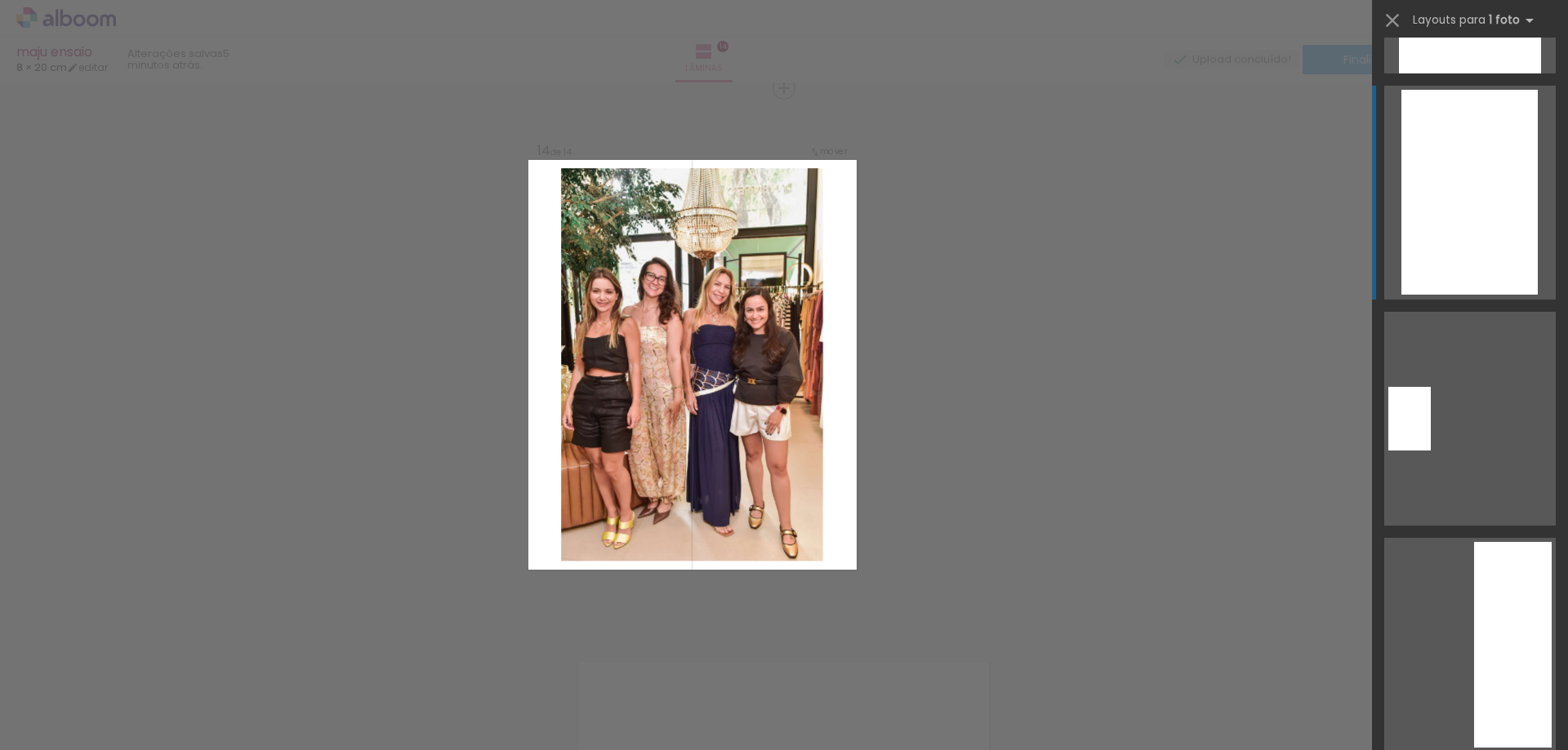
click at [1448, 212] on div at bounding box center [1469, 192] width 136 height 205
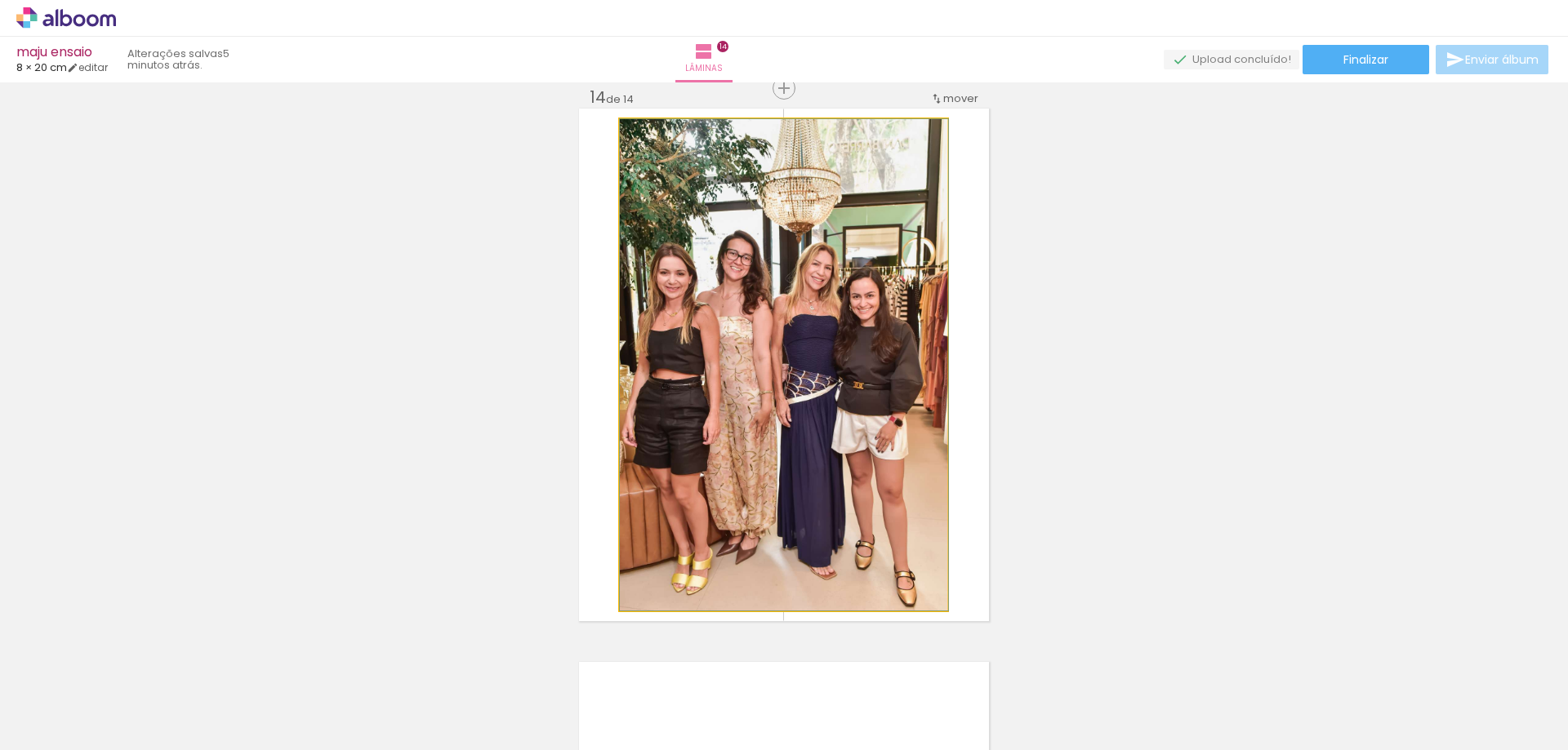
drag, startPoint x: 749, startPoint y: 491, endPoint x: 768, endPoint y: 491, distance: 19.0
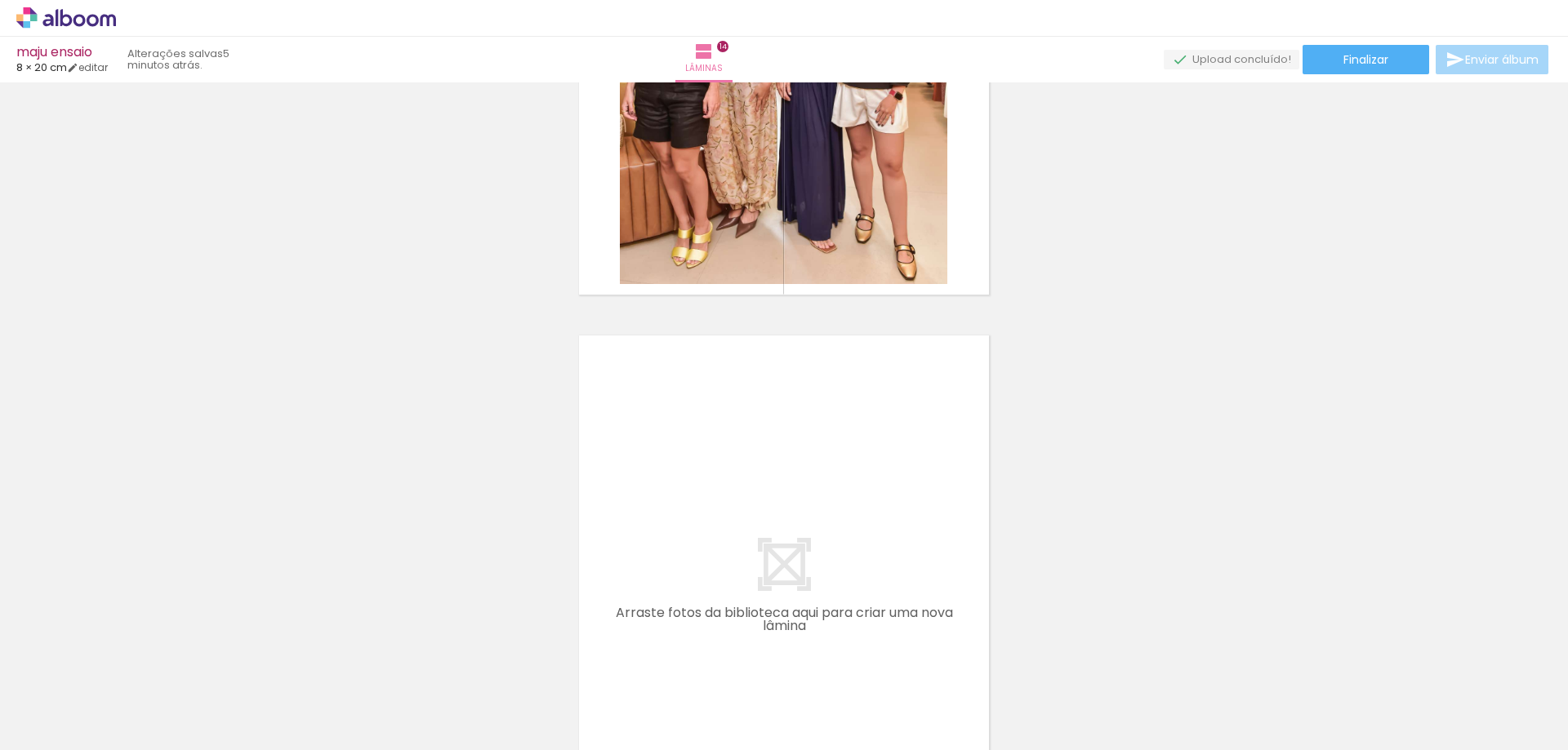
scroll to position [0, 139]
drag, startPoint x: 1036, startPoint y: 718, endPoint x: 762, endPoint y: 506, distance: 346.4
click at [762, 506] on quentale-workspace at bounding box center [784, 375] width 1568 height 750
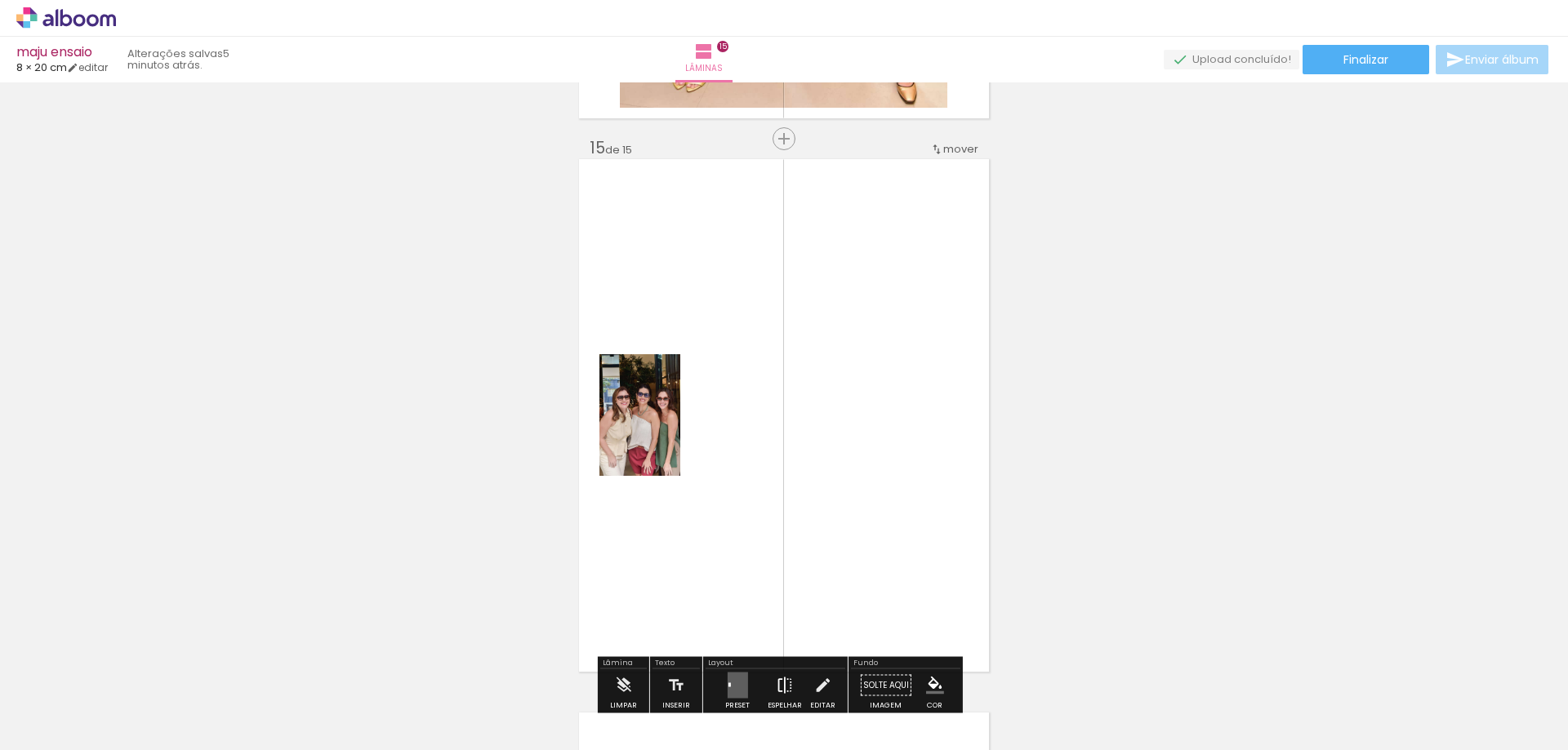
scroll to position [7849, 0]
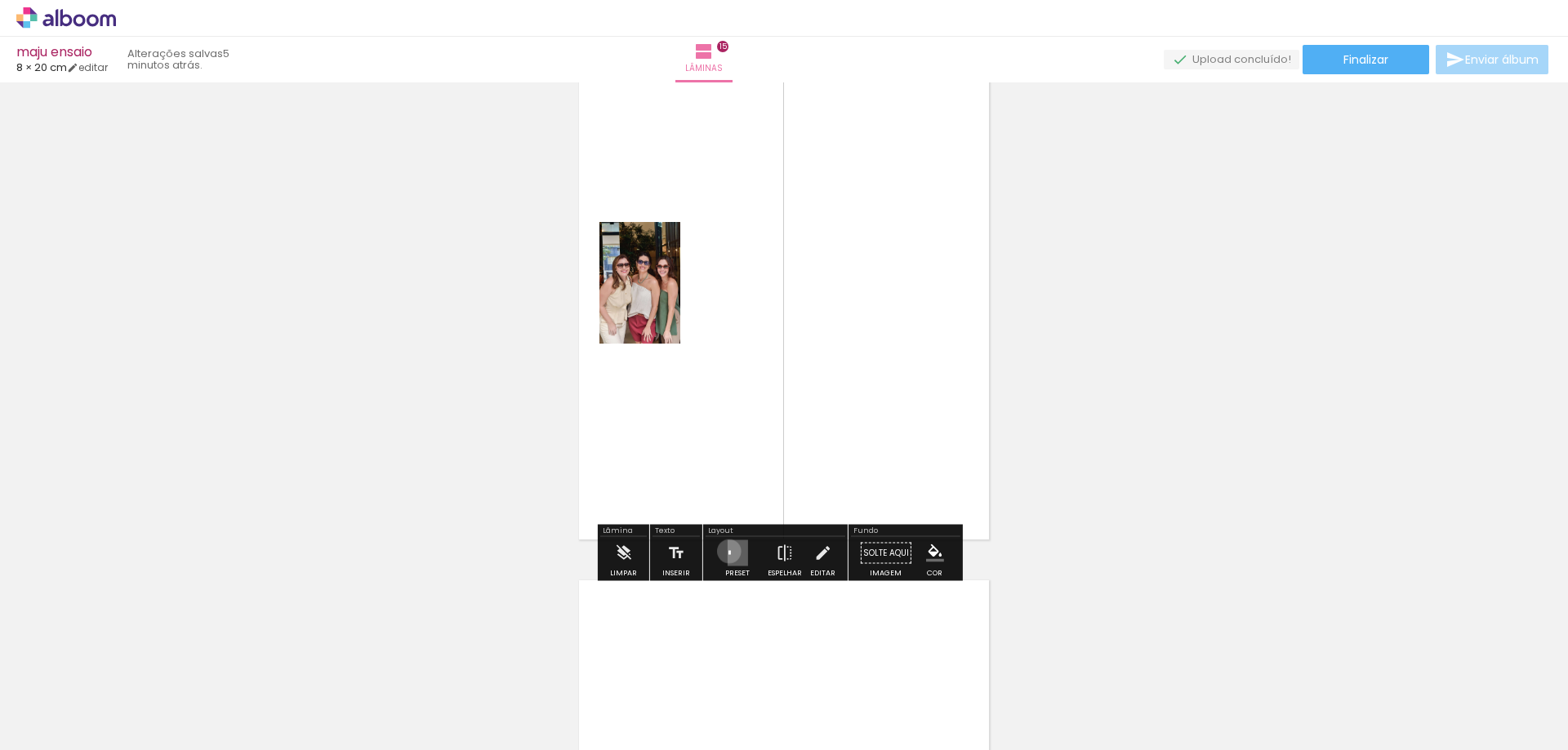
click at [728, 551] on div at bounding box center [729, 553] width 3 height 4
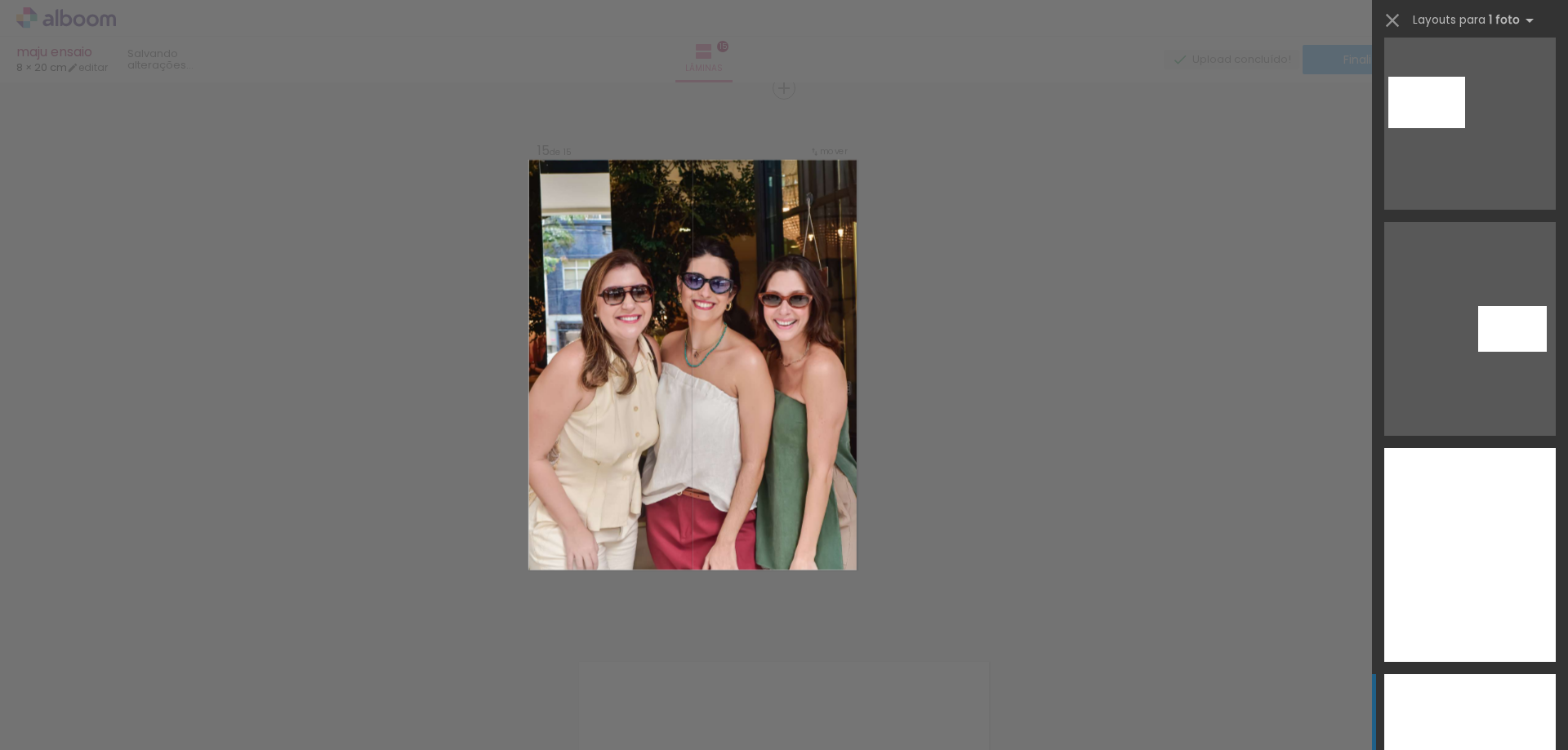
scroll to position [9957, 0]
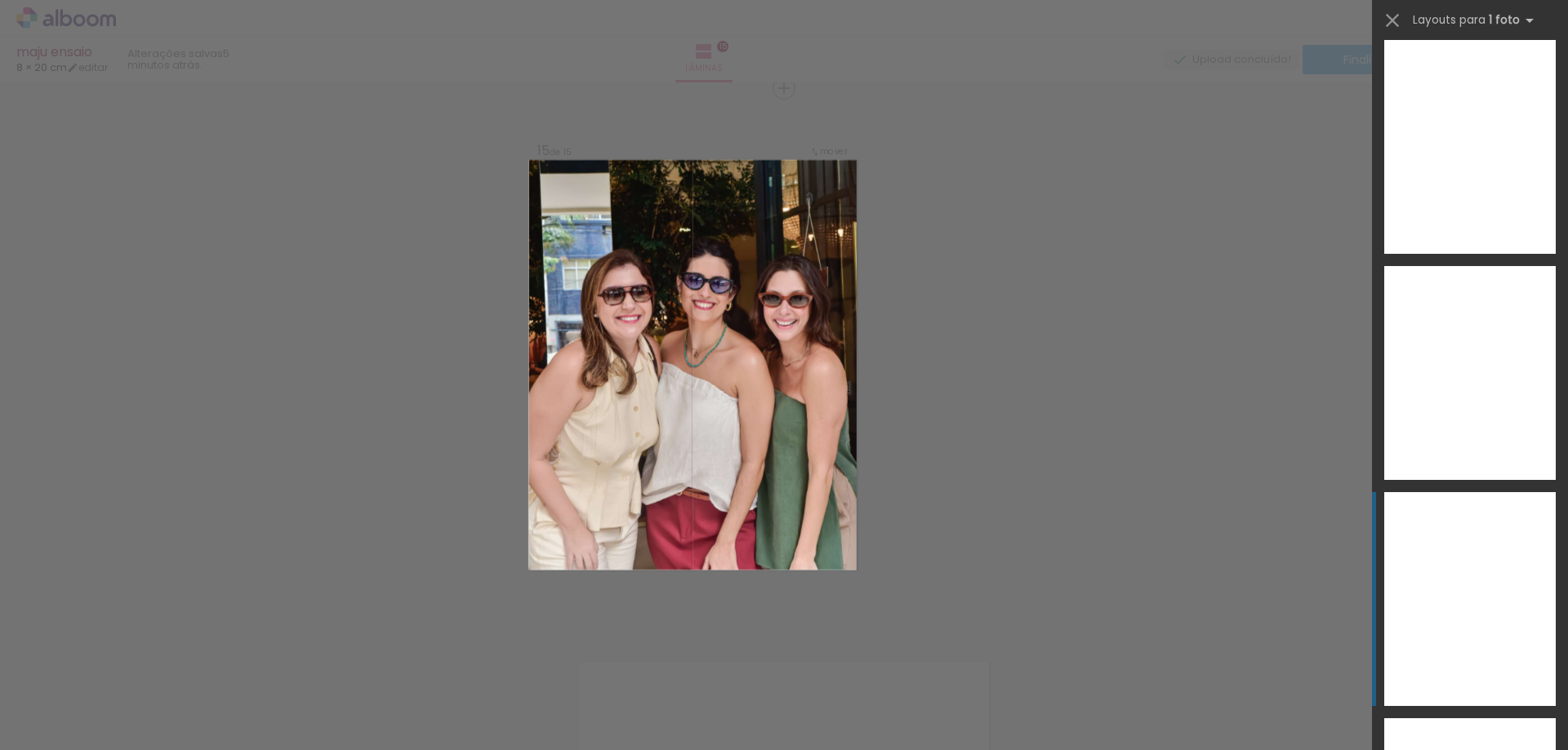
click at [1449, 557] on div at bounding box center [1469, 599] width 171 height 214
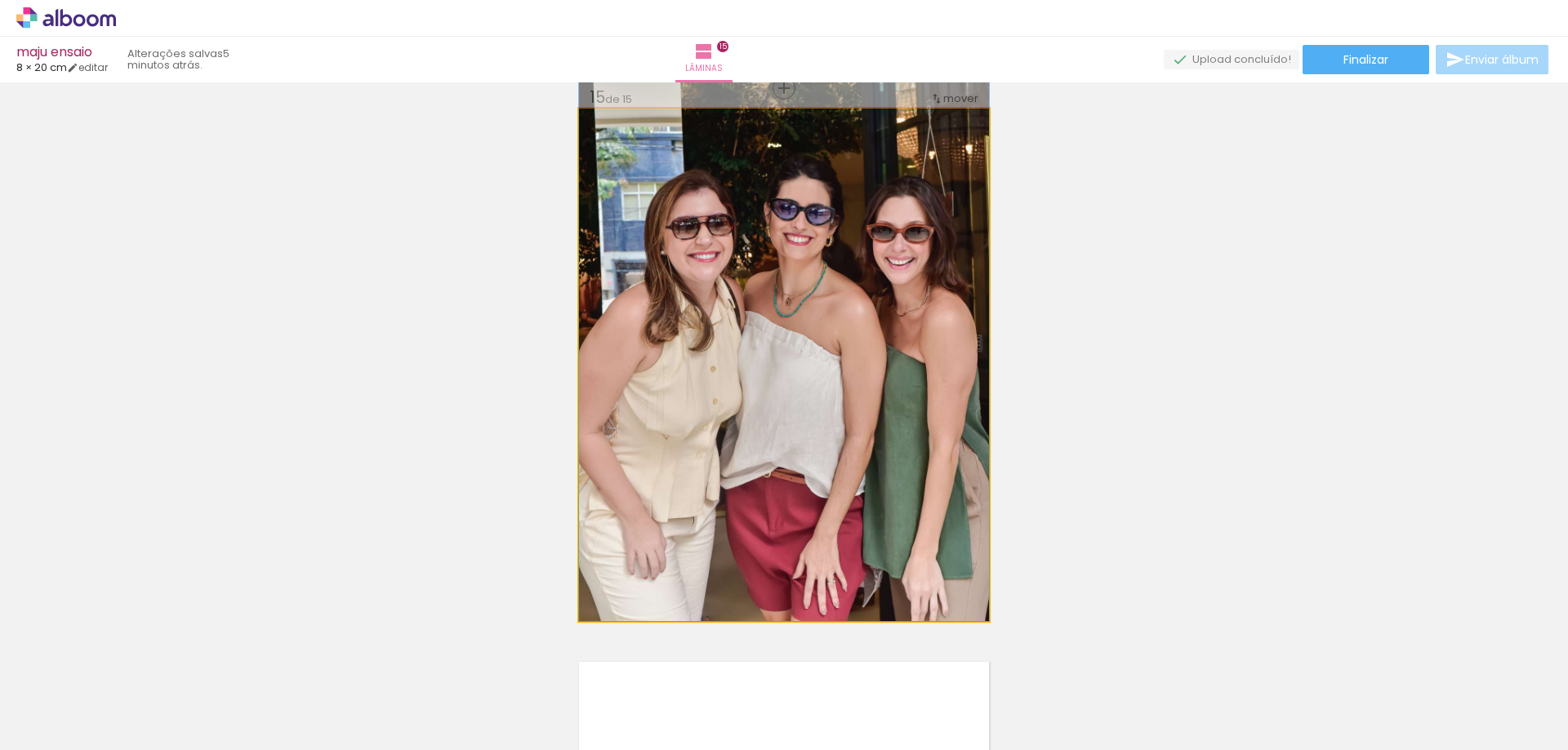
drag, startPoint x: 810, startPoint y: 435, endPoint x: 803, endPoint y: 325, distance: 110.2
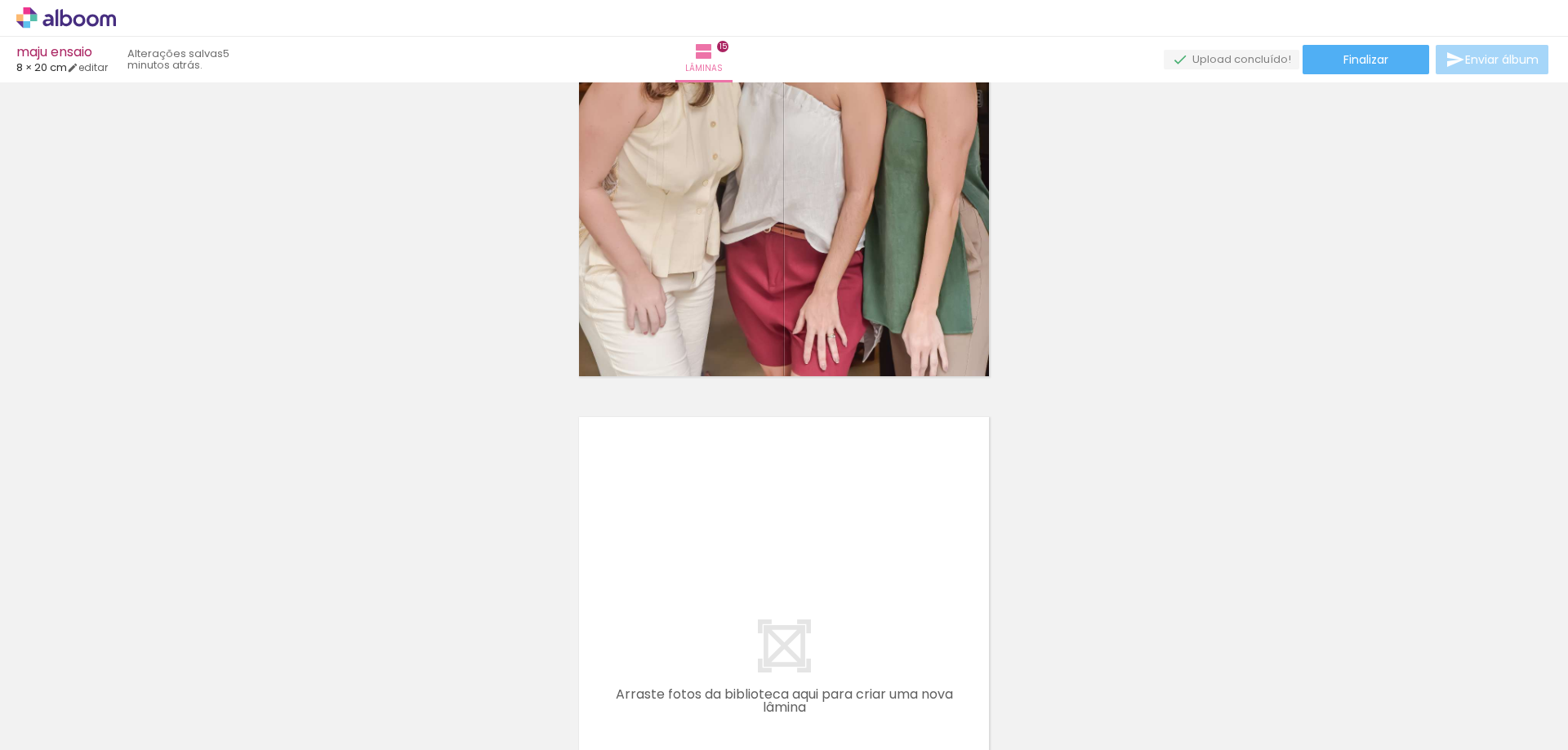
scroll to position [8094, 0]
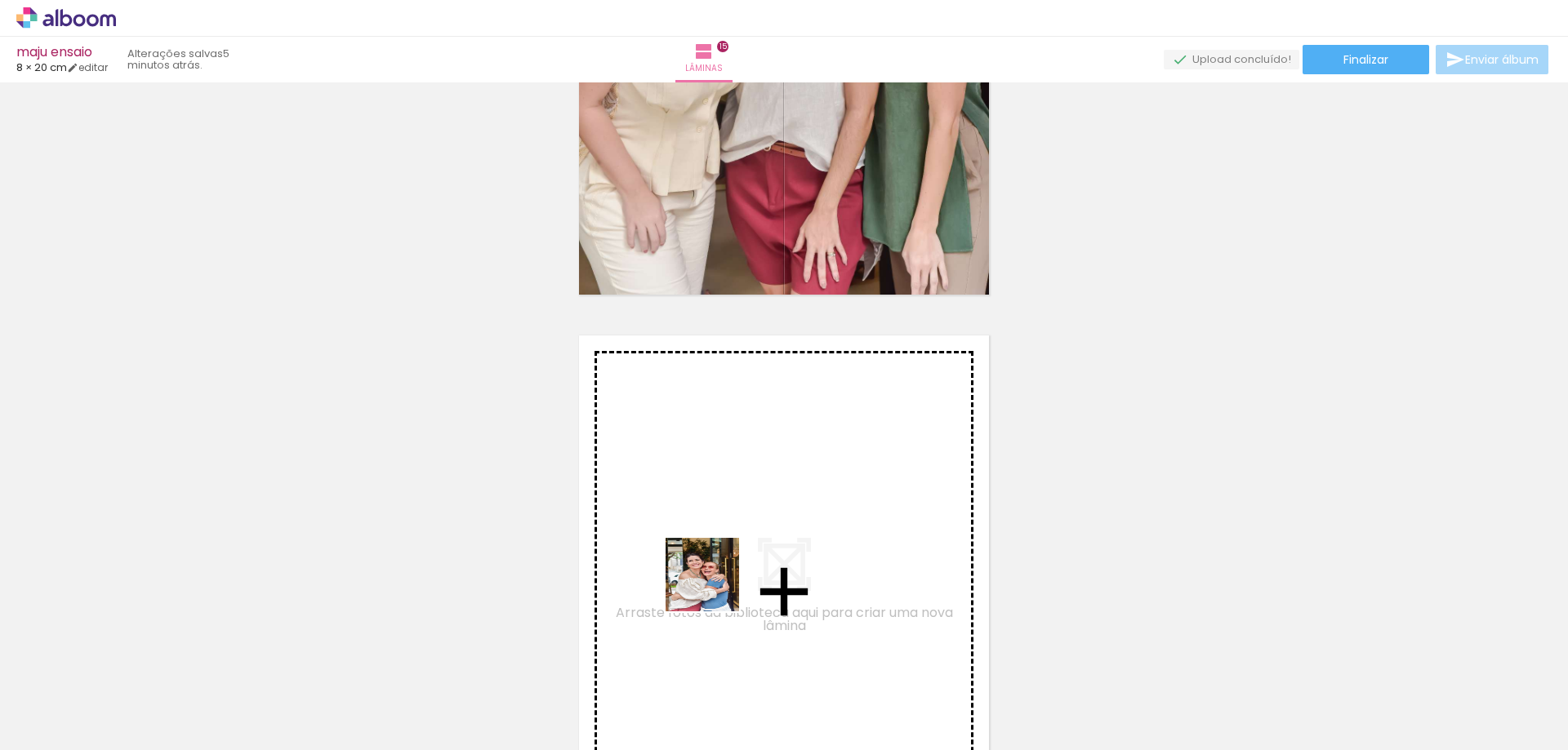
drag, startPoint x: 765, startPoint y: 710, endPoint x: 712, endPoint y: 553, distance: 165.7
click at [712, 553] on quentale-workspace at bounding box center [784, 375] width 1568 height 750
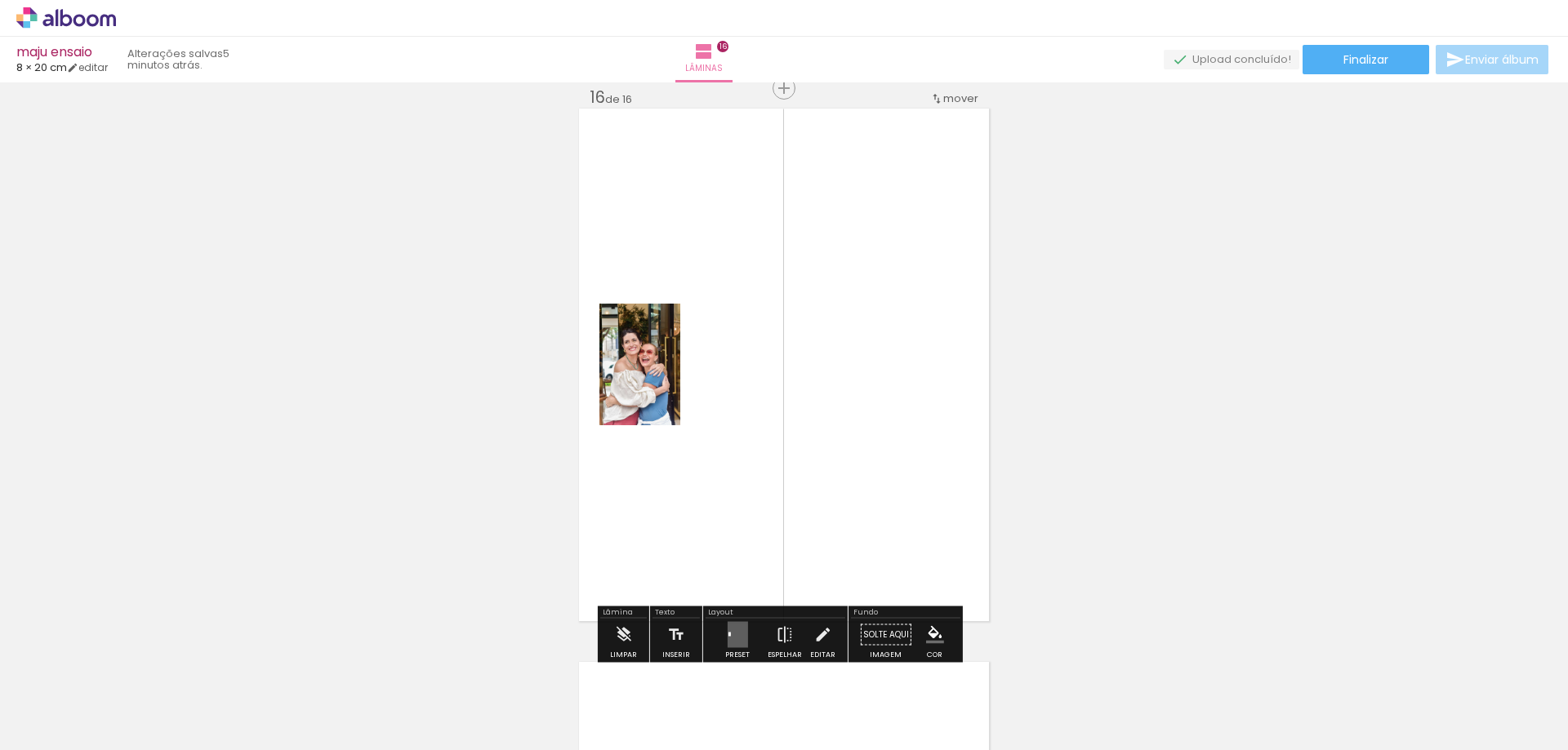
scroll to position [8403, 0]
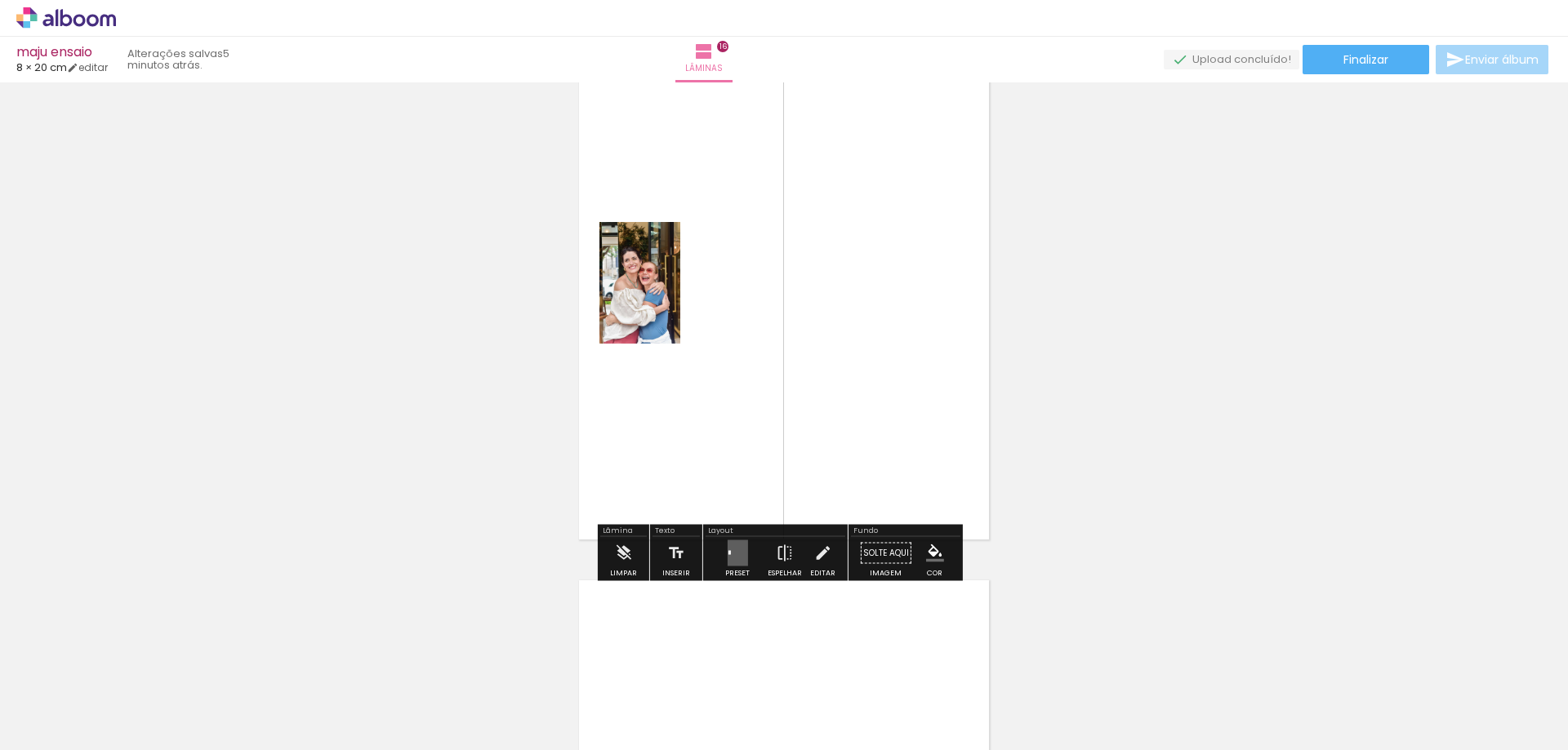
click at [728, 548] on quentale-layouter at bounding box center [737, 553] width 21 height 26
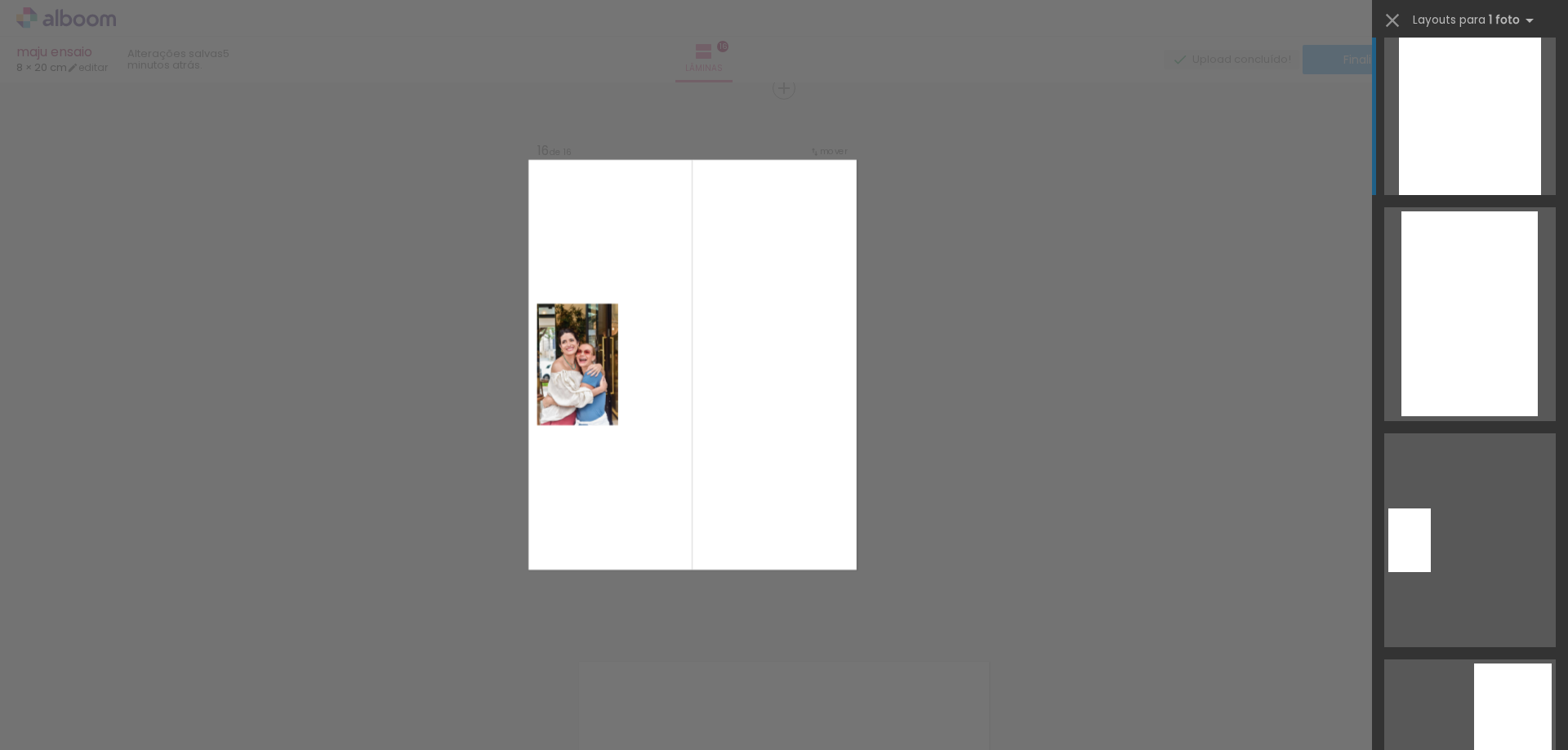
scroll to position [1387, 0]
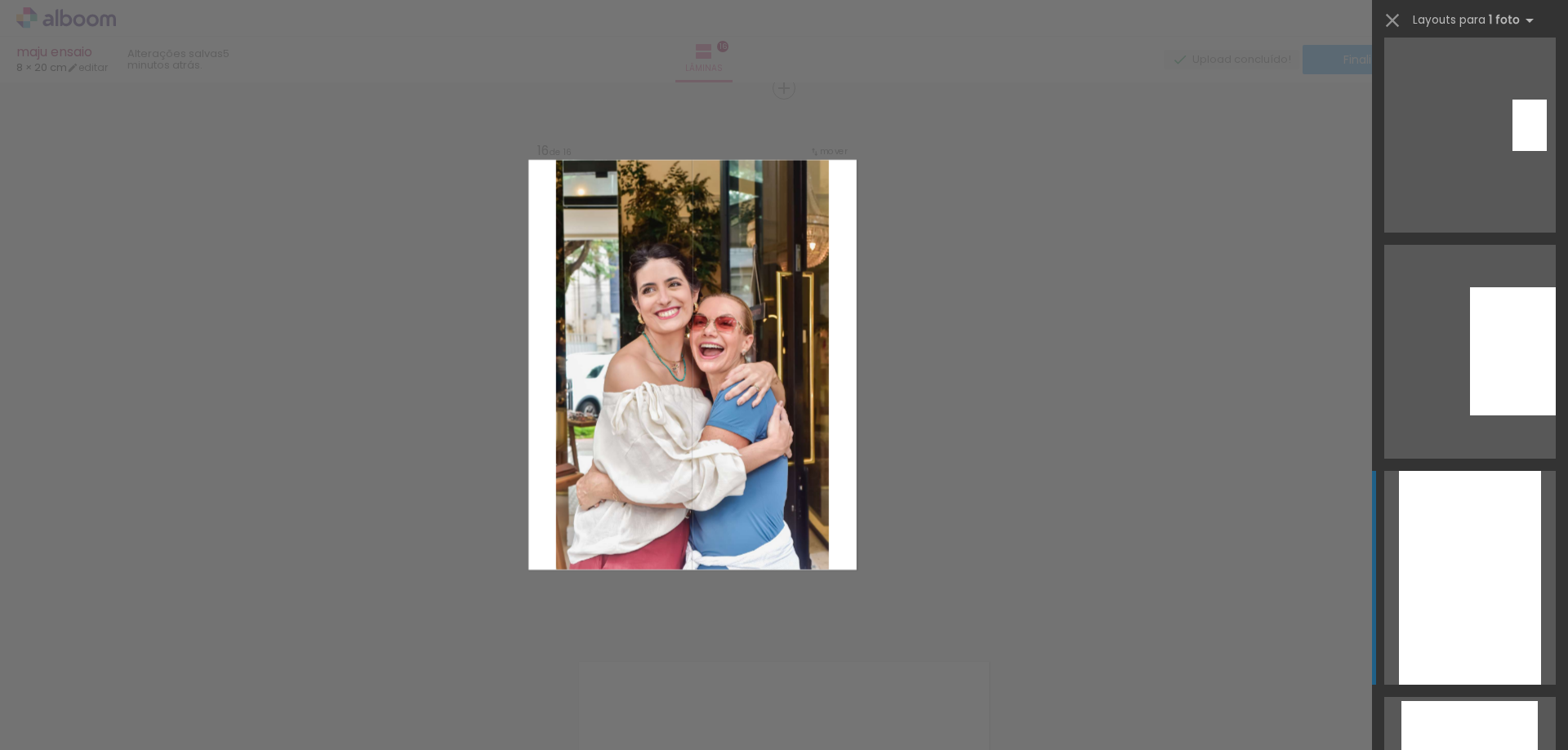
click at [1437, 531] on div at bounding box center [1469, 578] width 142 height 214
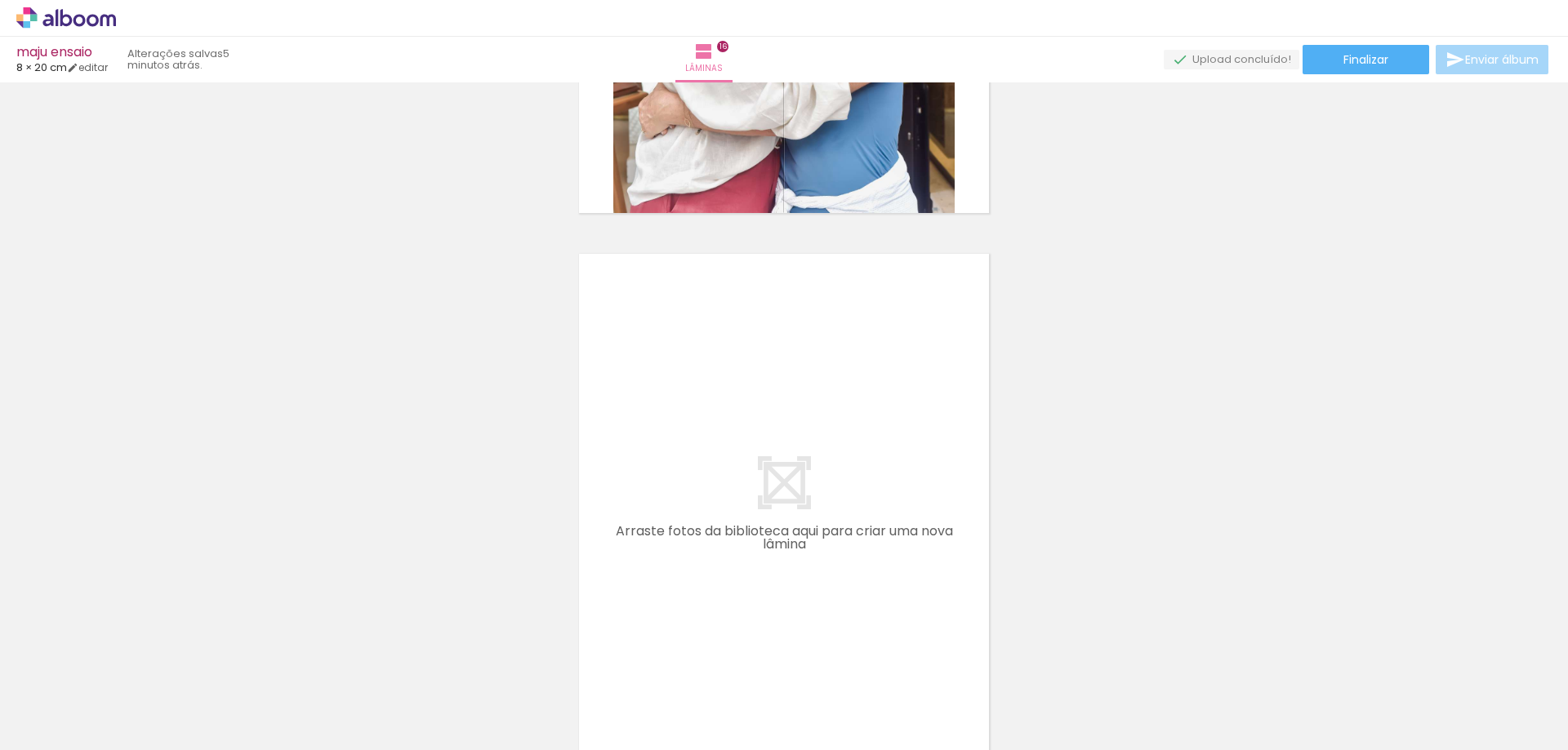
scroll to position [8892, 0]
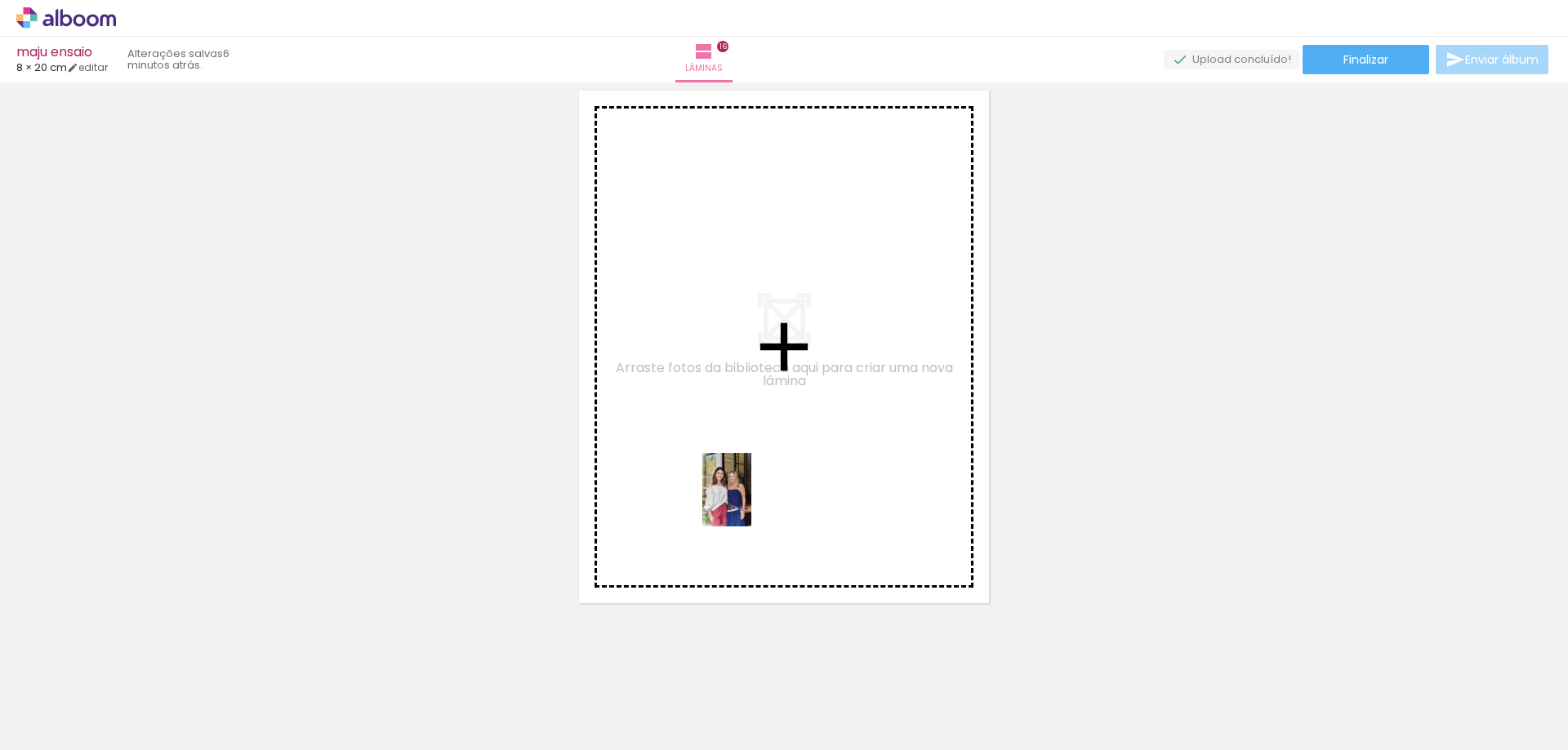
drag, startPoint x: 312, startPoint y: 708, endPoint x: 751, endPoint y: 502, distance: 484.9
click at [751, 502] on quentale-workspace at bounding box center [784, 375] width 1568 height 750
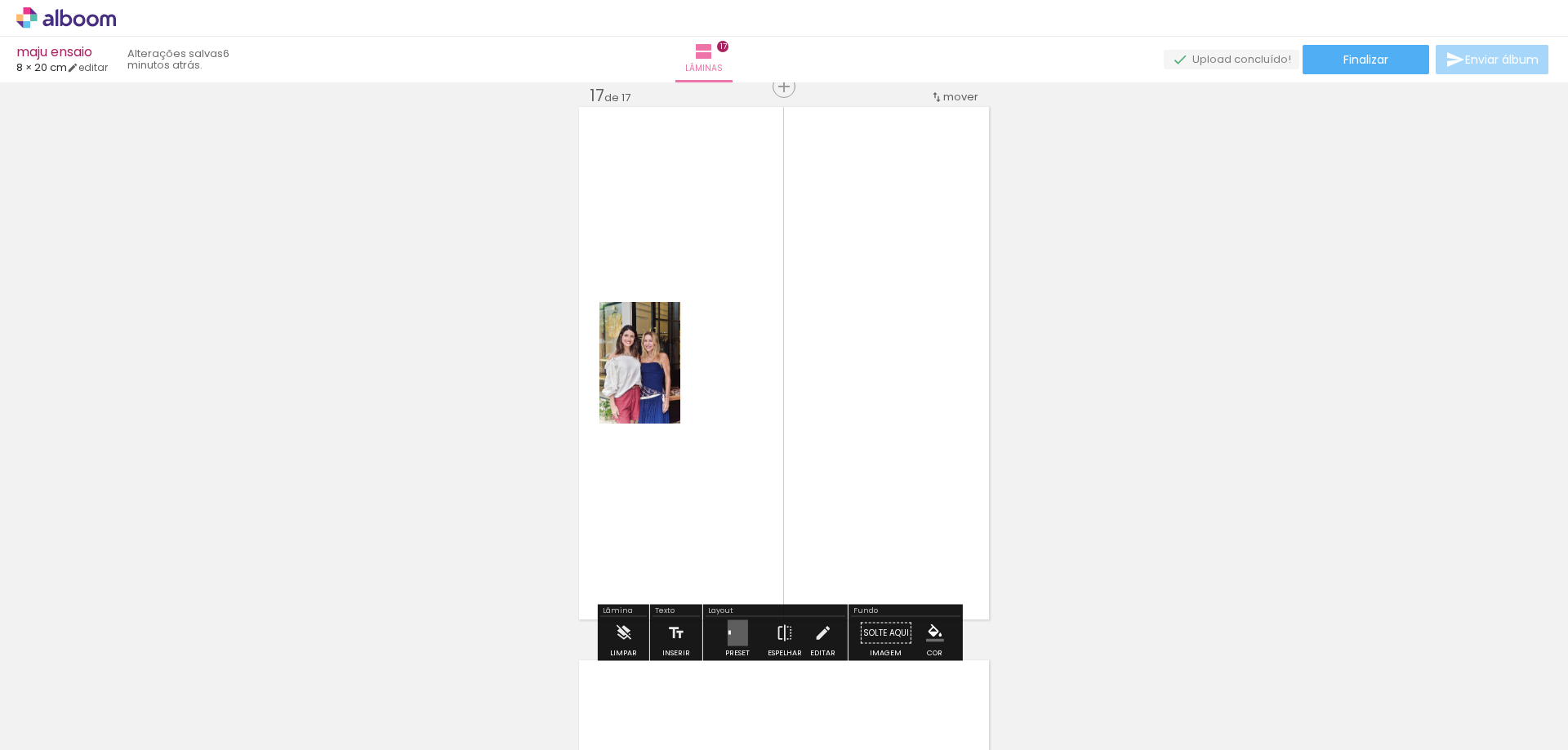
scroll to position [8875, 0]
drag, startPoint x: 639, startPoint y: 385, endPoint x: 576, endPoint y: 449, distance: 89.8
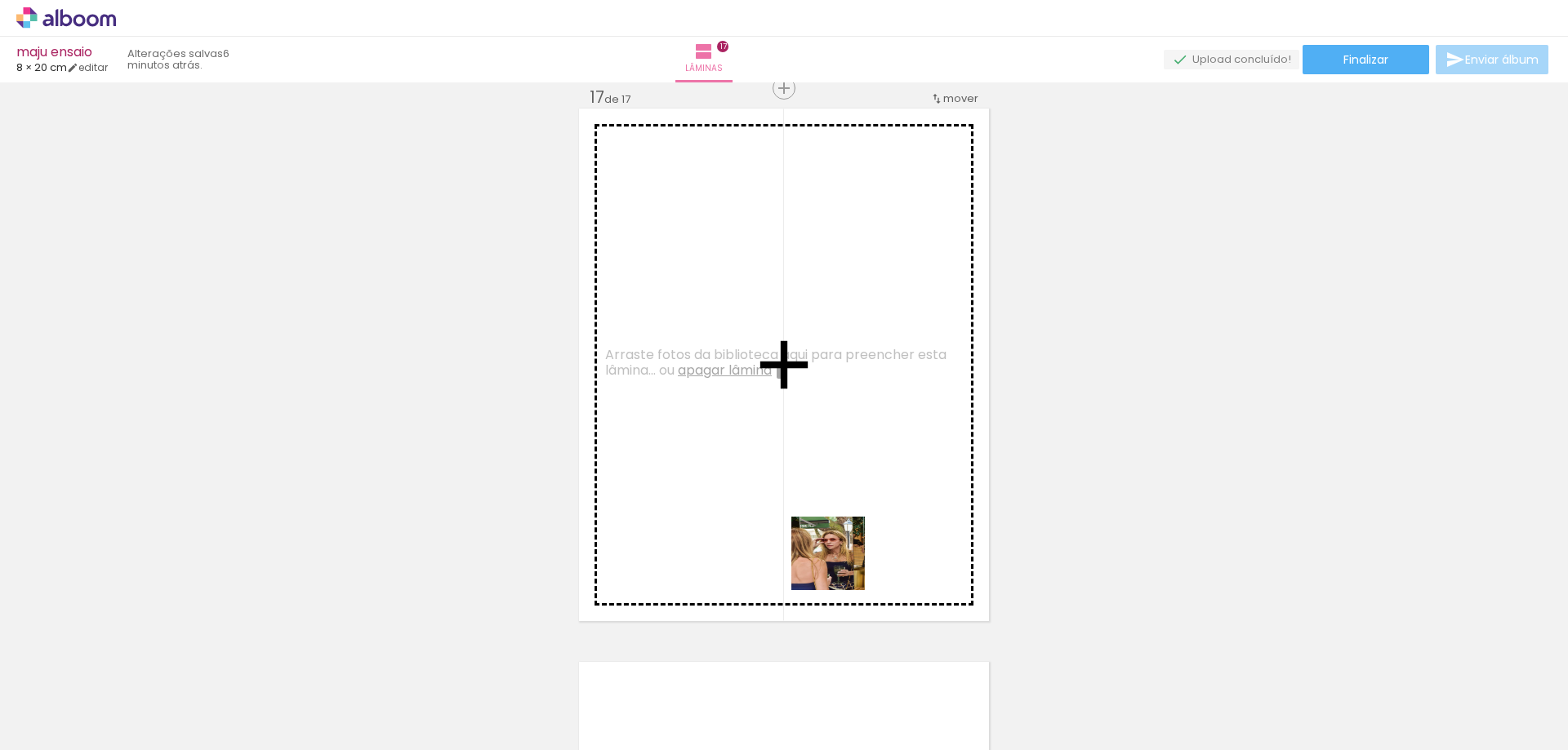
drag, startPoint x: 930, startPoint y: 682, endPoint x: 685, endPoint y: 486, distance: 313.8
click at [686, 454] on quentale-workspace at bounding box center [784, 375] width 1568 height 750
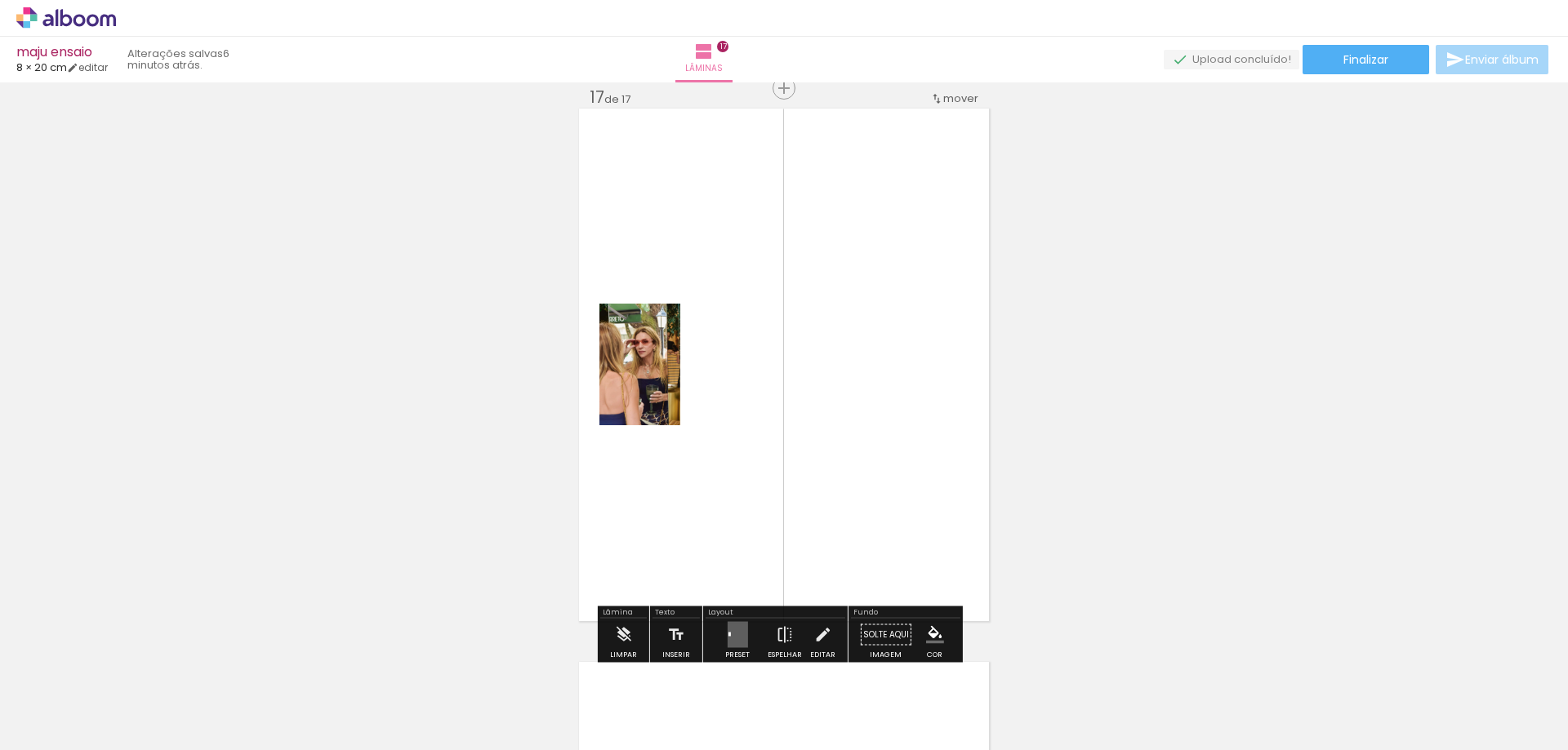
click at [727, 627] on quentale-layouter at bounding box center [737, 634] width 21 height 26
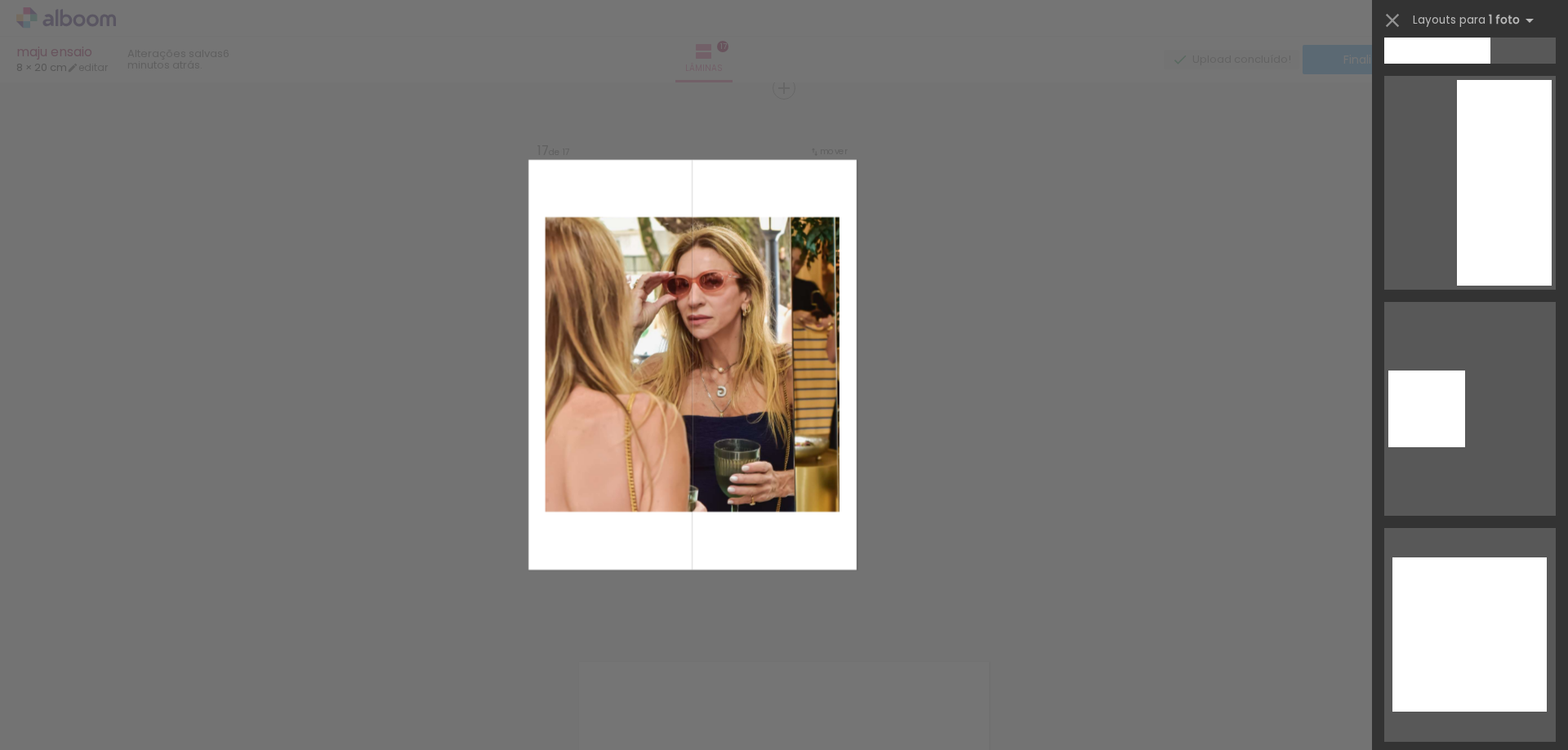
scroll to position [4081, 0]
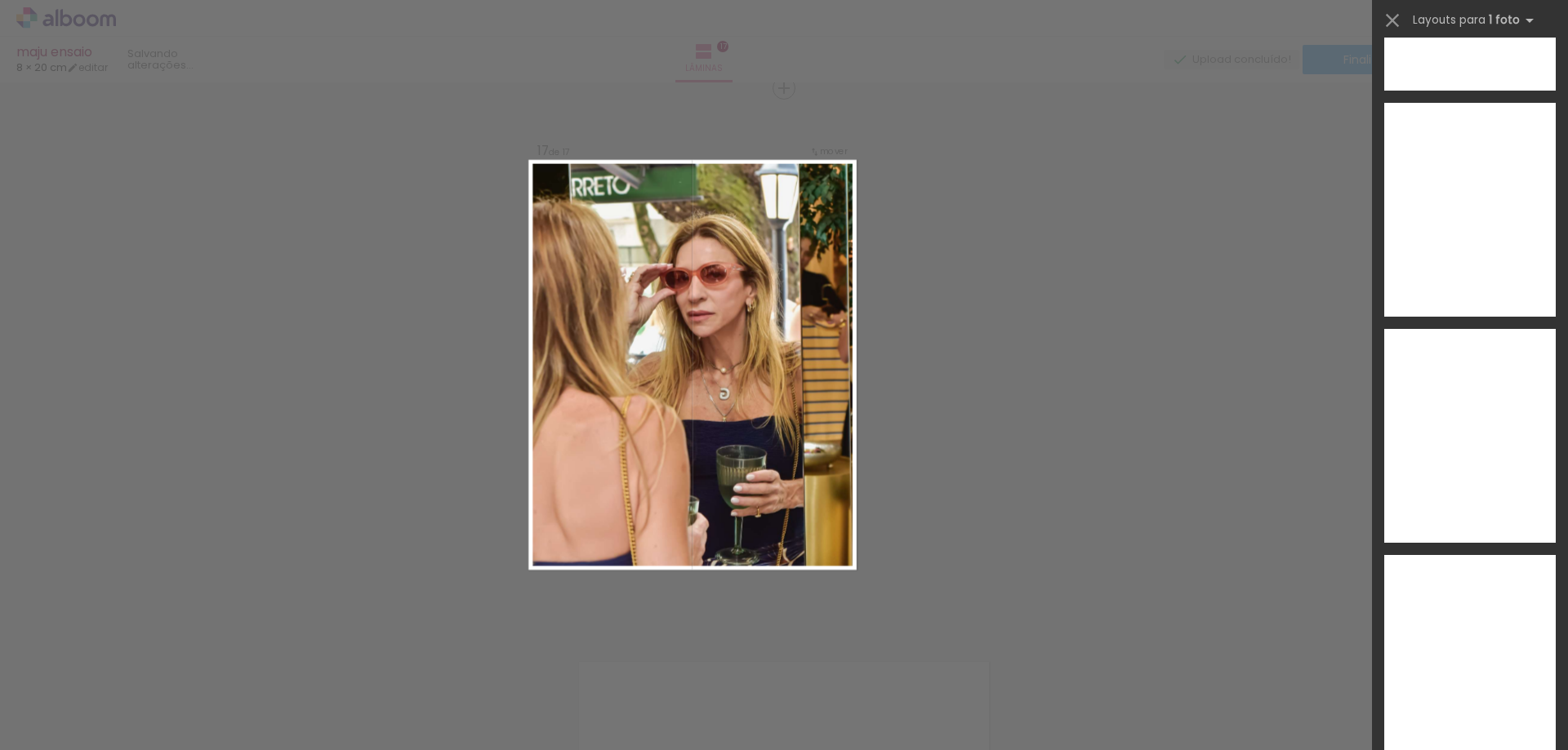
scroll to position [10528, 0]
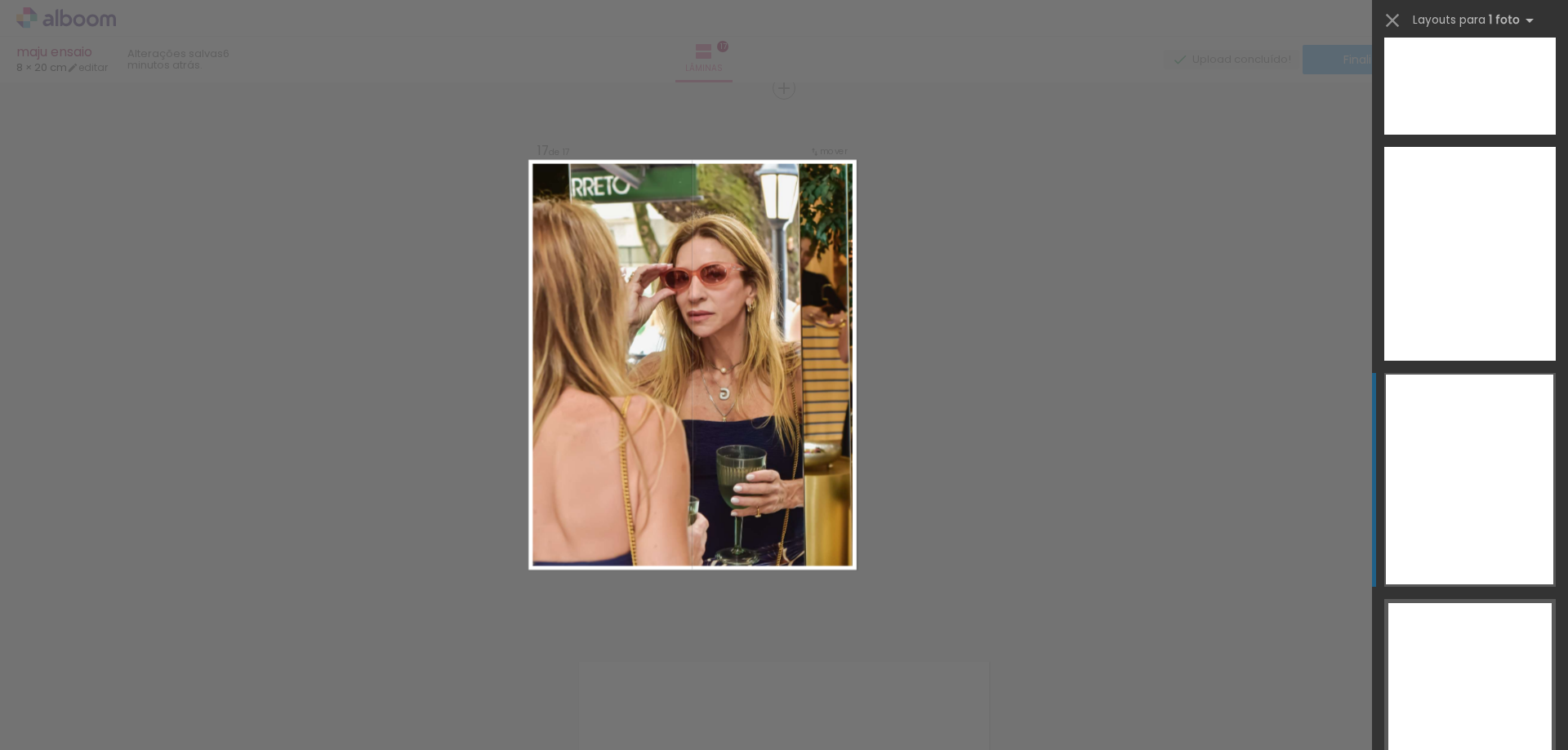
click at [1460, 572] on div at bounding box center [1469, 479] width 168 height 210
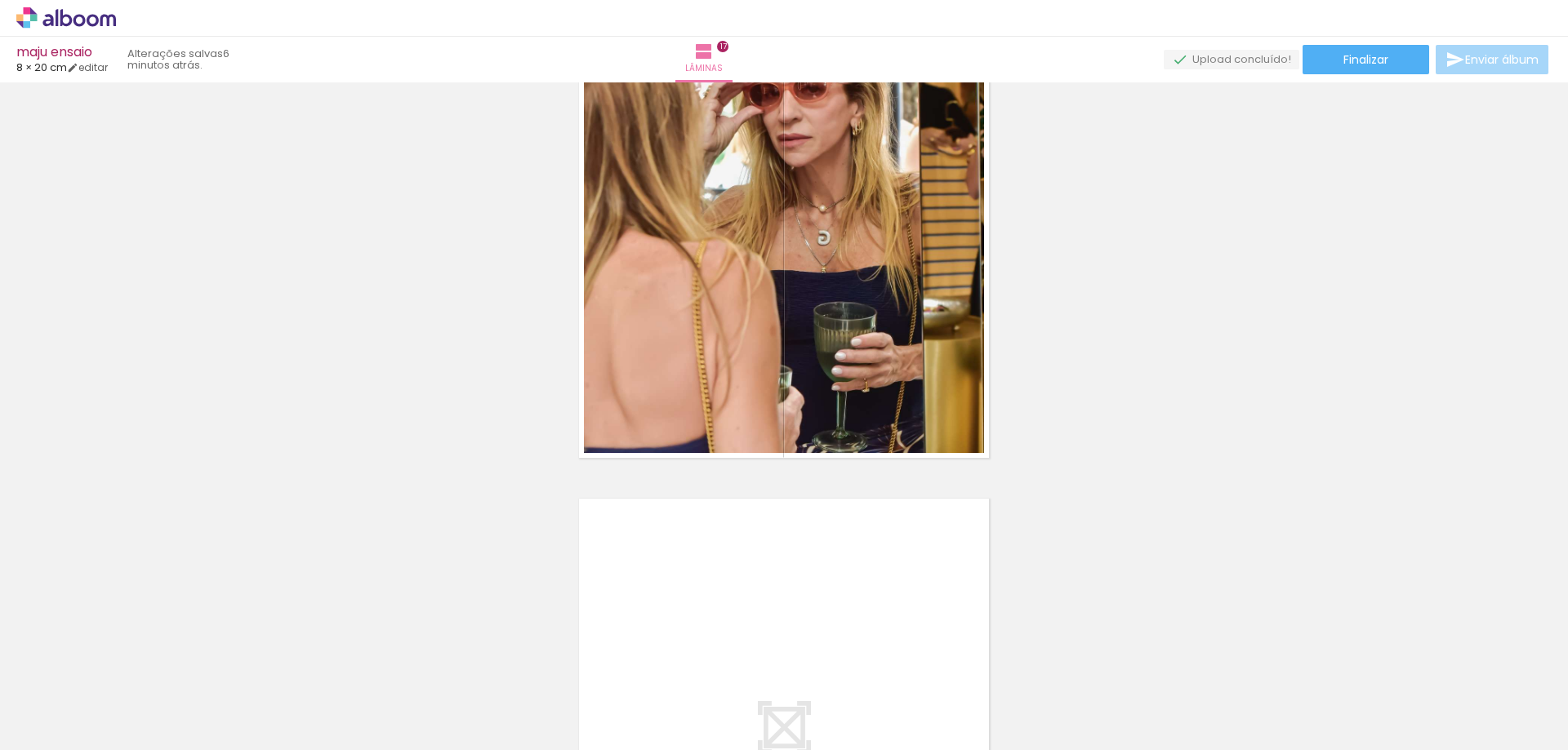
scroll to position [9283, 0]
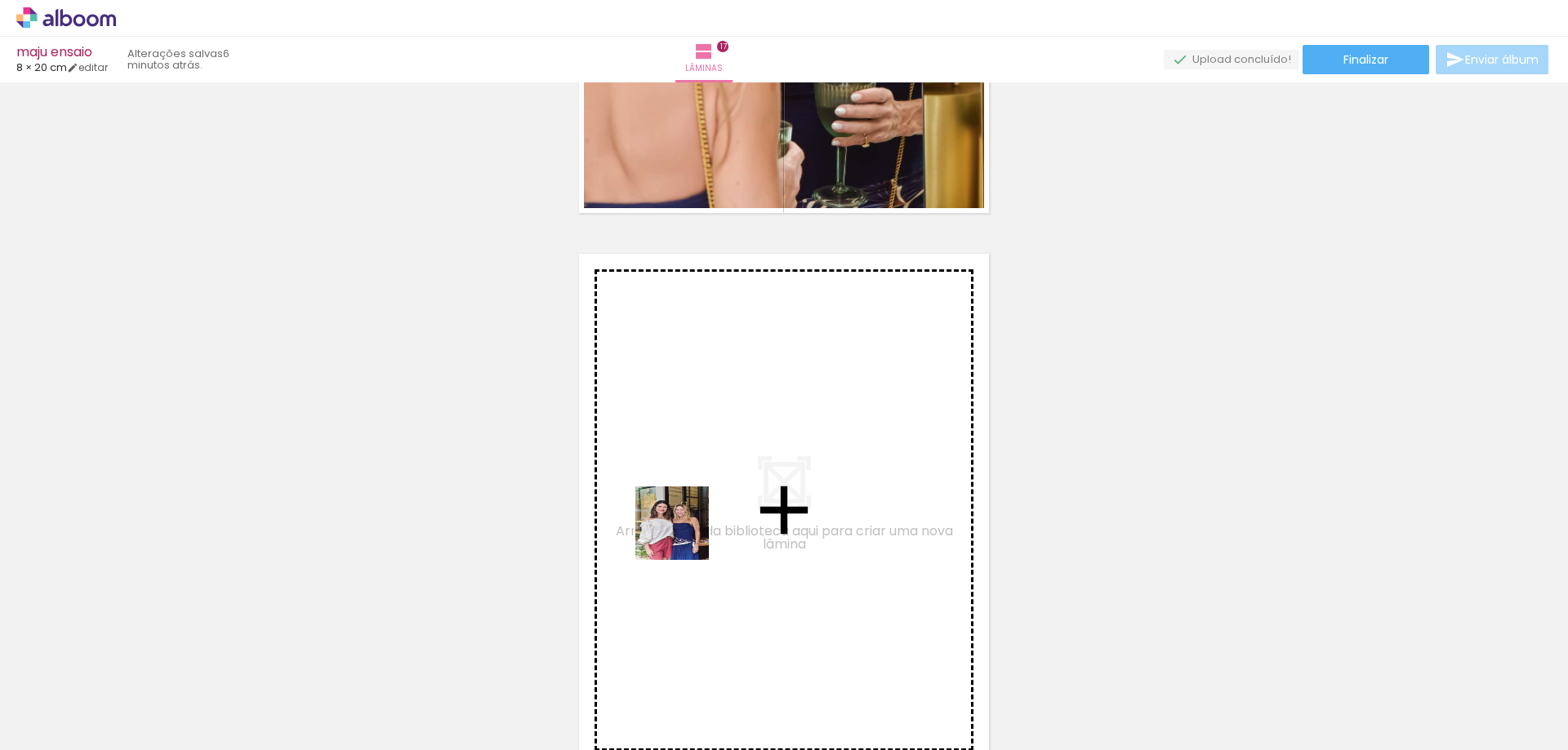
drag, startPoint x: 315, startPoint y: 702, endPoint x: 716, endPoint y: 496, distance: 450.8
click at [716, 496] on quentale-workspace at bounding box center [784, 375] width 1568 height 750
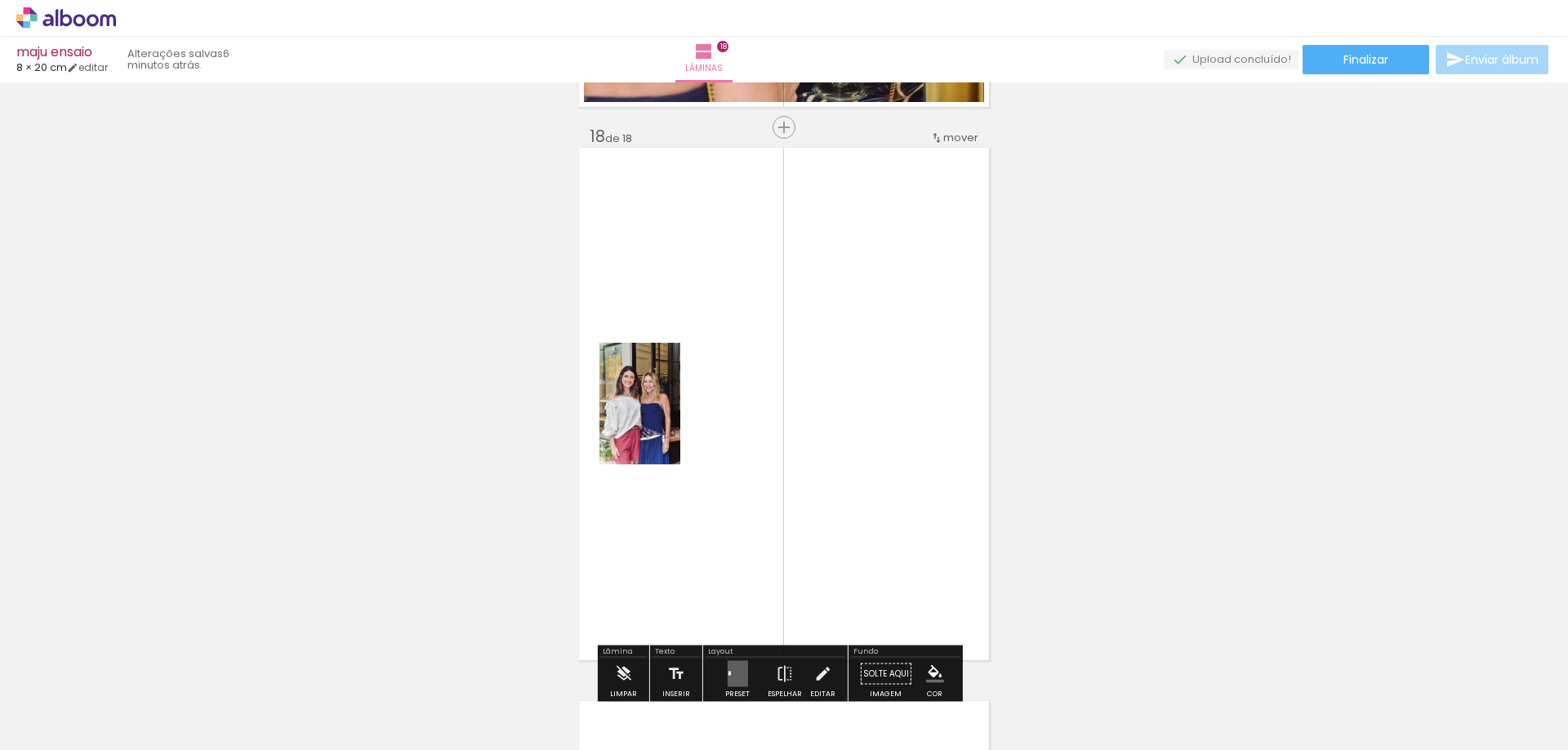
scroll to position [9428, 0]
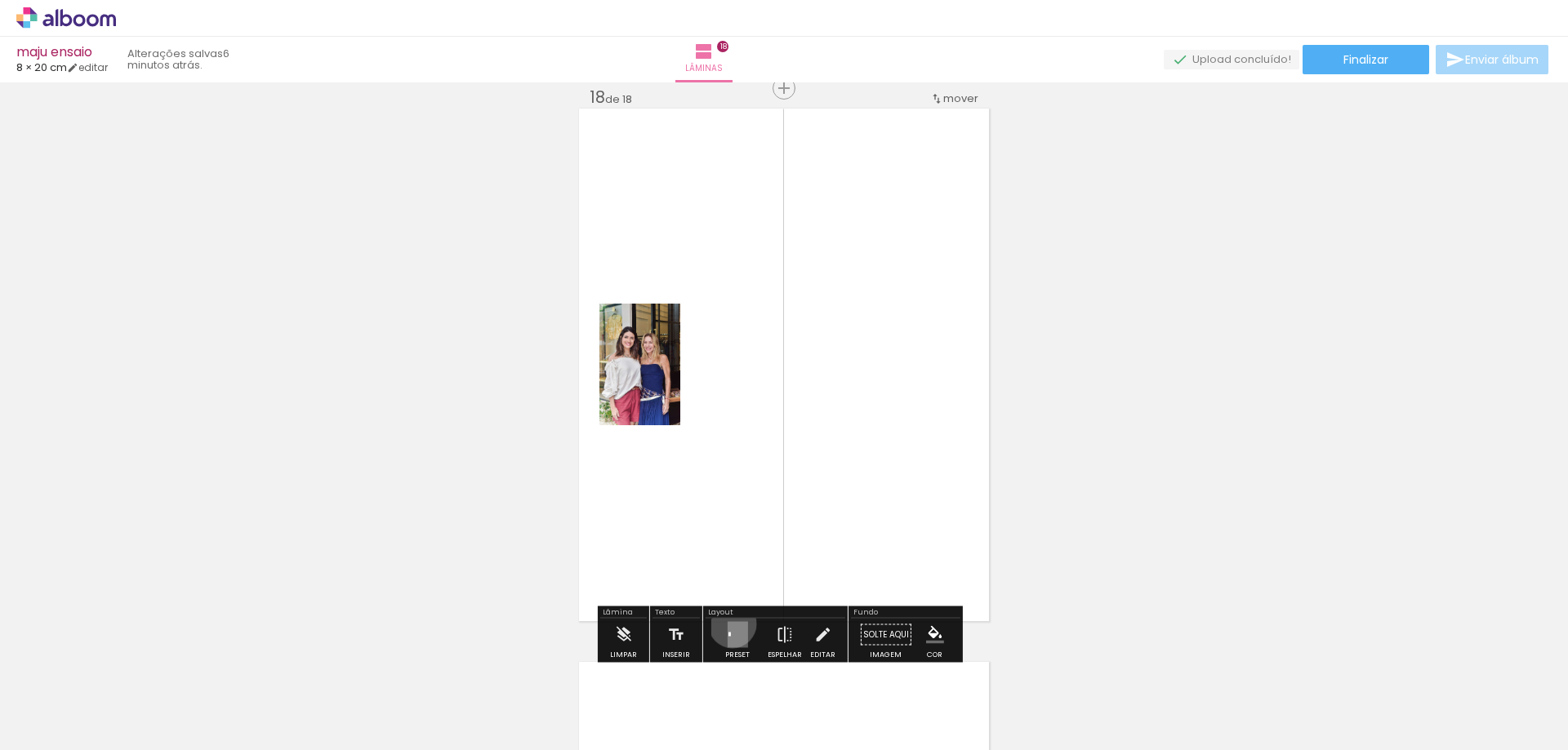
click at [728, 624] on quentale-layouter at bounding box center [737, 634] width 21 height 26
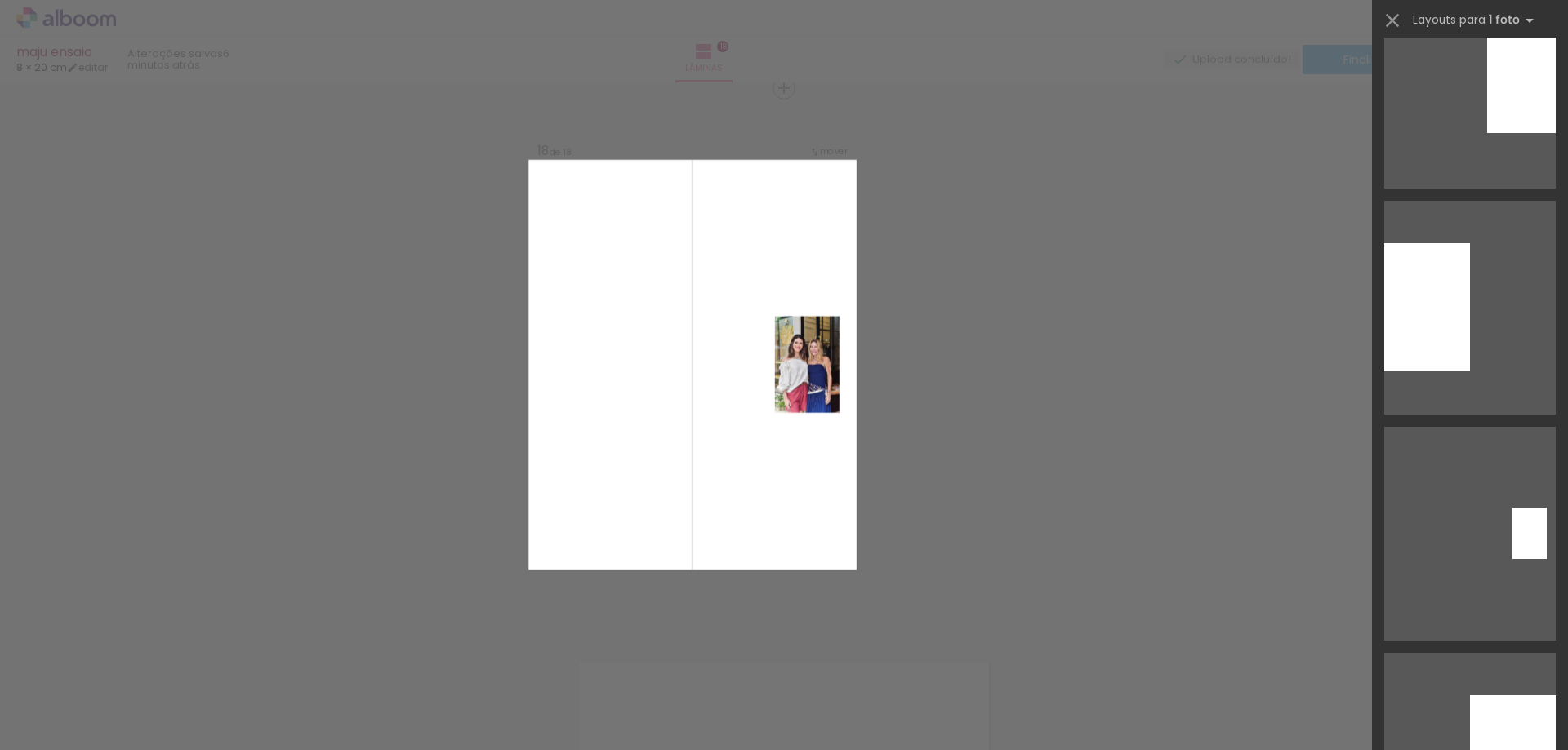
scroll to position [1469, 0]
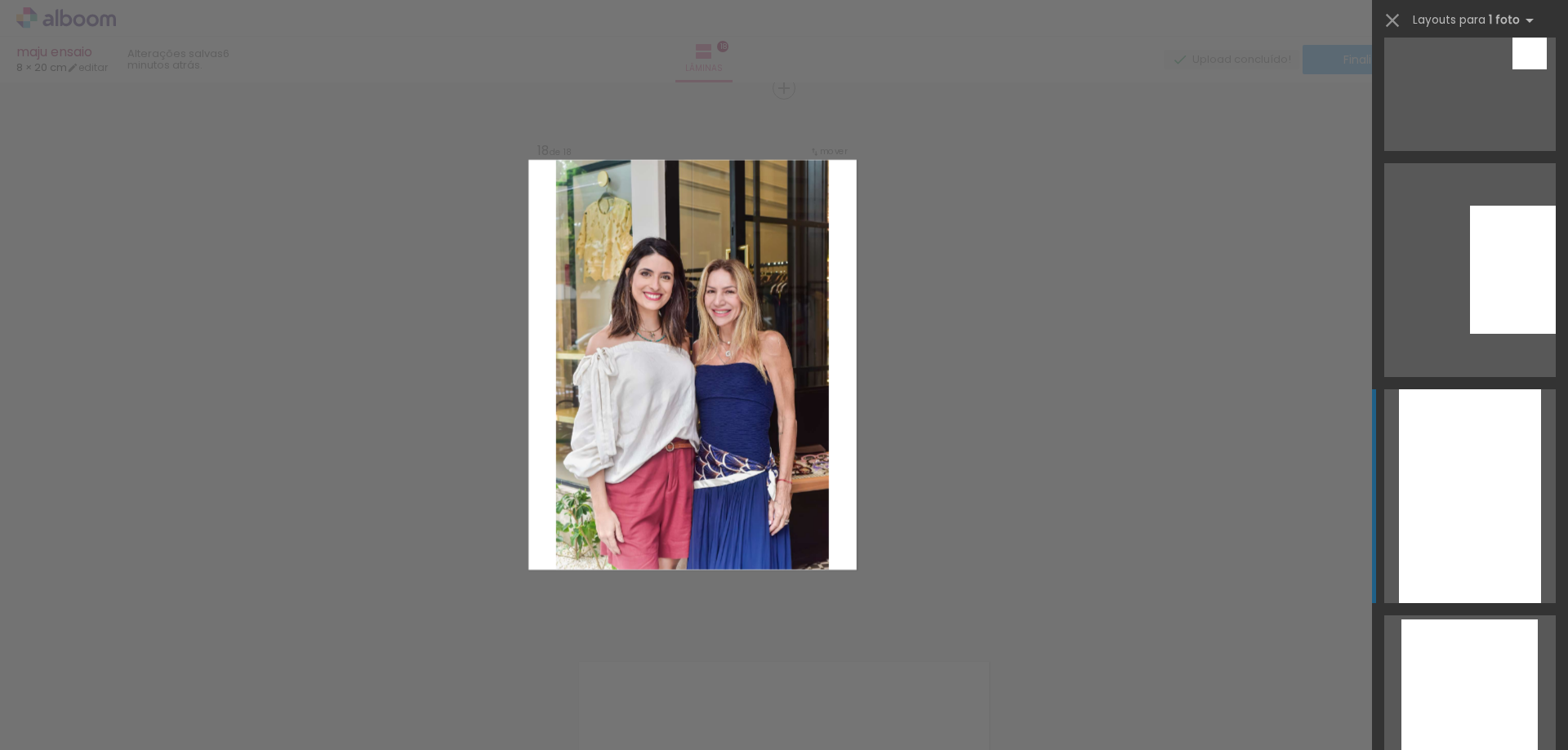
click at [1434, 576] on div at bounding box center [1469, 496] width 142 height 214
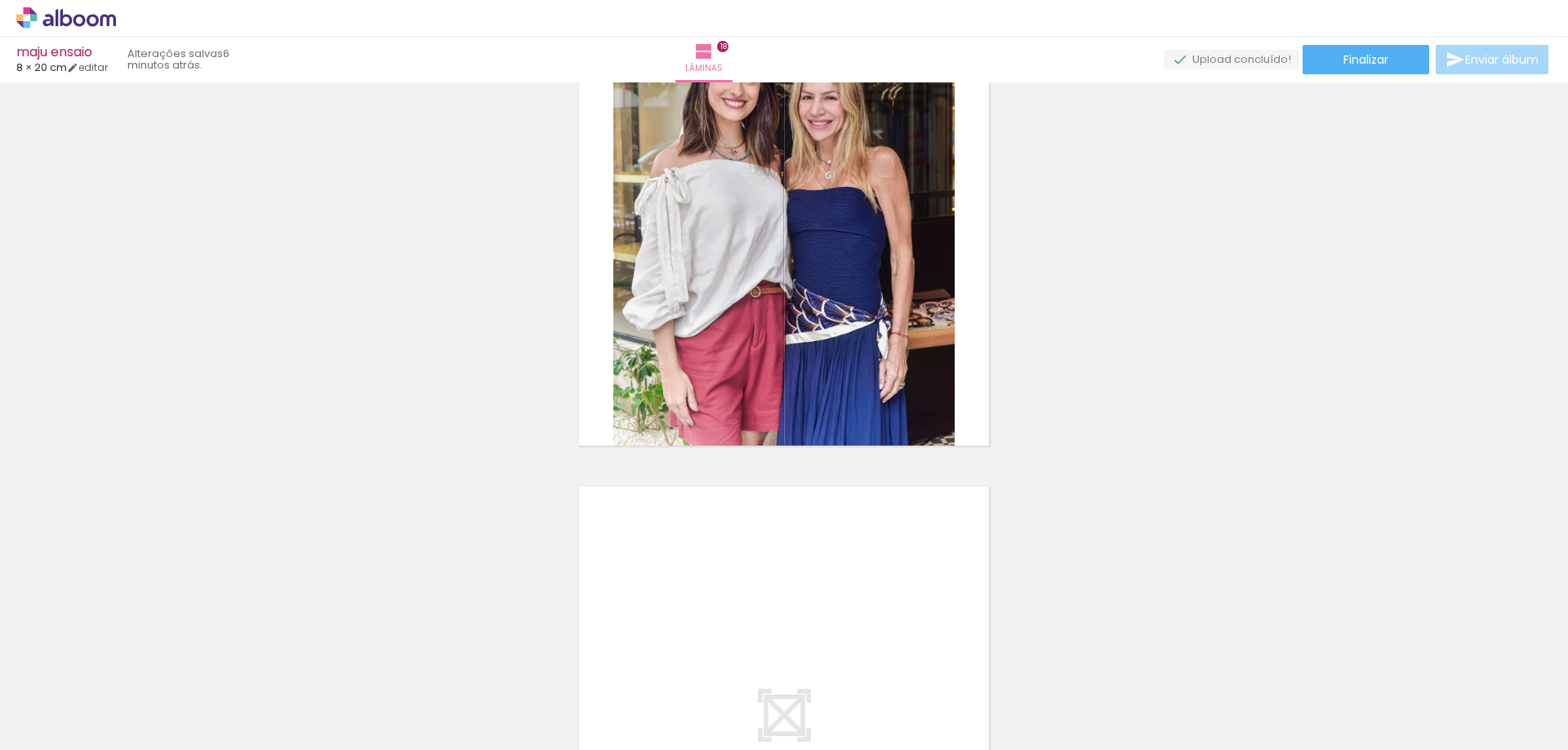
scroll to position [0, 189]
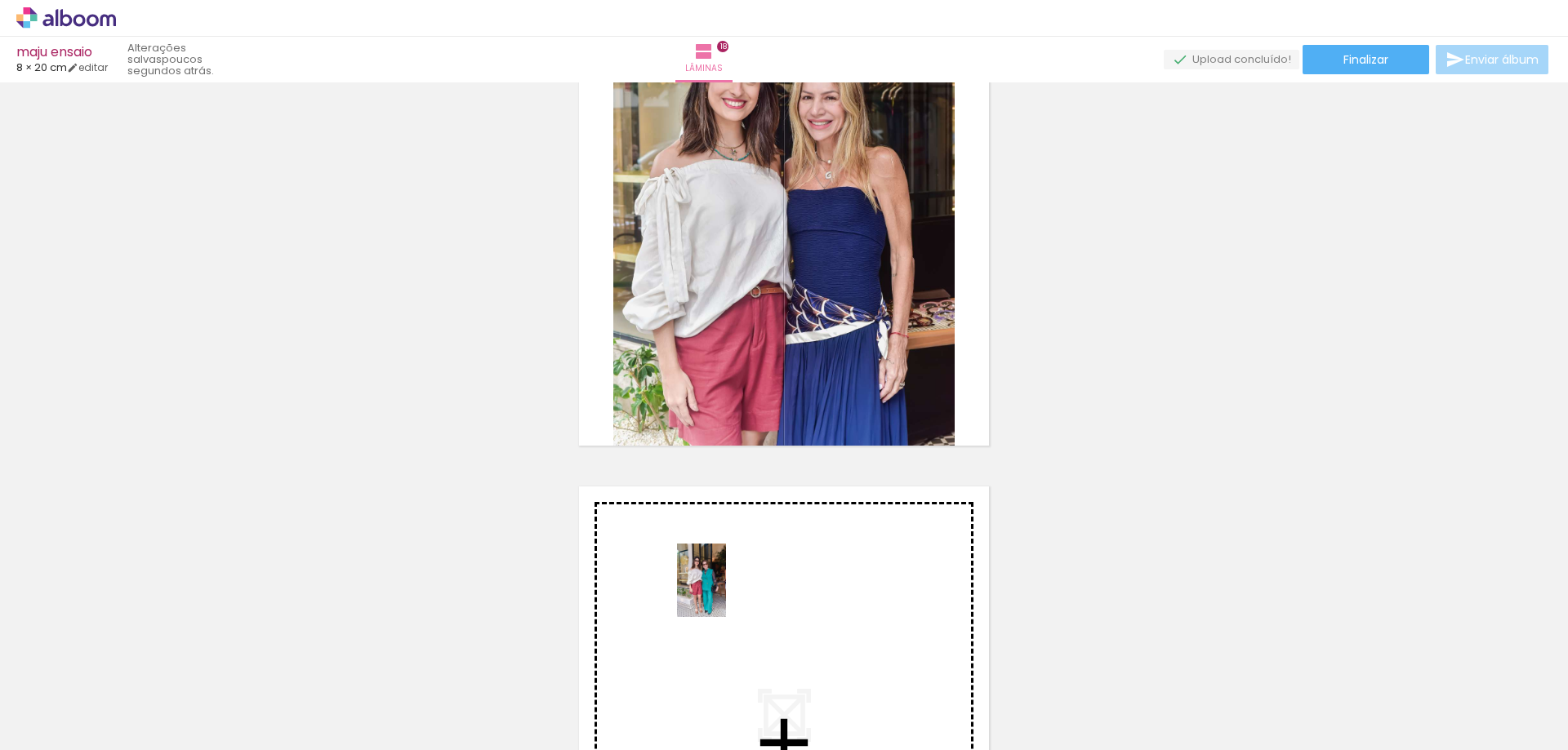
drag, startPoint x: 334, startPoint y: 706, endPoint x: 732, endPoint y: 588, distance: 415.1
click at [732, 588] on quentale-workspace at bounding box center [784, 375] width 1568 height 750
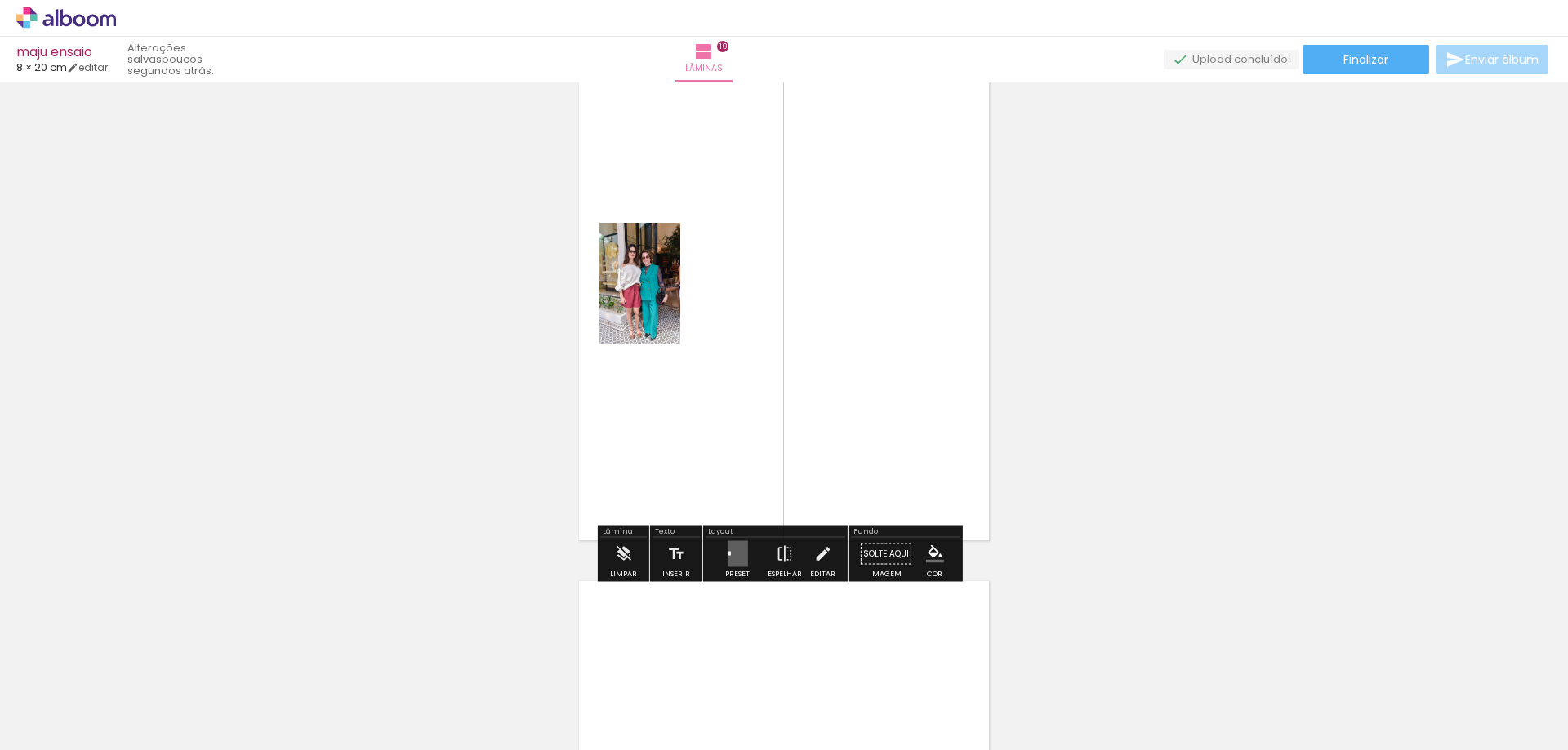
scroll to position [10063, 0]
click at [744, 549] on div at bounding box center [737, 553] width 44 height 32
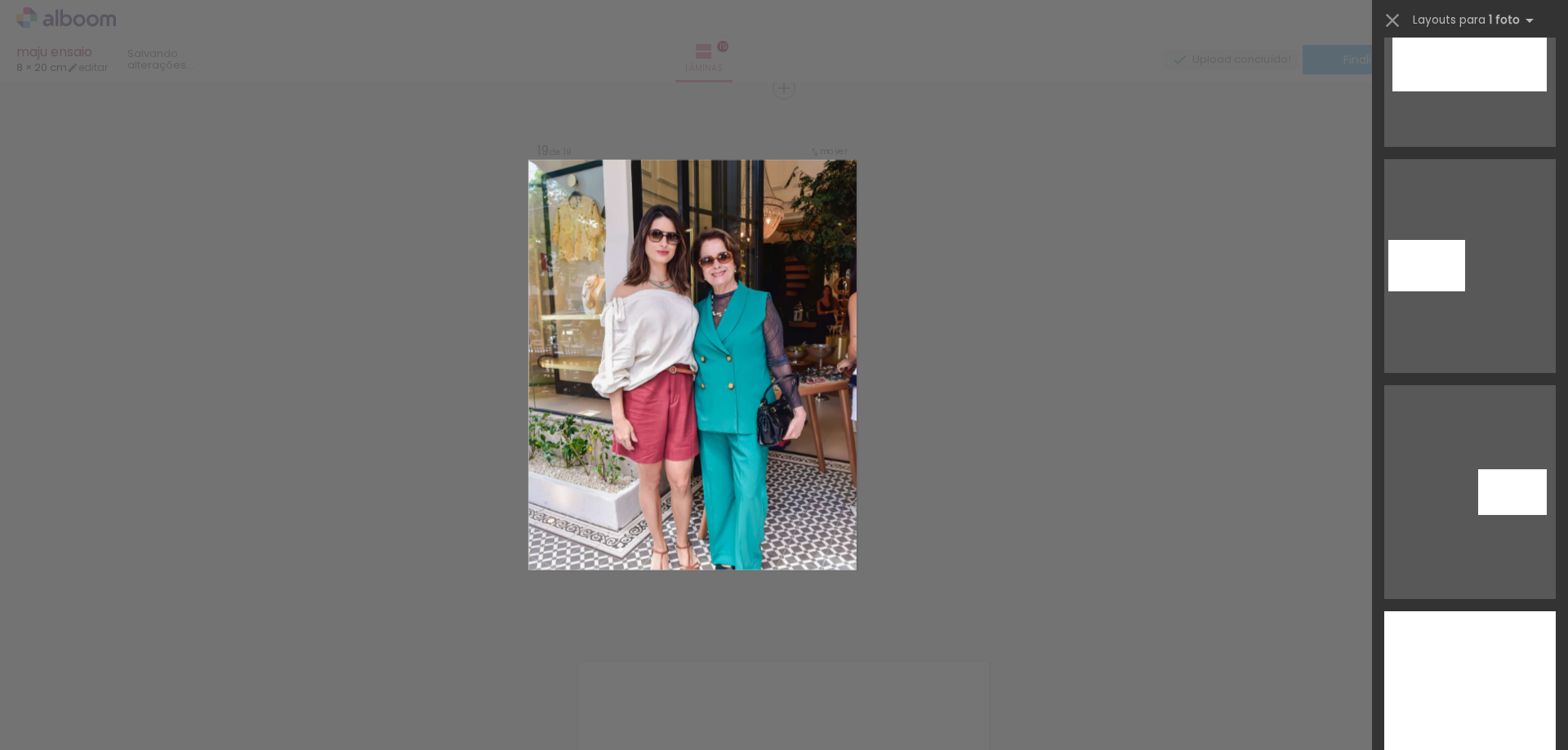
scroll to position [9875, 0]
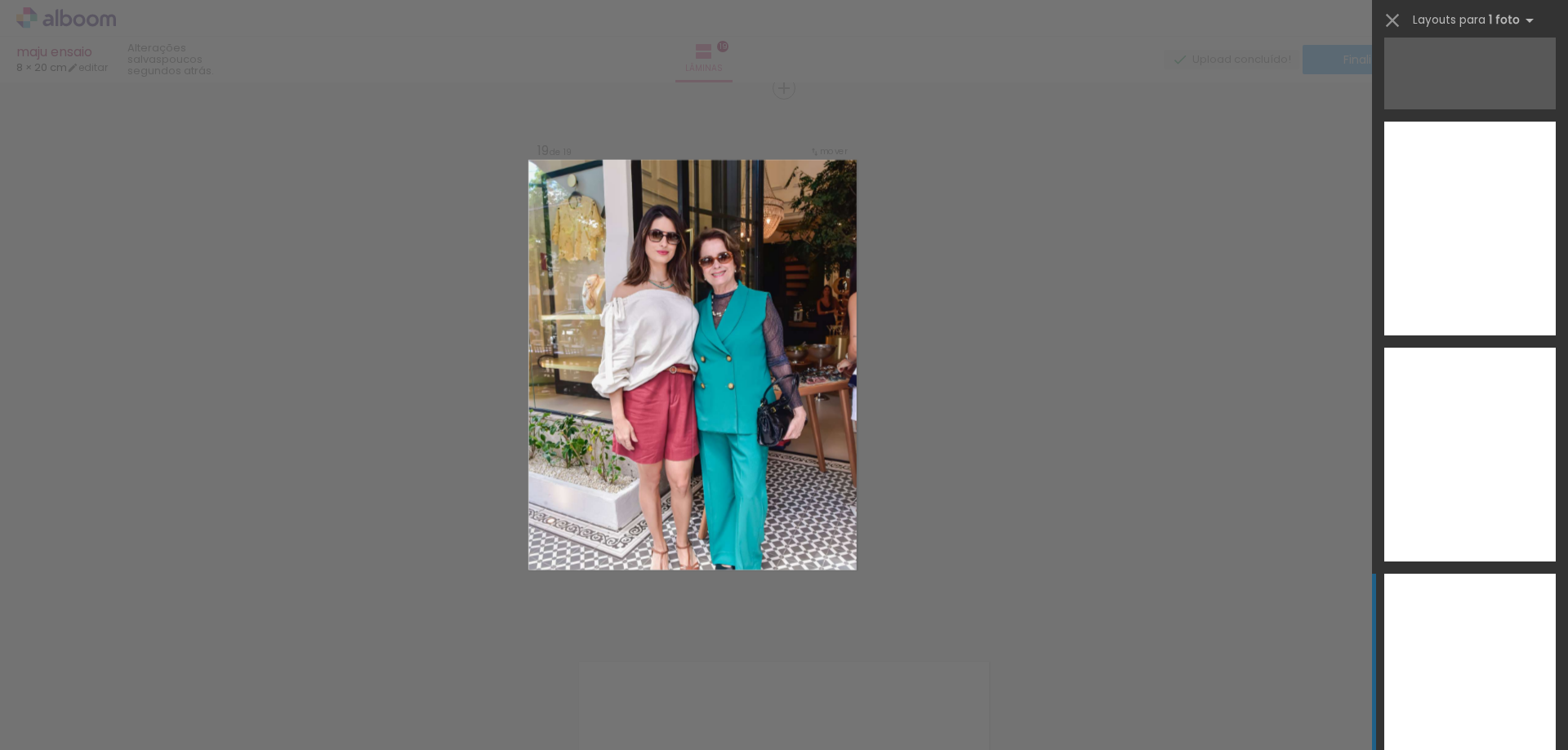
click at [1460, 610] on div at bounding box center [1469, 680] width 171 height 214
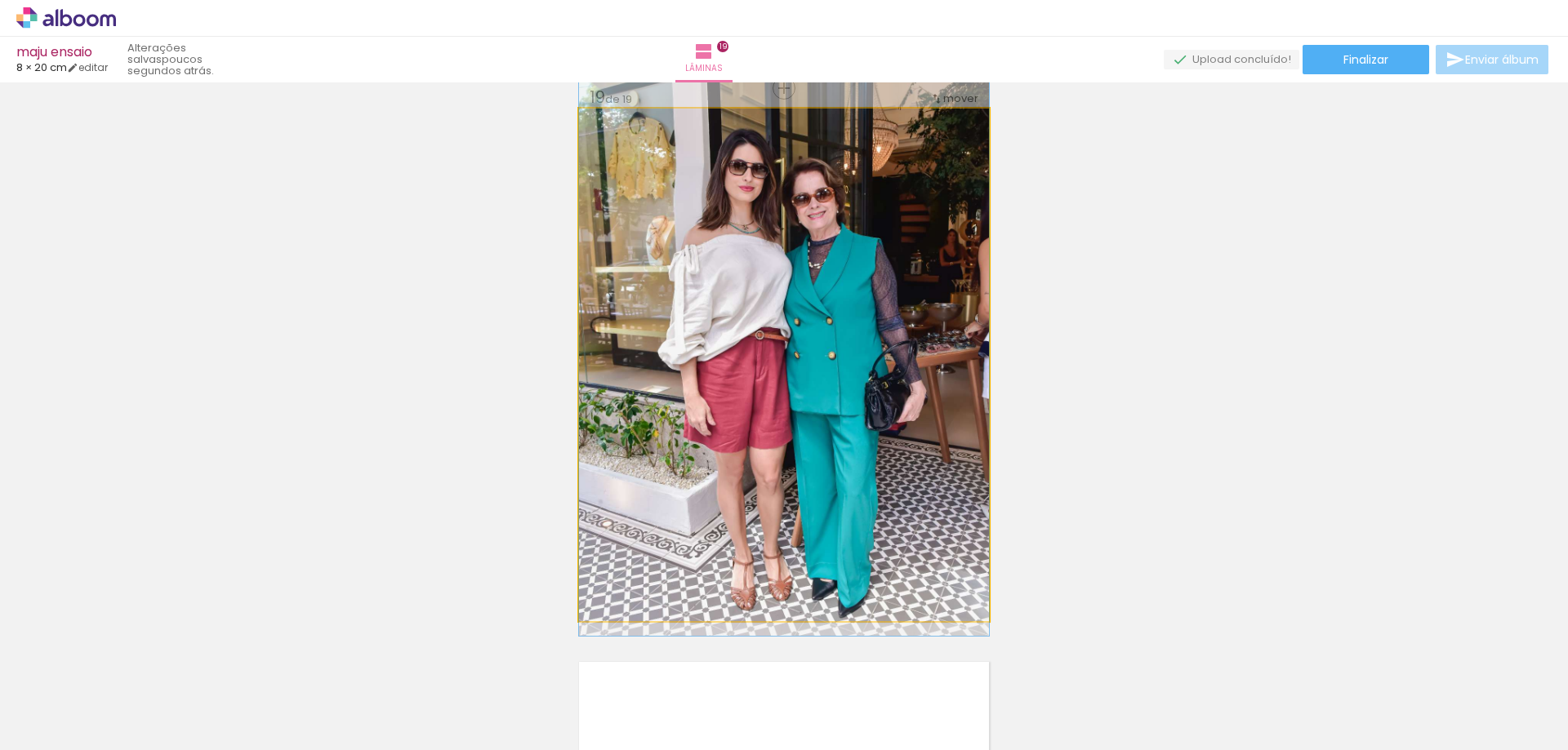
drag, startPoint x: 860, startPoint y: 435, endPoint x: 847, endPoint y: 398, distance: 39.2
click at [876, 412] on quentale-photo at bounding box center [784, 365] width 410 height 513
drag, startPoint x: 833, startPoint y: 497, endPoint x: 843, endPoint y: 497, distance: 10.0
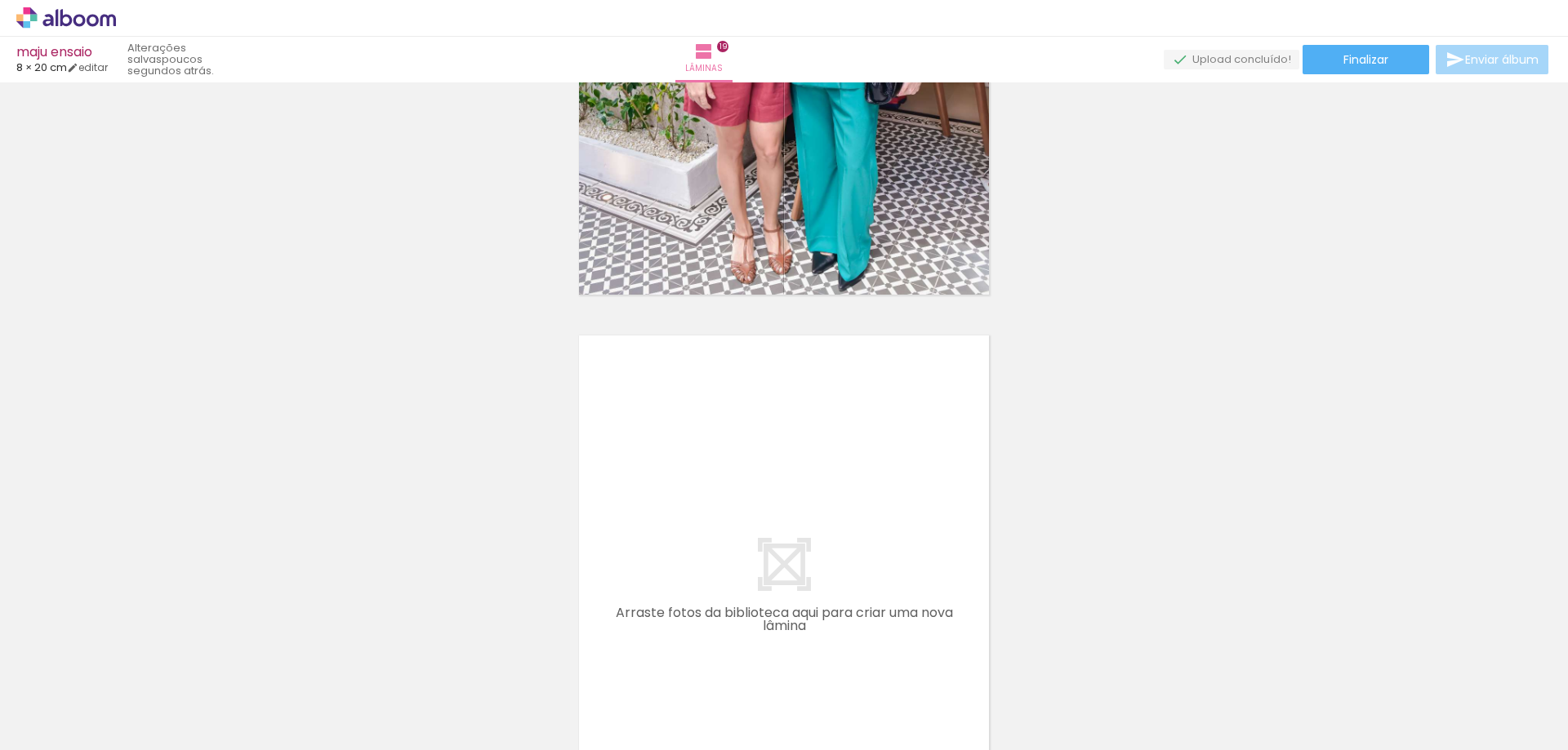
scroll to position [10565, 0]
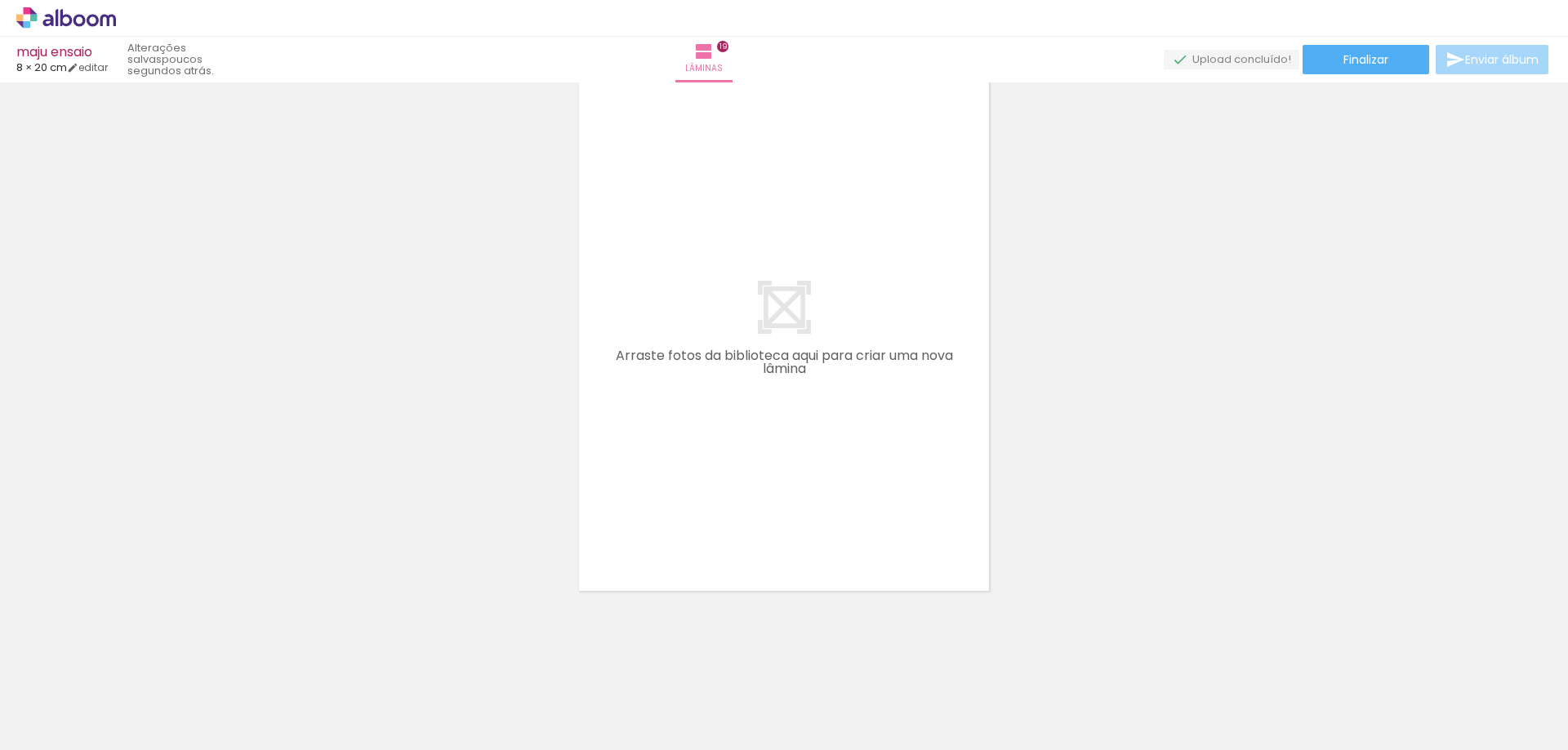
drag, startPoint x: 1087, startPoint y: 720, endPoint x: 847, endPoint y: 553, distance: 292.4
click at [847, 553] on quentale-workspace at bounding box center [784, 375] width 1568 height 750
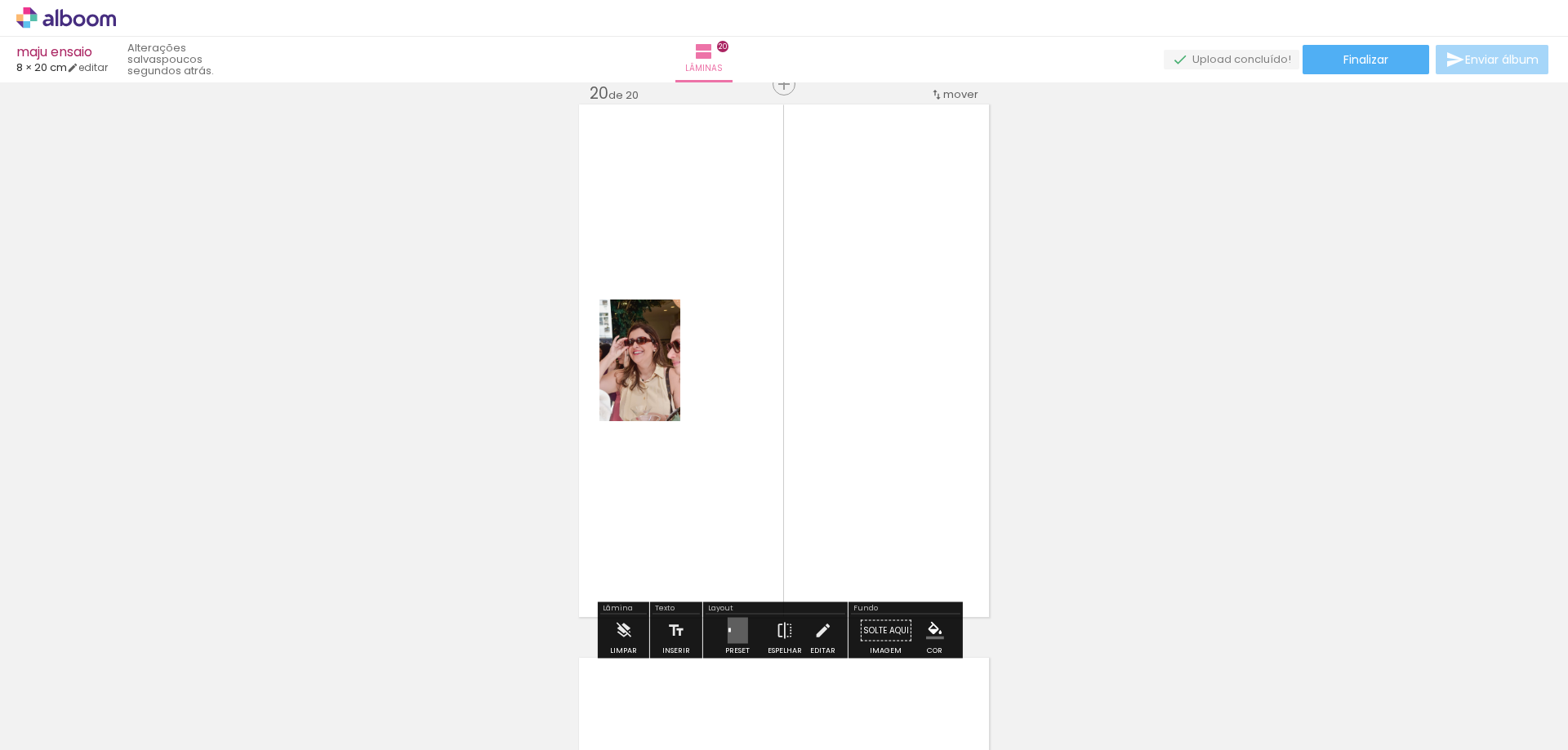
scroll to position [10535, 0]
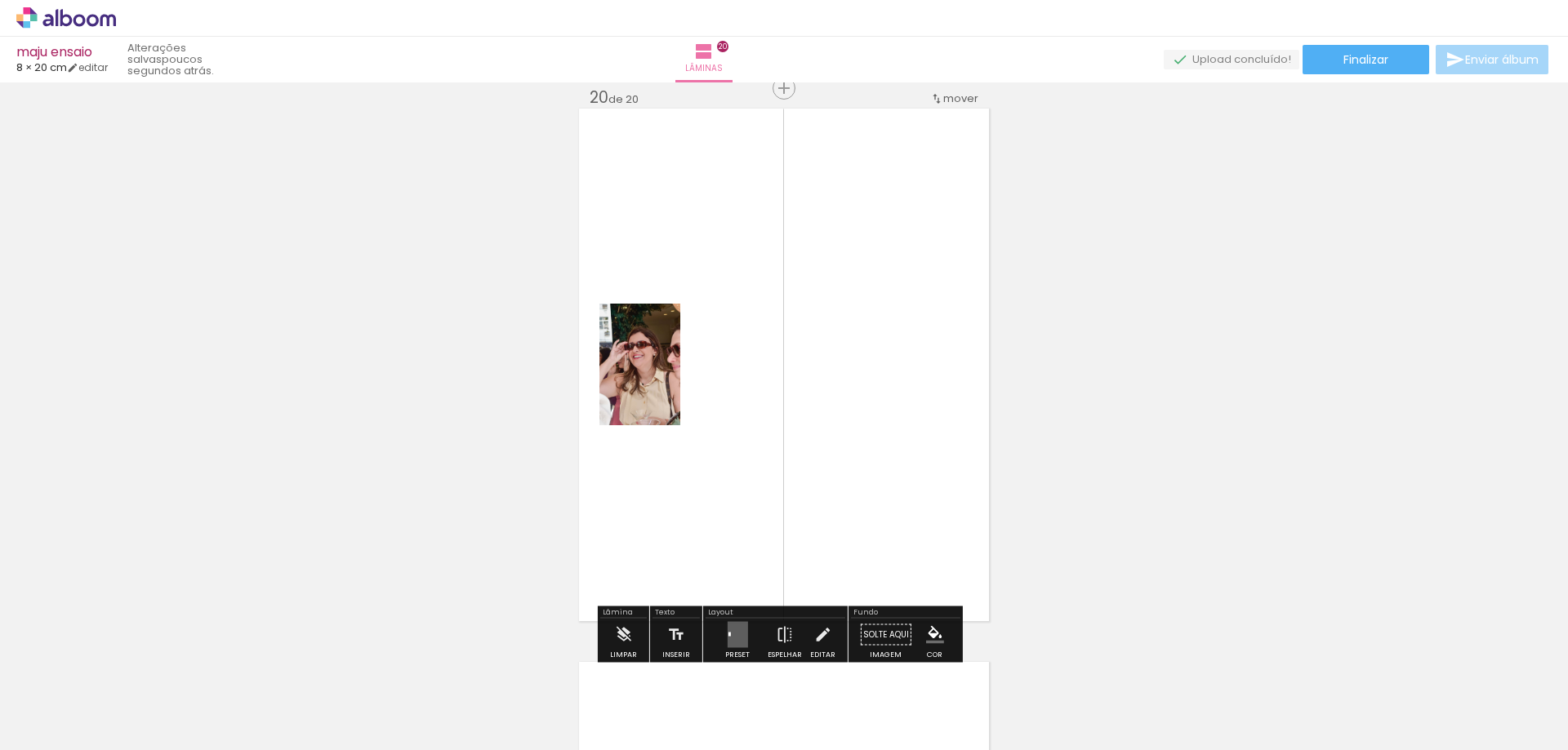
click at [728, 628] on quentale-layouter at bounding box center [737, 634] width 21 height 26
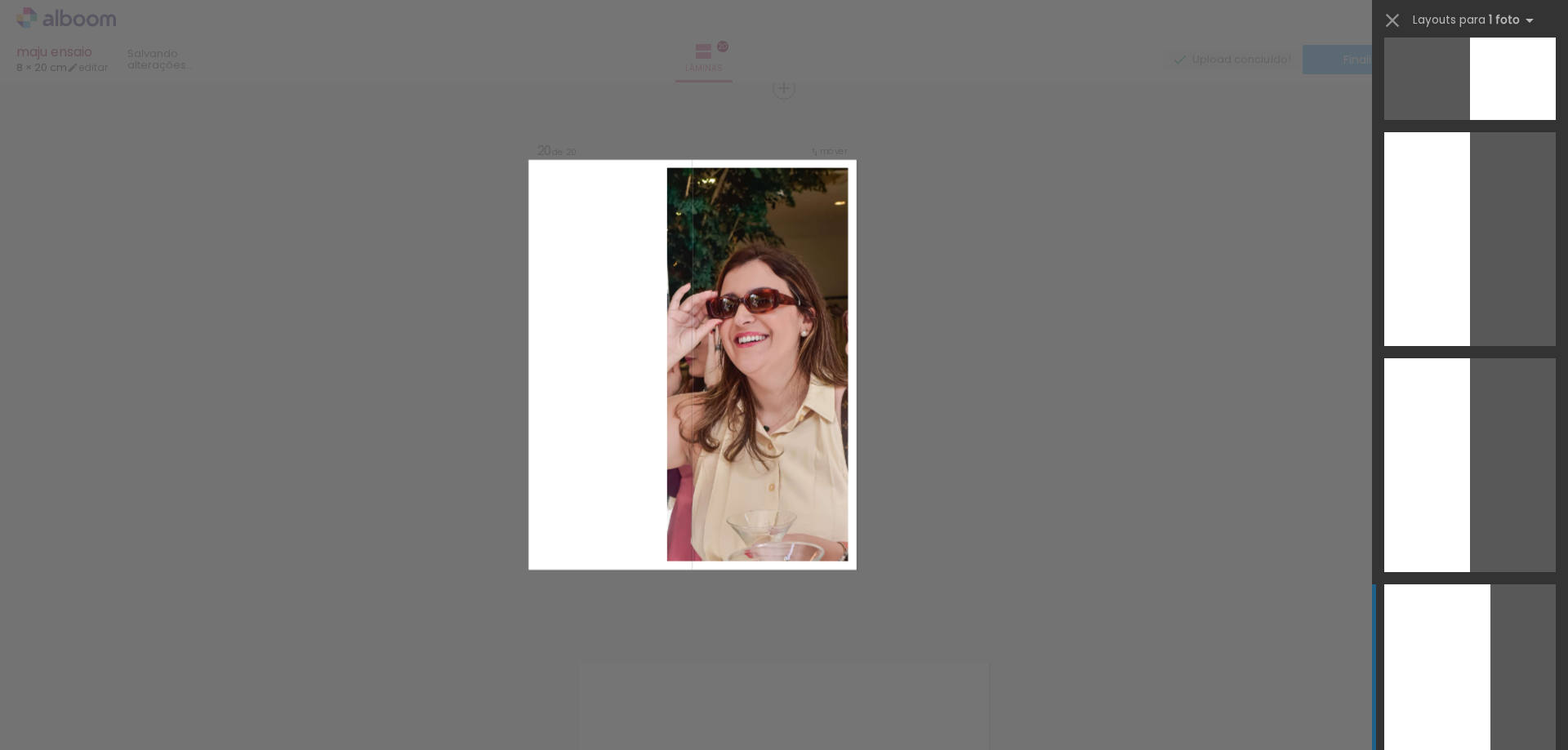
scroll to position [3183, 0]
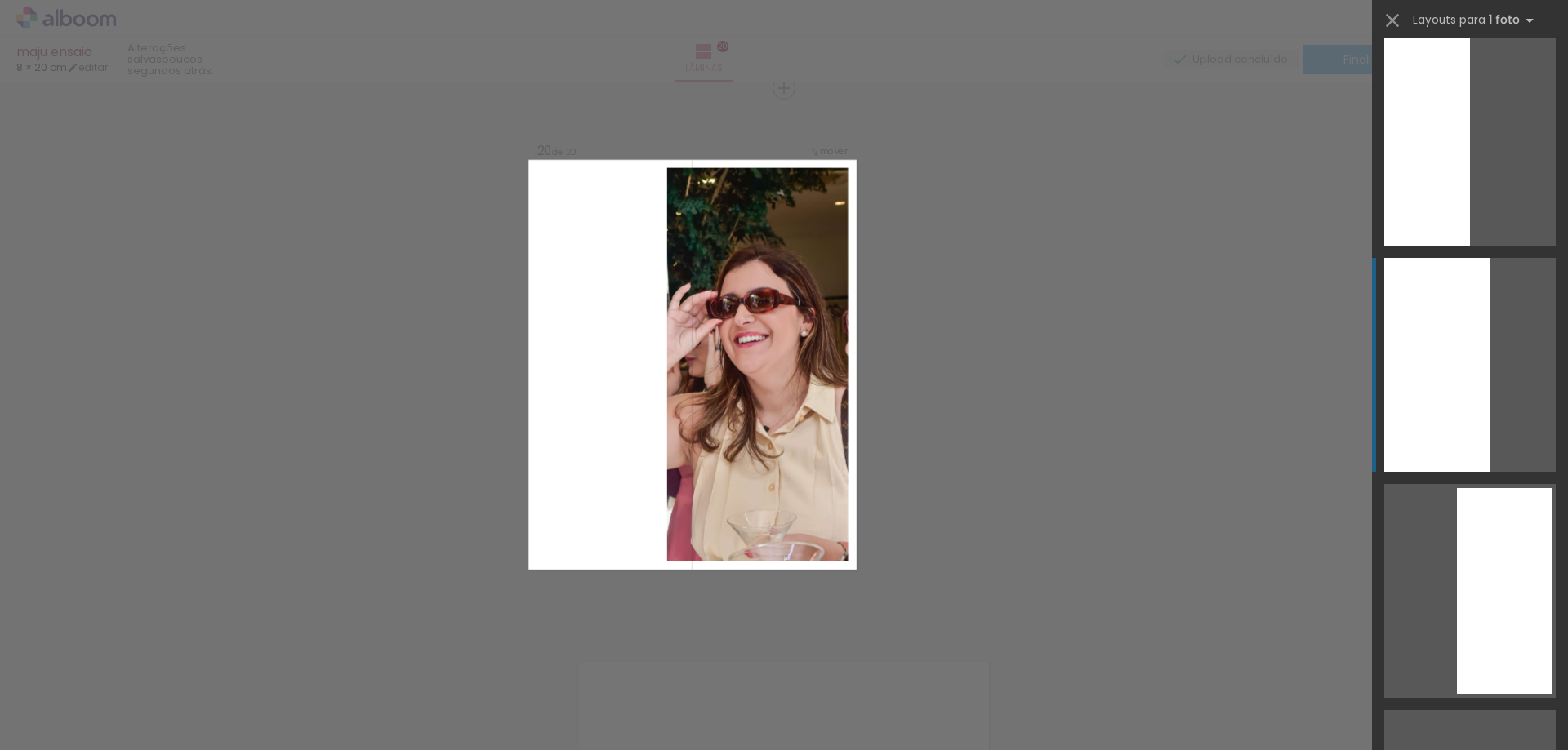
click at [1458, 591] on div at bounding box center [1504, 591] width 95 height 206
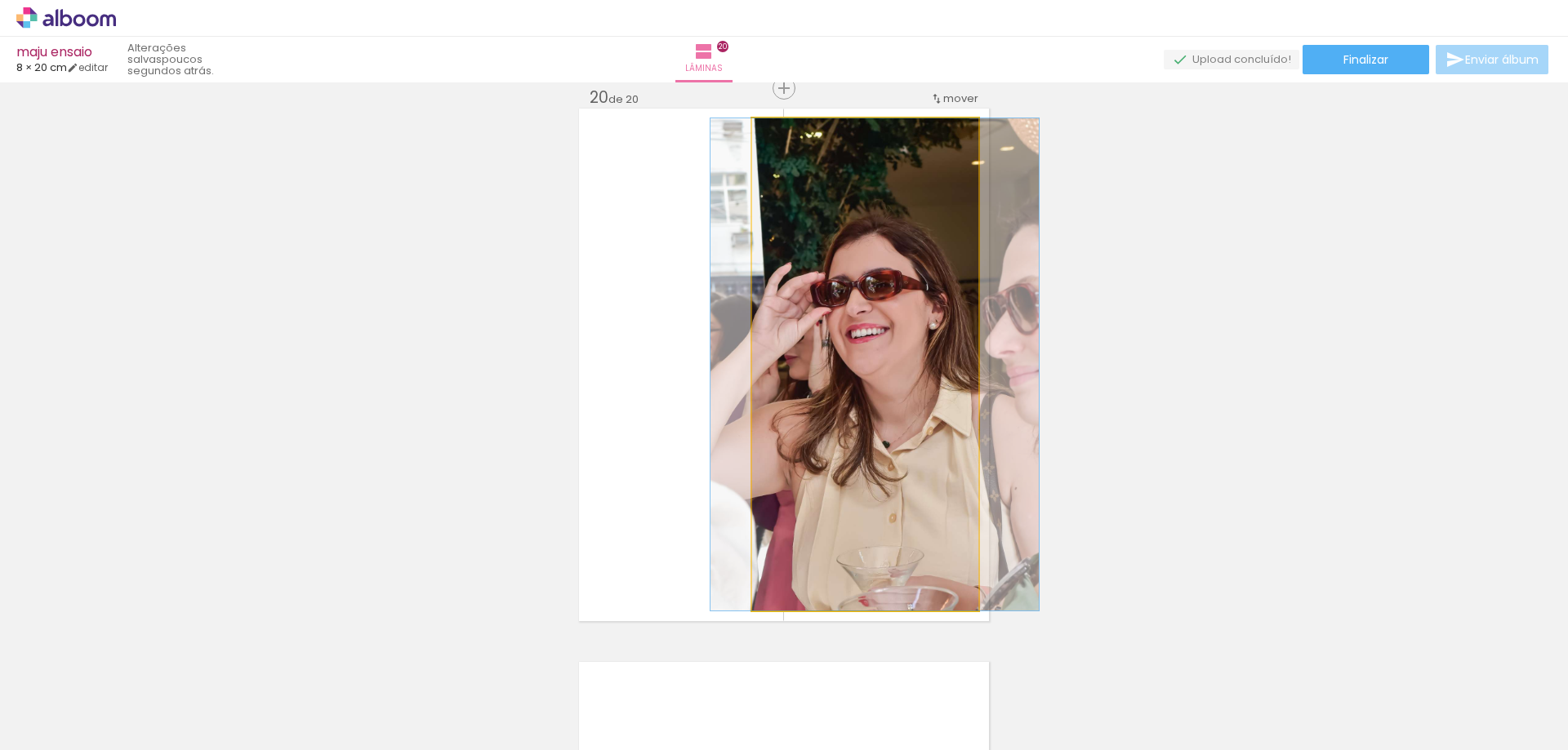
drag, startPoint x: 937, startPoint y: 513, endPoint x: 947, endPoint y: 491, distance: 24.2
click at [921, 415] on quentale-photo at bounding box center [865, 364] width 226 height 492
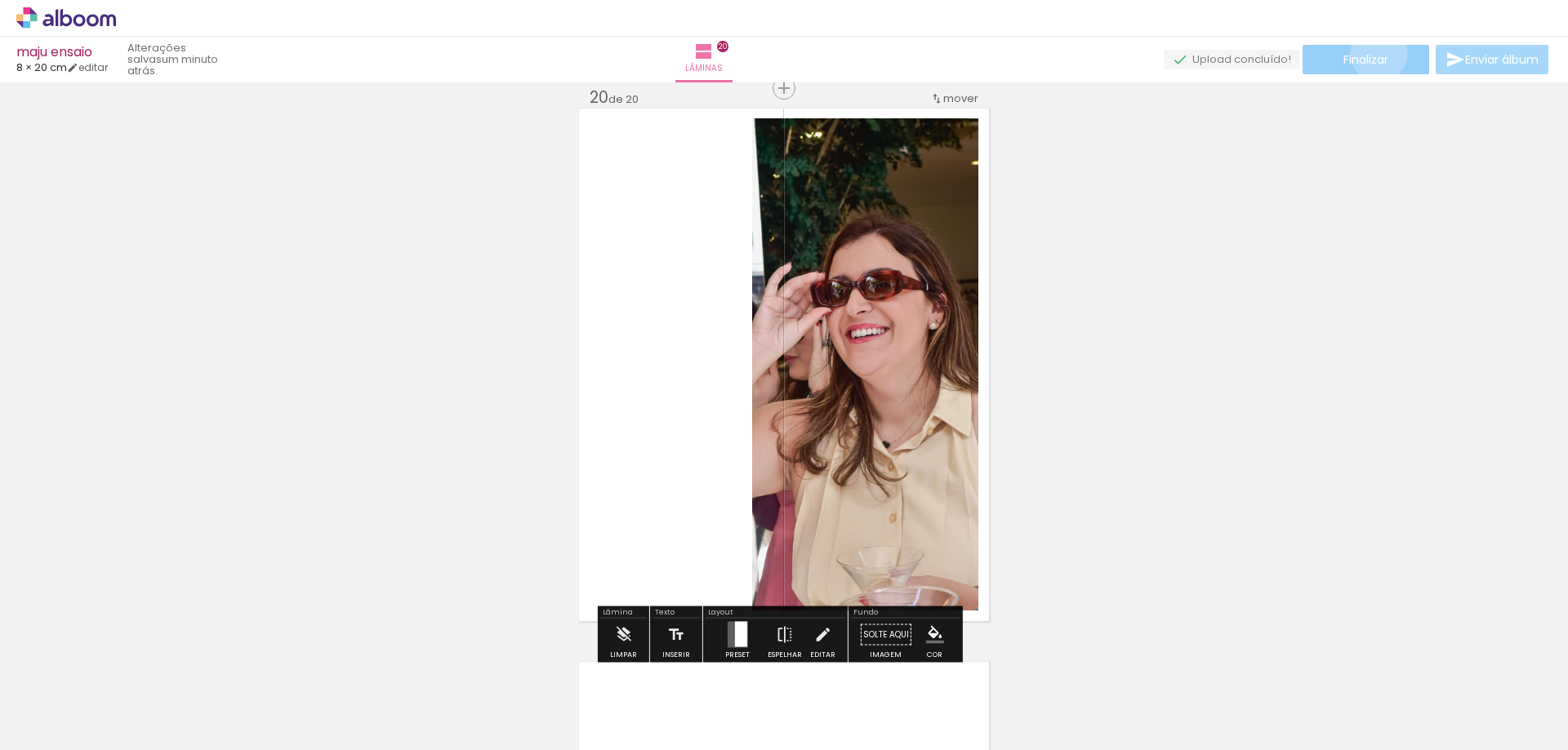
click at [1373, 54] on span "Finalizar" at bounding box center [1365, 59] width 45 height 12
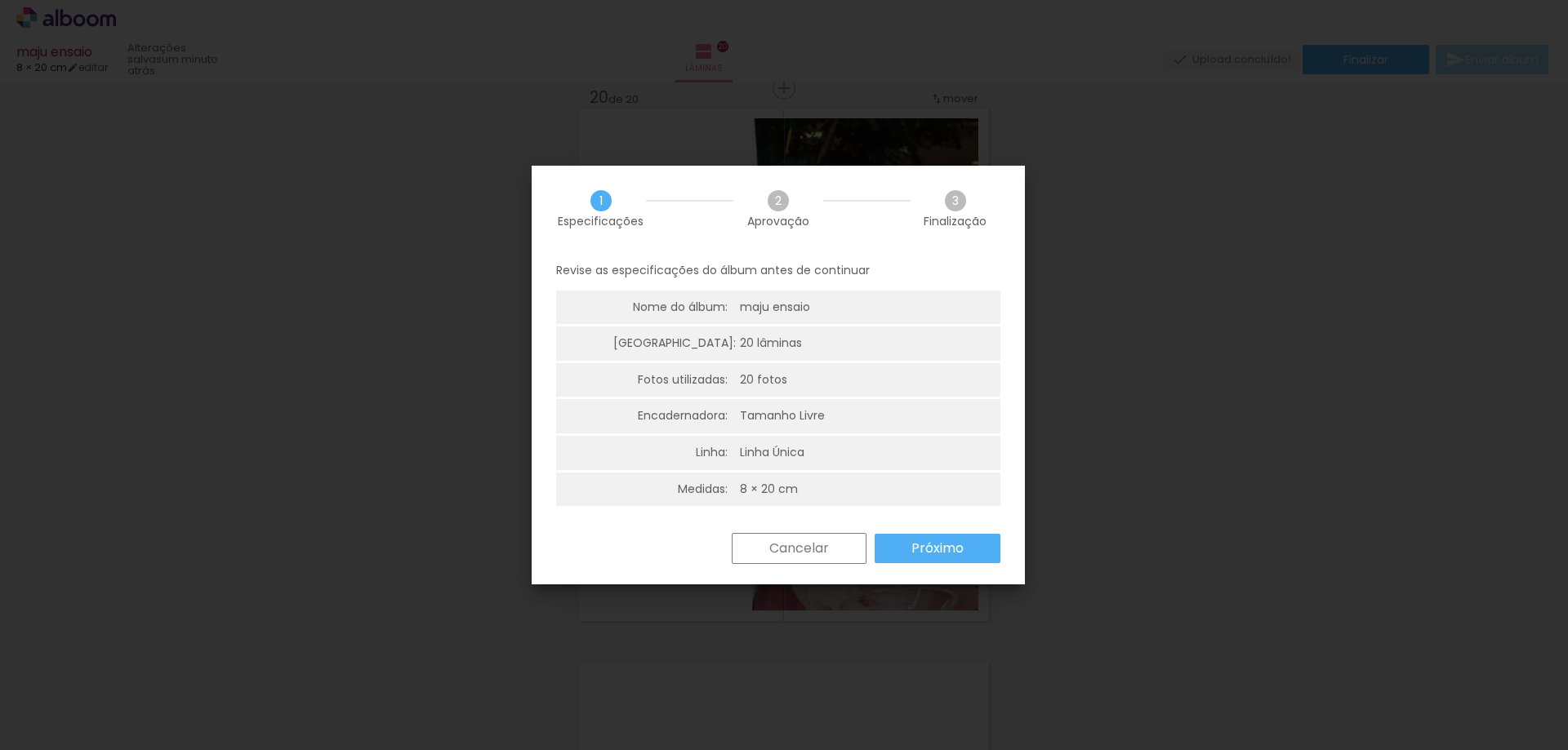
click at [907, 548] on paper-button "Próximo" at bounding box center [937, 548] width 126 height 30
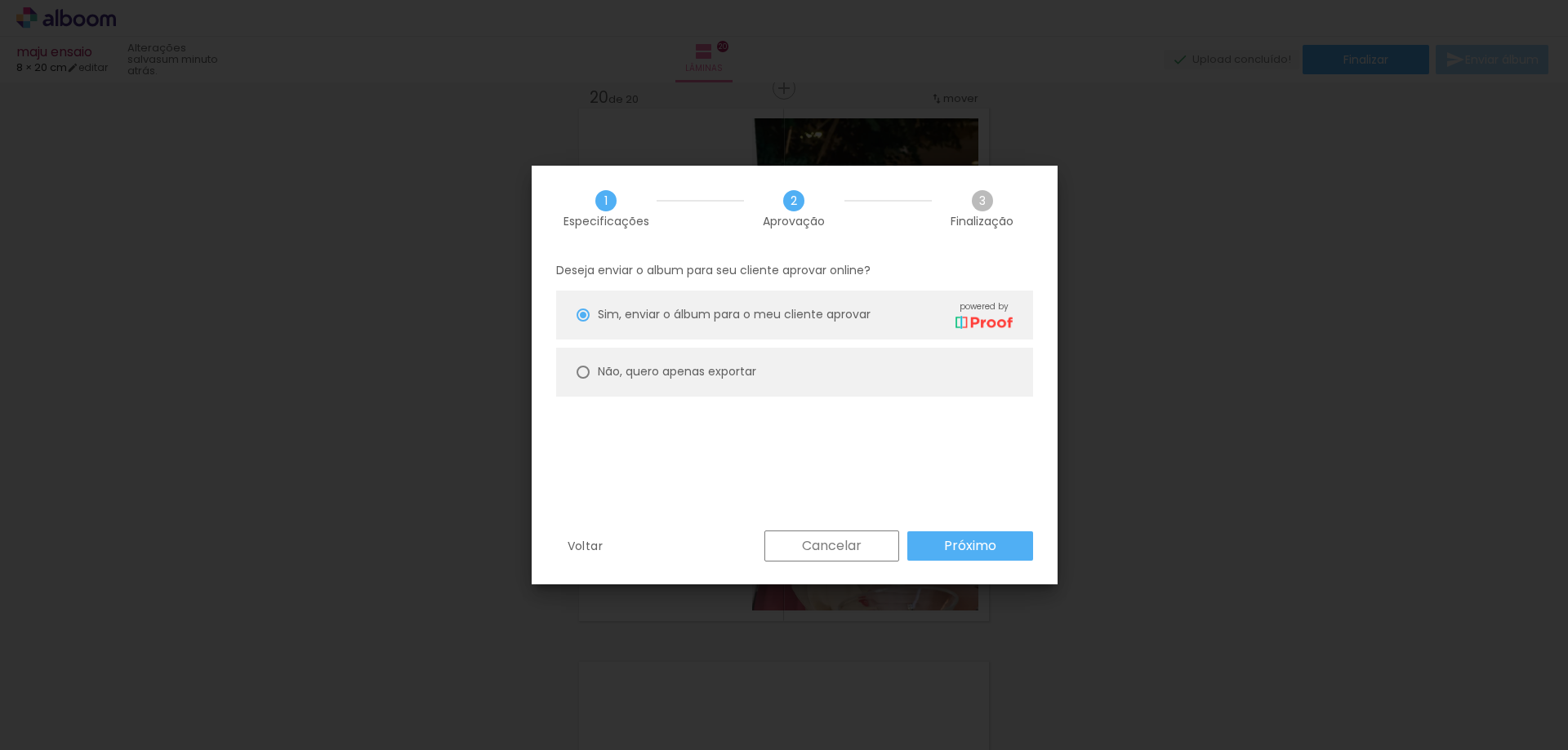
click at [0, 0] on slot "Não, quero apenas exportar" at bounding box center [0, 0] width 0 height 0
type paper-radio-button "on"
click at [0, 0] on slot "Próximo" at bounding box center [0, 0] width 0 height 0
type input "Alta, 300 DPI"
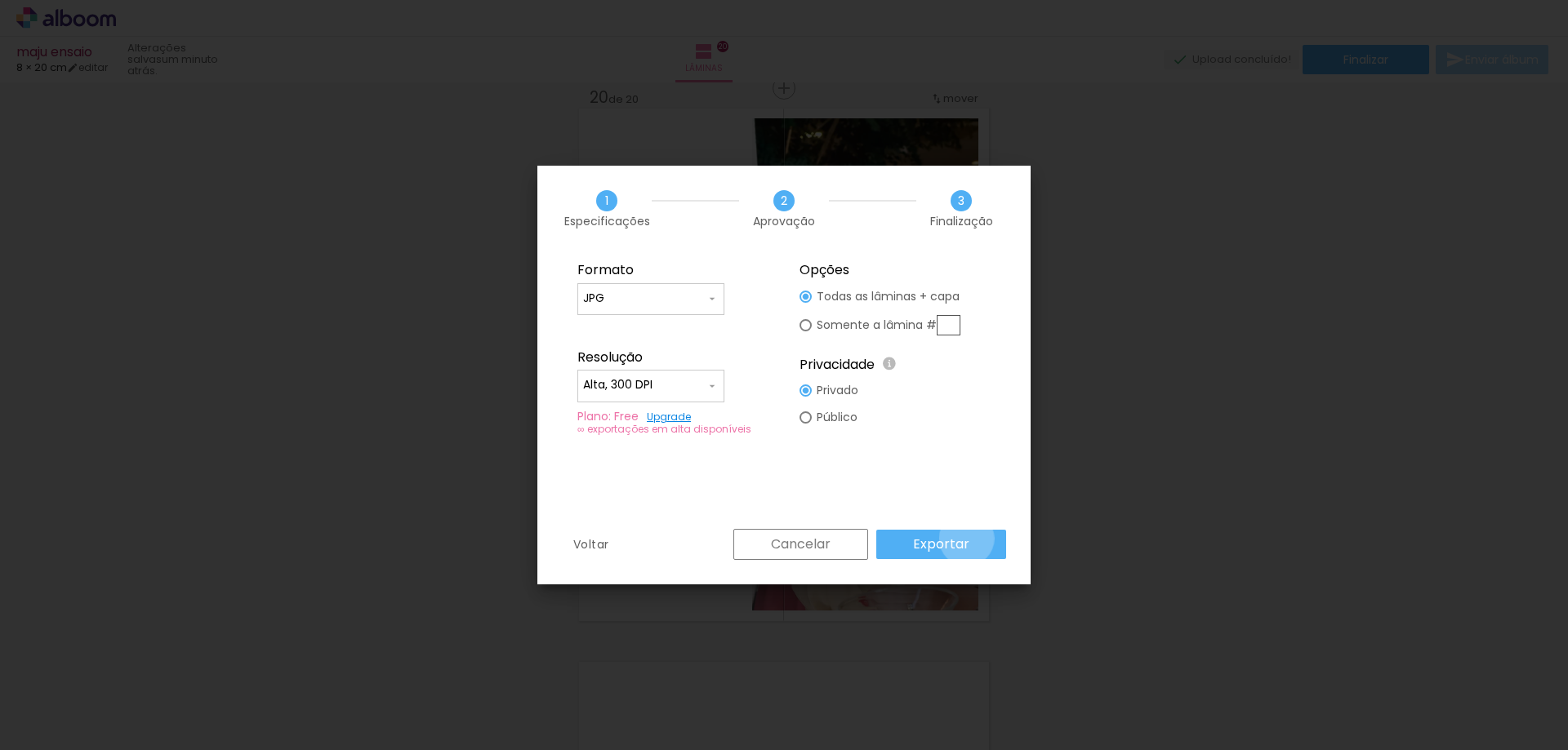
click at [969, 539] on paper-button "Exportar" at bounding box center [940, 544] width 130 height 30
